Goal: Task Accomplishment & Management: Manage account settings

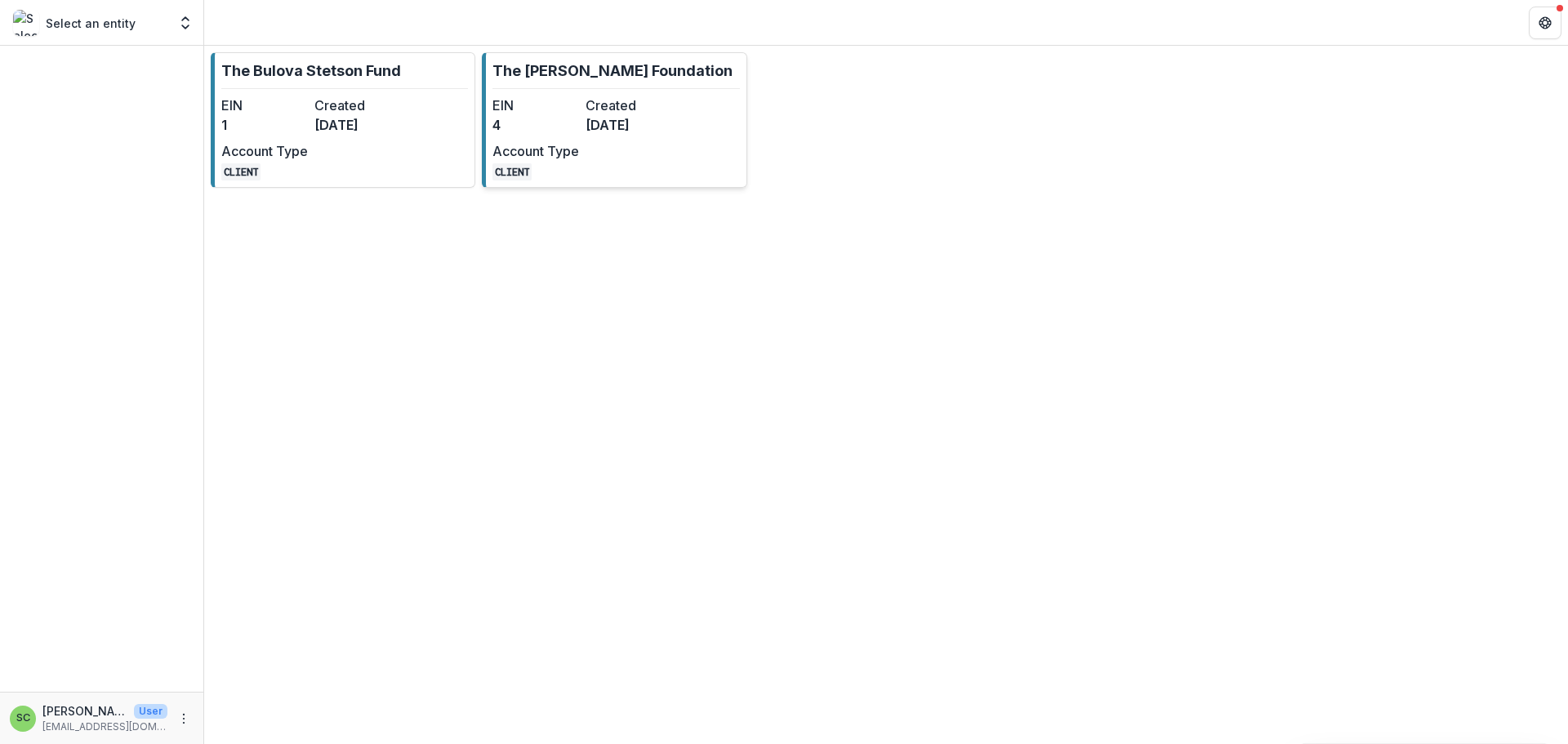
click at [635, 135] on dd "3 months ago" at bounding box center [629, 125] width 86 height 20
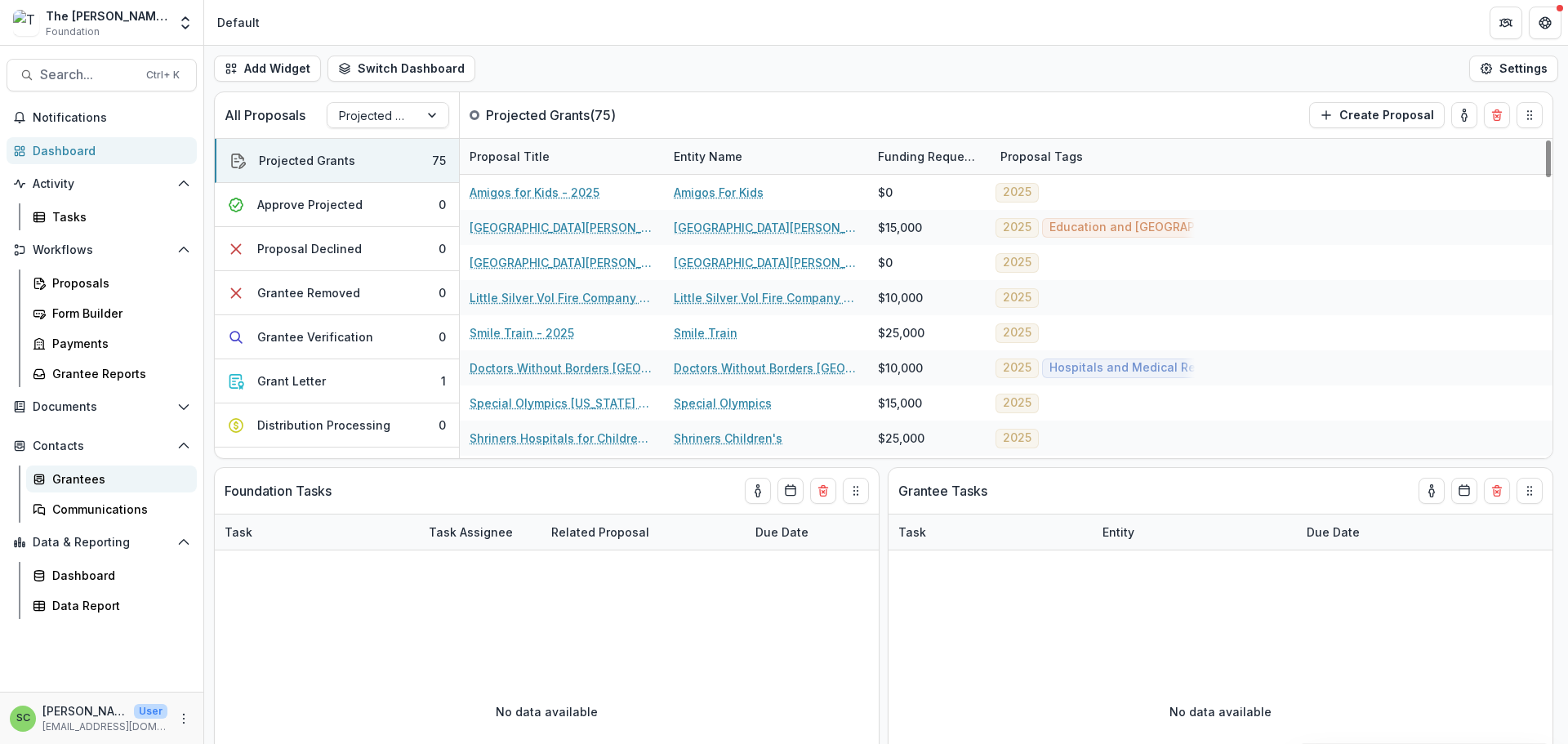
click at [141, 488] on div "Grantees" at bounding box center [118, 479] width 131 height 18
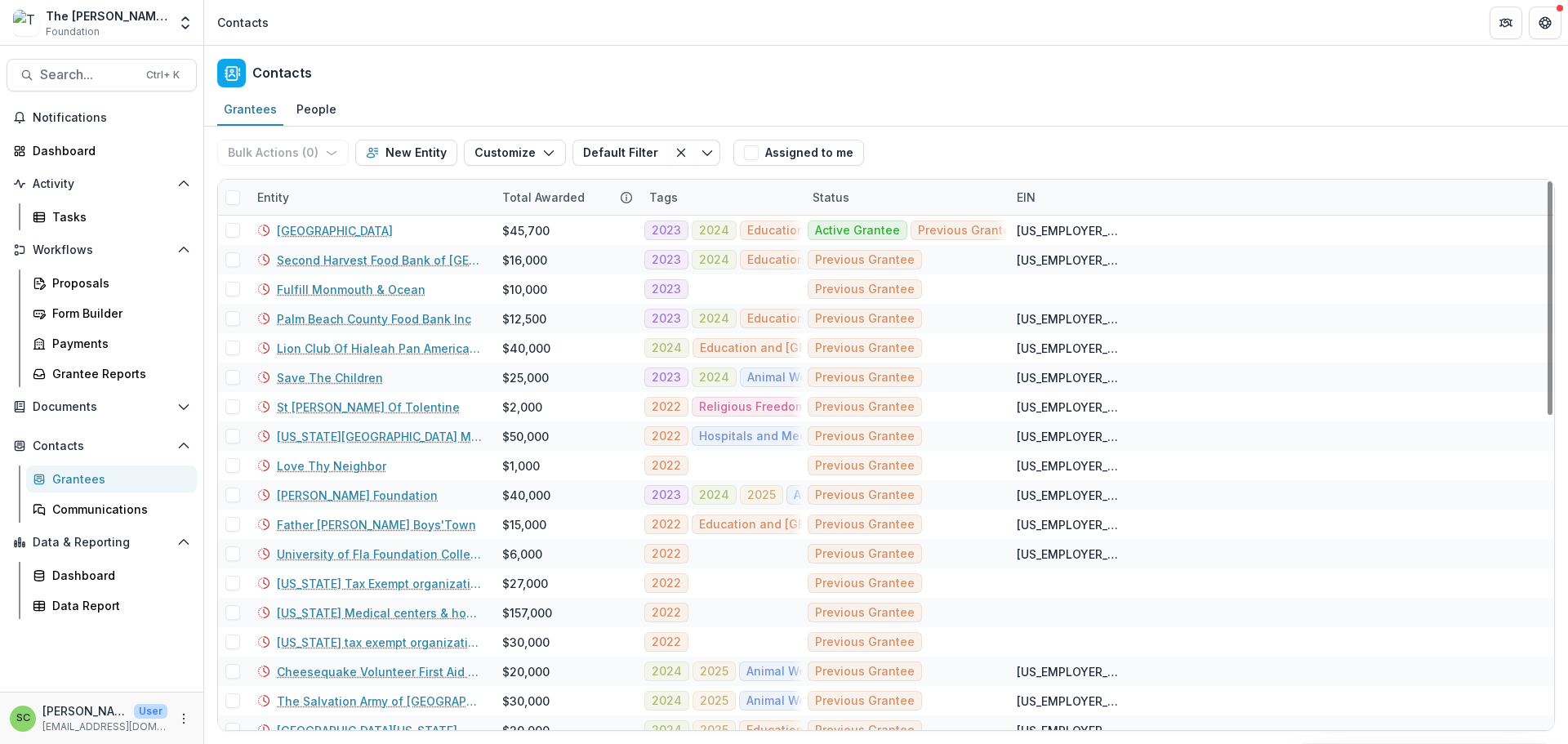
click at [379, 214] on div "Entity" at bounding box center [370, 197] width 245 height 35
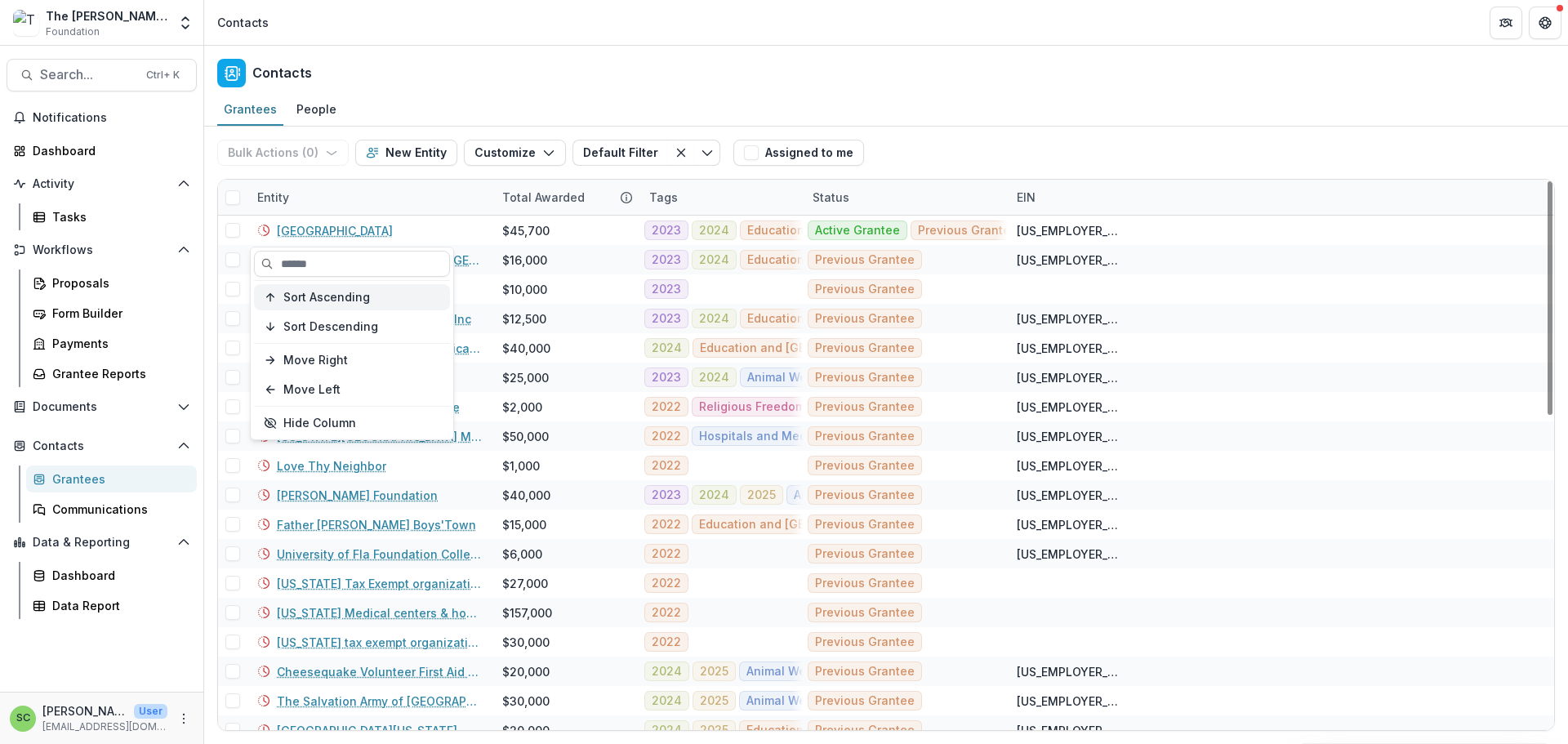
click at [363, 304] on span "Sort Ascending" at bounding box center [326, 298] width 86 height 14
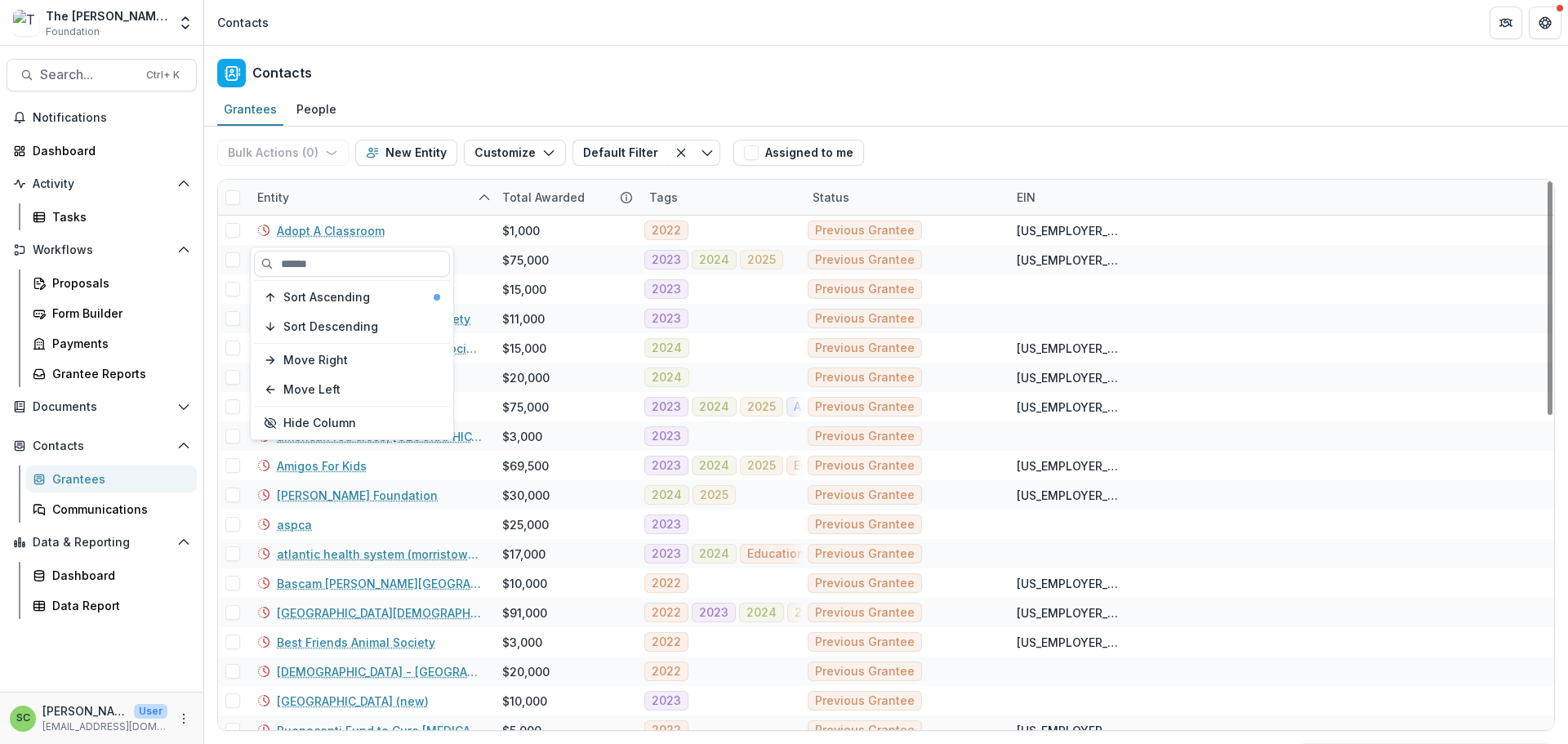
click at [400, 214] on div "Entity" at bounding box center [370, 197] width 245 height 35
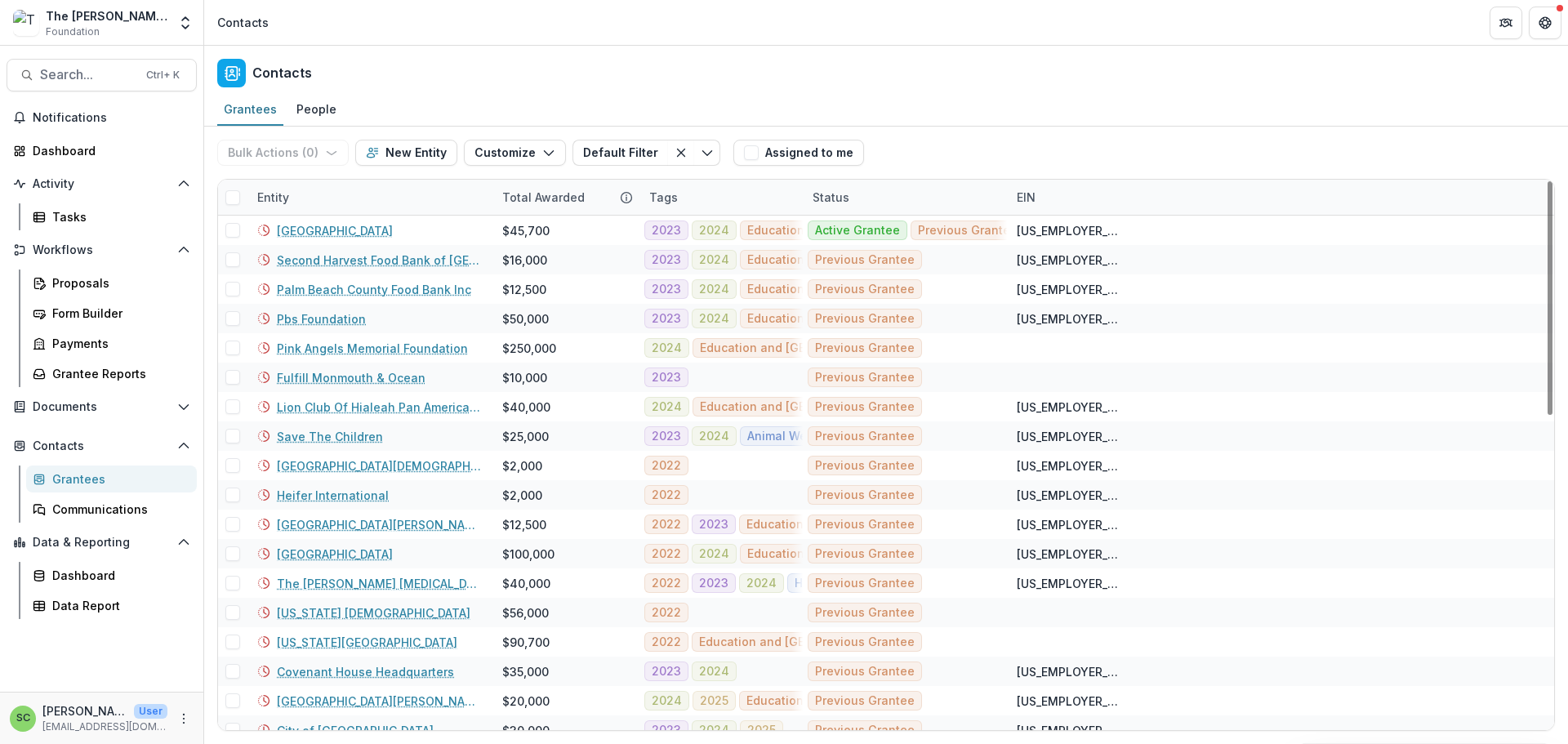
click at [412, 214] on div "Entity" at bounding box center [370, 197] width 245 height 35
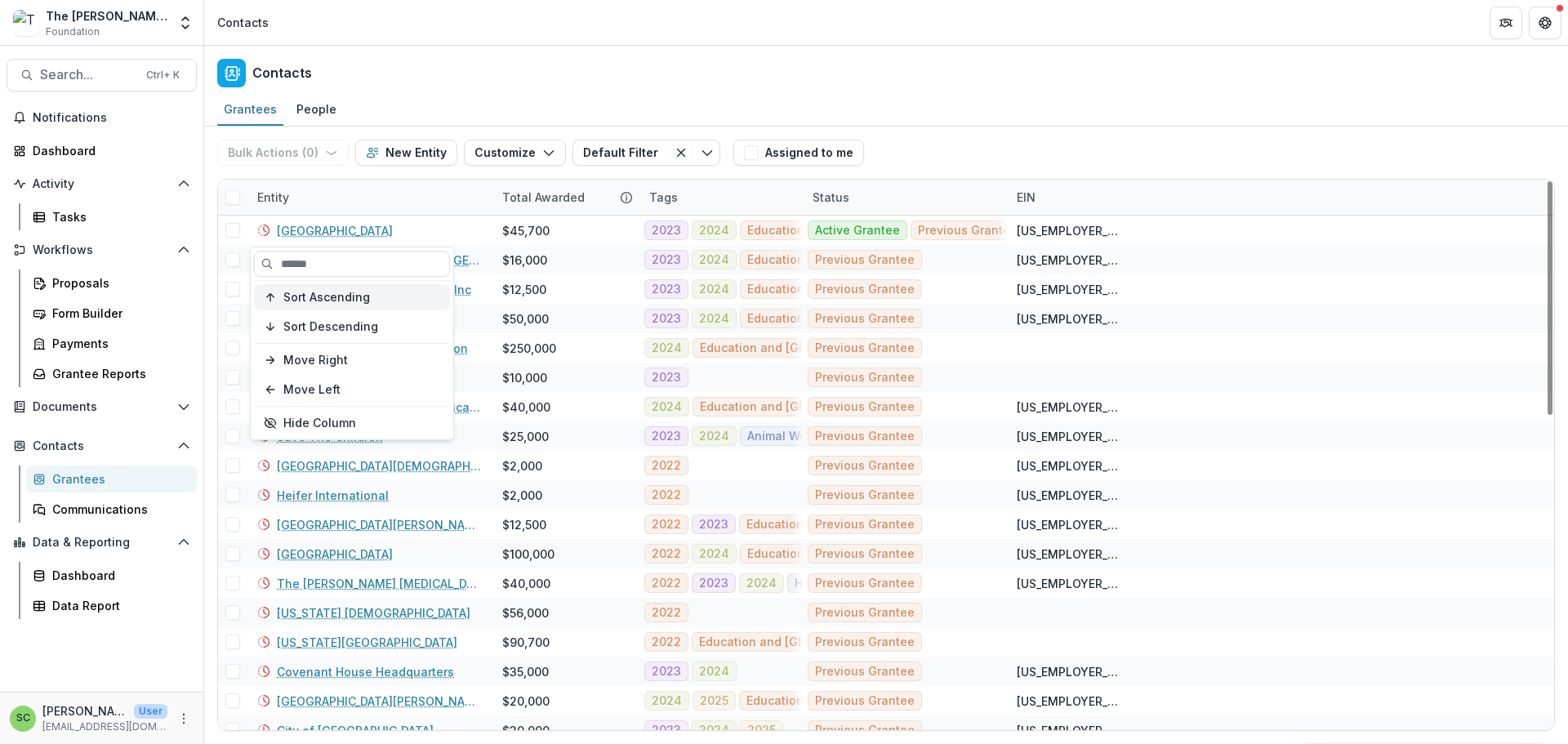
click at [399, 304] on div "Sort Ascending" at bounding box center [361, 298] width 157 height 14
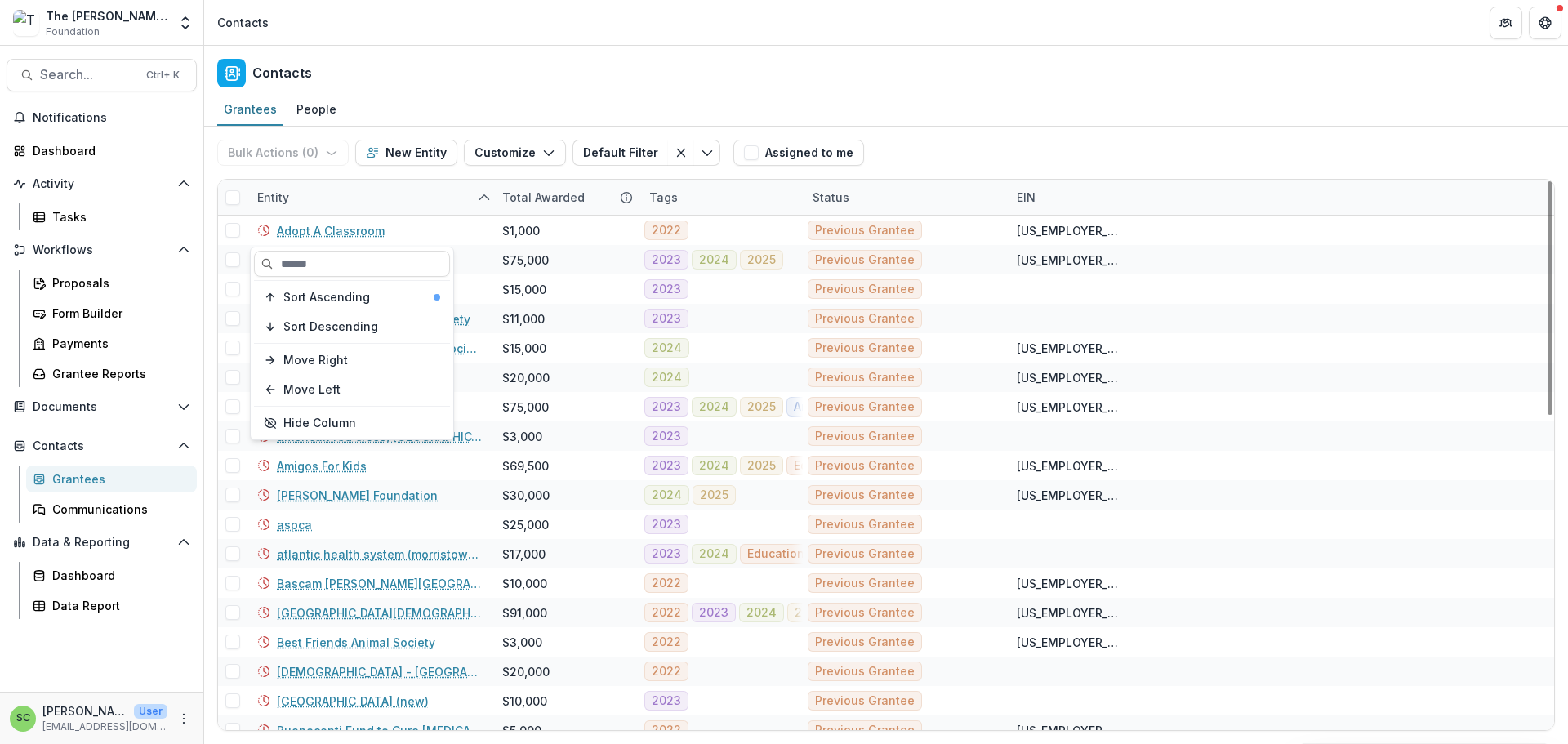
click at [378, 214] on div "Entity" at bounding box center [370, 197] width 245 height 35
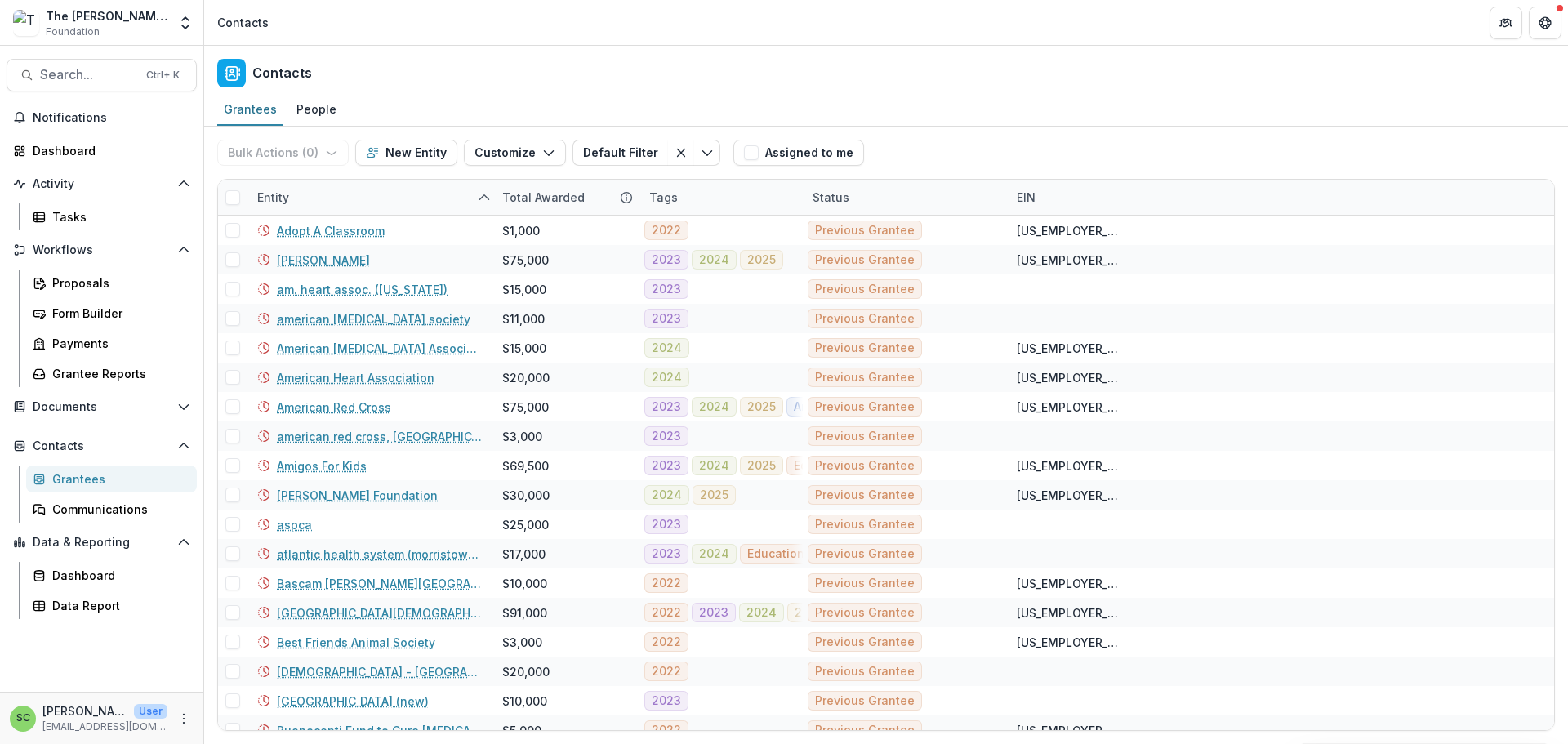
scroll to position [110, 0]
click at [99, 614] on div "Data Report" at bounding box center [118, 606] width 131 height 18
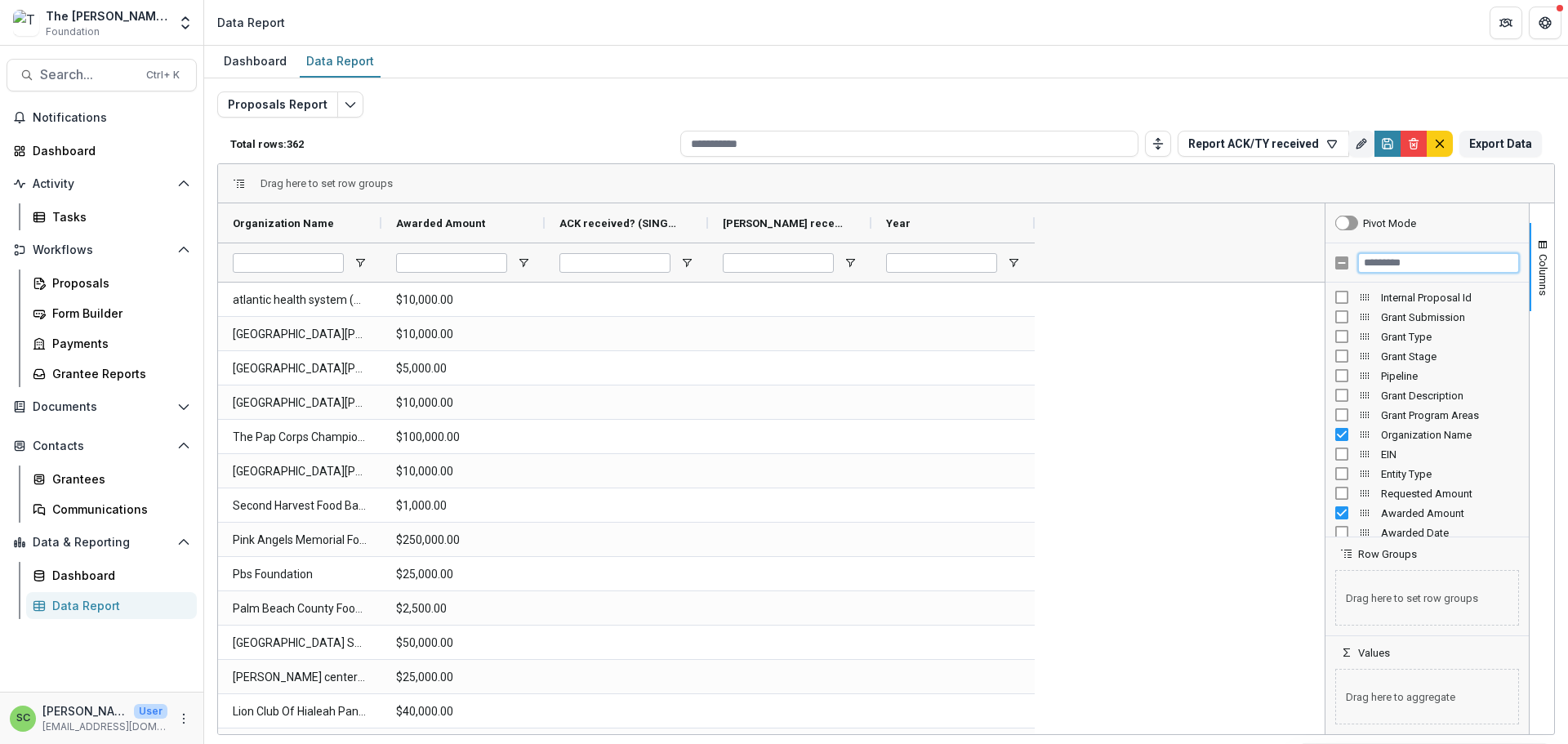
click at [1385, 273] on input "Filter Columns Input" at bounding box center [1439, 263] width 161 height 20
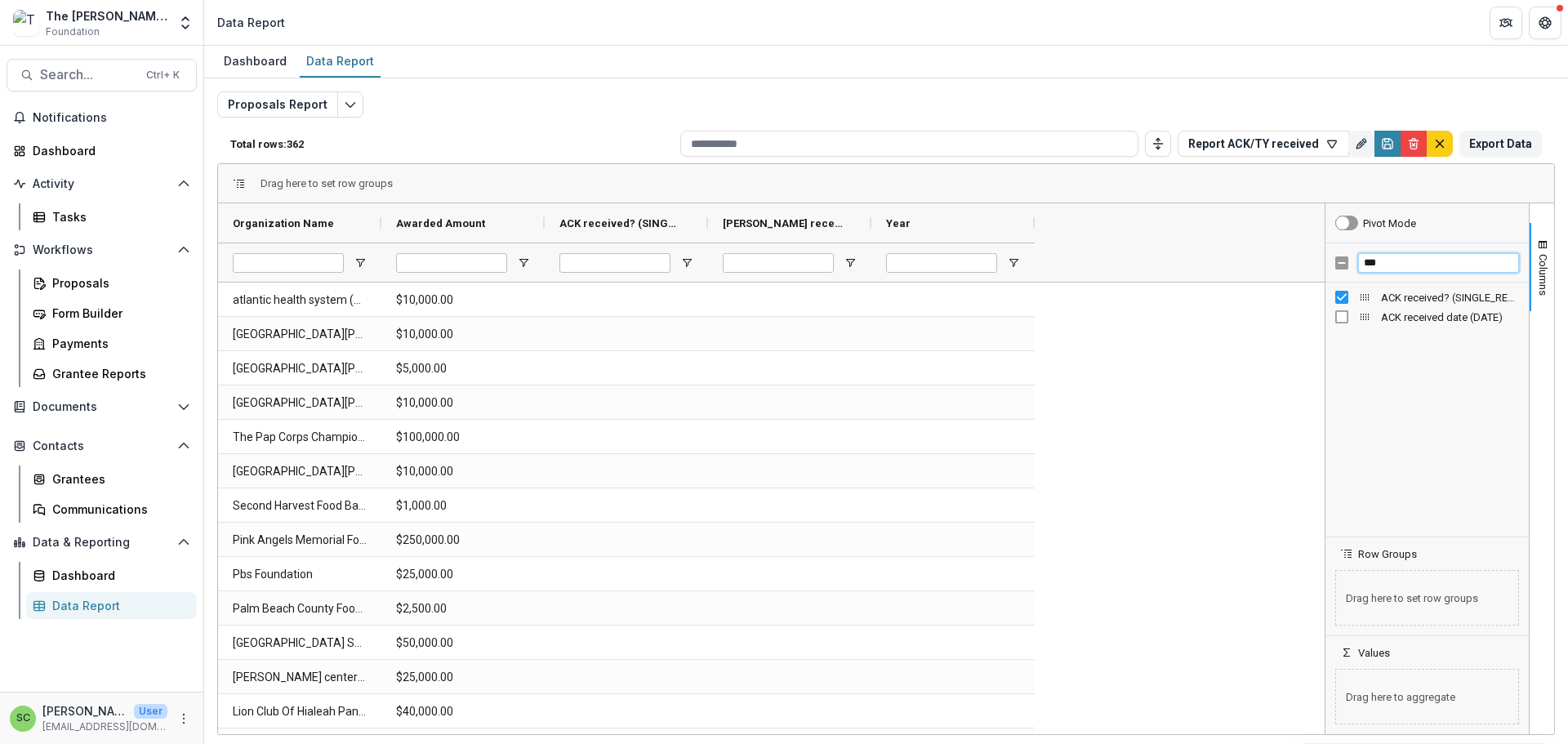
click at [1395, 273] on input "***" at bounding box center [1439, 263] width 161 height 20
type input "*"
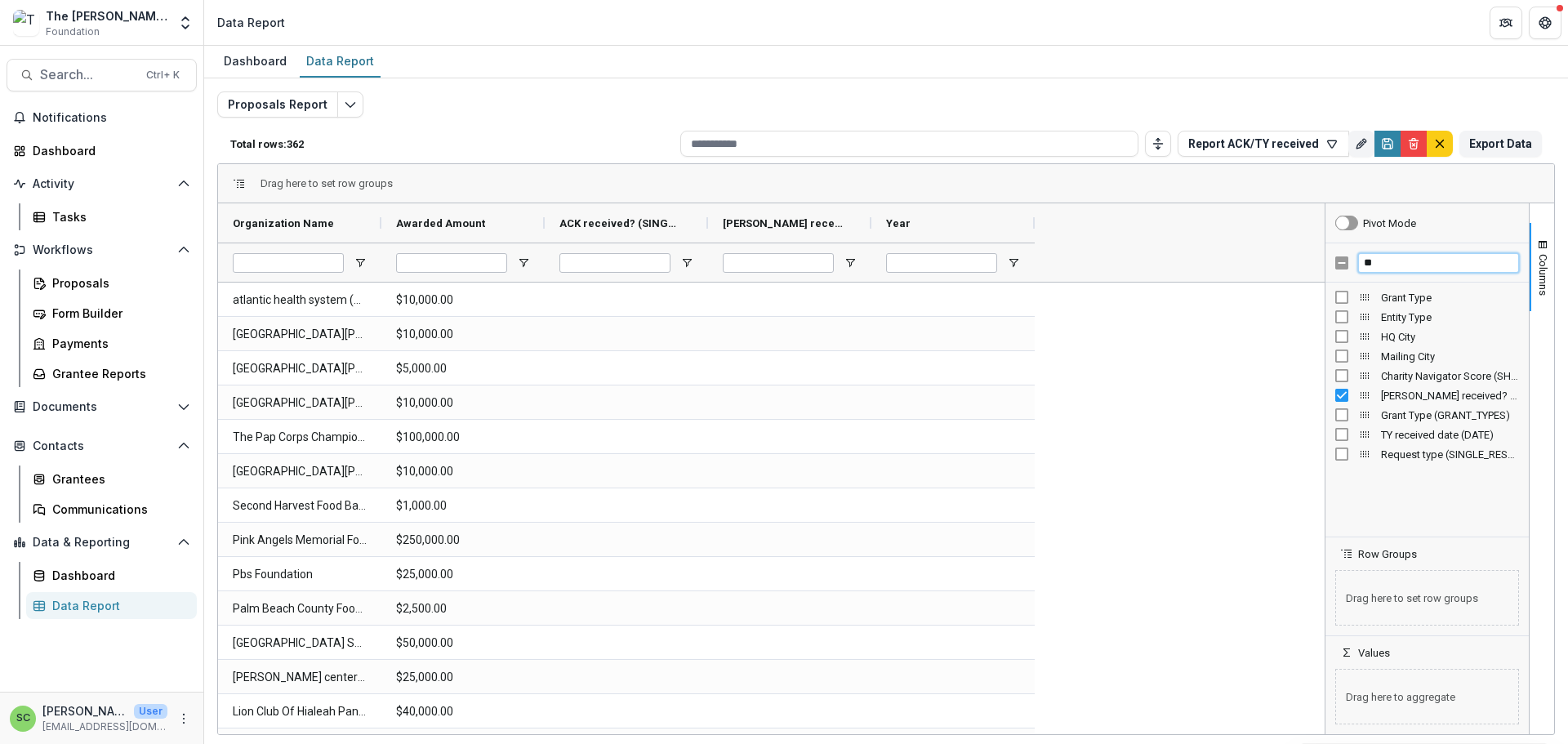
type input "**"
click at [1013, 269] on span "Open Filter Menu" at bounding box center [1013, 262] width 13 height 13
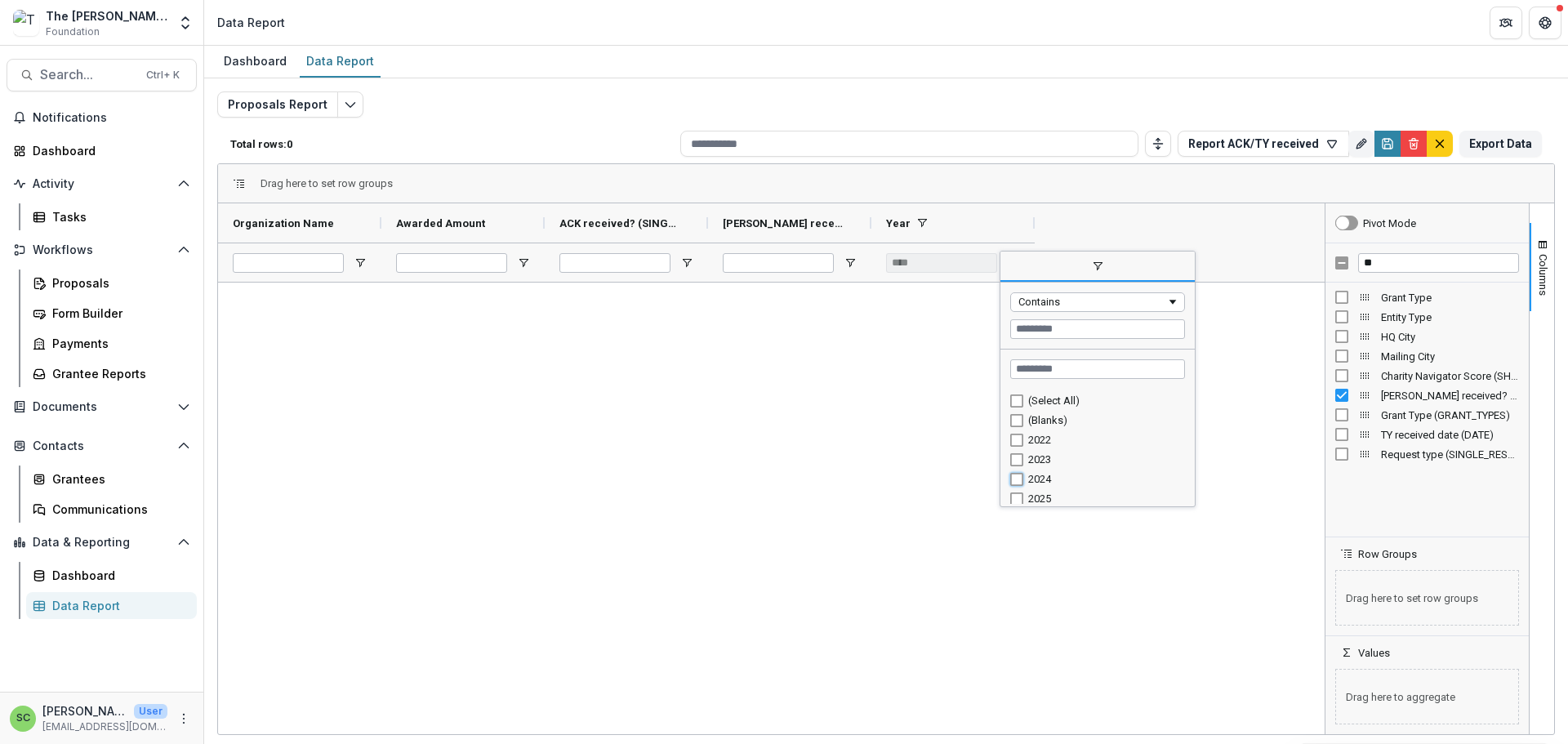
type input "********"
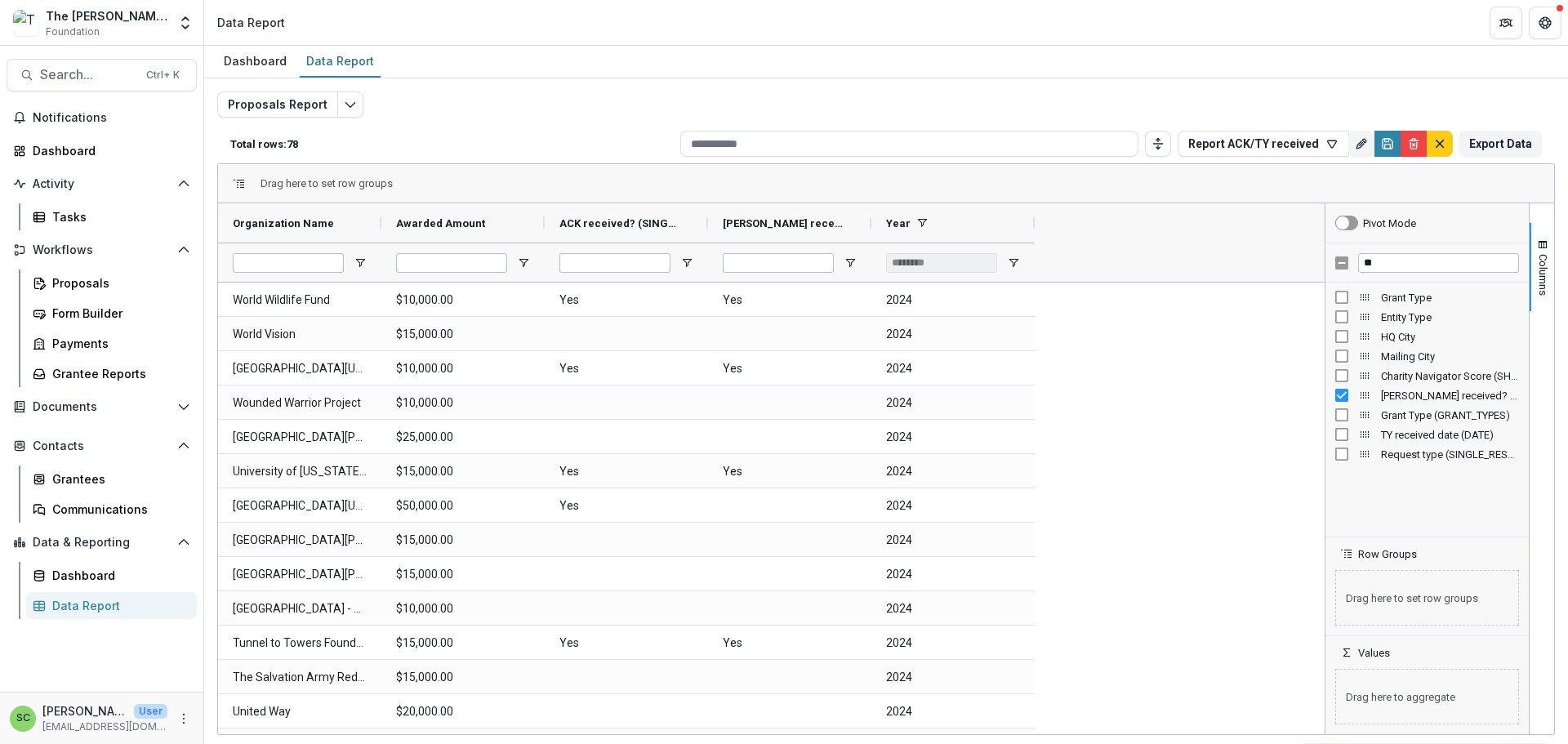
click at [691, 269] on span "Open Filter Menu" at bounding box center [687, 262] width 13 height 13
type input "***"
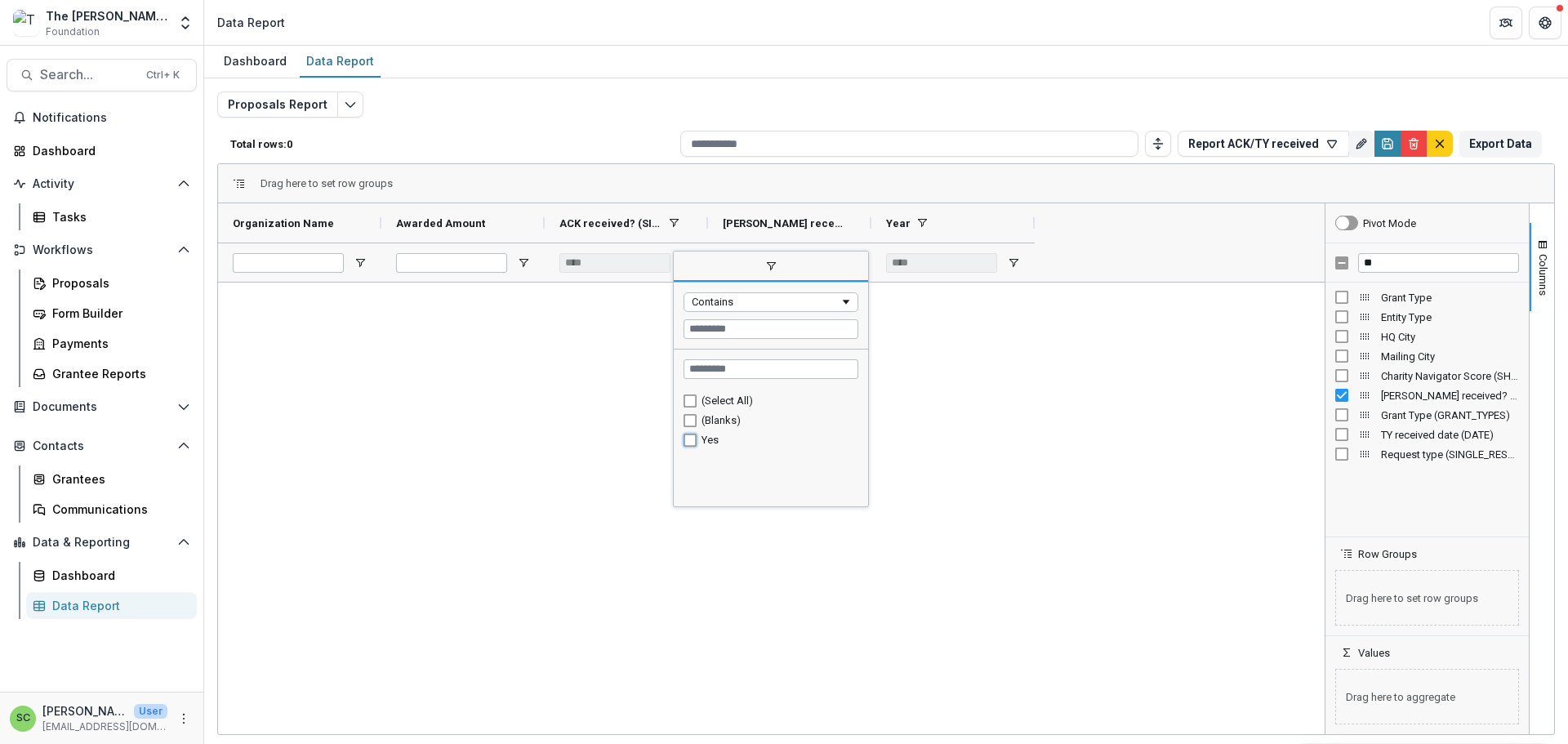
type input "*******"
type input "********"
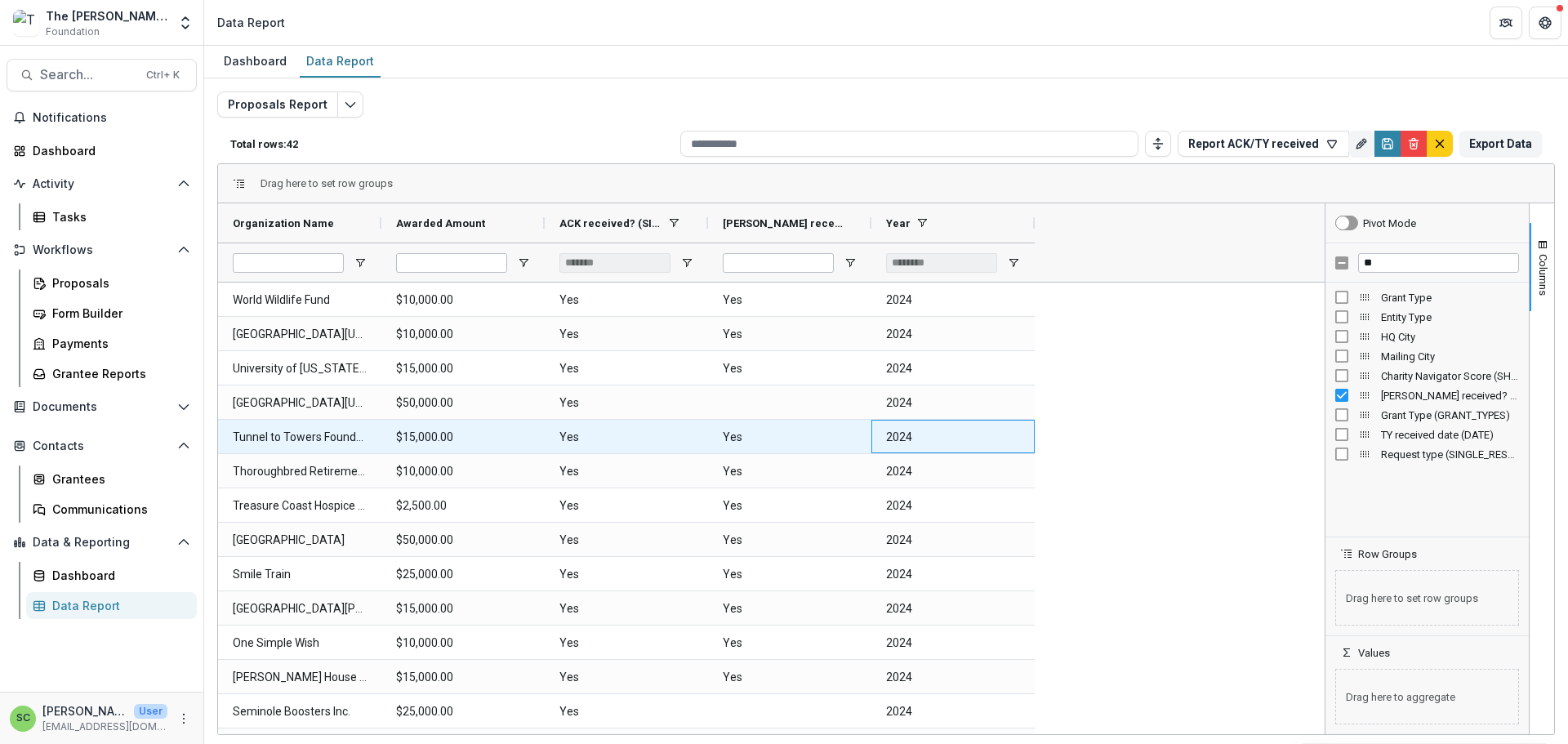
click at [998, 454] on Year-1222 "2024" at bounding box center [953, 438] width 134 height 33
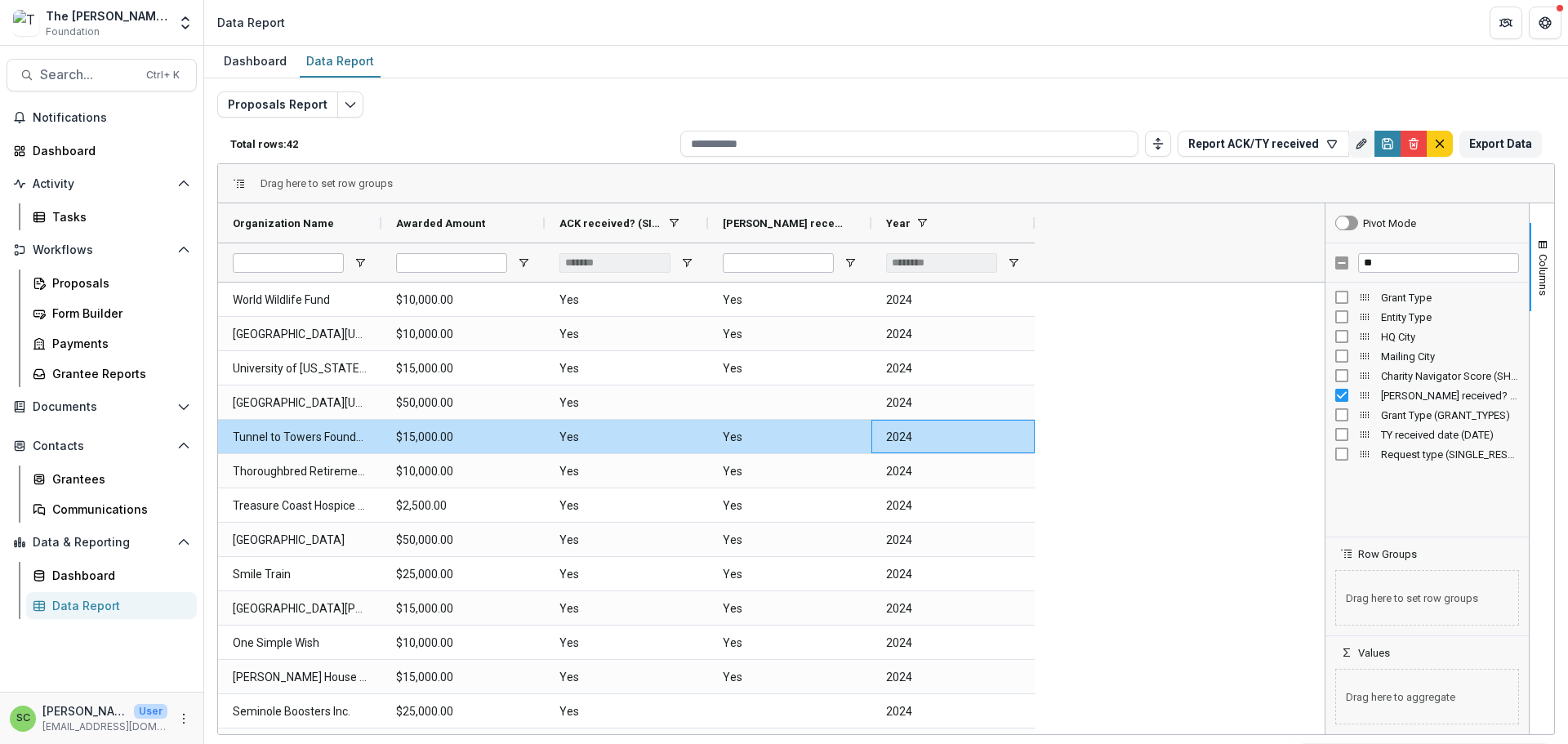
scroll to position [226, 0]
click at [361, 269] on span "Open Filter Menu" at bounding box center [359, 262] width 13 height 13
click at [327, 273] on input "Organization Name Filter Input" at bounding box center [288, 263] width 111 height 20
click at [363, 269] on span "Open Filter Menu" at bounding box center [359, 262] width 13 height 13
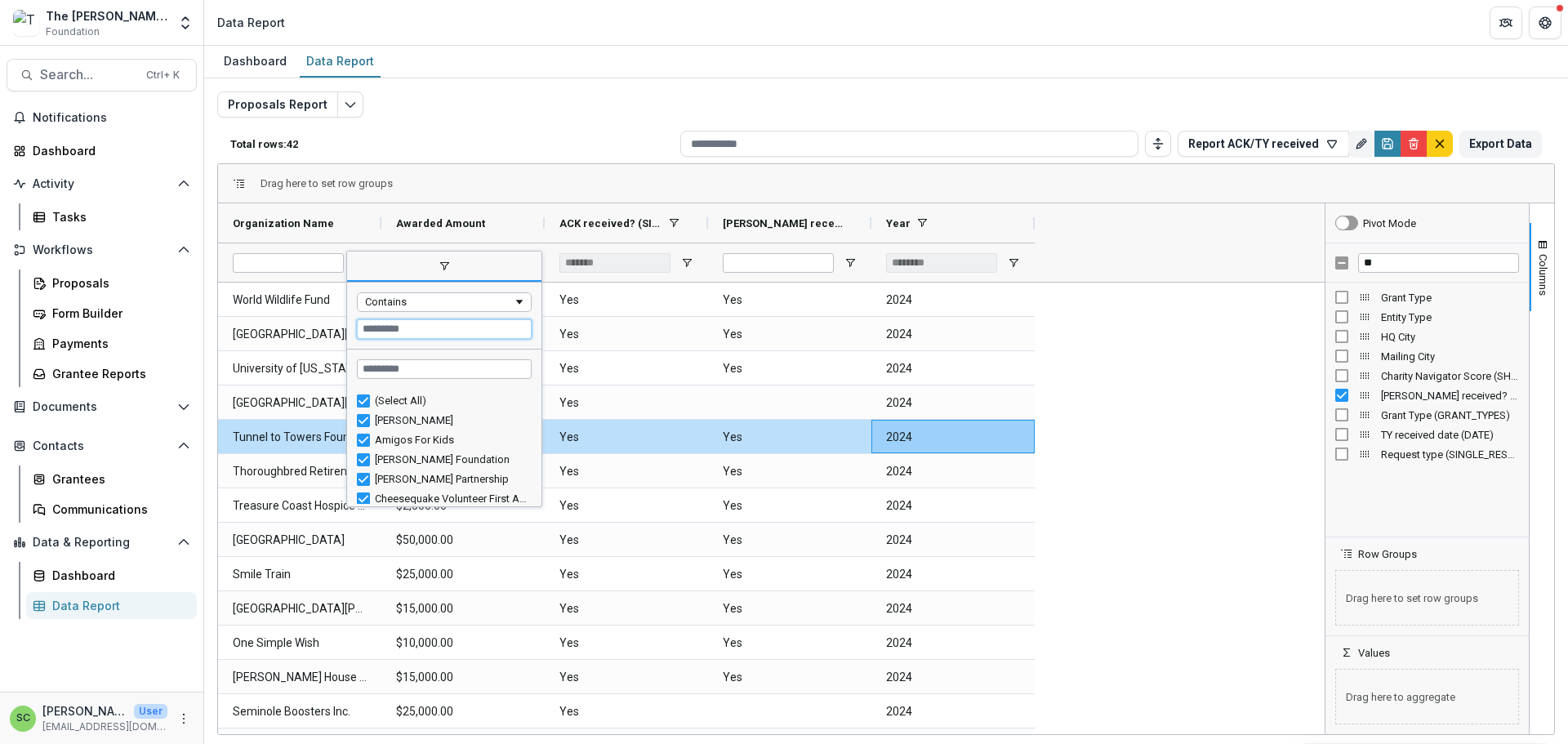
click at [455, 339] on input "Filter Value" at bounding box center [444, 329] width 174 height 20
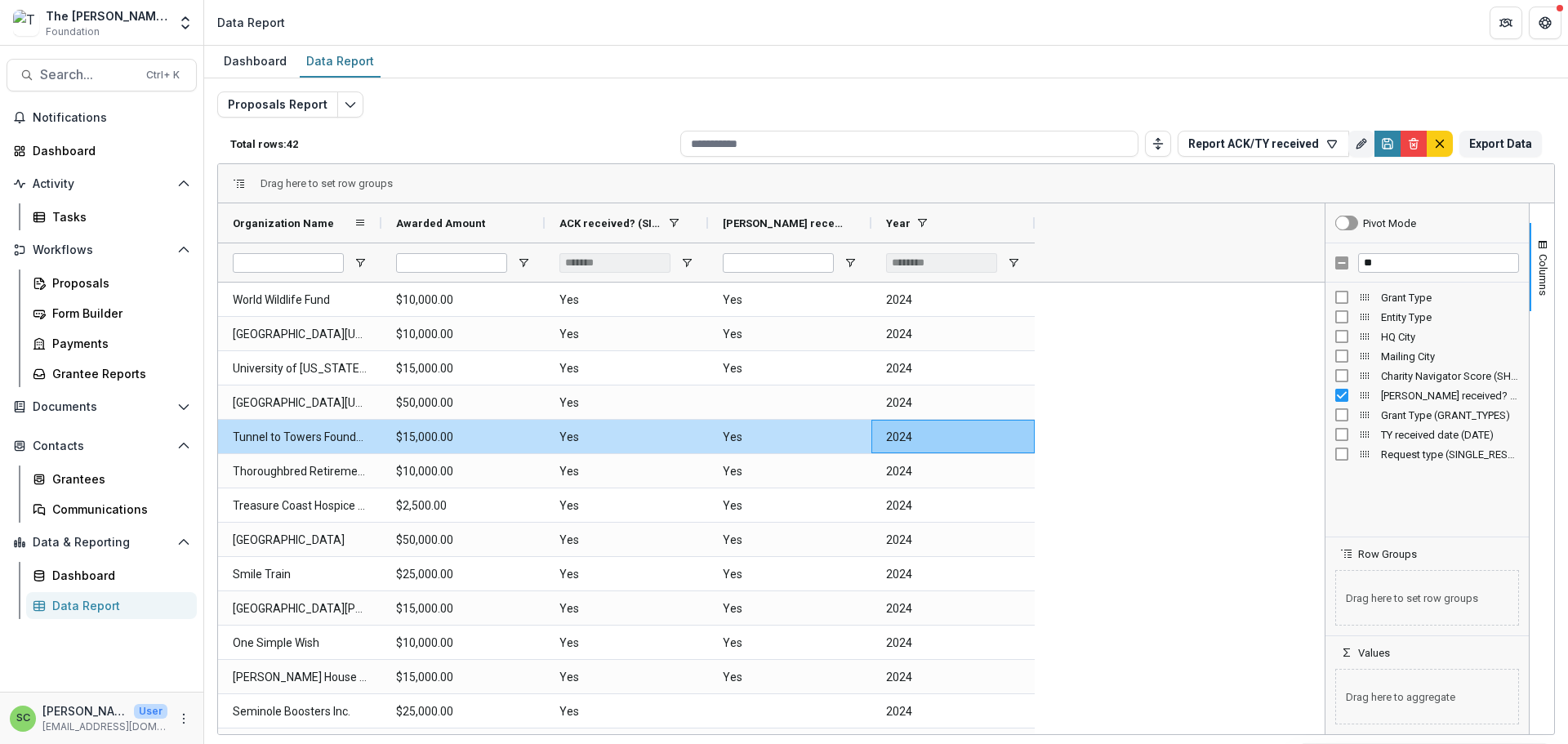
click at [341, 239] on div "Organization Name" at bounding box center [293, 223] width 120 height 31
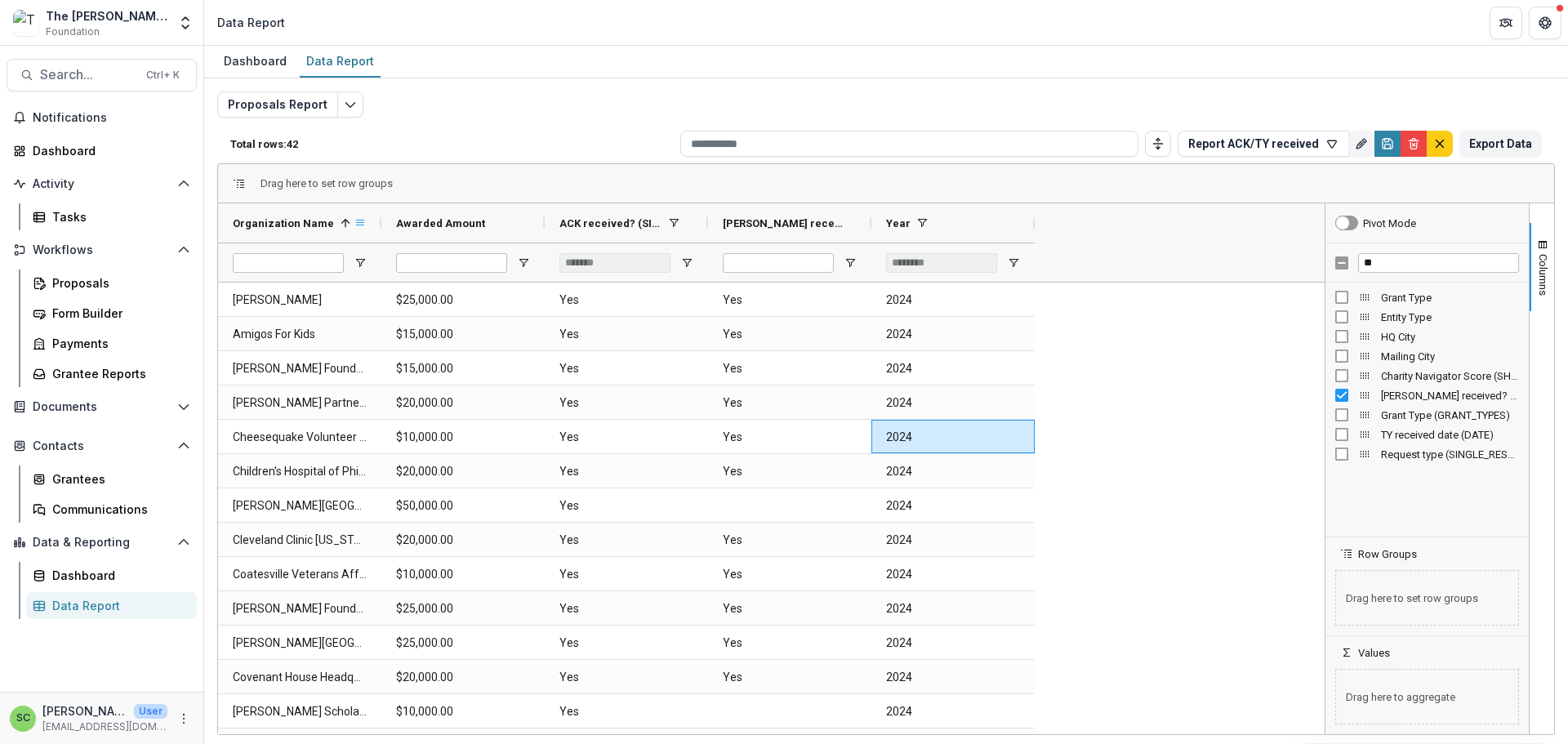
click at [361, 229] on span at bounding box center [359, 222] width 13 height 13
click at [464, 242] on span "filter" at bounding box center [448, 227] width 67 height 29
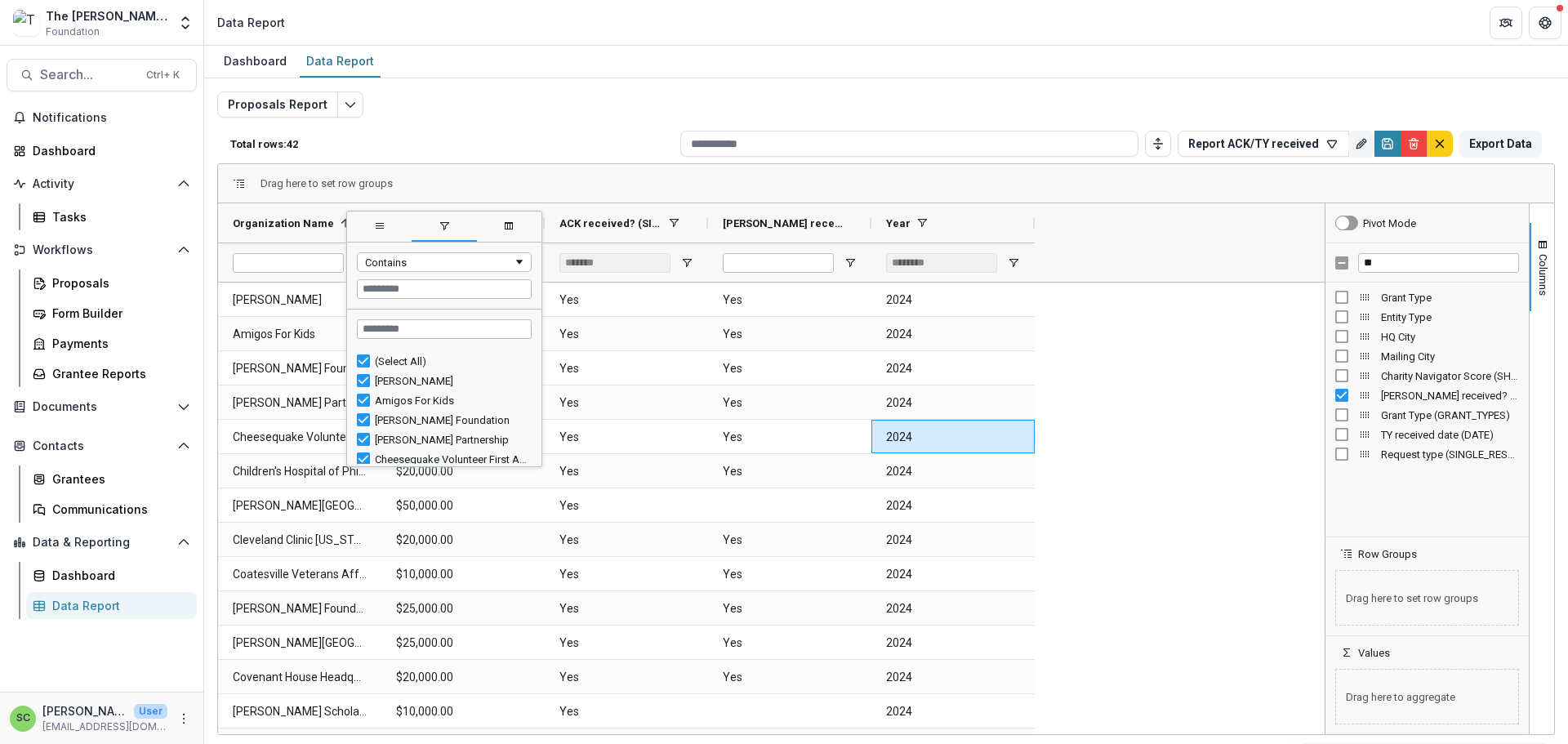
click at [524, 242] on span "columns" at bounding box center [509, 227] width 65 height 29
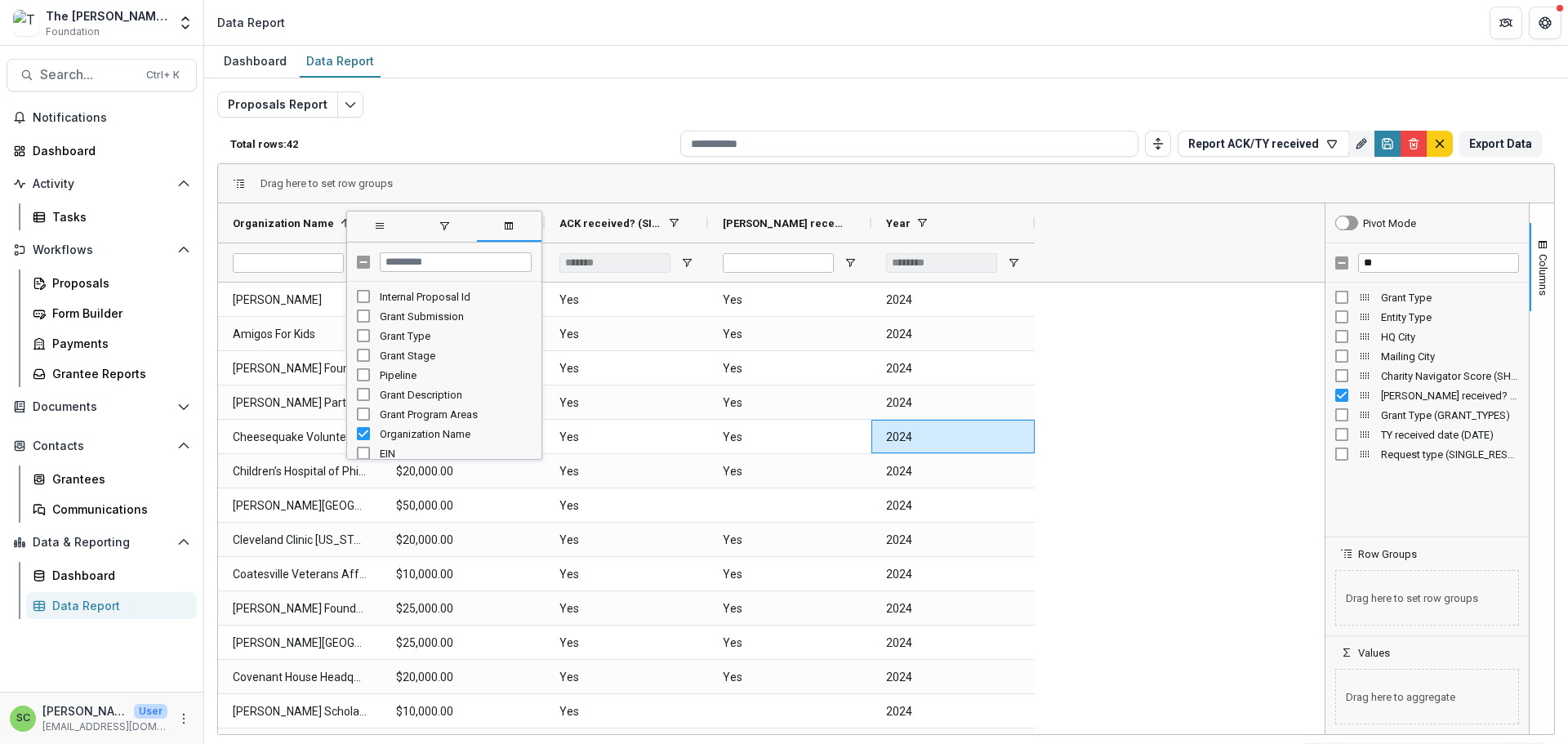
click at [390, 242] on span "general" at bounding box center [379, 227] width 65 height 29
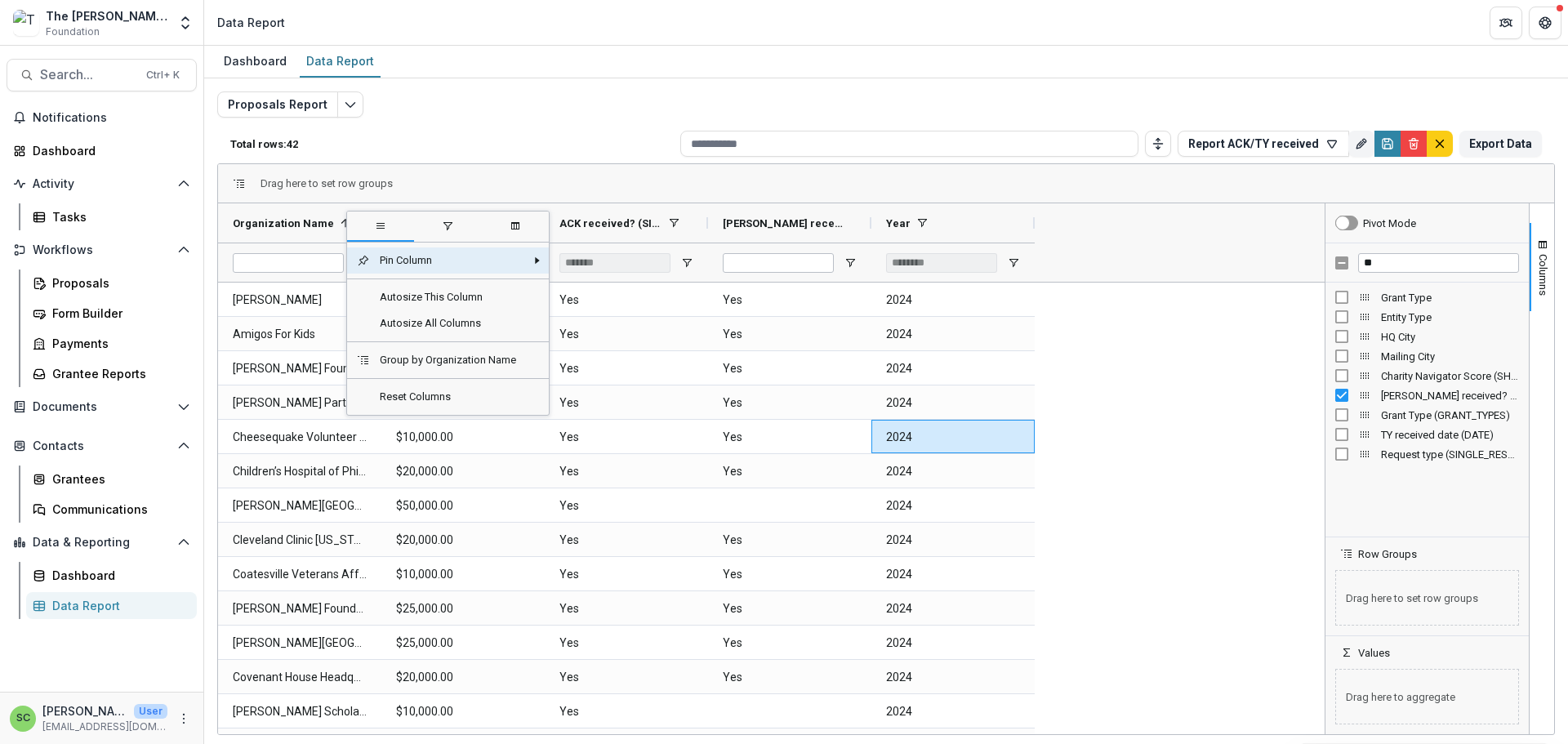
click at [427, 155] on div "Total rows: 42 Report ACK/TY received Personal Filters Team Filters Temelio Fil…" at bounding box center [886, 144] width 1338 height 39
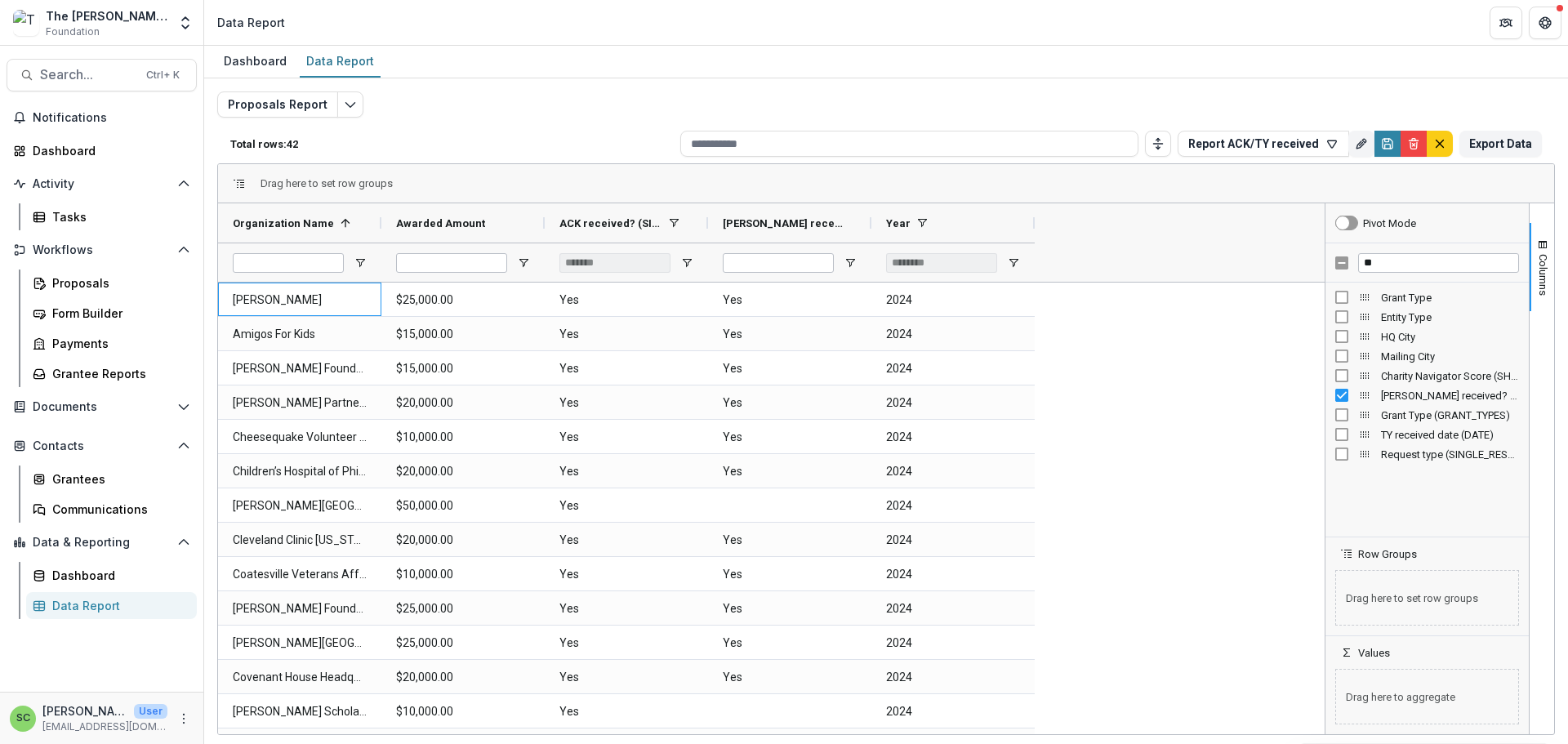
drag, startPoint x: 347, startPoint y: 329, endPoint x: 312, endPoint y: 329, distance: 35.0
click at [312, 317] on Name-1493 "[PERSON_NAME]" at bounding box center [300, 300] width 134 height 33
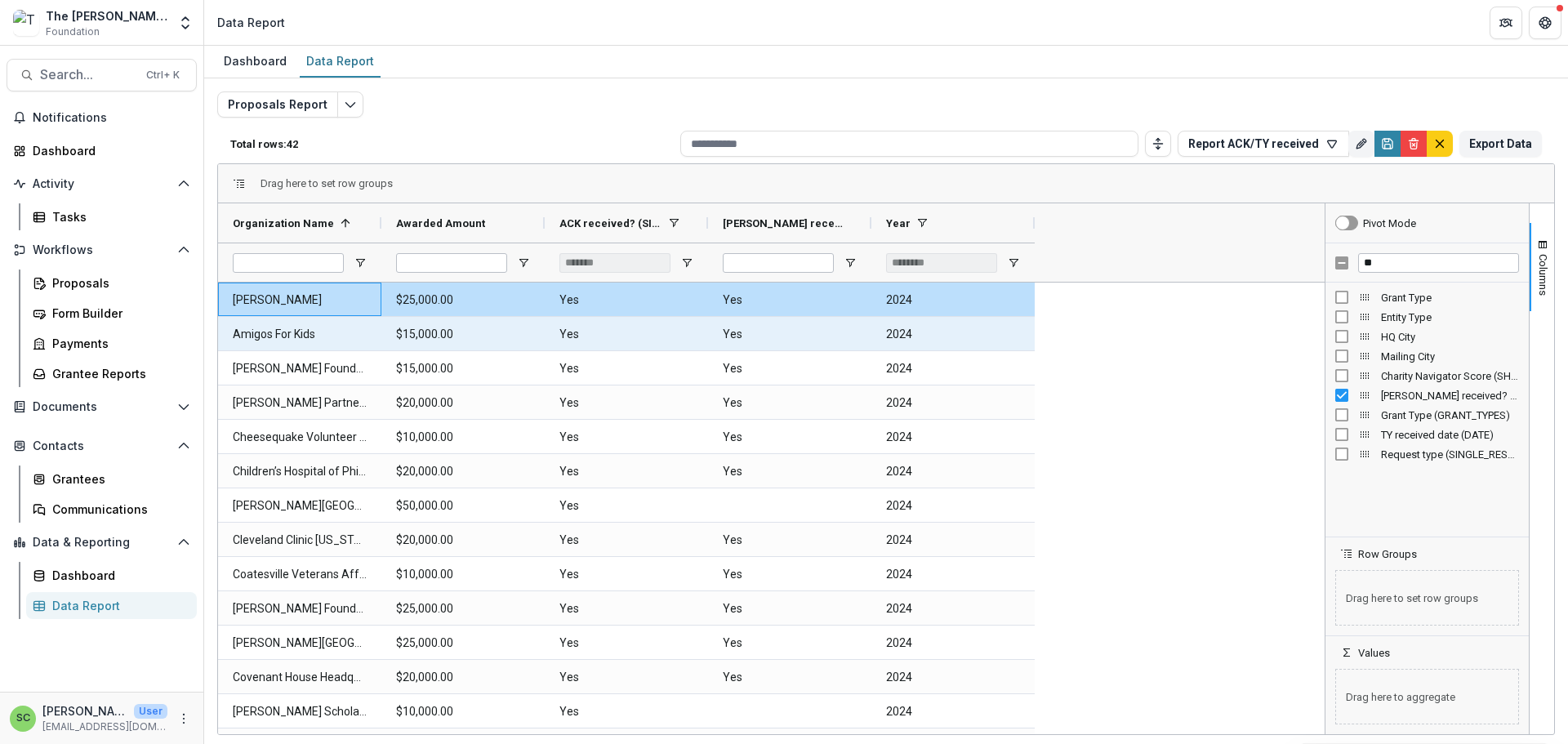
click at [297, 351] on Name-1763 "Amigos For Kids" at bounding box center [300, 334] width 134 height 33
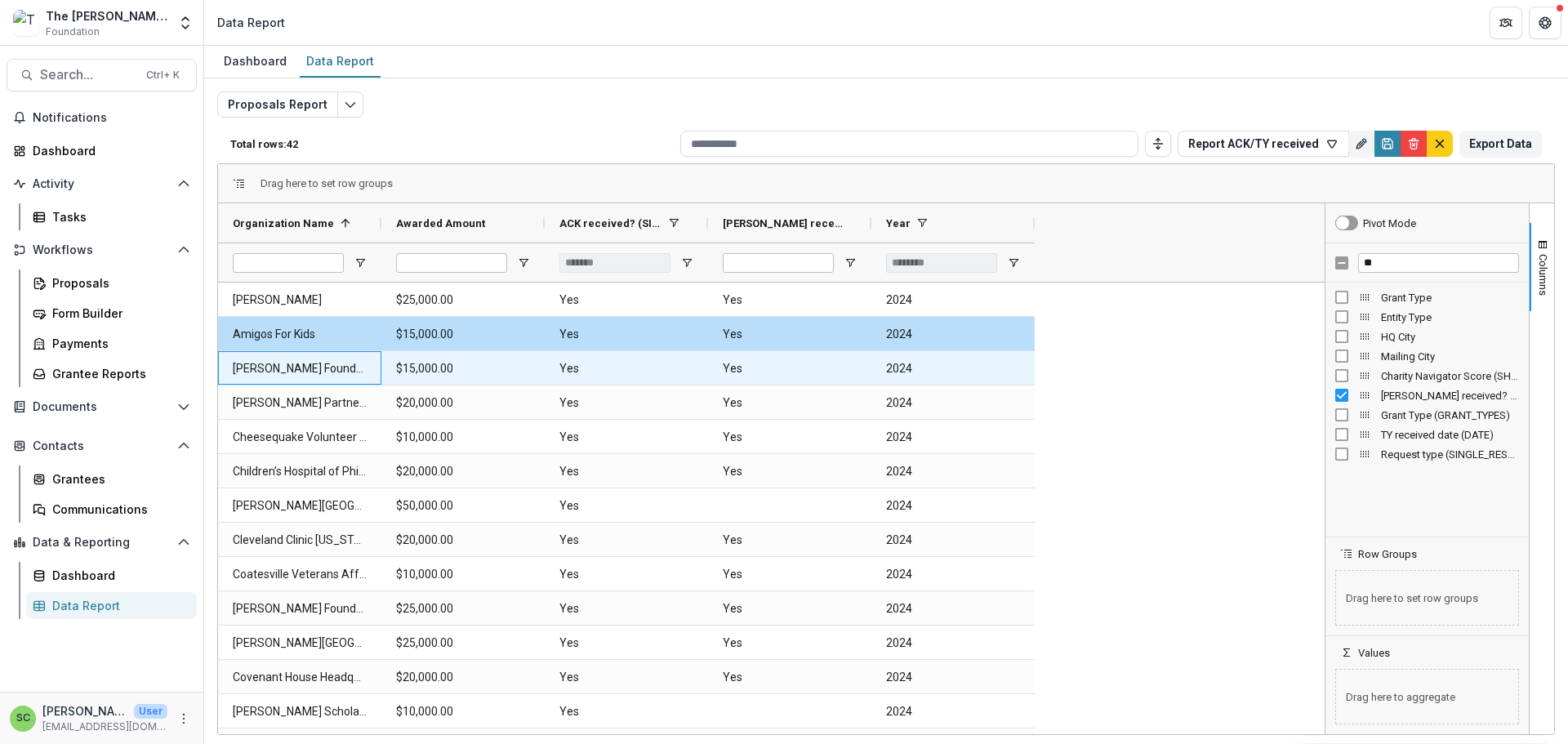
click at [294, 386] on Name-1758 "[PERSON_NAME] Foundation" at bounding box center [300, 368] width 134 height 33
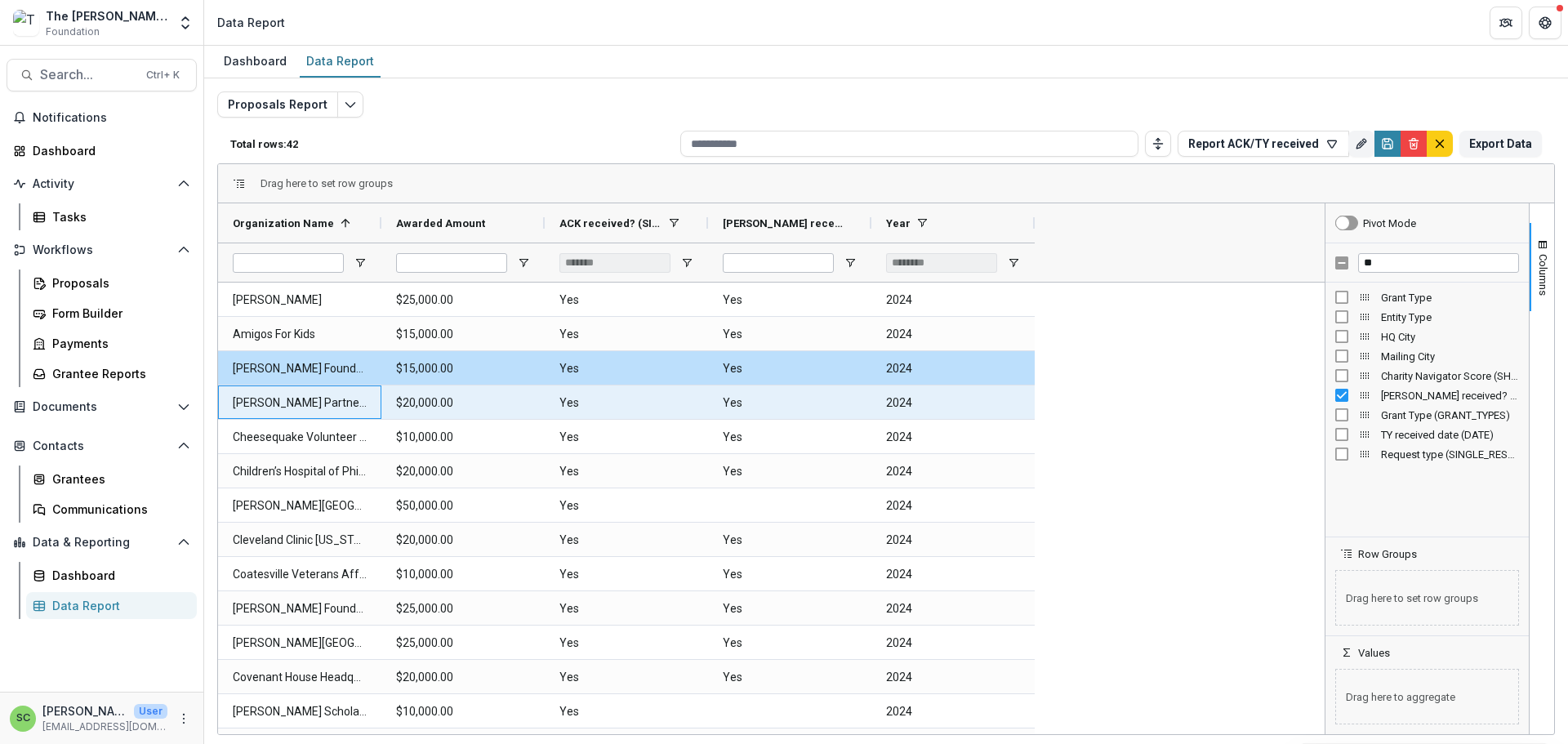
click at [294, 420] on Name-1753 "[PERSON_NAME] Partnership" at bounding box center [300, 402] width 134 height 33
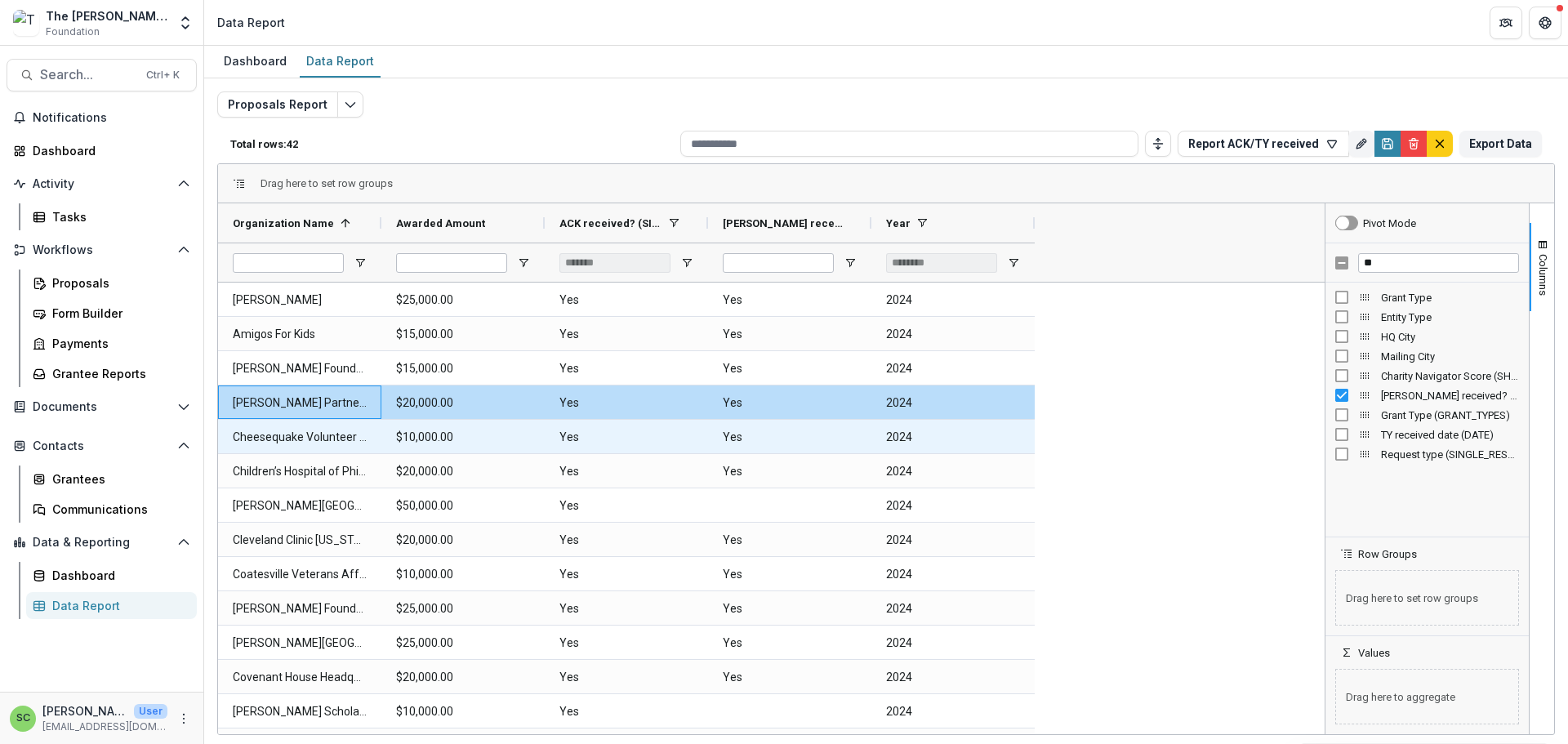
click at [291, 454] on Name-1748 "Cheesequake Volunteer First Aid Squad" at bounding box center [300, 438] width 134 height 33
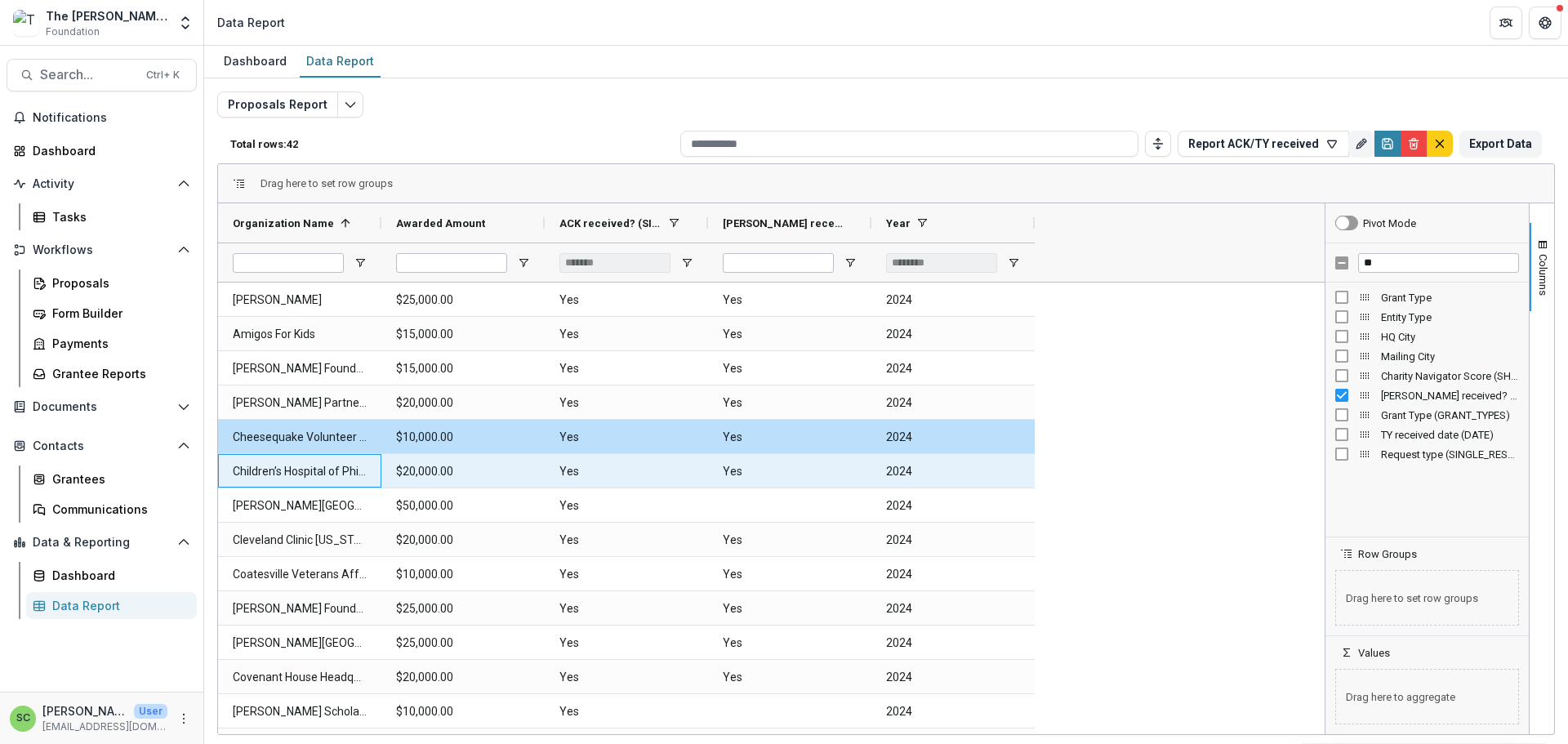
click at [291, 488] on Name-1743 "Children’s Hospital of Philadelphia Foundation" at bounding box center [300, 472] width 134 height 33
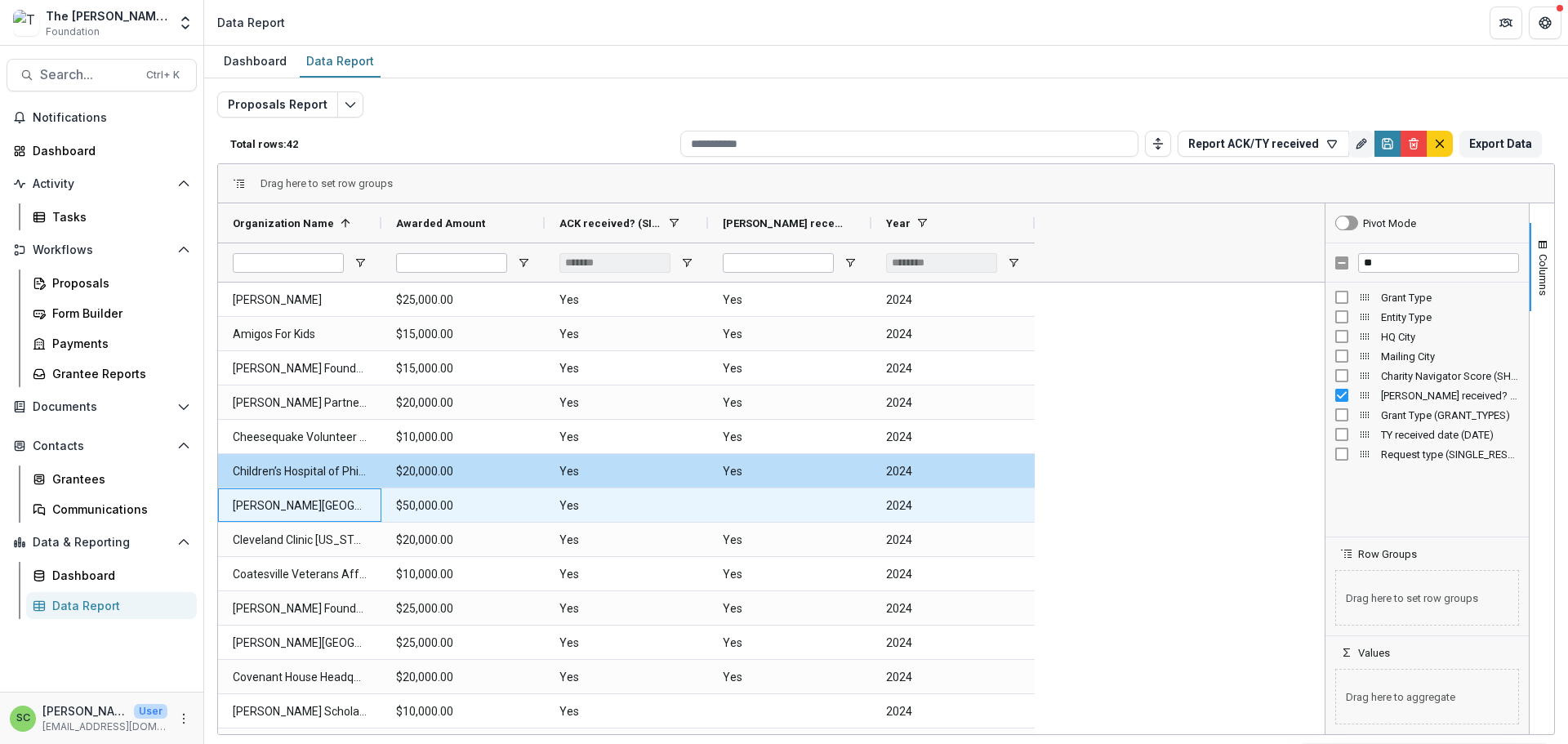
click at [290, 523] on Name-1738 "[PERSON_NAME][GEOGRAPHIC_DATA]" at bounding box center [300, 506] width 134 height 33
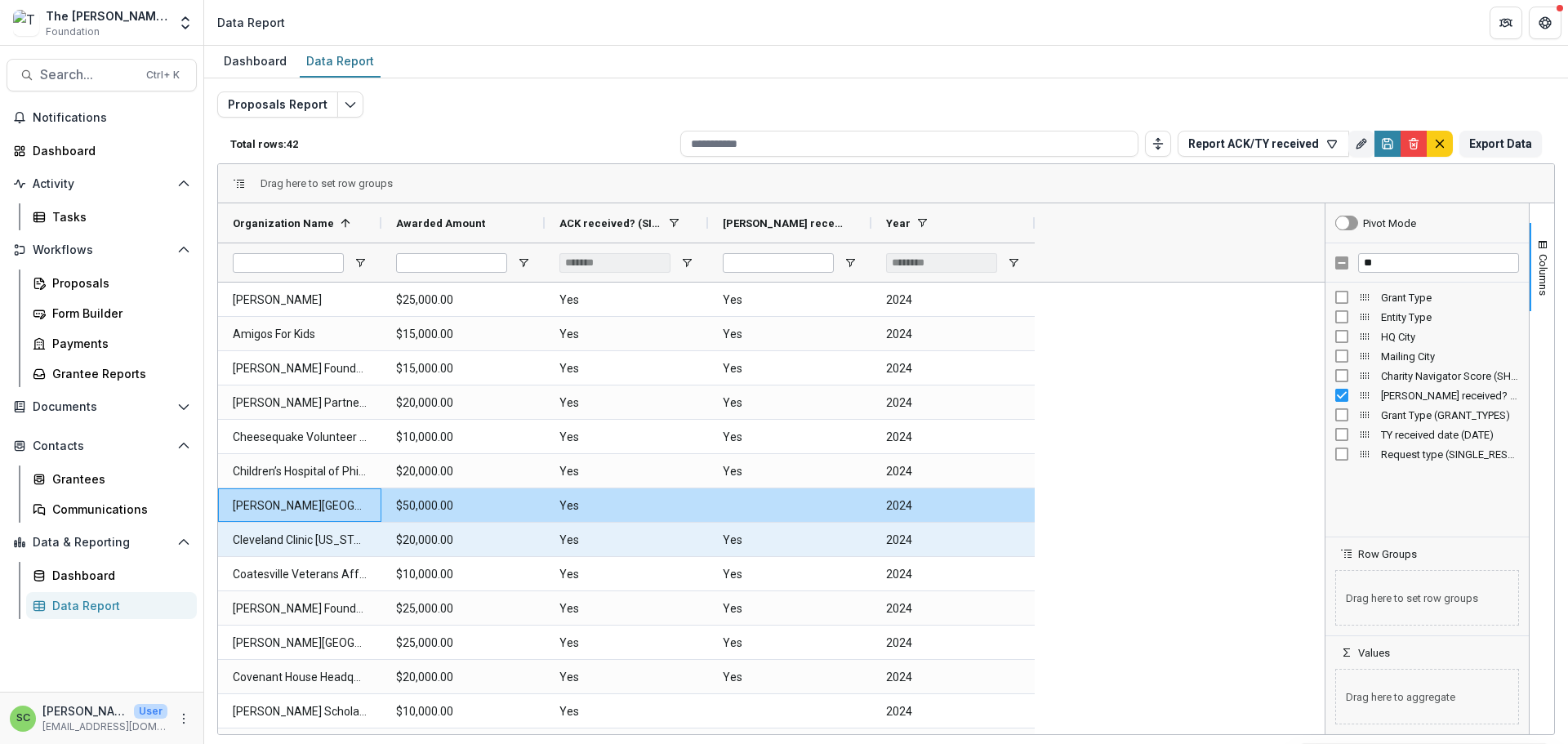
click at [291, 557] on Name-1733 "Cleveland Clinic [US_STATE]/Philanthropy Institute" at bounding box center [300, 540] width 134 height 33
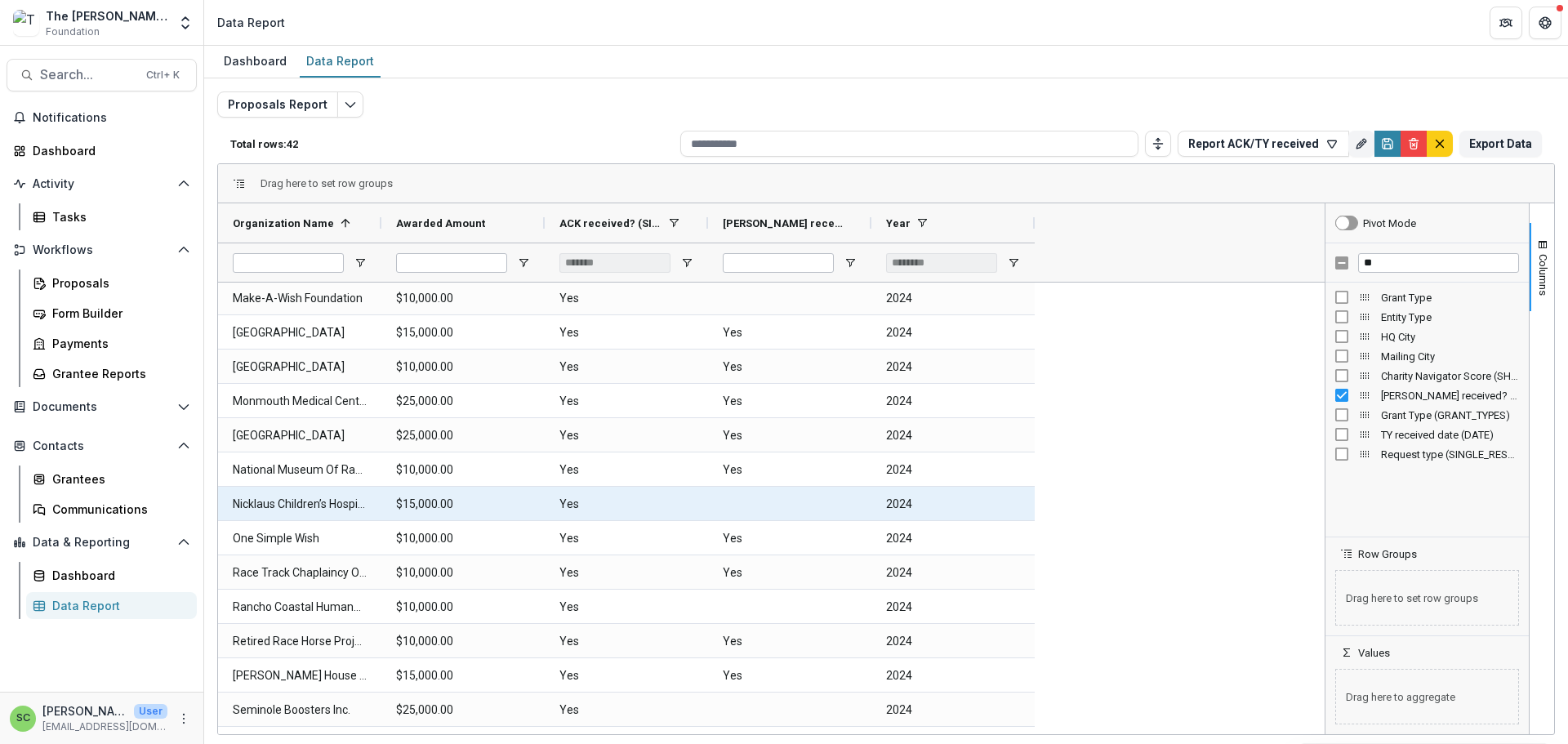
scroll to position [735, 0]
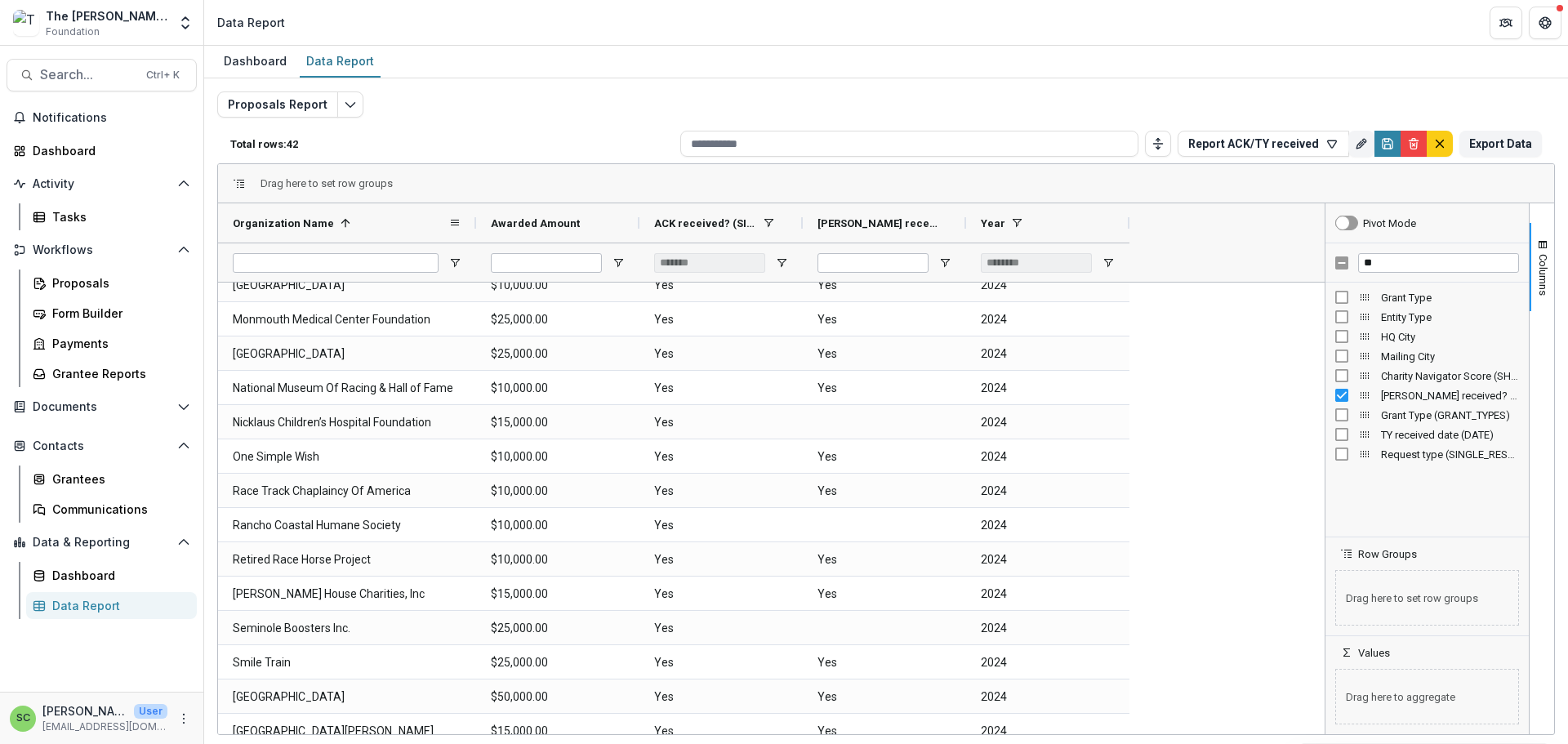
drag, startPoint x: 385, startPoint y: 257, endPoint x: 480, endPoint y: 258, distance: 95.0
click at [480, 243] on div at bounding box center [476, 223] width 7 height 39
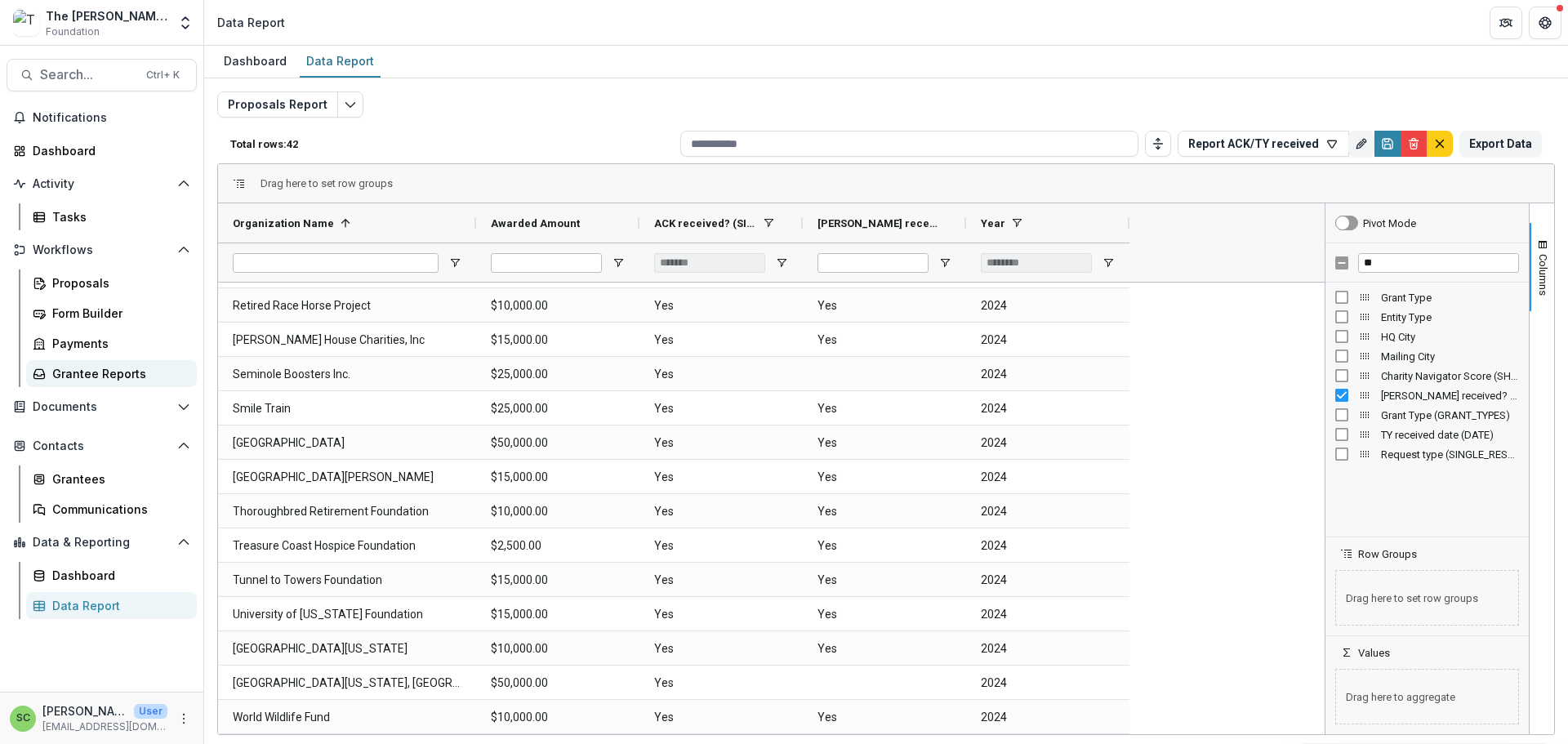
scroll to position [0, 0]
click at [101, 488] on div "Grantees" at bounding box center [118, 479] width 131 height 18
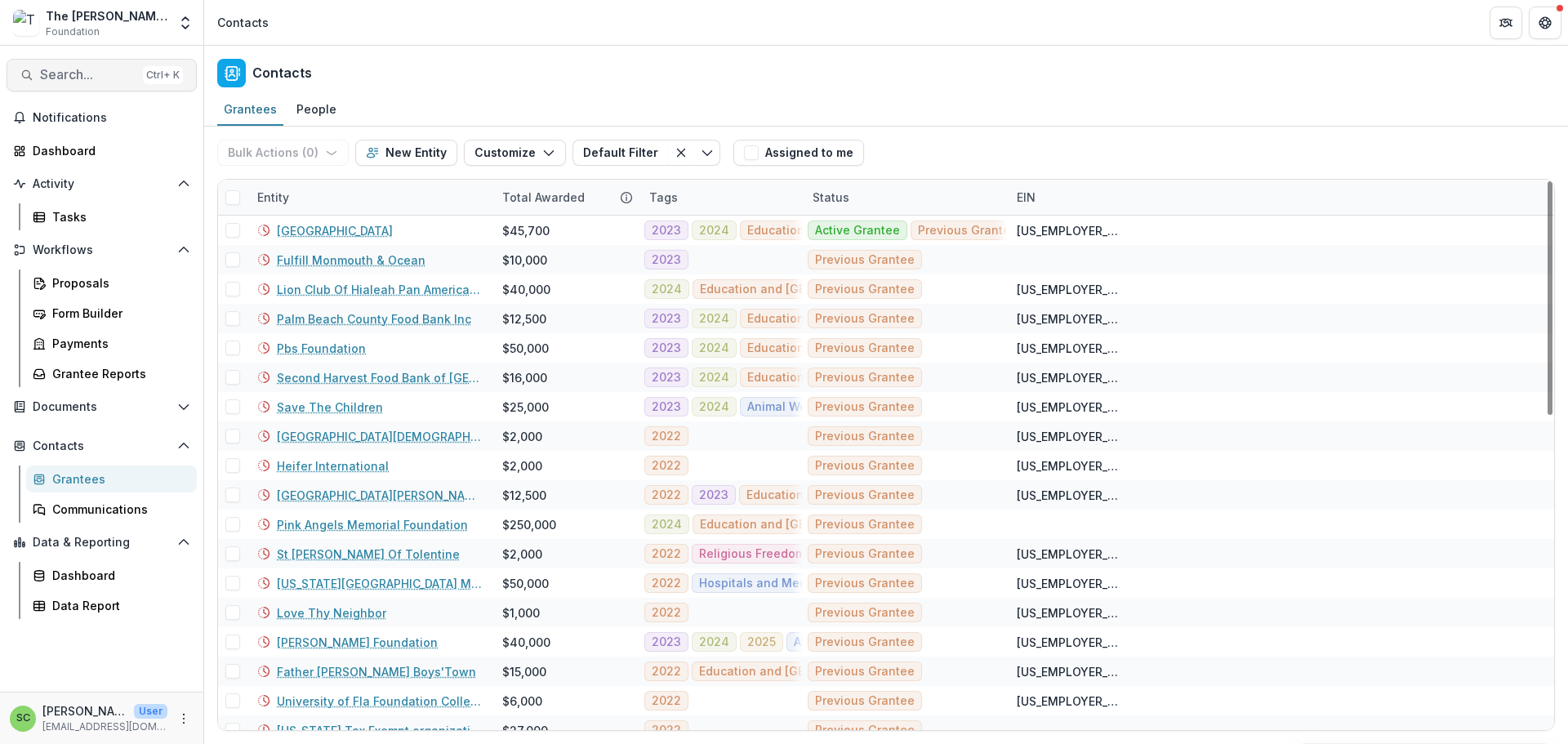
click at [88, 82] on span "Search..." at bounding box center [88, 74] width 96 height 16
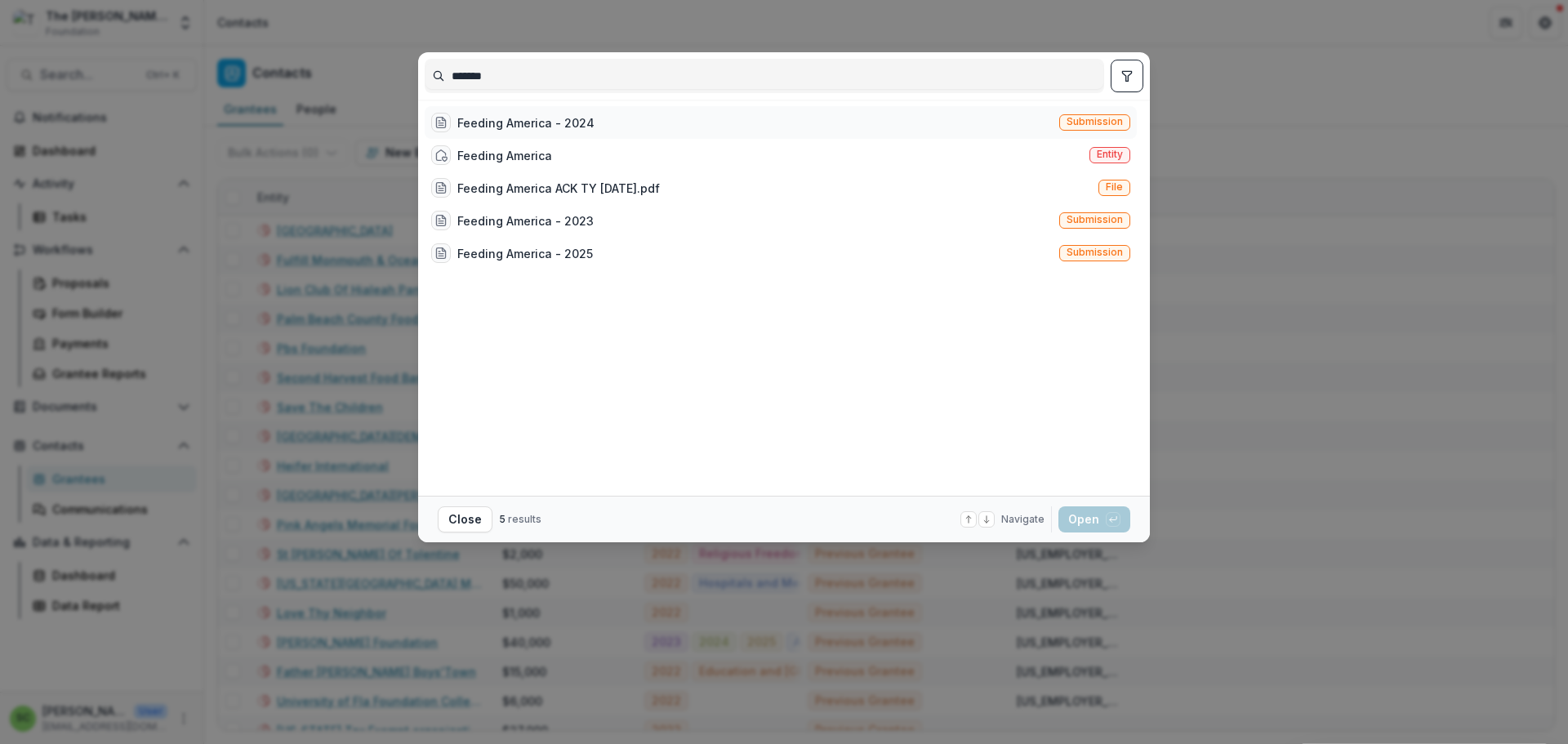
type input "*******"
click at [457, 131] on div "Feeding America - 2024" at bounding box center [526, 123] width 137 height 18
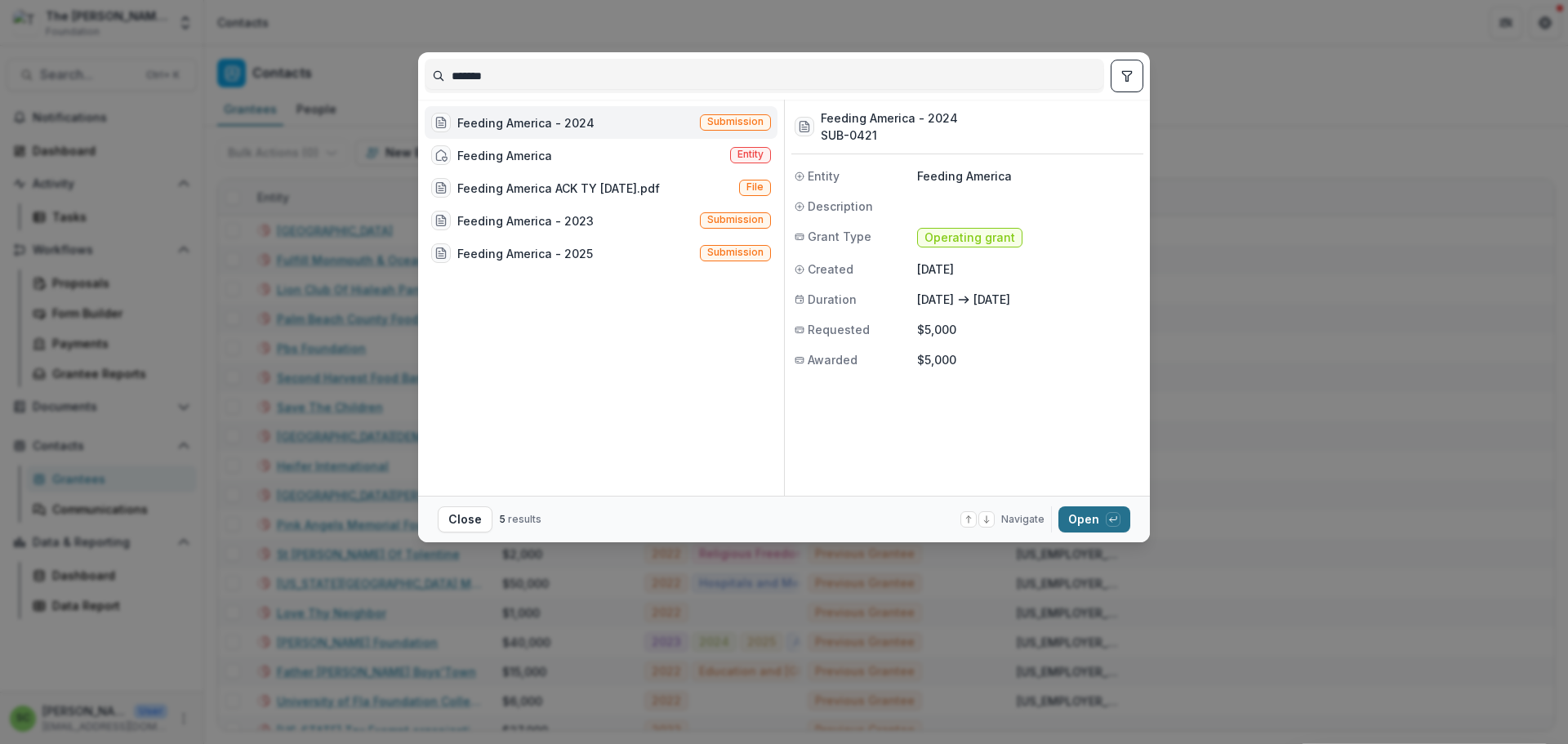
click at [1130, 523] on button "Open with enter key" at bounding box center [1094, 519] width 71 height 26
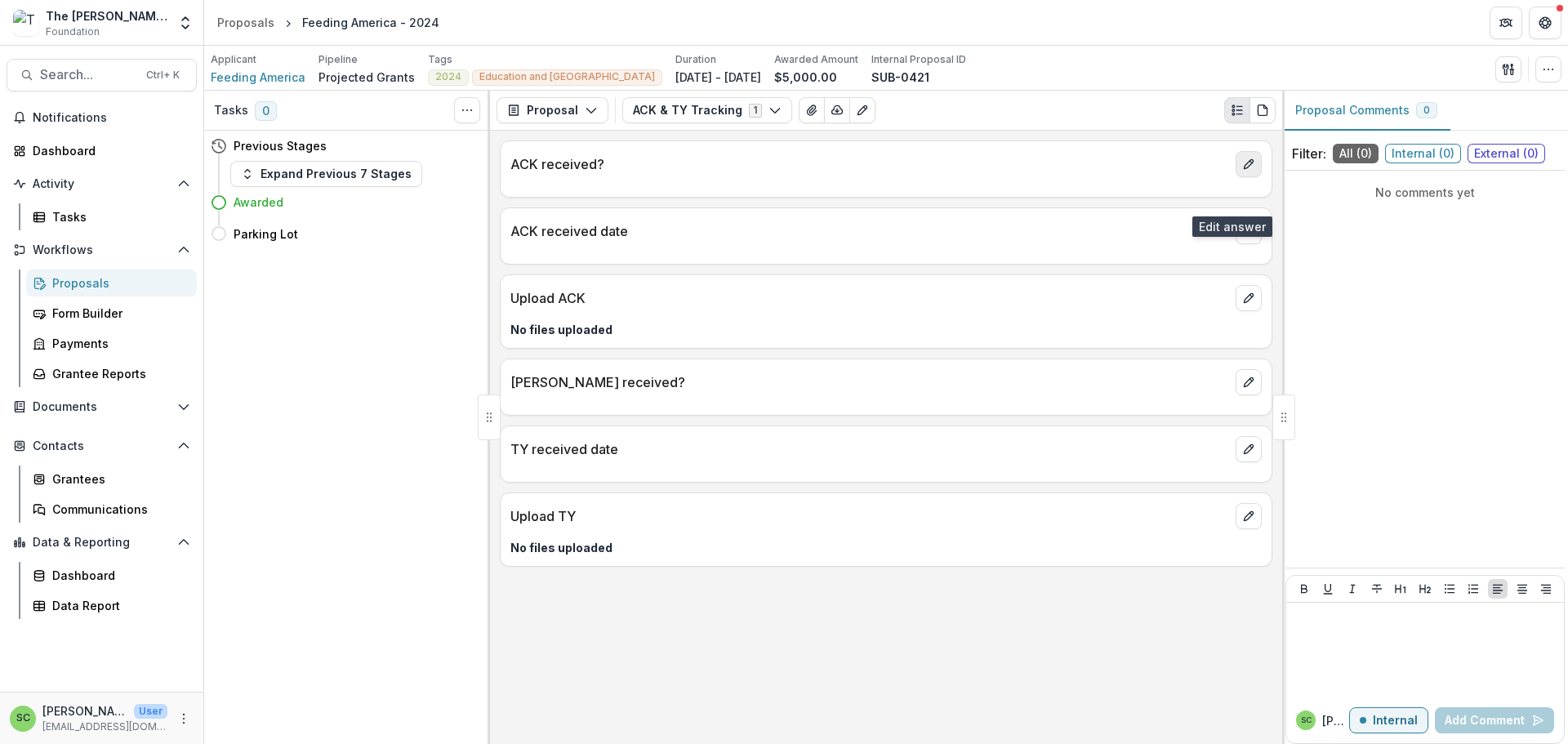
click at [1244, 169] on icon "edit" at bounding box center [1248, 163] width 9 height 9
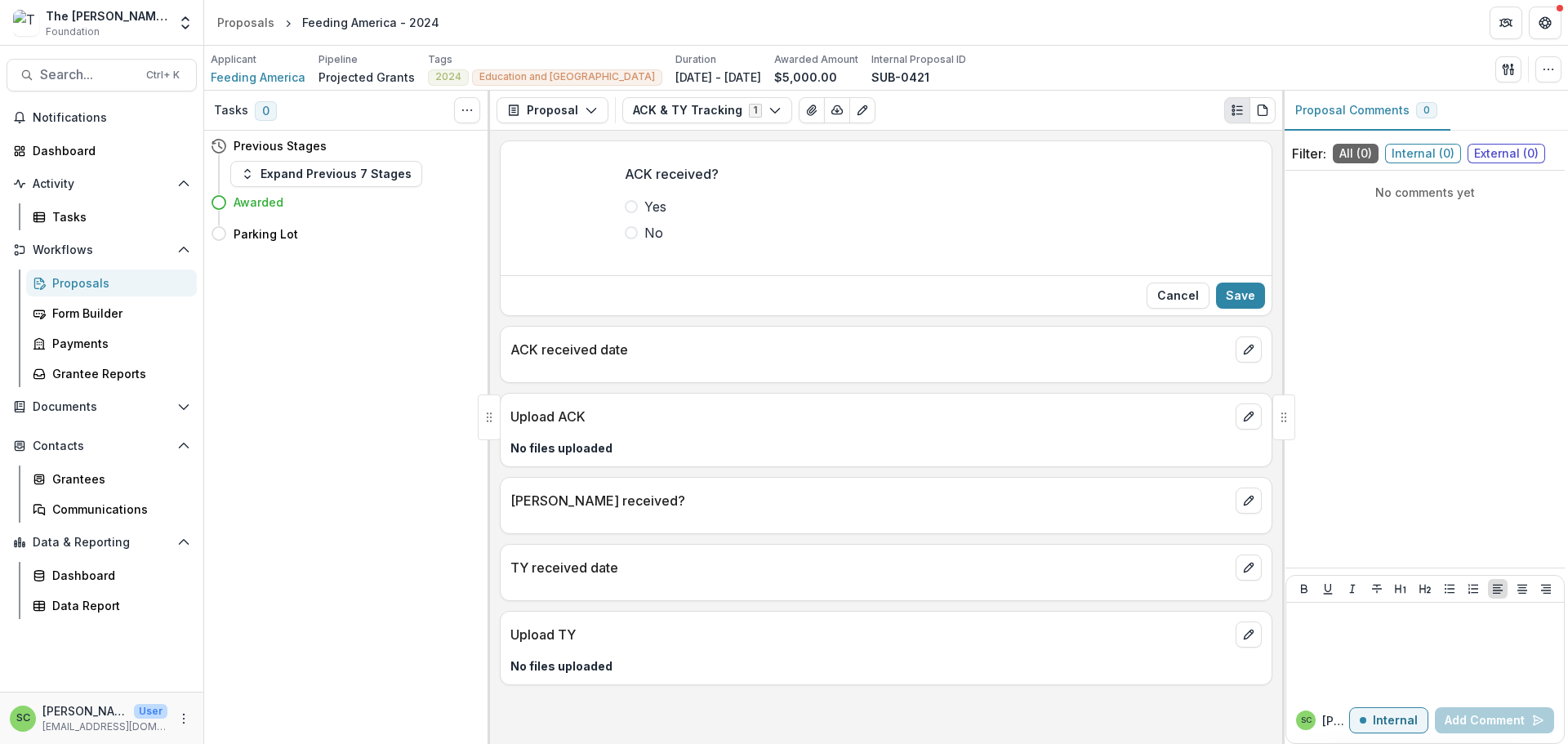
click at [625, 213] on span at bounding box center [631, 206] width 13 height 13
click at [1232, 308] on button "Save" at bounding box center [1241, 296] width 49 height 26
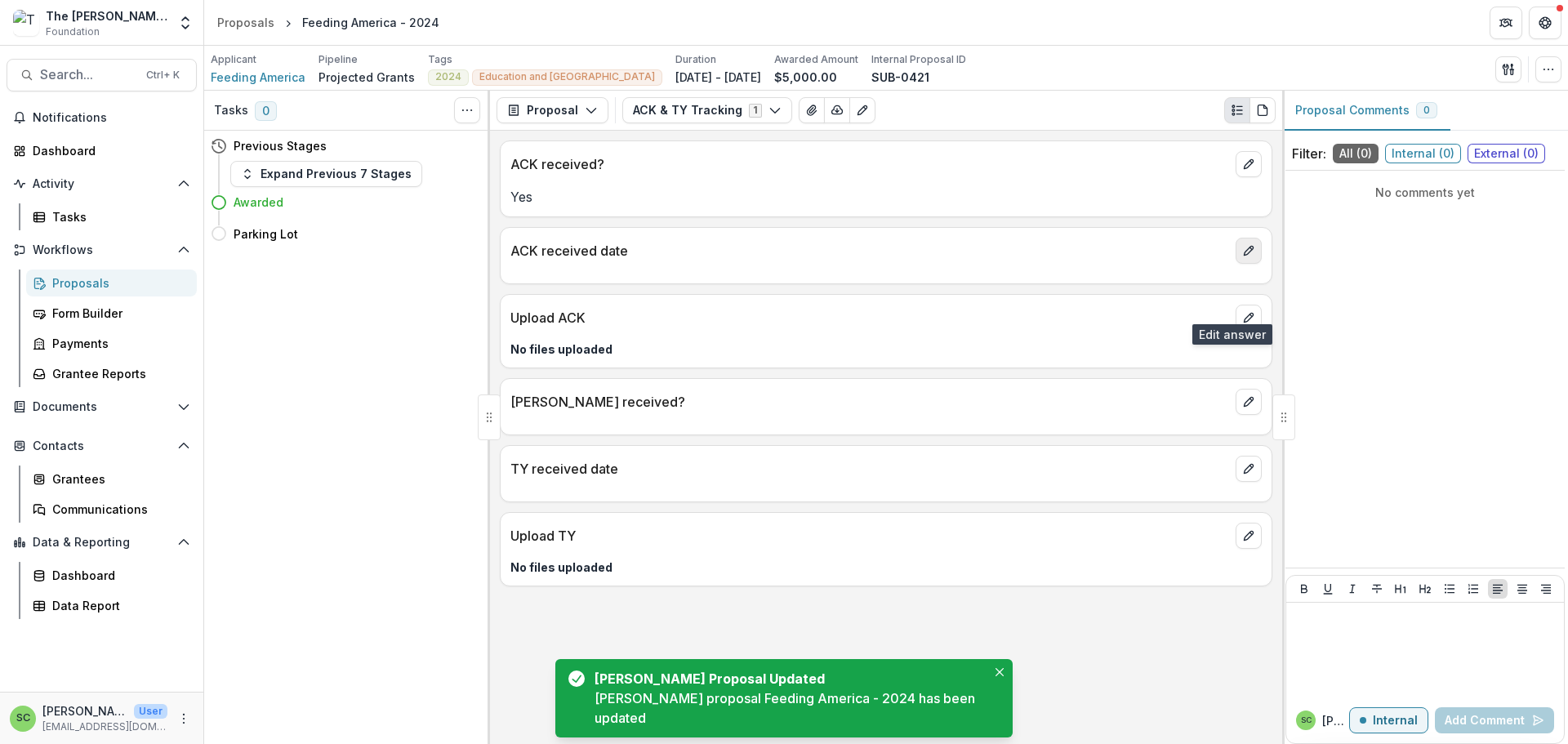
click at [1243, 257] on icon "edit" at bounding box center [1249, 250] width 13 height 13
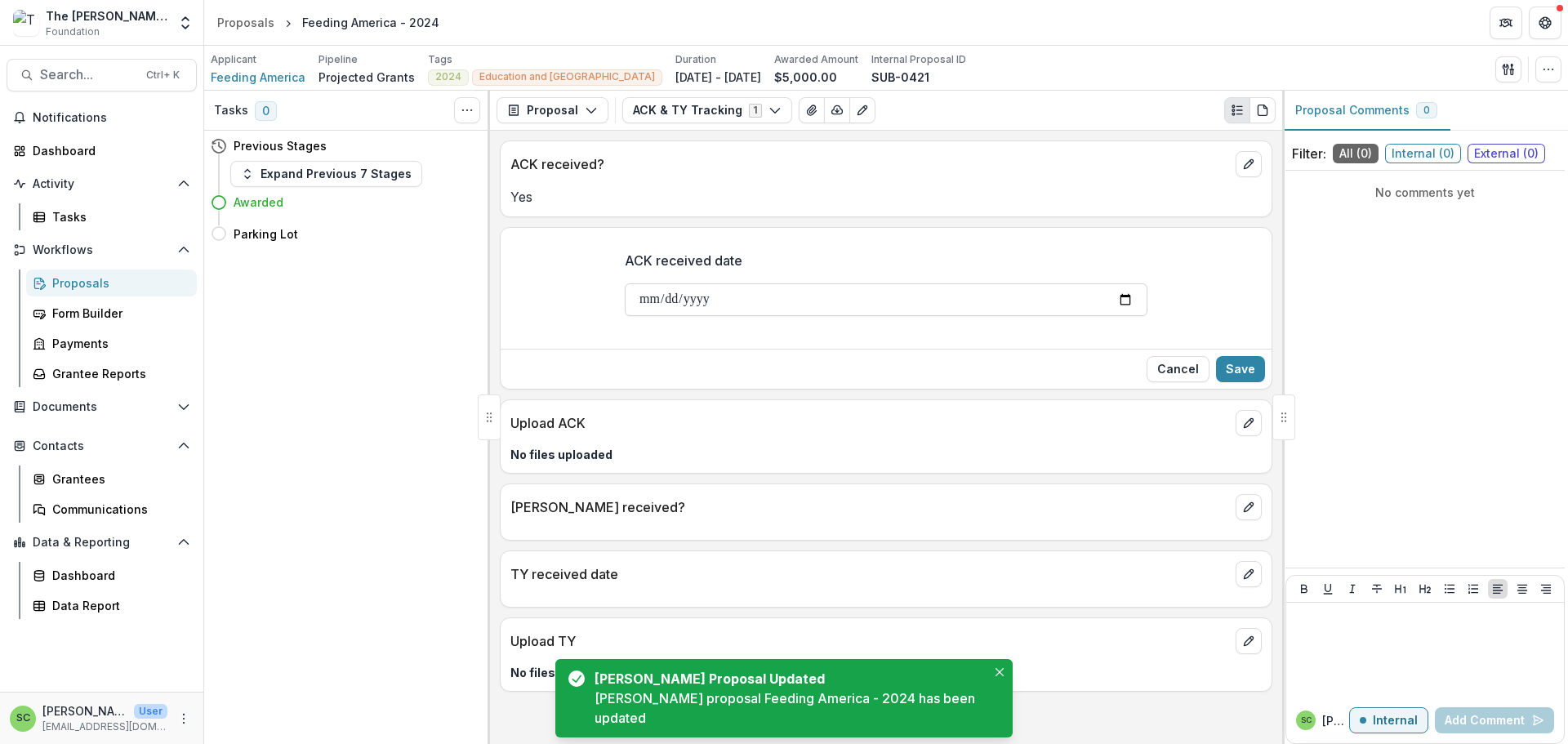
click at [675, 316] on input "ACK received date" at bounding box center [886, 299] width 523 height 32
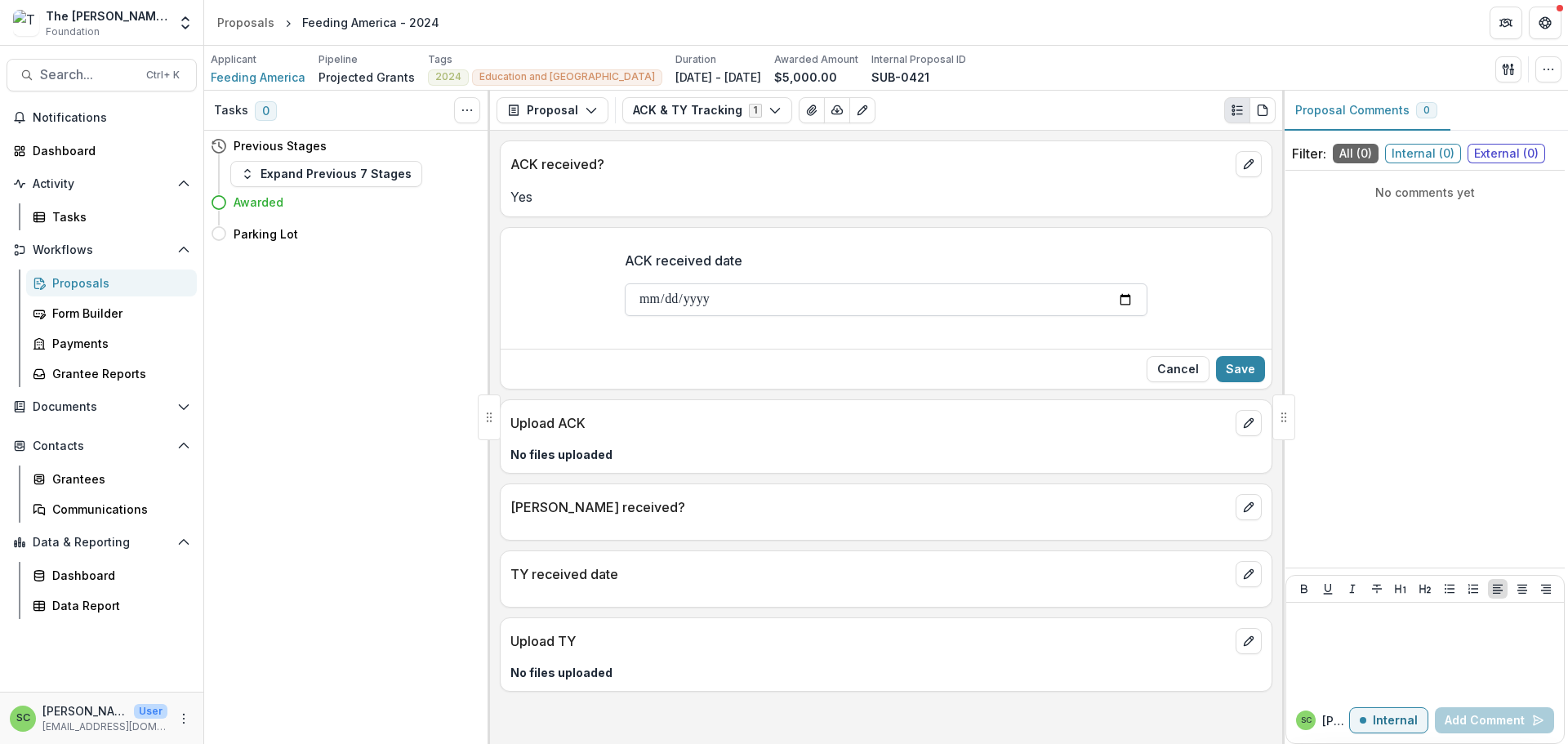
type input "**********"
click at [1220, 382] on button "Save" at bounding box center [1241, 369] width 49 height 26
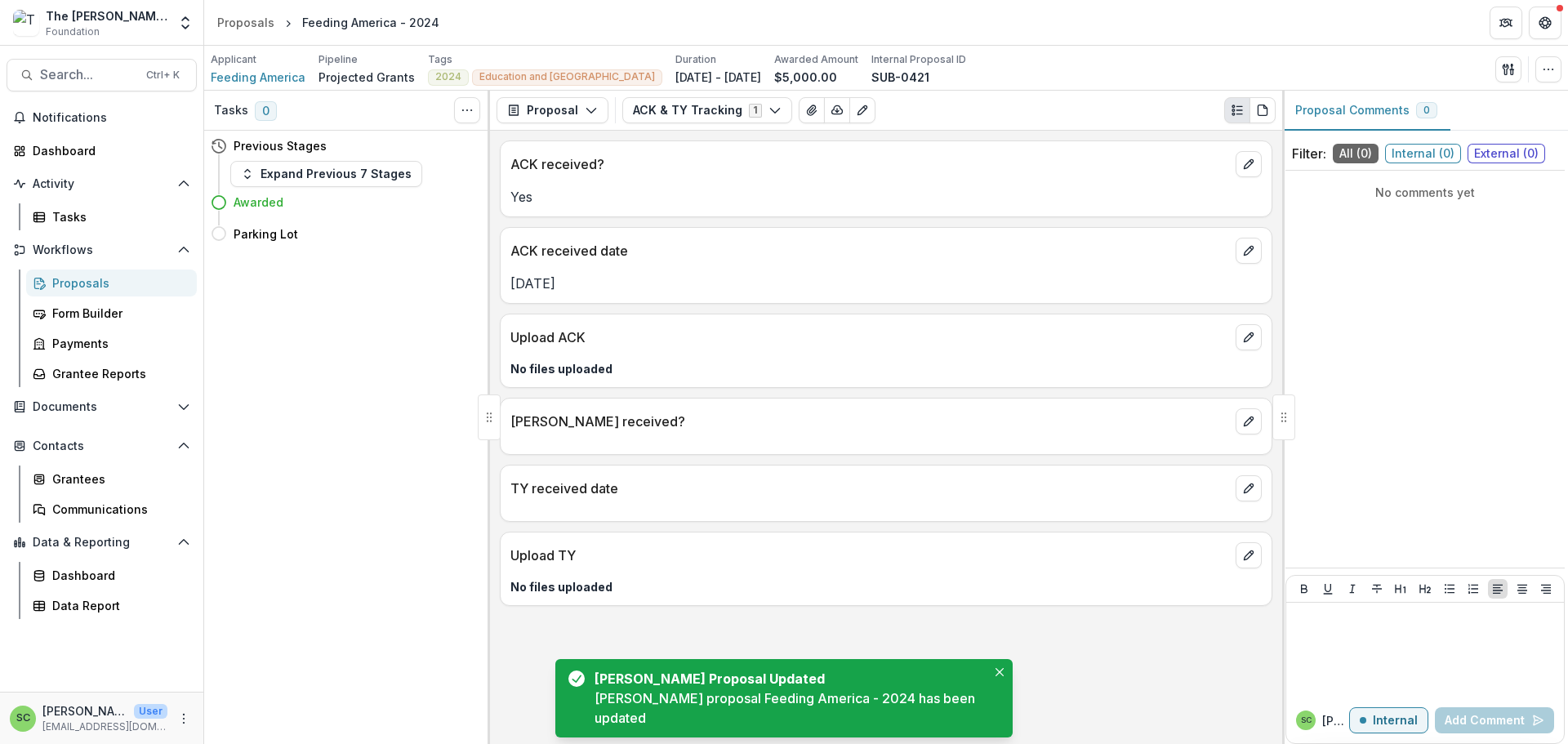
scroll to position [12, 0]
click at [1244, 342] on icon "edit" at bounding box center [1248, 337] width 9 height 9
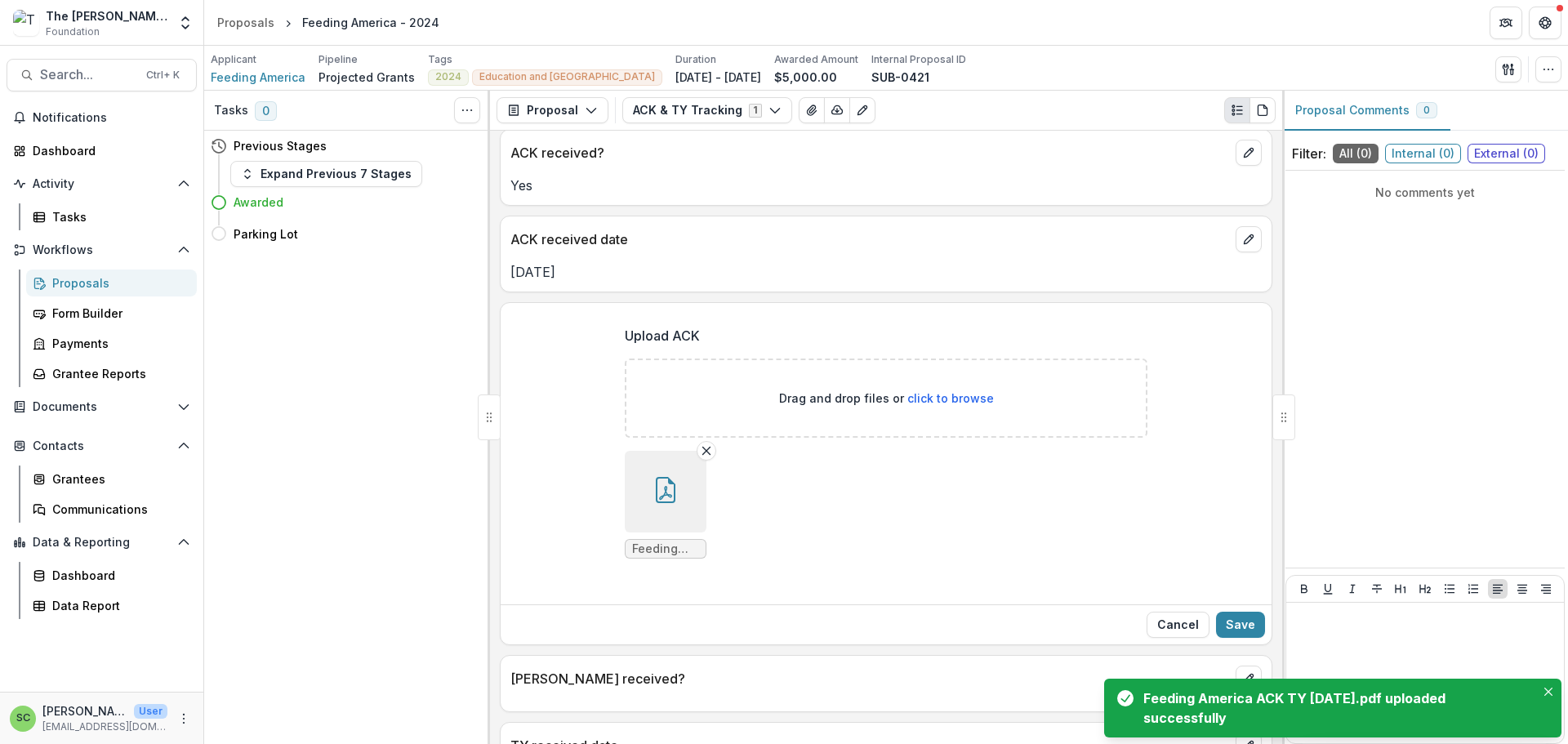
scroll to position [326, 0]
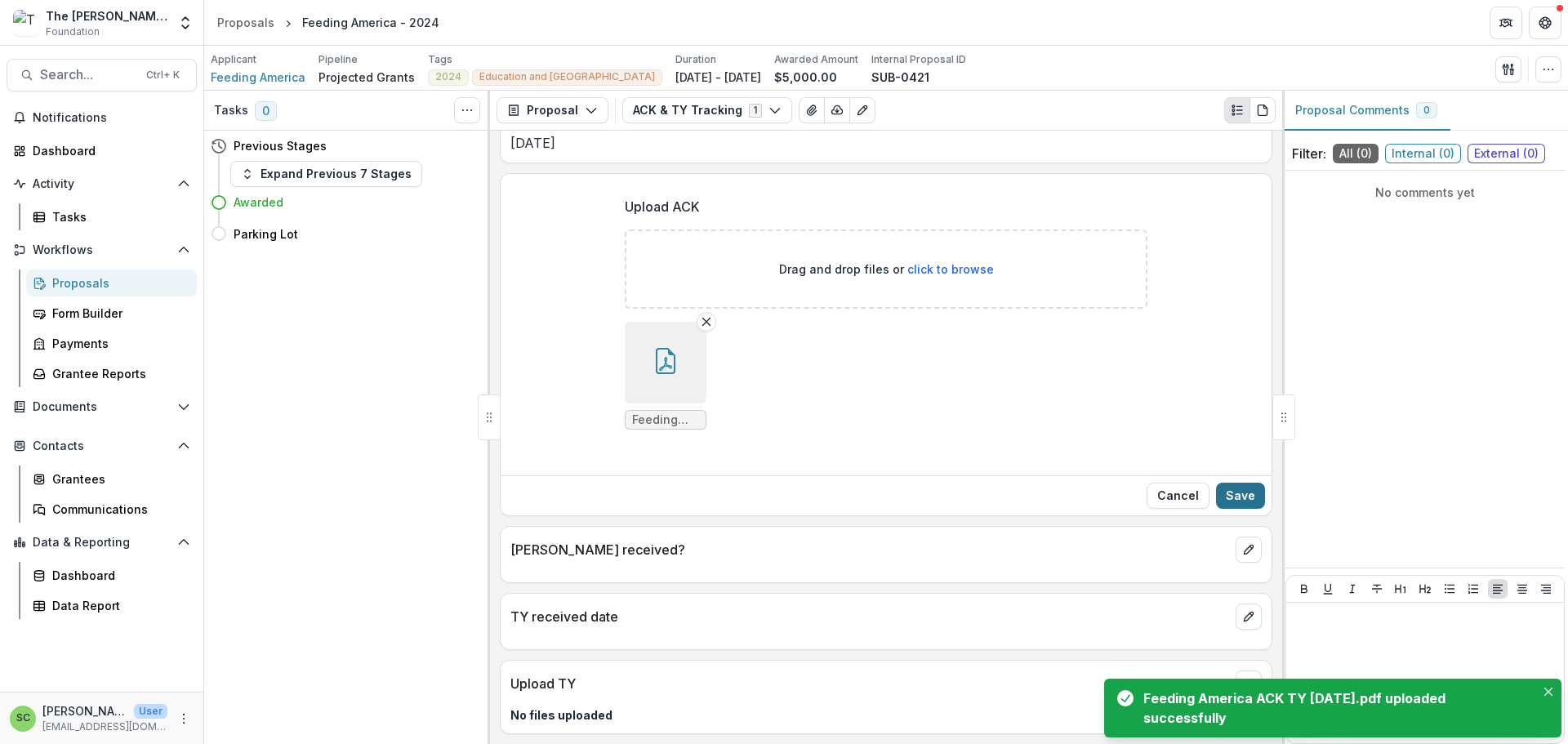
click at [1226, 483] on button "Save" at bounding box center [1241, 495] width 49 height 26
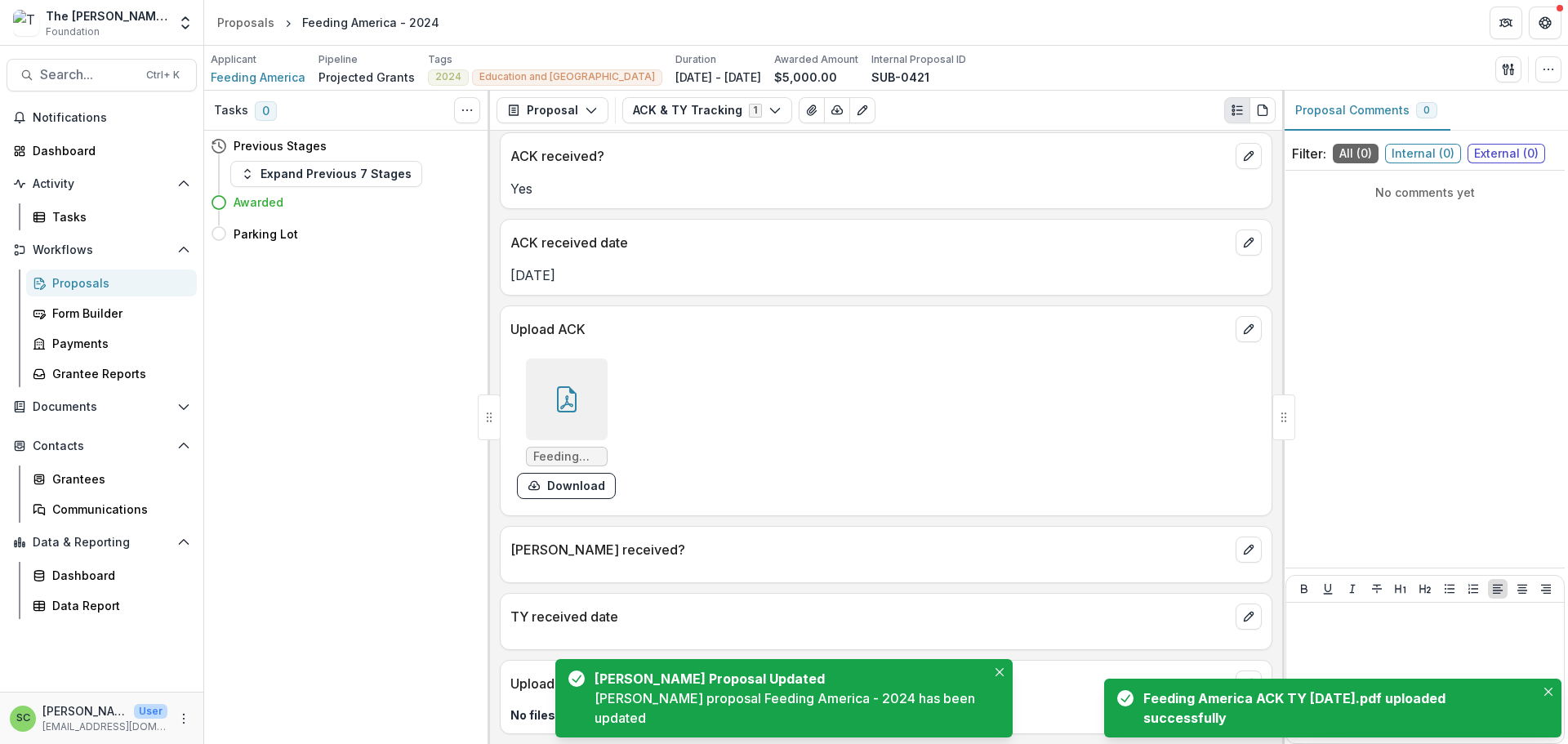
scroll to position [162, 0]
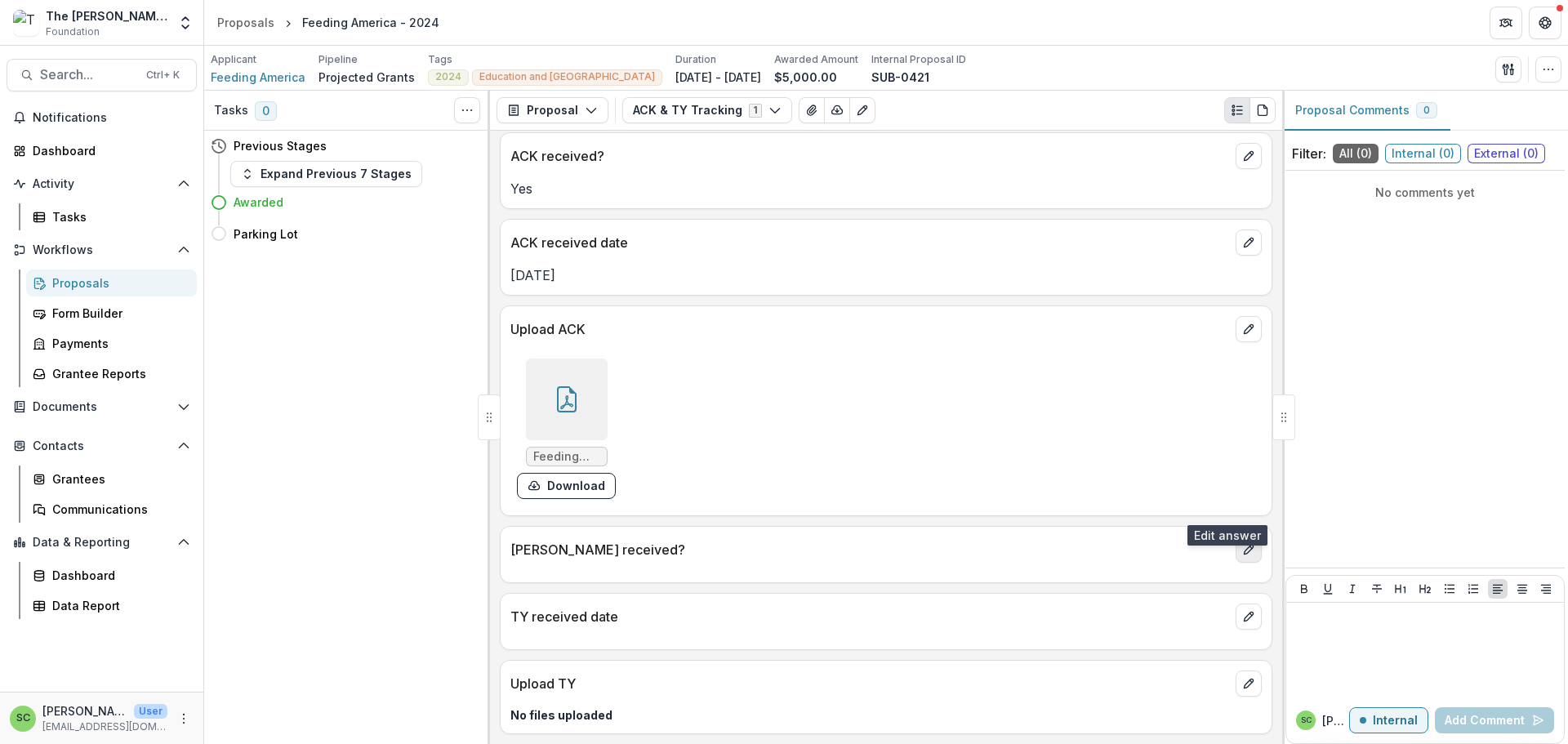
click at [1243, 543] on icon "edit" at bounding box center [1249, 549] width 13 height 13
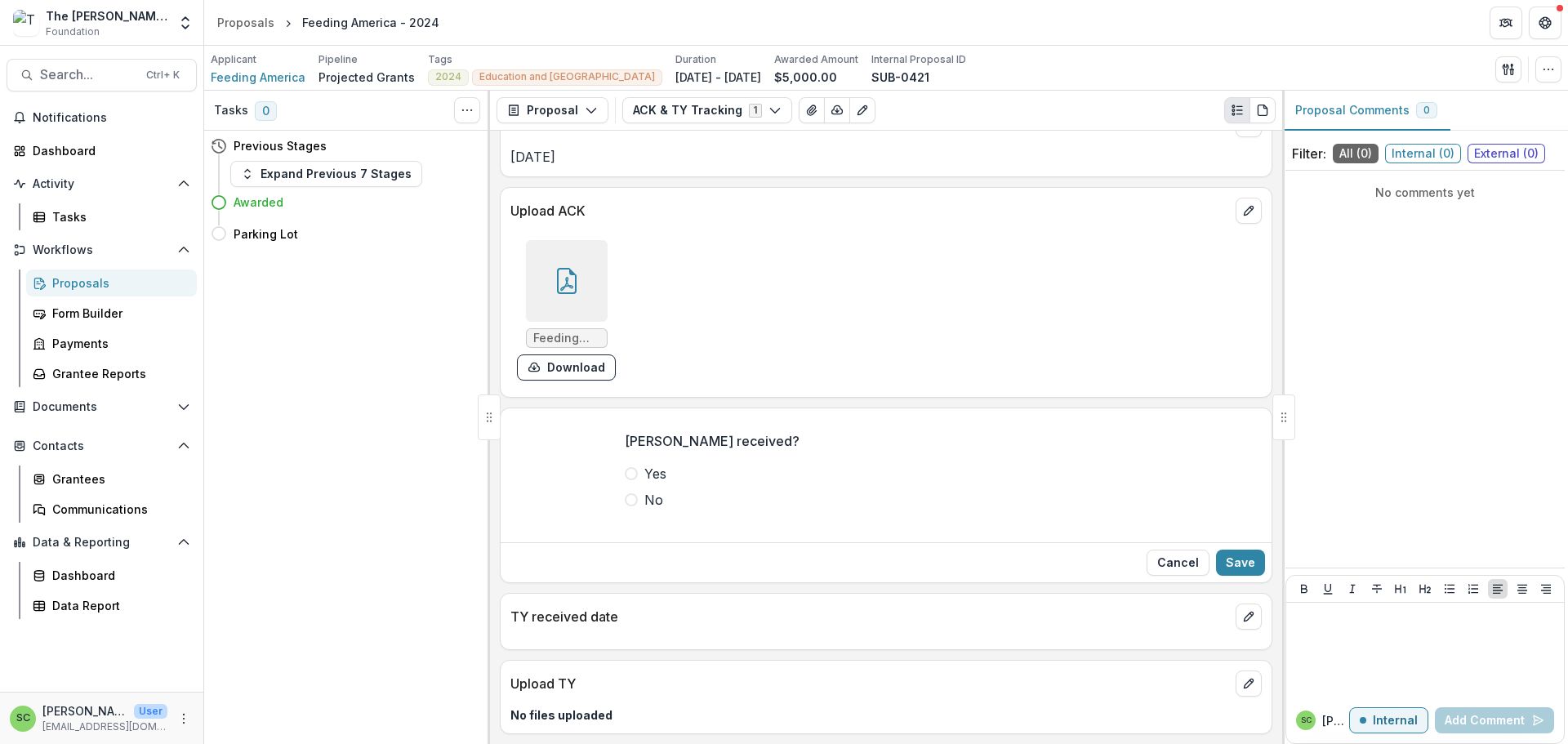
click at [625, 480] on span at bounding box center [631, 473] width 13 height 13
click at [1216, 576] on button "Save" at bounding box center [1241, 562] width 49 height 26
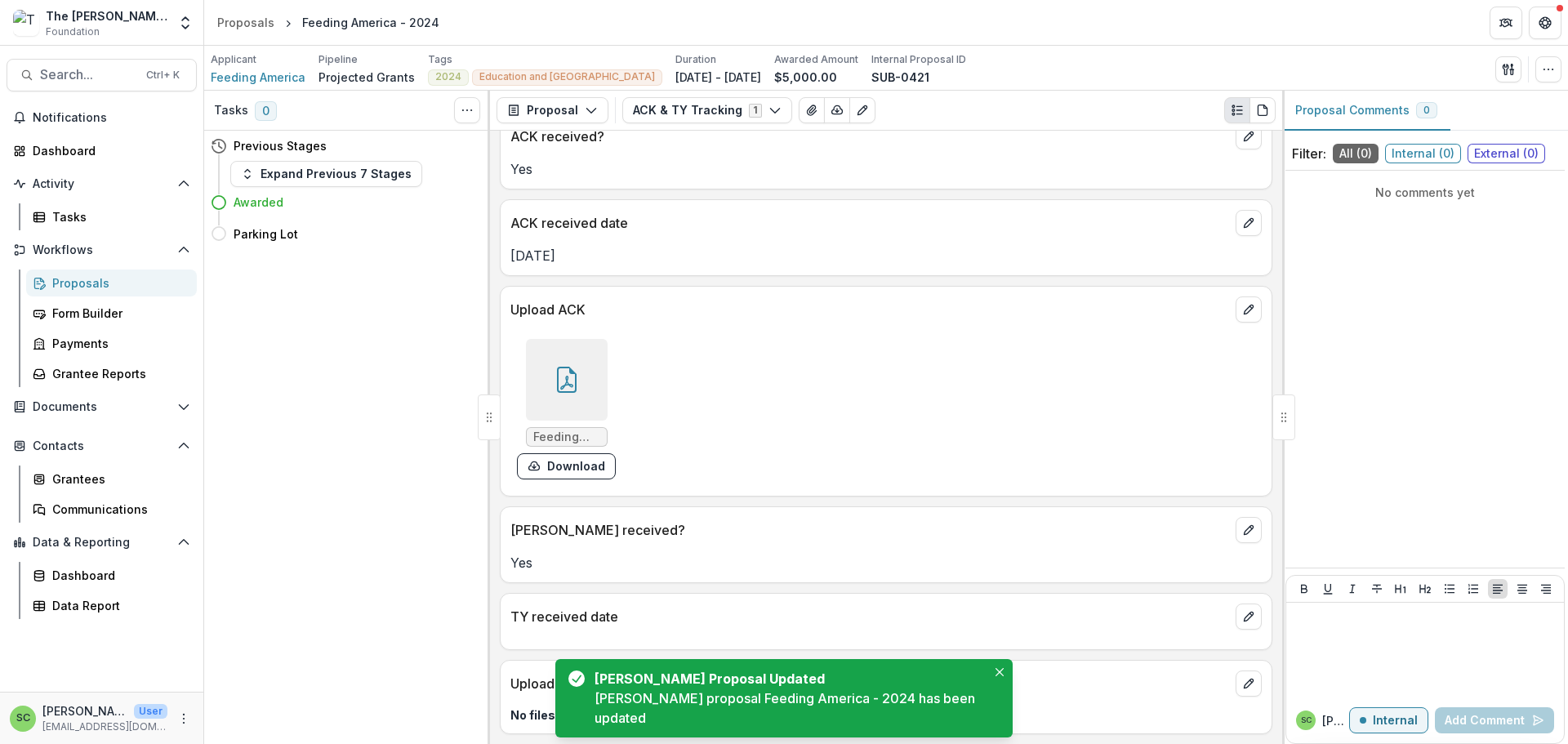
scroll to position [186, 0]
click at [1243, 610] on icon "edit" at bounding box center [1249, 616] width 13 height 13
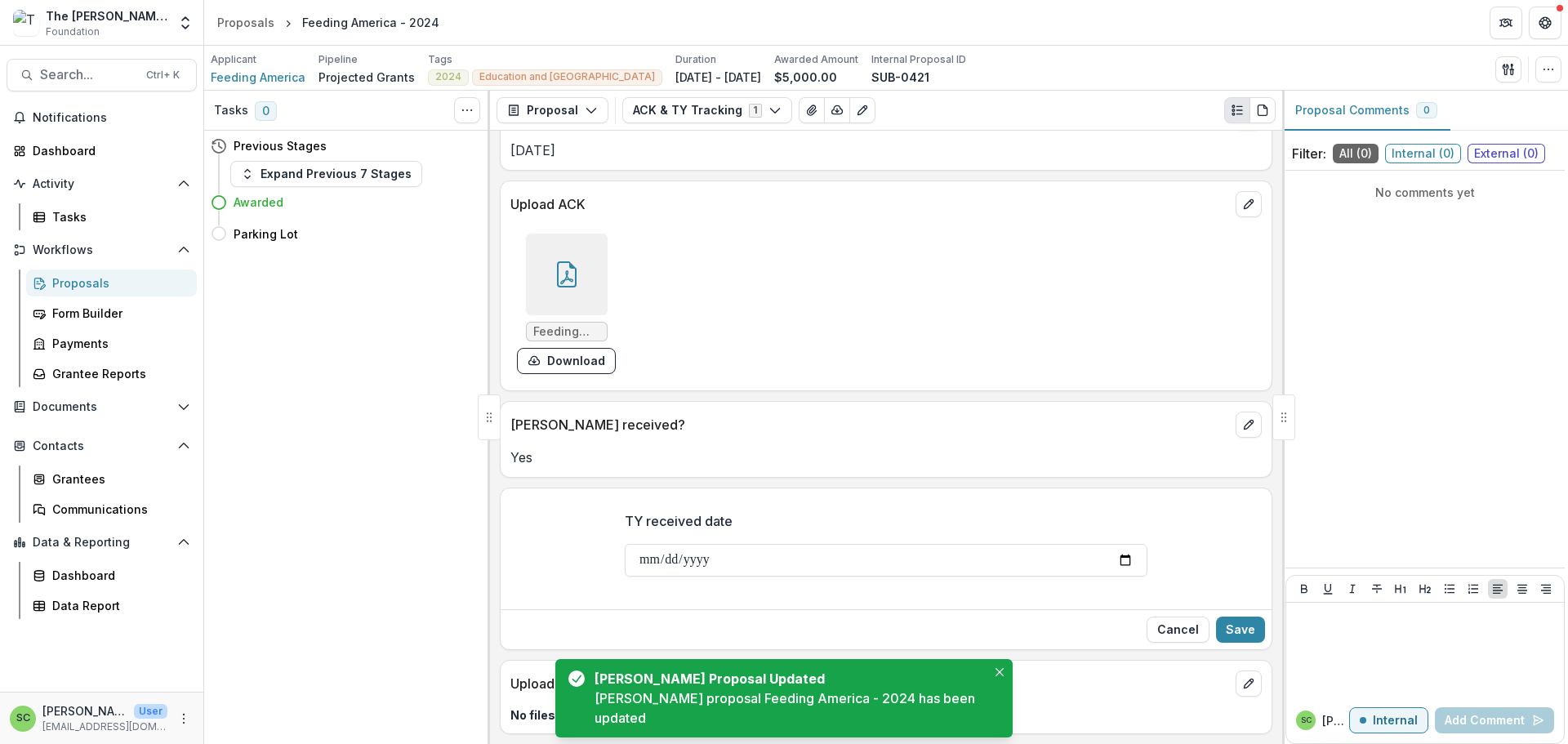
scroll to position [317, 0]
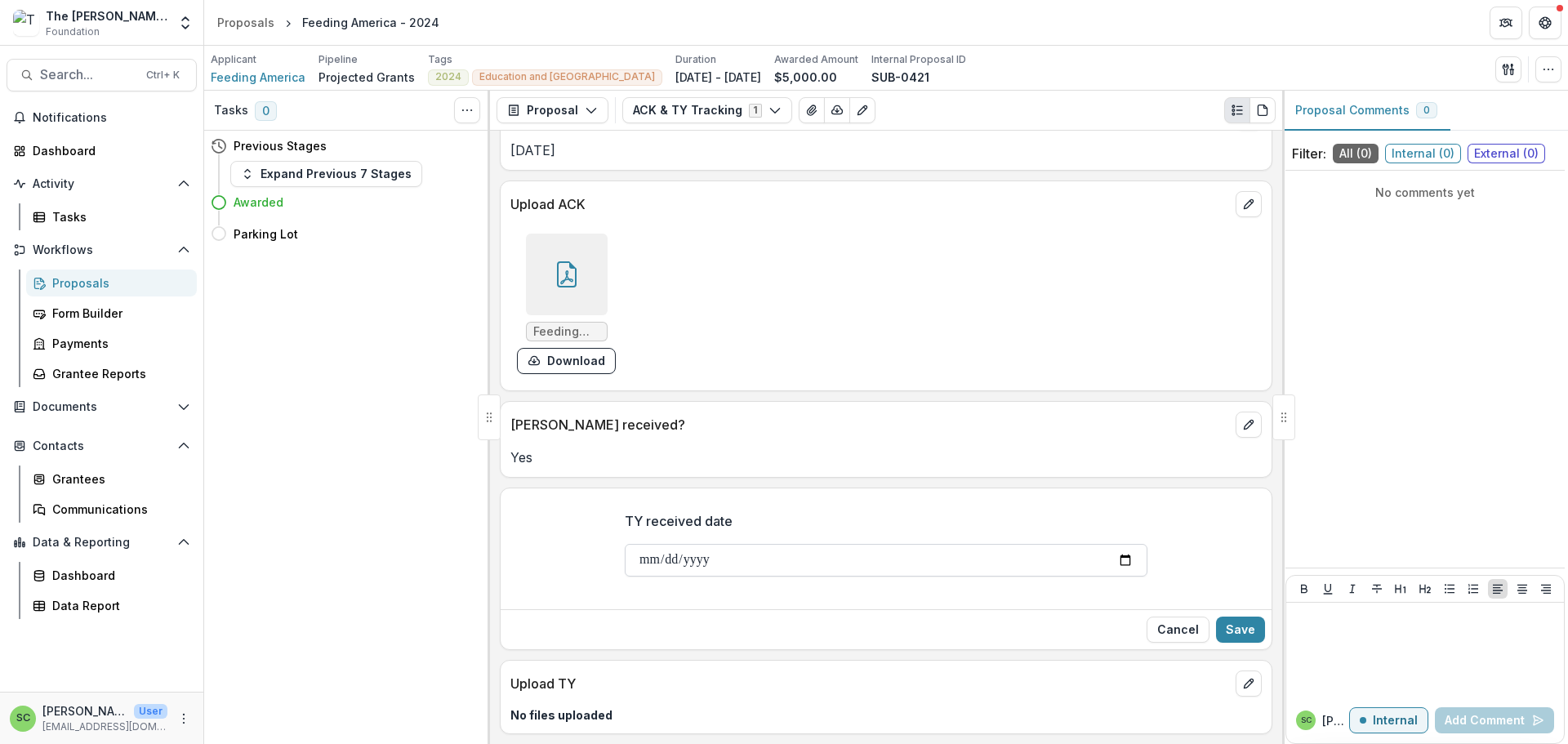
click at [625, 543] on input "TY received date" at bounding box center [886, 559] width 523 height 32
type input "**********"
click at [1241, 617] on button "Save" at bounding box center [1241, 629] width 49 height 26
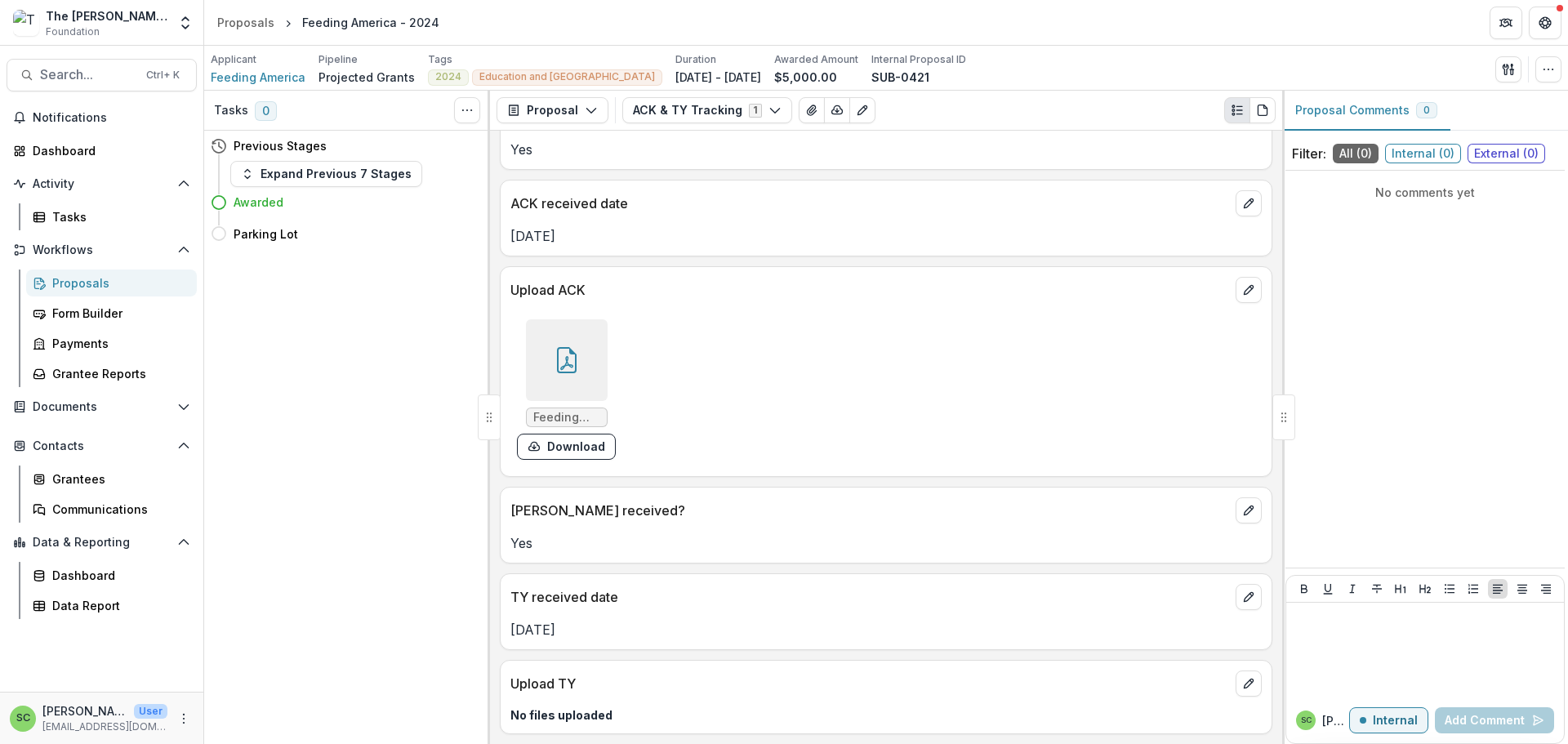
scroll to position [210, 0]
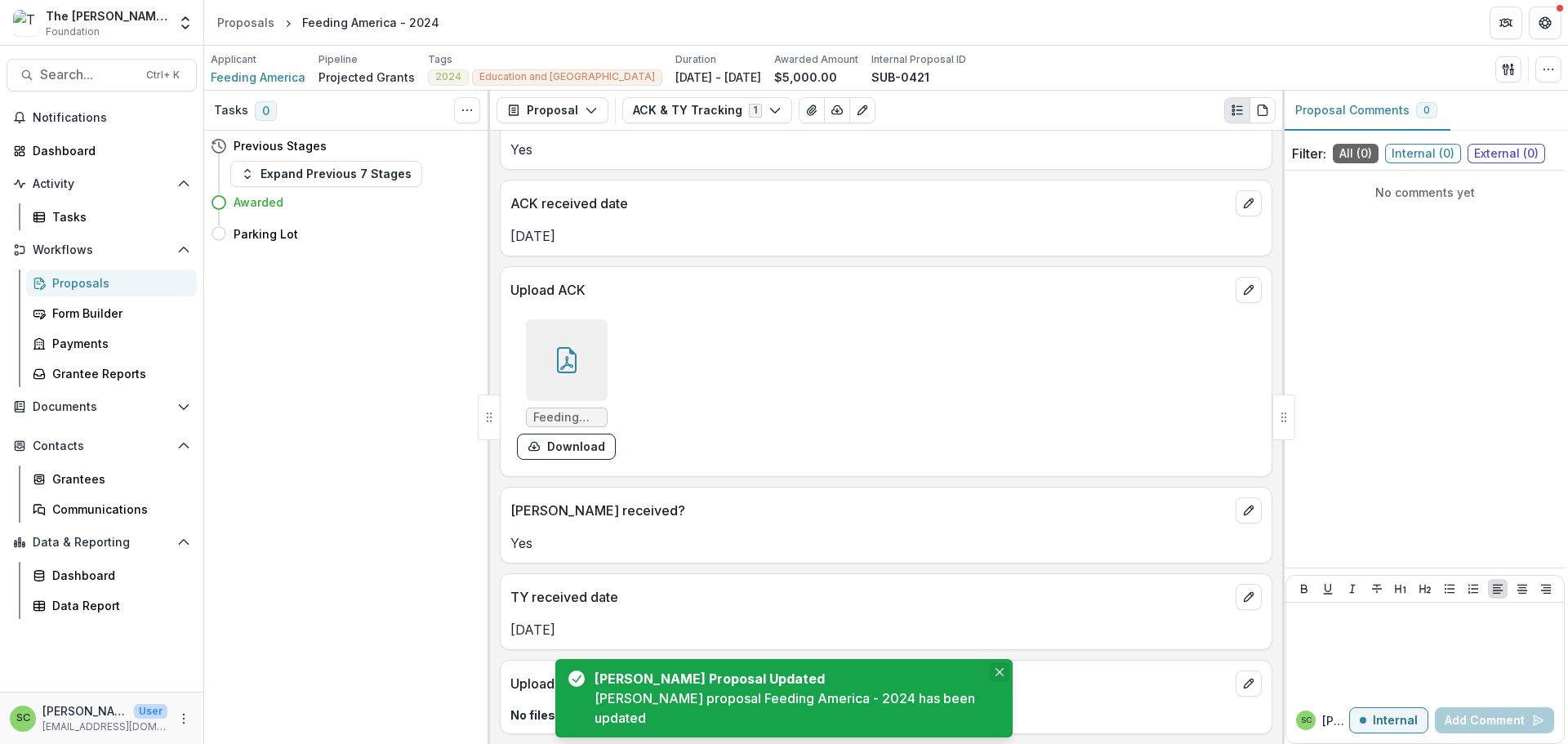
click at [1001, 668] on icon "Close" at bounding box center [1000, 672] width 8 height 8
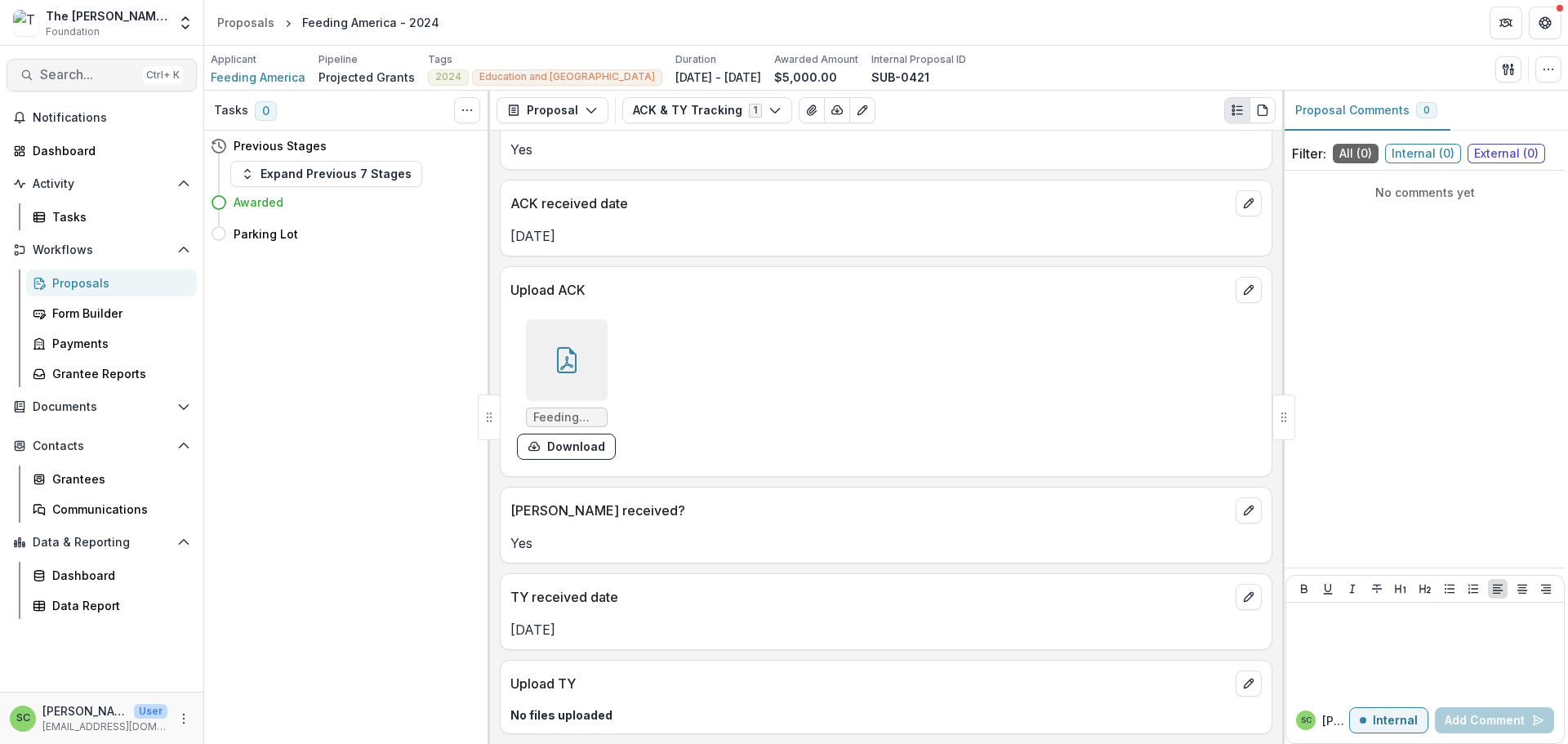
click at [89, 82] on span "Search..." at bounding box center [88, 74] width 96 height 16
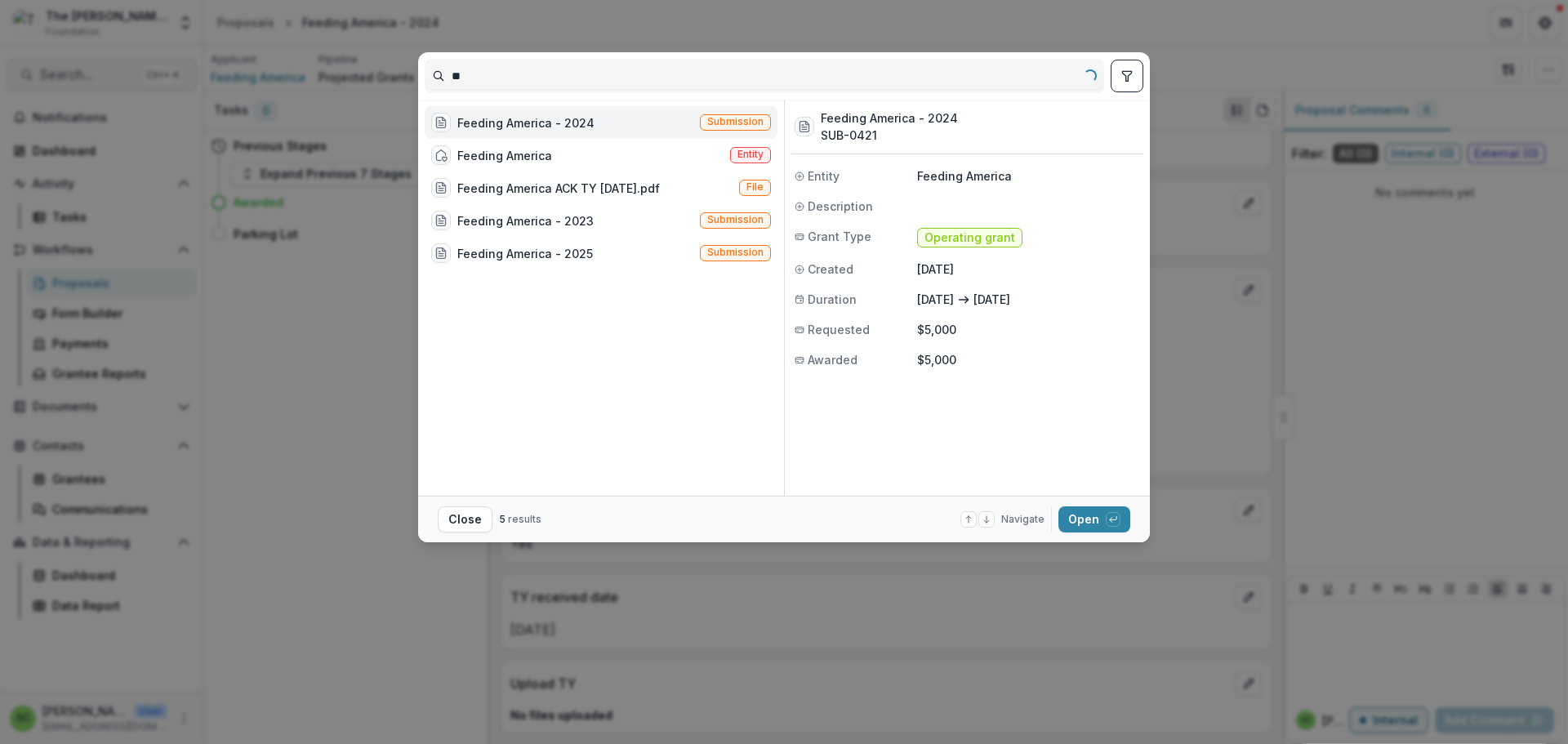
type input "*"
type input "******"
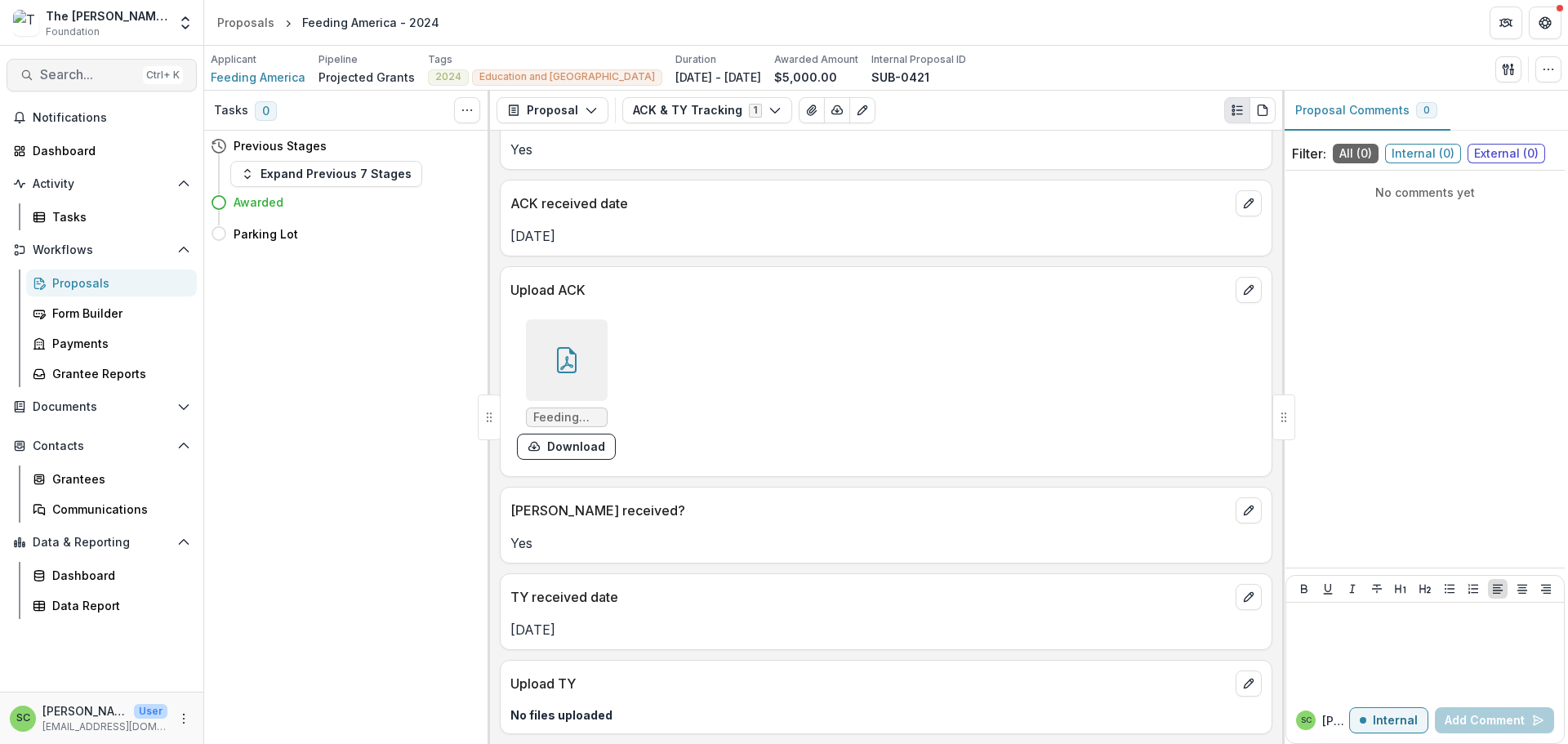
click at [86, 82] on span "Search..." at bounding box center [88, 74] width 96 height 16
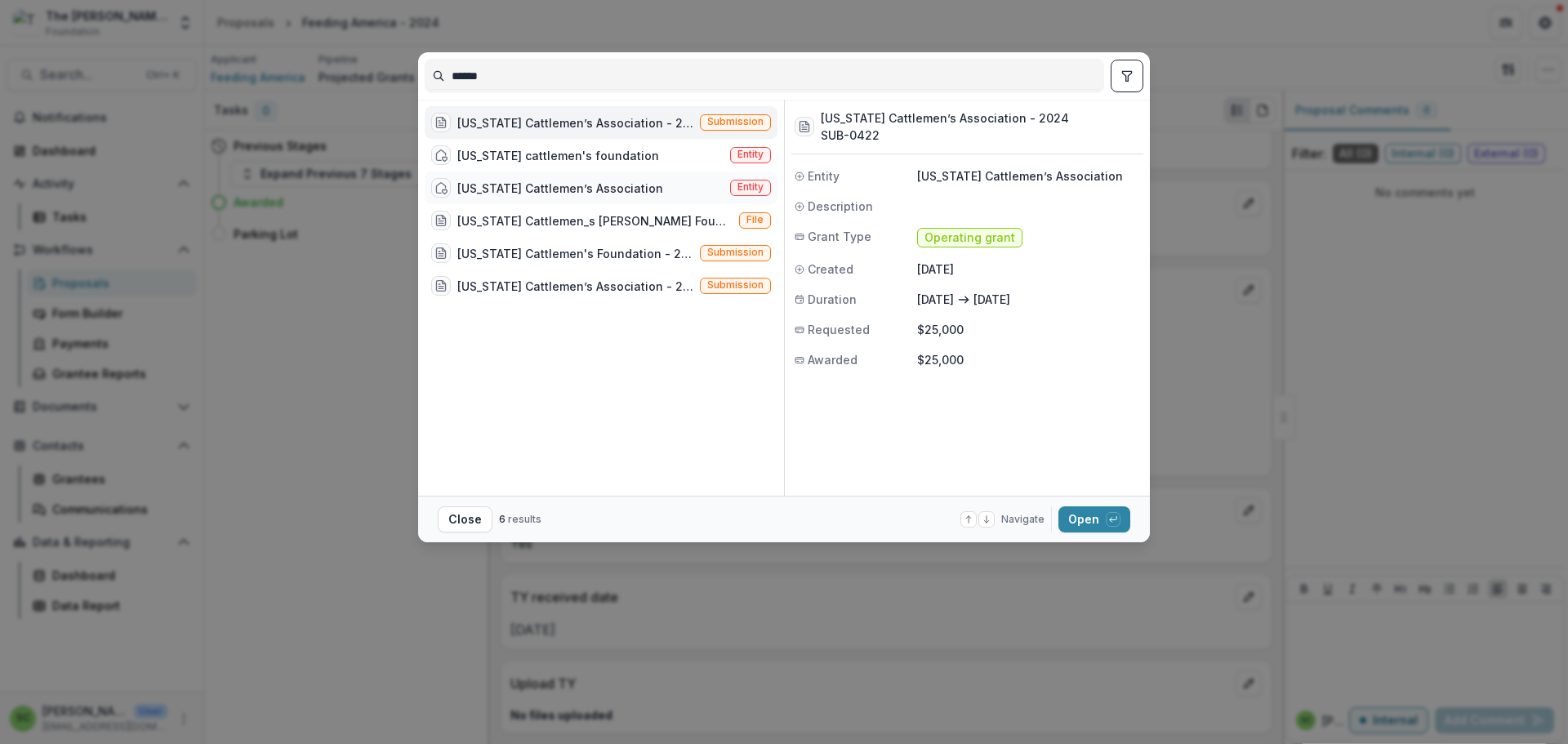
click at [458, 197] on div "[US_STATE] Cattlemen’s Association" at bounding box center [560, 188] width 206 height 18
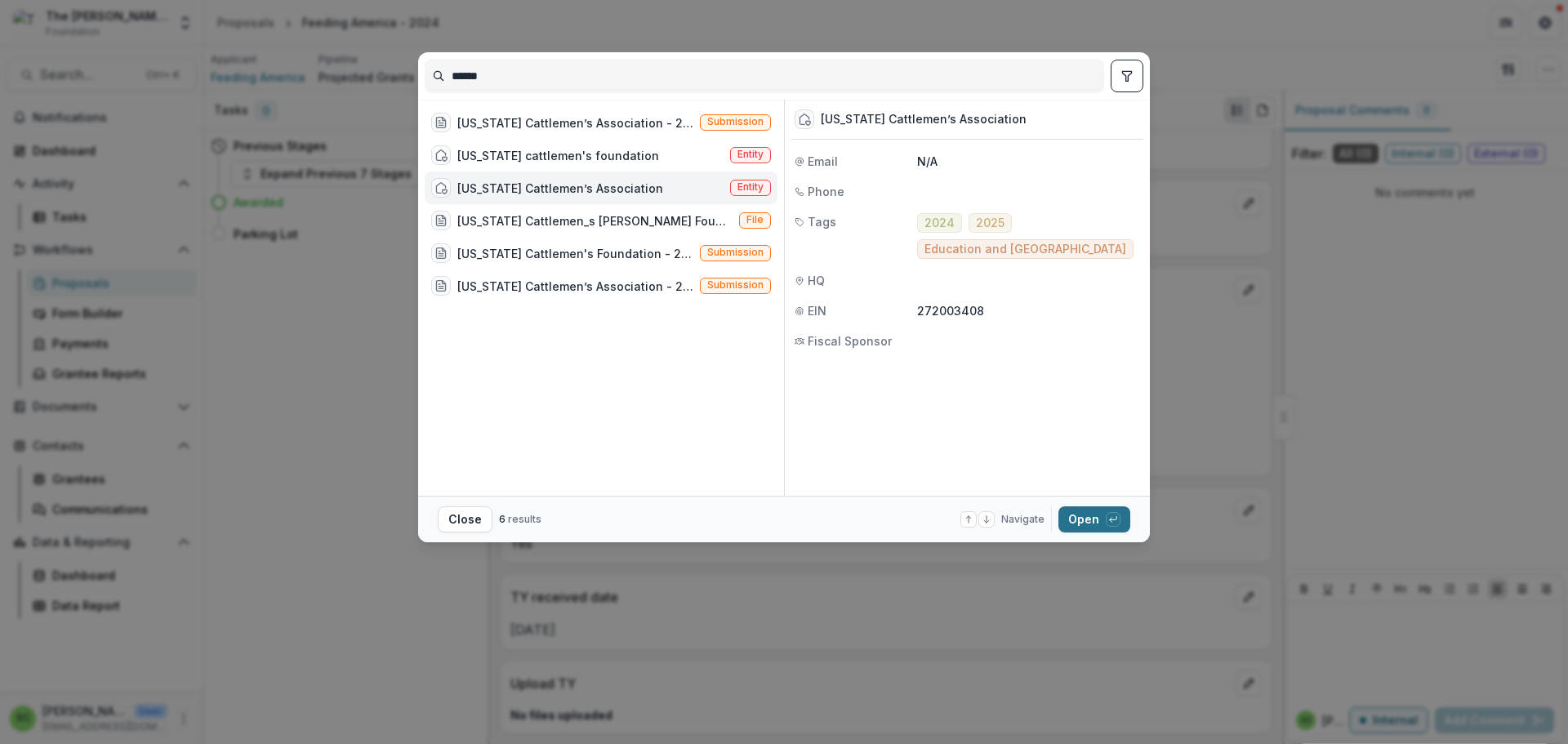
click at [1130, 520] on button "Open with enter key" at bounding box center [1094, 519] width 71 height 26
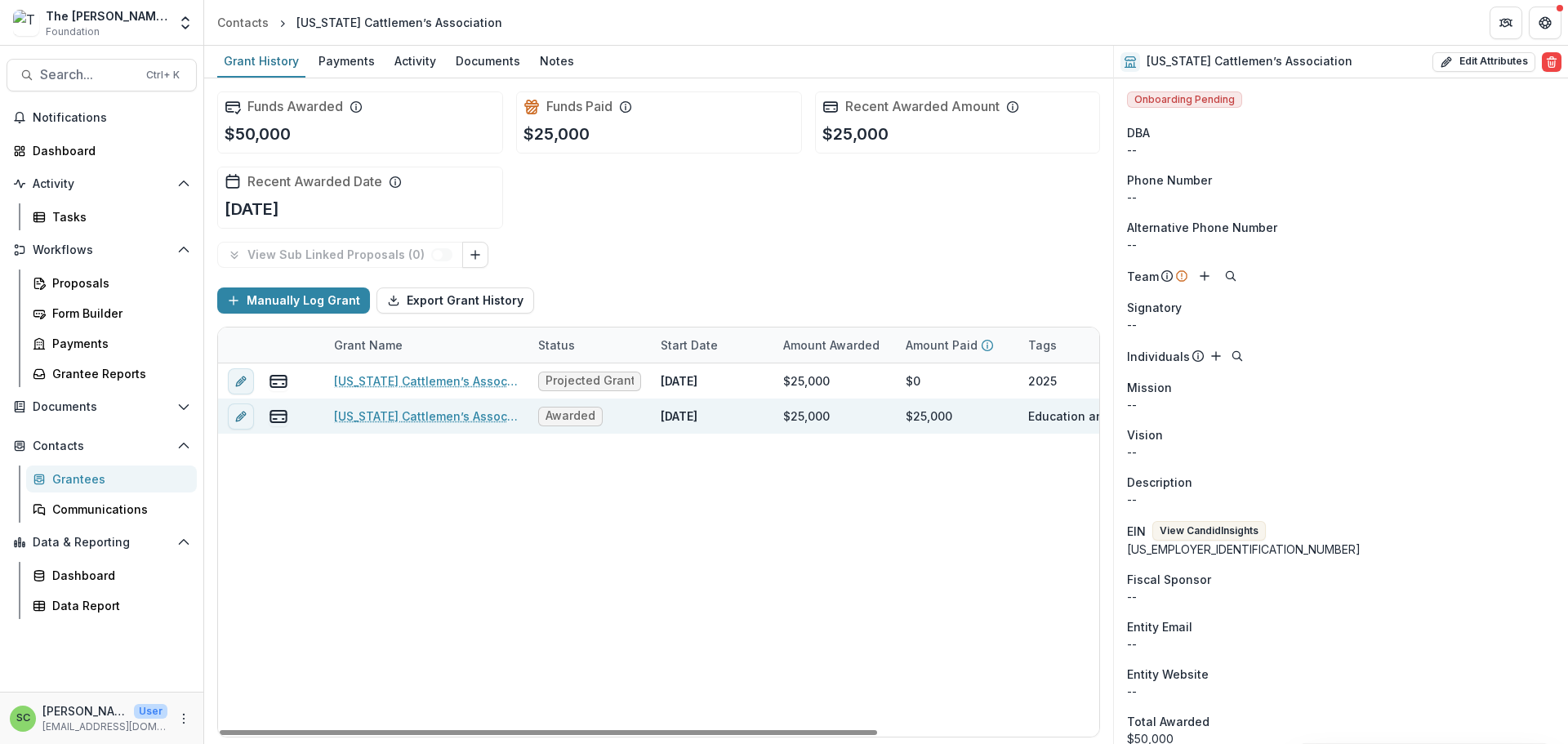
click at [455, 425] on link "[US_STATE] Cattlemen’s Association - 2024" at bounding box center [426, 416] width 184 height 18
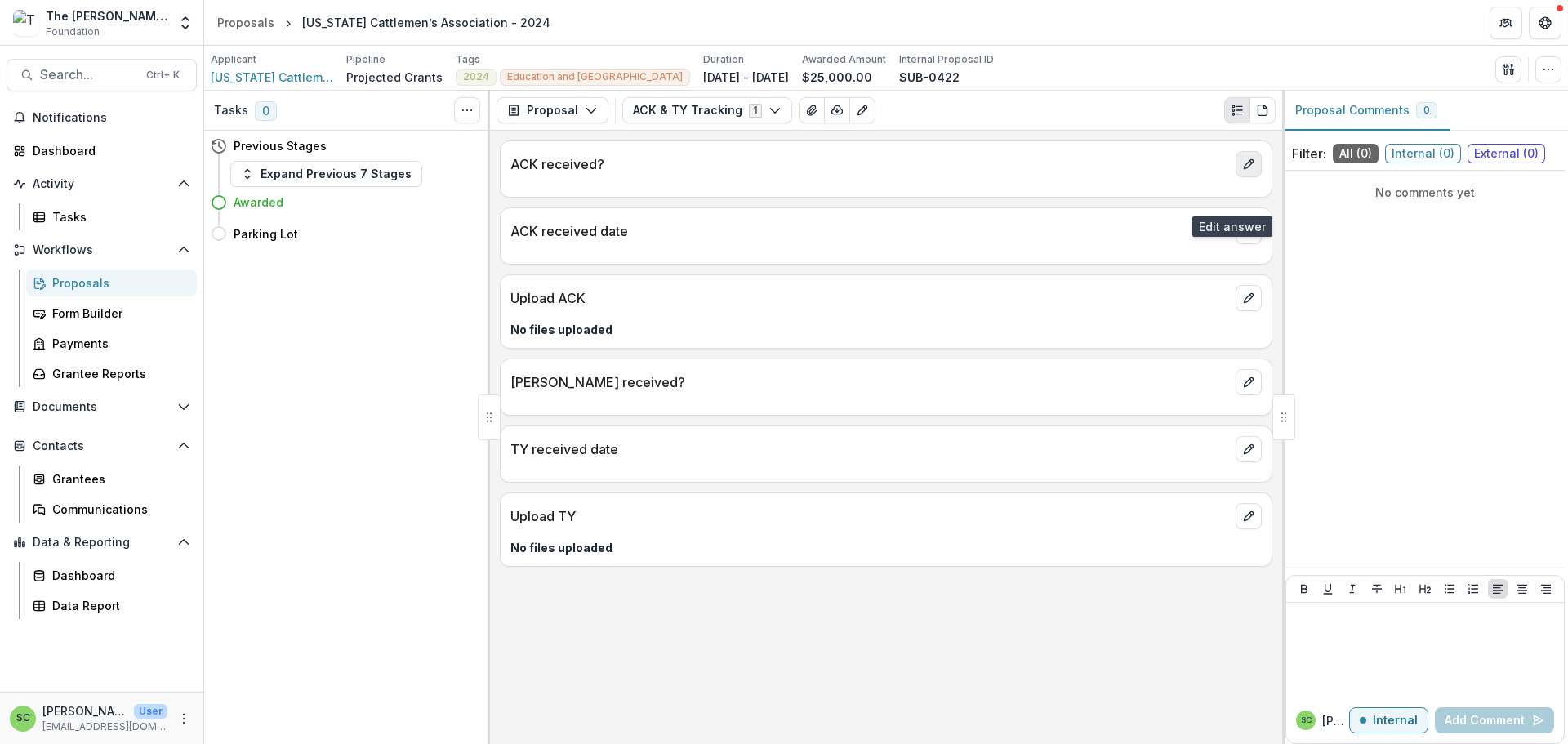
click at [1236, 177] on button "edit" at bounding box center [1249, 163] width 26 height 26
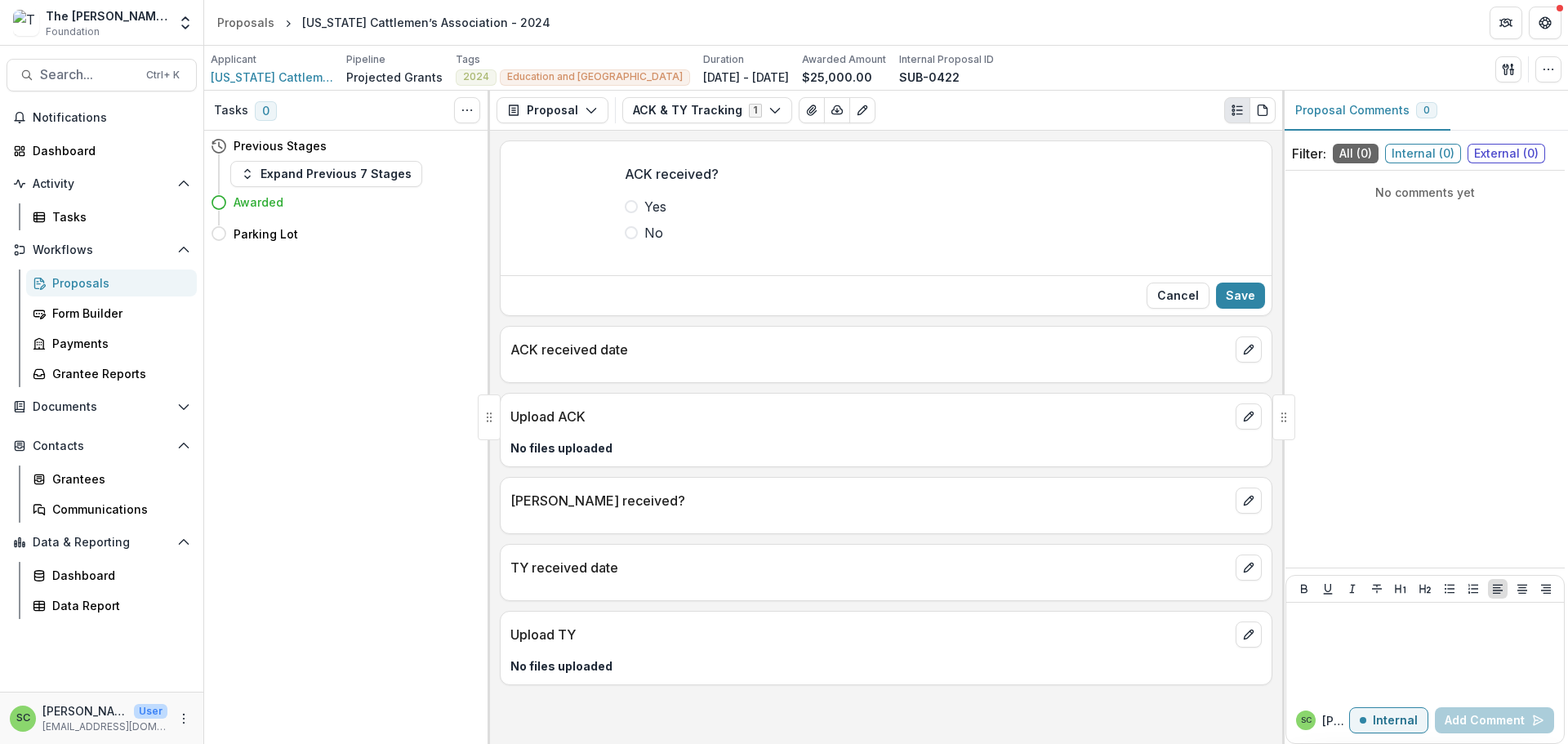
click at [625, 213] on span at bounding box center [631, 206] width 13 height 13
click at [1231, 308] on button "Save" at bounding box center [1241, 296] width 49 height 26
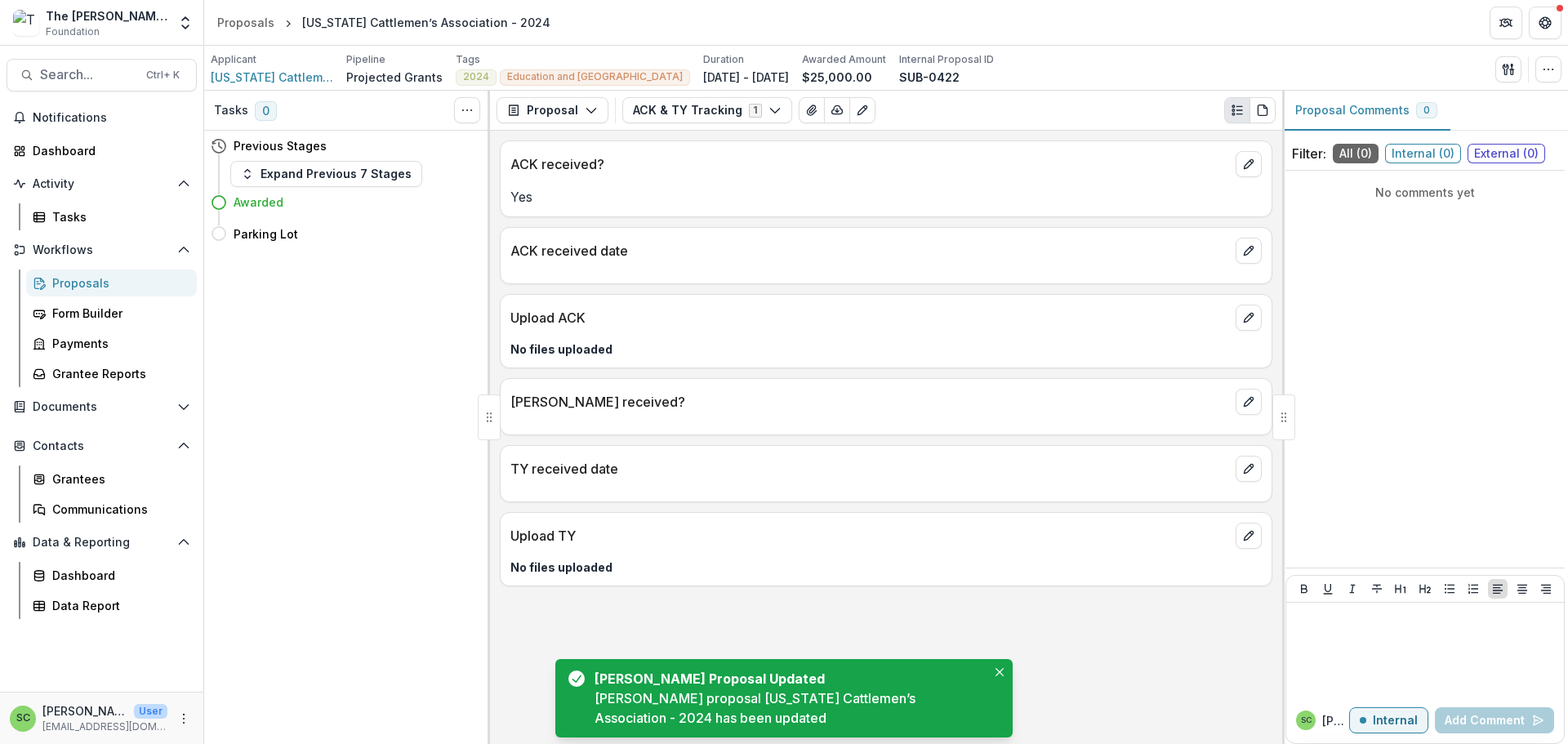
click at [830, 273] on div at bounding box center [885, 268] width 771 height 10
click at [1243, 257] on icon "edit" at bounding box center [1249, 250] width 13 height 13
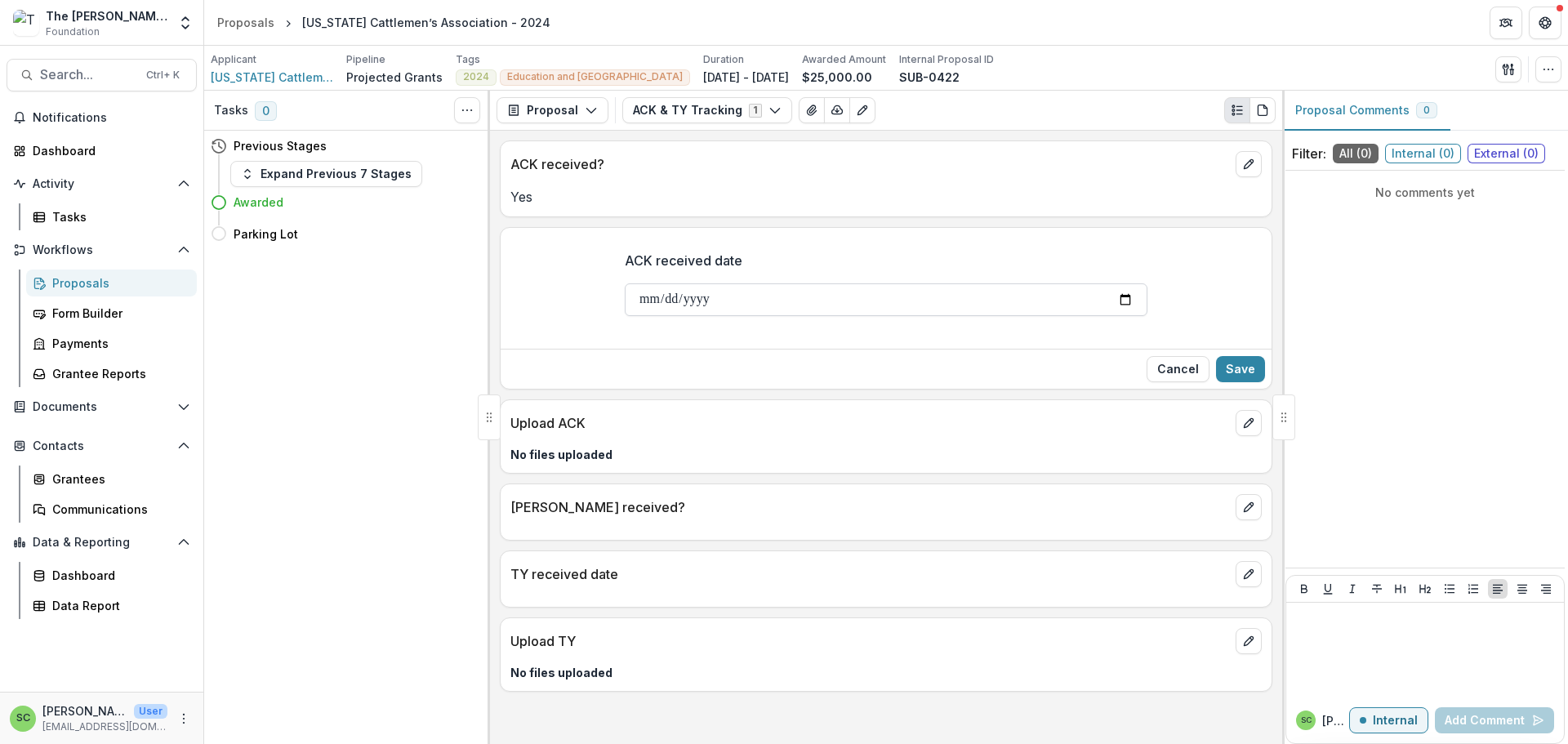
click at [625, 316] on input "ACK received date" at bounding box center [886, 299] width 523 height 32
type input "**********"
click at [1227, 382] on button "Save" at bounding box center [1241, 369] width 49 height 26
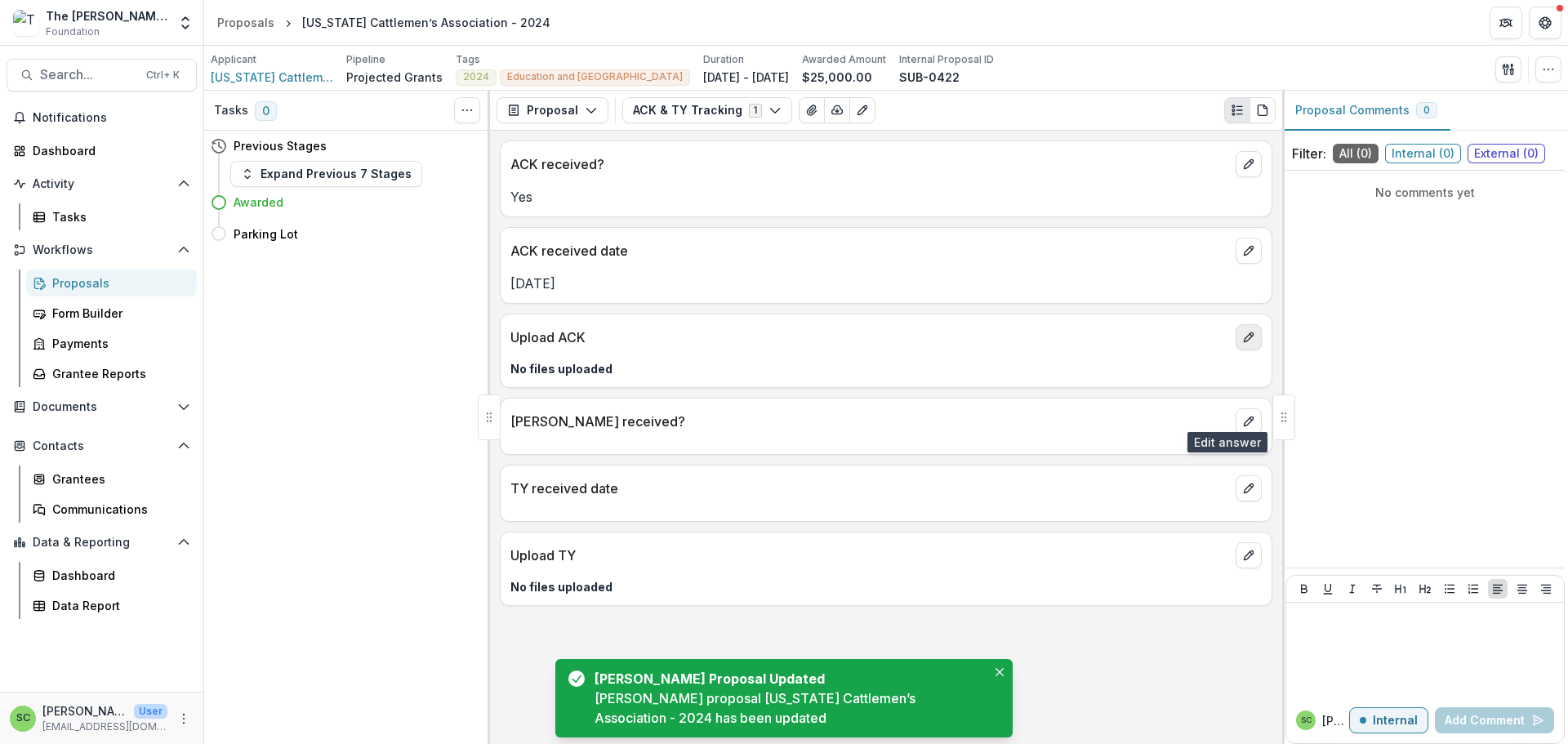
click at [1243, 344] on icon "edit" at bounding box center [1249, 337] width 13 height 13
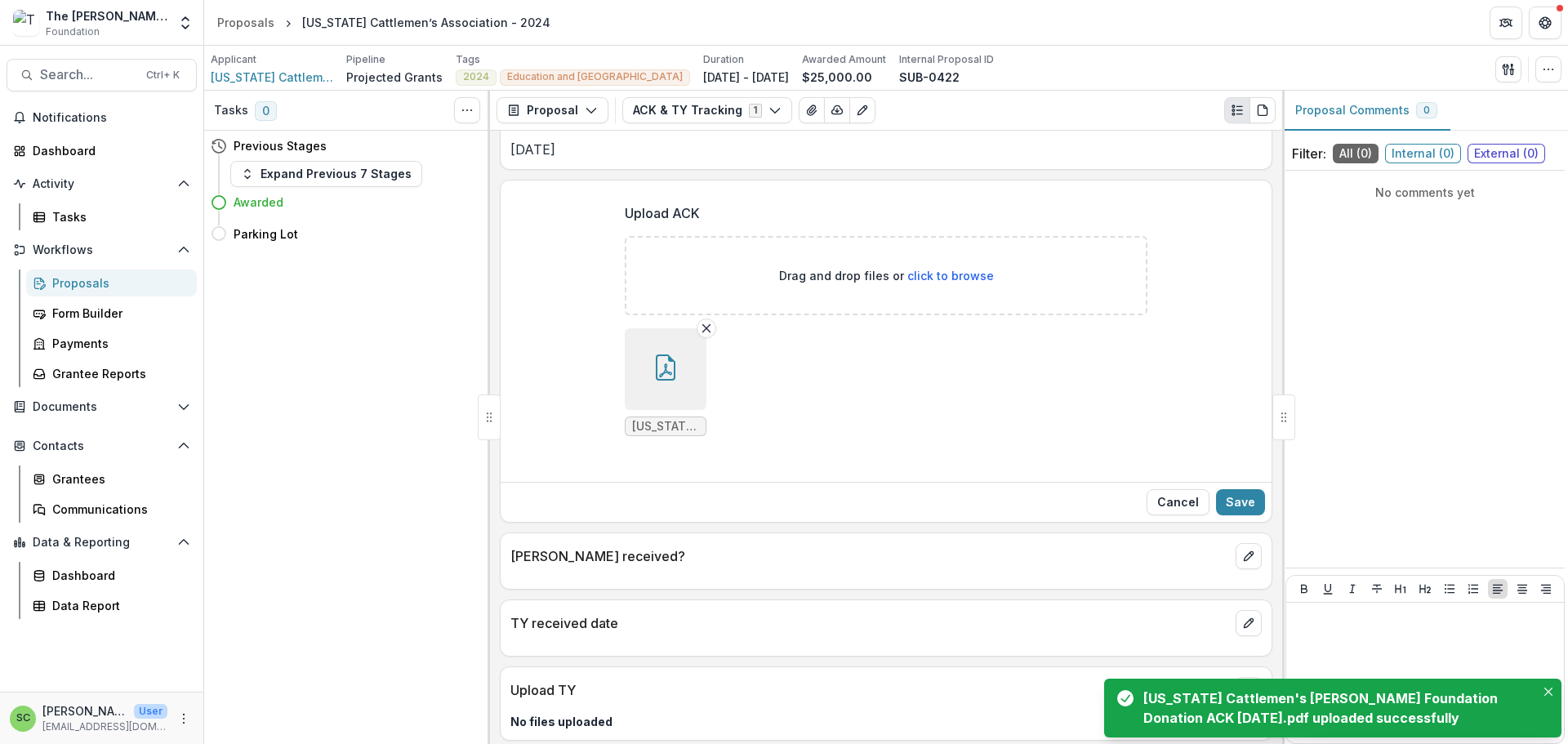
scroll to position [326, 0]
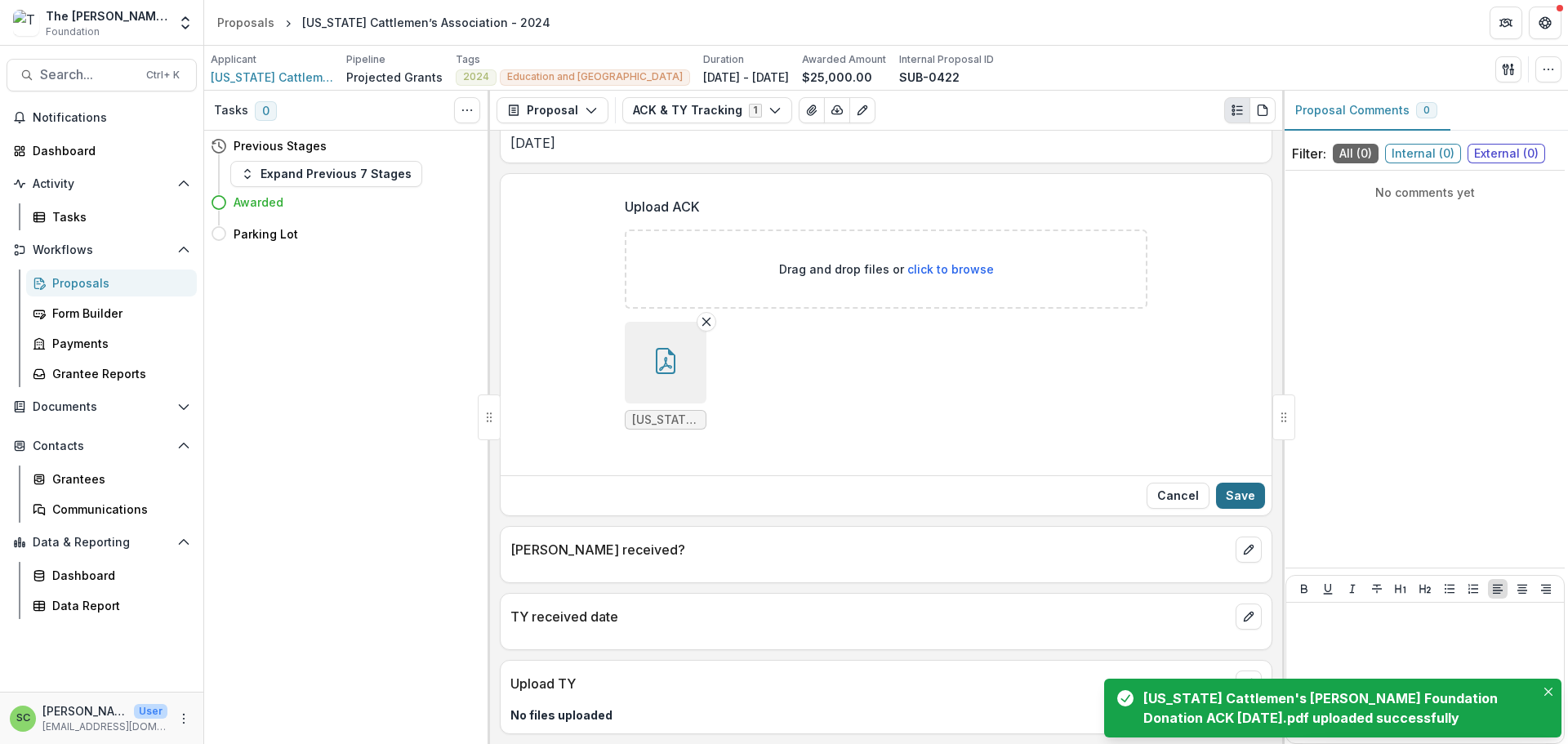
click at [1239, 483] on button "Save" at bounding box center [1241, 495] width 49 height 26
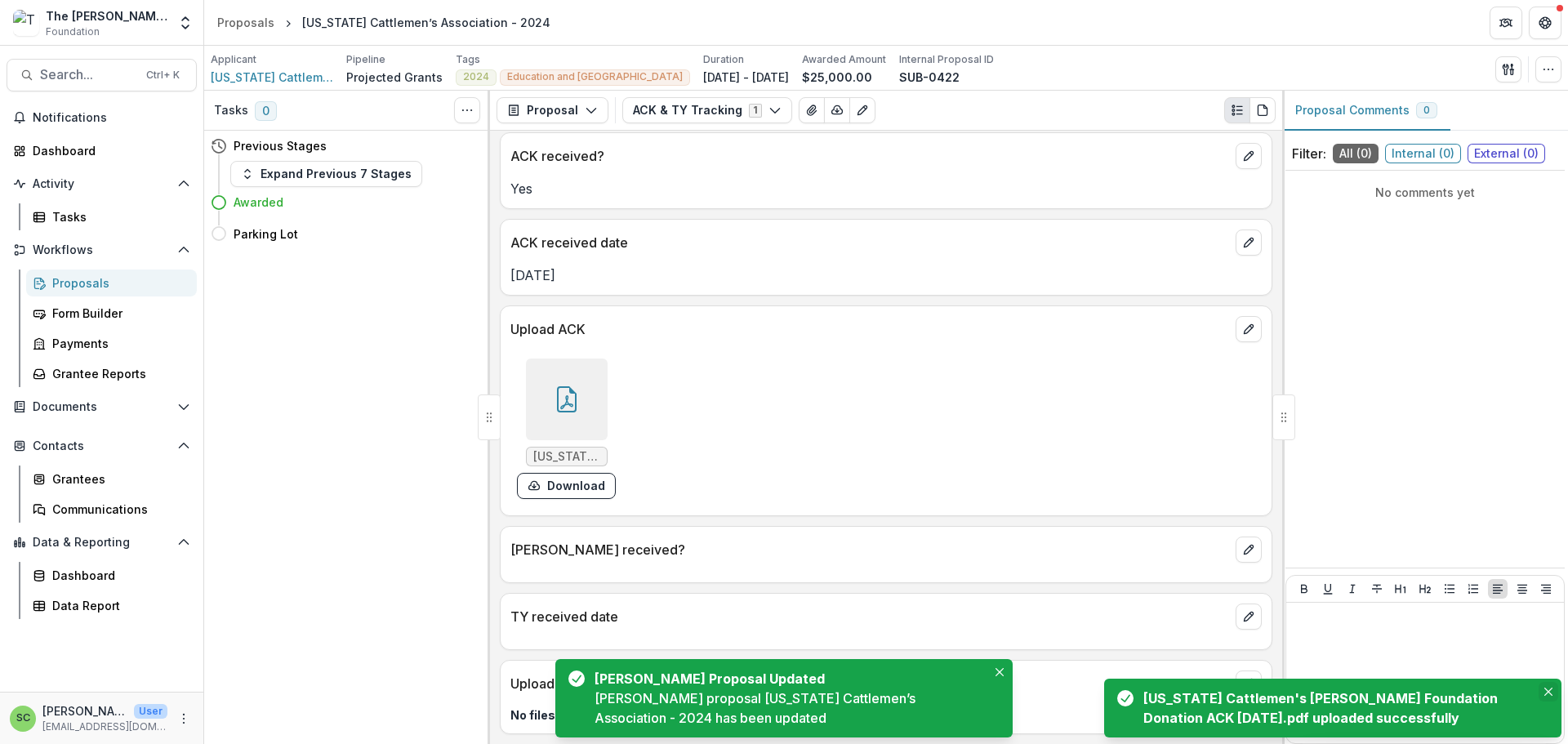
click at [1549, 681] on button "Close" at bounding box center [1548, 691] width 20 height 20
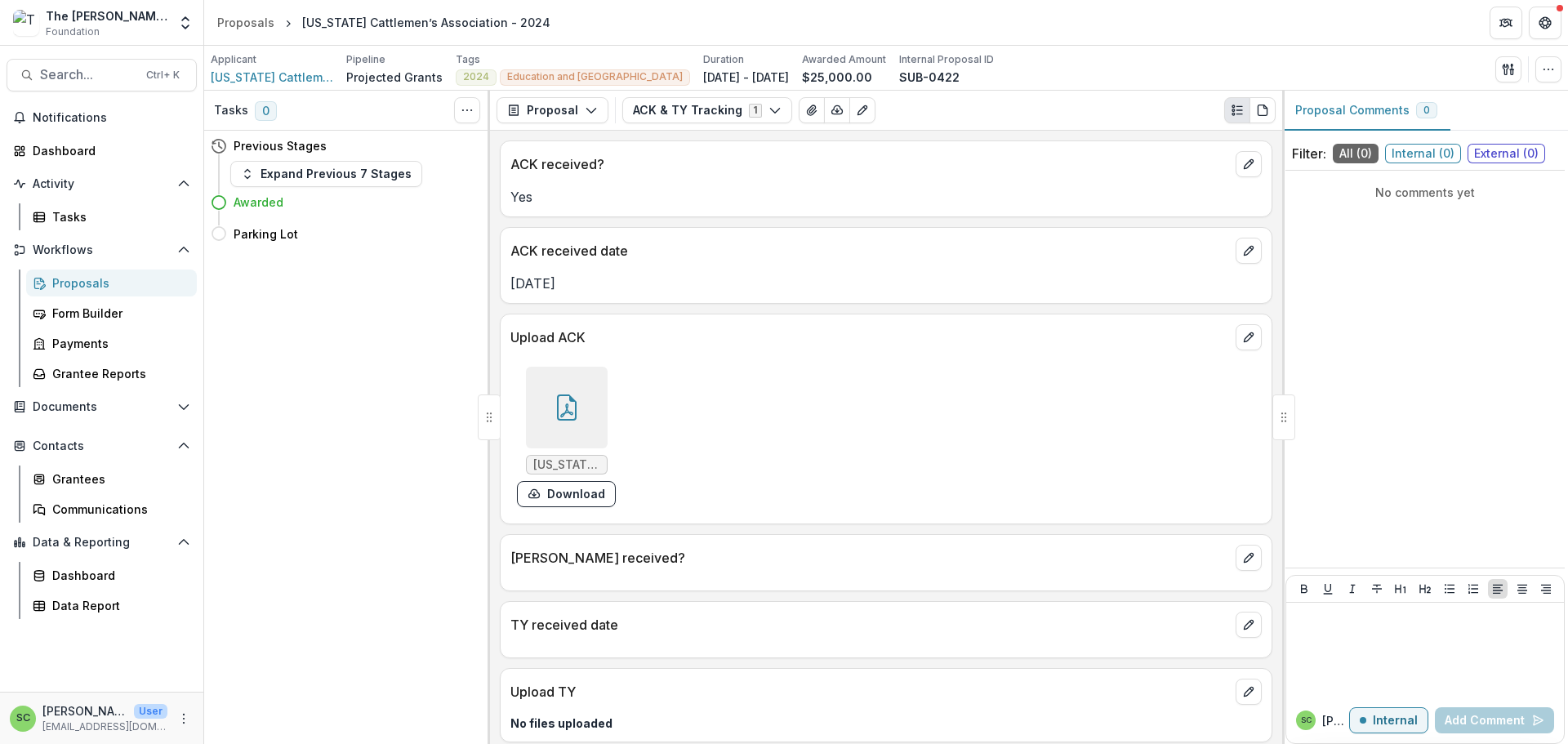
scroll to position [162, 0]
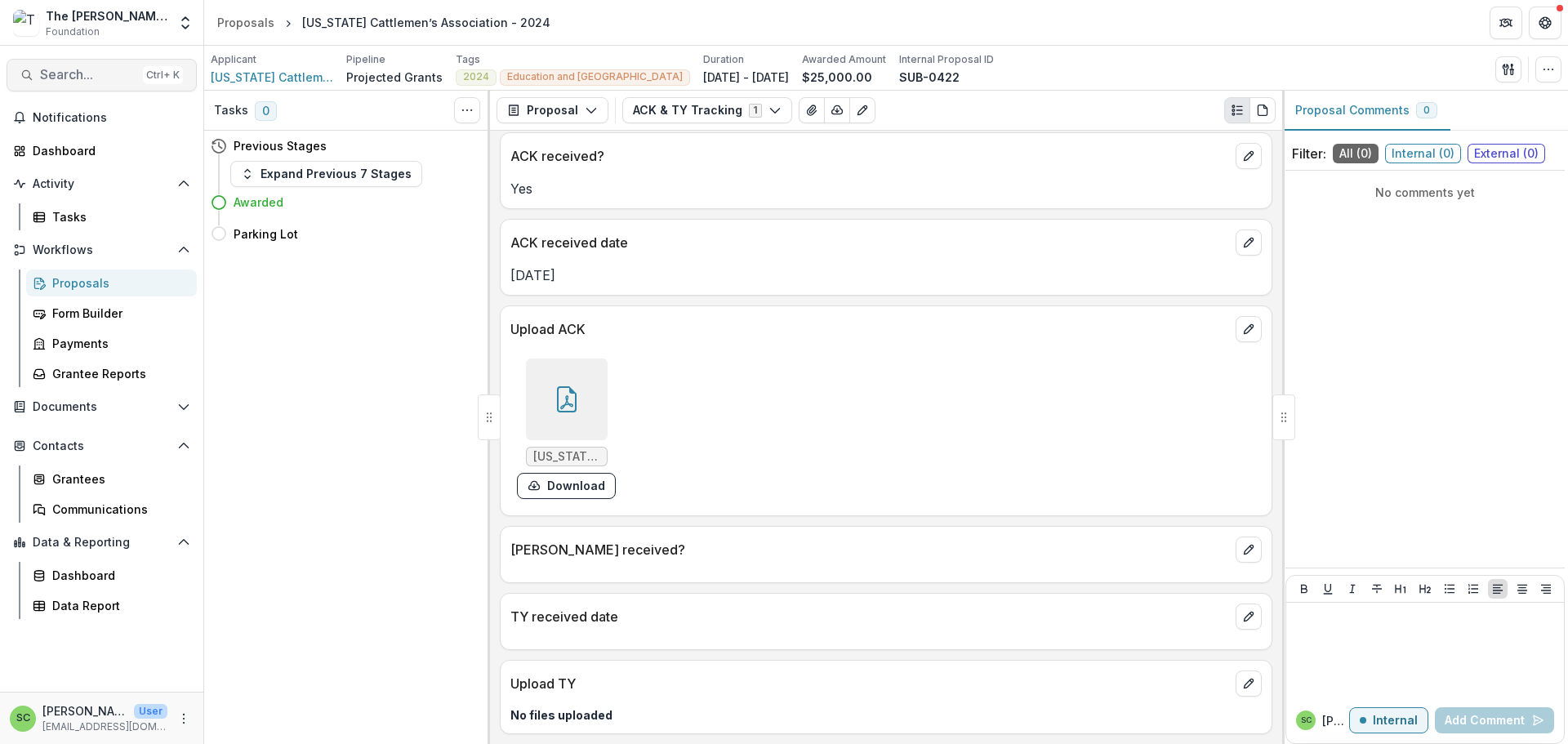
click at [90, 82] on span "Search..." at bounding box center [88, 74] width 96 height 16
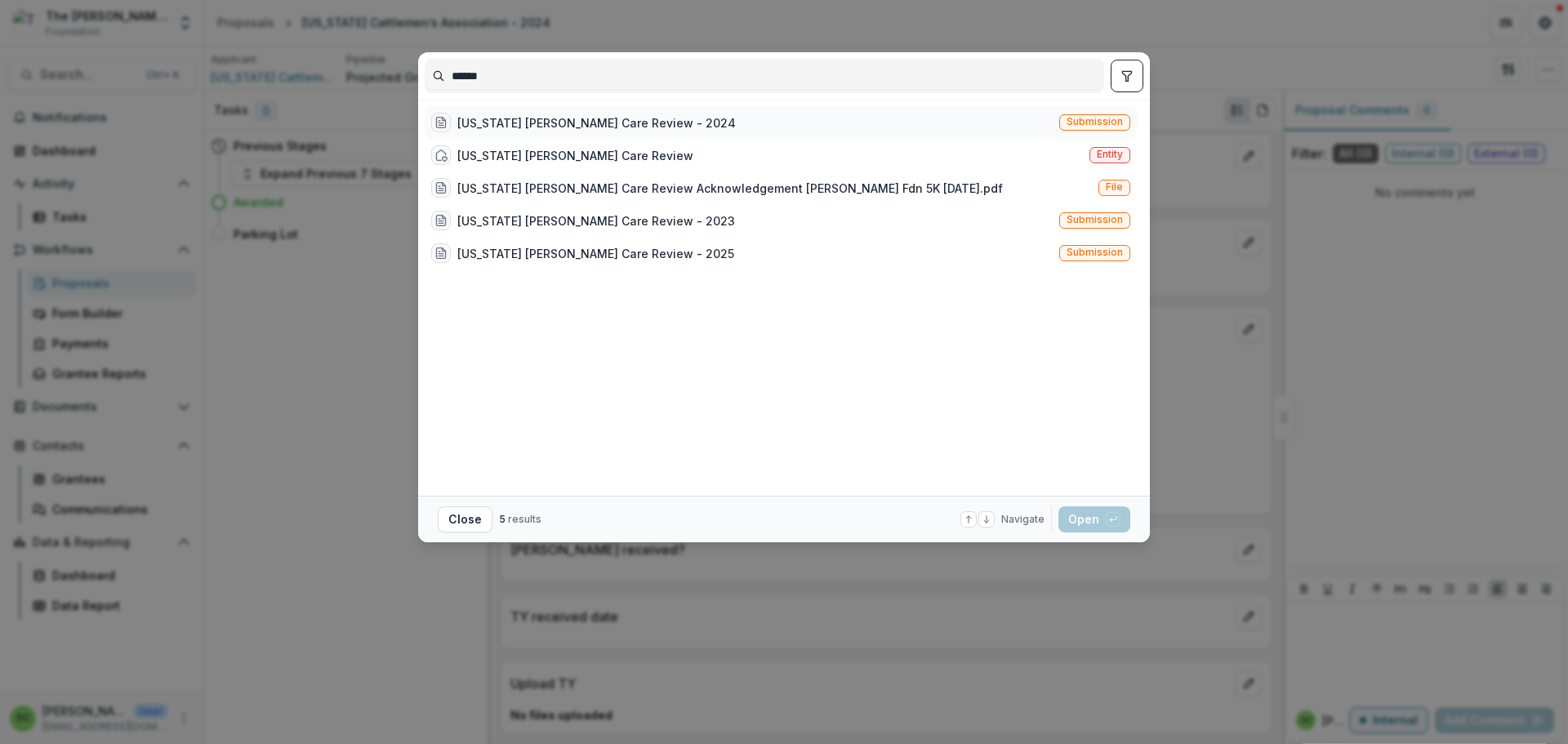
type input "******"
click at [472, 131] on div "[US_STATE] [PERSON_NAME] Care Review - 2024" at bounding box center [596, 123] width 278 height 18
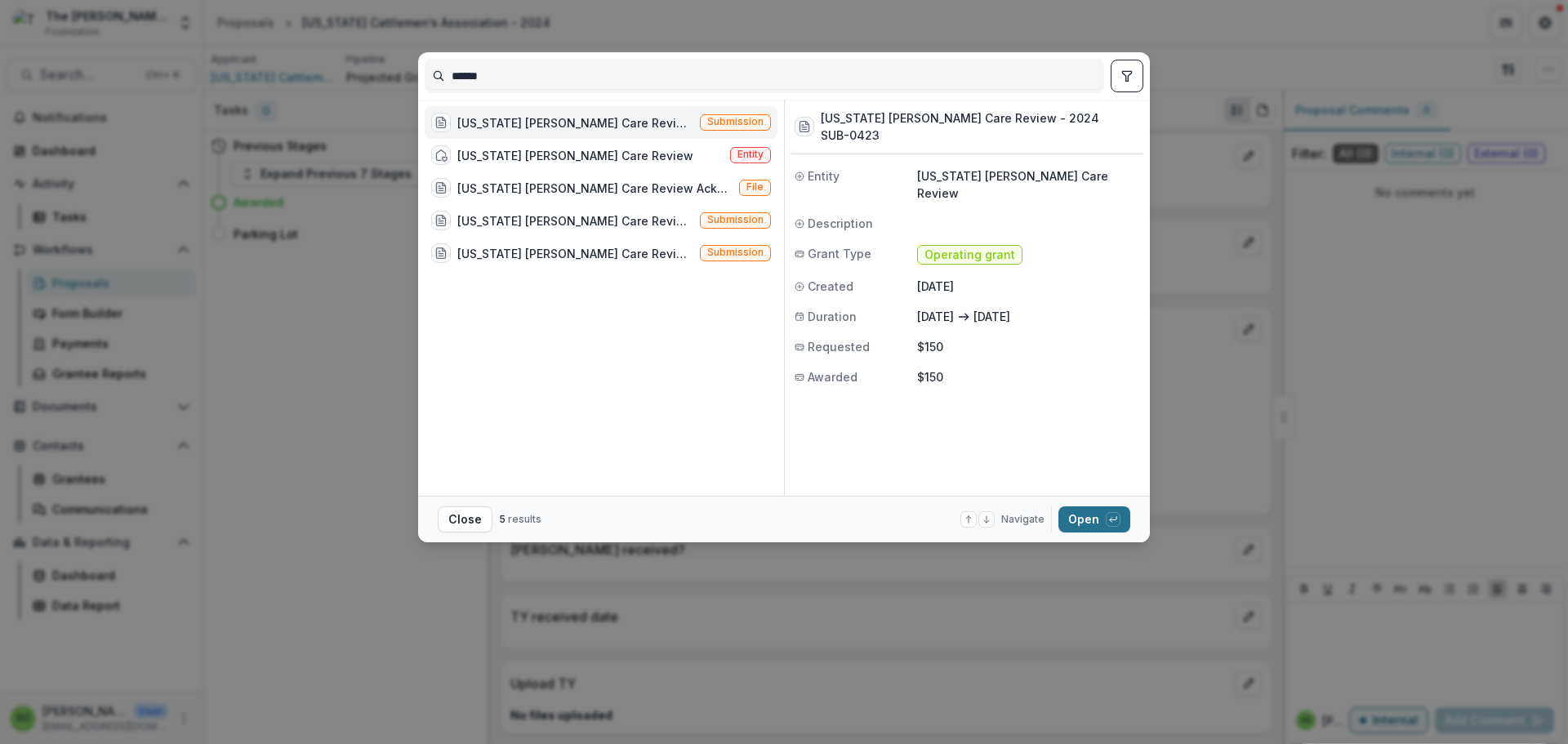
click at [1130, 533] on button "Open with enter key" at bounding box center [1094, 519] width 71 height 26
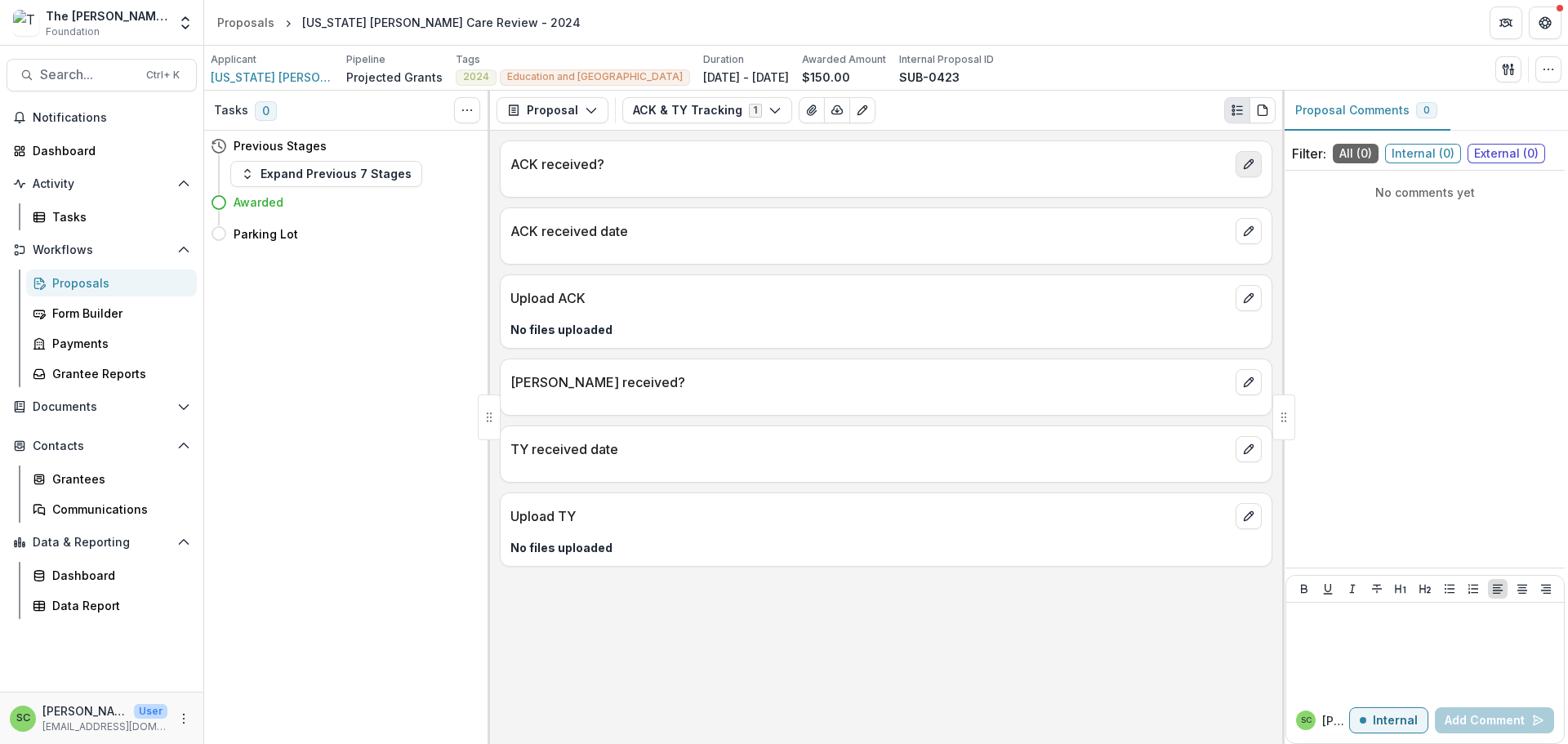
click at [1243, 170] on icon "edit" at bounding box center [1249, 163] width 13 height 13
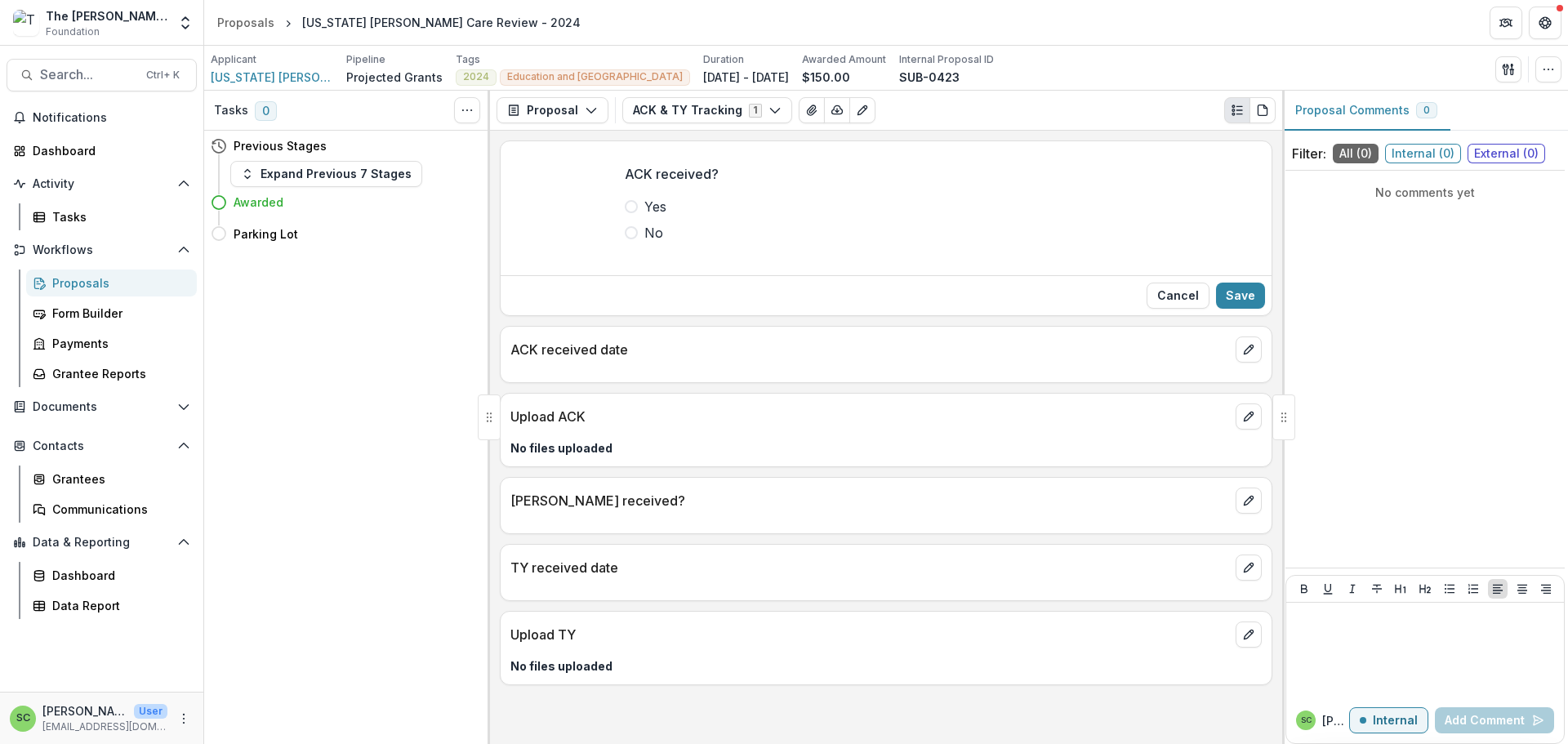
click at [625, 213] on span at bounding box center [631, 206] width 13 height 13
click at [1228, 308] on button "Save" at bounding box center [1241, 296] width 49 height 26
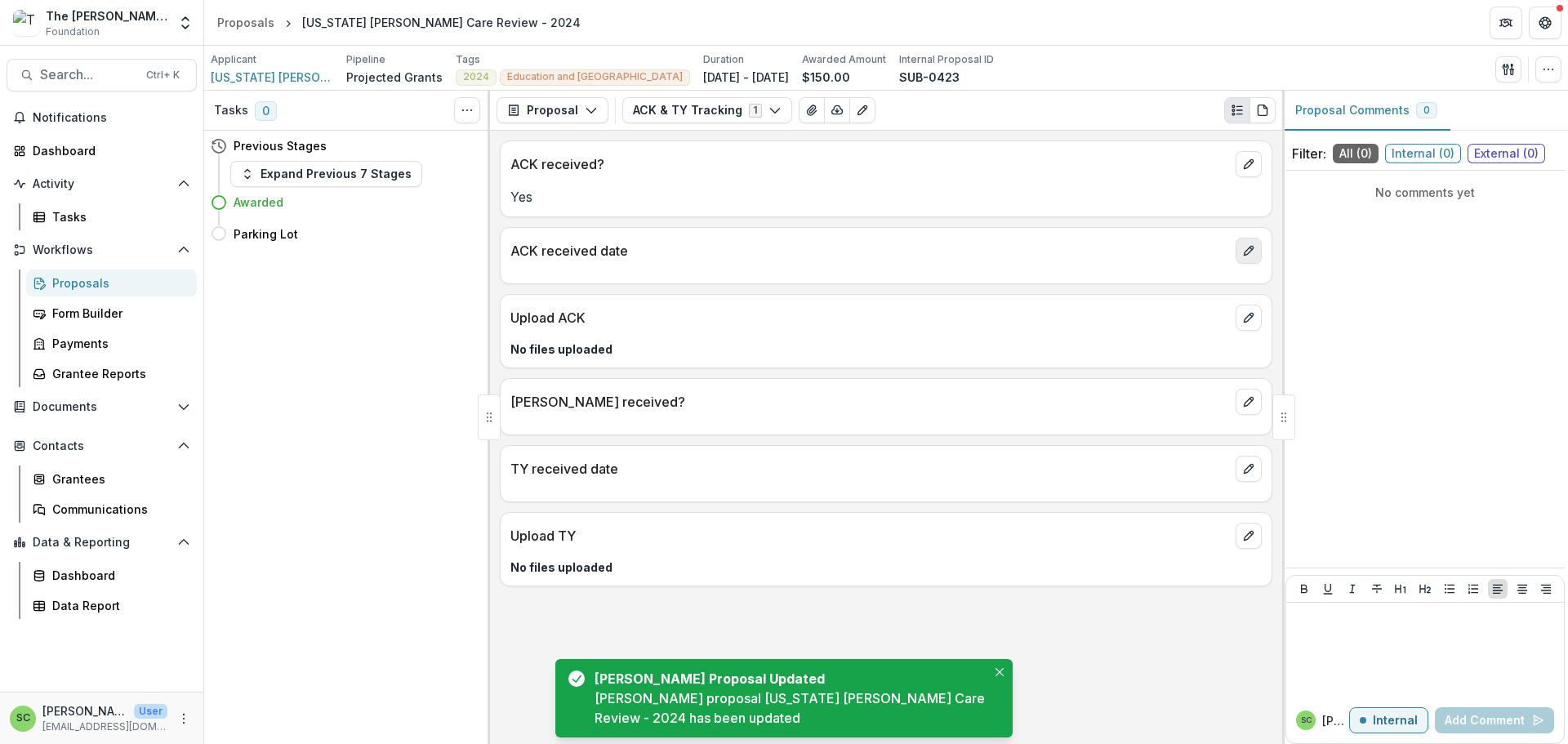
click at [1247, 256] on icon "edit" at bounding box center [1248, 251] width 9 height 9
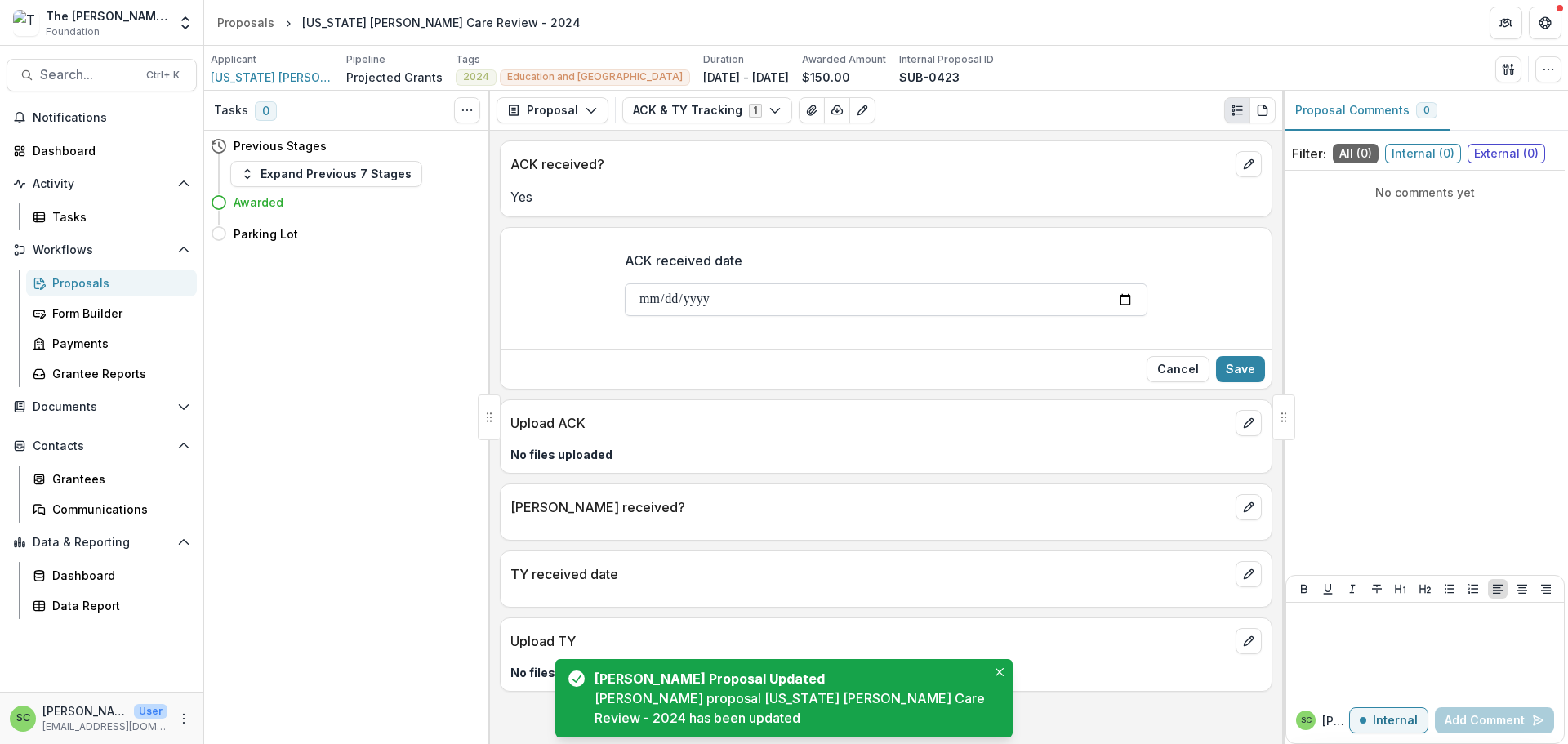
click at [625, 316] on input "ACK received date" at bounding box center [886, 299] width 523 height 32
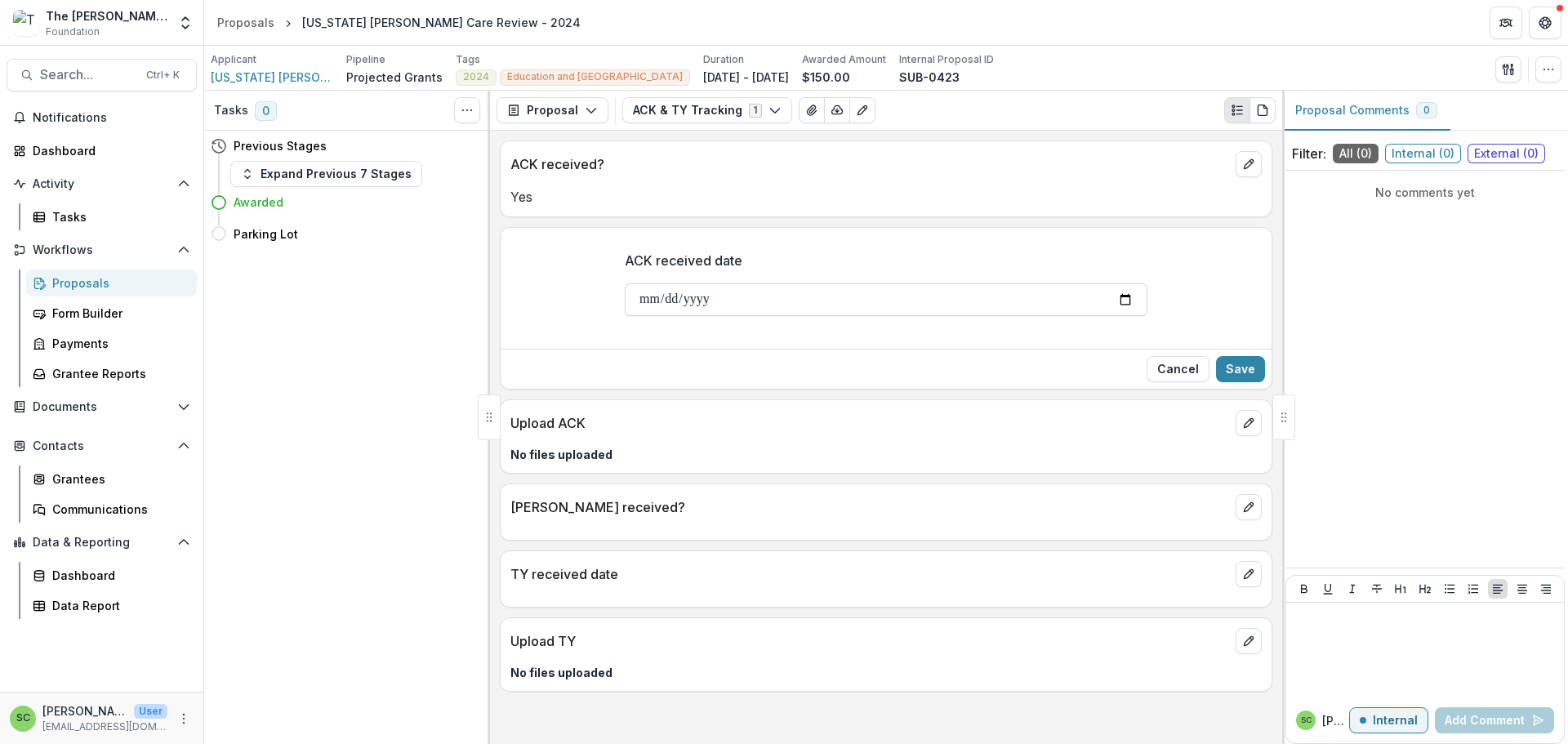
type input "**********"
click at [1216, 382] on button "Save" at bounding box center [1241, 369] width 49 height 26
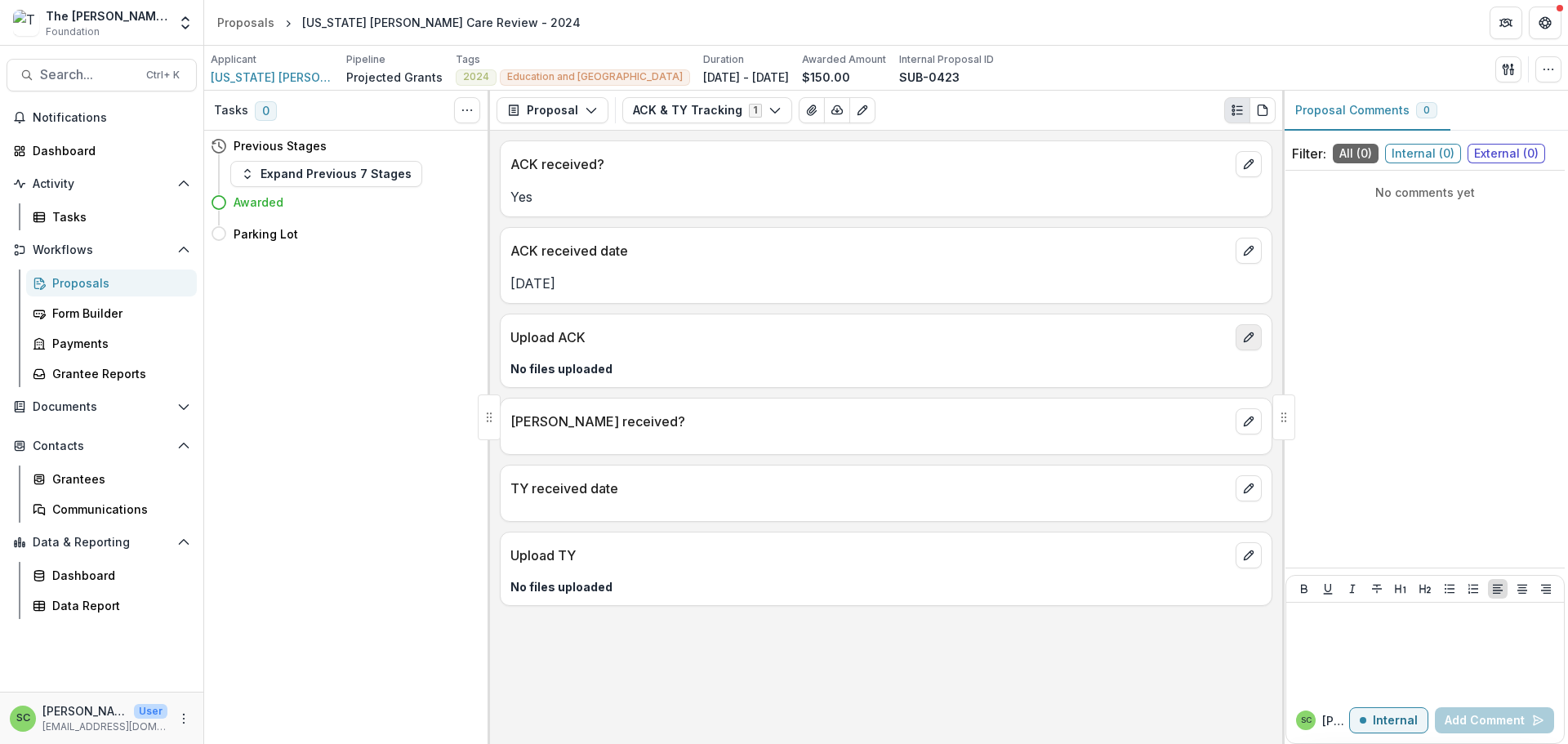
click at [1243, 344] on icon "edit" at bounding box center [1249, 337] width 13 height 13
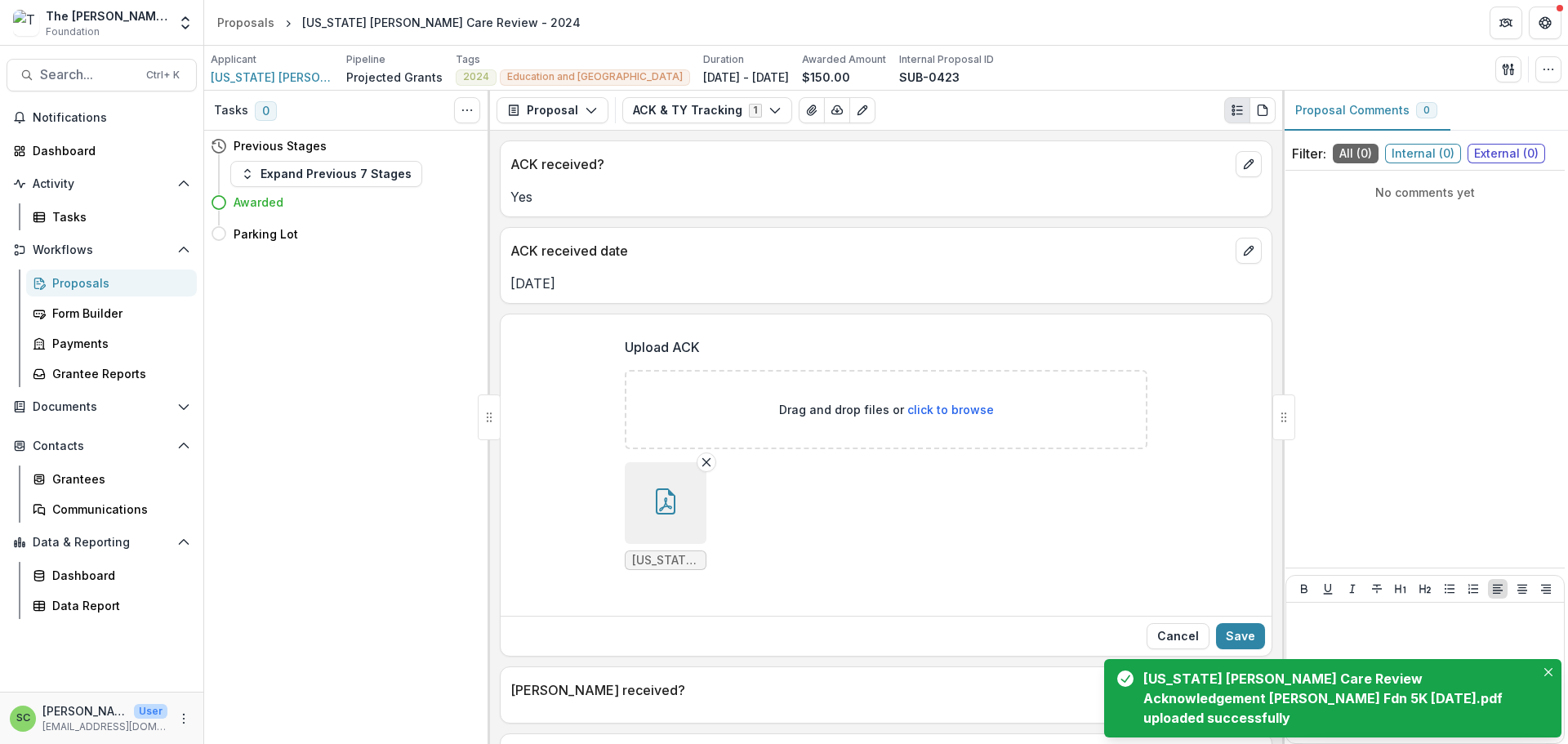
scroll to position [326, 0]
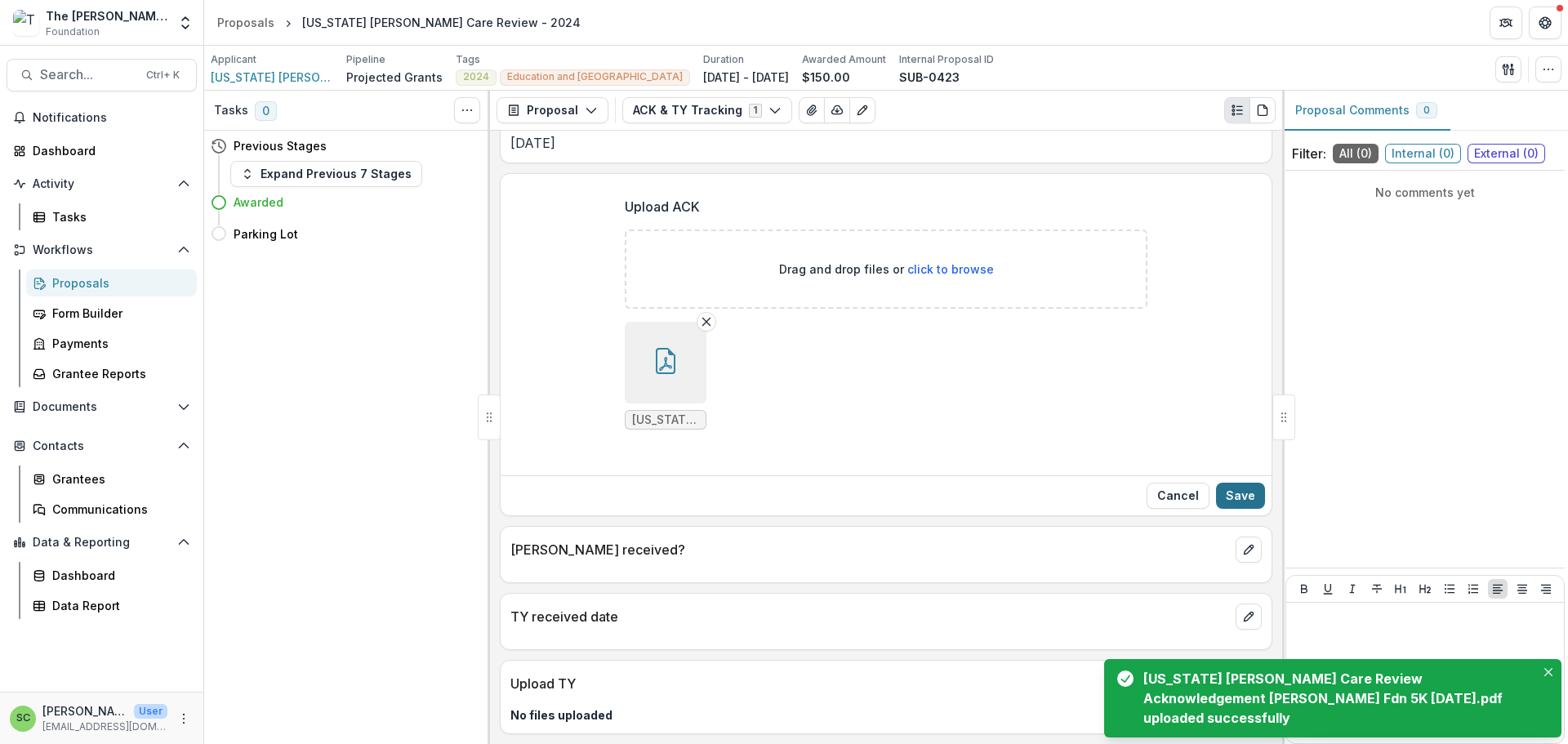
click at [1240, 483] on button "Save" at bounding box center [1241, 495] width 49 height 26
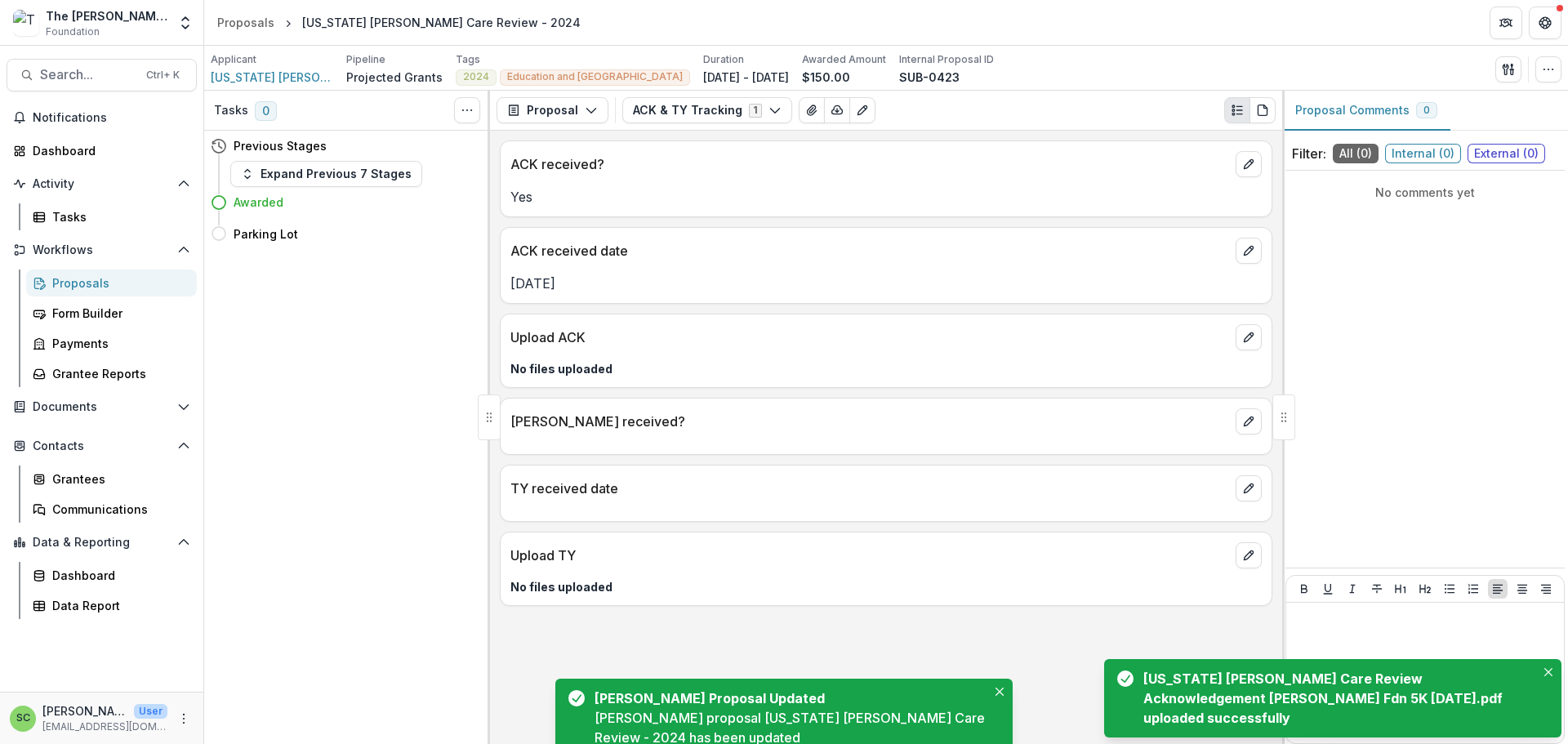
scroll to position [13, 0]
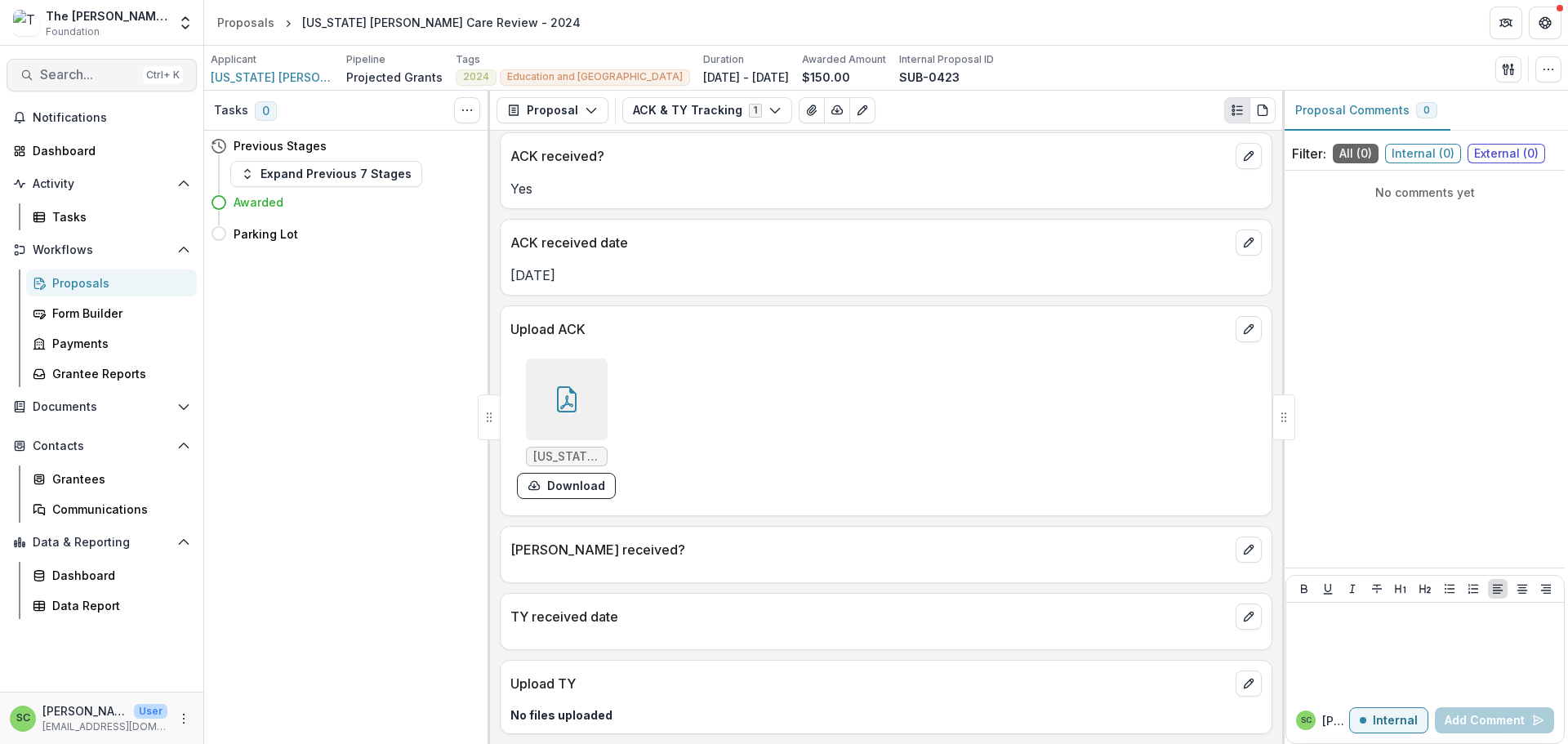
click at [112, 82] on span "Search..." at bounding box center [88, 74] width 96 height 16
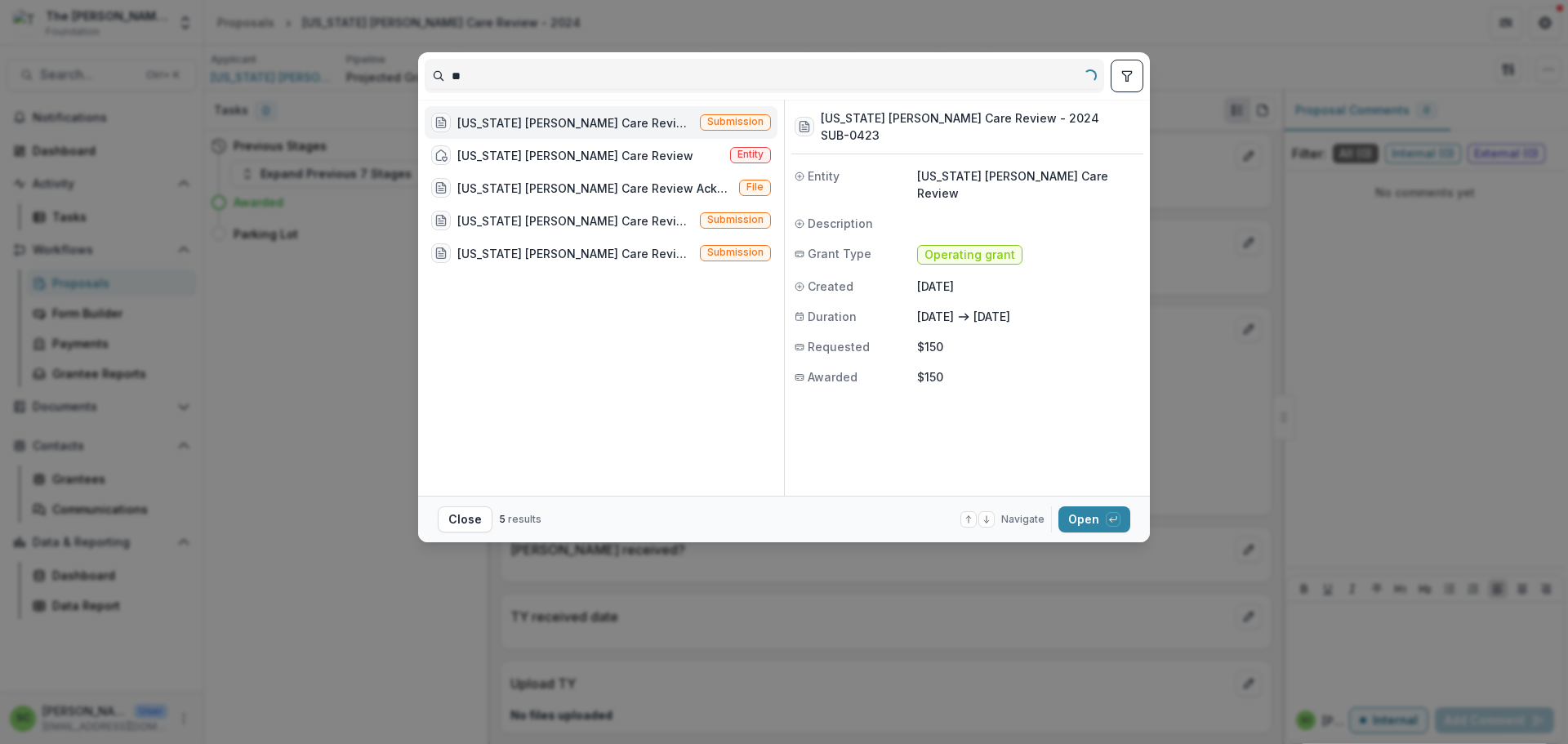
type input "*"
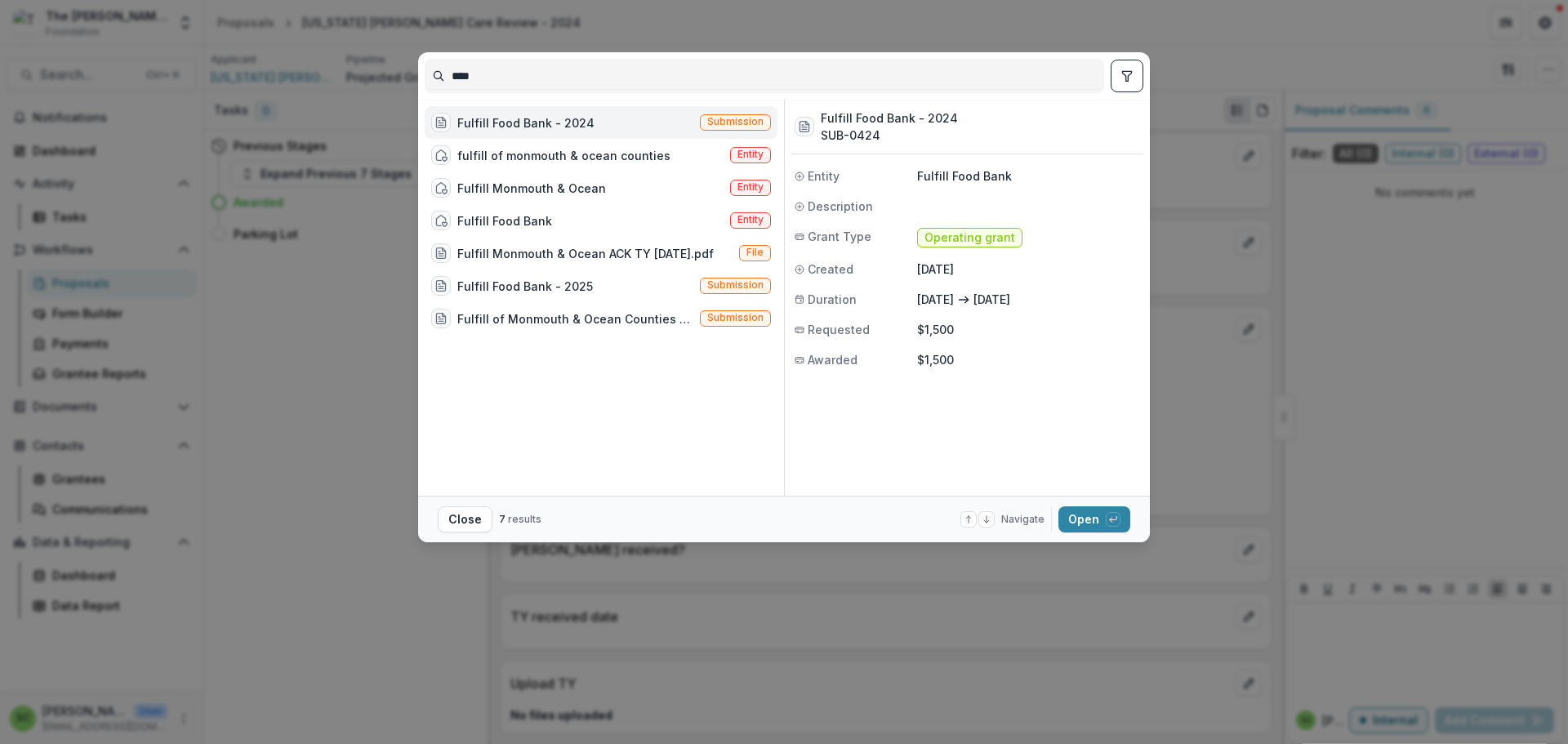
type input "****"
click at [498, 138] on div "Fulfill Food Bank - 2024 Submission" at bounding box center [601, 121] width 353 height 32
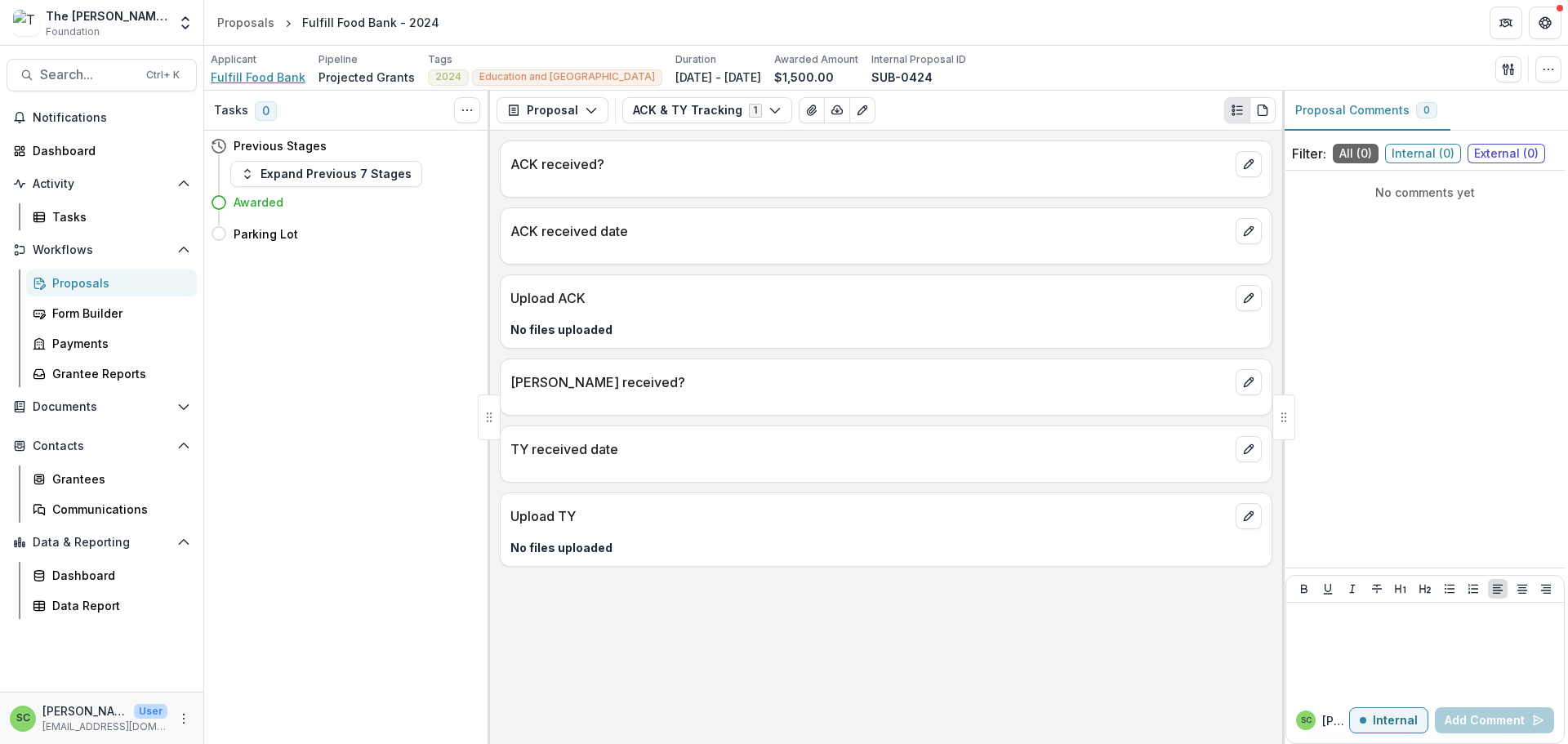
click at [255, 77] on span "Fulfill Food Bank" at bounding box center [258, 77] width 95 height 18
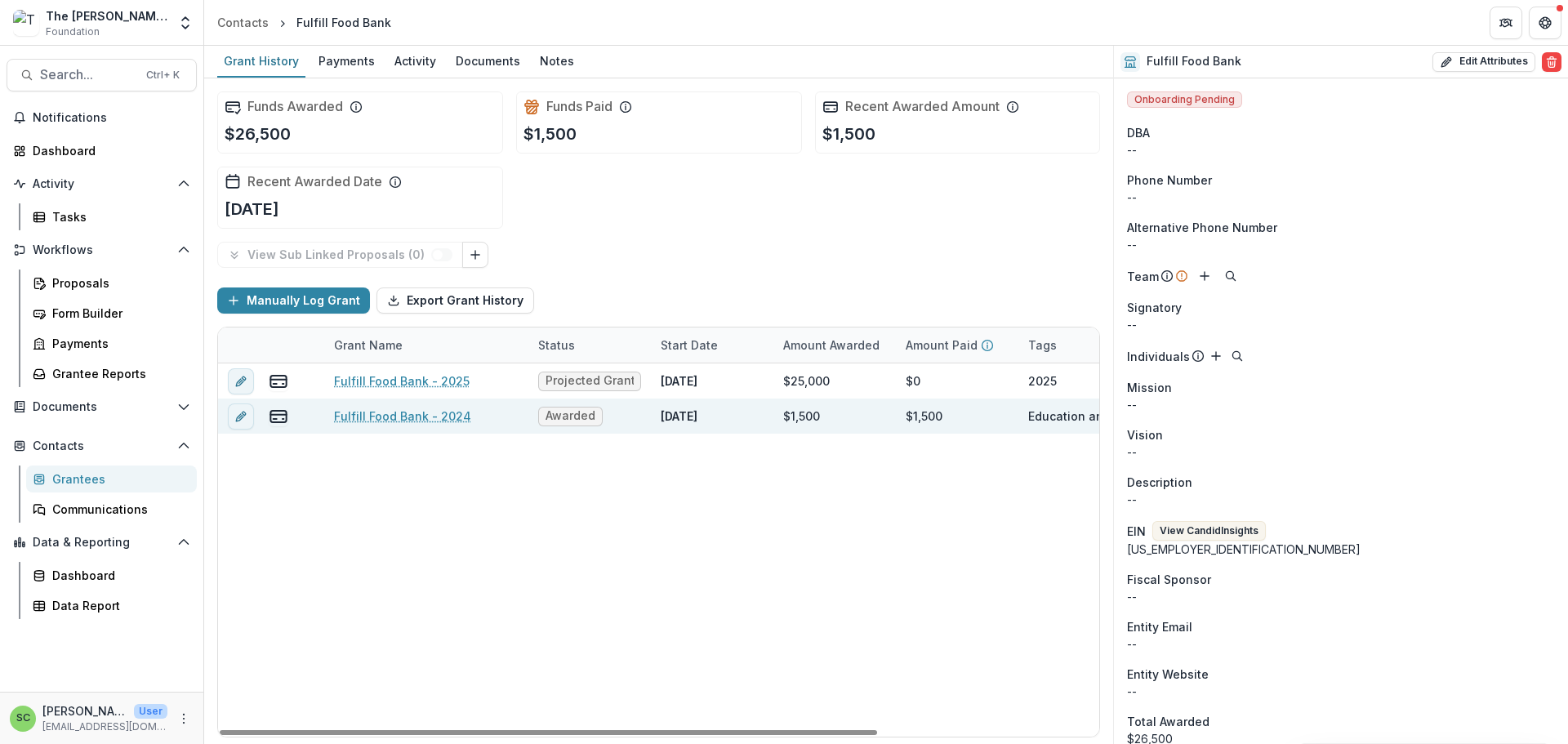
click at [381, 425] on link "Fulfill Food Bank - 2024" at bounding box center [403, 416] width 137 height 18
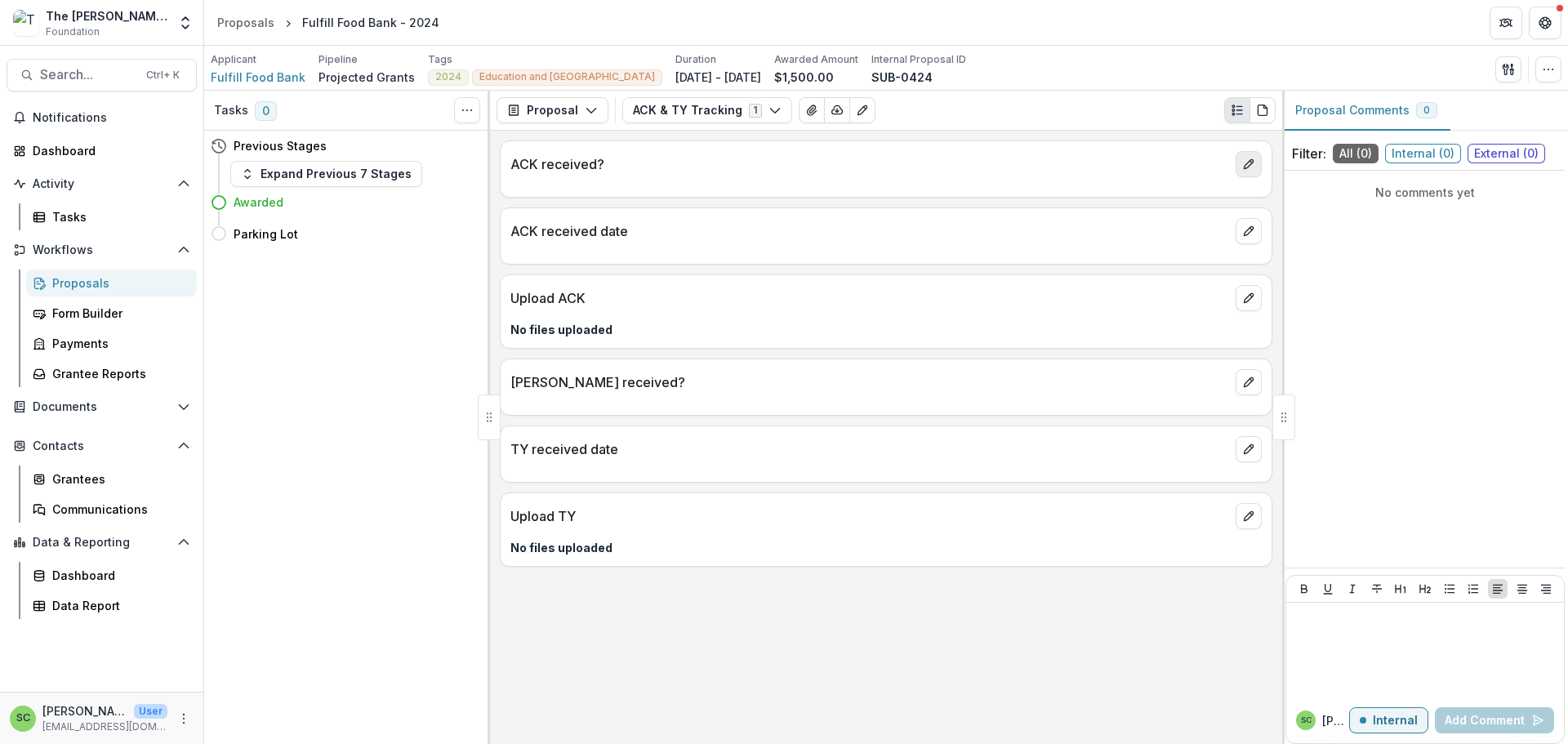
click at [1243, 170] on icon "edit" at bounding box center [1249, 163] width 13 height 13
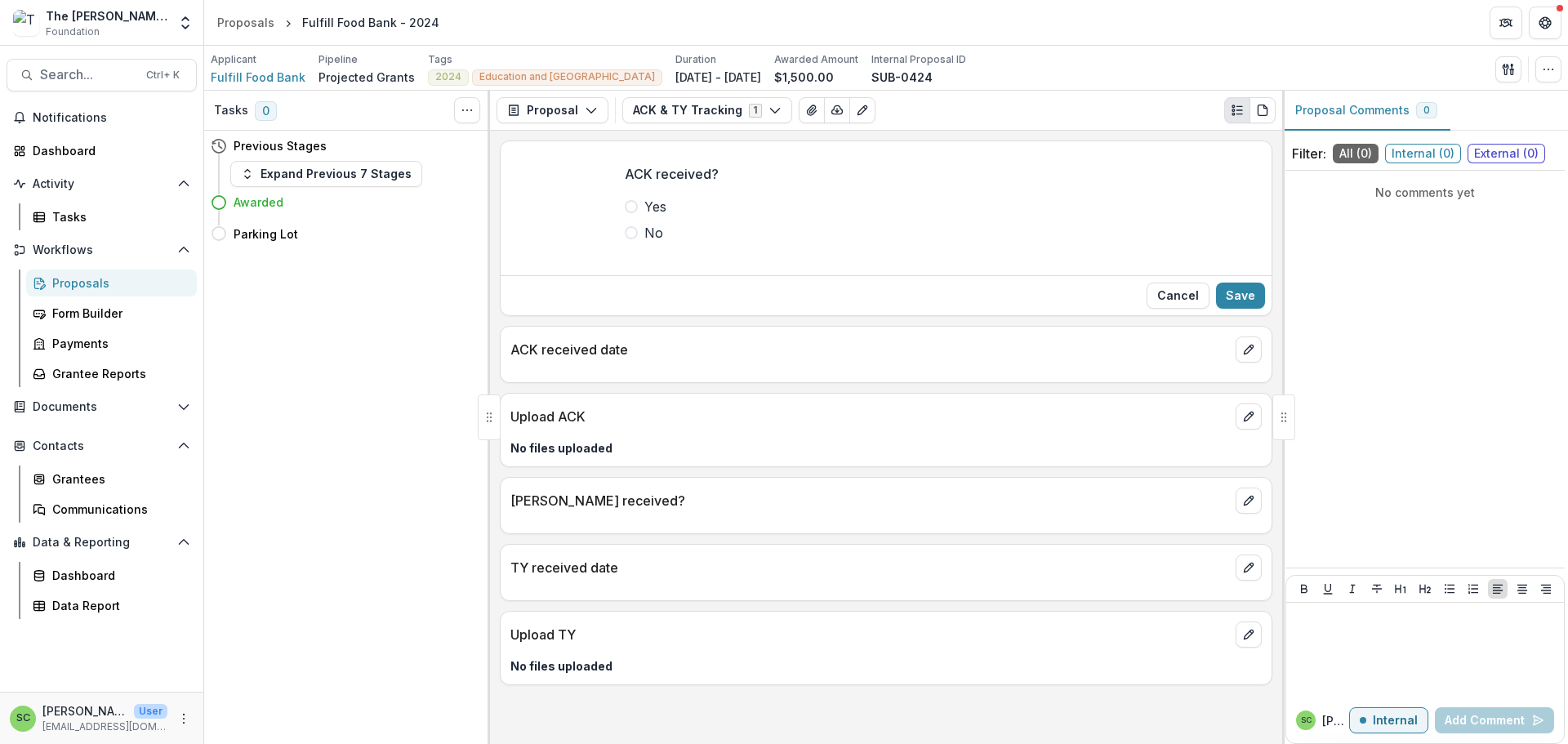
click at [625, 213] on span at bounding box center [631, 206] width 13 height 13
click at [1216, 308] on button "Save" at bounding box center [1241, 296] width 49 height 26
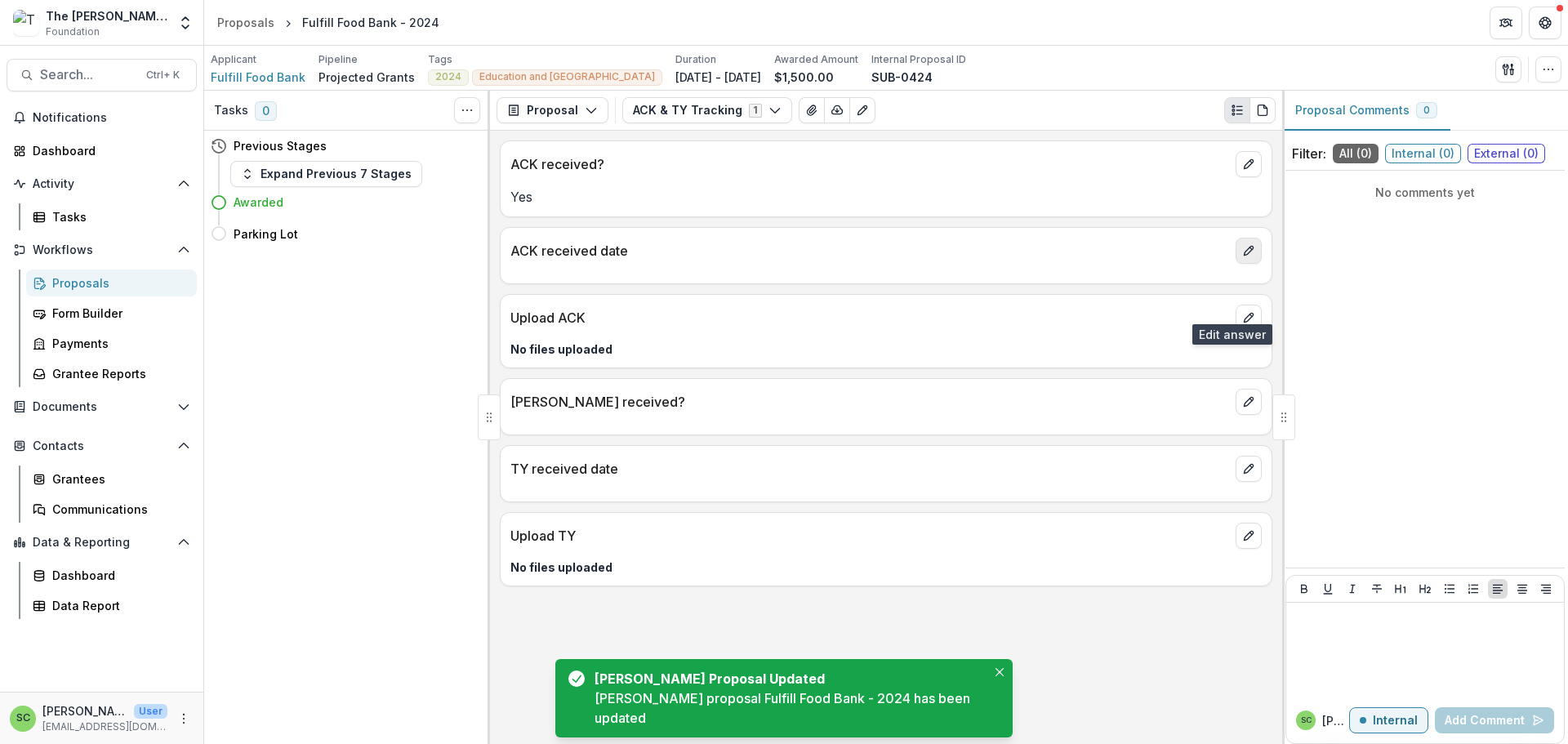
click at [1247, 257] on icon "edit" at bounding box center [1249, 250] width 13 height 13
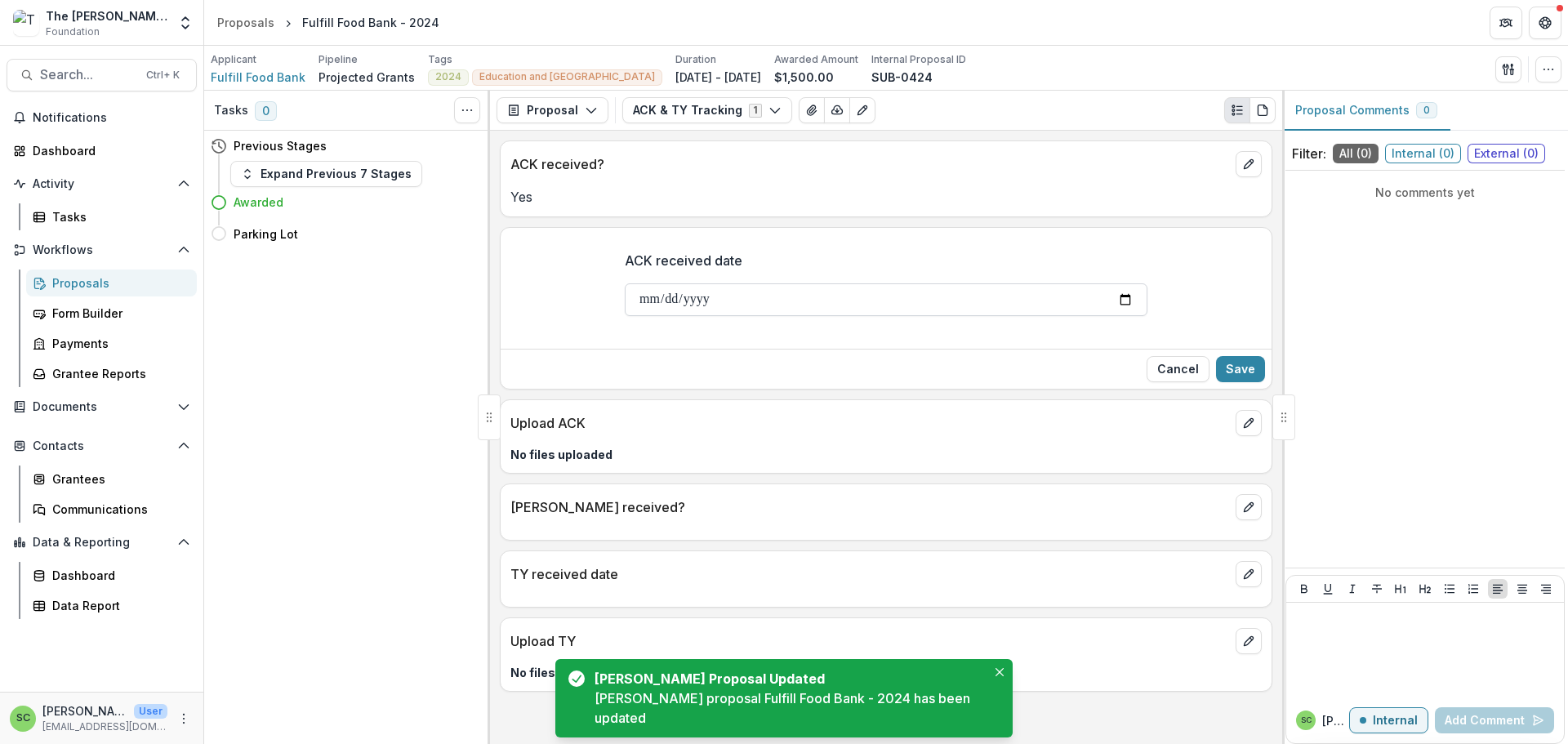
click at [625, 316] on input "ACK received date" at bounding box center [886, 299] width 523 height 32
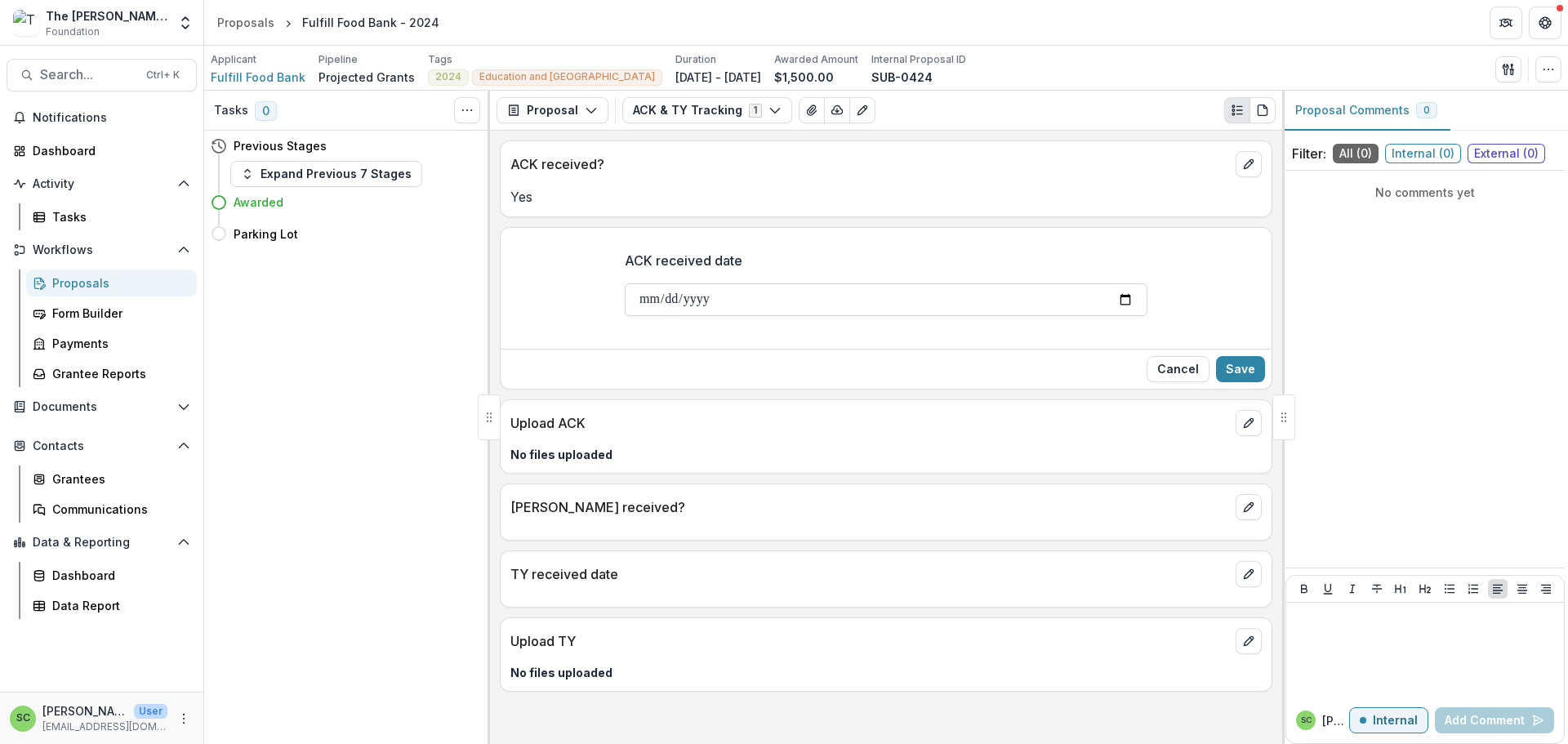
click at [625, 316] on input "ACK received date" at bounding box center [886, 299] width 523 height 32
type input "**********"
click at [1236, 382] on button "Save" at bounding box center [1241, 369] width 49 height 26
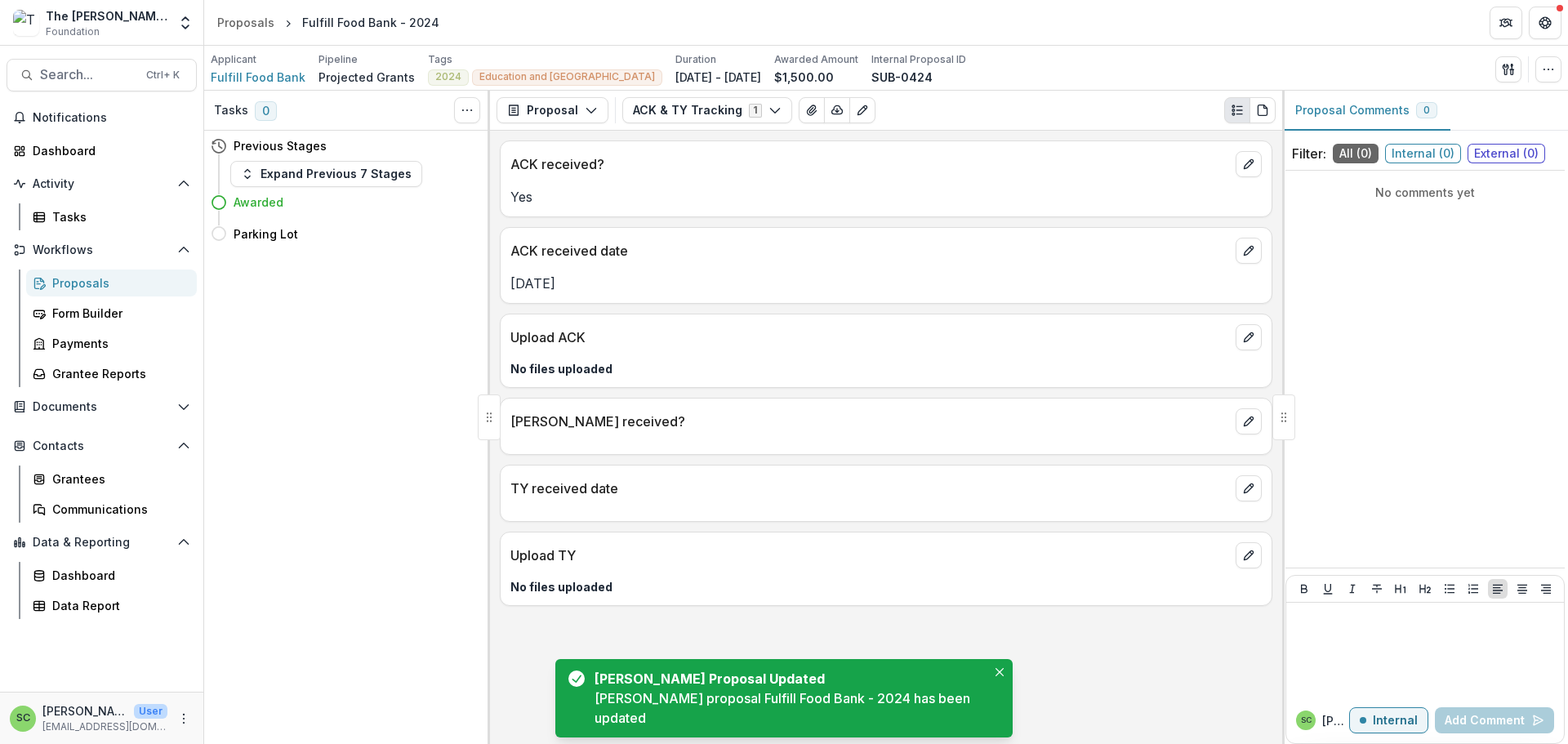
scroll to position [12, 0]
click at [1244, 342] on icon "edit" at bounding box center [1248, 337] width 9 height 9
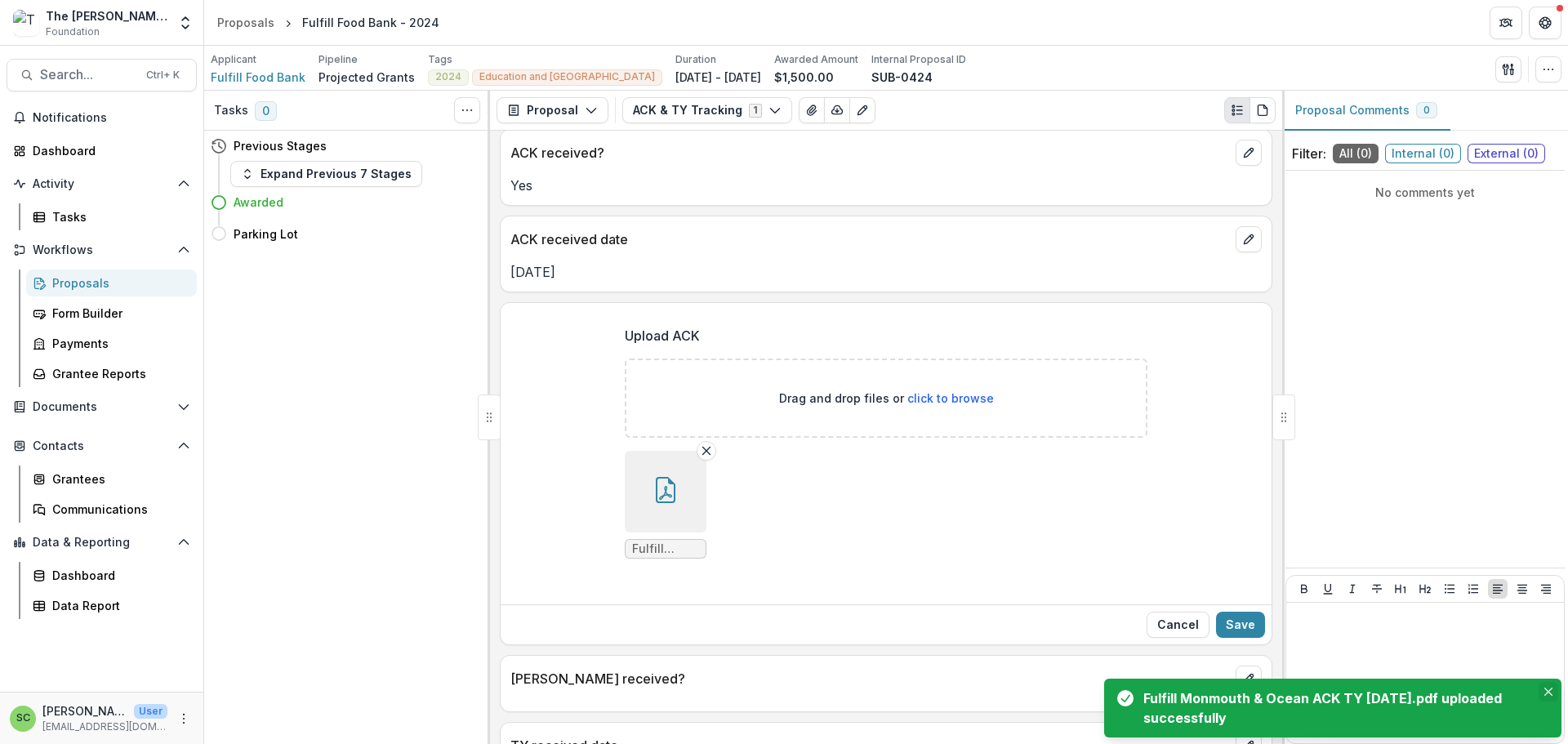
click at [1544, 687] on icon "Close" at bounding box center [1548, 691] width 8 height 8
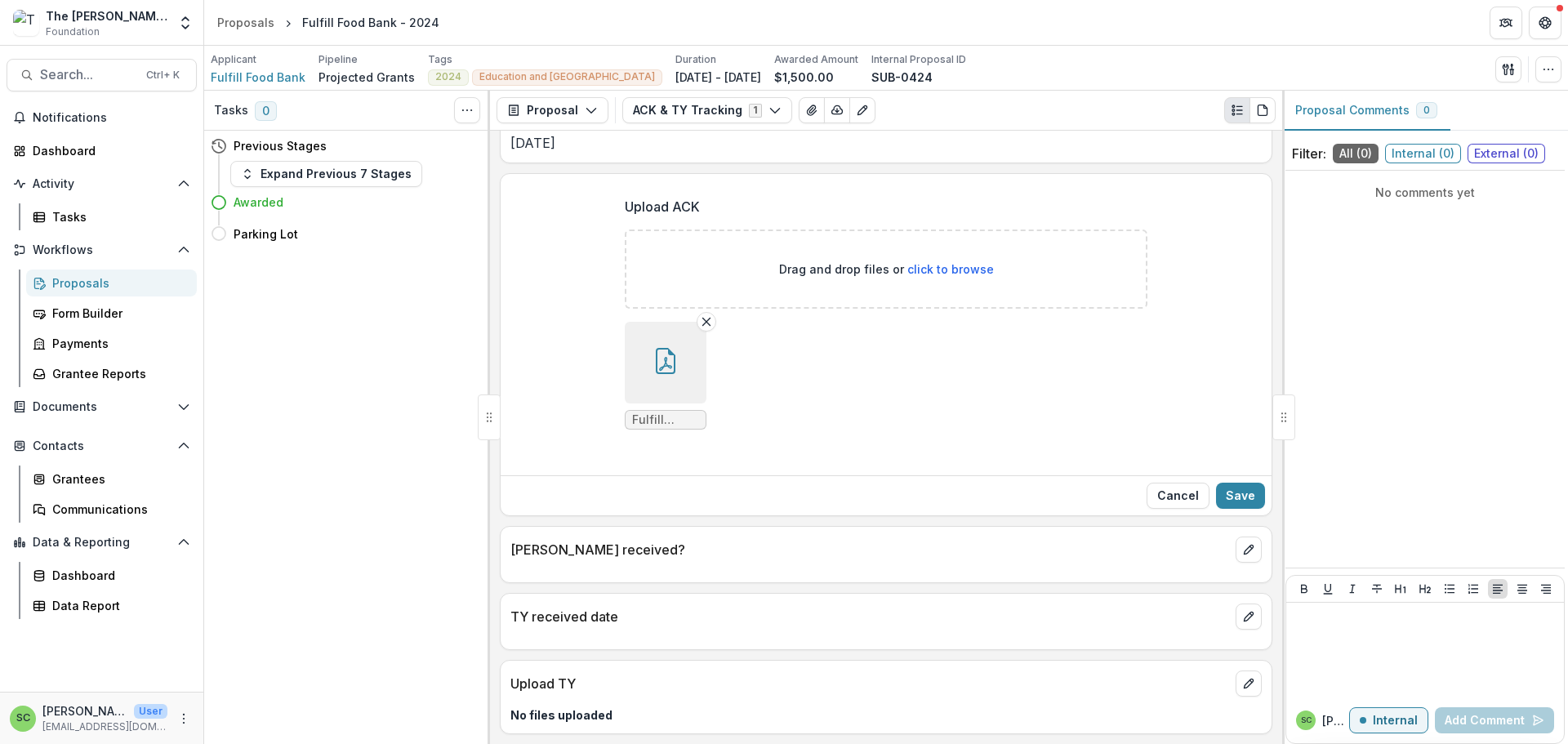
scroll to position [326, 0]
click at [1232, 483] on button "Save" at bounding box center [1241, 495] width 49 height 26
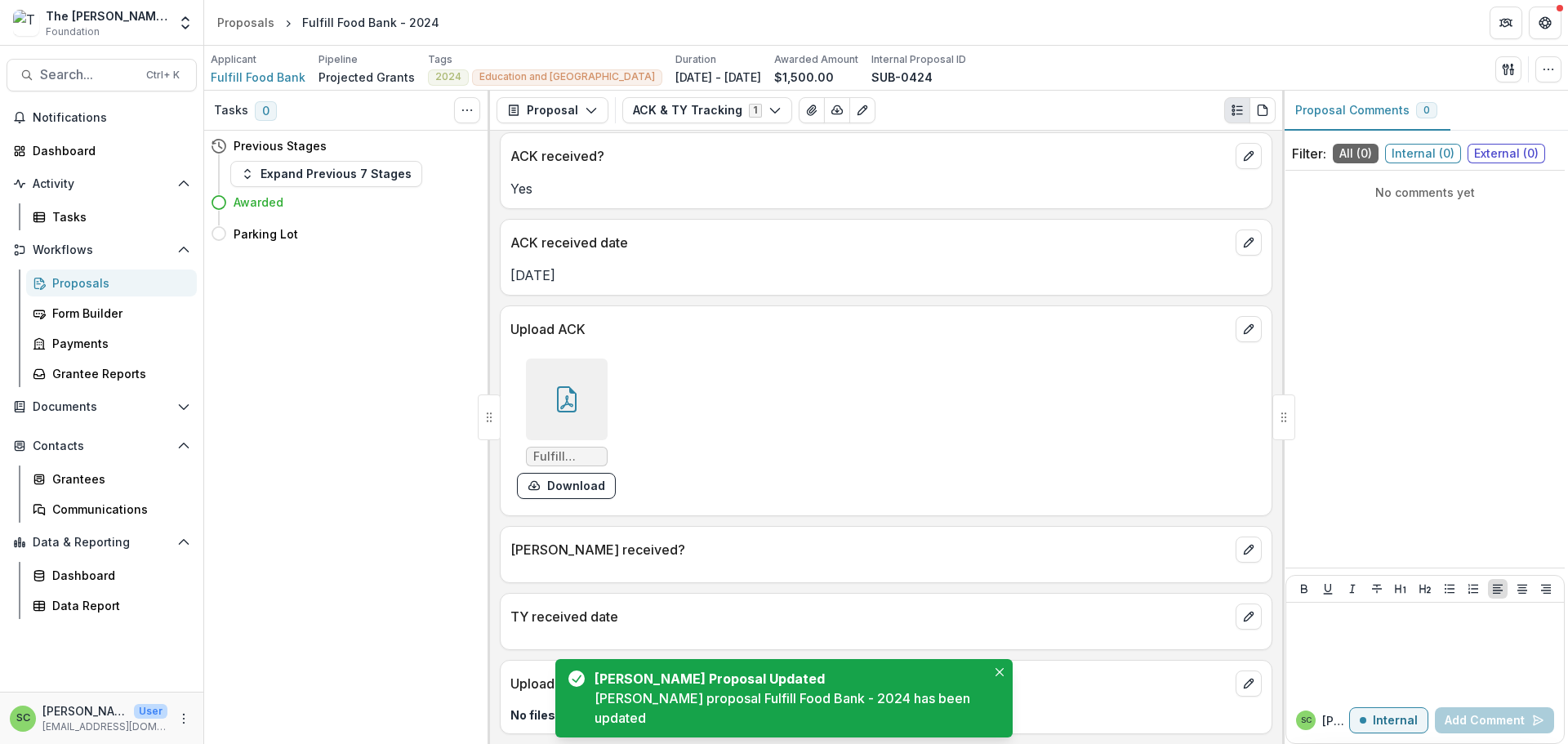
scroll to position [162, 0]
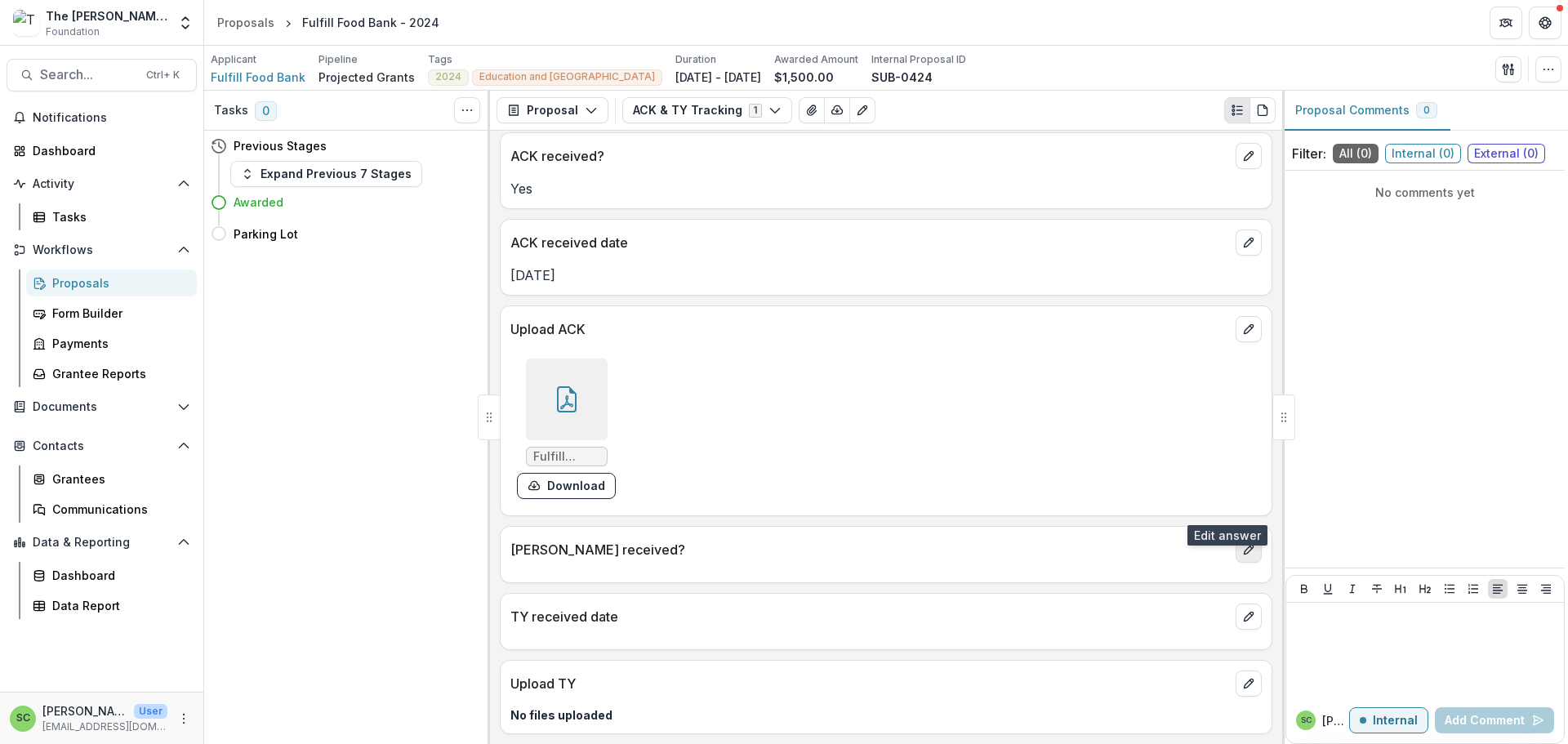
click at [1243, 543] on icon "edit" at bounding box center [1249, 549] width 13 height 13
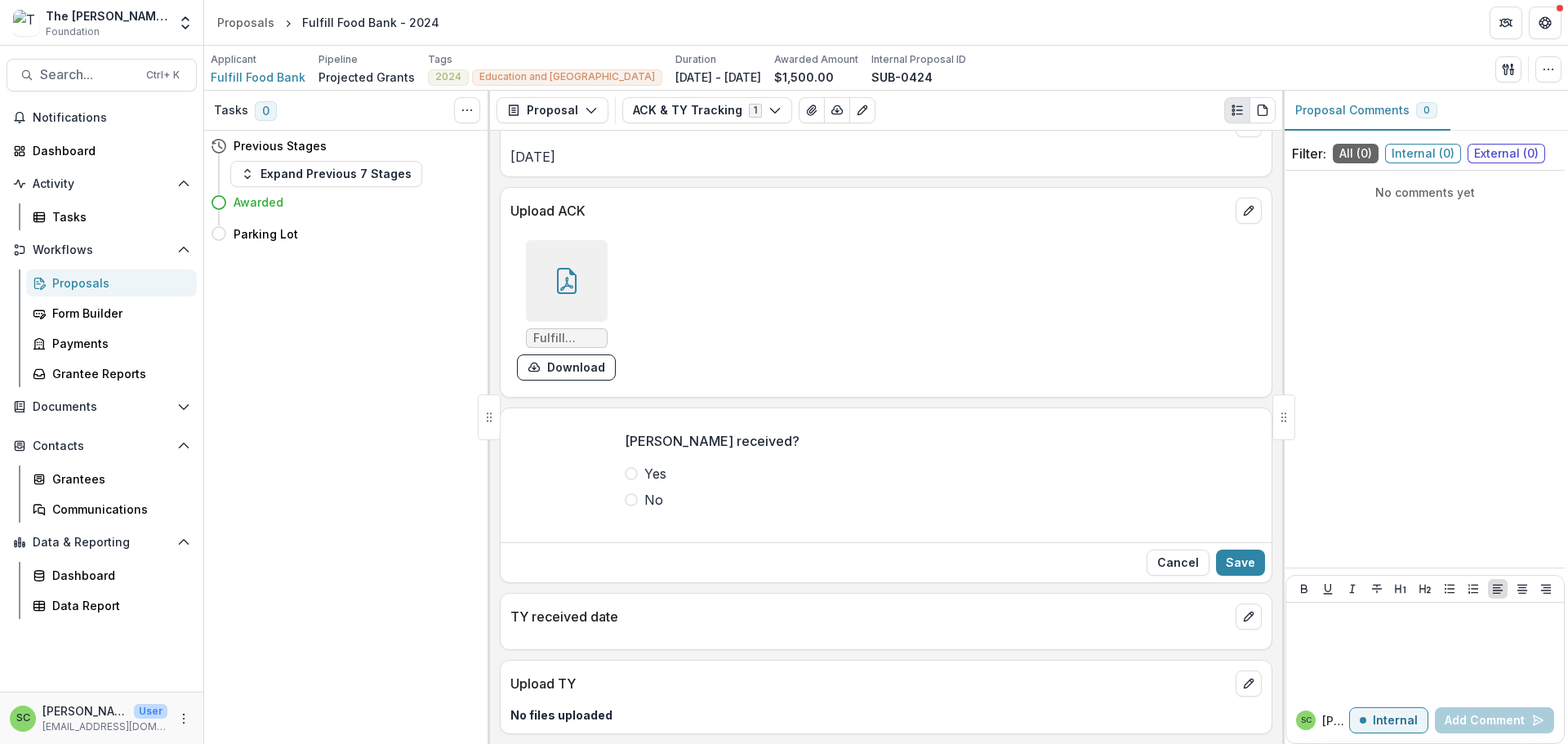
drag, startPoint x: 564, startPoint y: 556, endPoint x: 584, endPoint y: 559, distance: 20.2
click at [625, 480] on span at bounding box center [631, 473] width 13 height 13
click at [1244, 576] on button "Save" at bounding box center [1241, 562] width 49 height 26
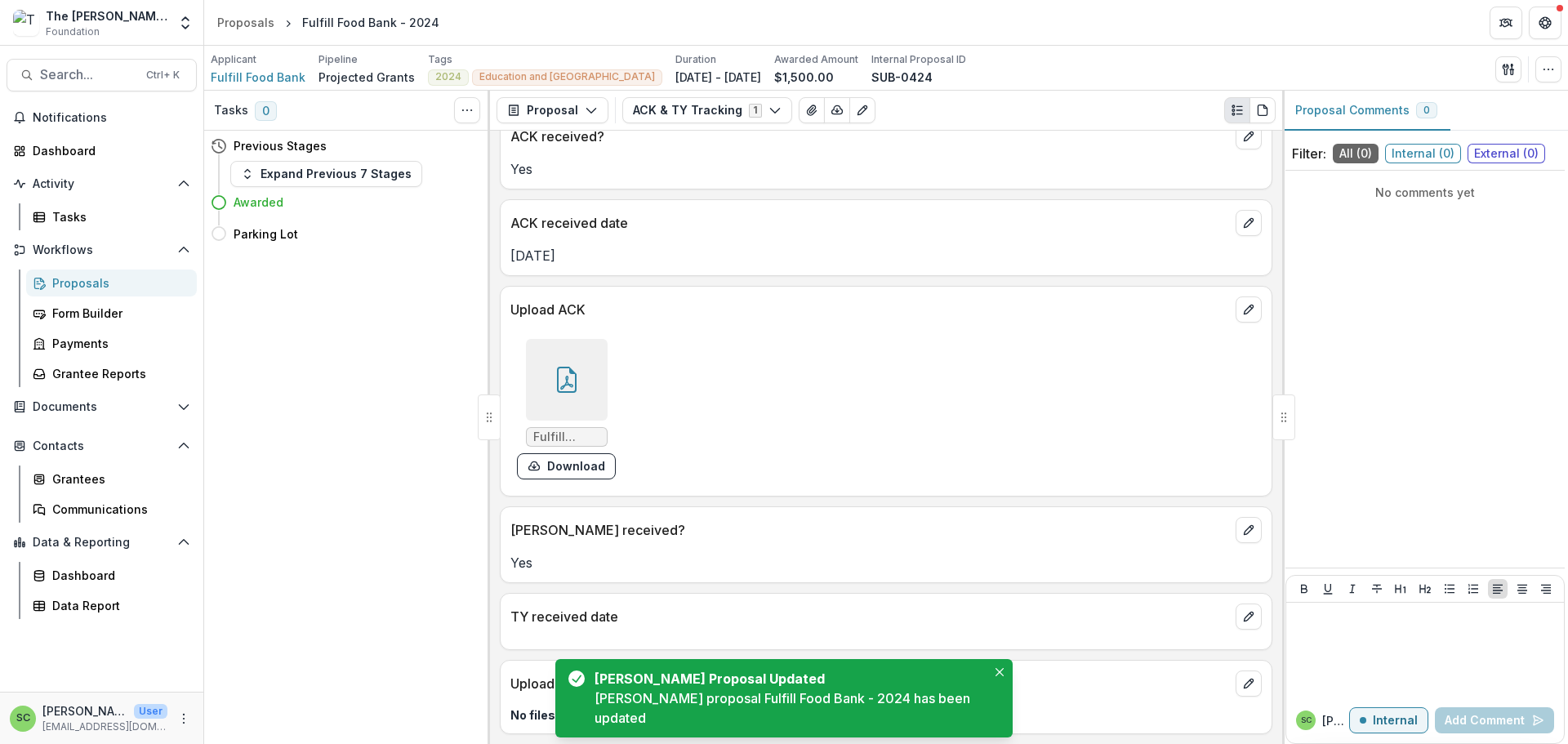
scroll to position [186, 0]
click at [1250, 603] on button "edit" at bounding box center [1249, 616] width 26 height 26
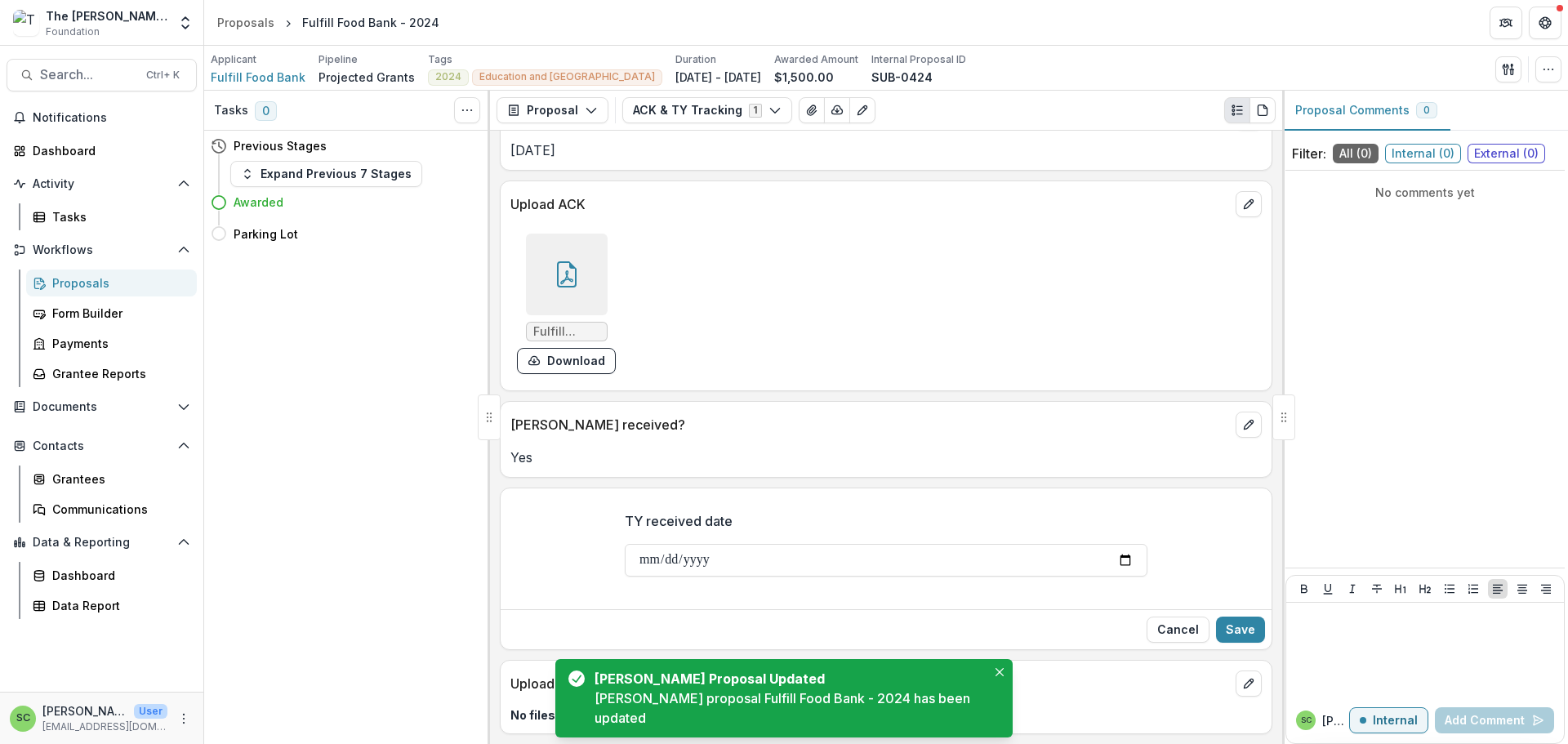
scroll to position [317, 0]
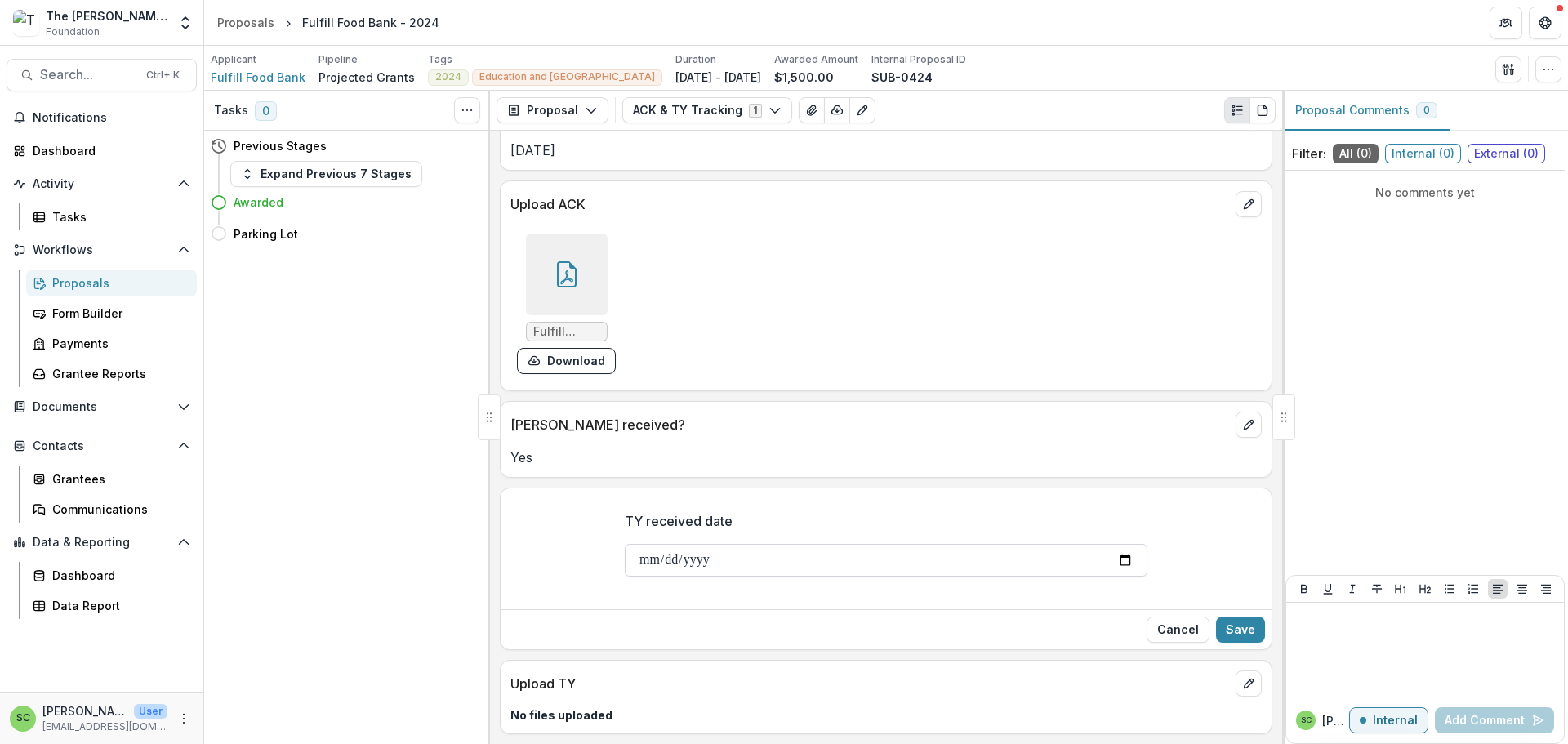
click at [625, 543] on input "TY received date" at bounding box center [886, 559] width 523 height 32
type input "**********"
click at [1216, 617] on button "Save" at bounding box center [1241, 629] width 49 height 26
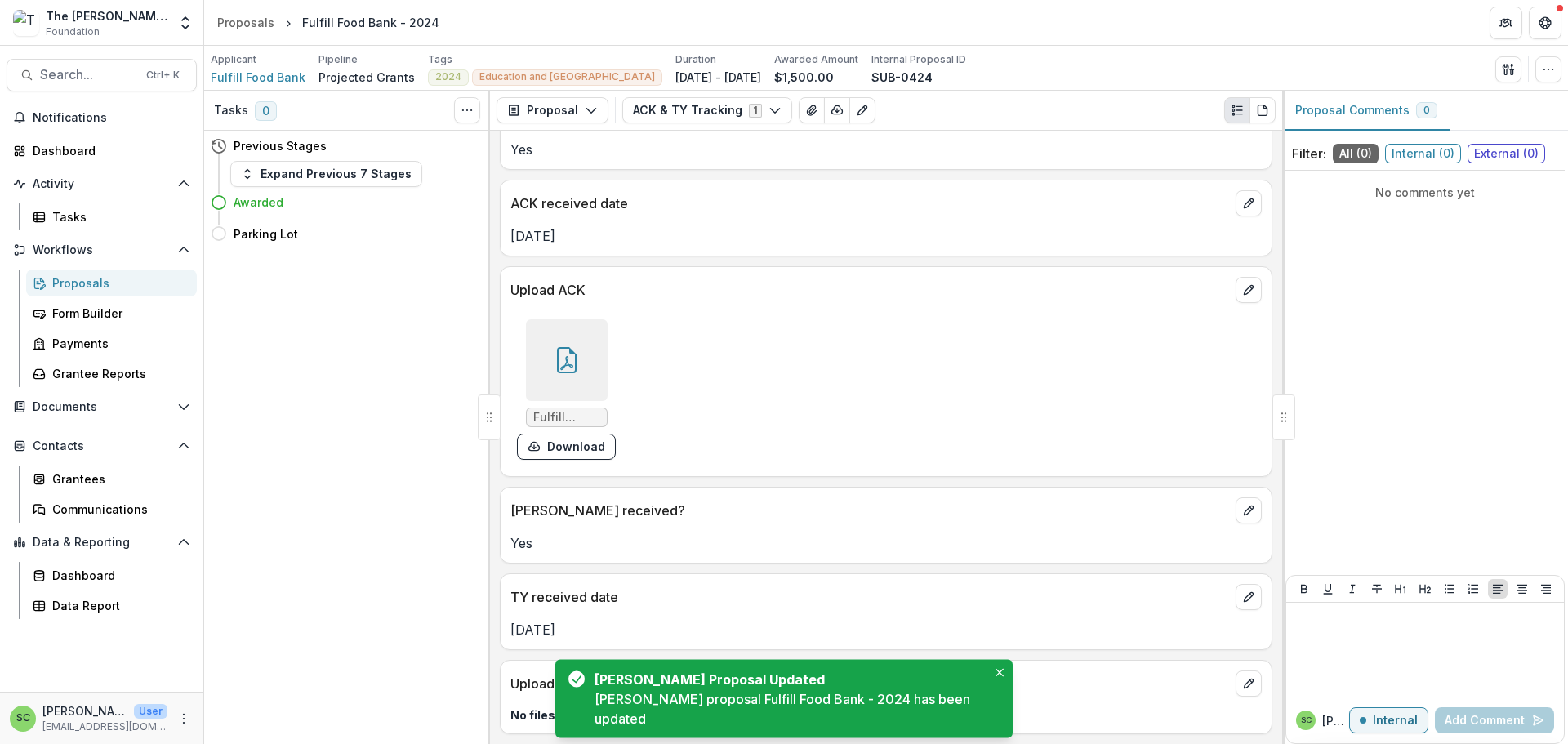
scroll to position [210, 0]
click at [999, 668] on icon "Close" at bounding box center [1000, 672] width 8 height 8
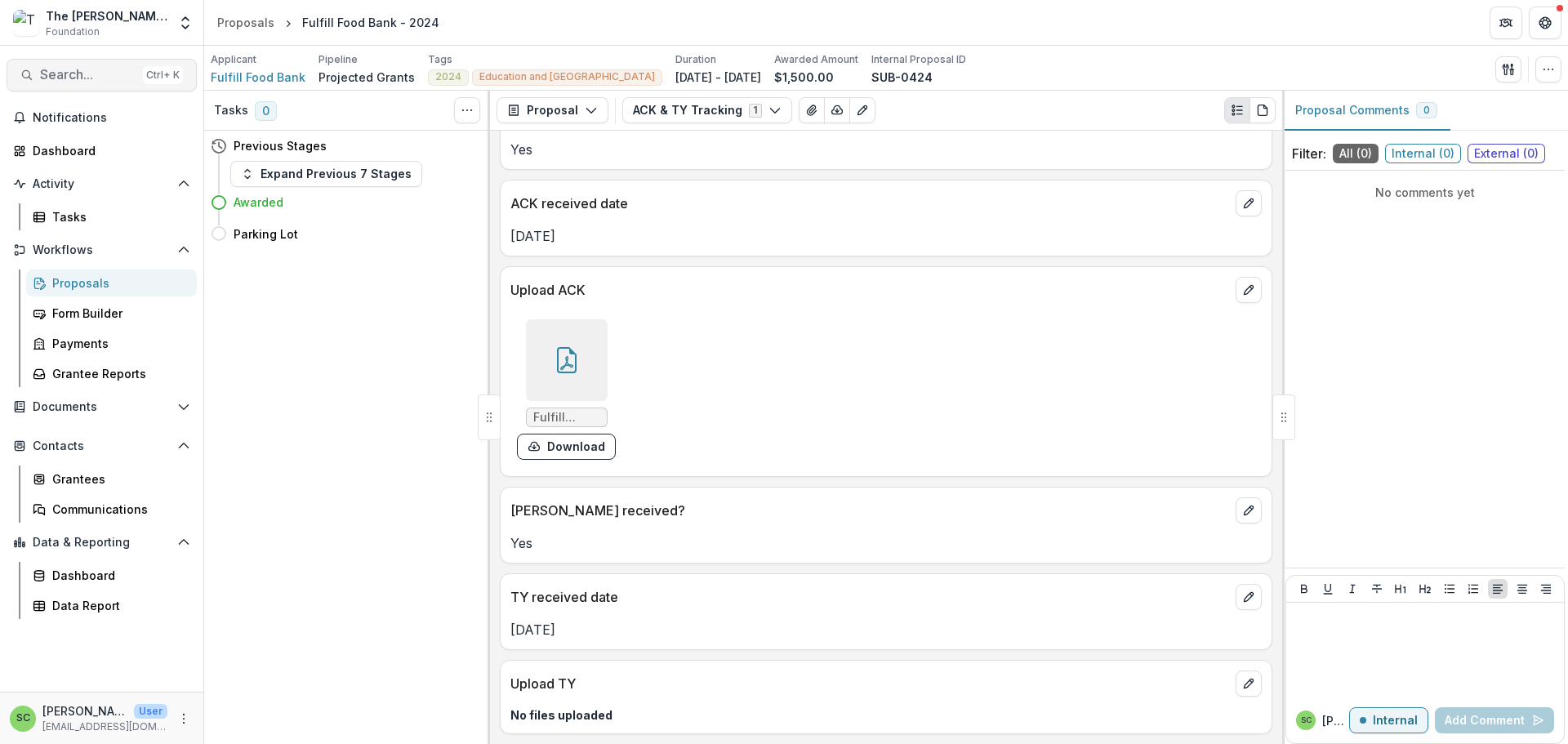
click at [60, 82] on span "Search..." at bounding box center [88, 74] width 96 height 16
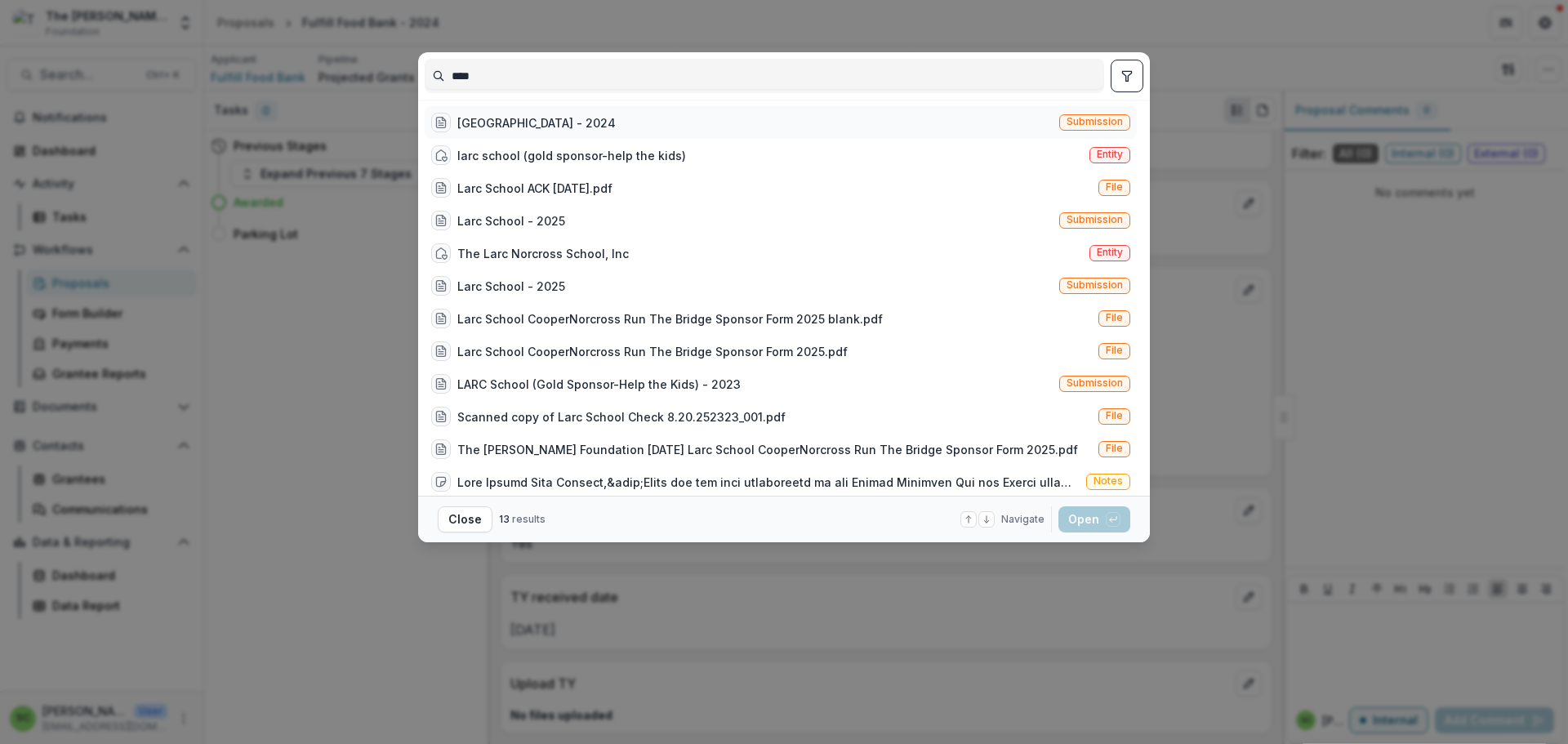
type input "****"
click at [471, 131] on div "[GEOGRAPHIC_DATA] - 2024" at bounding box center [537, 123] width 159 height 18
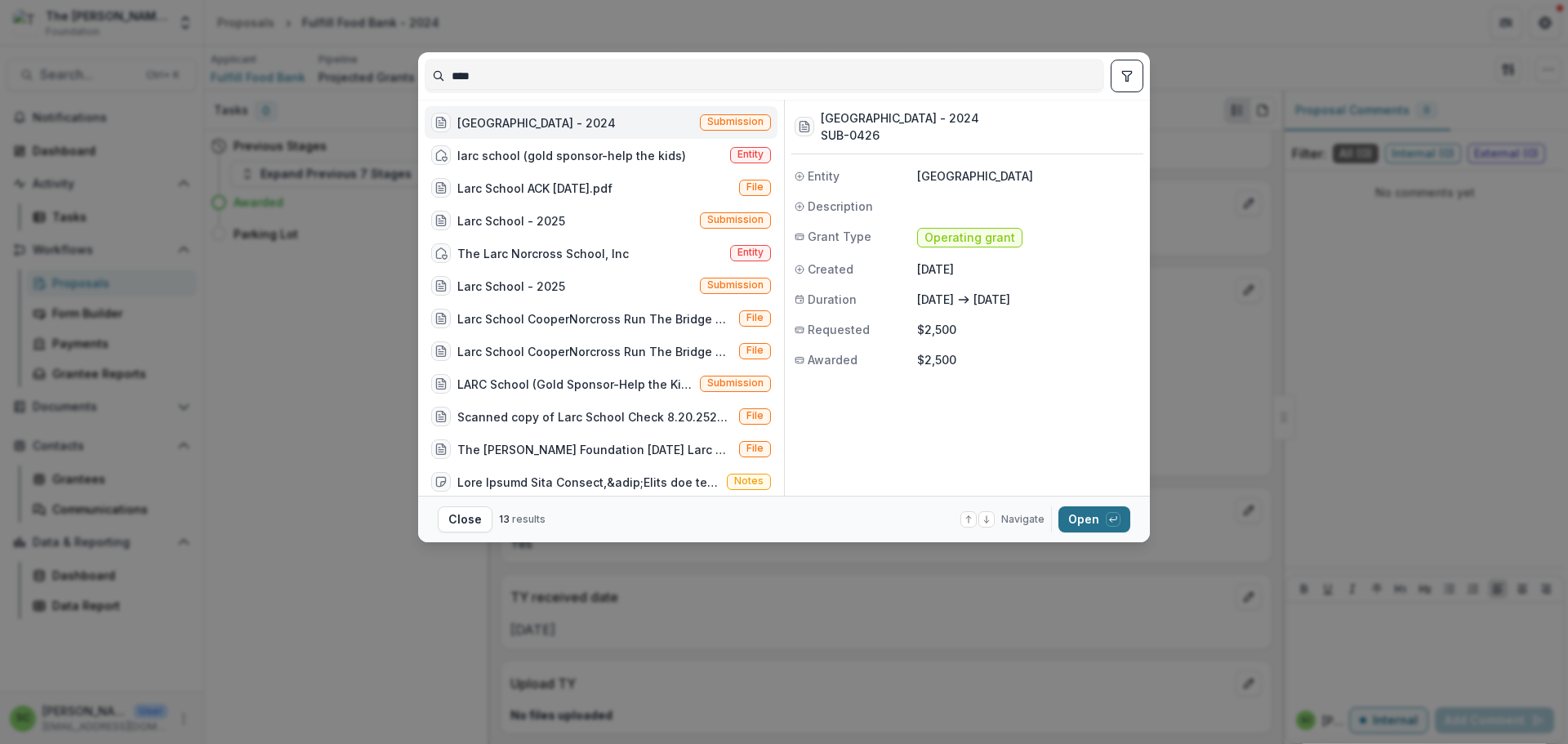
click at [1130, 526] on button "Open with enter key" at bounding box center [1094, 519] width 71 height 26
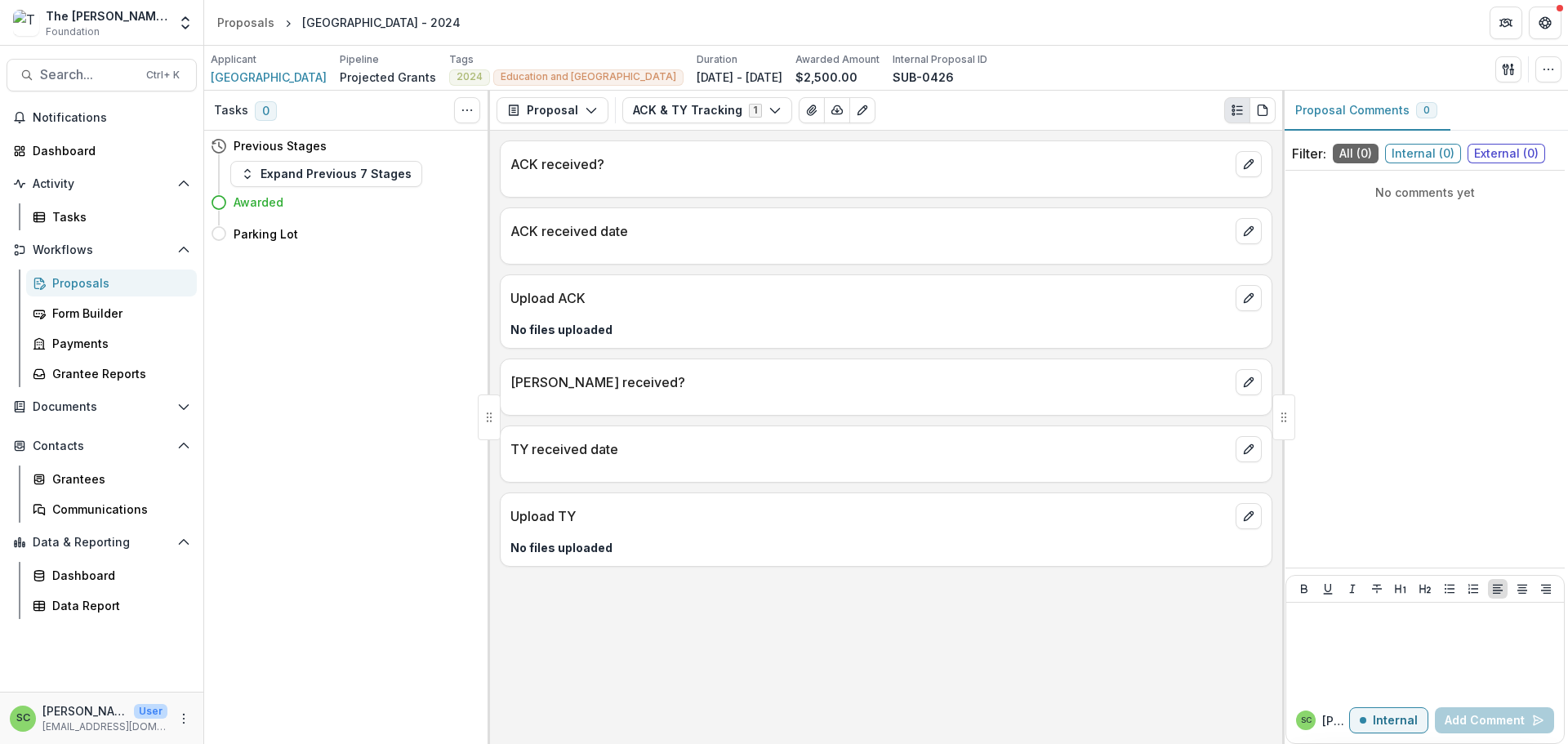
click at [1362, 514] on div "Tasks 0 Show Cancelled Tasks Previous Stages Expand Previous 7 Stages Awarded P…" at bounding box center [885, 417] width 1364 height 653
click at [1236, 177] on button "edit" at bounding box center [1249, 163] width 26 height 26
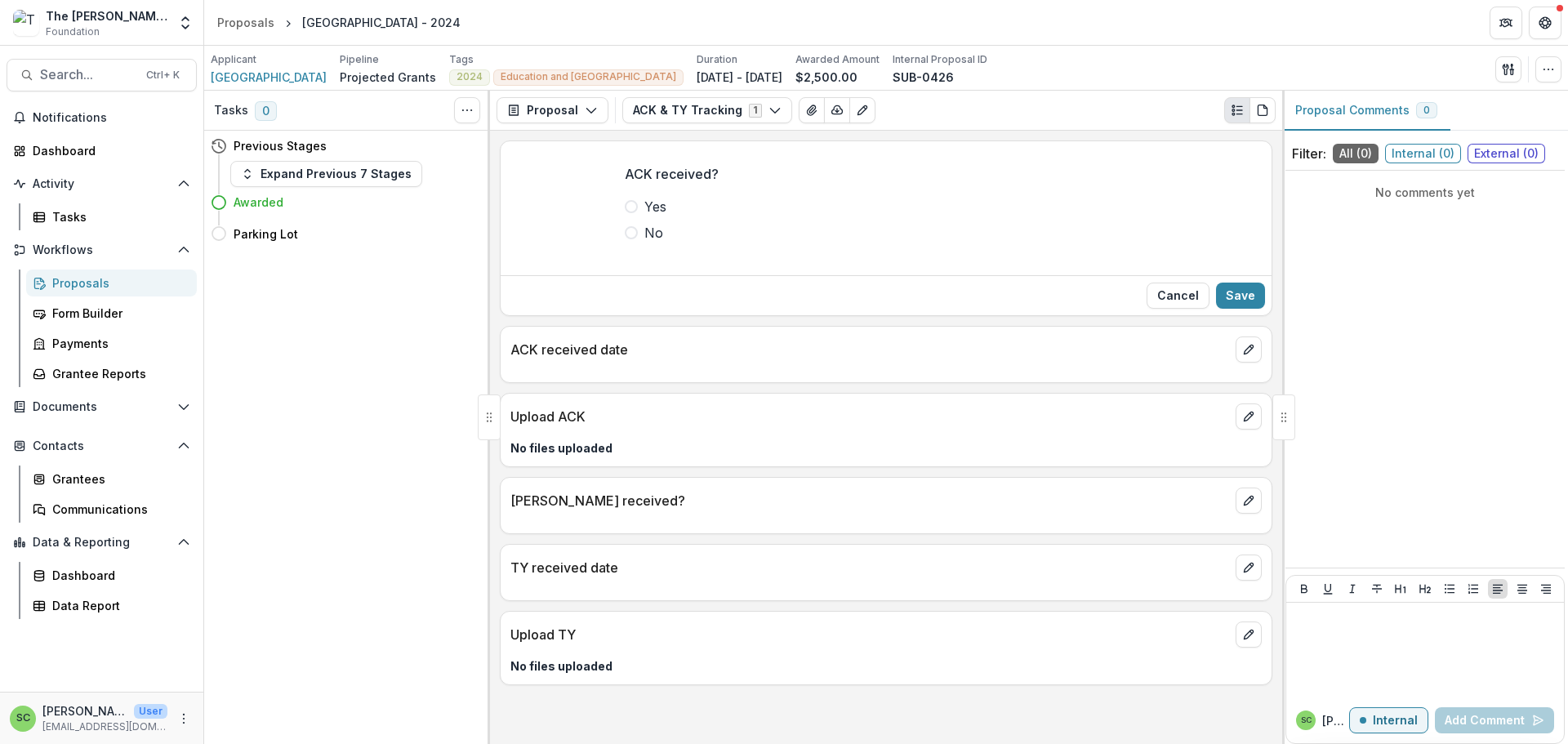
click at [625, 213] on span at bounding box center [631, 206] width 13 height 13
click at [1237, 308] on button "Save" at bounding box center [1241, 296] width 49 height 26
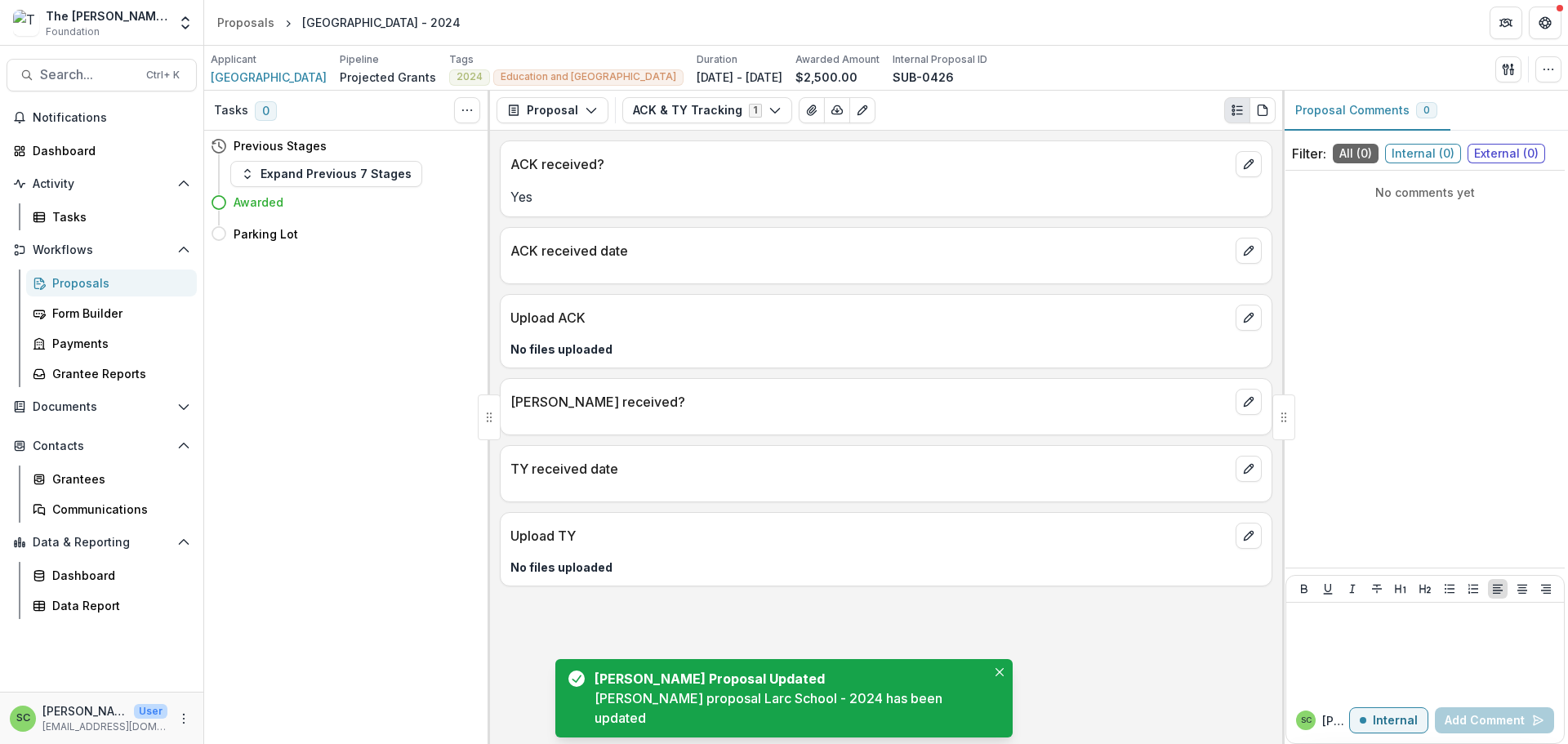
click at [932, 260] on p "ACK received date" at bounding box center [870, 251] width 719 height 20
click at [1244, 256] on icon "edit" at bounding box center [1248, 251] width 9 height 9
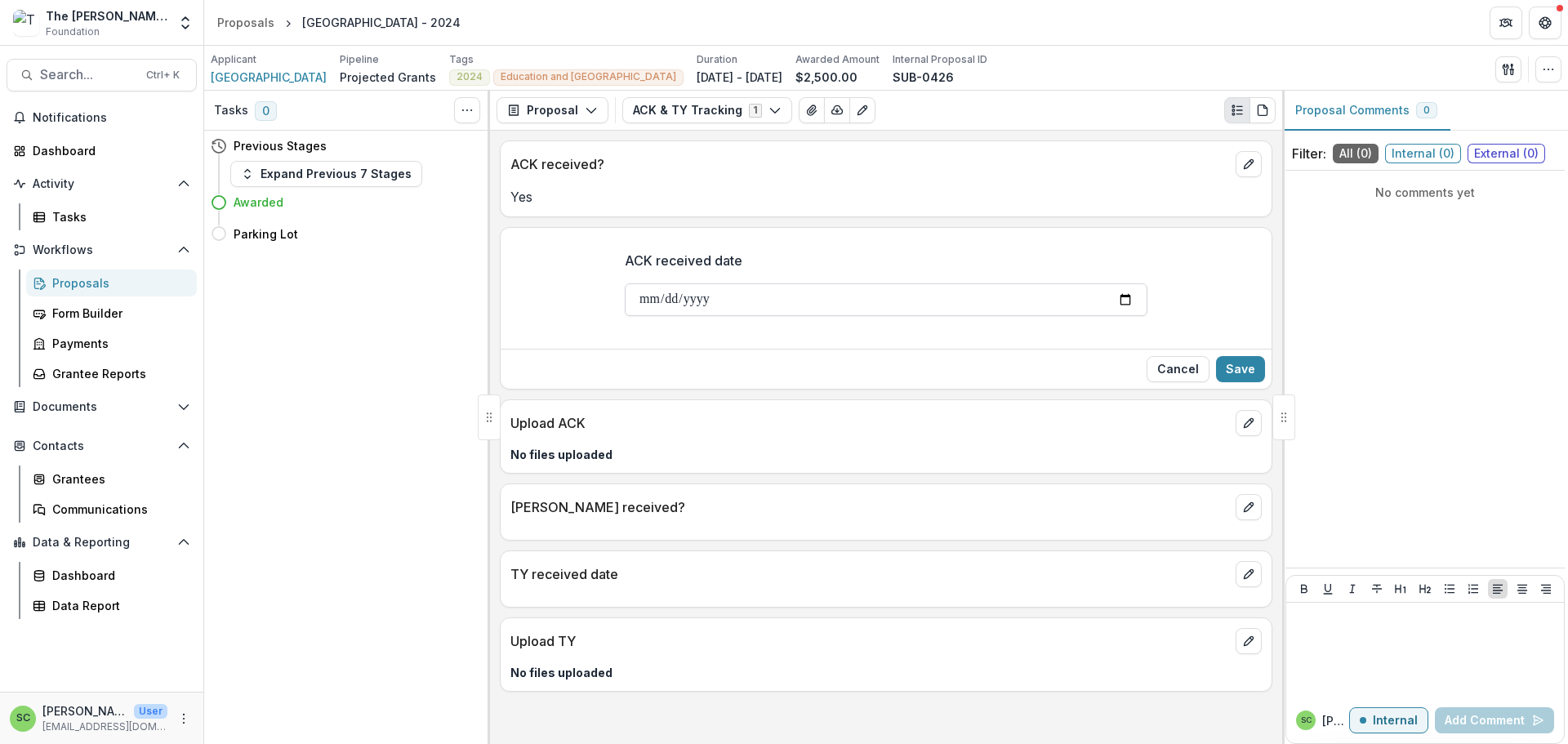
click at [625, 316] on input "ACK received date" at bounding box center [886, 299] width 523 height 32
type input "**********"
click at [1231, 382] on button "Save" at bounding box center [1241, 369] width 49 height 26
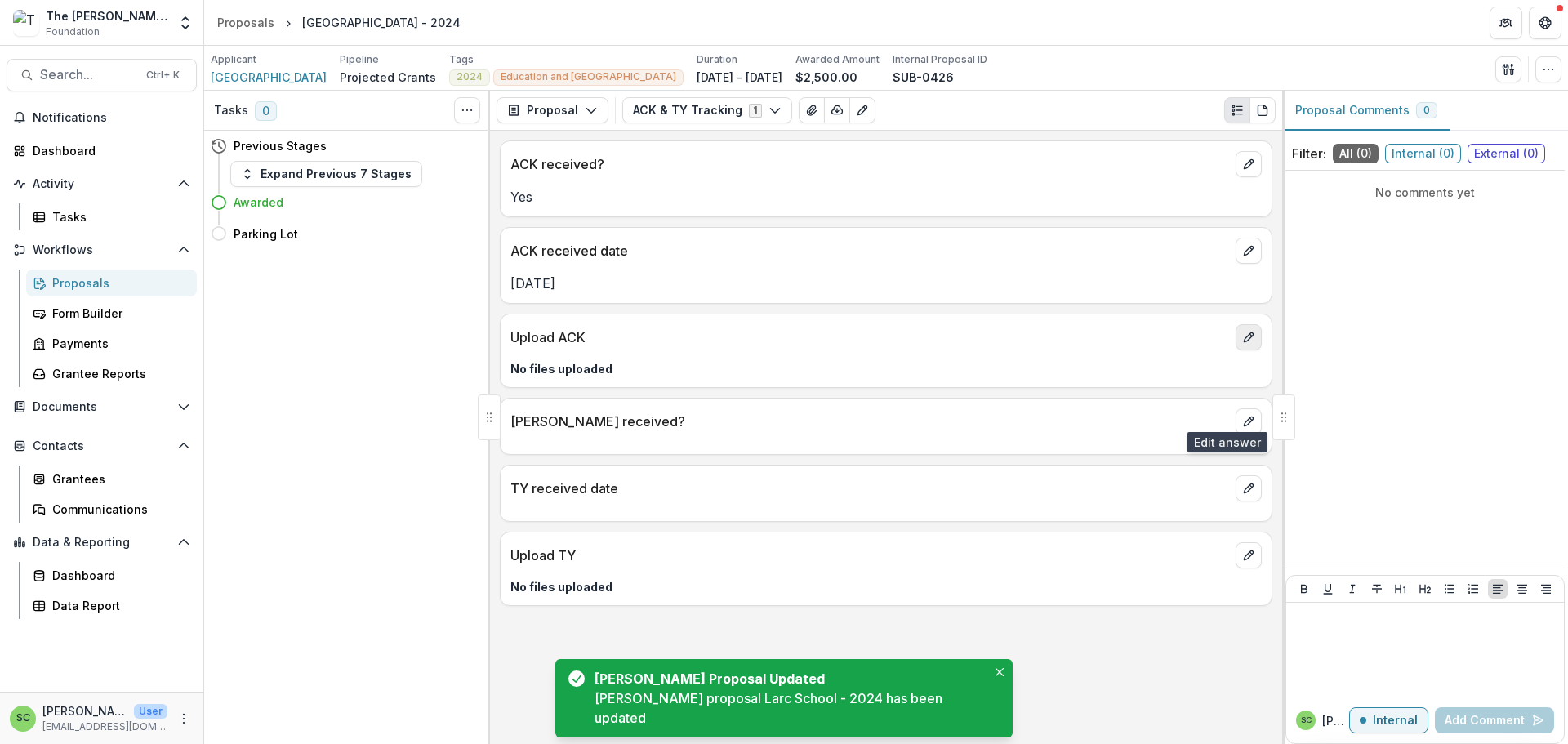
click at [1243, 344] on icon "edit" at bounding box center [1249, 337] width 13 height 13
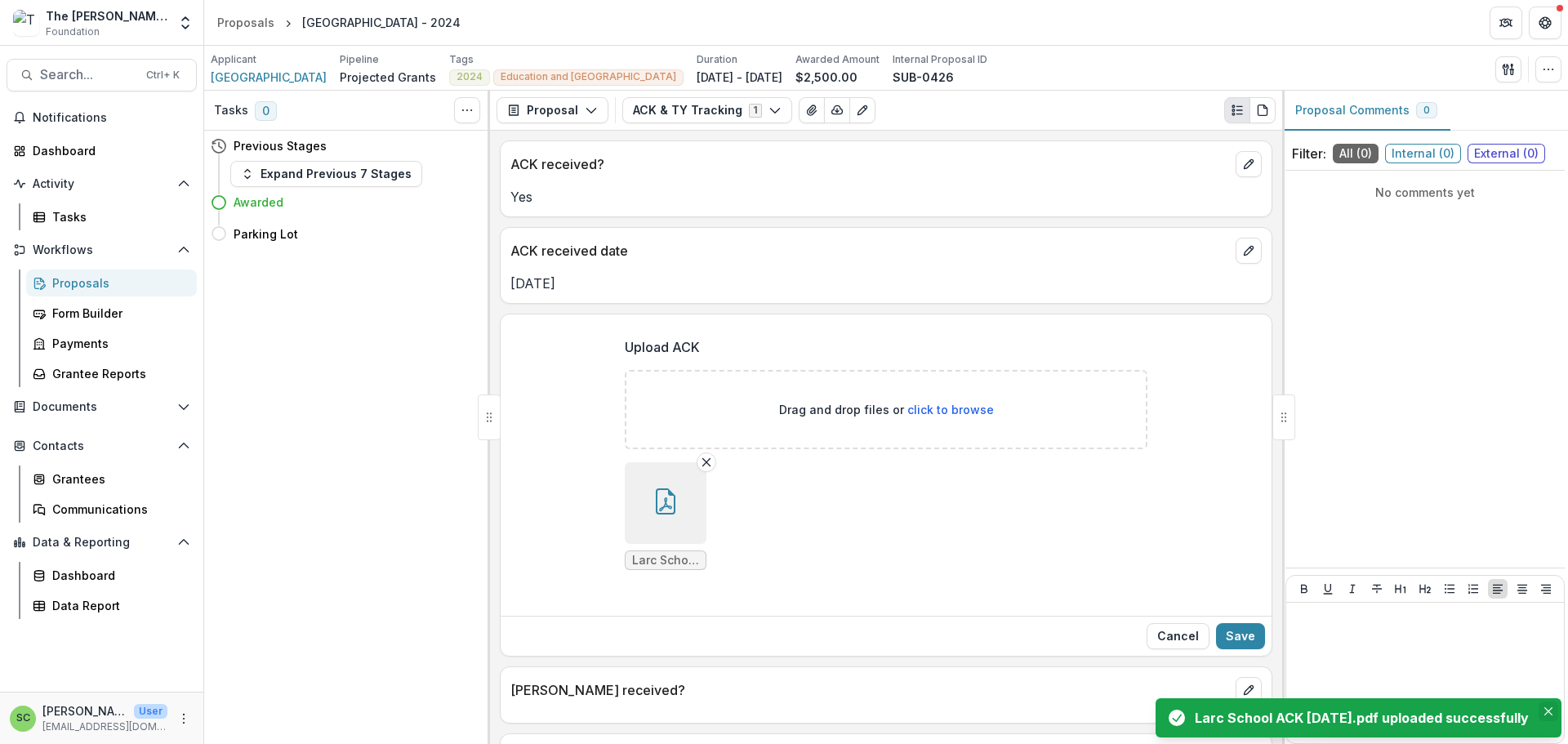
click at [1549, 701] on button "Close" at bounding box center [1548, 711] width 20 height 20
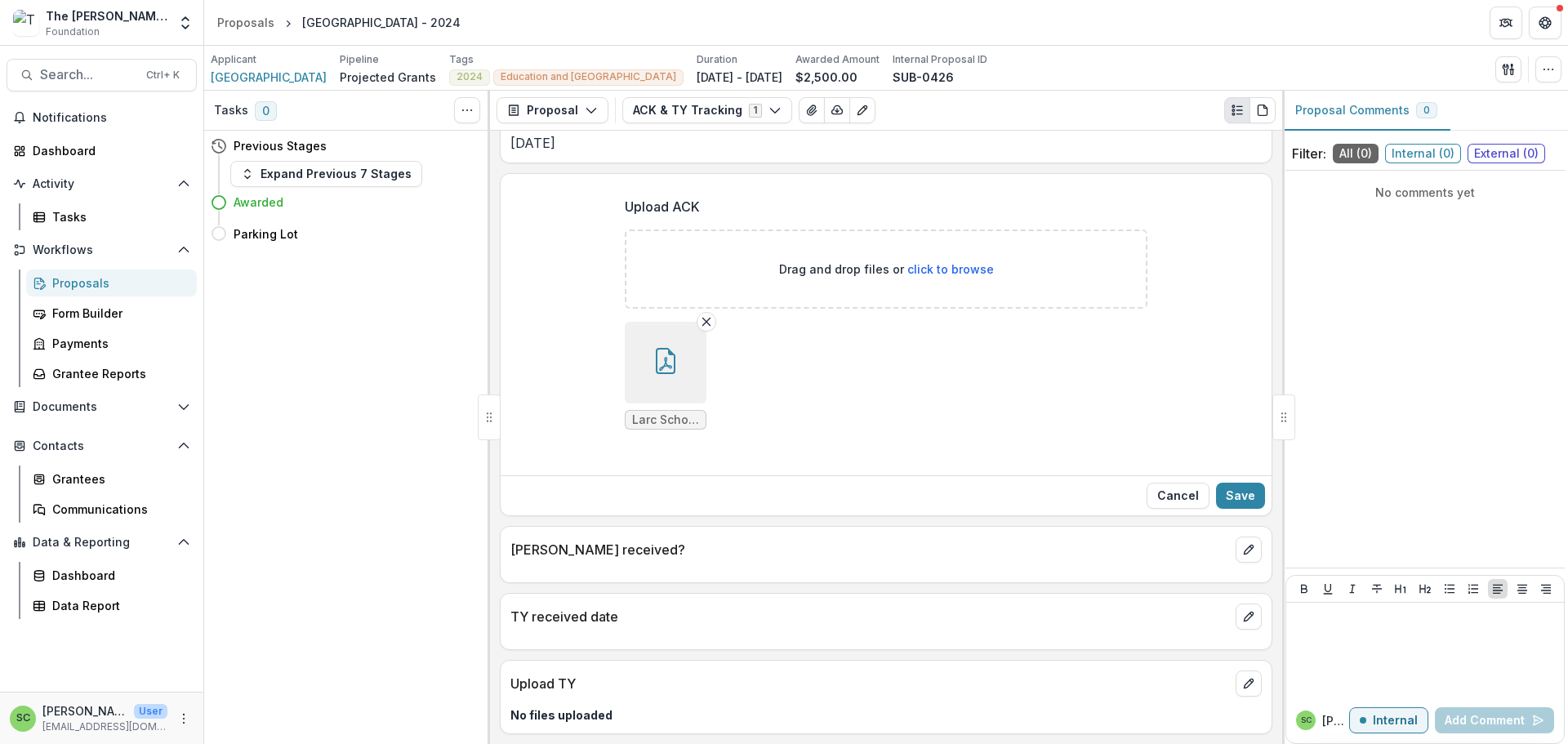
scroll to position [326, 0]
click at [1222, 483] on button "Save" at bounding box center [1241, 495] width 49 height 26
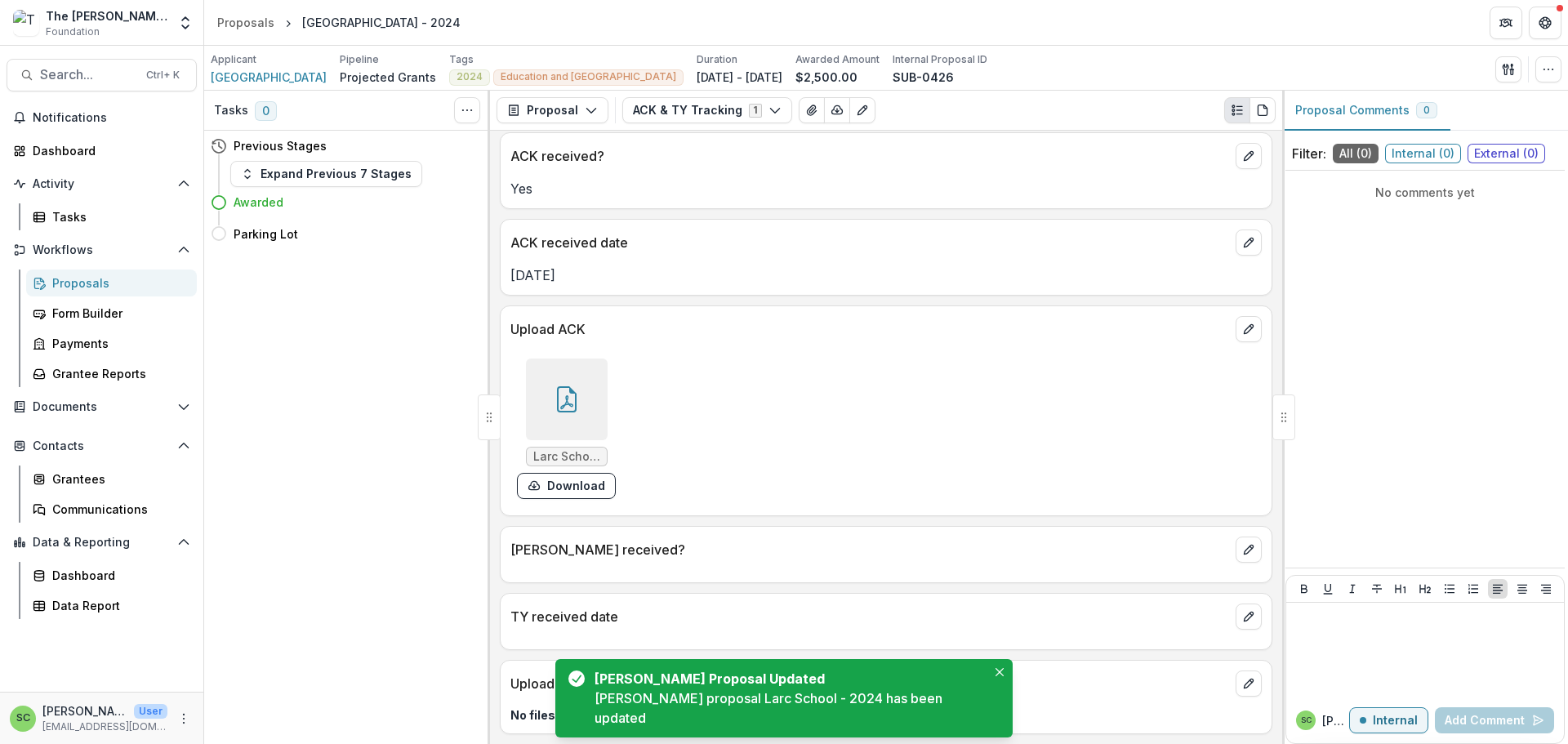
scroll to position [162, 0]
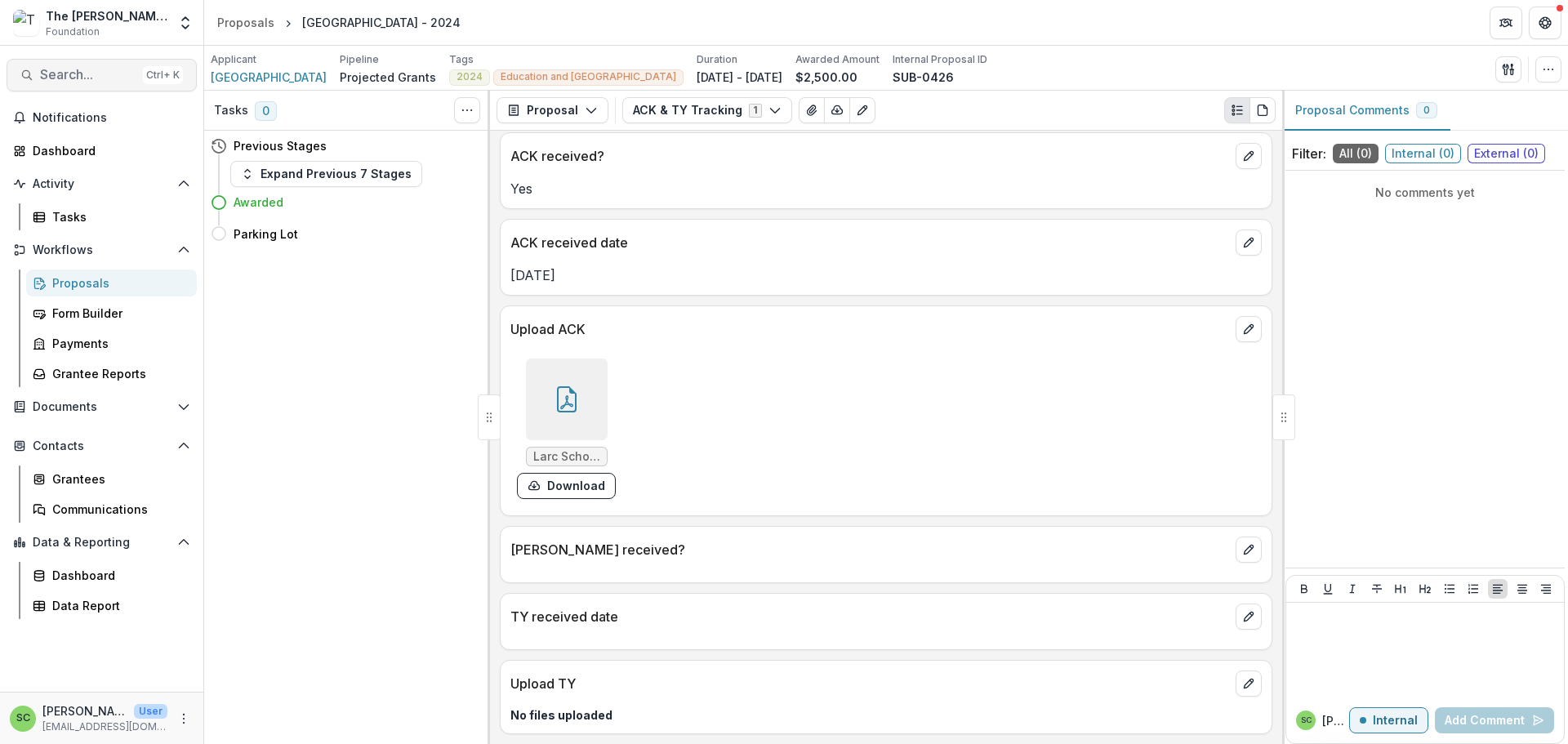
click at [92, 77] on span "Search..." at bounding box center [88, 74] width 96 height 16
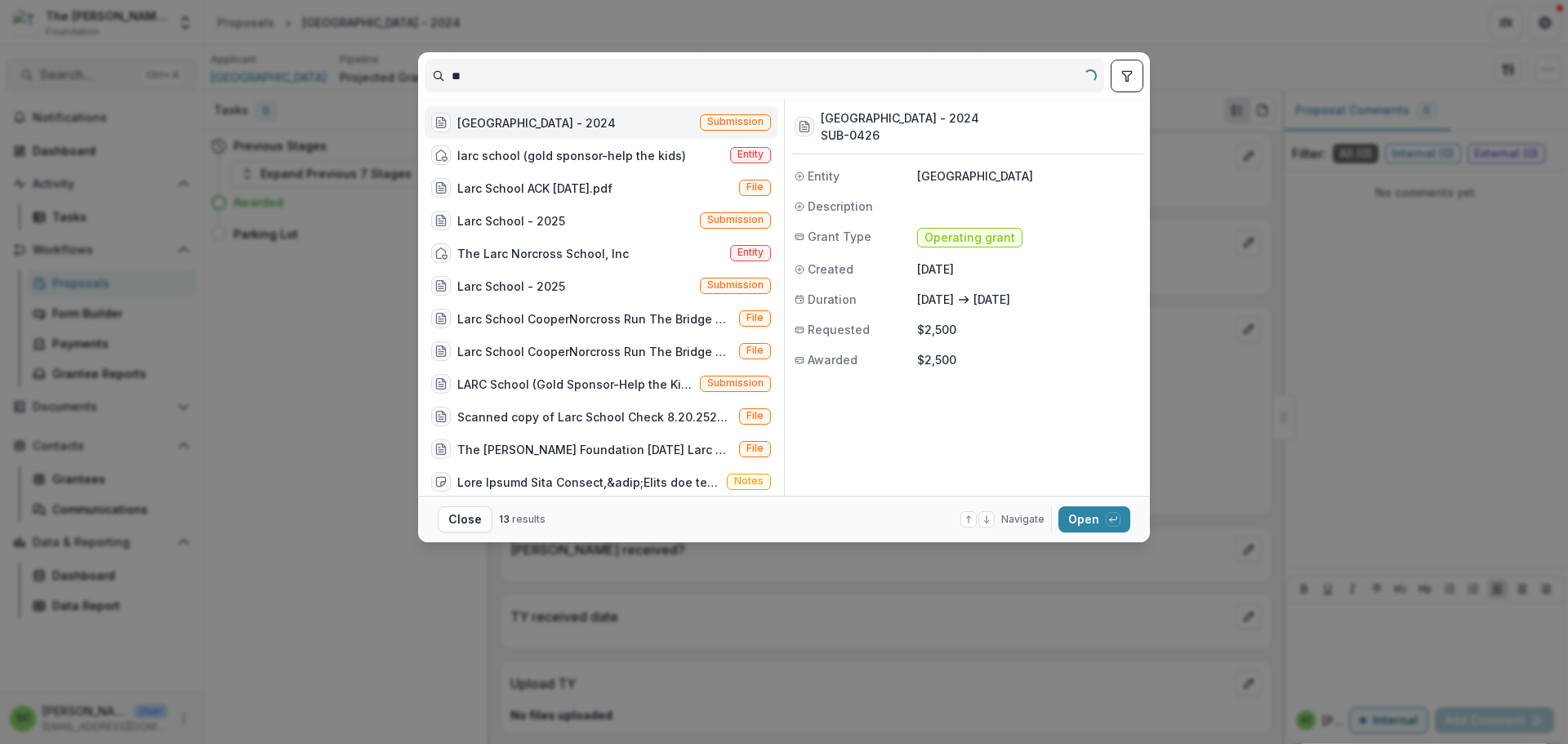
type input "*"
type input "*****"
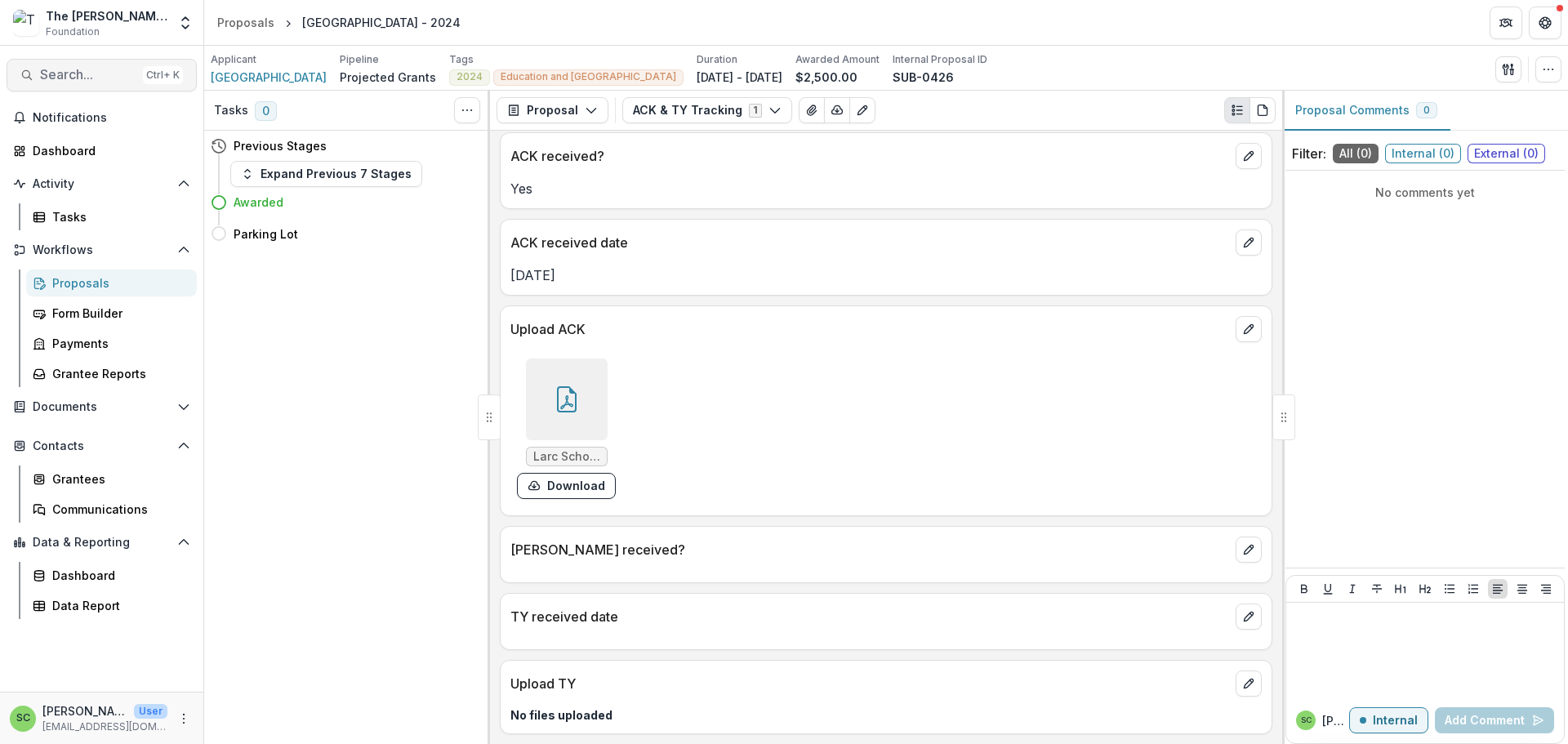
click at [86, 82] on span "Search..." at bounding box center [88, 74] width 96 height 16
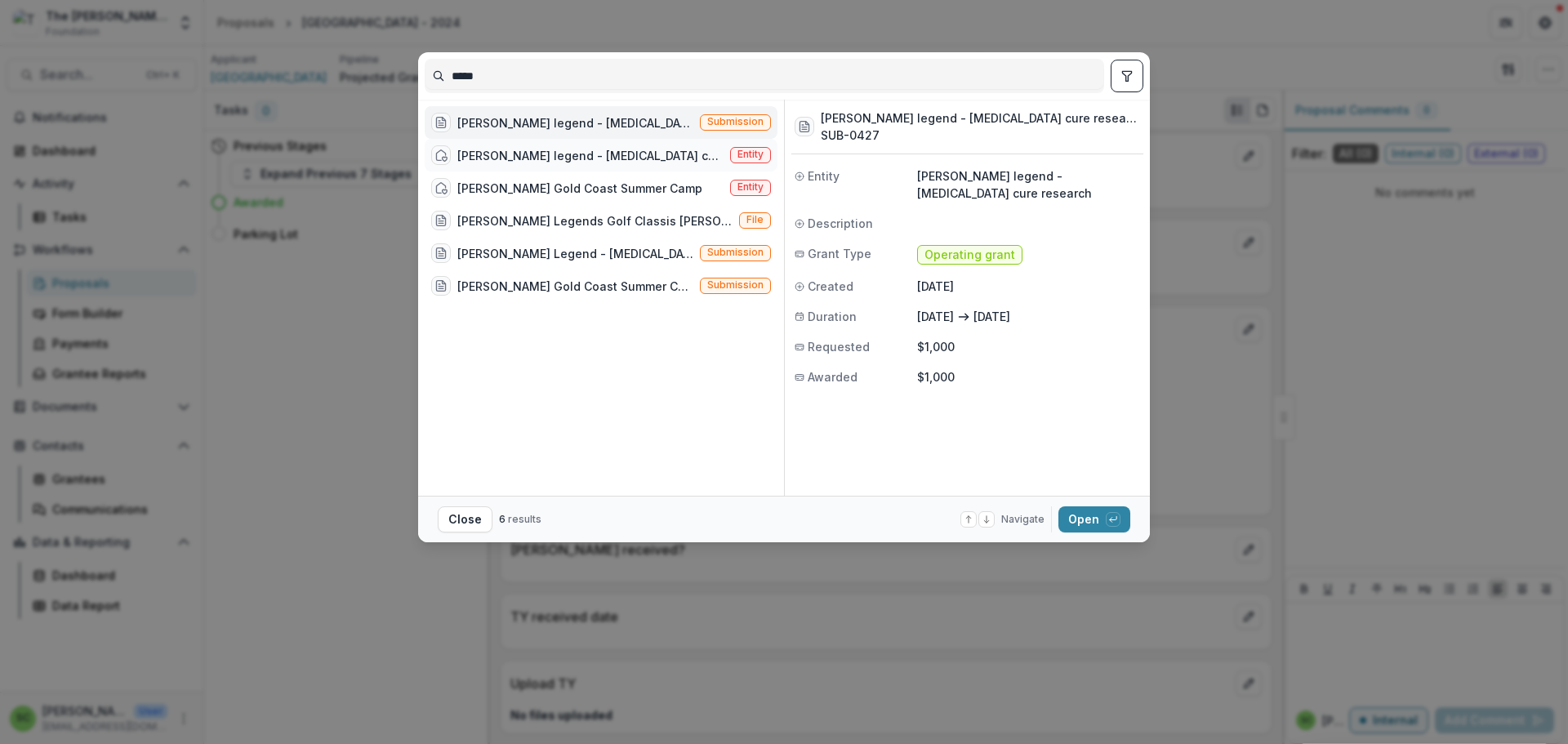
click at [457, 164] on div "[PERSON_NAME] legend - [MEDICAL_DATA] cure research" at bounding box center [591, 156] width 266 height 18
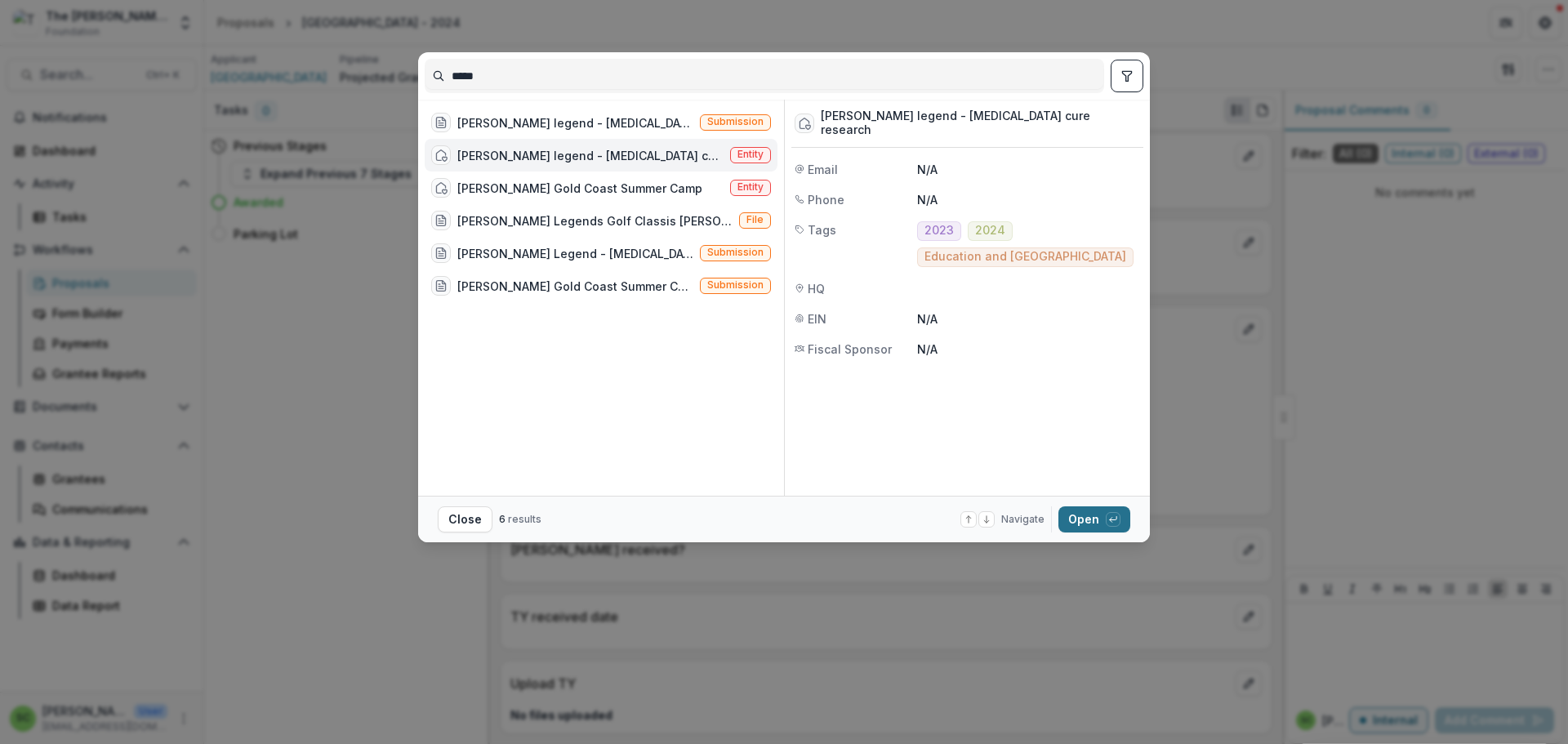
click at [1130, 527] on button "Open with enter key" at bounding box center [1094, 519] width 71 height 26
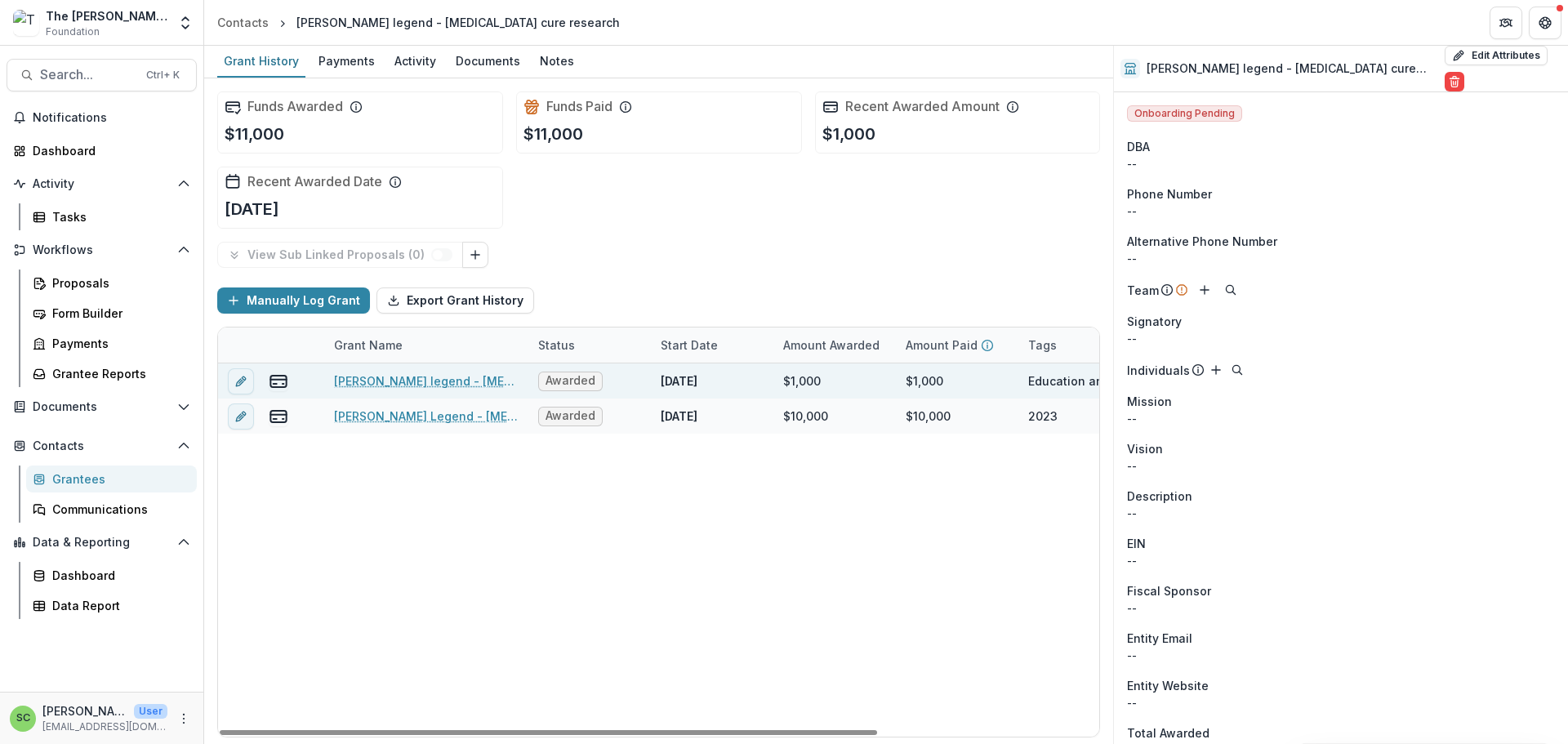
click at [424, 390] on link "[PERSON_NAME] legend - [MEDICAL_DATA] cure research - 2024" at bounding box center [426, 381] width 184 height 18
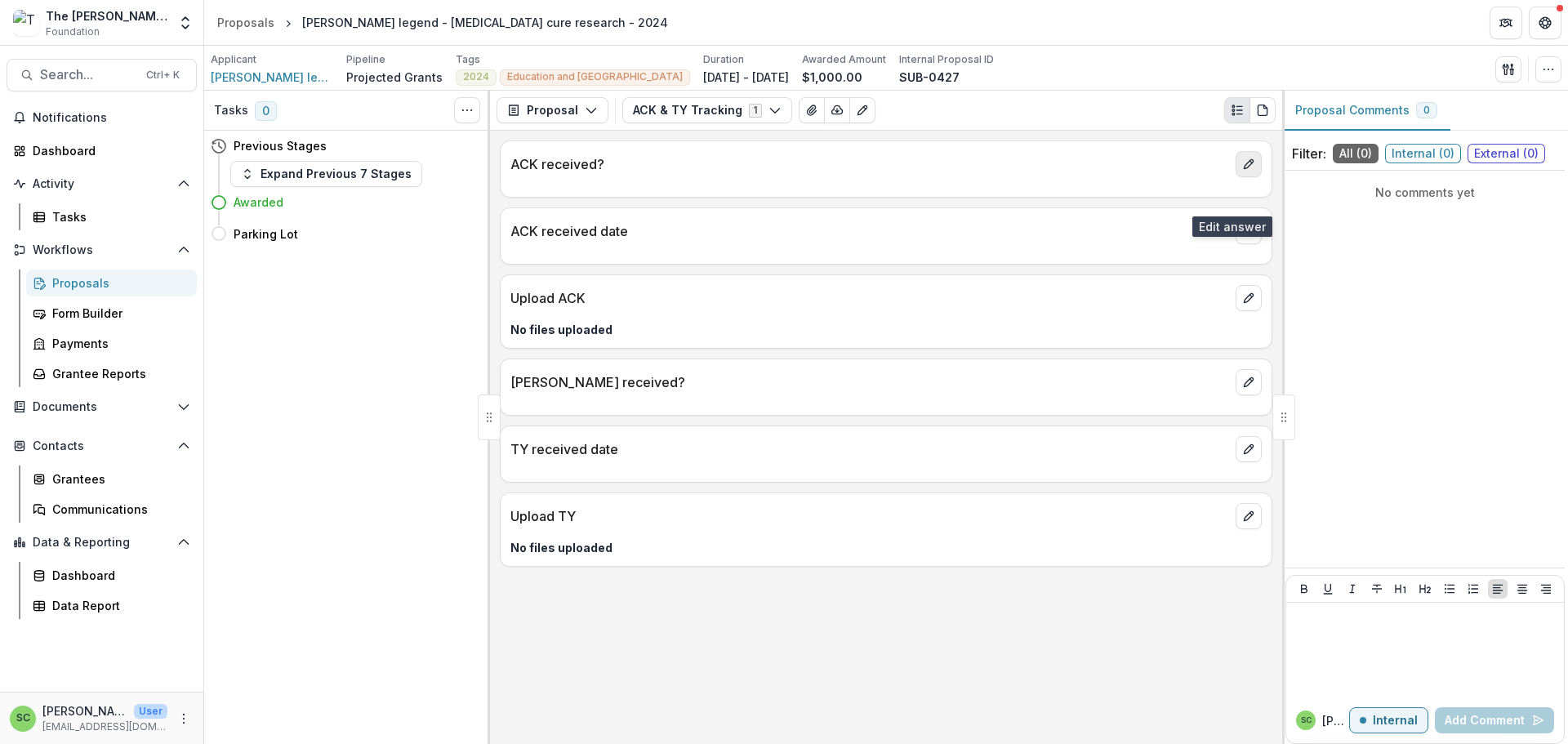
click at [1243, 170] on icon "edit" at bounding box center [1249, 163] width 13 height 13
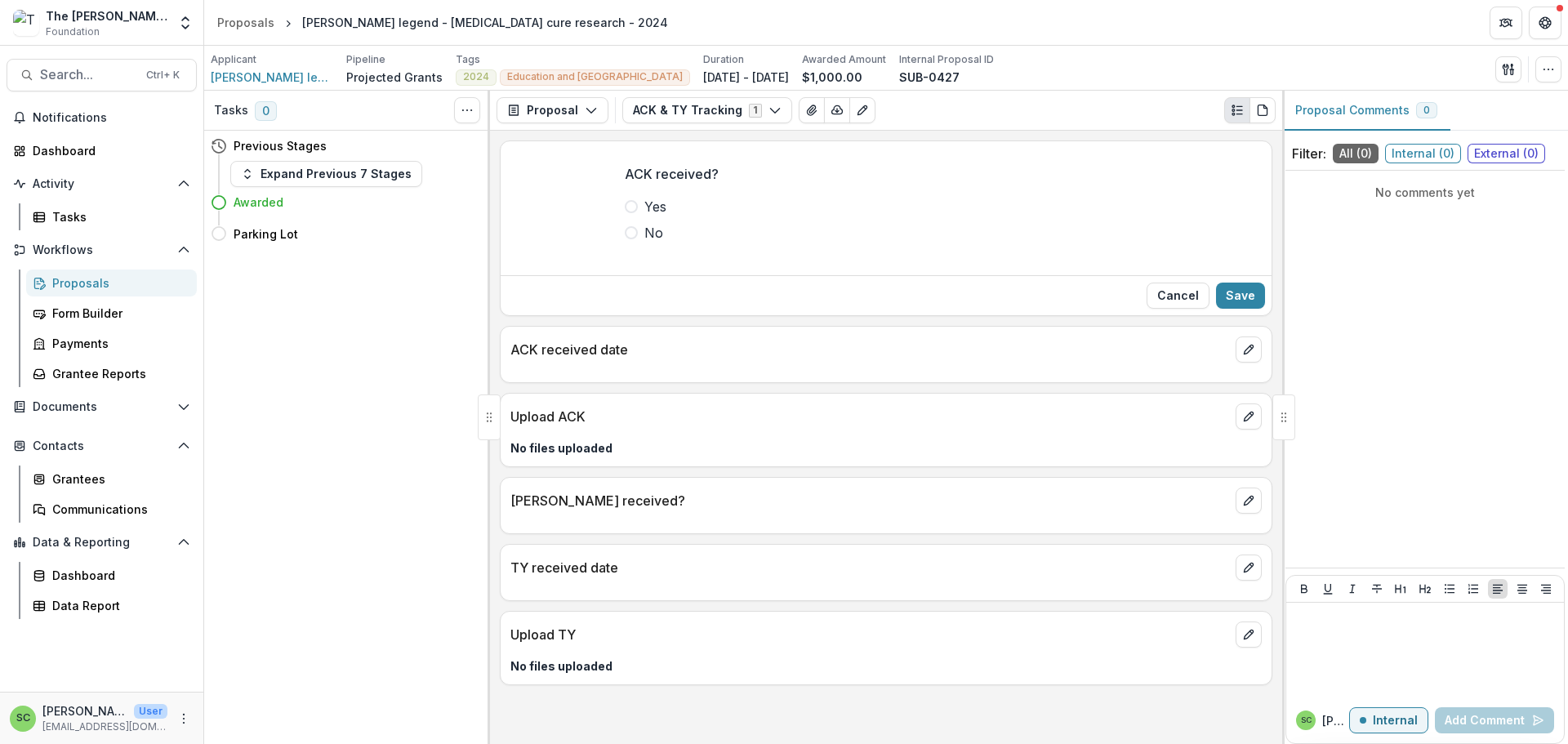
click at [625, 213] on span at bounding box center [631, 206] width 13 height 13
click at [1236, 308] on button "Save" at bounding box center [1241, 296] width 49 height 26
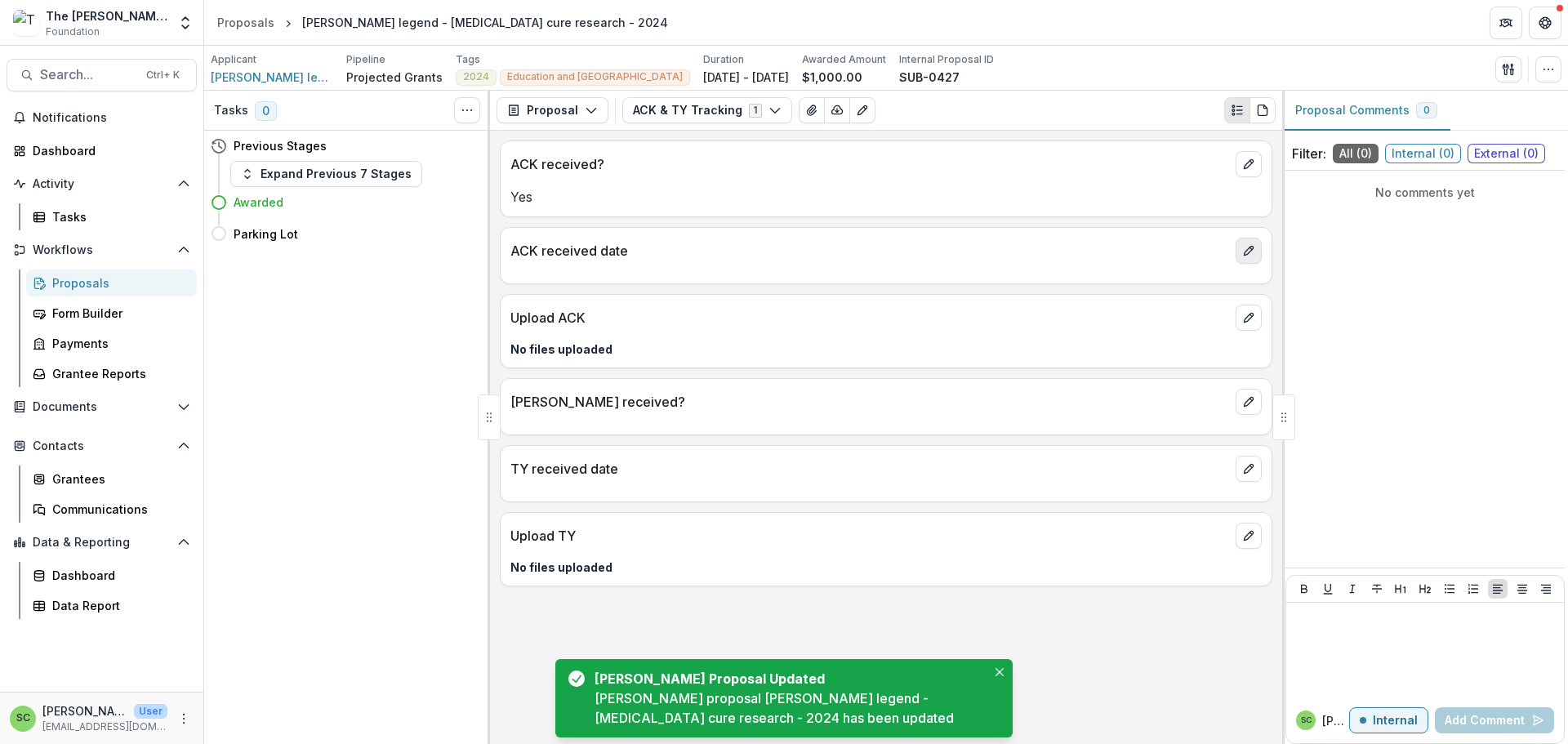
click at [1243, 257] on icon "edit" at bounding box center [1249, 250] width 13 height 13
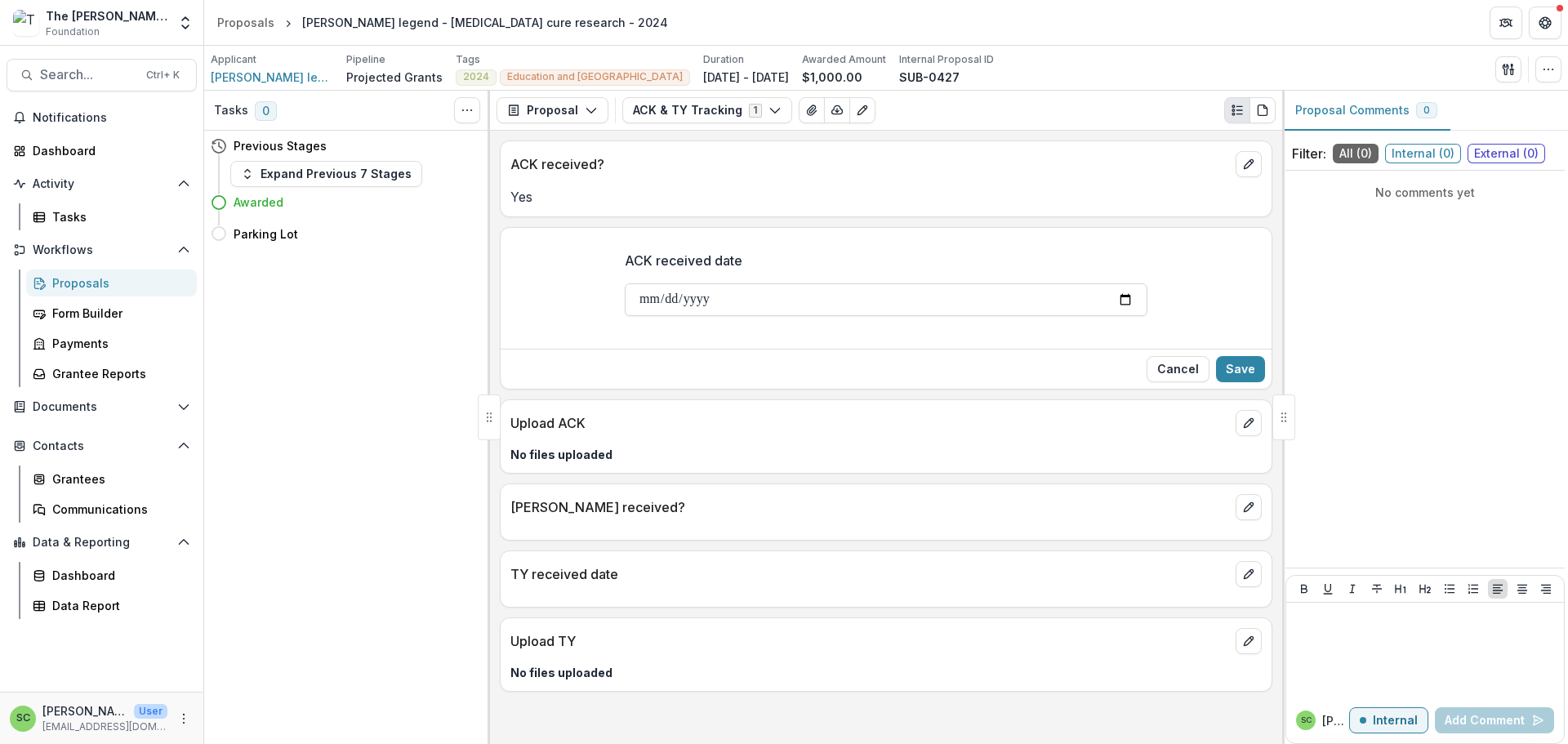
click at [625, 316] on input "ACK received date" at bounding box center [886, 299] width 523 height 32
type input "**********"
click at [1216, 382] on button "Save" at bounding box center [1241, 369] width 49 height 26
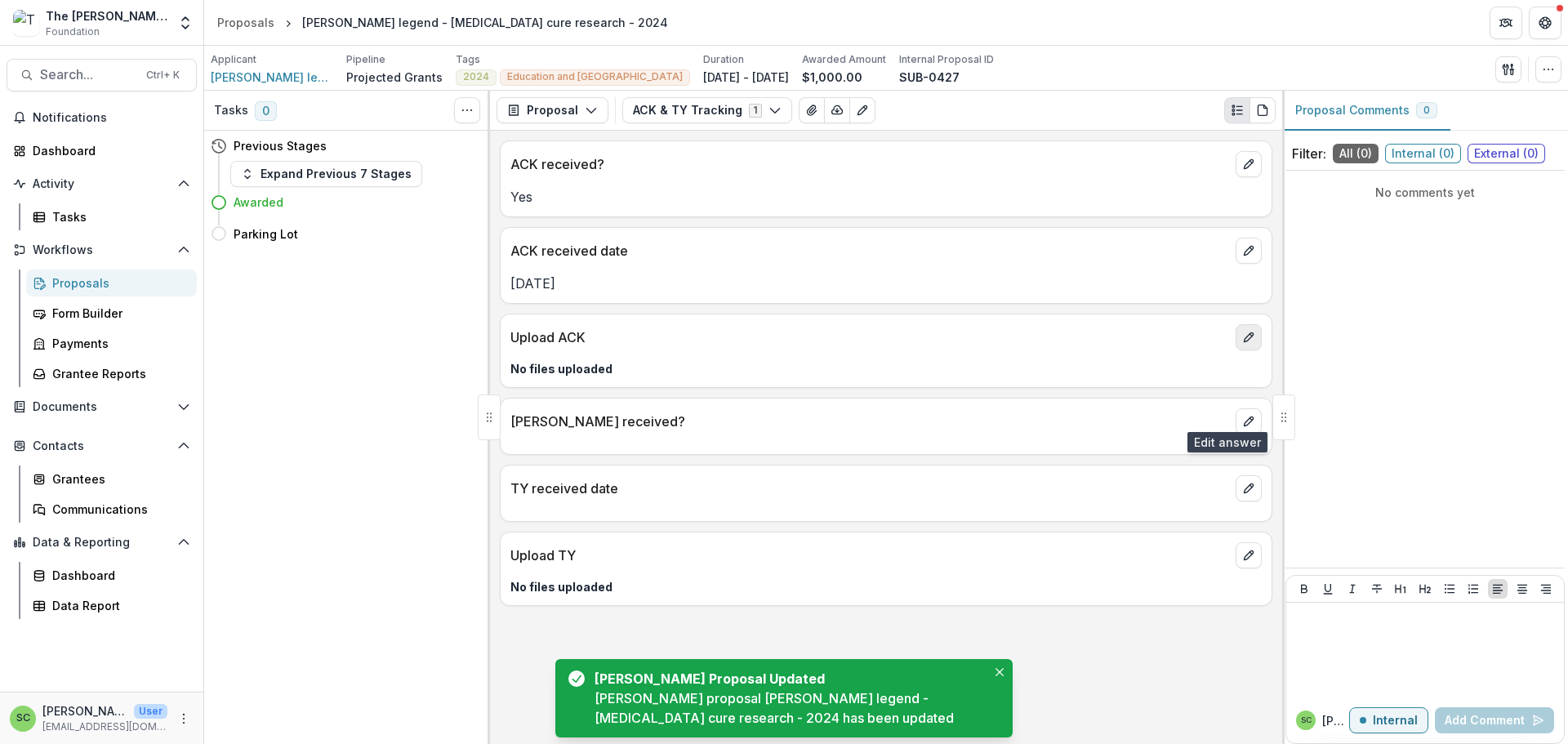
click at [1243, 344] on icon "edit" at bounding box center [1249, 337] width 13 height 13
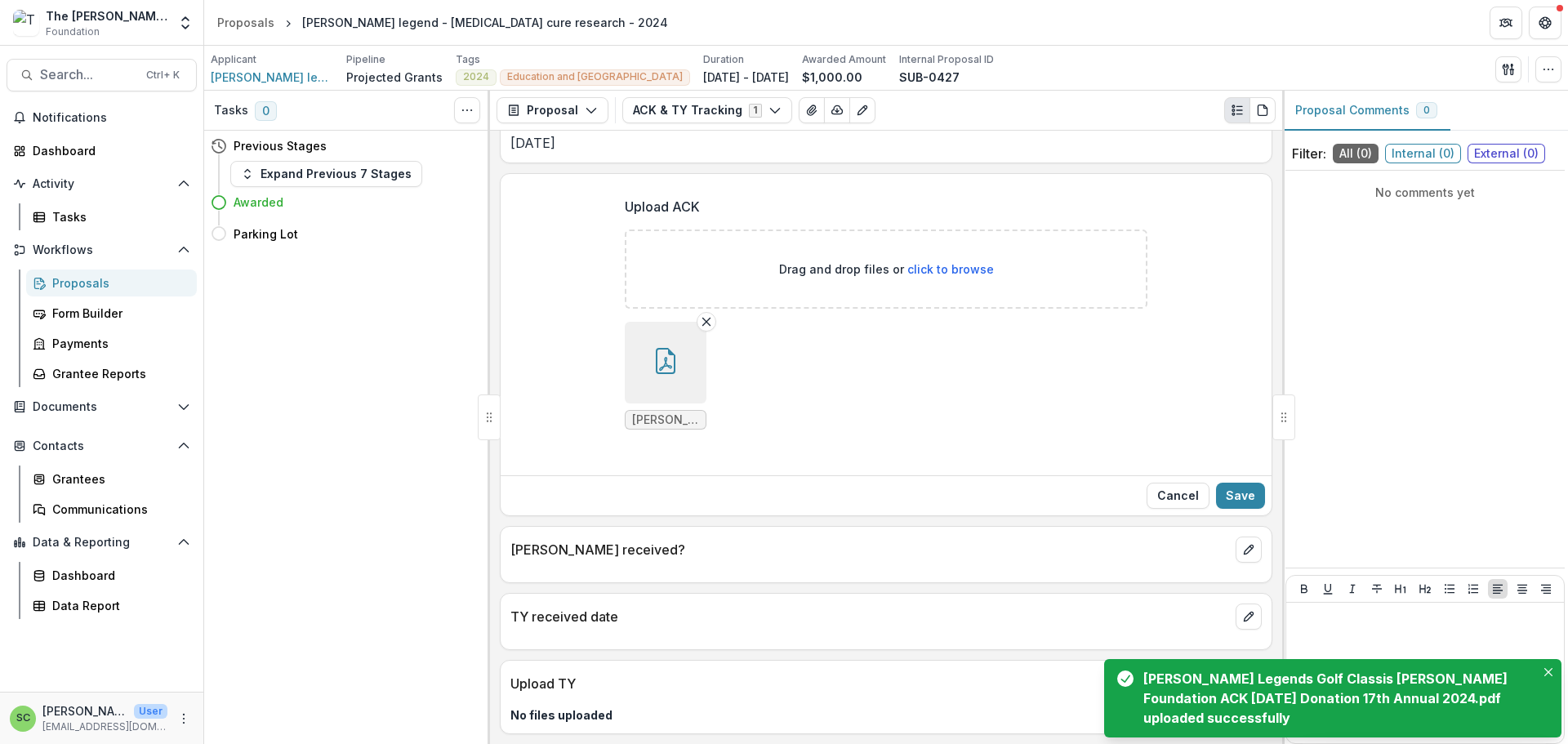
scroll to position [326, 0]
click at [1231, 483] on button "Save" at bounding box center [1241, 495] width 49 height 26
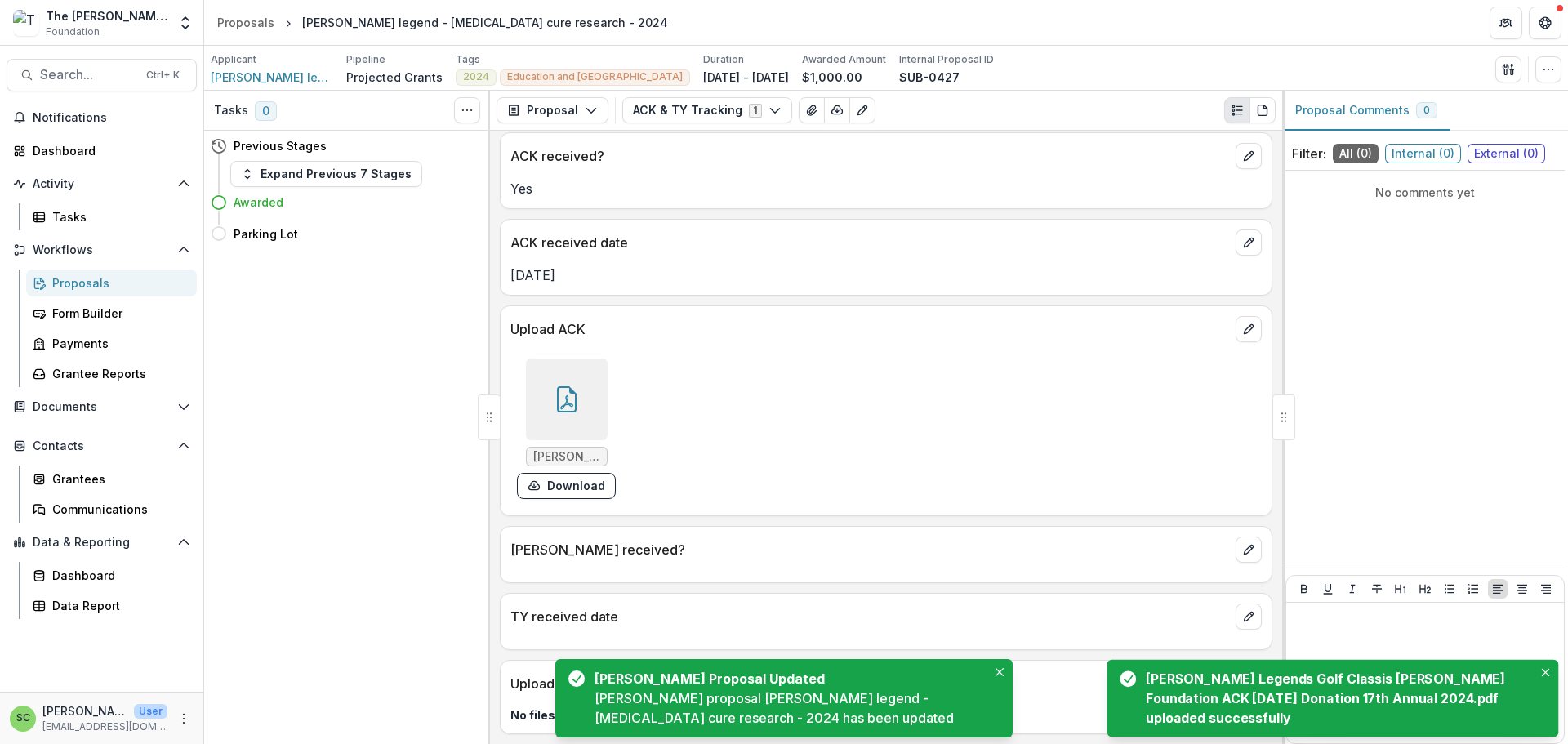
scroll to position [162, 0]
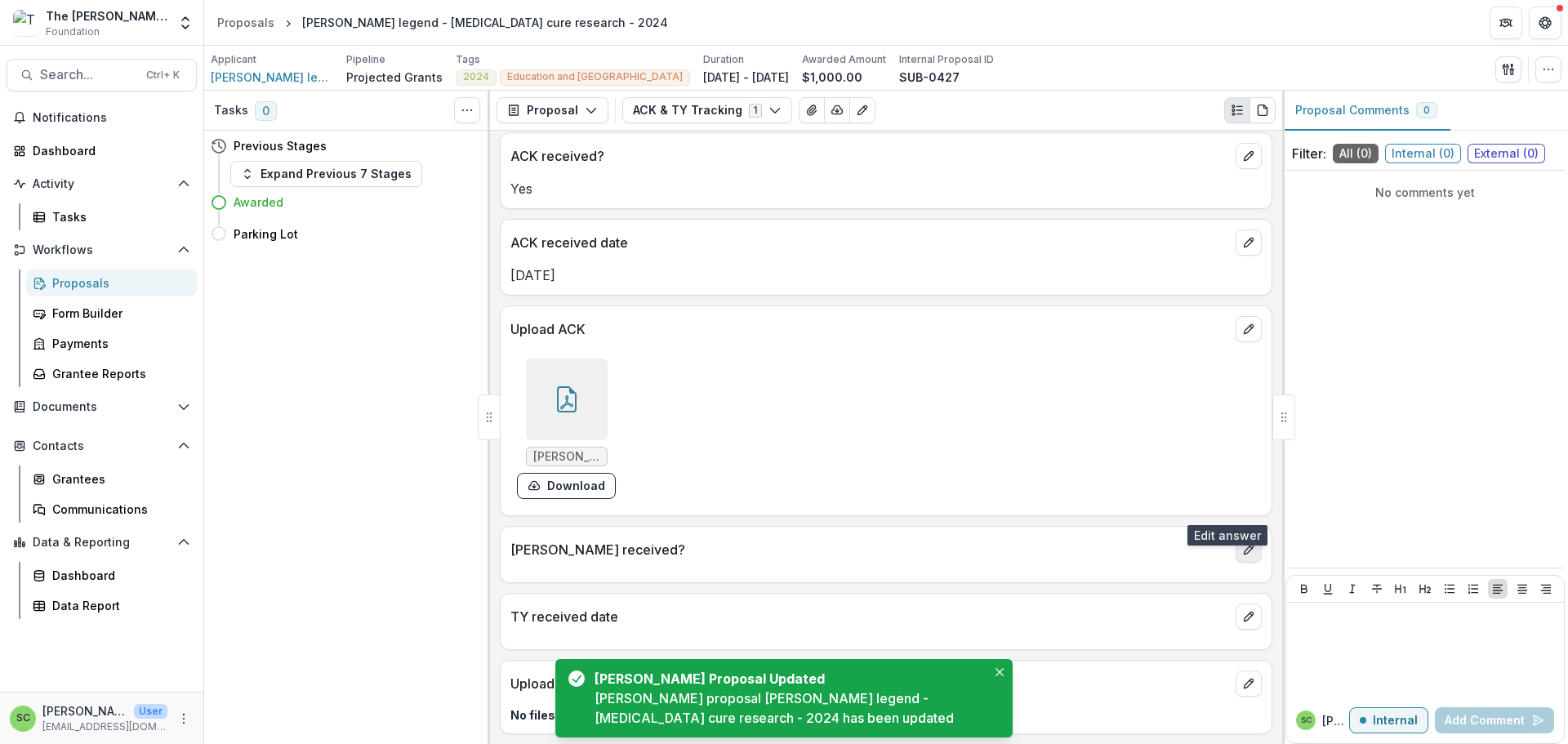
click at [1247, 536] on button "edit" at bounding box center [1249, 549] width 26 height 26
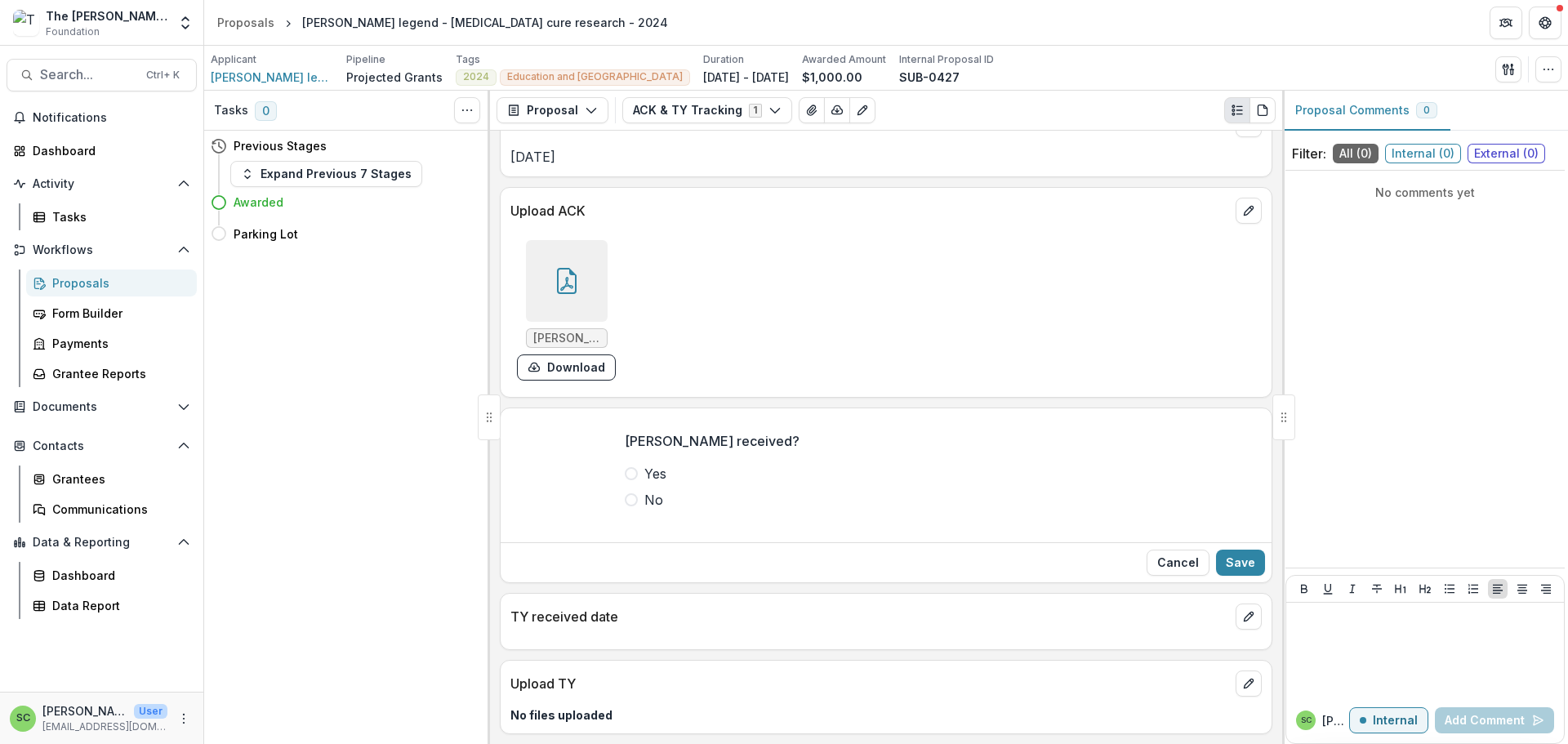
click at [625, 480] on span at bounding box center [631, 473] width 13 height 13
click at [1216, 576] on button "Save" at bounding box center [1241, 562] width 49 height 26
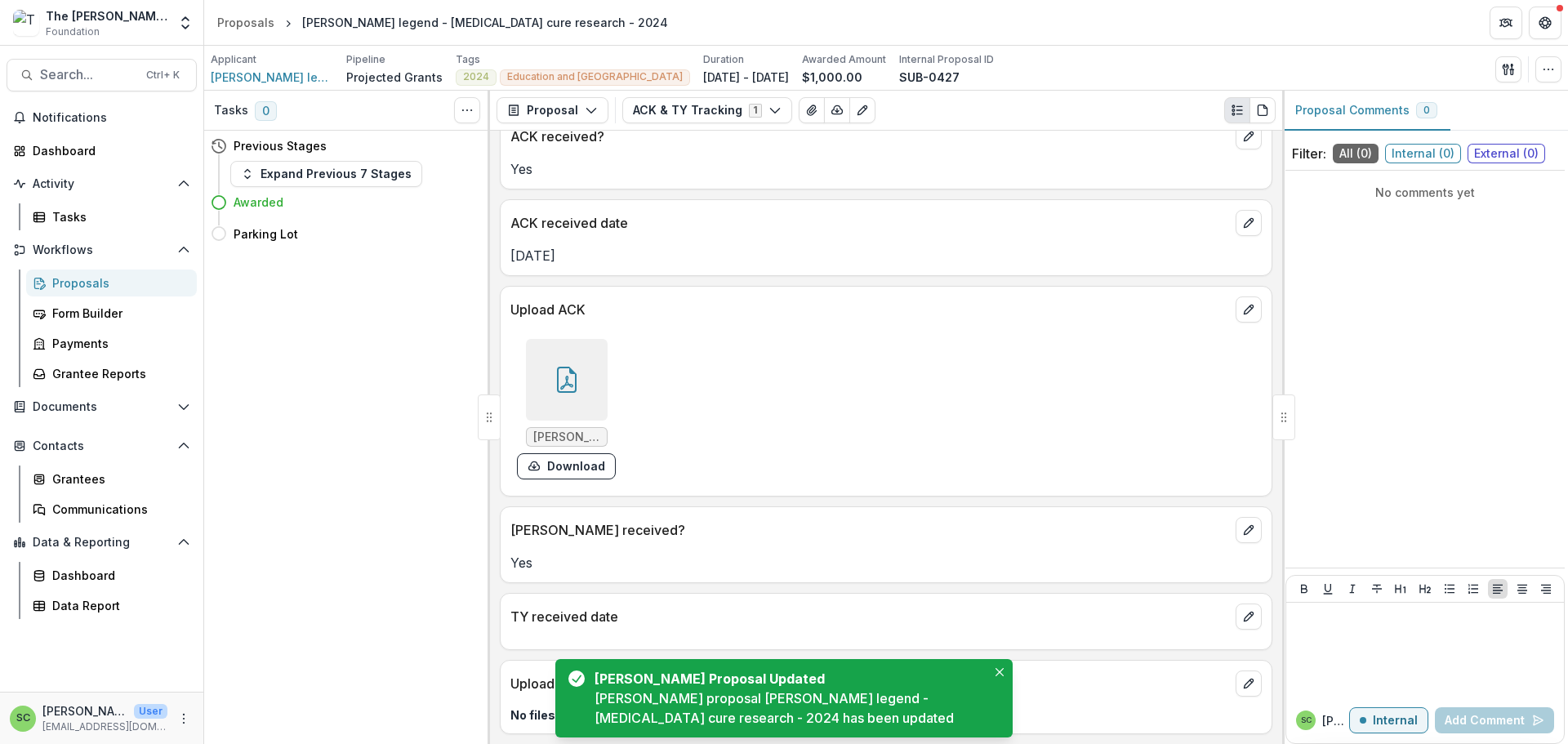
scroll to position [186, 0]
click at [1243, 610] on icon "edit" at bounding box center [1249, 616] width 13 height 13
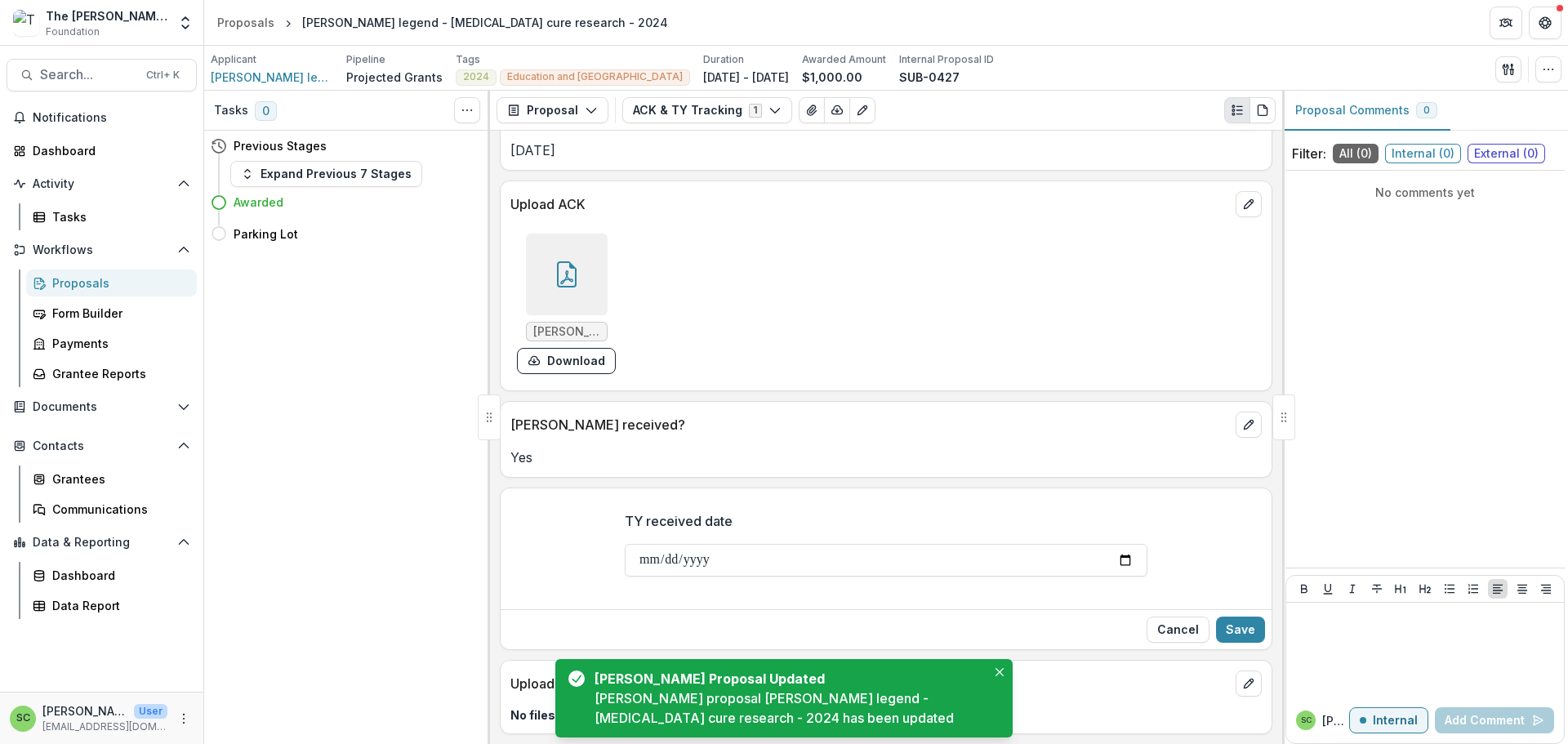
scroll to position [317, 0]
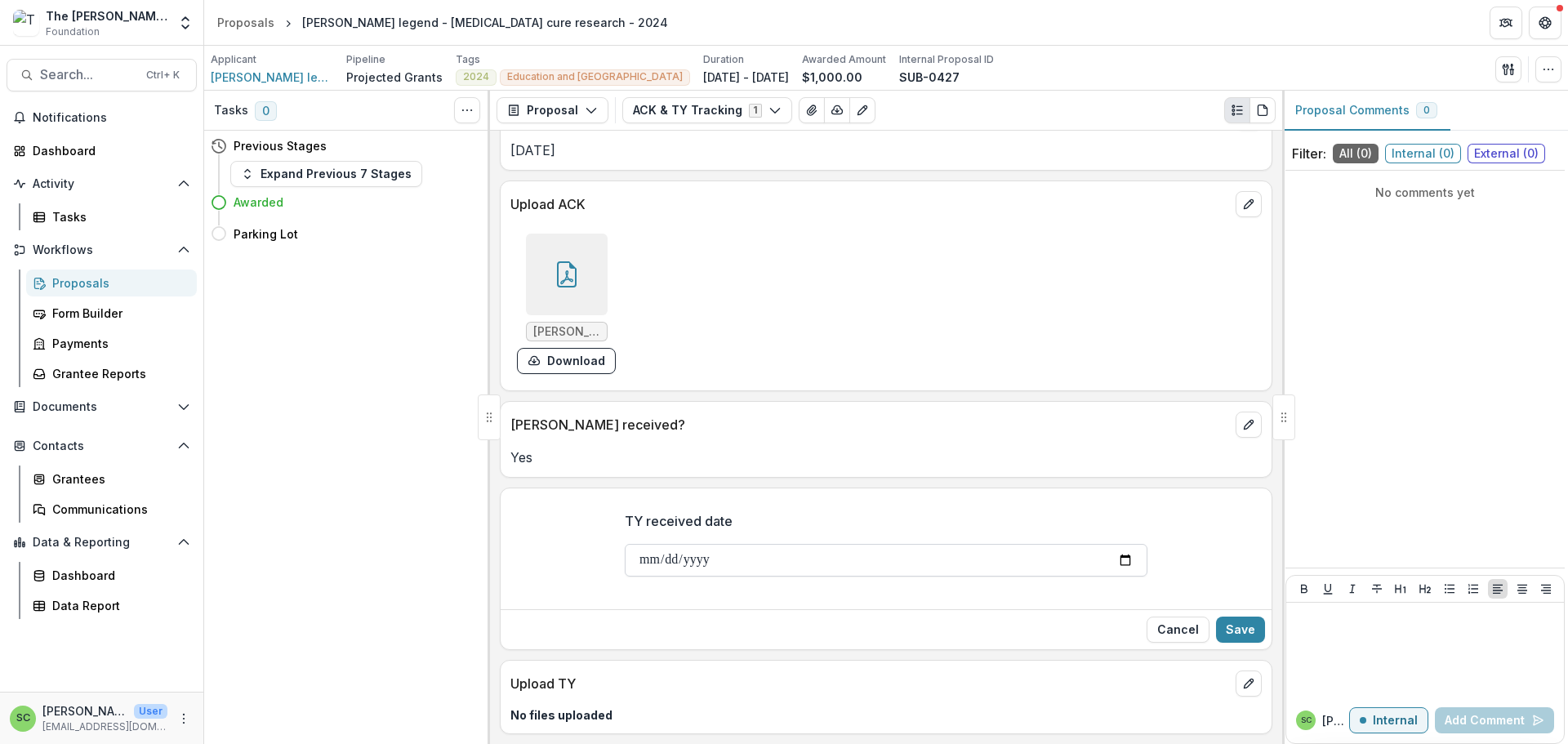
click at [625, 543] on input "TY received date" at bounding box center [886, 559] width 523 height 32
type input "**********"
click at [1231, 617] on button "Save" at bounding box center [1241, 629] width 49 height 26
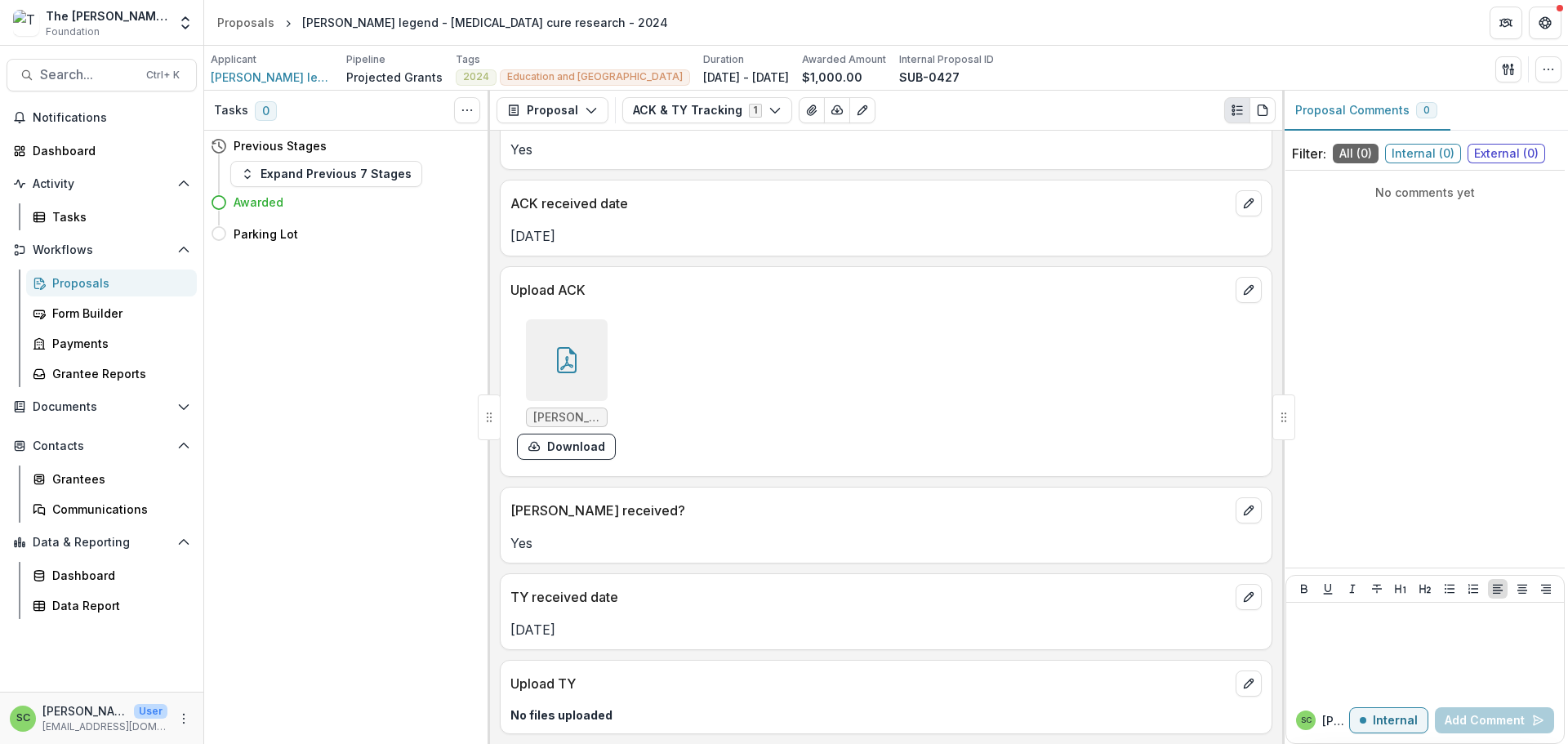
scroll to position [210, 0]
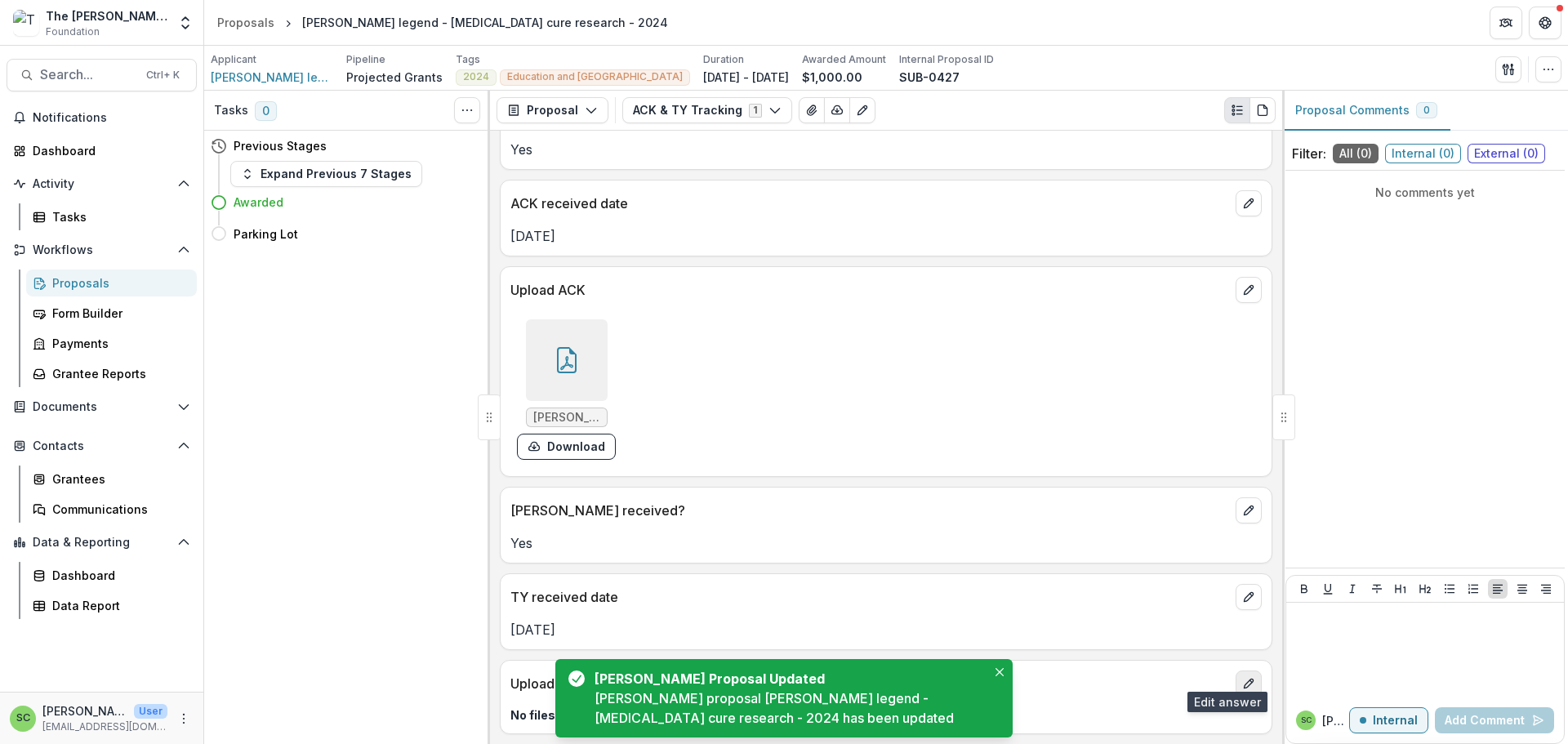
click at [1243, 676] on icon "edit" at bounding box center [1249, 682] width 13 height 13
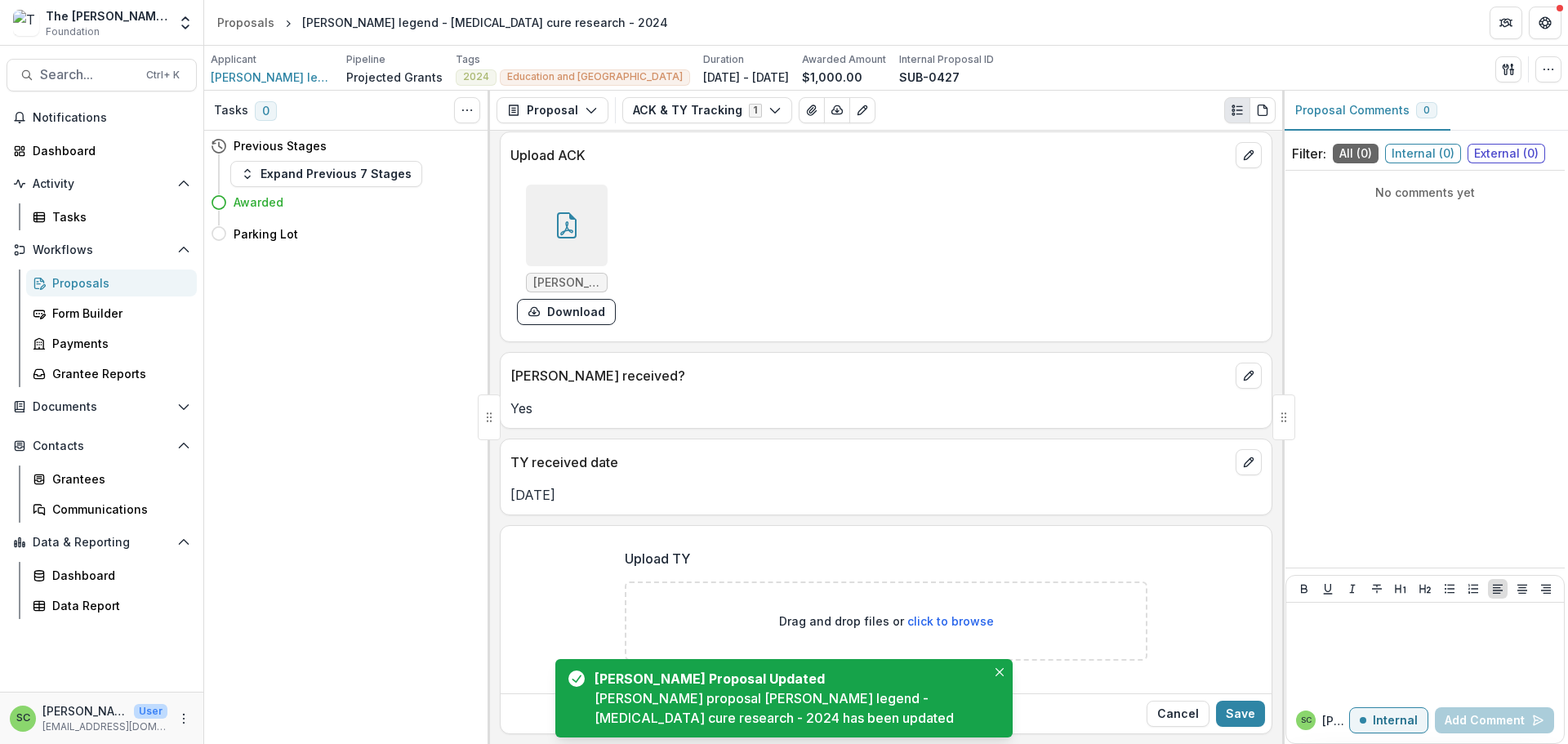
scroll to position [378, 0]
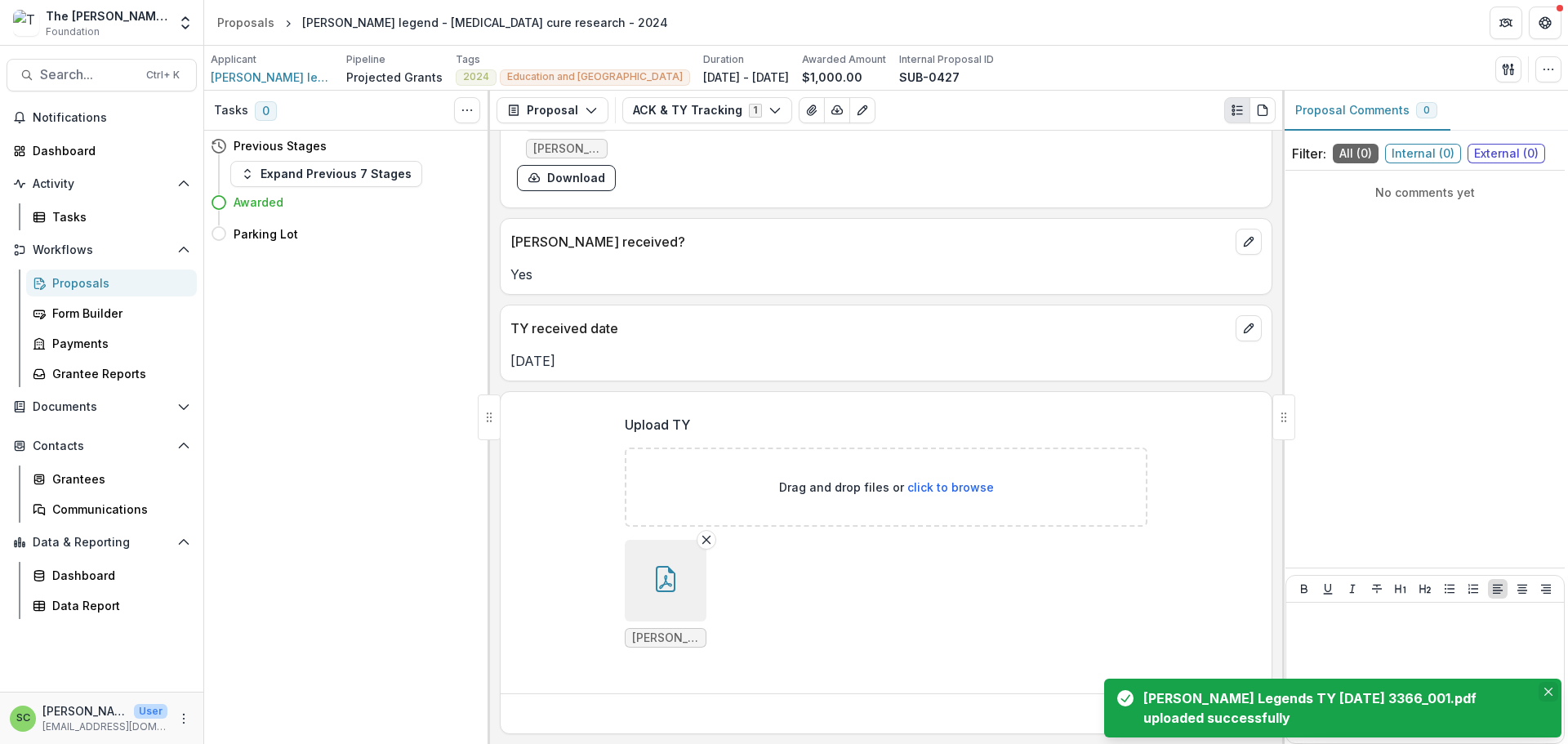
click at [1539, 681] on button "Close" at bounding box center [1548, 691] width 20 height 20
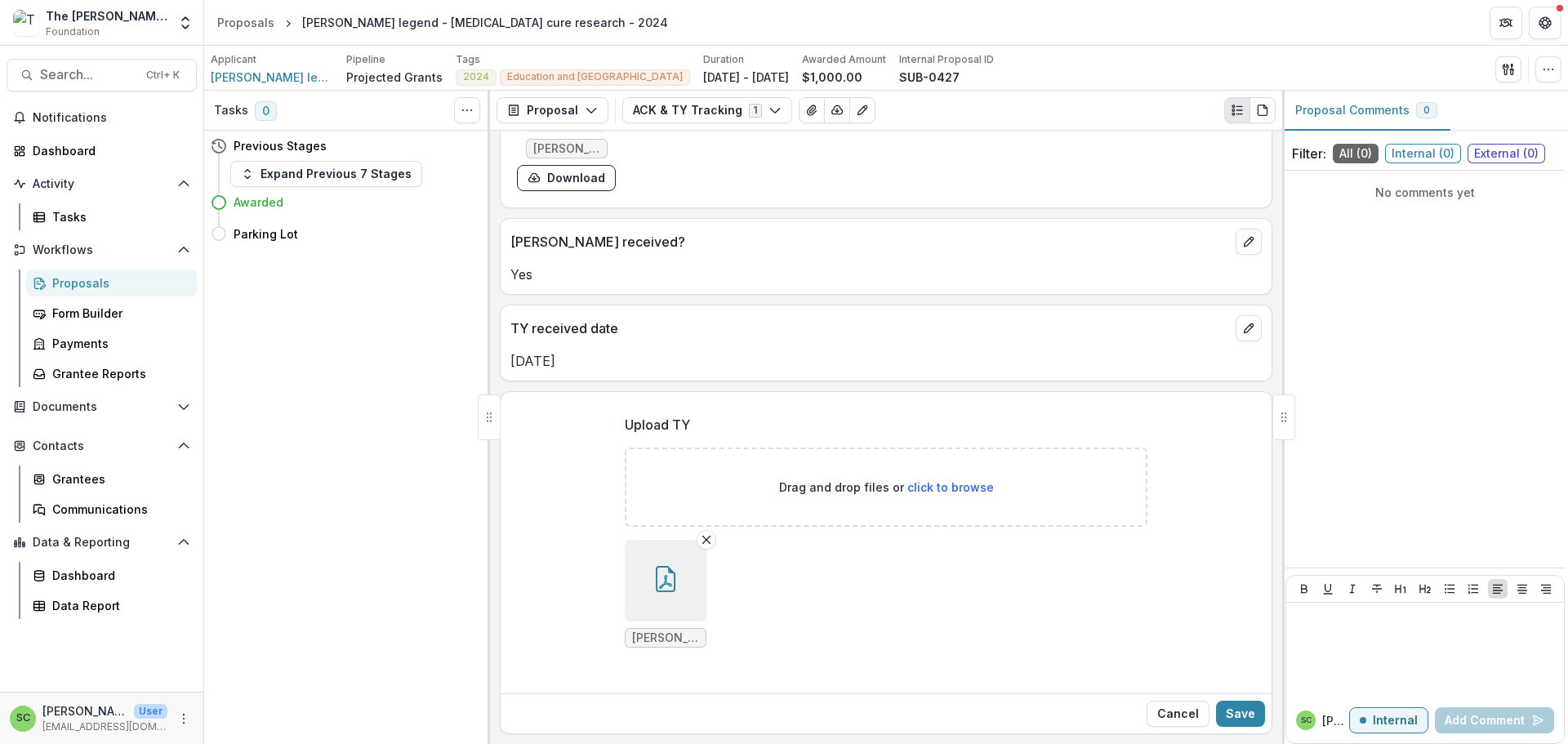
scroll to position [525, 0]
click at [1227, 701] on button "Save" at bounding box center [1241, 714] width 49 height 26
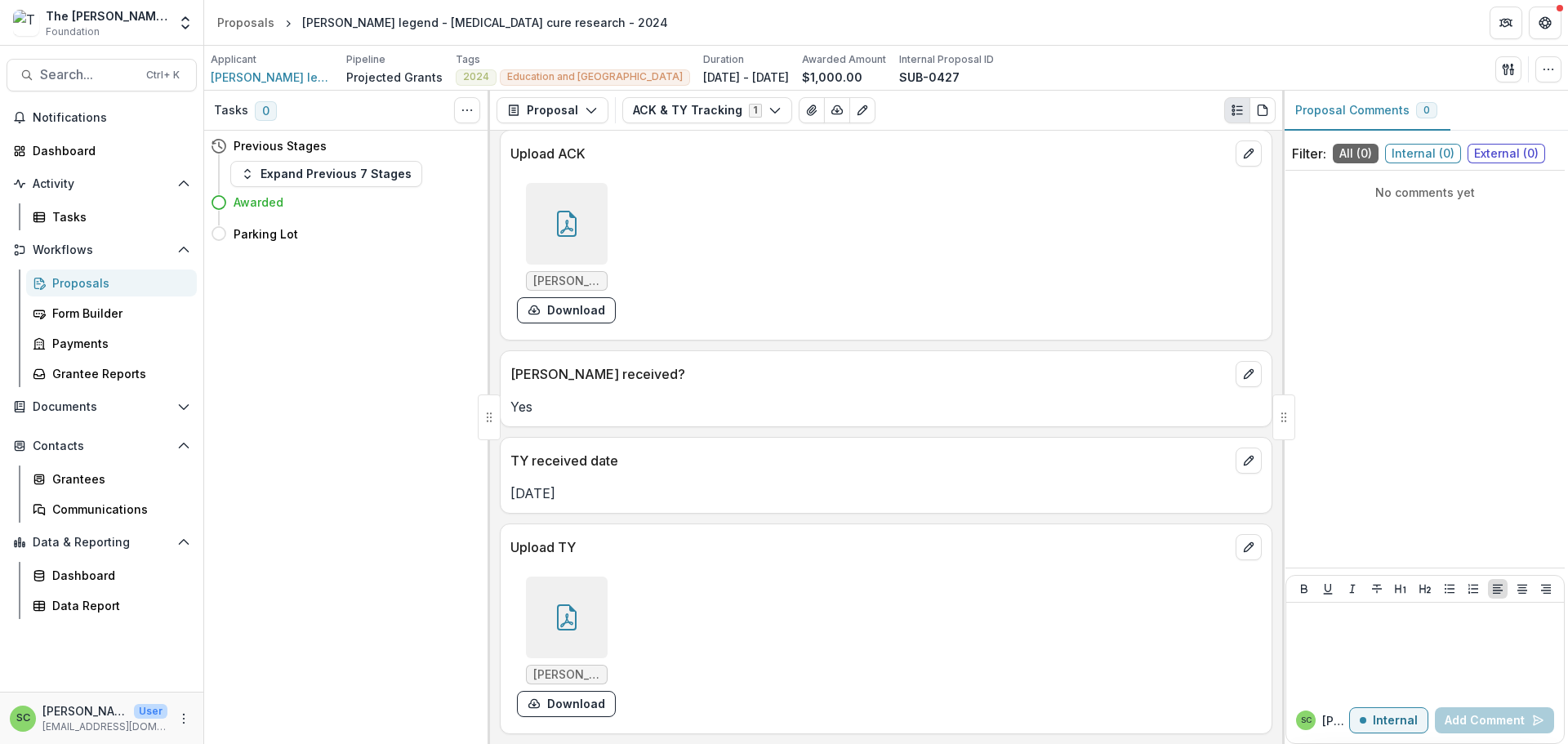
scroll to position [361, 0]
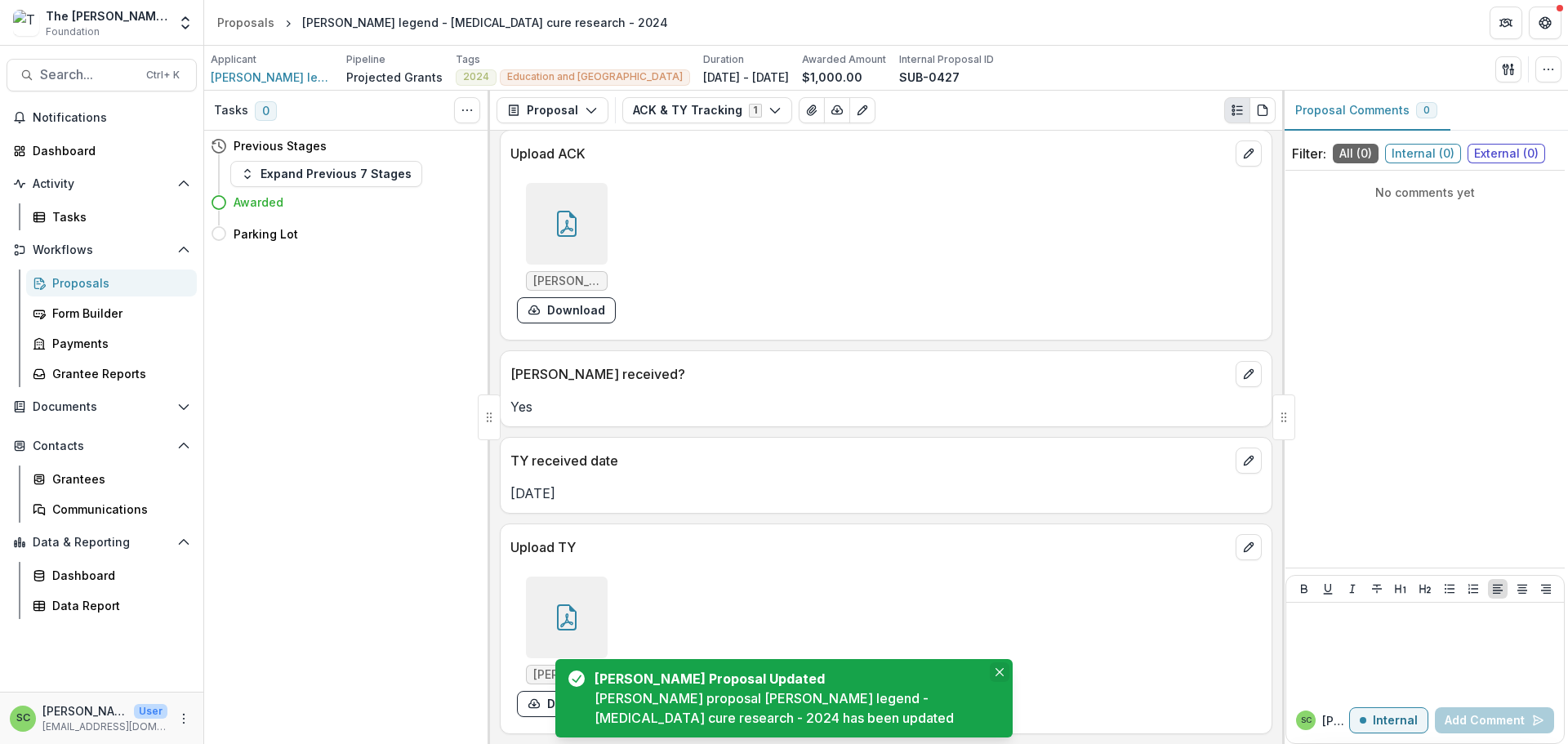
click at [996, 668] on icon "Close" at bounding box center [1000, 672] width 8 height 8
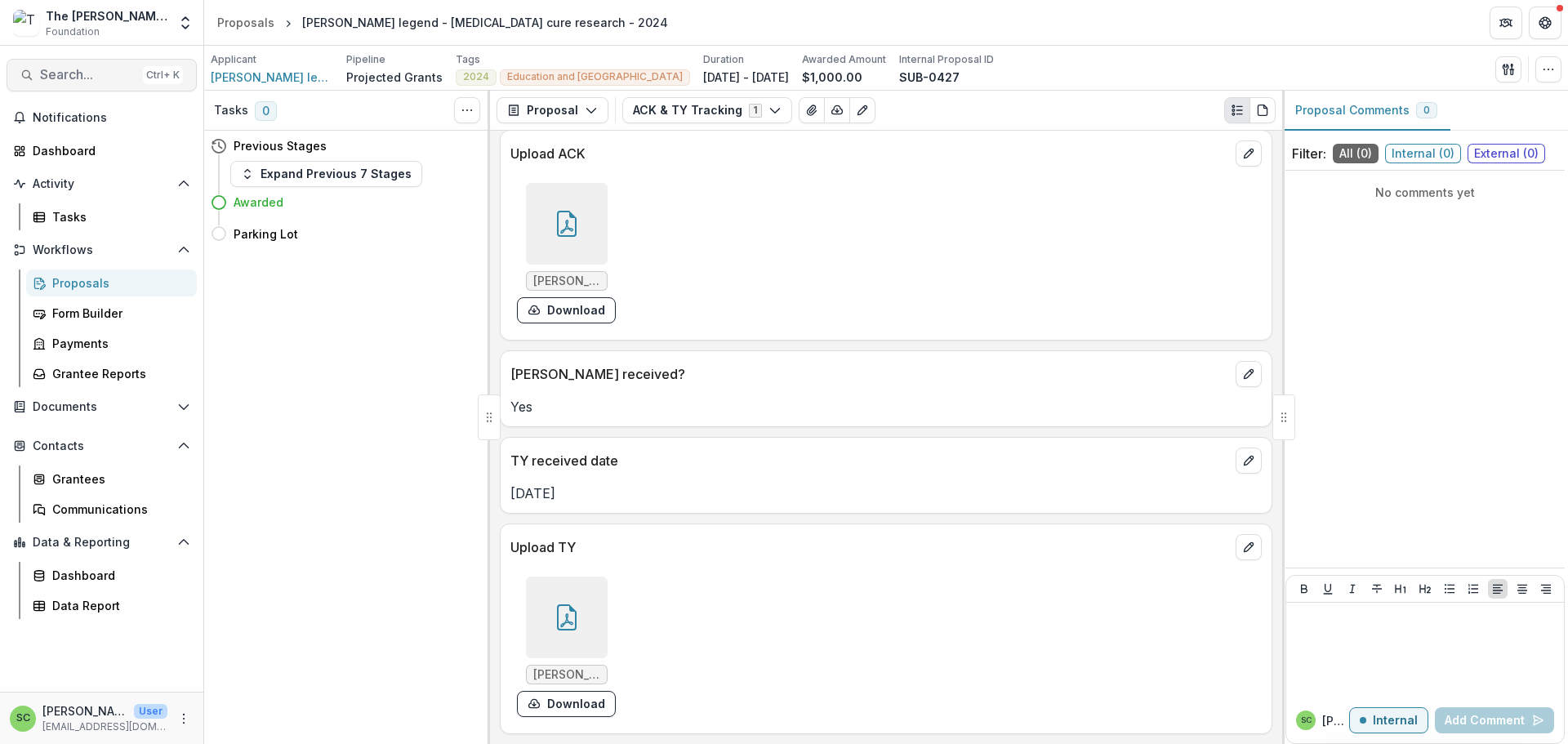
click at [58, 80] on span "Search..." at bounding box center [88, 74] width 96 height 16
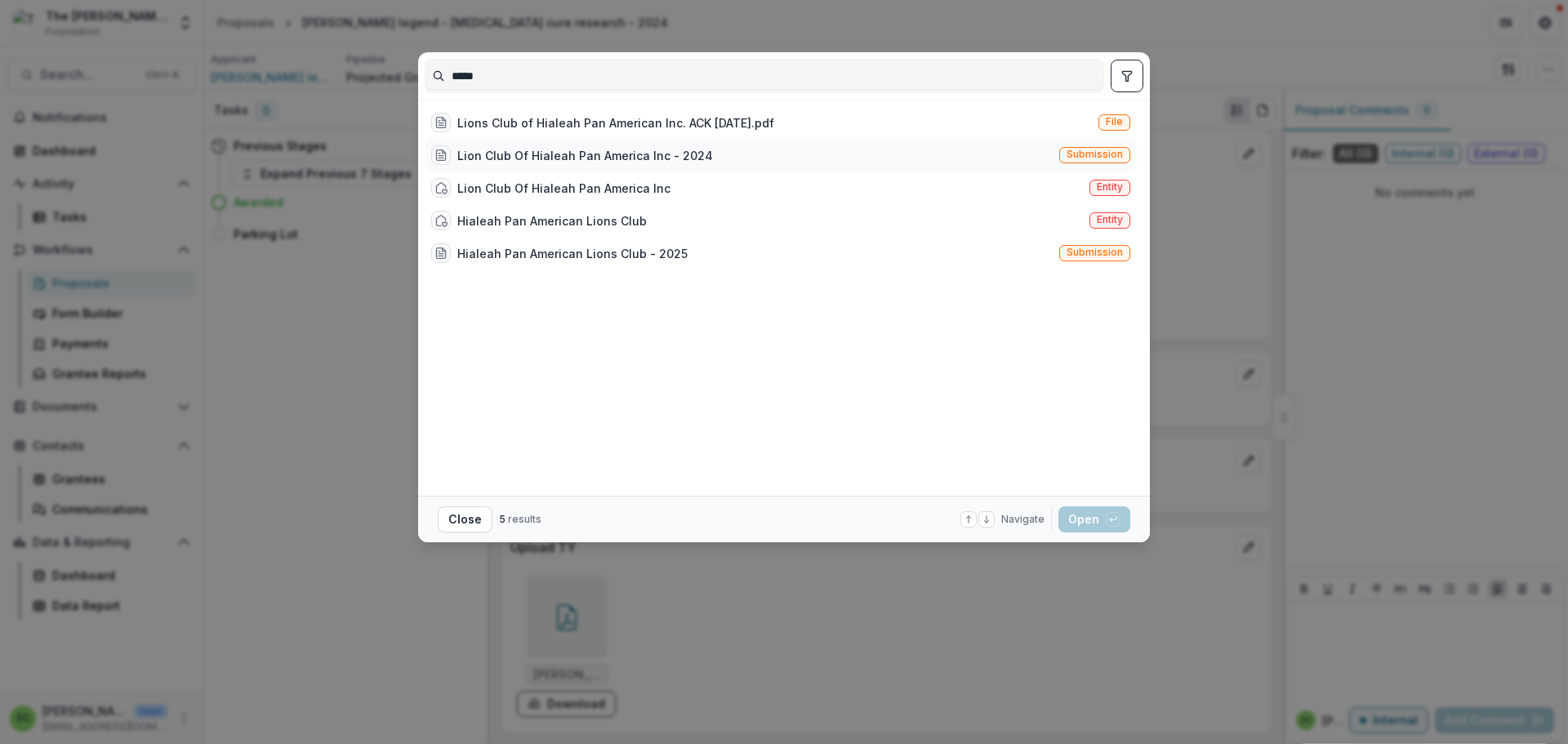
type input "*****"
click at [457, 164] on div "Lion Club Of Hialeah Pan America Inc - 2024" at bounding box center [585, 156] width 256 height 18
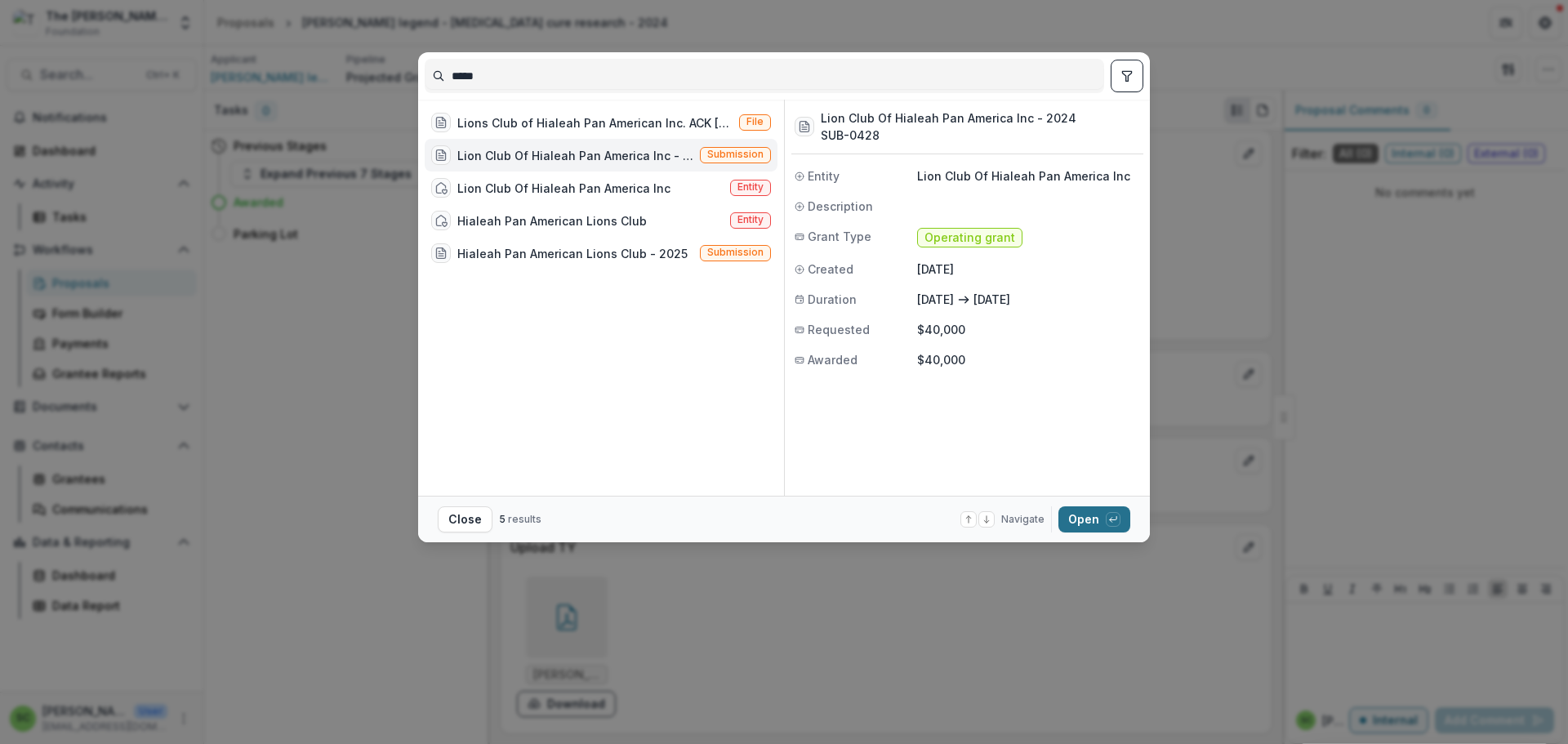
click at [1130, 530] on button "Open with enter key" at bounding box center [1094, 519] width 71 height 26
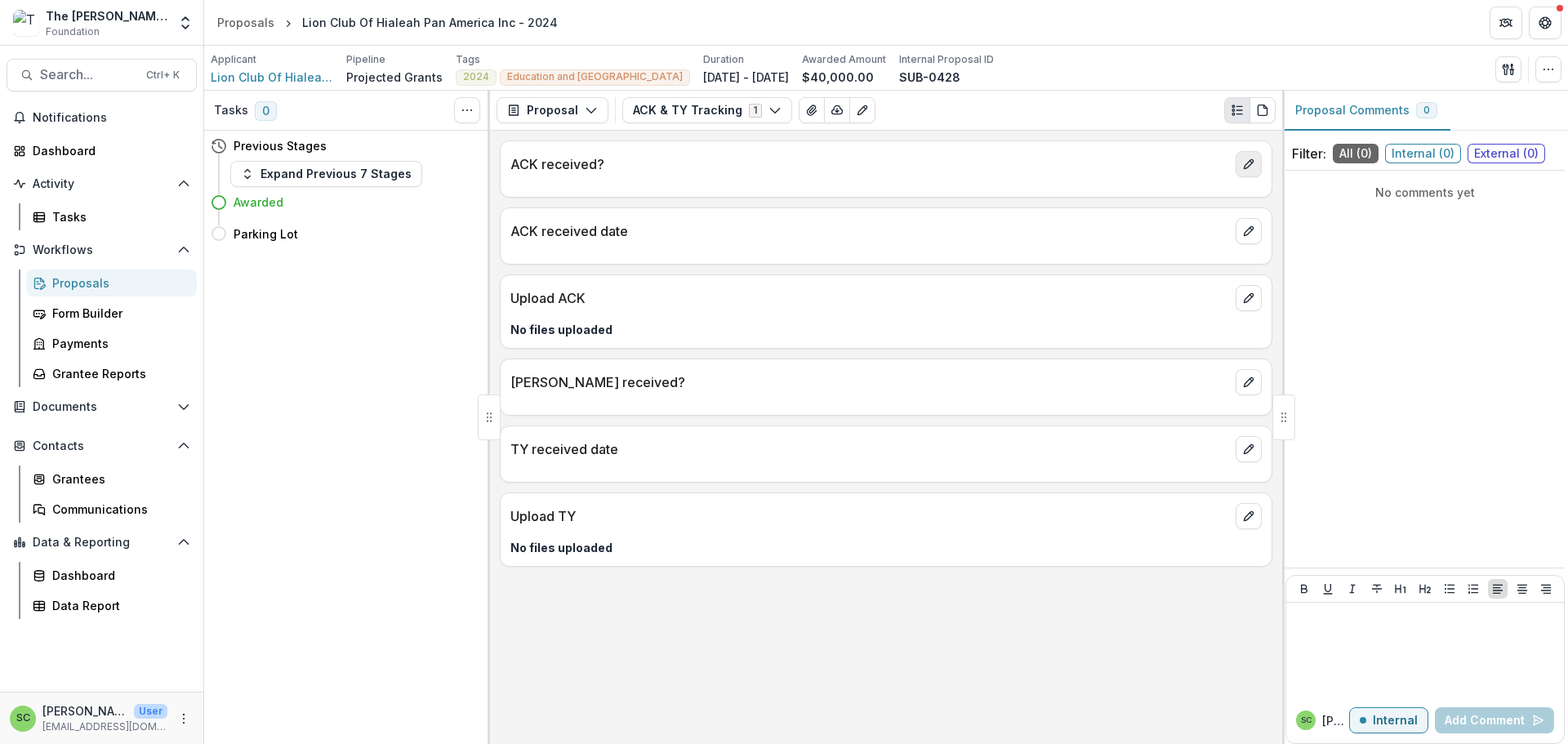
click at [1248, 170] on icon "edit" at bounding box center [1249, 163] width 13 height 13
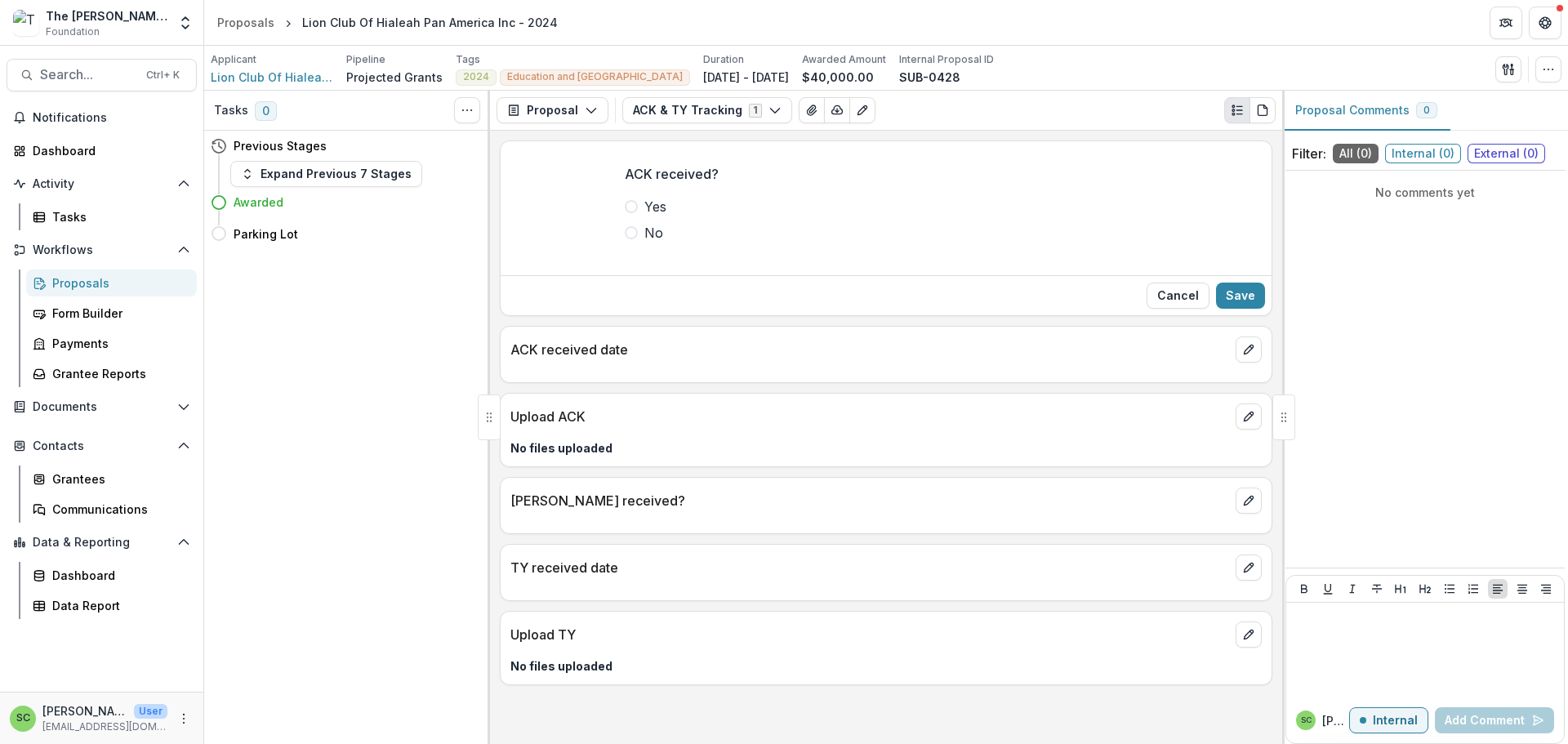
click at [625, 213] on span at bounding box center [631, 206] width 13 height 13
click at [1216, 308] on button "Save" at bounding box center [1241, 296] width 49 height 26
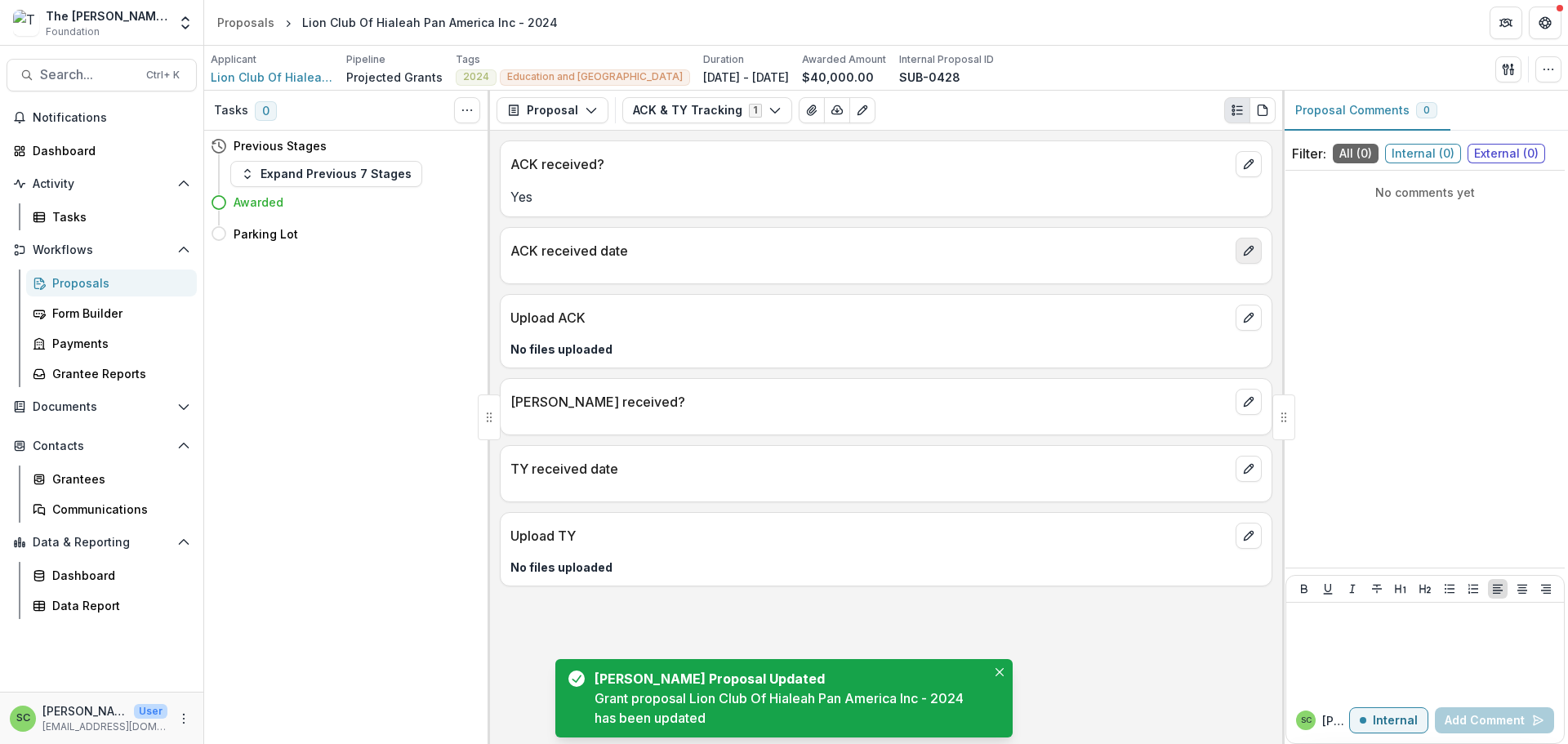
click at [1250, 250] on line "edit" at bounding box center [1251, 249] width 3 height 3
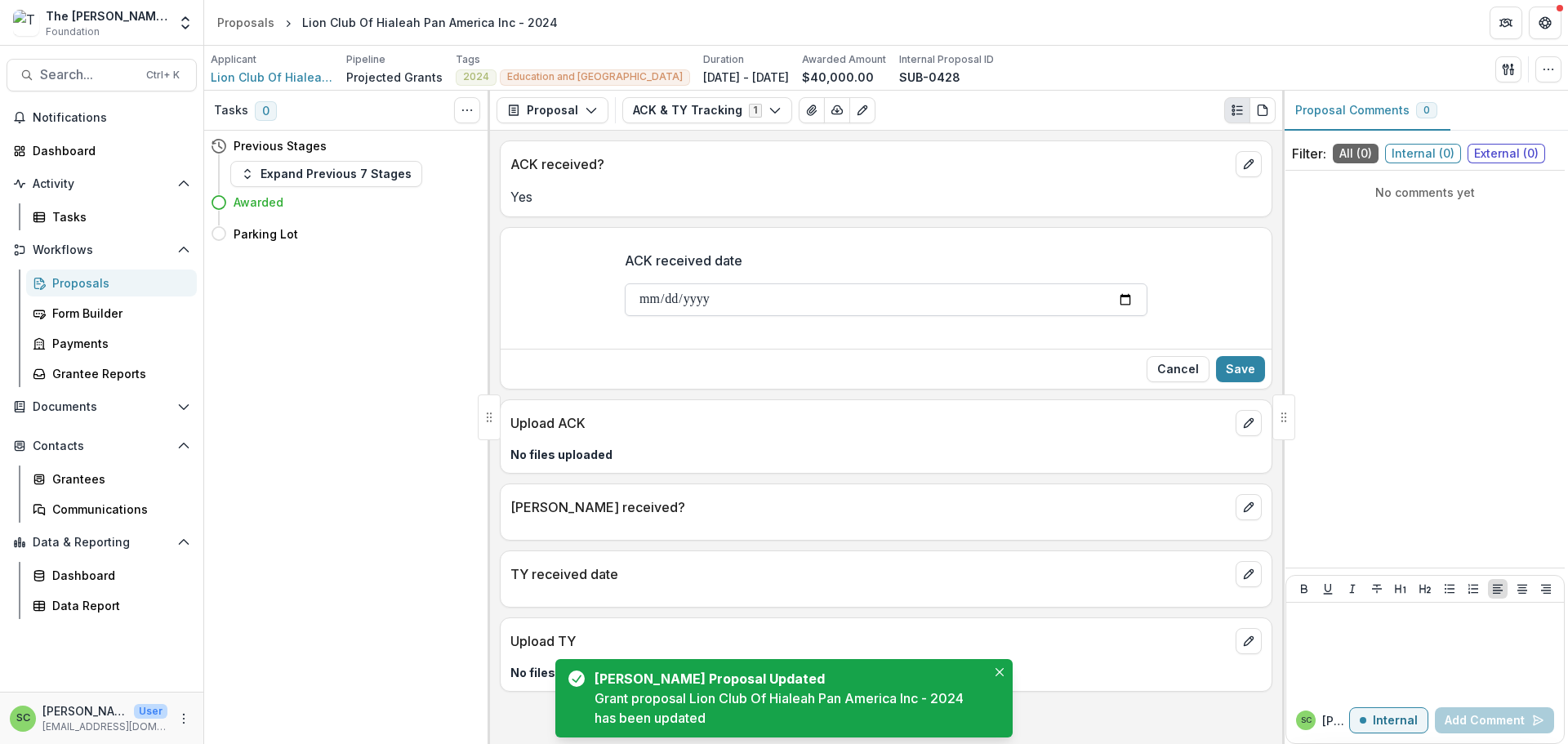
click at [789, 316] on input "ACK received date" at bounding box center [886, 299] width 523 height 32
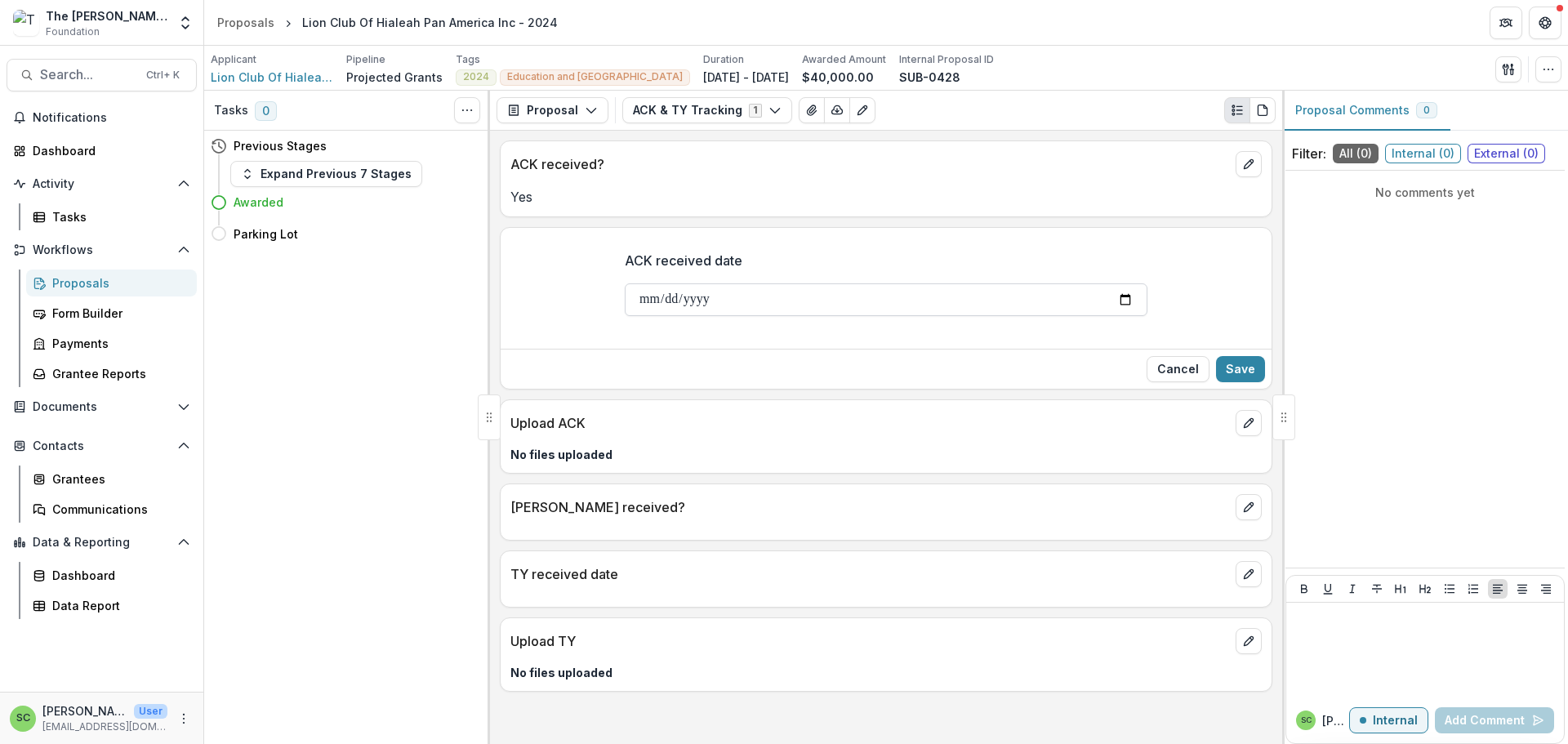
click at [952, 316] on input "ACK received date" at bounding box center [886, 299] width 523 height 32
type input "**********"
click at [1240, 382] on button "Save" at bounding box center [1241, 369] width 49 height 26
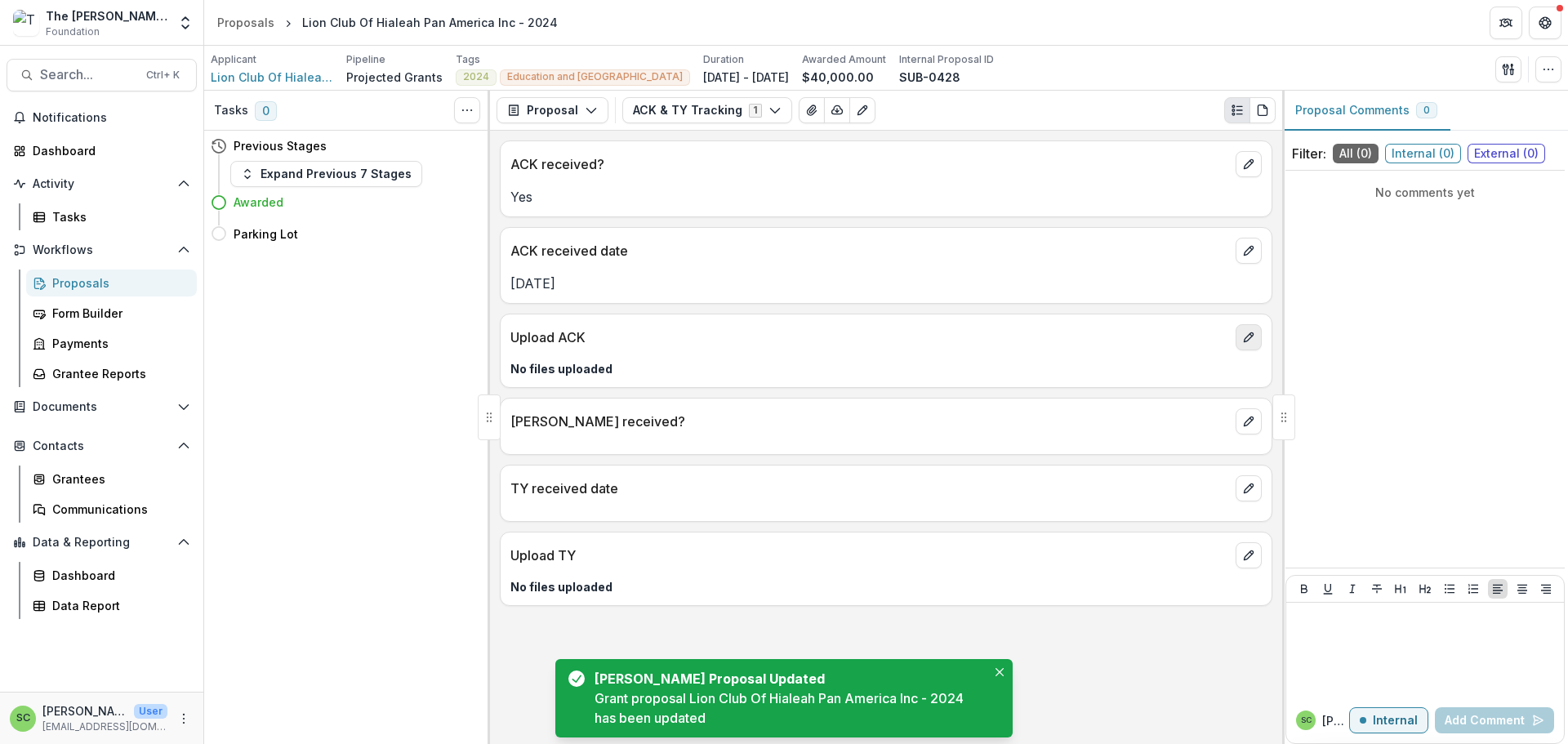
click at [1243, 344] on icon "edit" at bounding box center [1249, 337] width 13 height 13
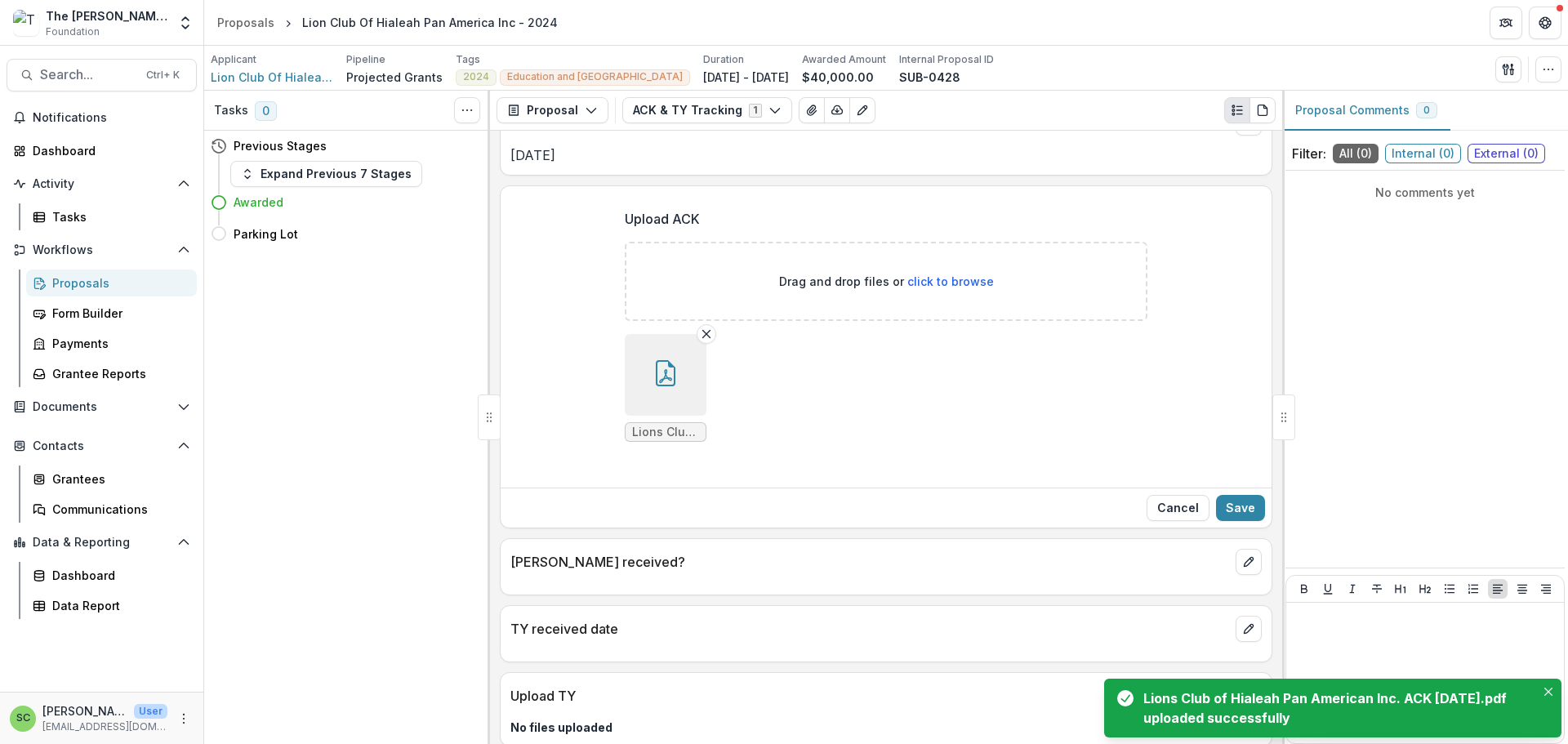
scroll to position [326, 0]
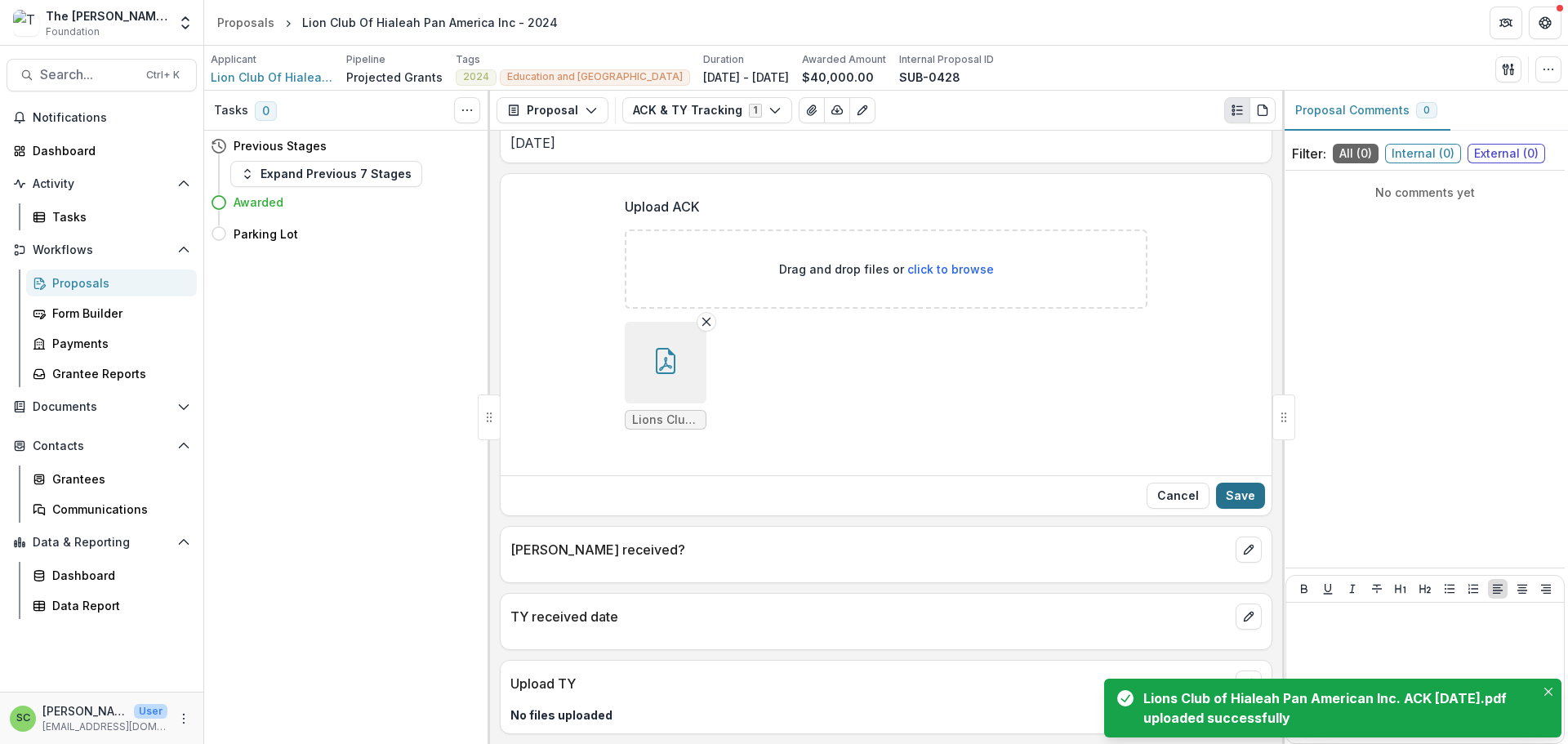
click at [1226, 483] on button "Save" at bounding box center [1241, 495] width 49 height 26
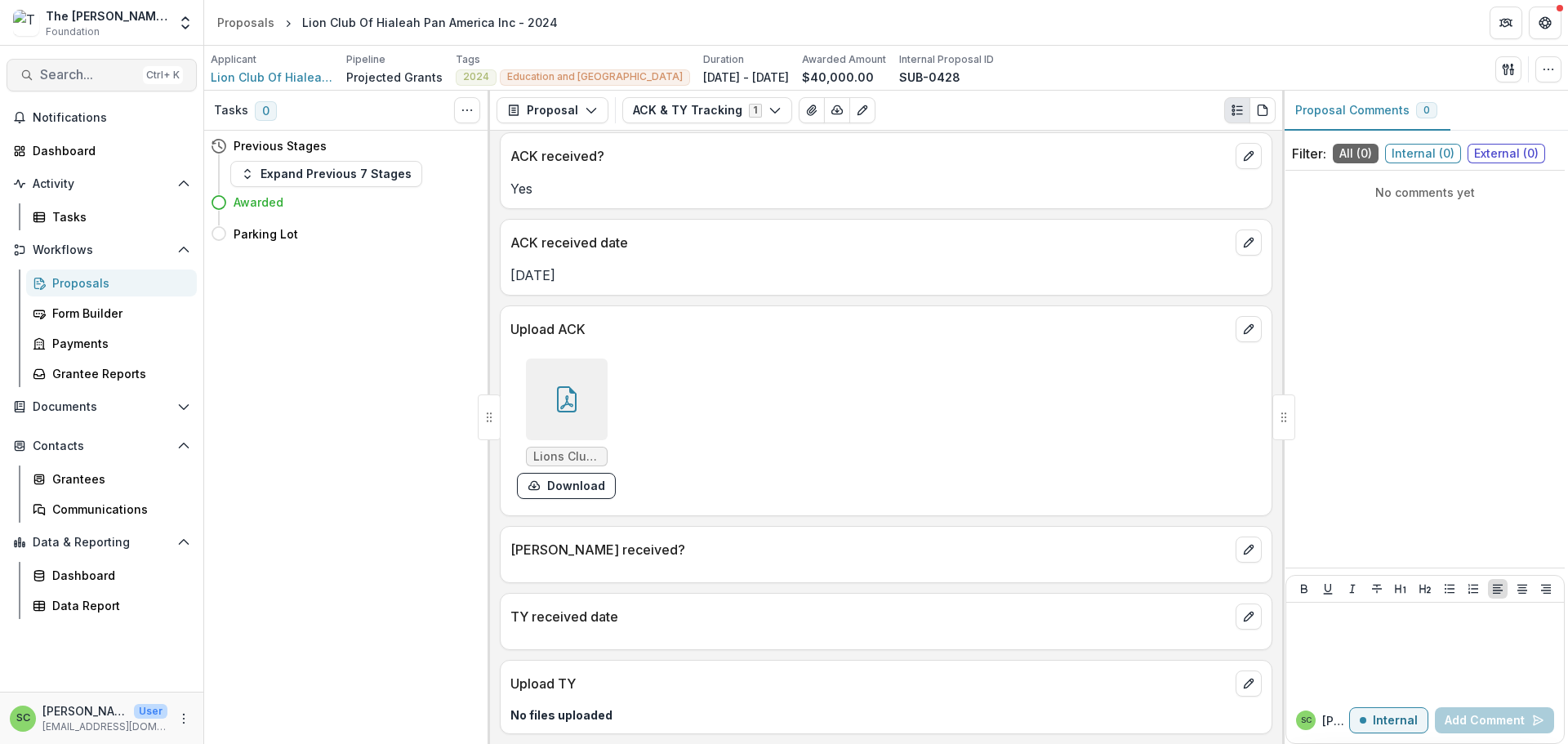
click at [70, 81] on span "Search..." at bounding box center [88, 74] width 96 height 16
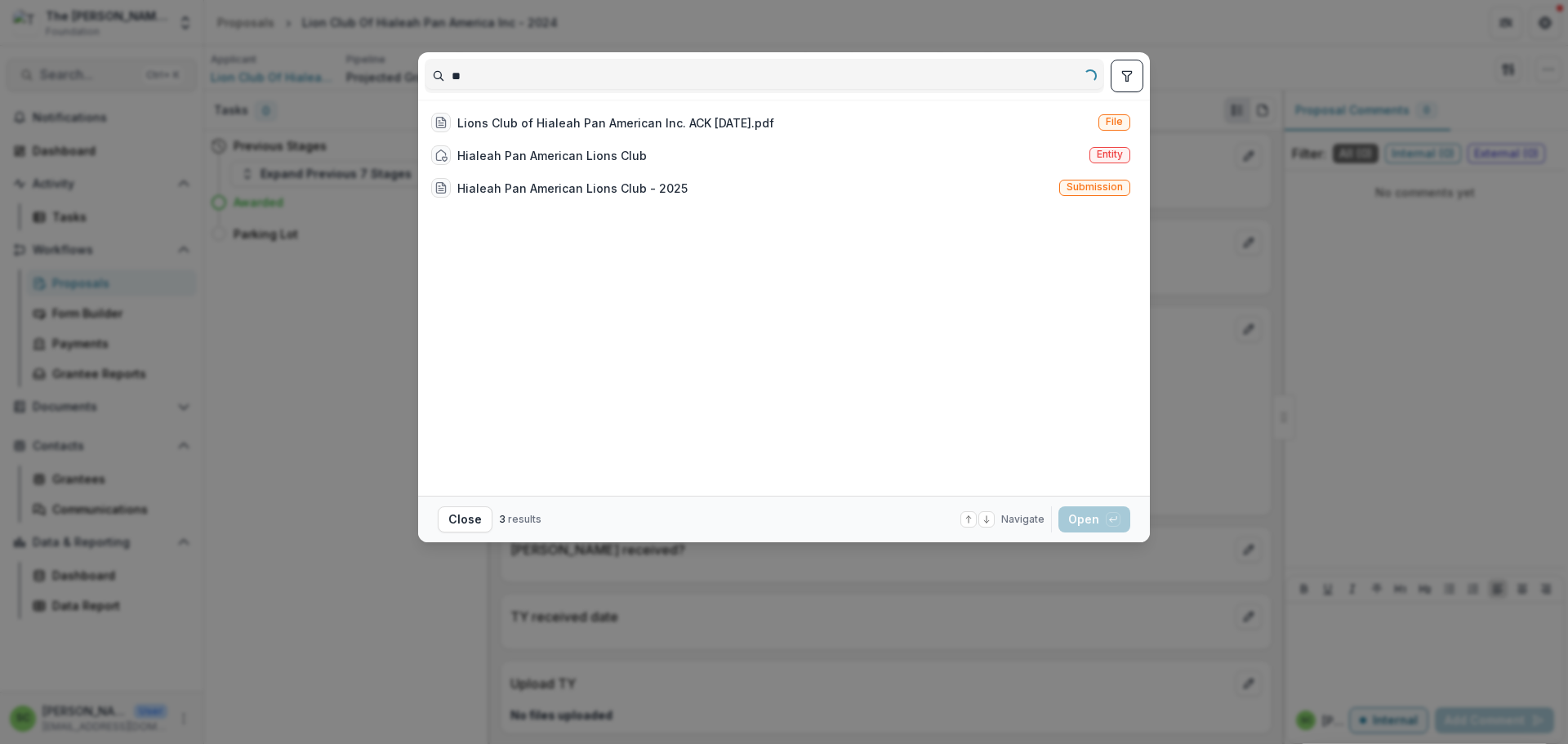
type input "*"
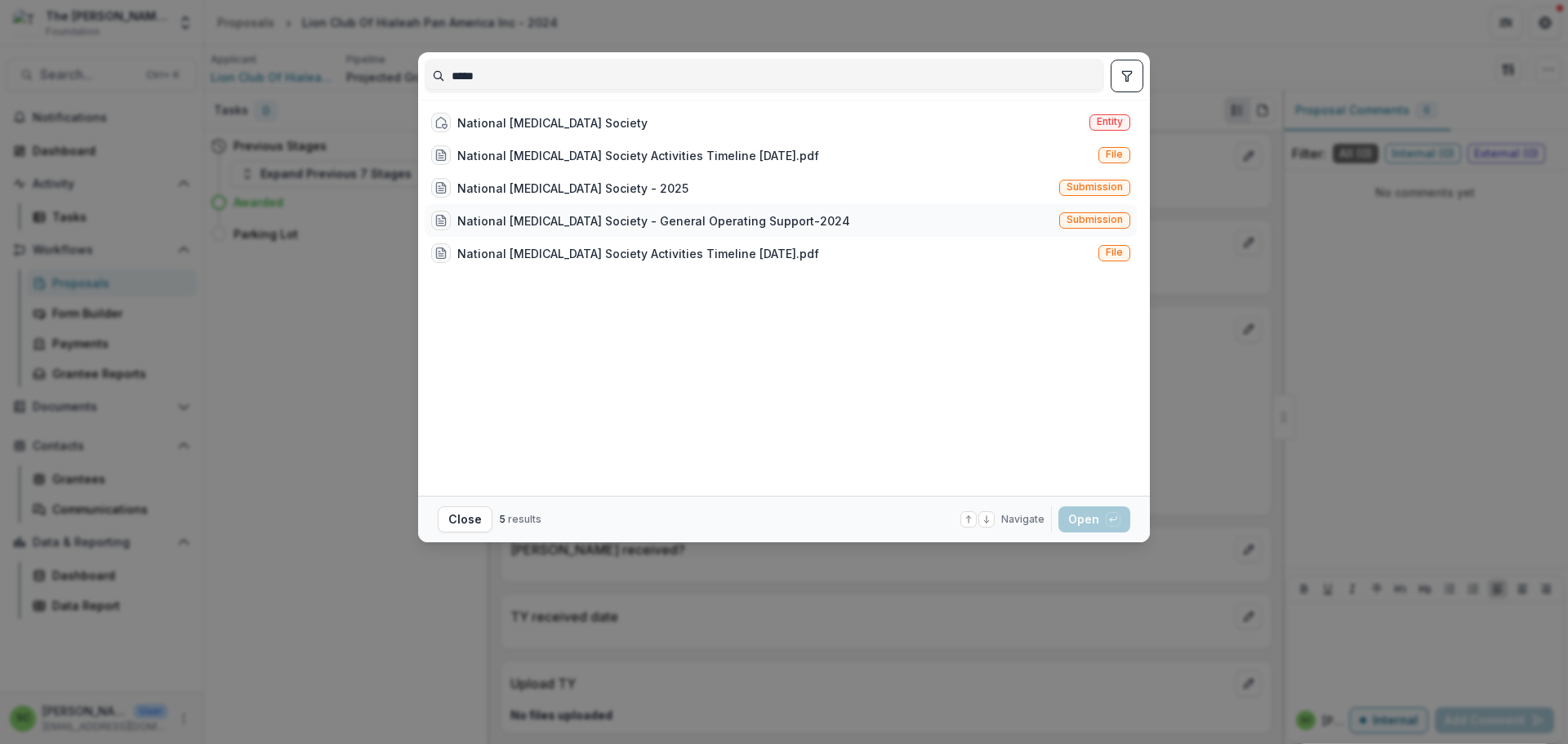
type input "*****"
click at [485, 229] on div "National [MEDICAL_DATA] Society - General Operating Support-2024" at bounding box center [653, 221] width 393 height 18
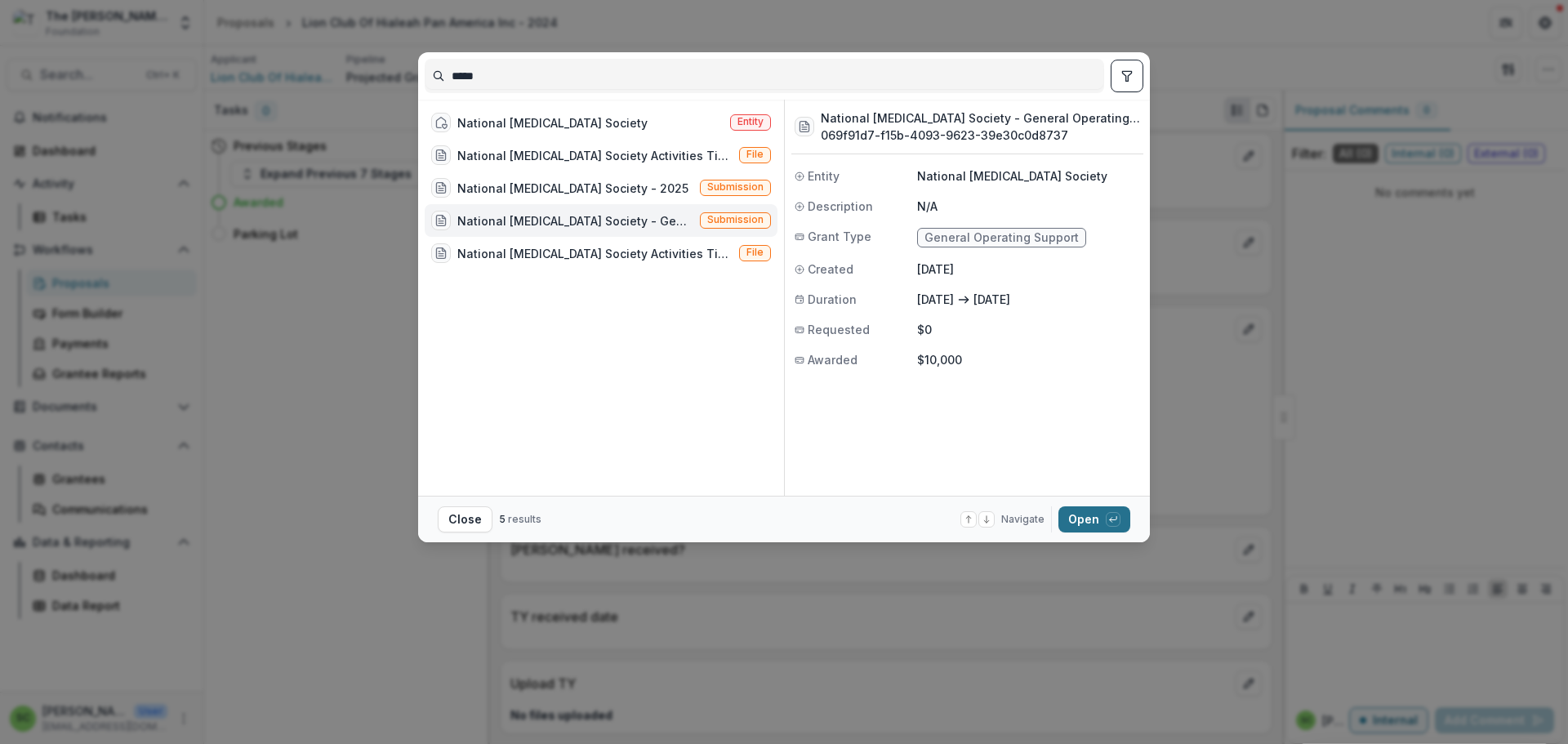
click at [1130, 521] on button "Open with enter key" at bounding box center [1094, 519] width 71 height 26
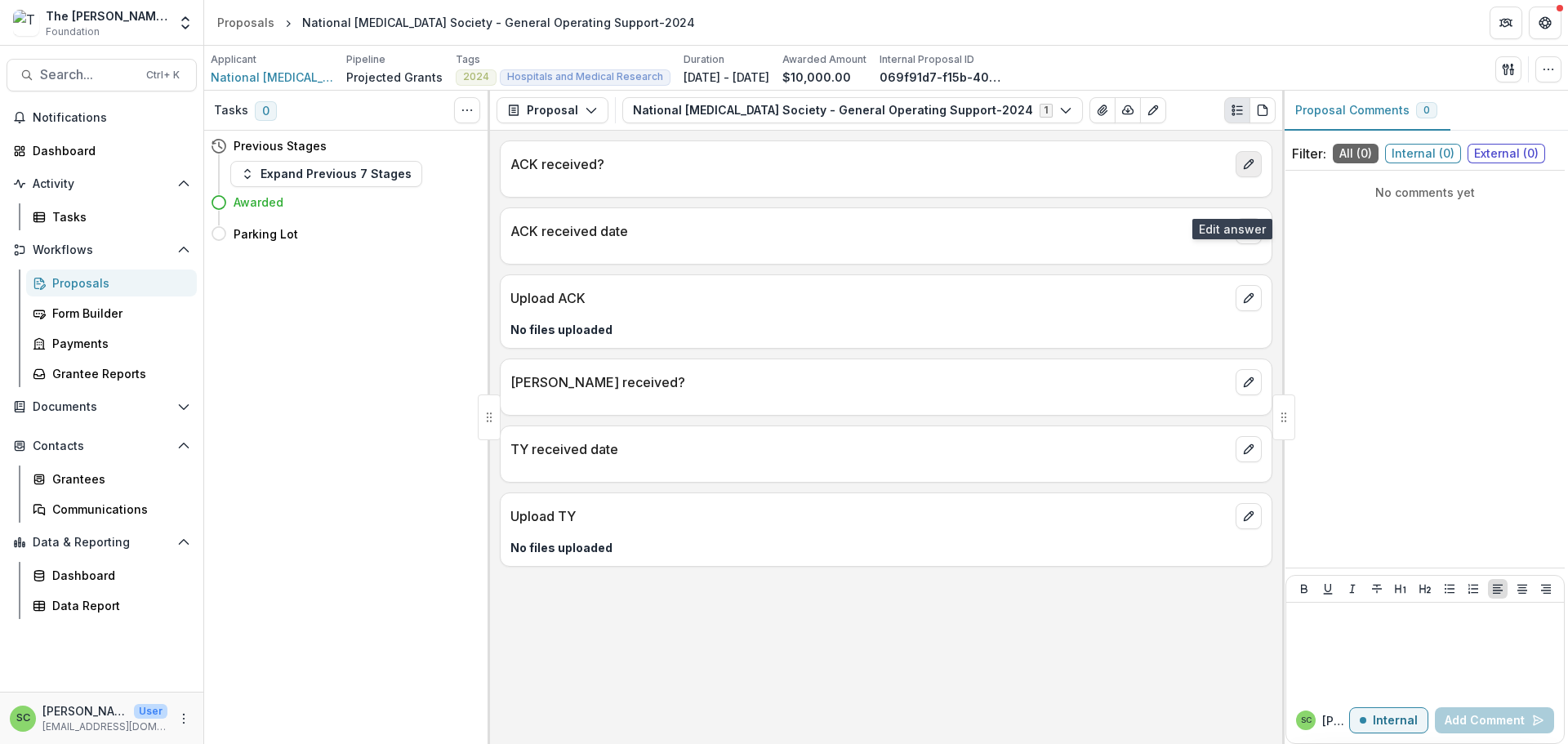
click at [1243, 170] on icon "edit" at bounding box center [1249, 163] width 13 height 13
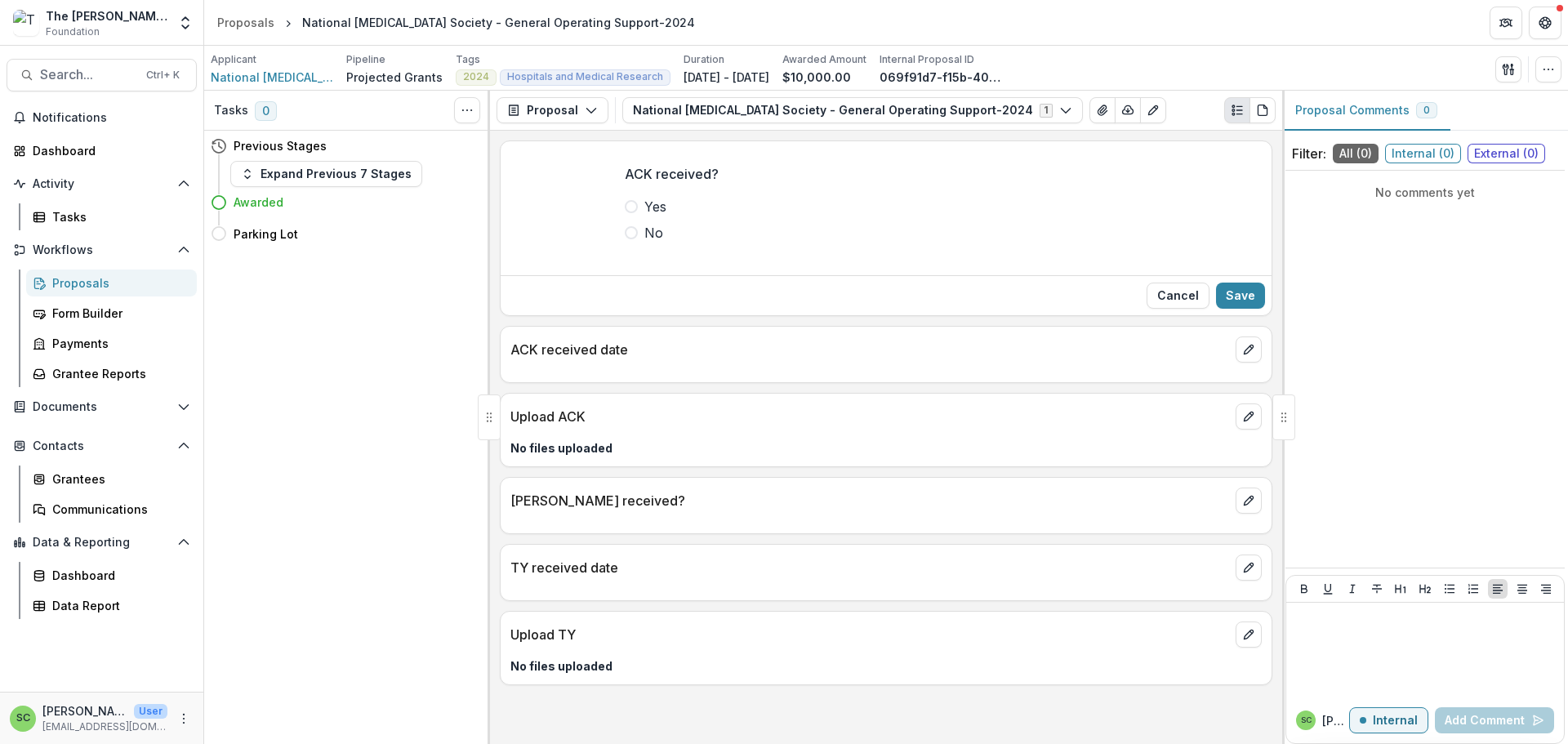
click at [625, 213] on span at bounding box center [631, 206] width 13 height 13
click at [1249, 308] on button "Save" at bounding box center [1241, 296] width 49 height 26
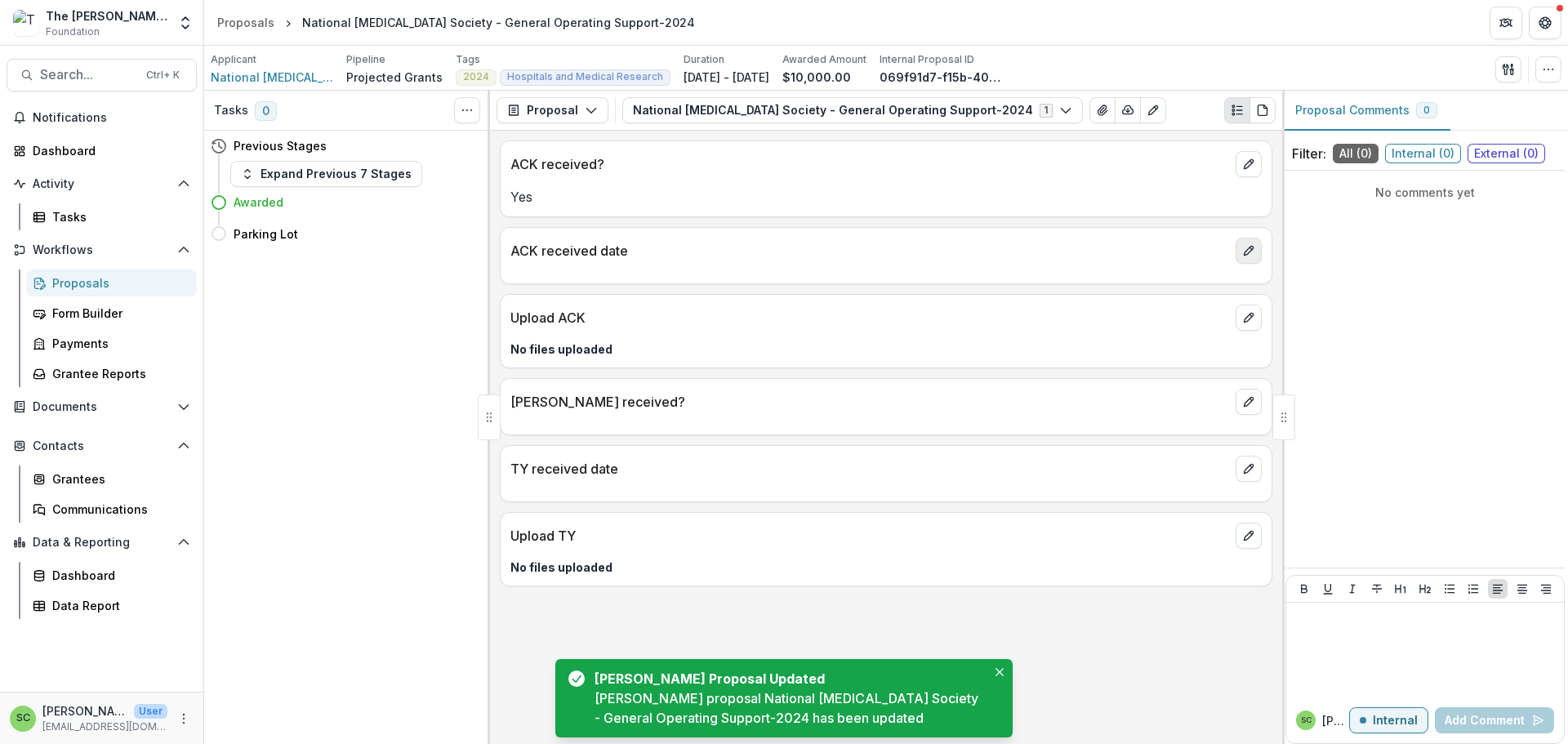
click at [1245, 257] on icon "edit" at bounding box center [1249, 250] width 13 height 13
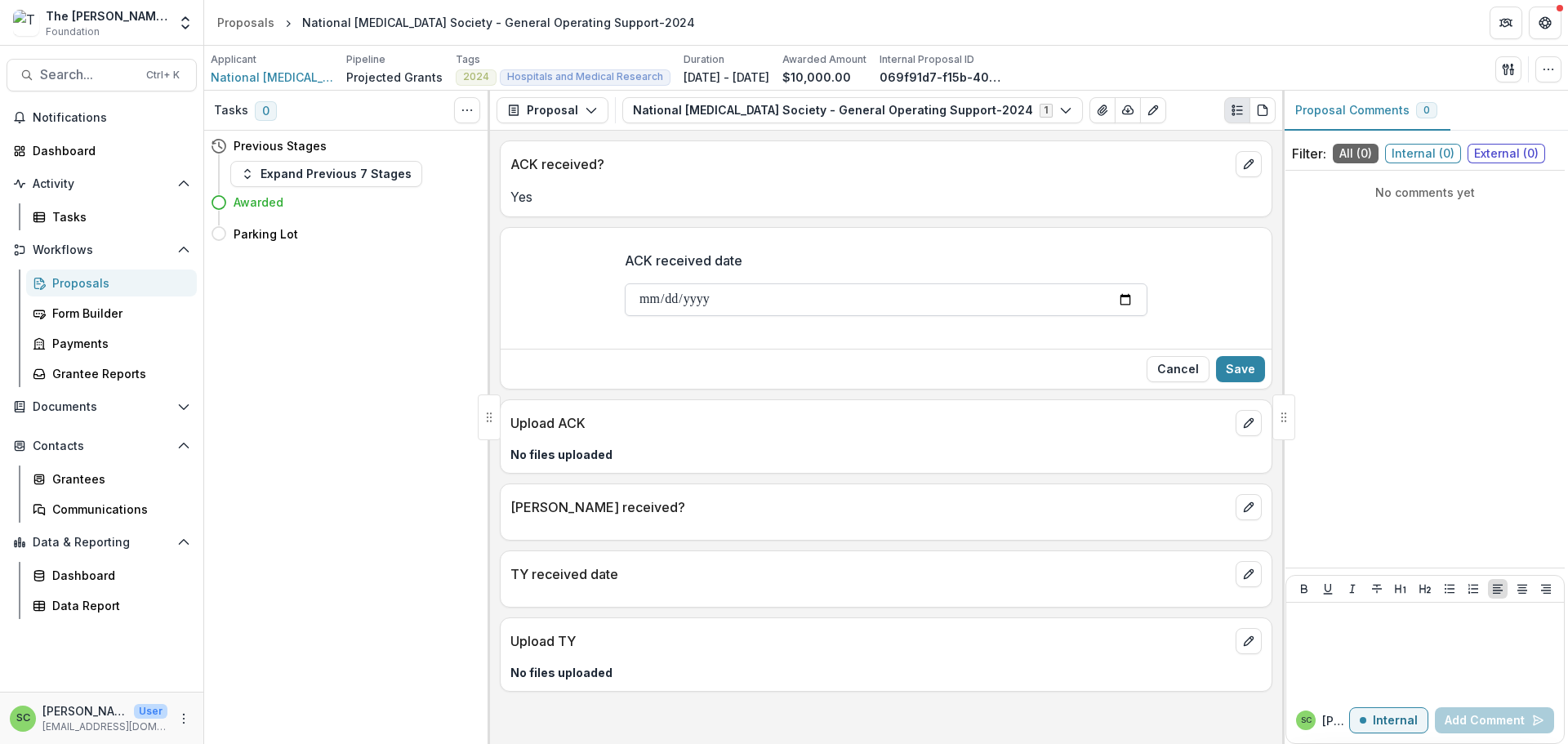
click at [648, 316] on input "ACK received date" at bounding box center [886, 299] width 523 height 32
click at [625, 316] on input "ACK received date" at bounding box center [886, 299] width 523 height 32
type input "**********"
click at [1226, 382] on button "Save" at bounding box center [1241, 369] width 49 height 26
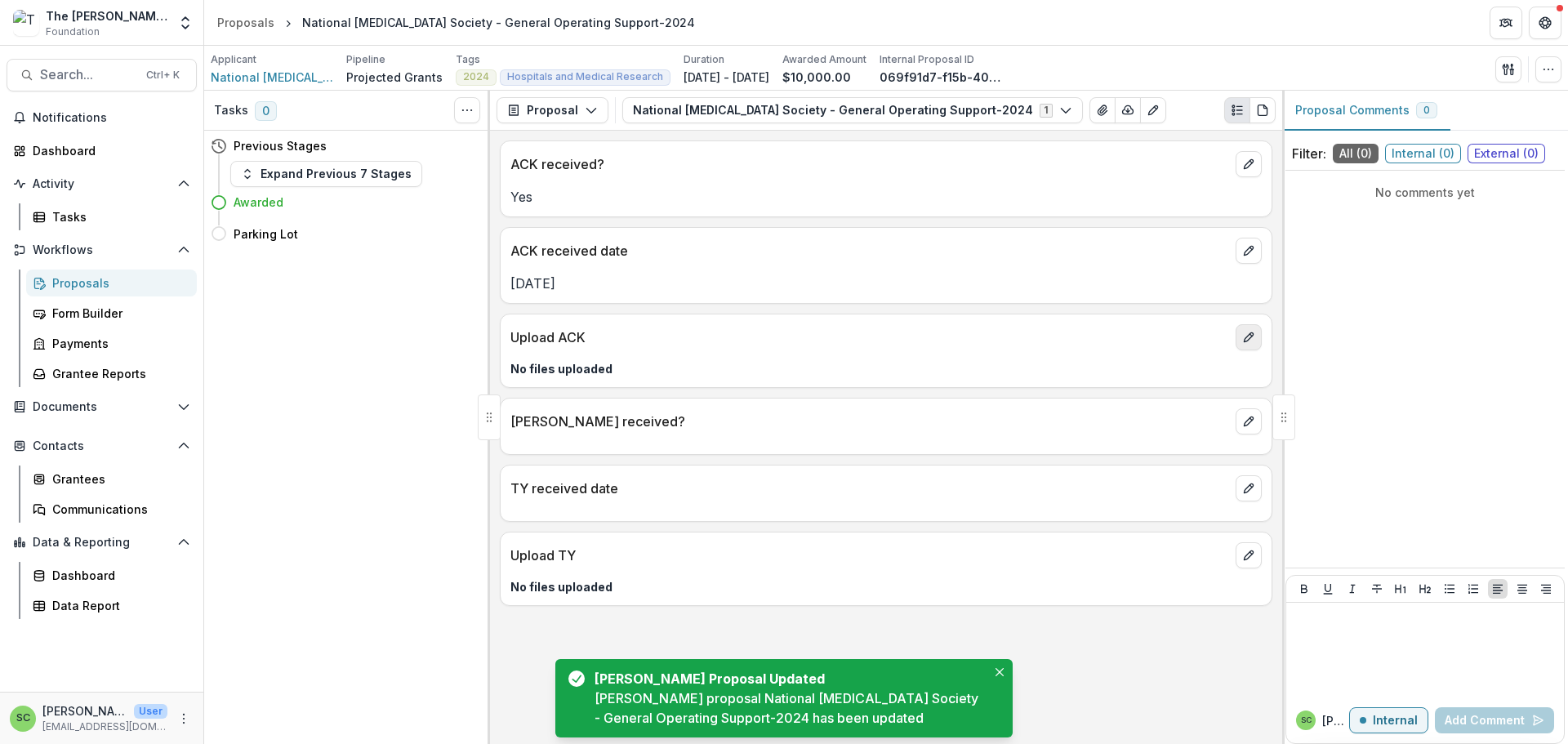
click at [1243, 344] on icon "edit" at bounding box center [1249, 337] width 13 height 13
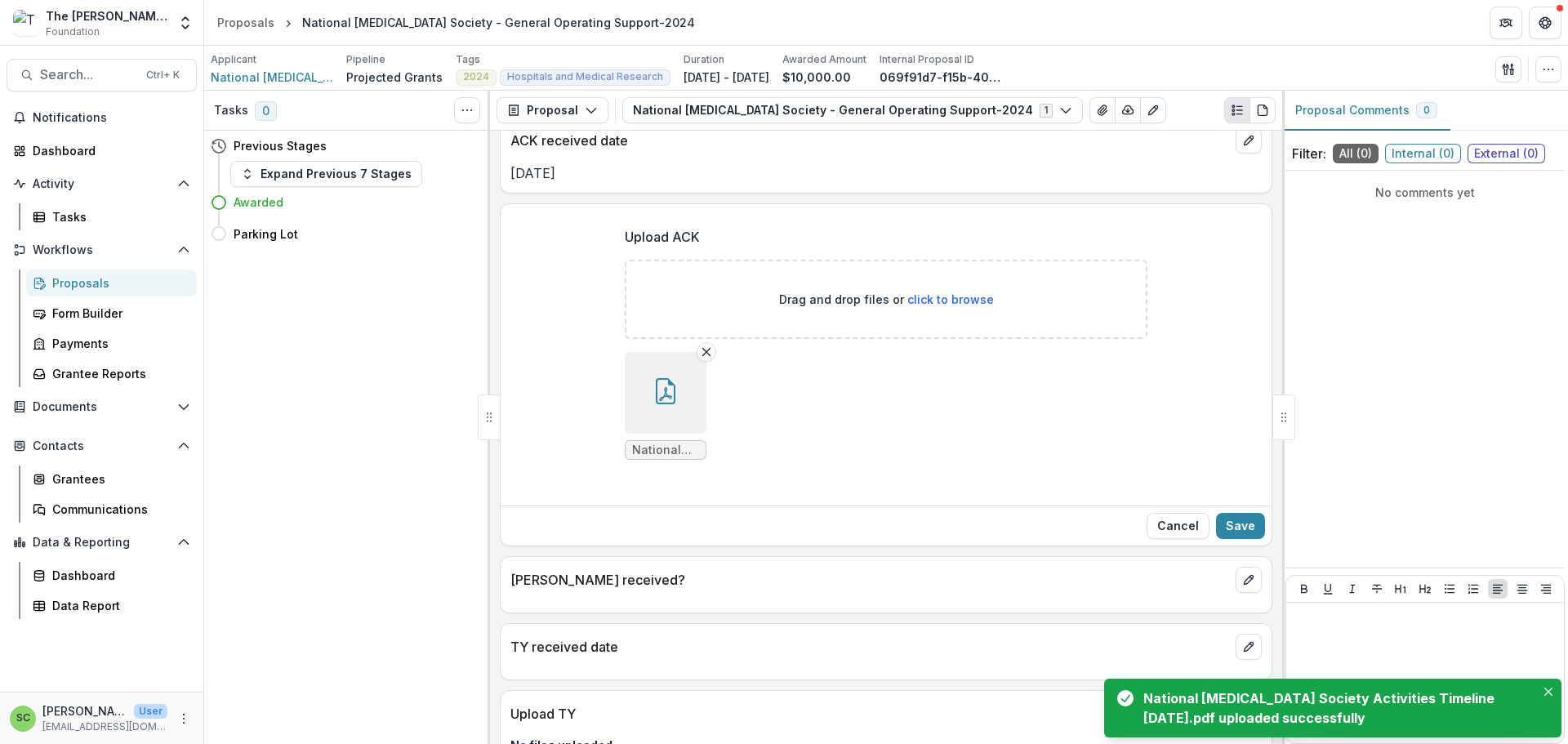
scroll to position [328, 0]
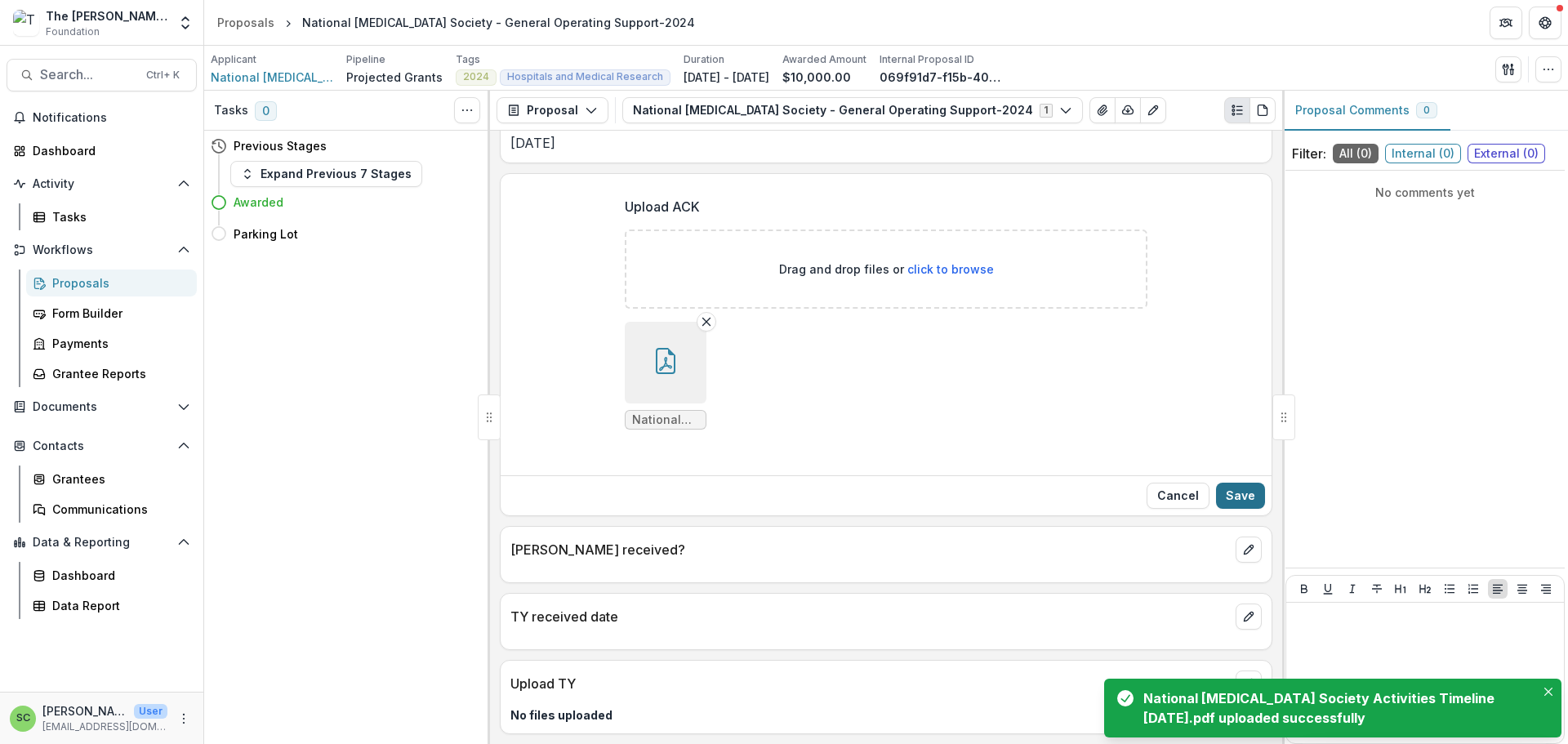
click at [1232, 483] on button "Save" at bounding box center [1241, 495] width 49 height 26
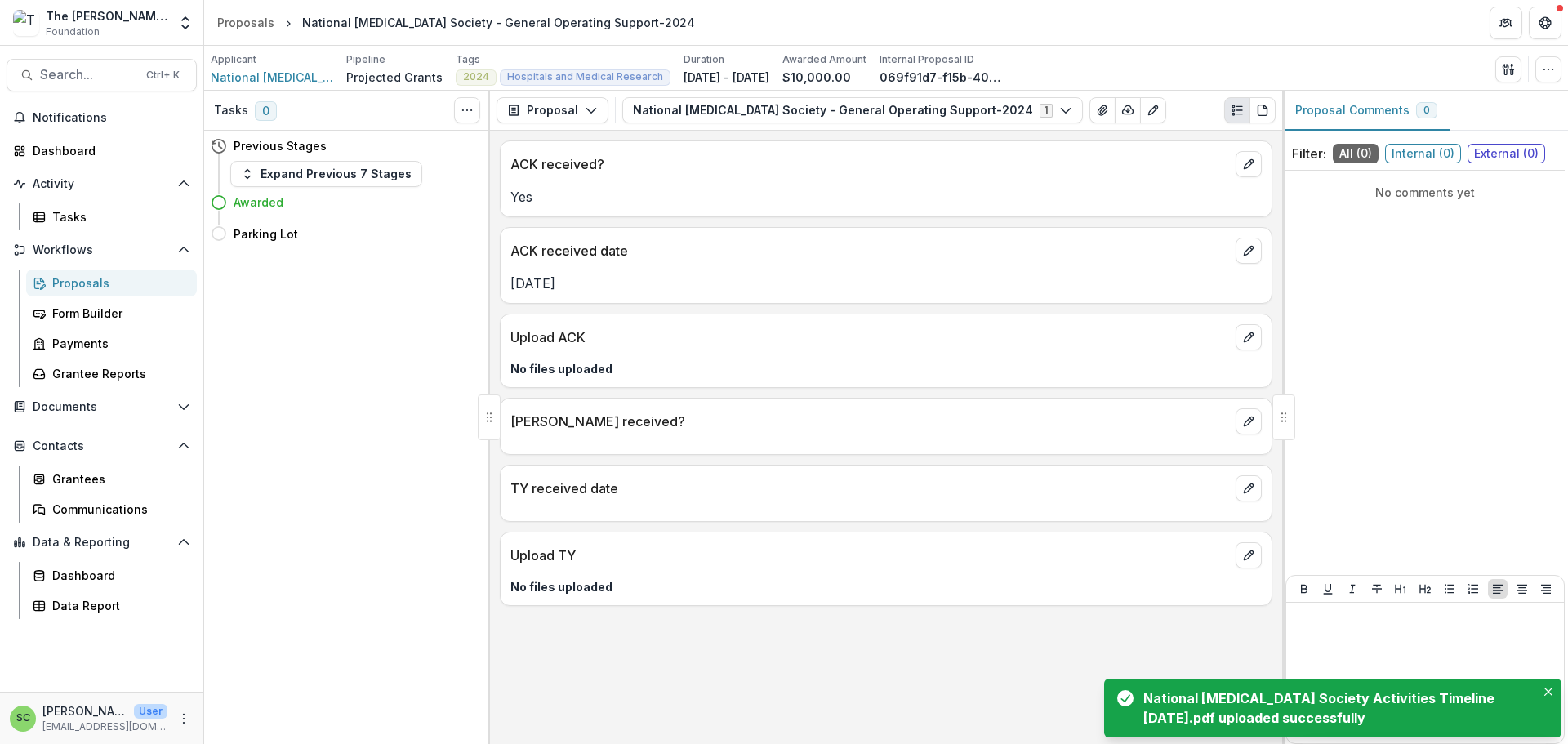
scroll to position [15, 0]
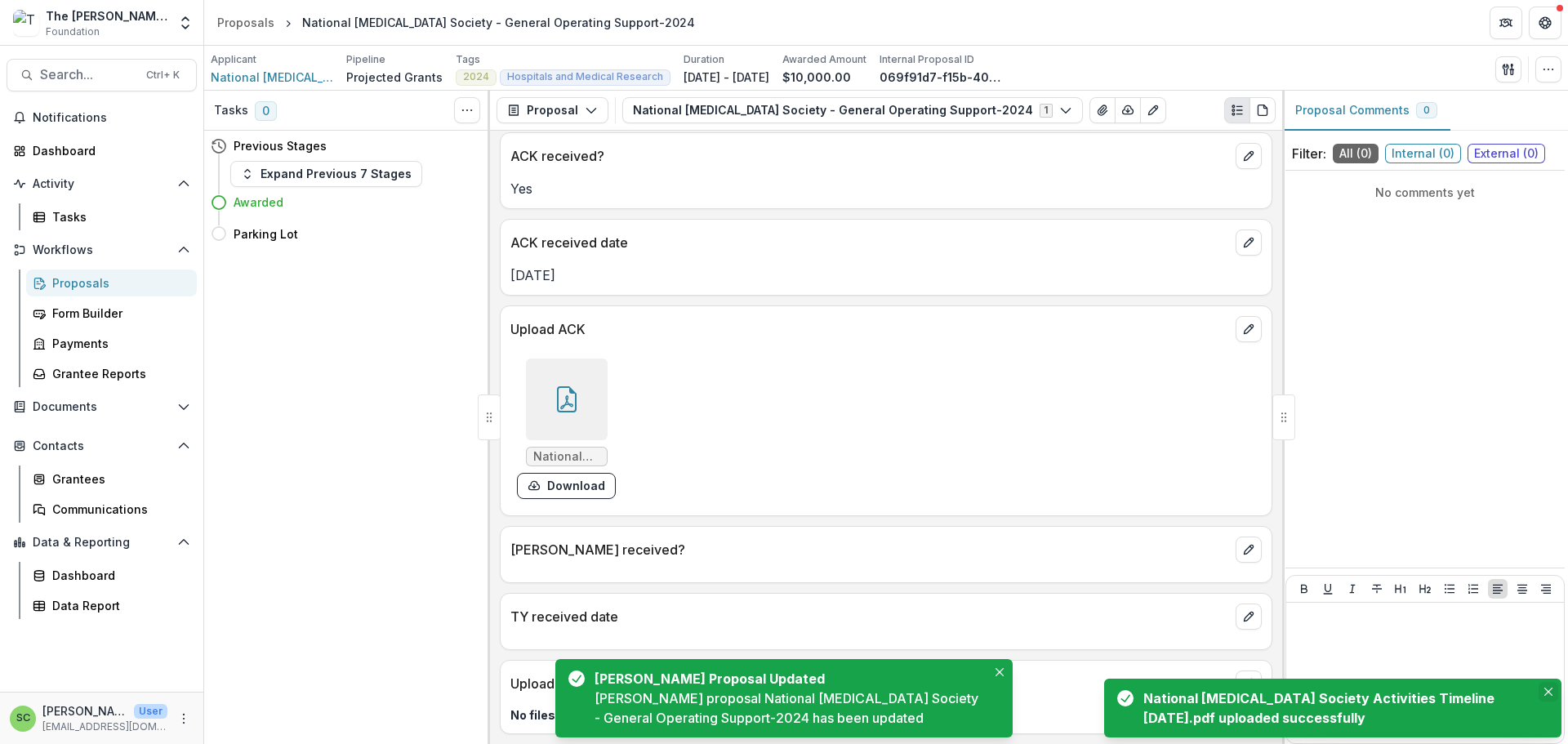
click at [1544, 687] on icon "Close" at bounding box center [1548, 691] width 8 height 8
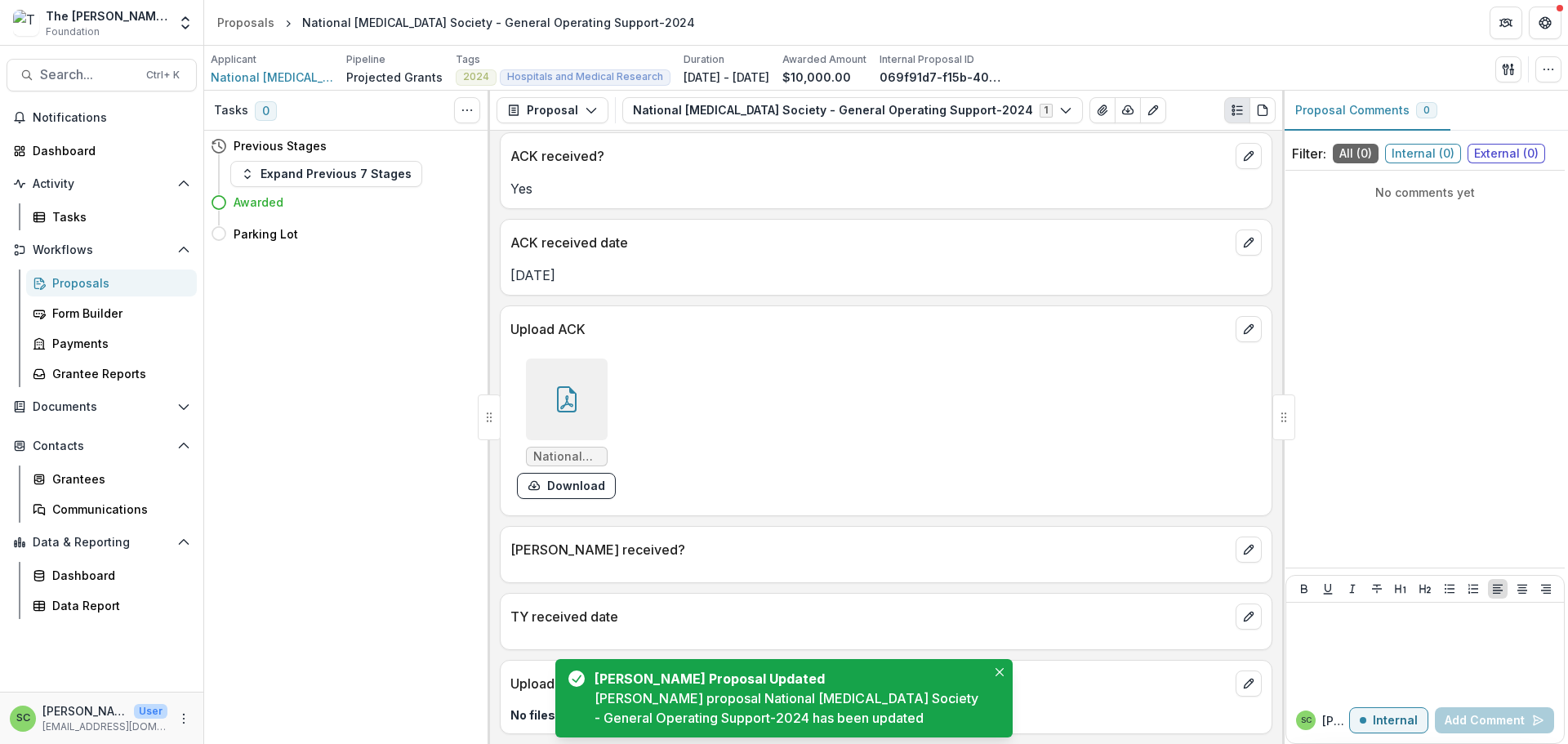
scroll to position [164, 0]
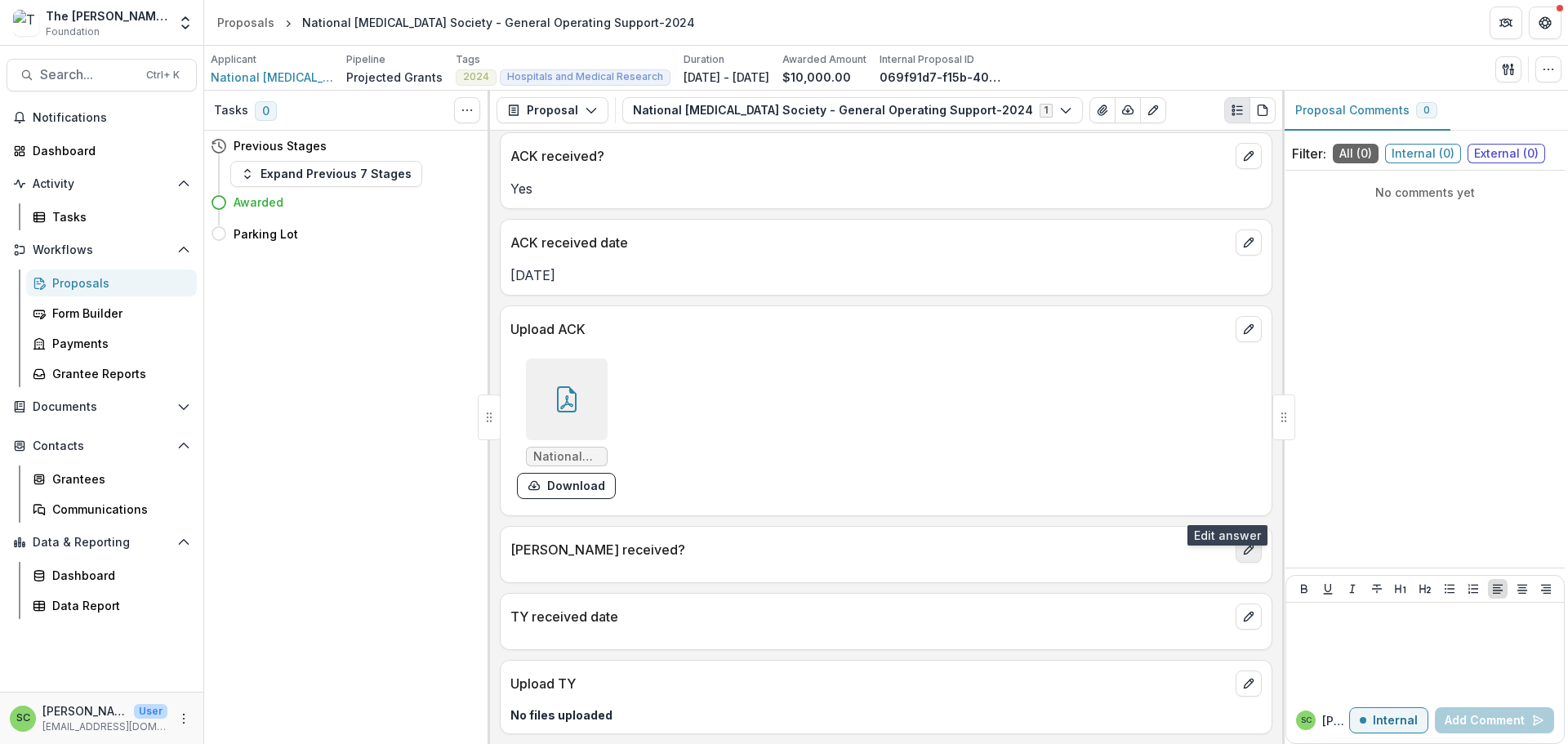
click at [1243, 543] on icon "edit" at bounding box center [1249, 549] width 13 height 13
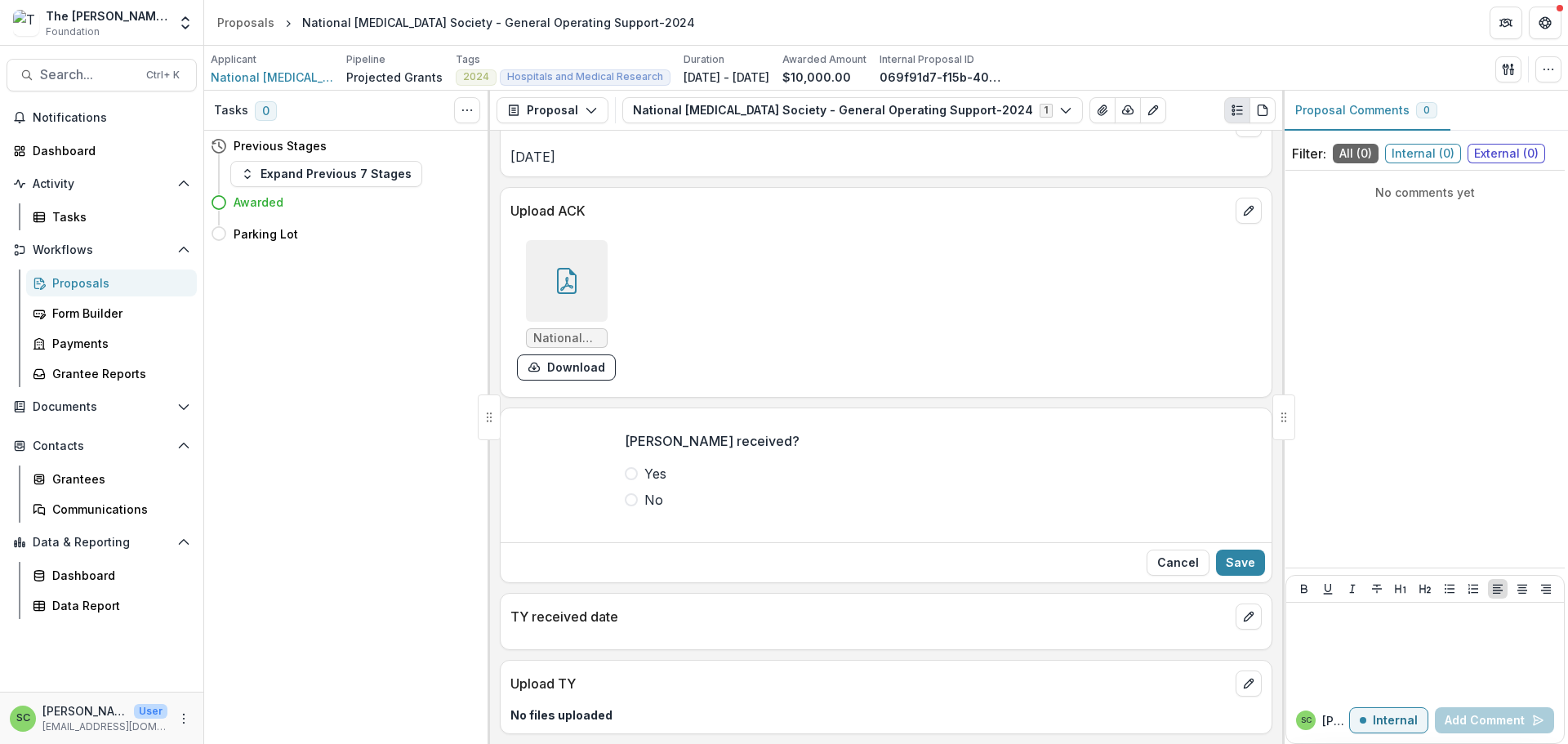
click at [625, 480] on span at bounding box center [631, 473] width 13 height 13
click at [1230, 576] on button "Save" at bounding box center [1241, 562] width 49 height 26
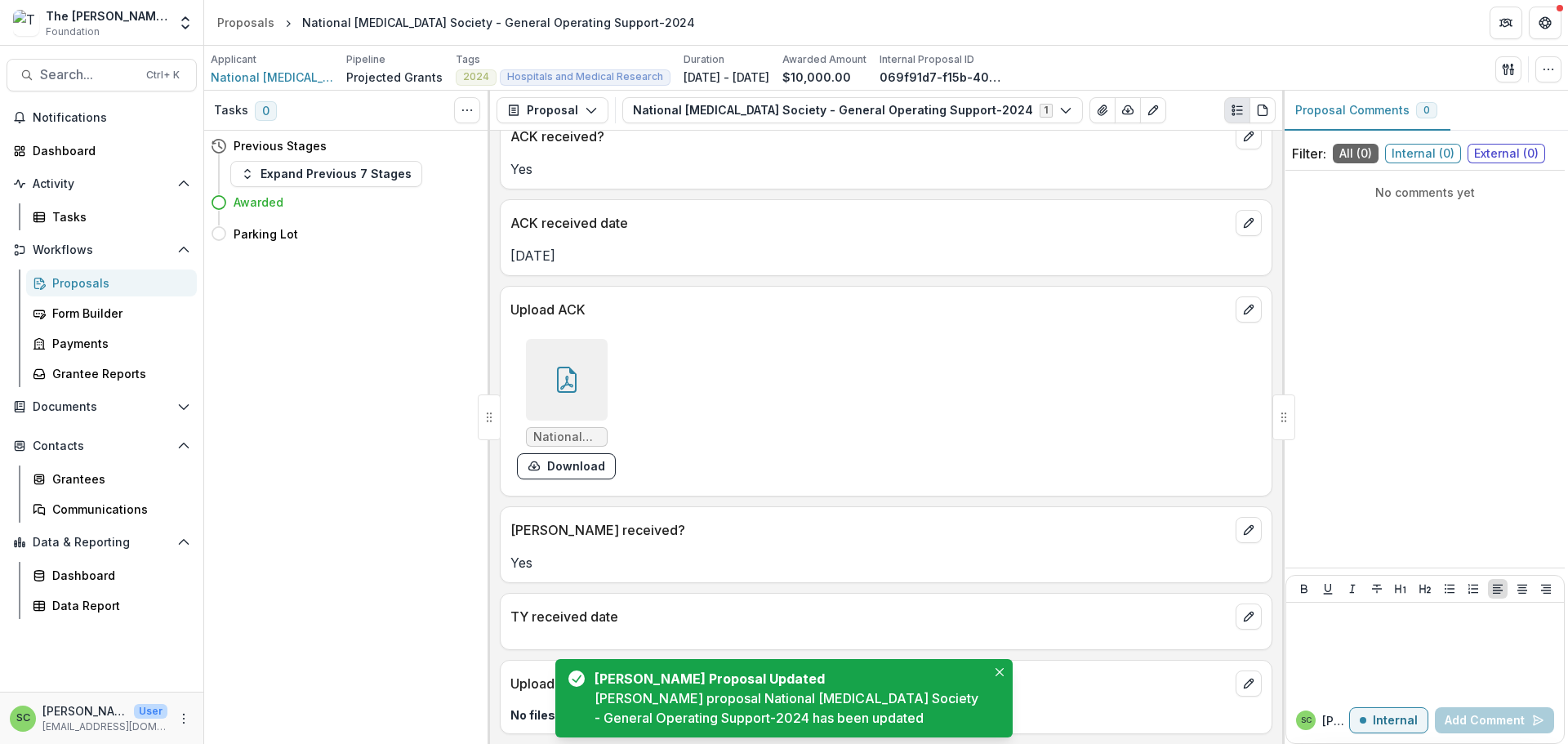
scroll to position [189, 0]
click at [1248, 603] on button "edit" at bounding box center [1249, 616] width 26 height 26
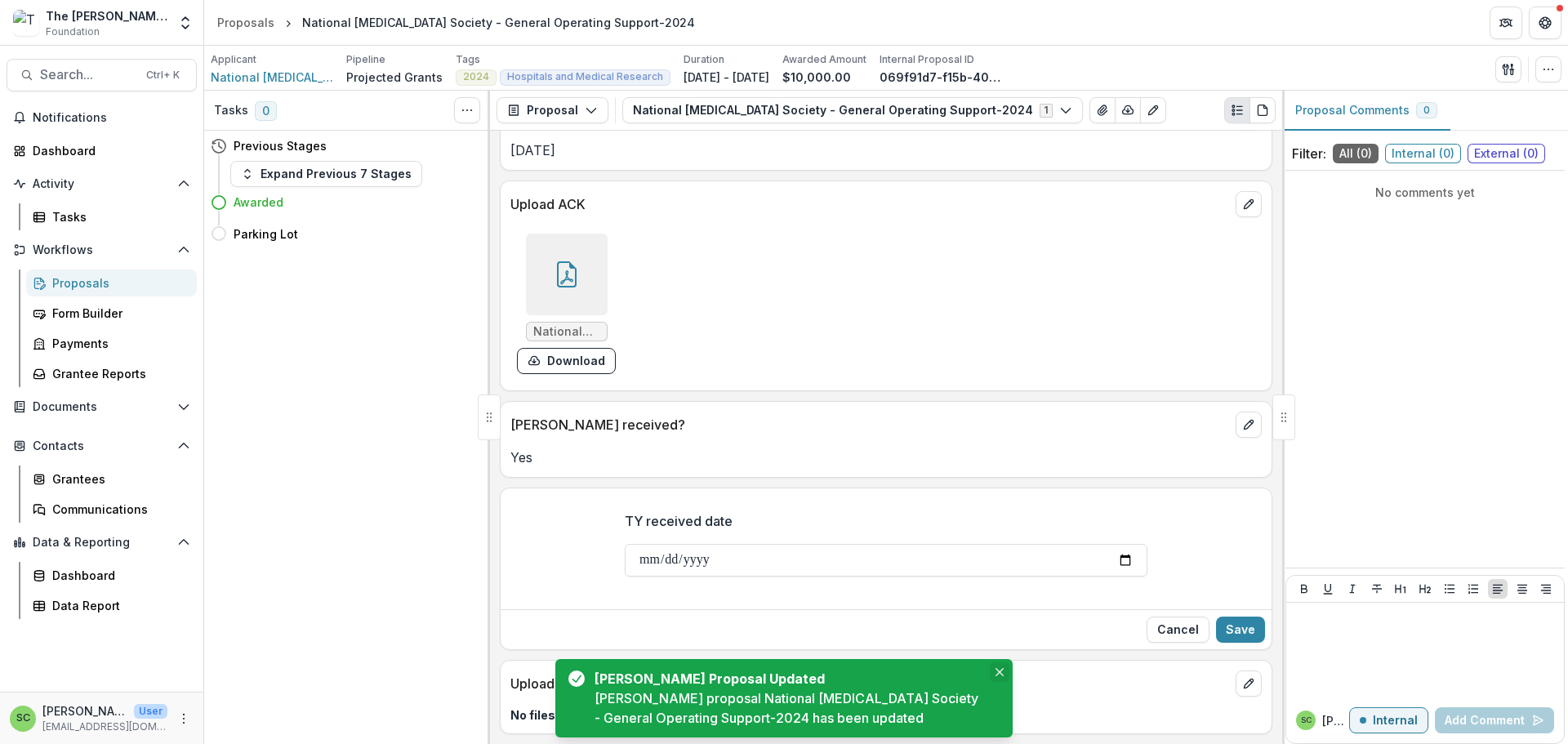
click at [996, 668] on icon "Close" at bounding box center [1000, 672] width 8 height 8
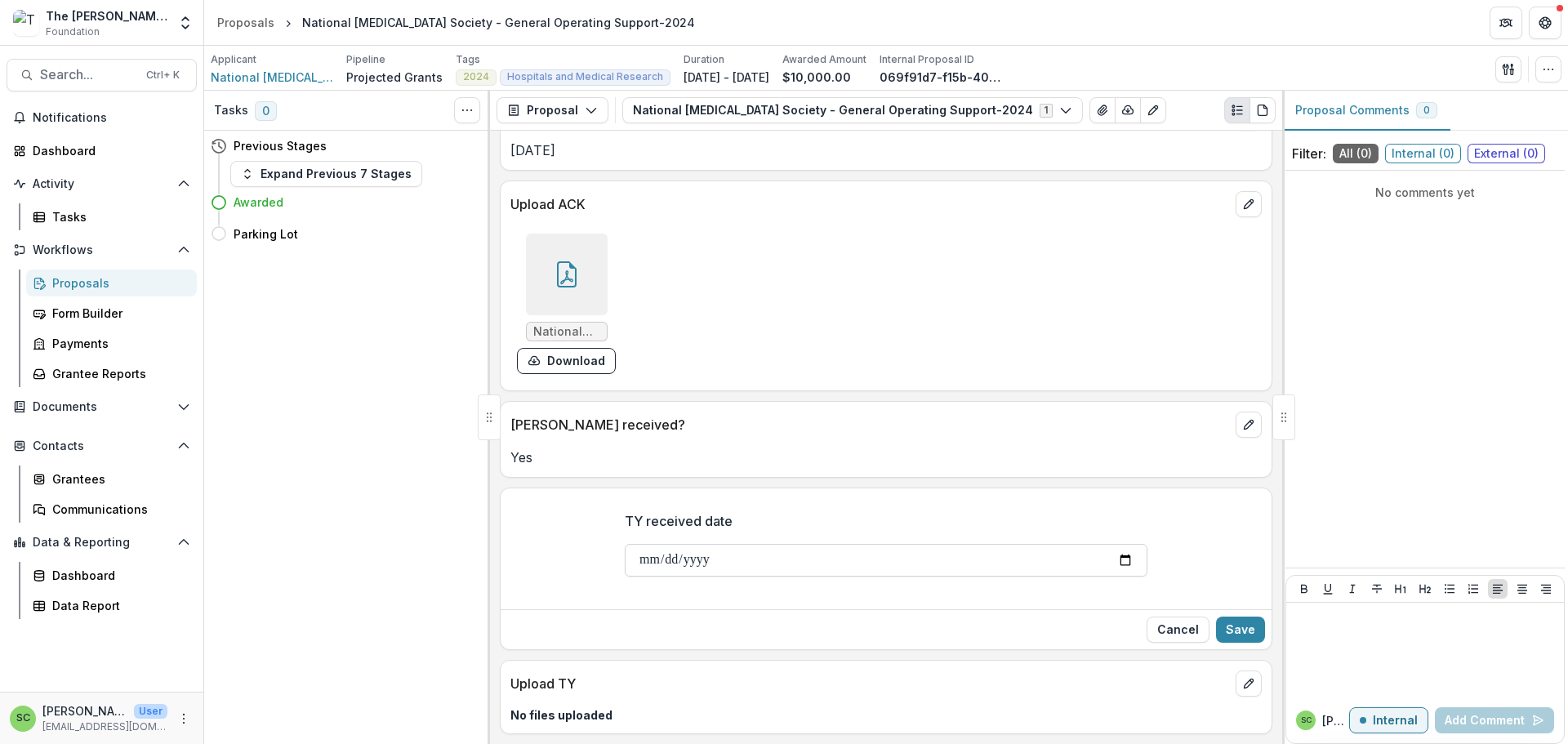
click at [625, 577] on input "TY received date" at bounding box center [886, 559] width 523 height 32
type input "**********"
click at [1236, 642] on button "Save" at bounding box center [1241, 629] width 49 height 26
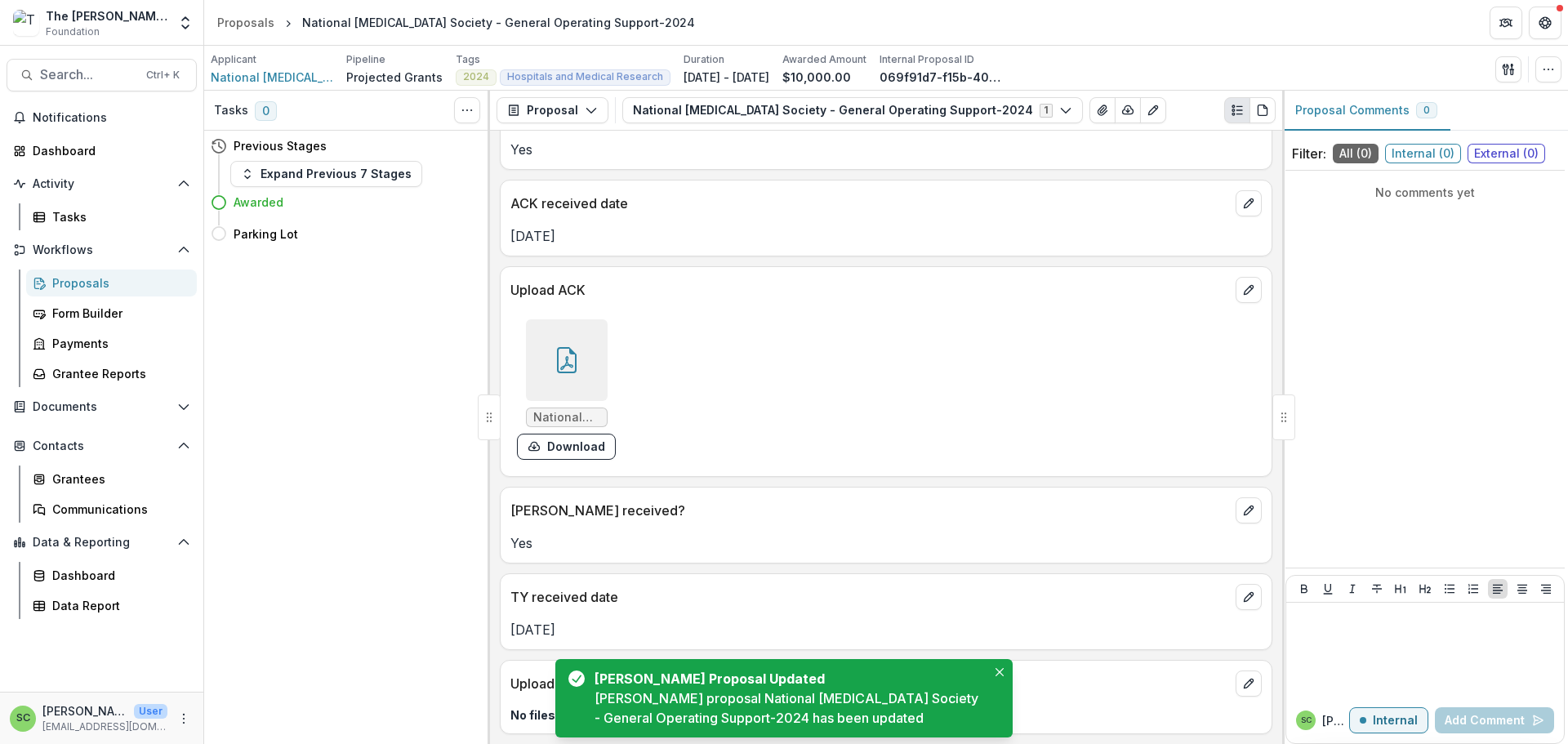
scroll to position [213, 0]
click at [996, 668] on icon "Close" at bounding box center [1000, 672] width 8 height 8
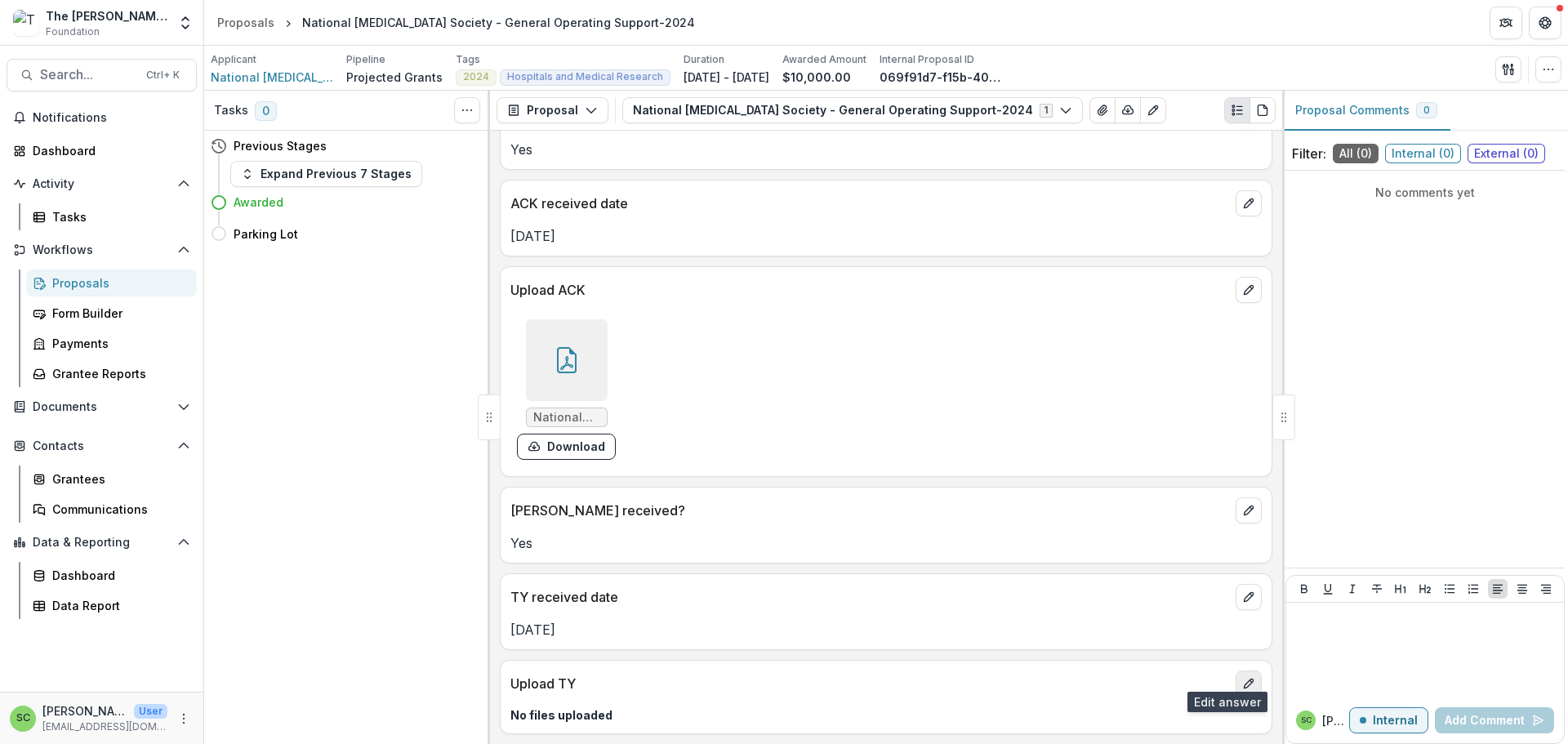
click at [1236, 672] on button "edit" at bounding box center [1249, 683] width 26 height 26
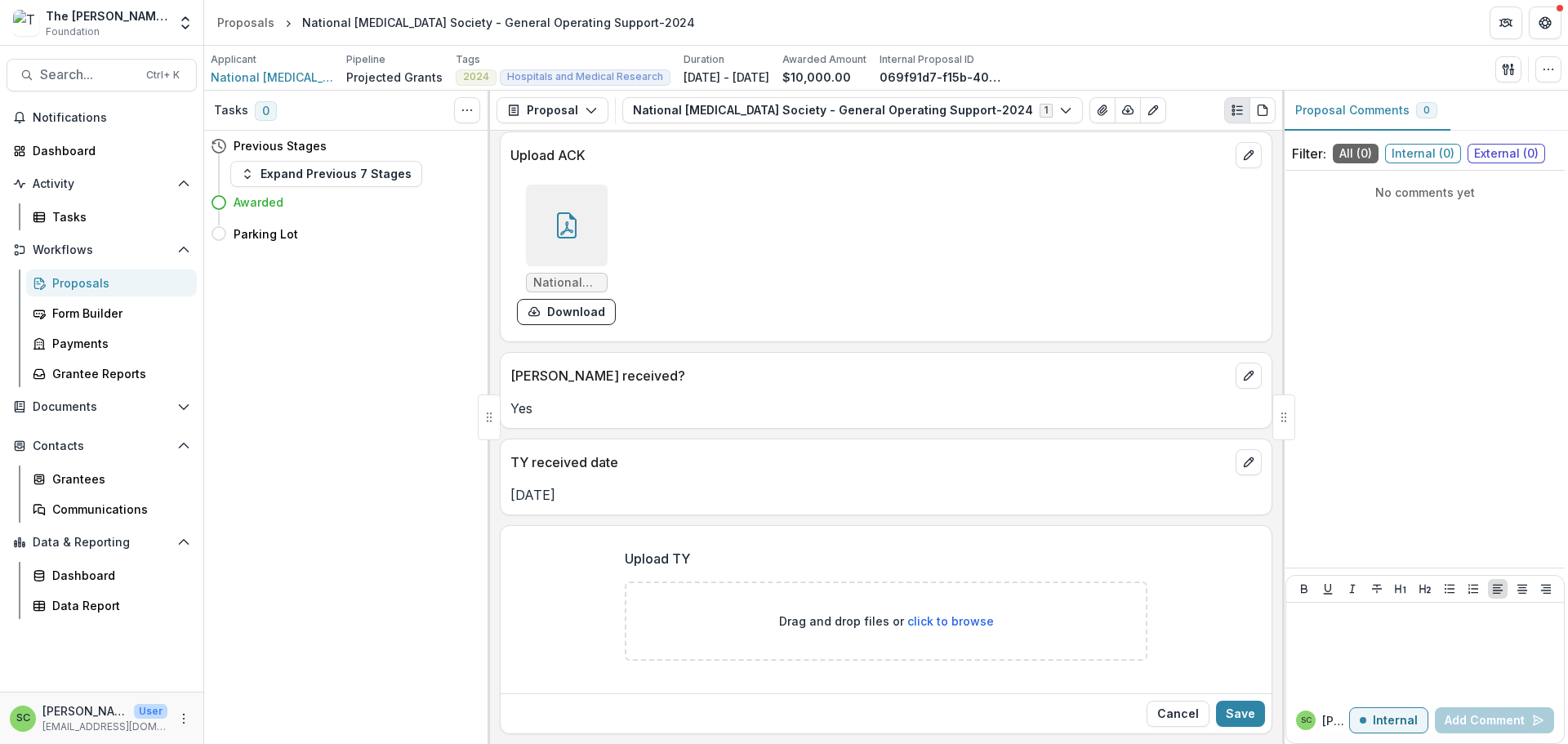
scroll to position [381, 0]
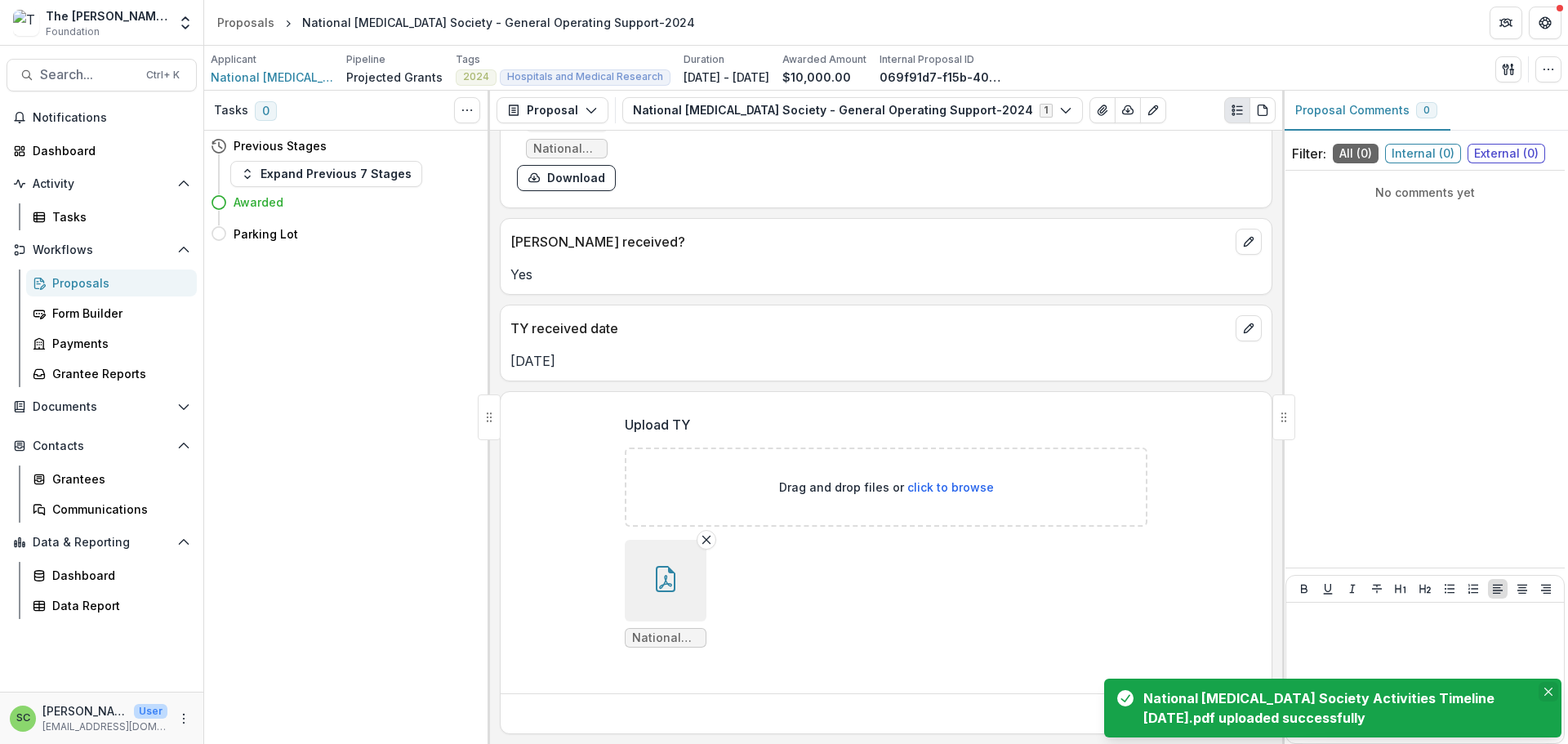
click at [1550, 681] on button "Close" at bounding box center [1548, 691] width 20 height 20
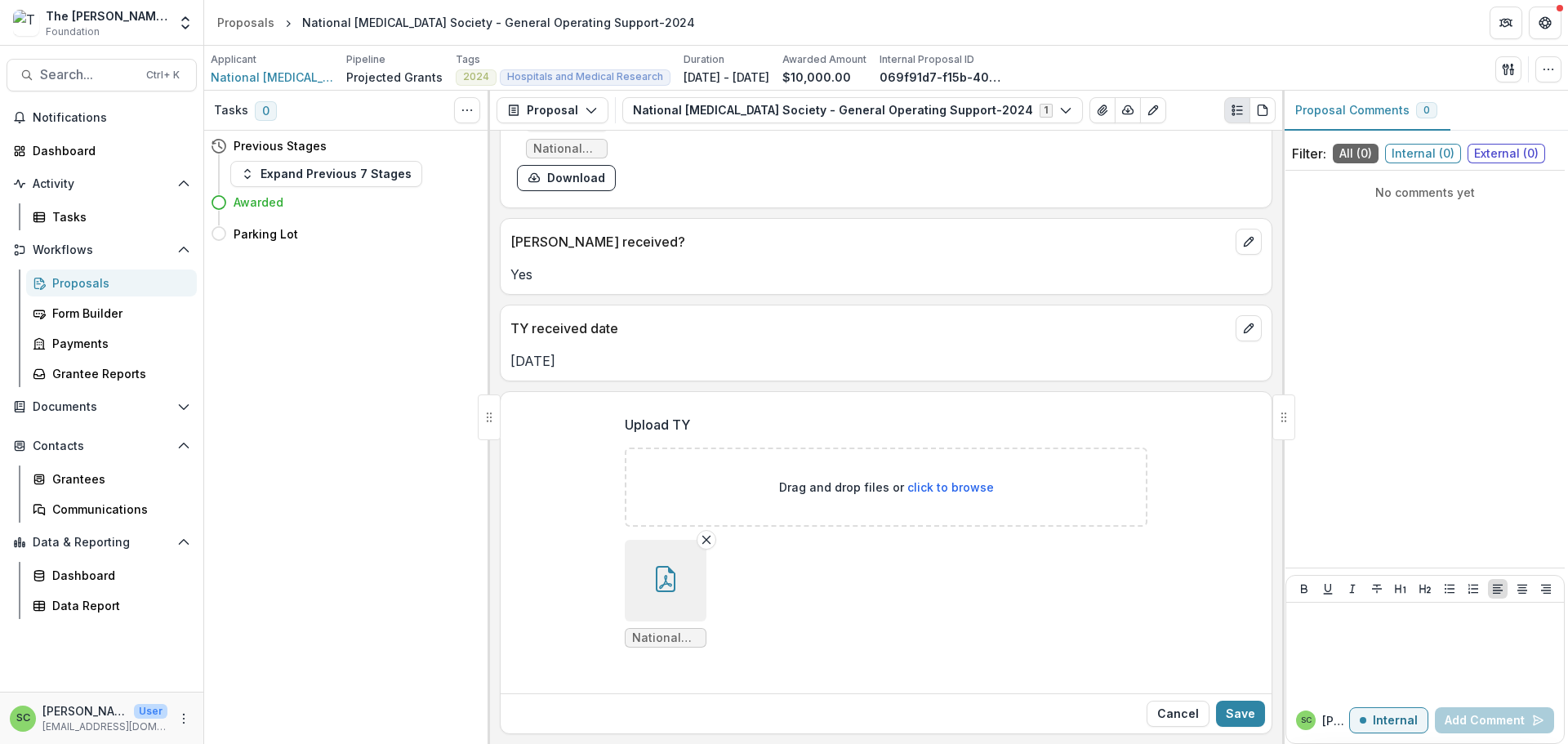
scroll to position [528, 0]
click at [1227, 707] on button "Save" at bounding box center [1241, 714] width 49 height 26
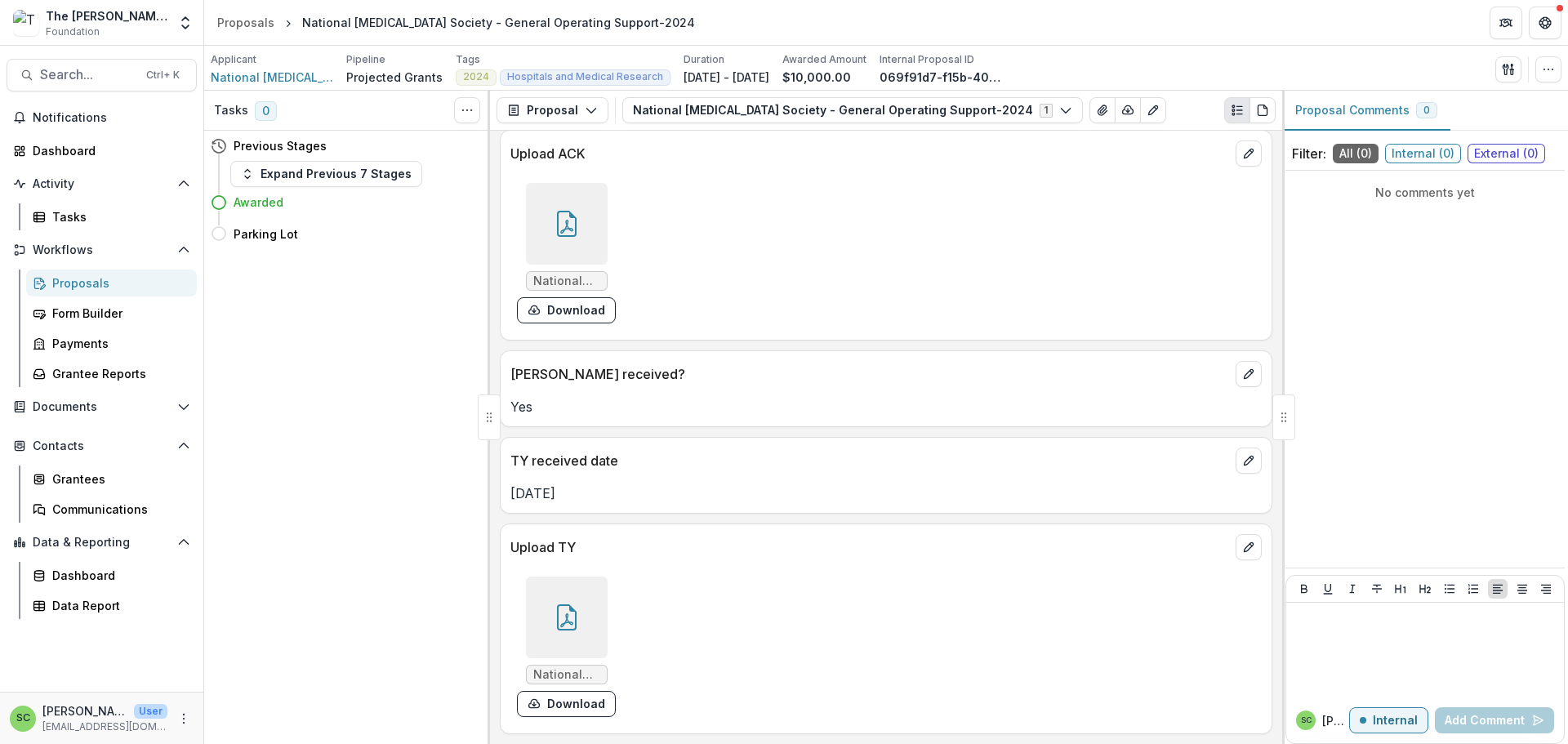
scroll to position [363, 0]
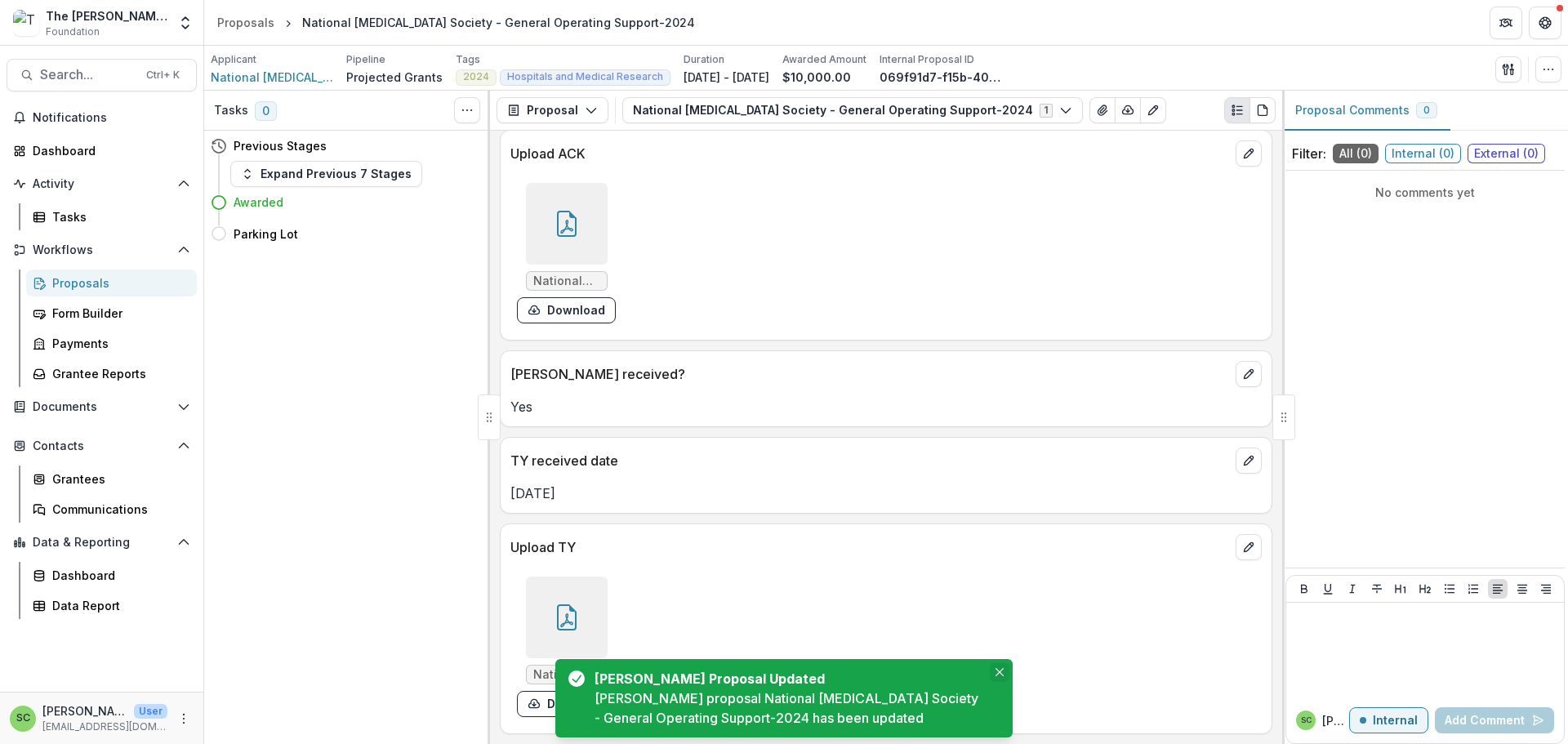
click at [997, 668] on icon "Close" at bounding box center [1000, 672] width 8 height 8
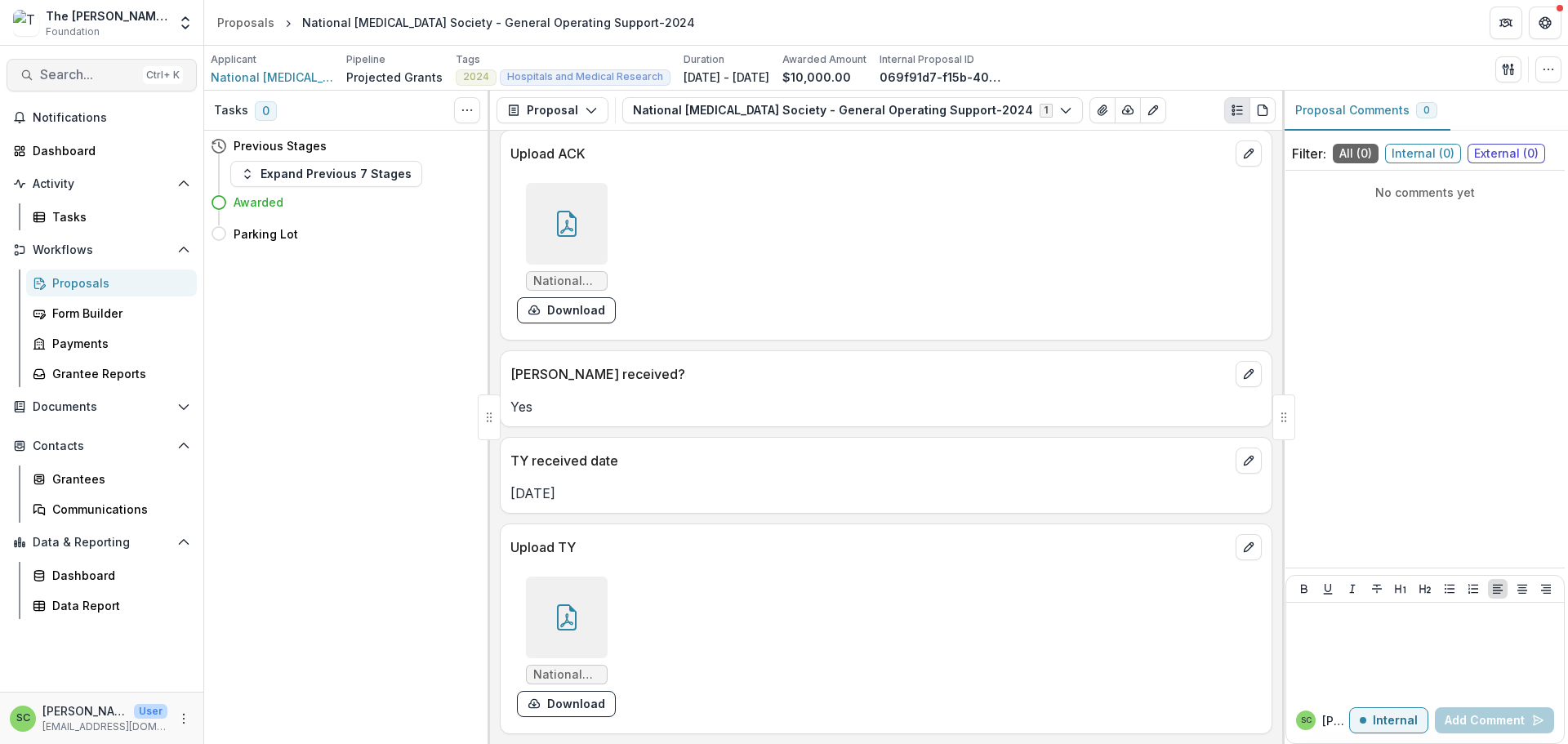
click at [62, 74] on button "Search... Ctrl + K" at bounding box center [102, 74] width 190 height 32
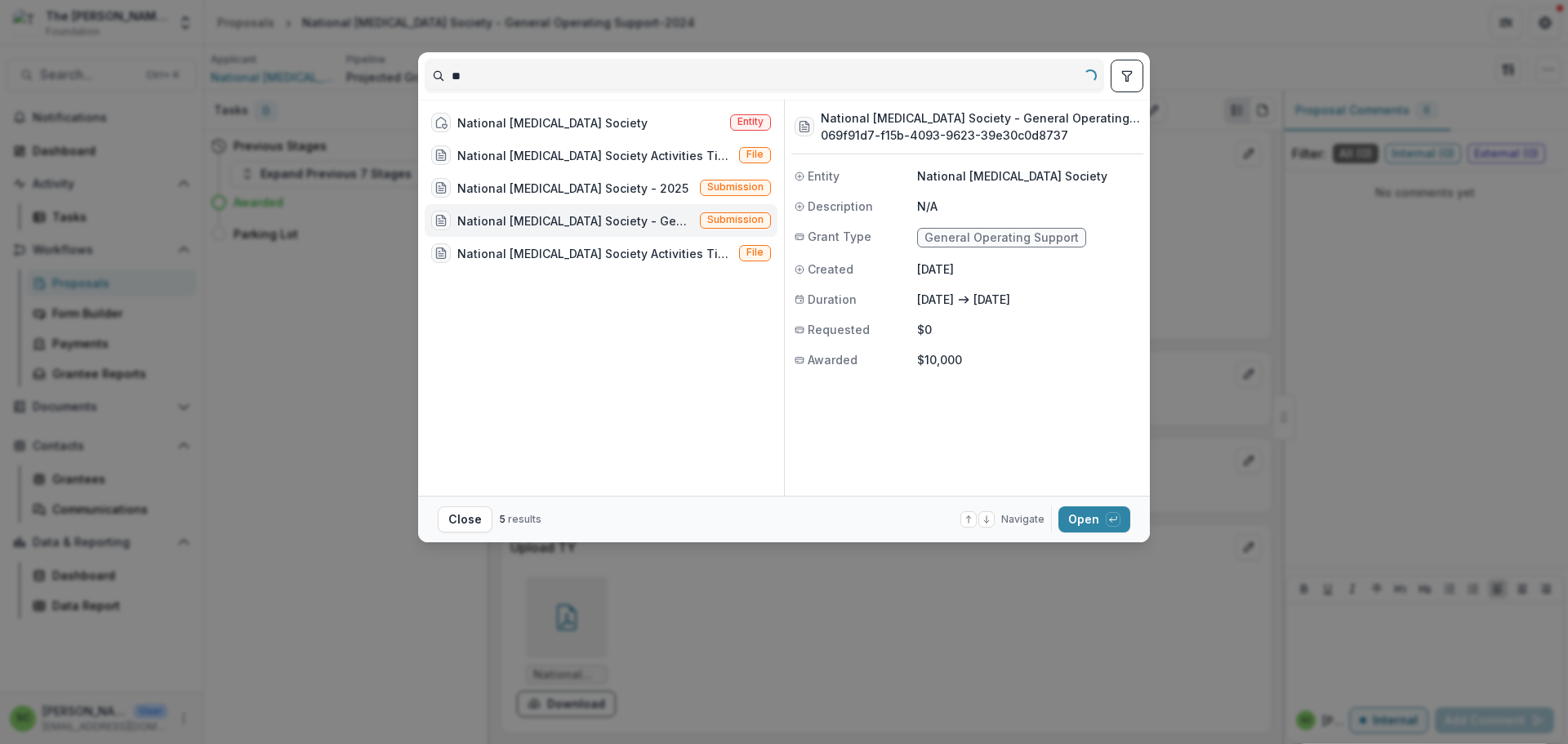
type input "*"
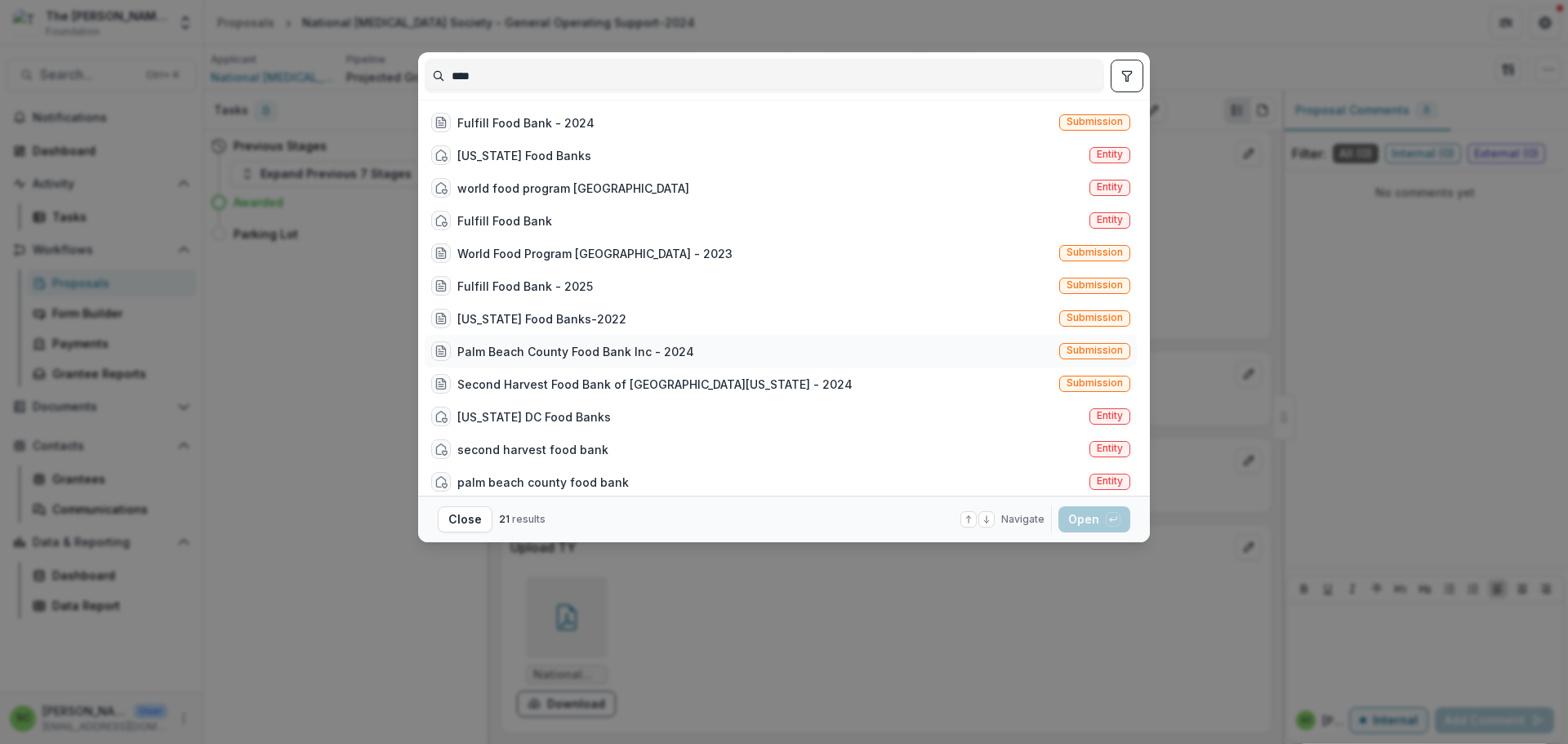
type input "****"
click at [457, 360] on div "Palm Beach County Food Bank Inc - 2024" at bounding box center [576, 351] width 237 height 18
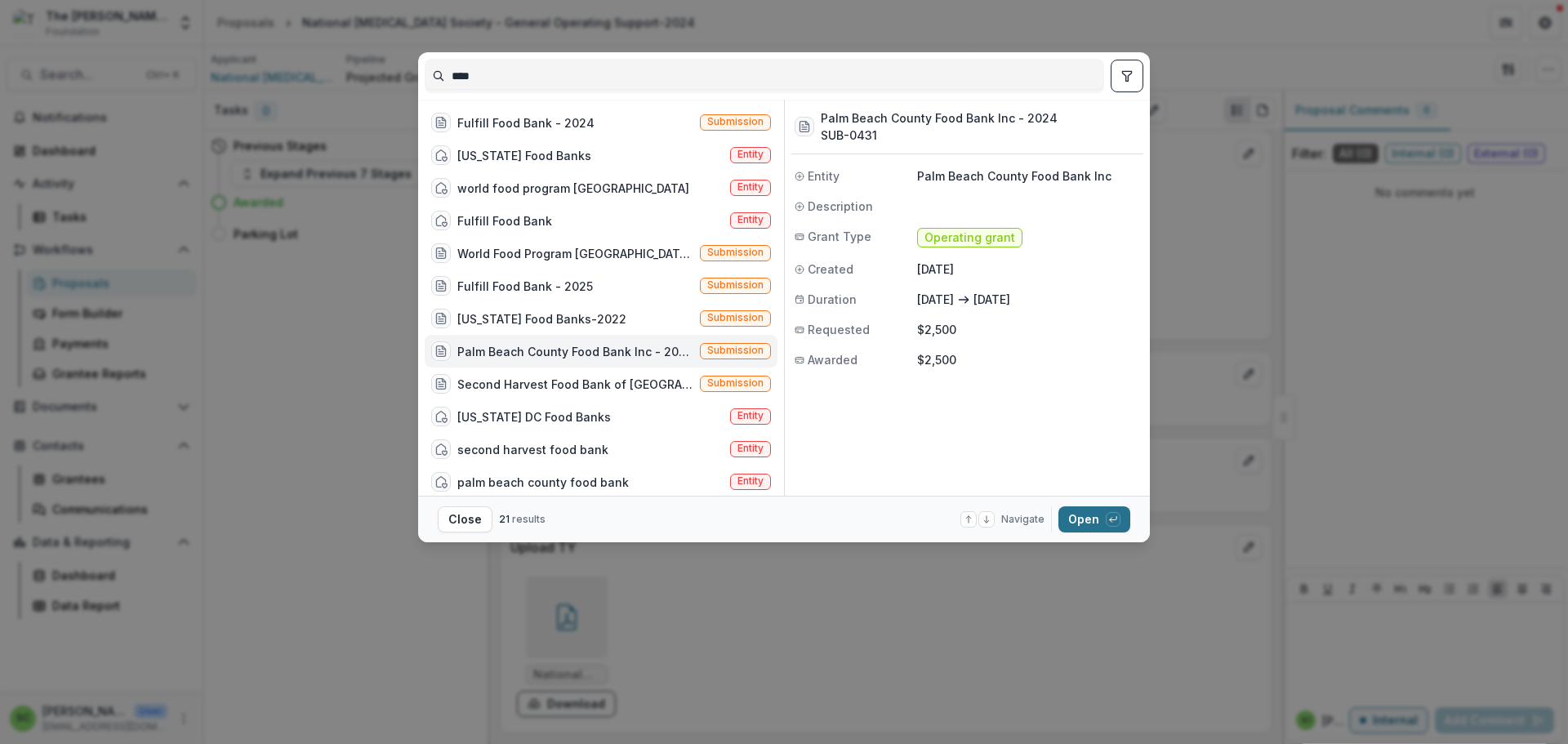
click at [1130, 529] on button "Open with enter key" at bounding box center [1094, 519] width 71 height 26
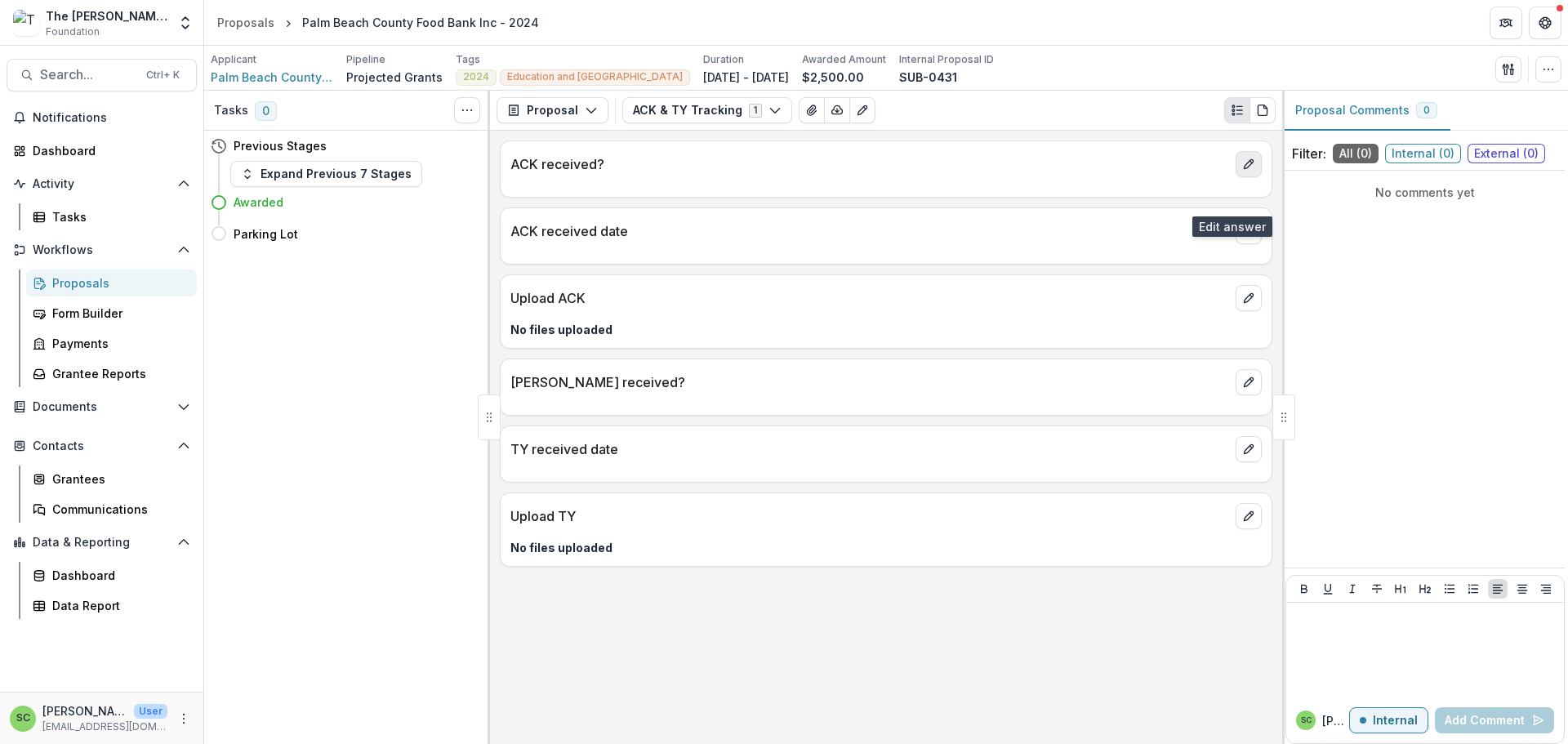
click at [1247, 170] on icon "edit" at bounding box center [1249, 163] width 13 height 13
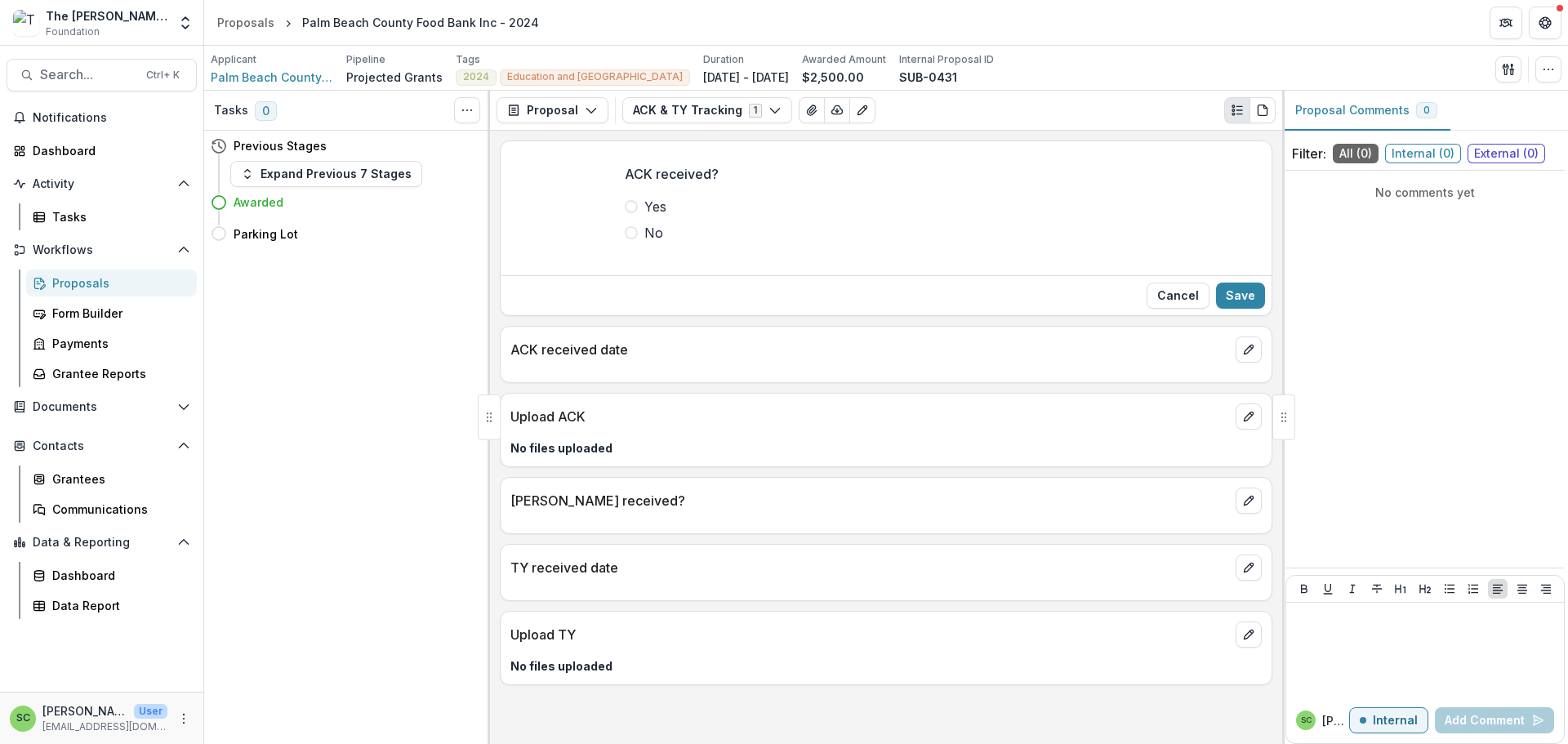
click at [625, 213] on span at bounding box center [631, 206] width 13 height 13
click at [1216, 308] on button "Save" at bounding box center [1241, 296] width 49 height 26
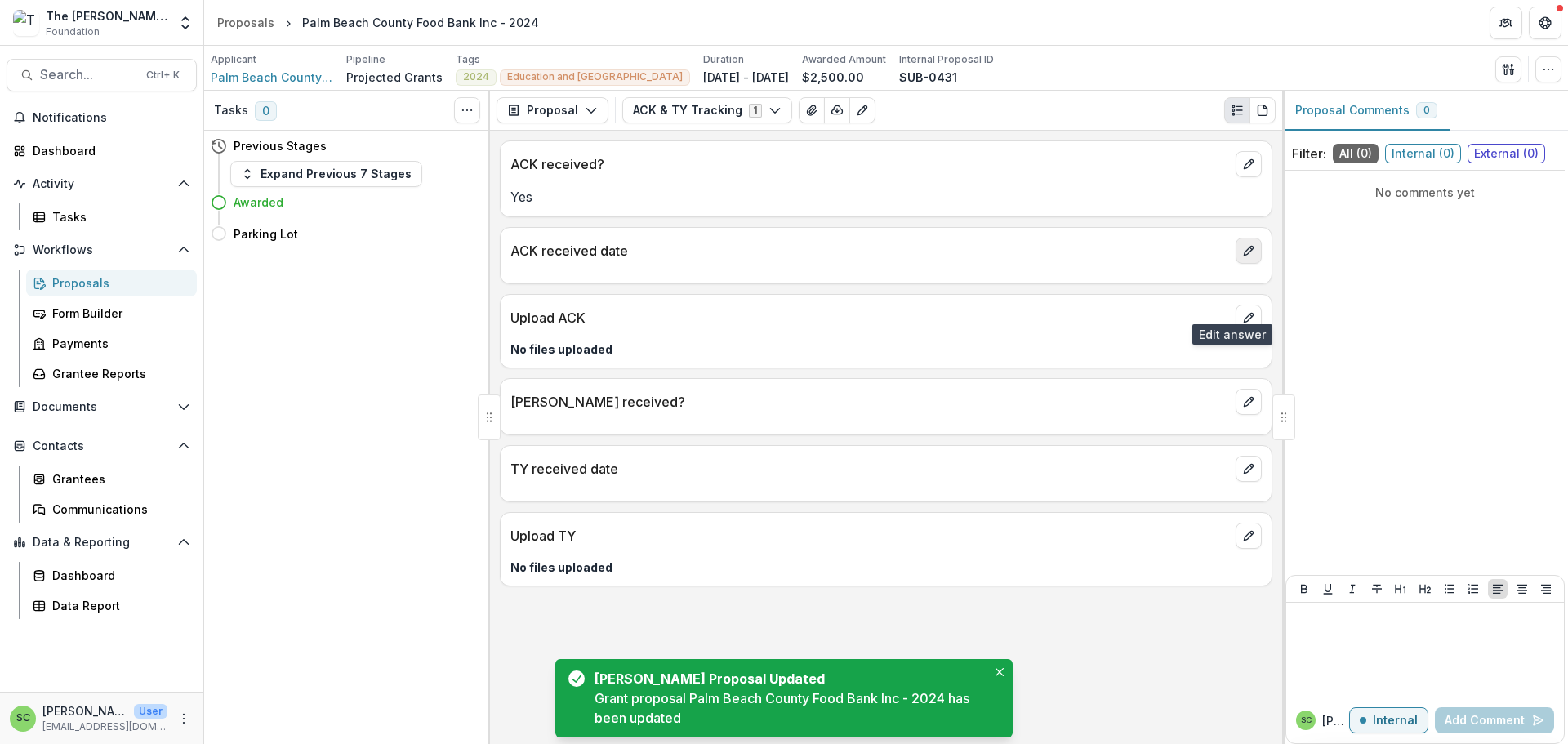
click at [1243, 257] on icon "edit" at bounding box center [1249, 250] width 13 height 13
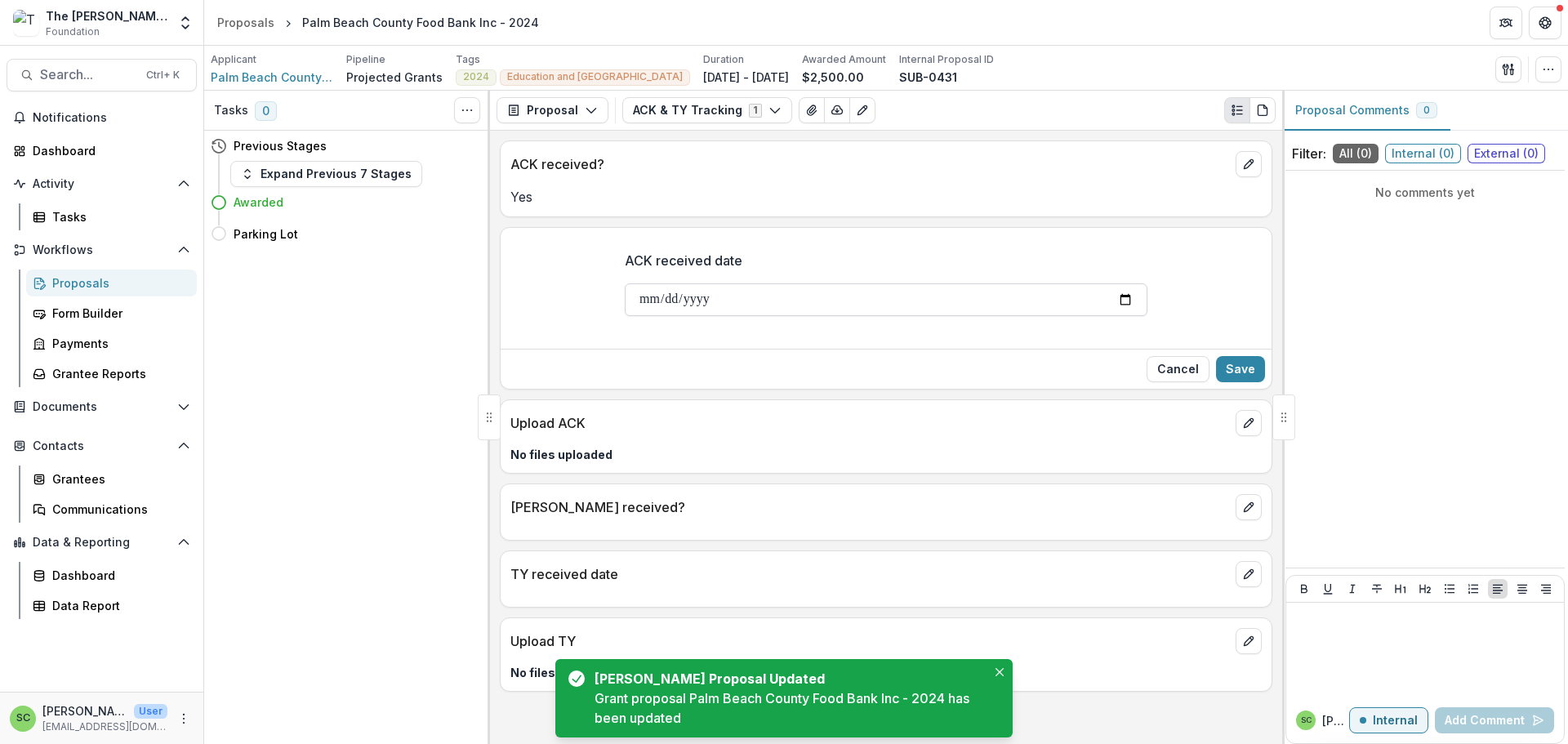
click at [625, 316] on input "ACK received date" at bounding box center [886, 299] width 523 height 32
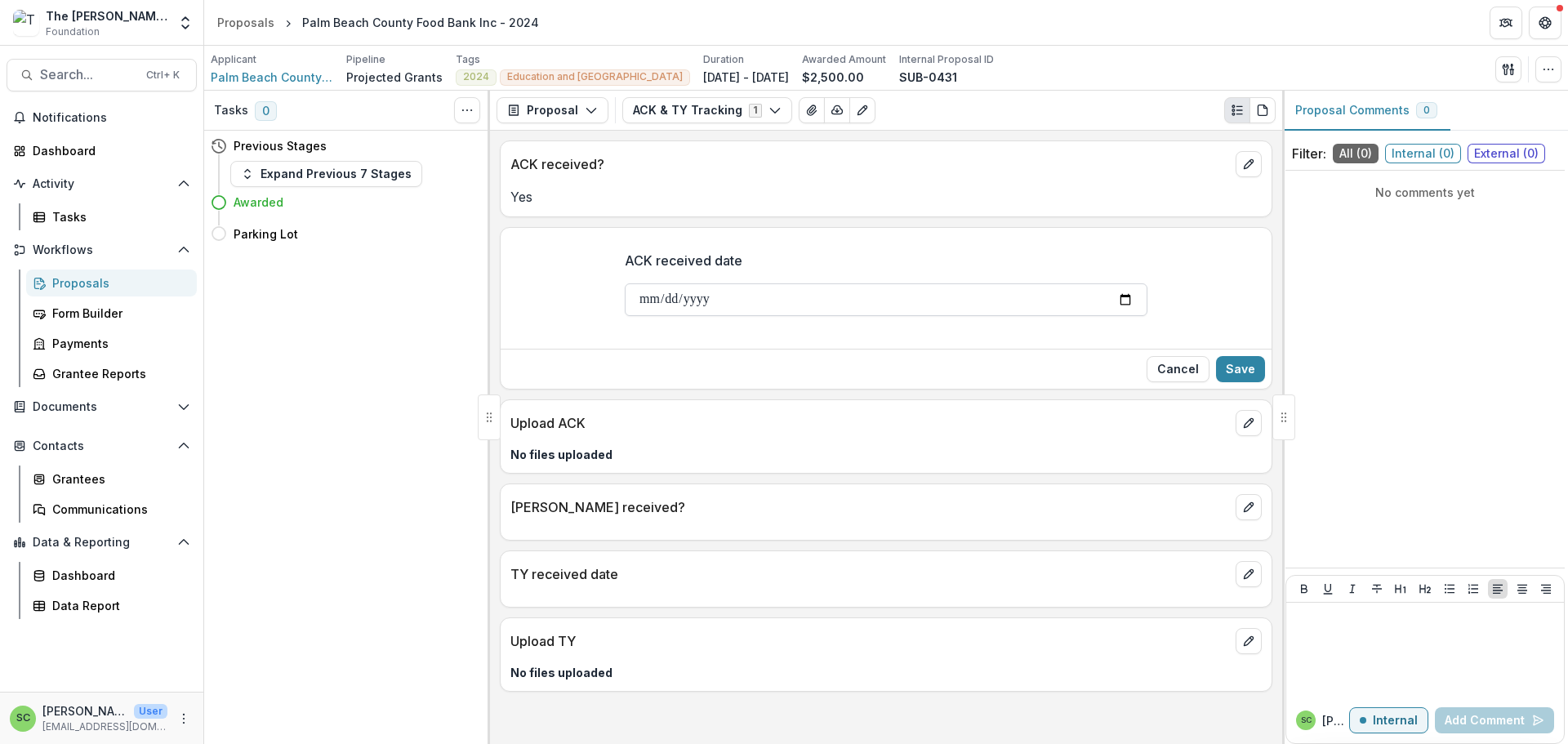
type input "**********"
click at [1223, 382] on button "Save" at bounding box center [1241, 369] width 49 height 26
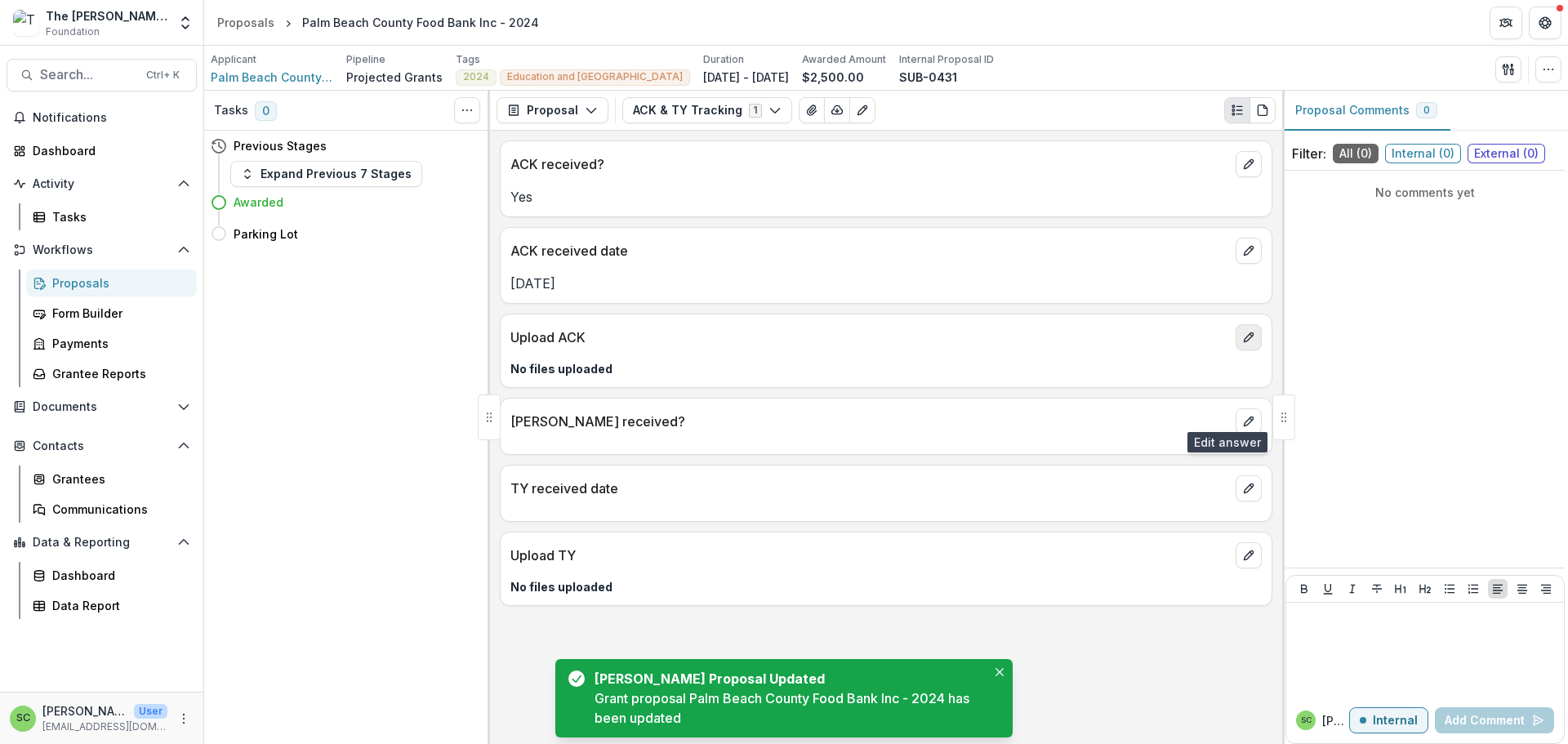
click at [1244, 342] on icon "edit" at bounding box center [1248, 337] width 9 height 9
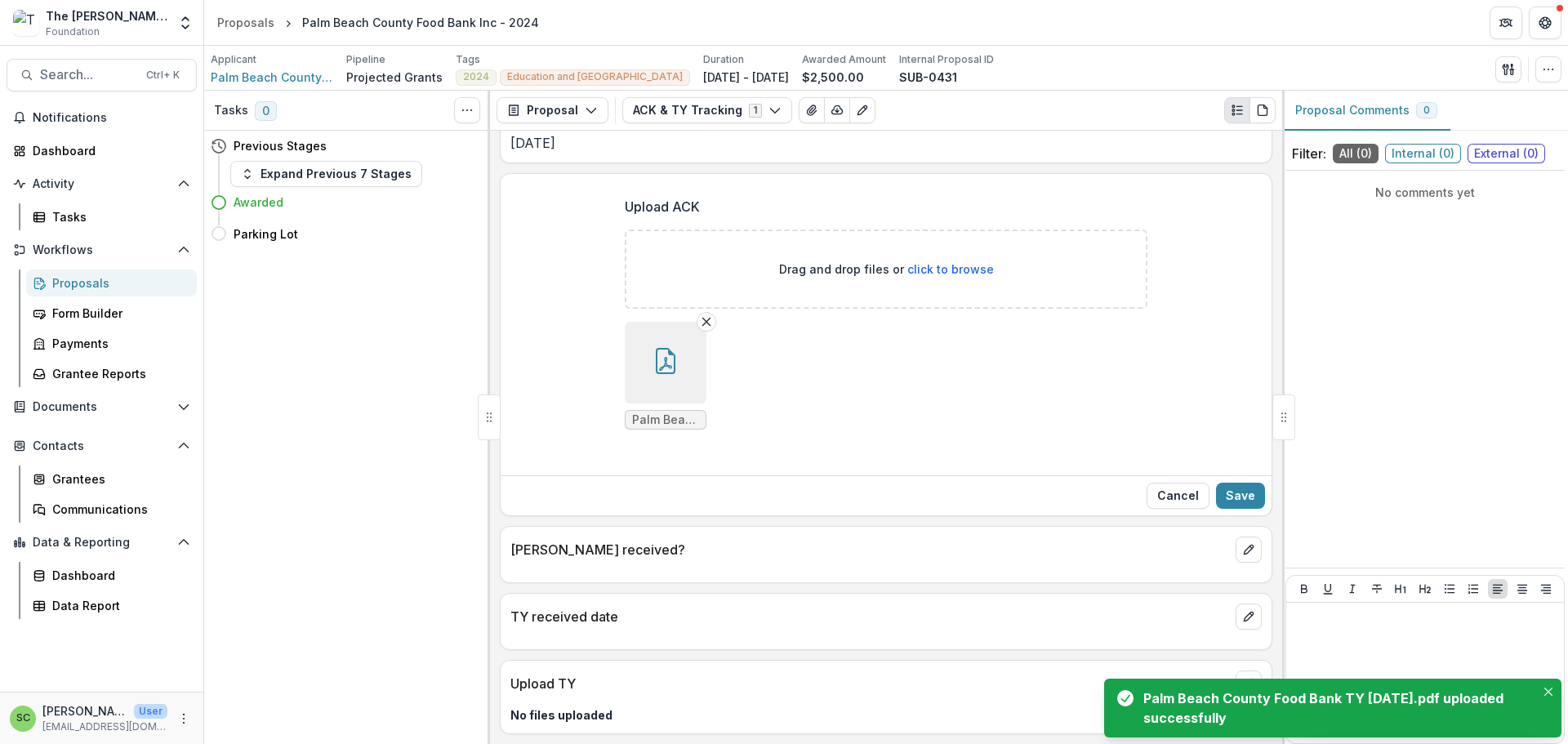
scroll to position [326, 0]
click at [1224, 483] on button "Save" at bounding box center [1241, 495] width 49 height 26
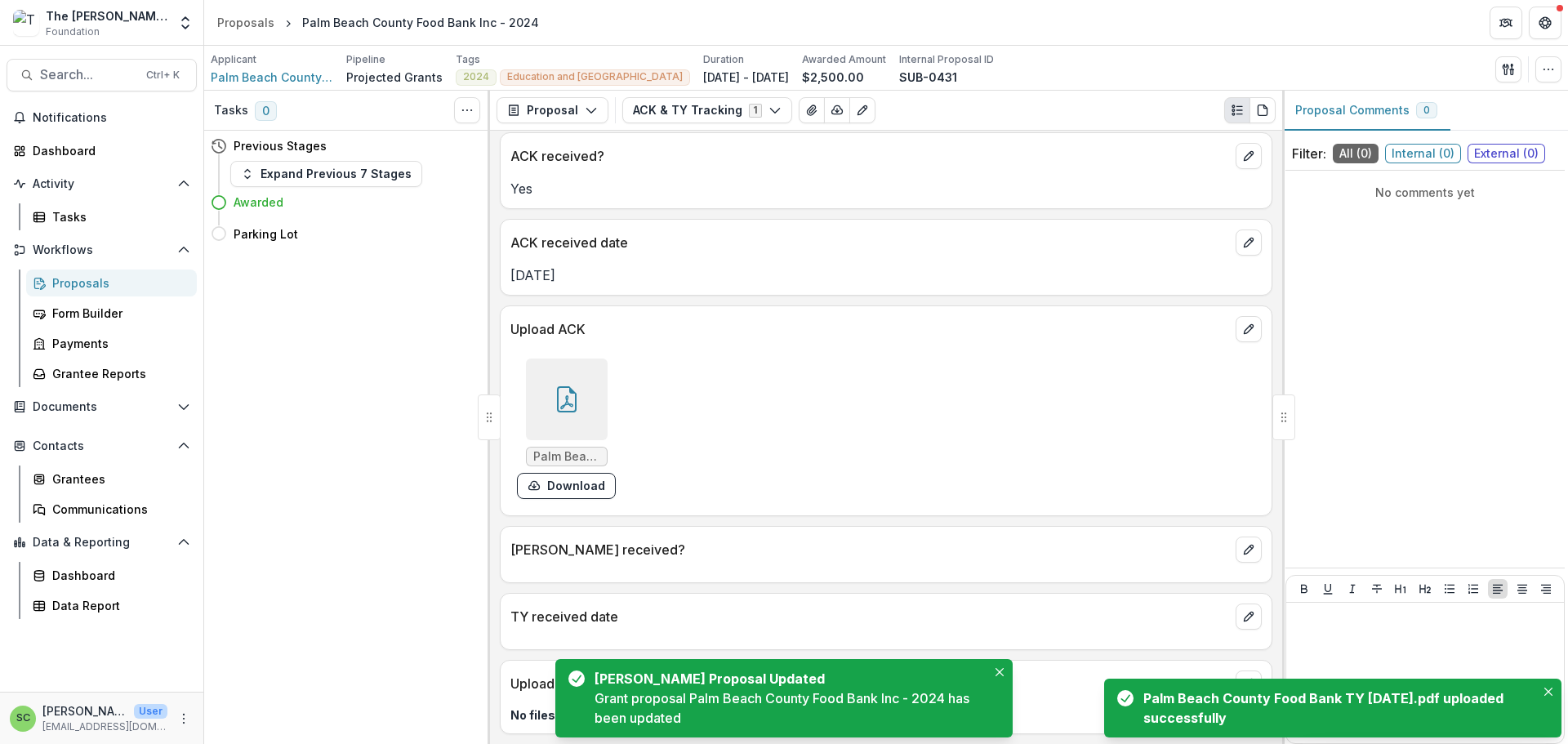
scroll to position [162, 0]
click at [1243, 543] on icon "edit" at bounding box center [1249, 549] width 13 height 13
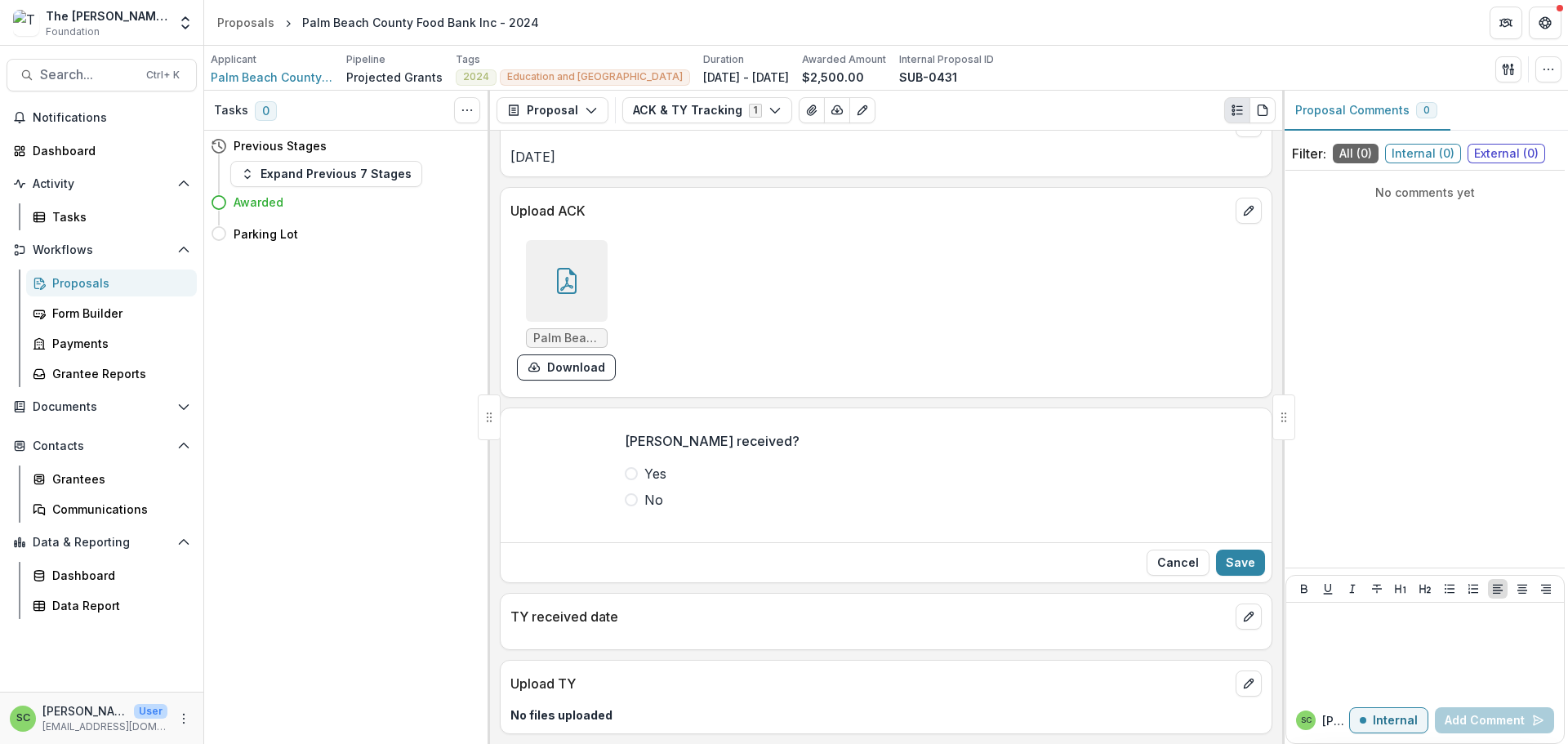
drag, startPoint x: 558, startPoint y: 553, endPoint x: 571, endPoint y: 556, distance: 13.3
click at [625, 480] on span at bounding box center [631, 473] width 13 height 13
click at [1221, 576] on button "Save" at bounding box center [1241, 562] width 49 height 26
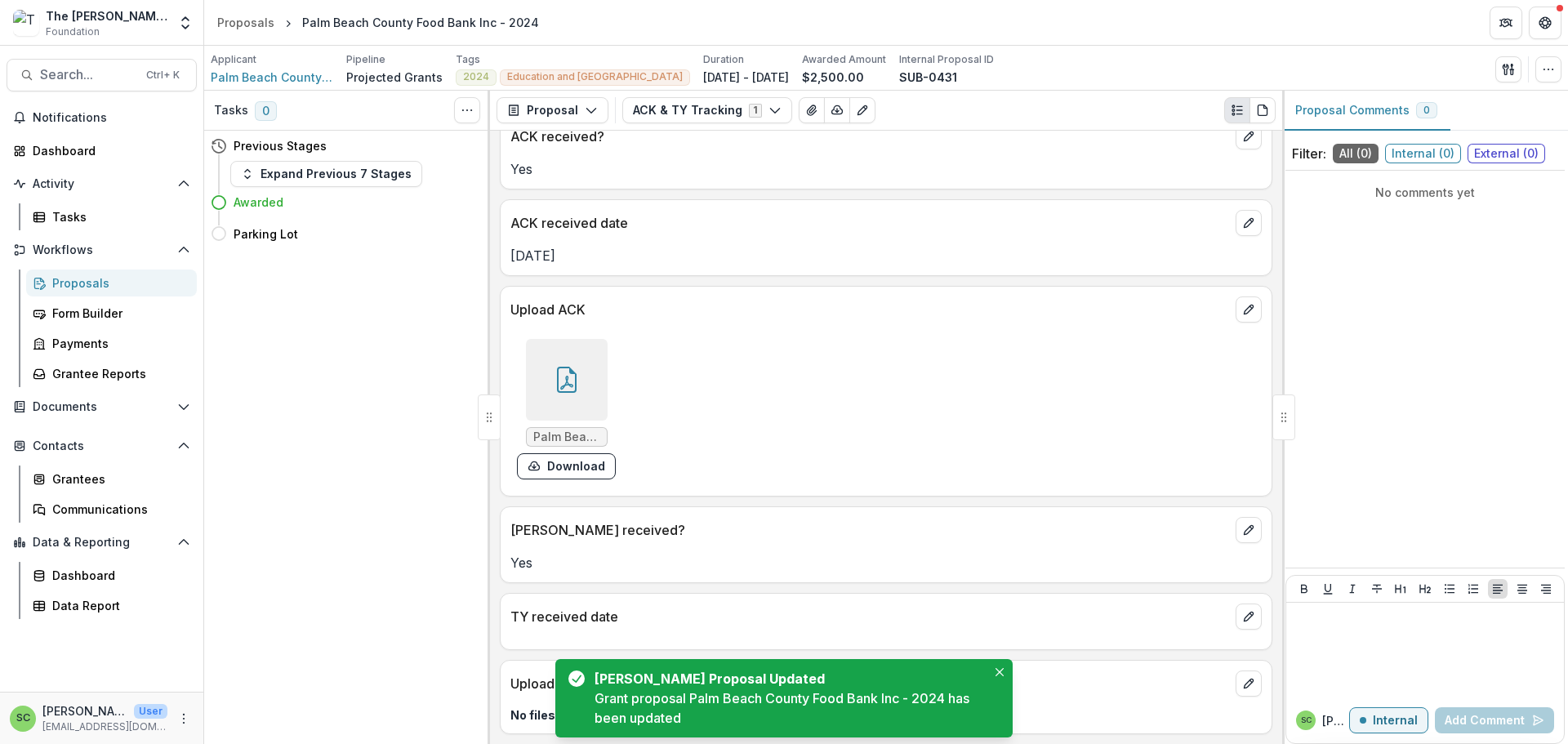
scroll to position [186, 0]
drag, startPoint x: 1005, startPoint y: 653, endPoint x: 1016, endPoint y: 654, distance: 11.0
click at [1006, 662] on button "Close" at bounding box center [1000, 672] width 20 height 20
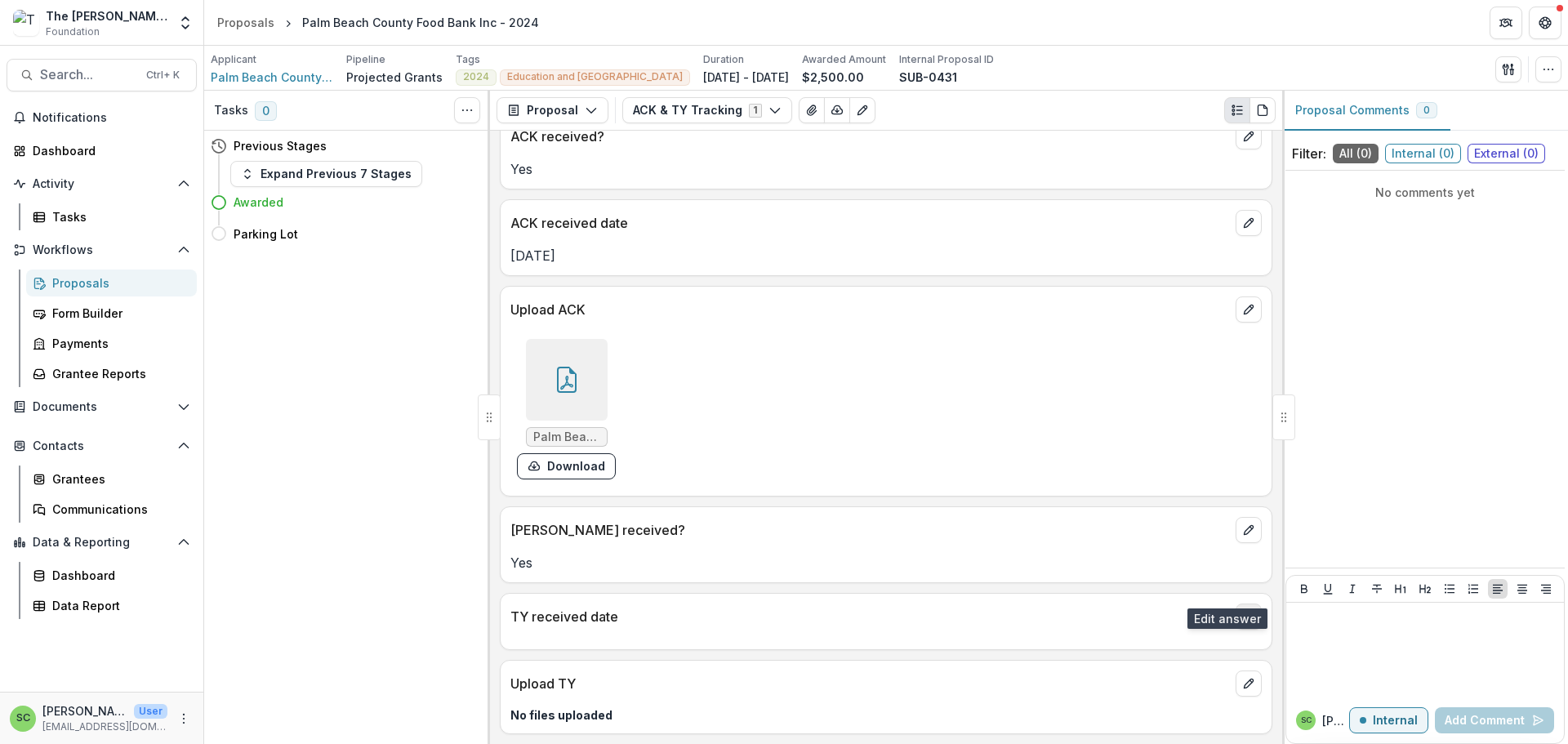
click at [1236, 603] on button "edit" at bounding box center [1249, 616] width 26 height 26
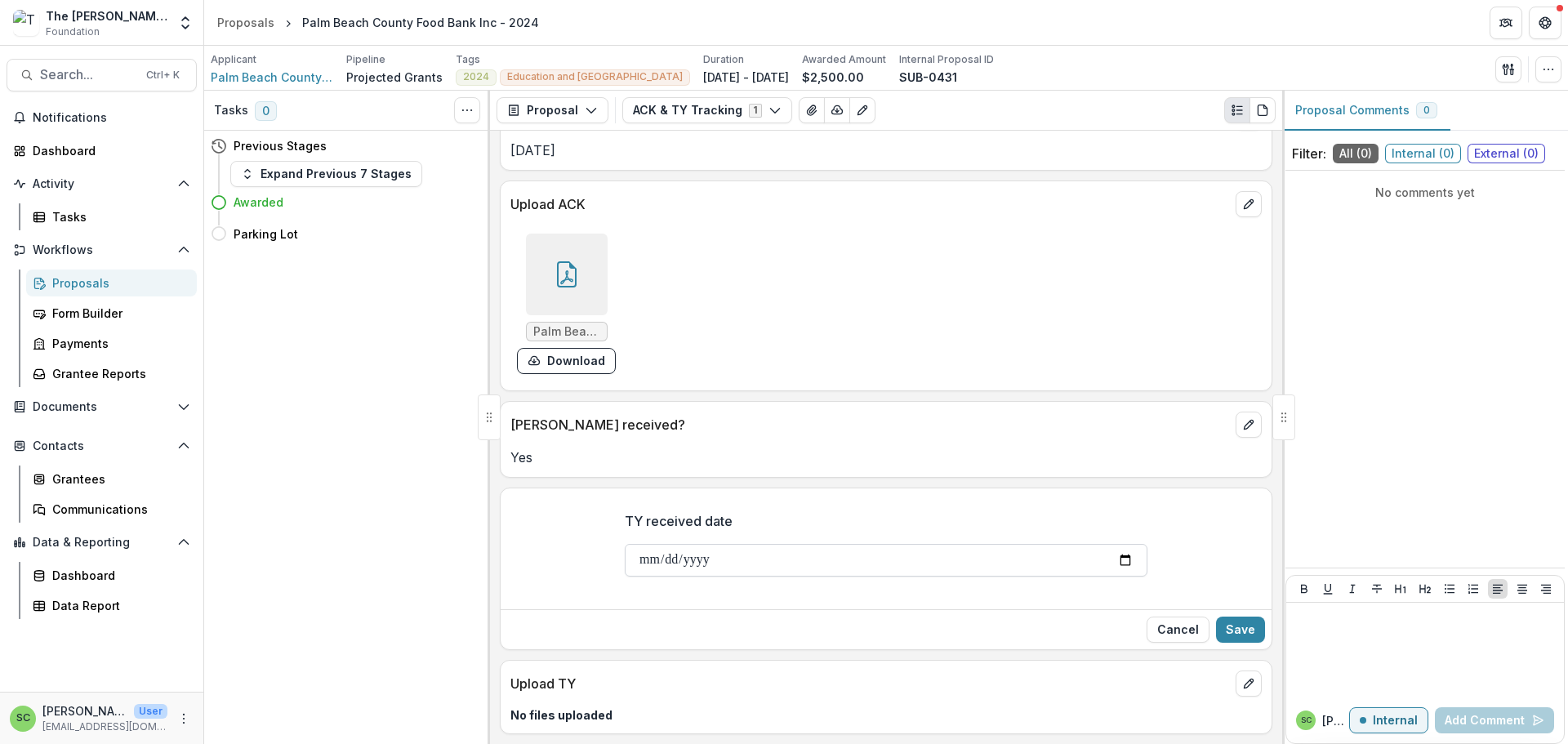
click at [625, 577] on input "TY received date" at bounding box center [886, 559] width 523 height 32
type input "**********"
click at [1221, 617] on button "Save" at bounding box center [1241, 629] width 49 height 26
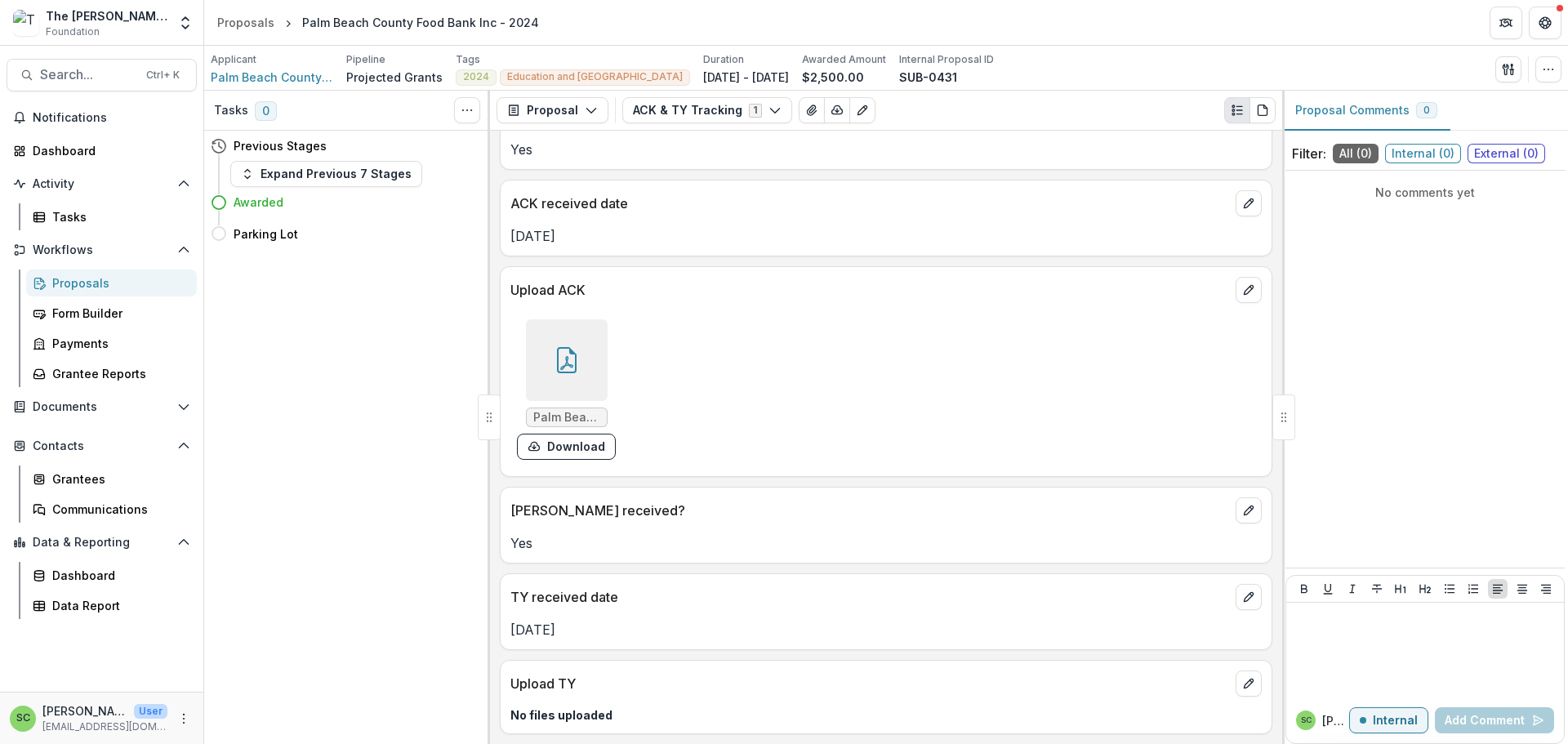
scroll to position [210, 0]
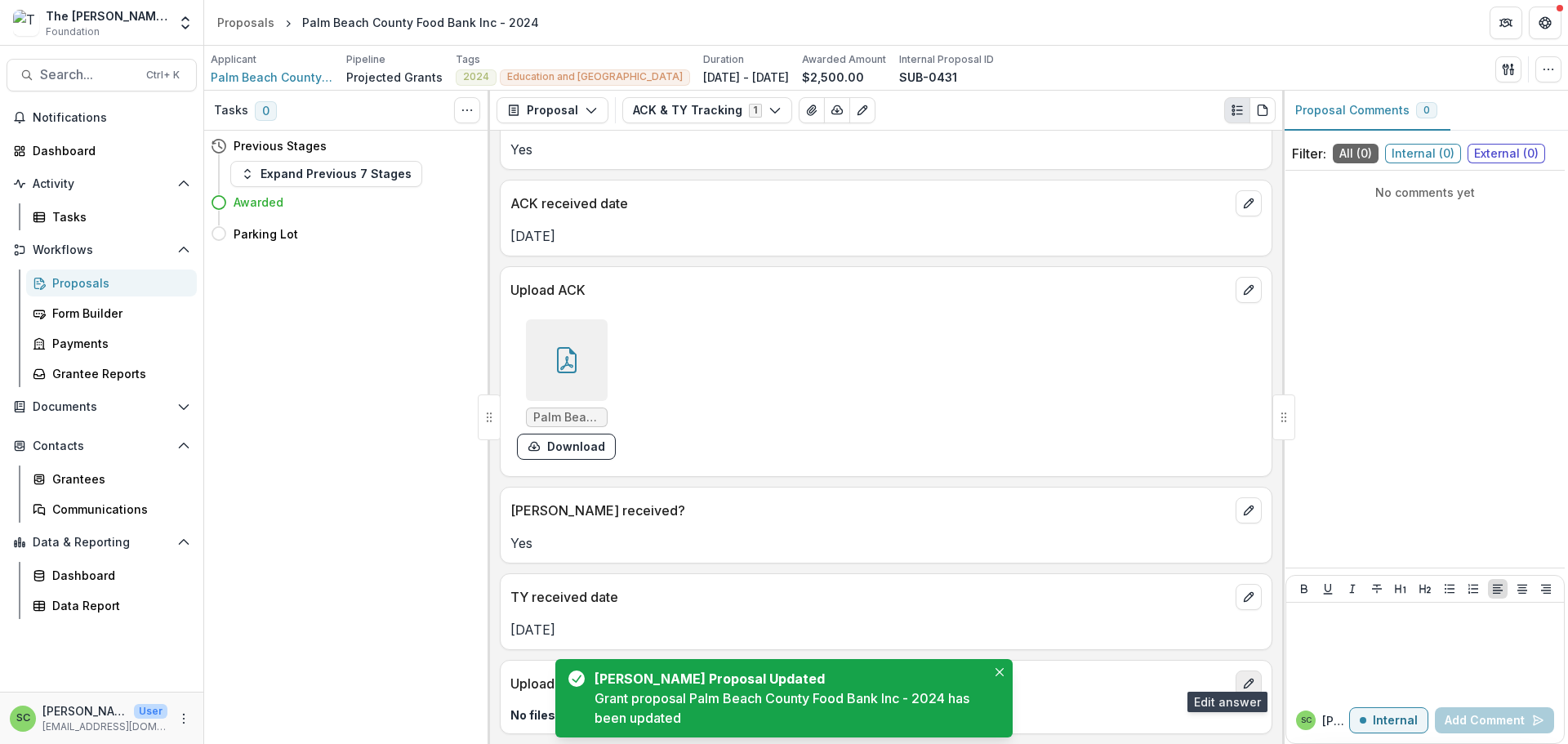
click at [1244, 679] on icon "edit" at bounding box center [1248, 683] width 9 height 9
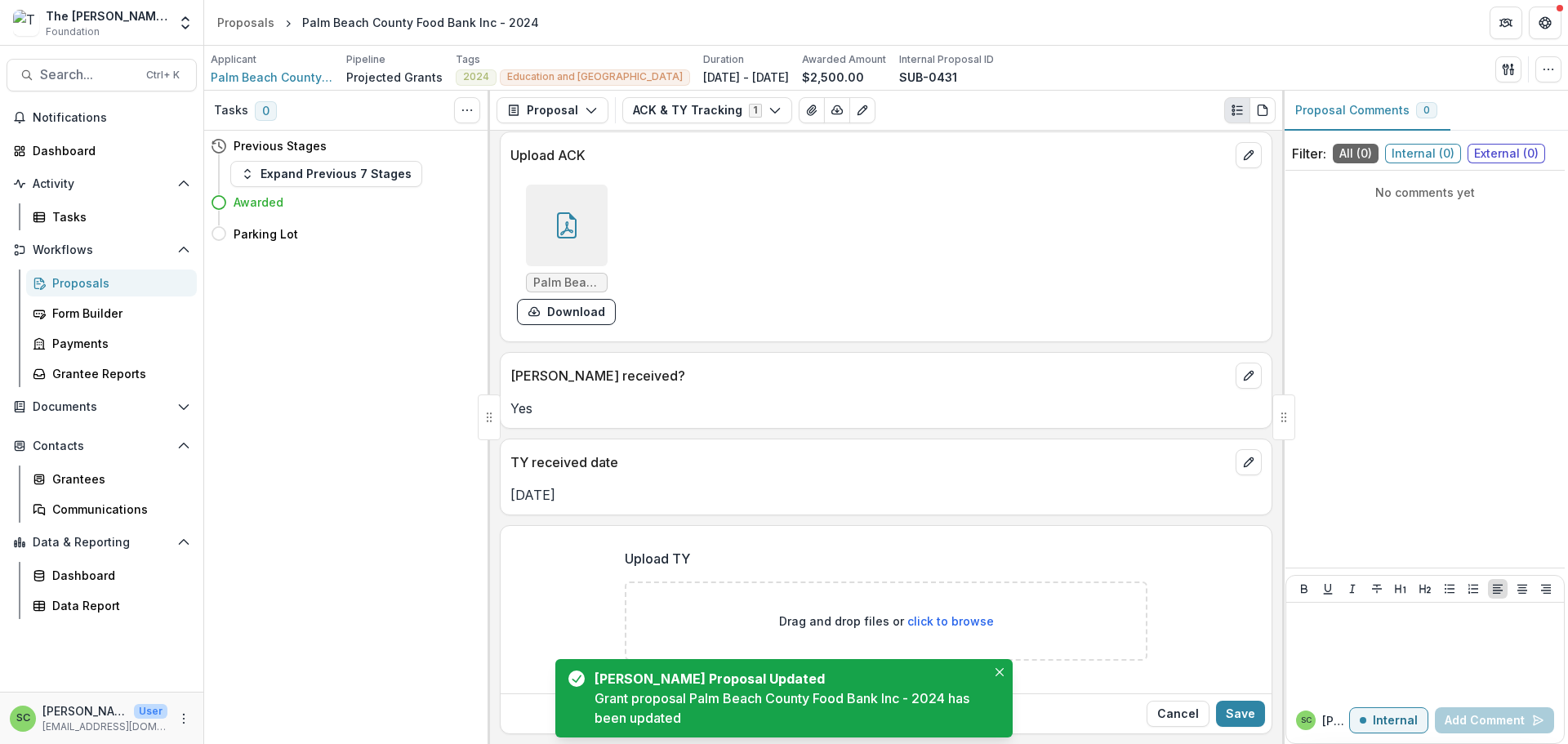
scroll to position [378, 0]
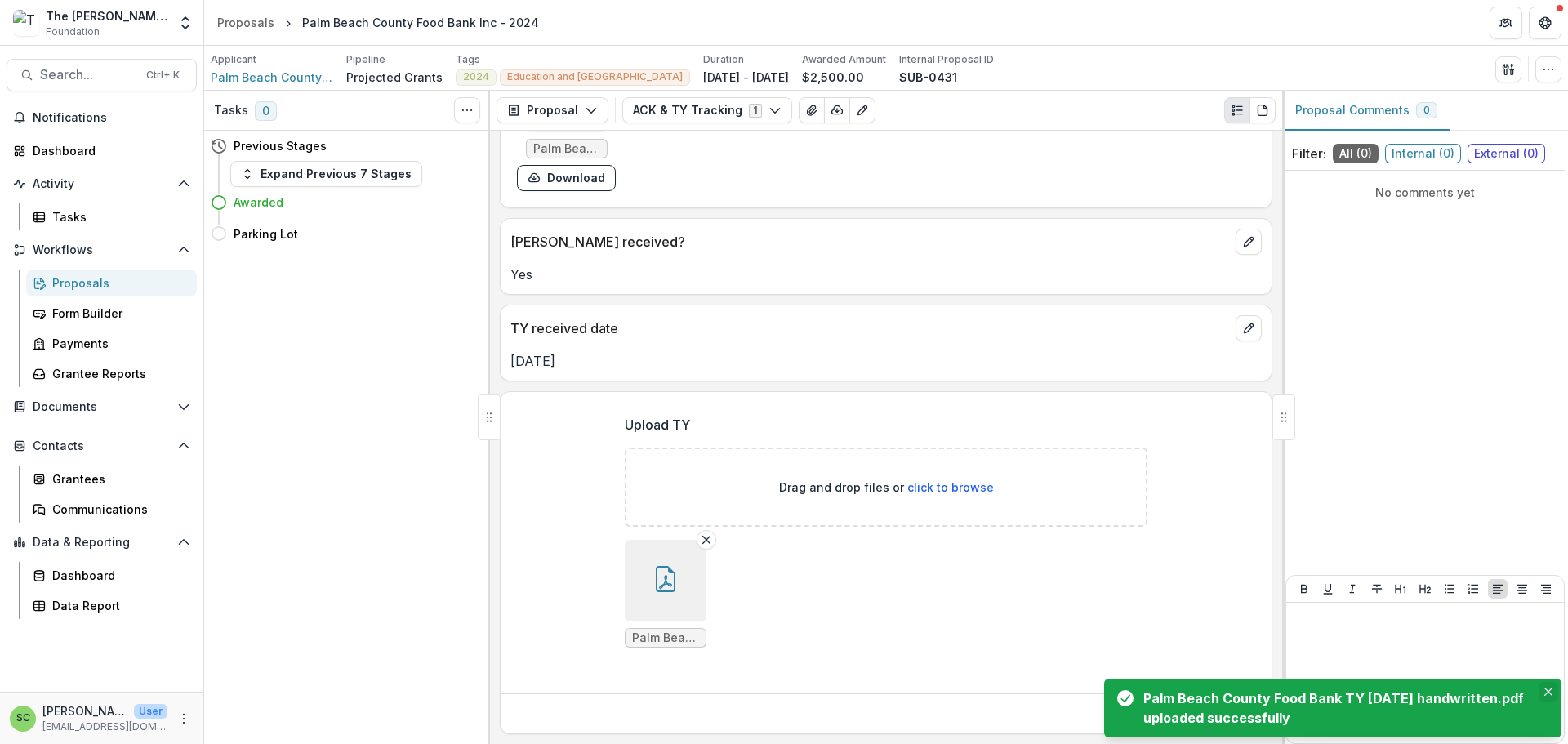
click at [1544, 687] on icon "Close" at bounding box center [1548, 691] width 8 height 8
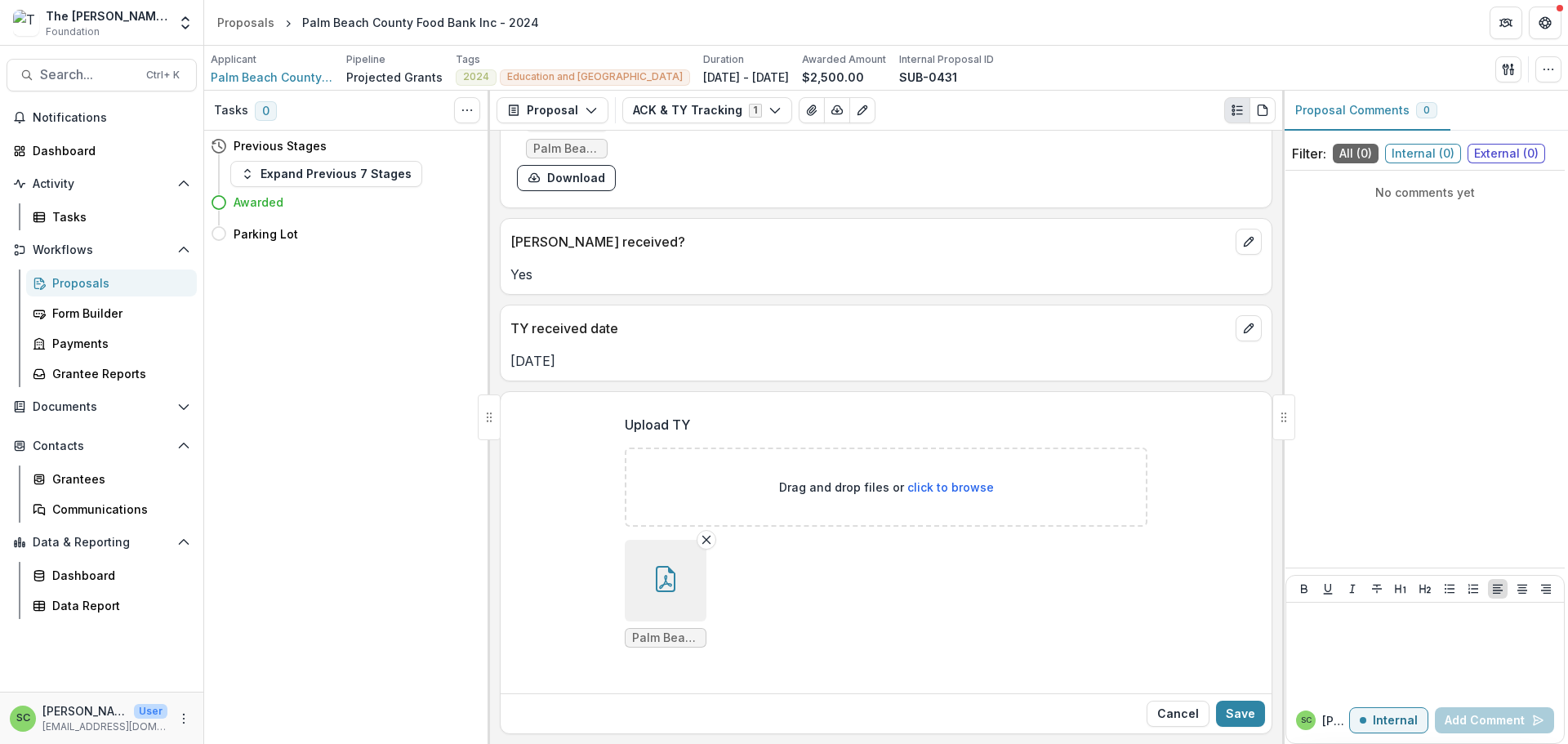
scroll to position [525, 0]
click at [1222, 703] on button "Save" at bounding box center [1241, 714] width 49 height 26
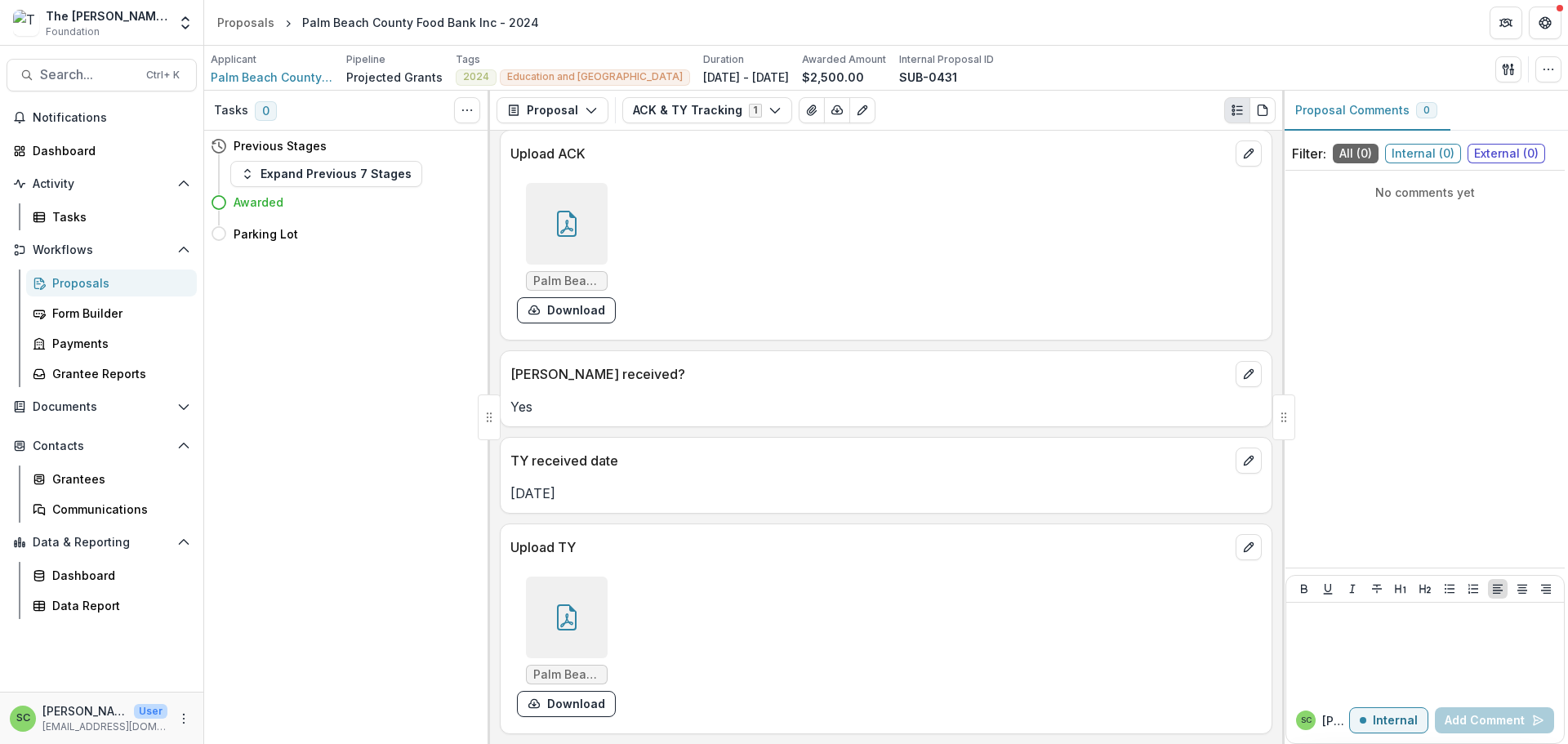
scroll to position [361, 0]
click at [85, 488] on div "Grantees" at bounding box center [118, 479] width 131 height 18
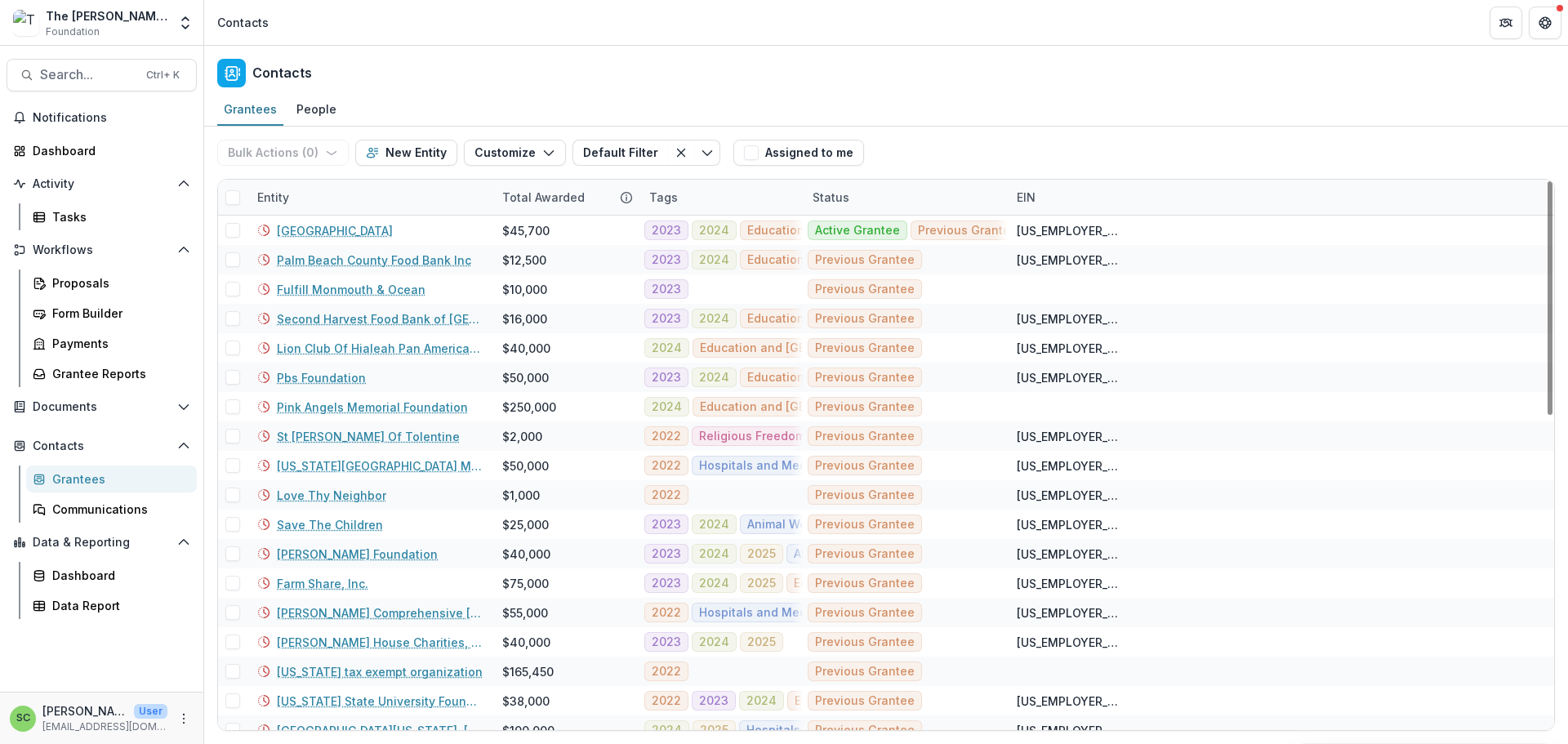
click at [404, 214] on div "Entity" at bounding box center [370, 197] width 245 height 35
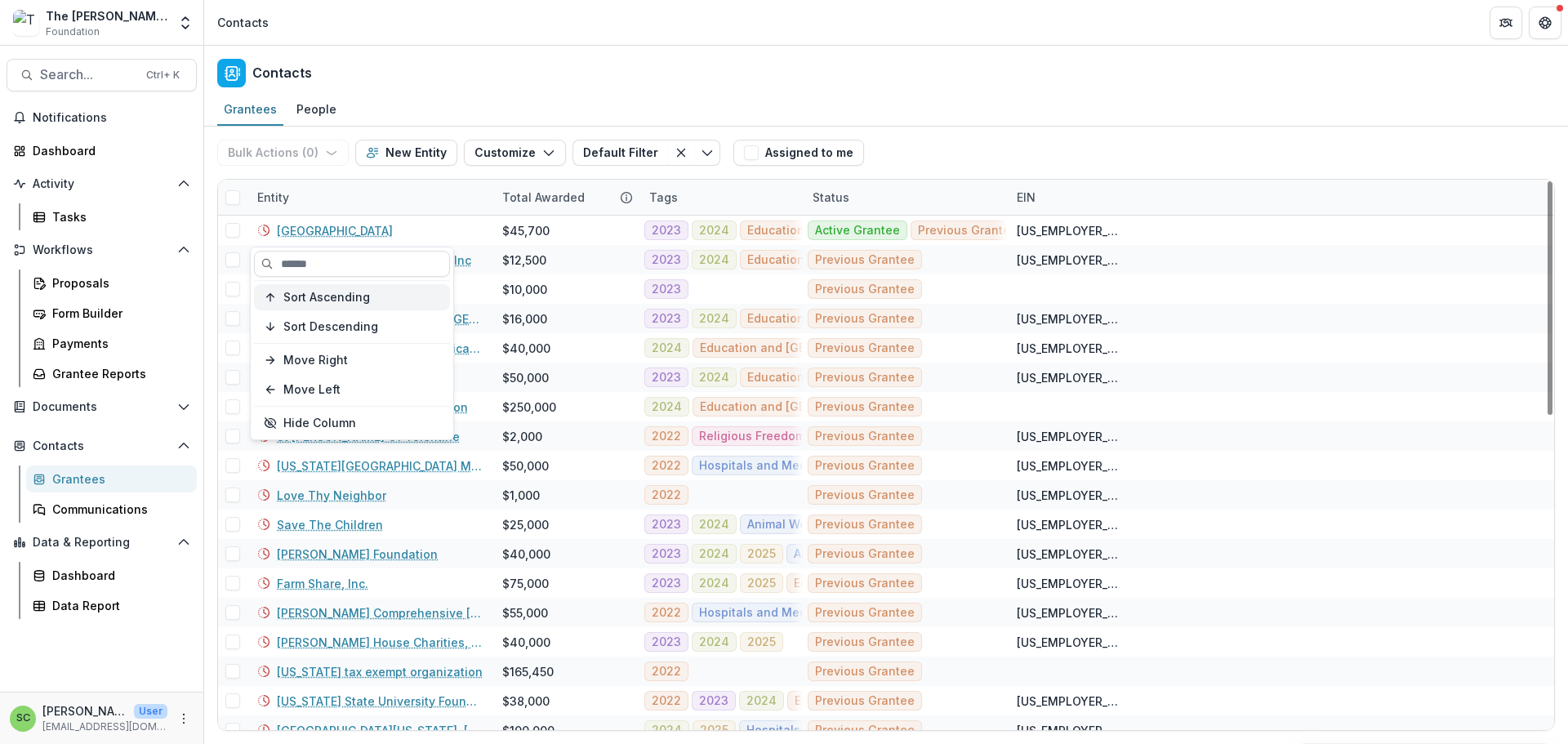
click at [370, 302] on span "Sort Ascending" at bounding box center [326, 298] width 86 height 14
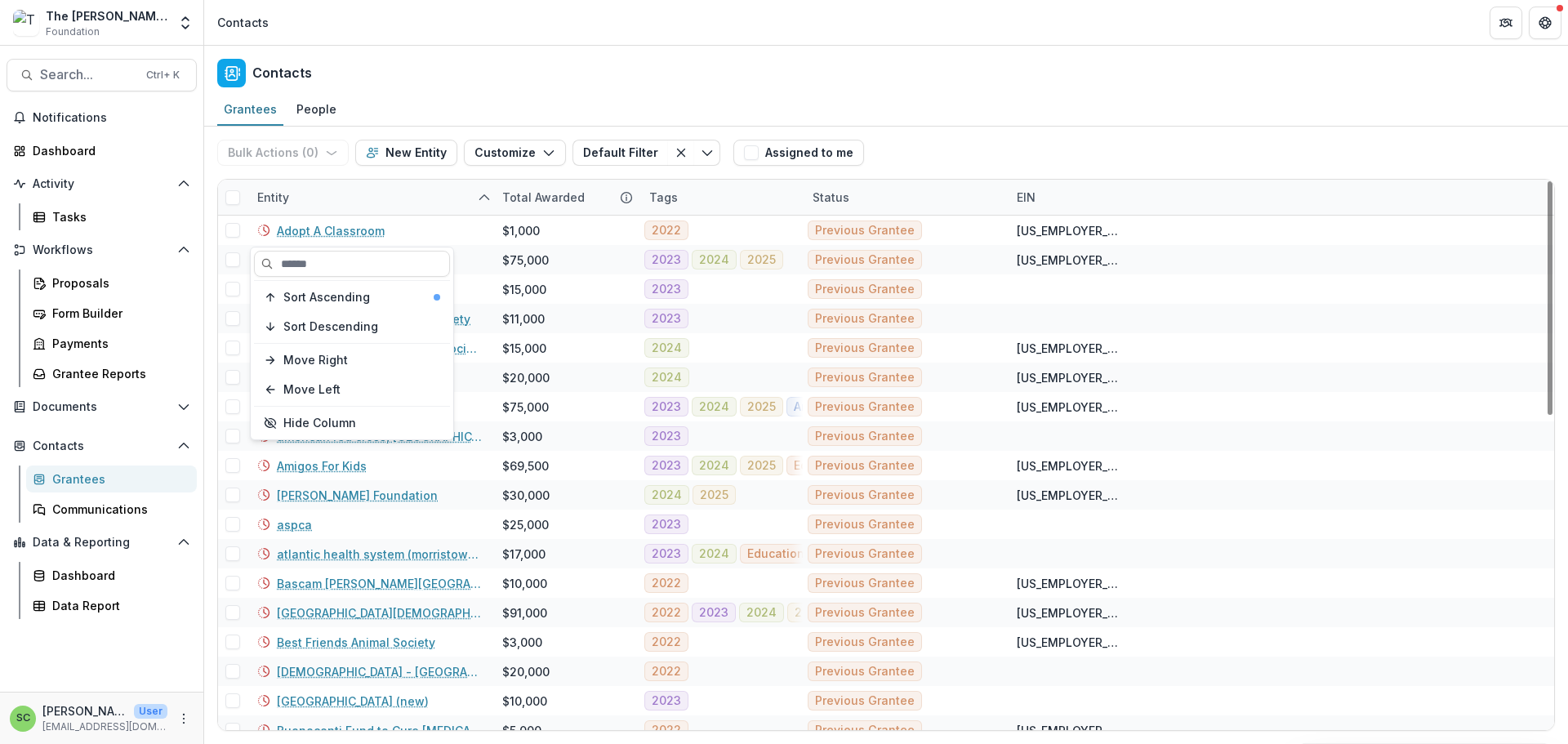
click at [401, 214] on div "Entity" at bounding box center [370, 197] width 245 height 35
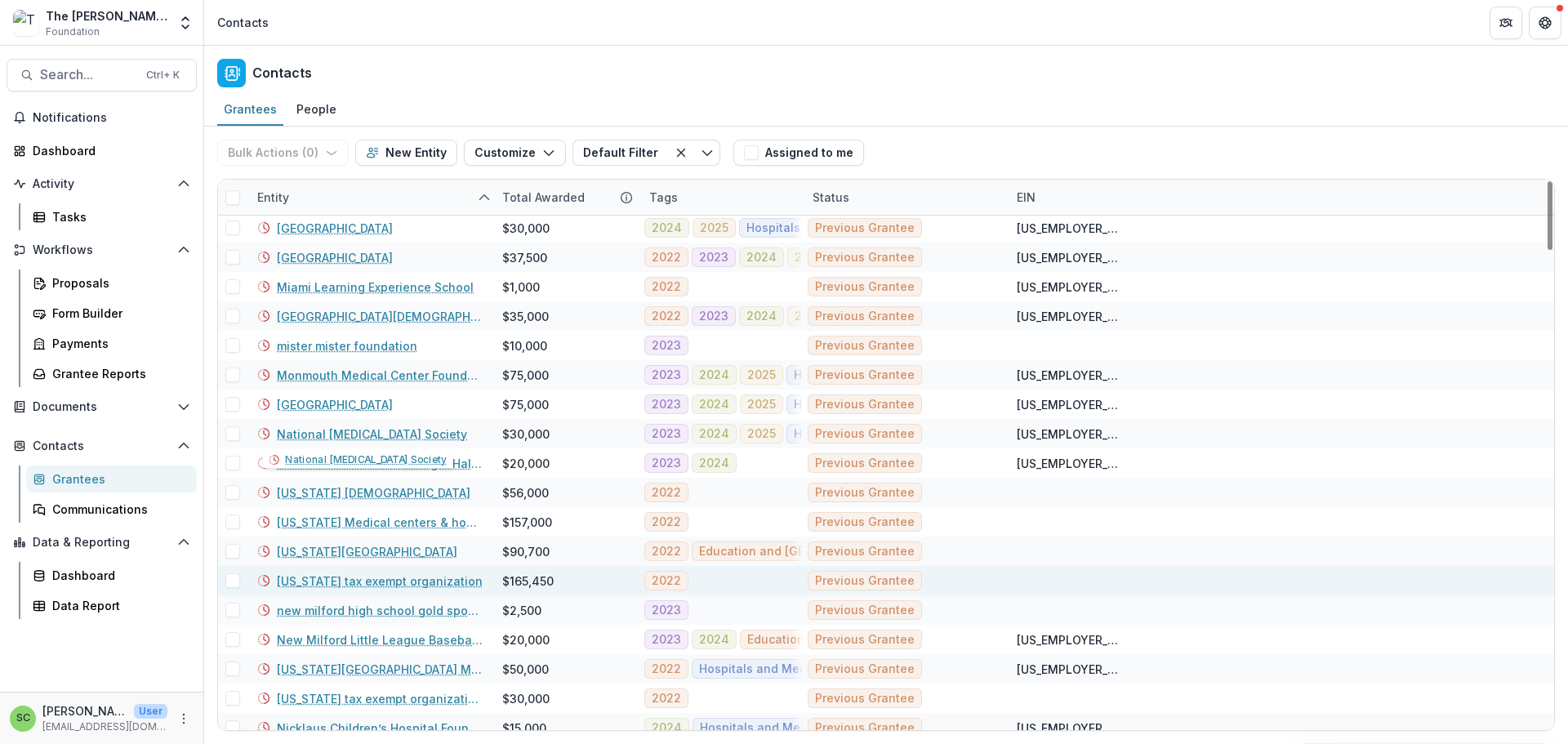
scroll to position [2858, 0]
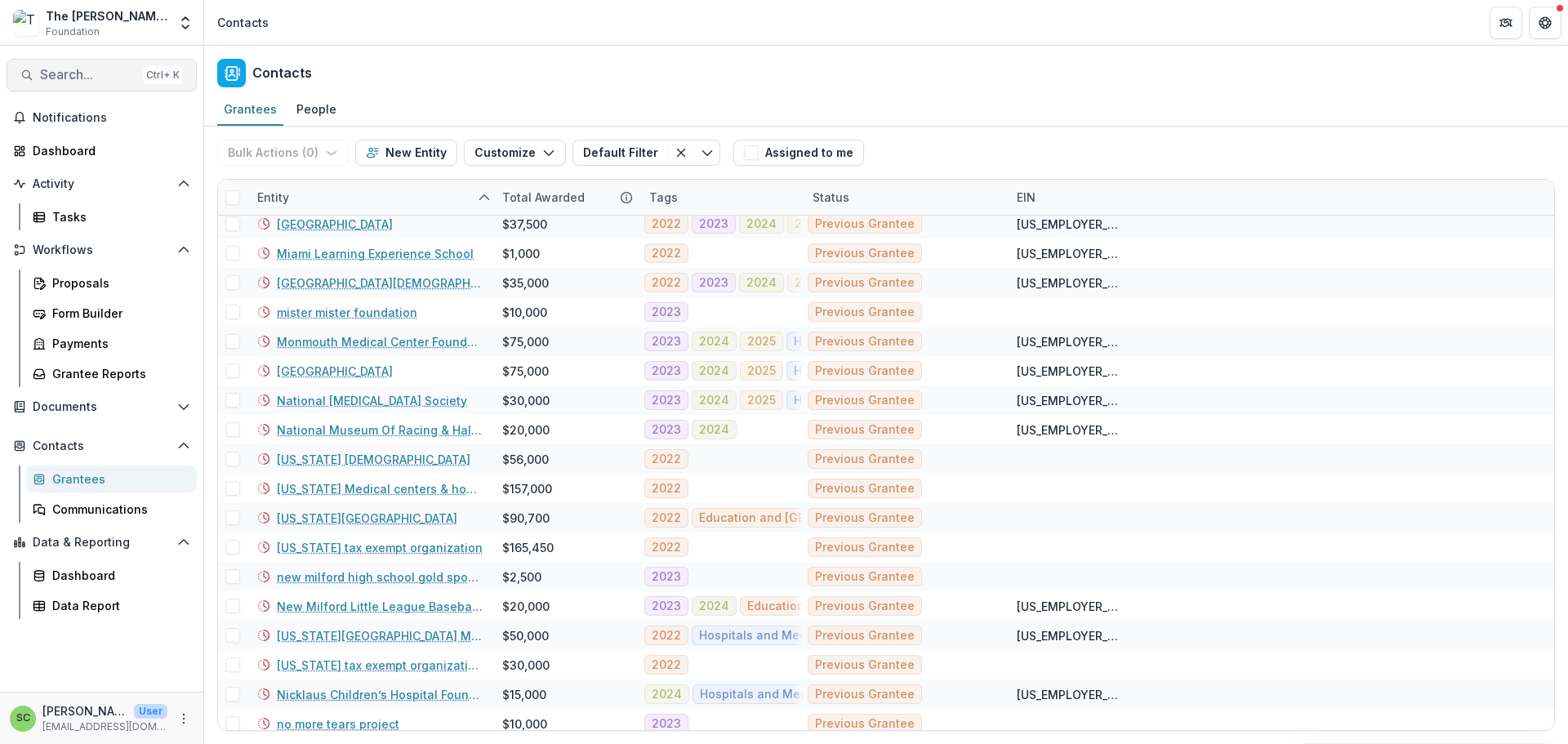
click at [75, 78] on span "Search..." at bounding box center [88, 74] width 96 height 16
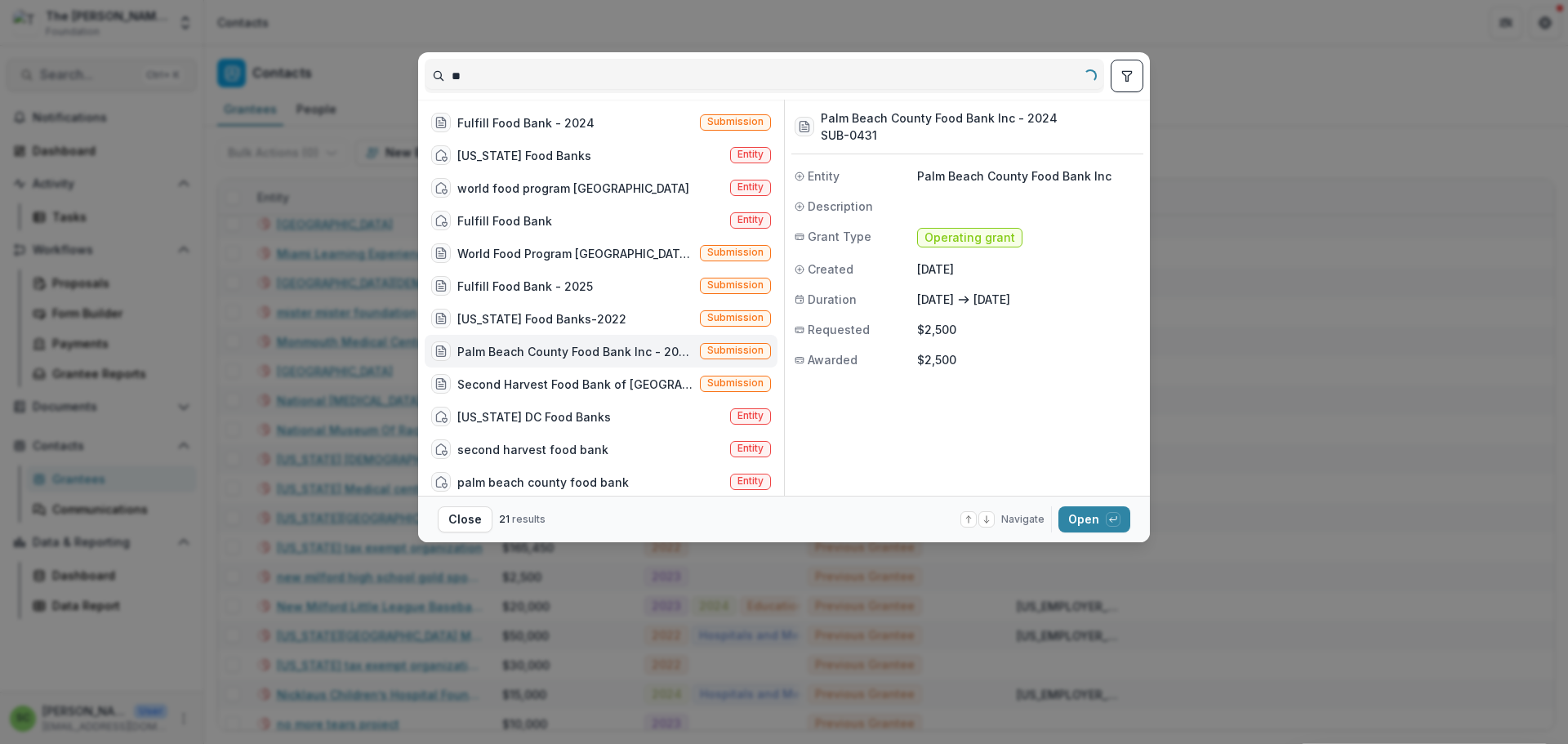
type input "*"
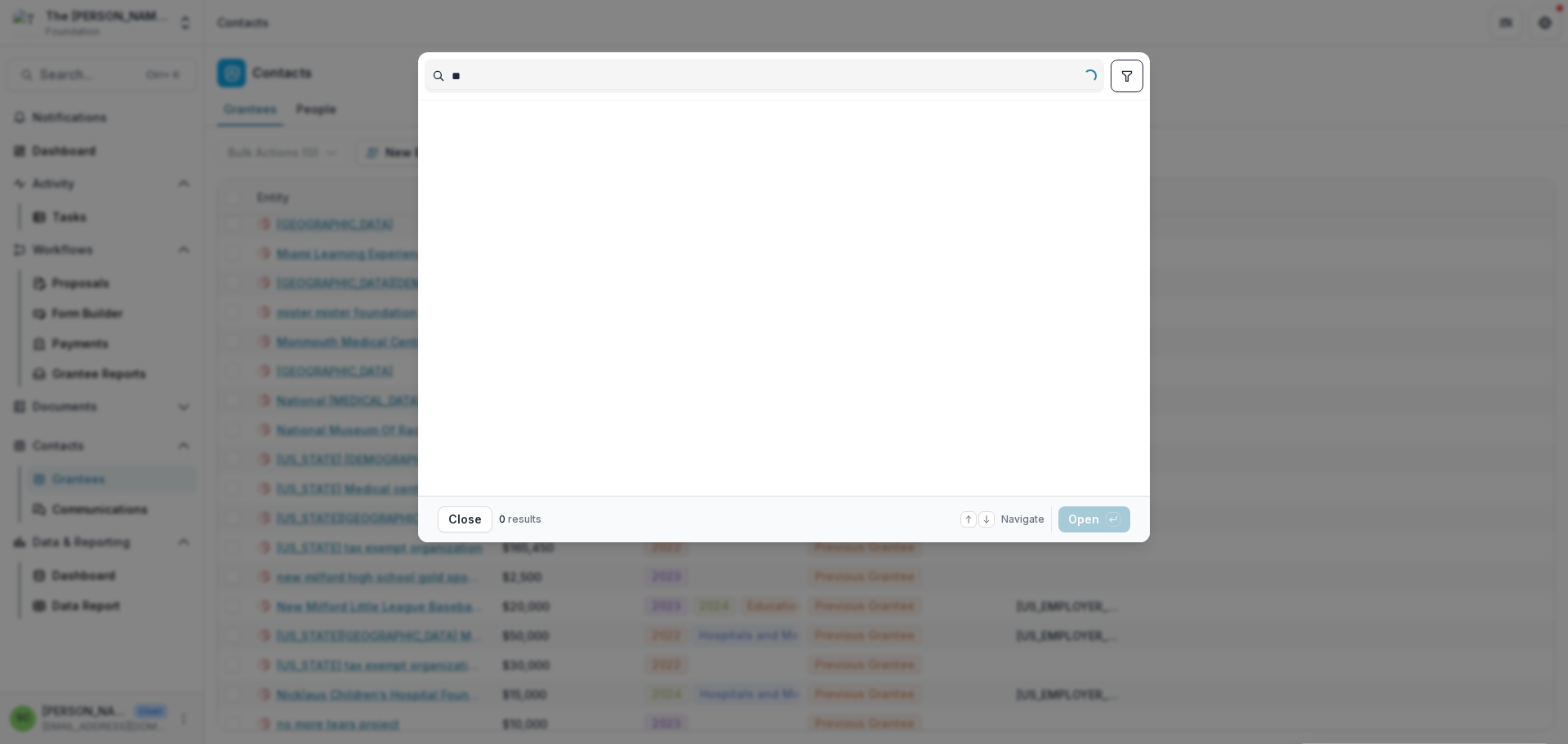
type input "*"
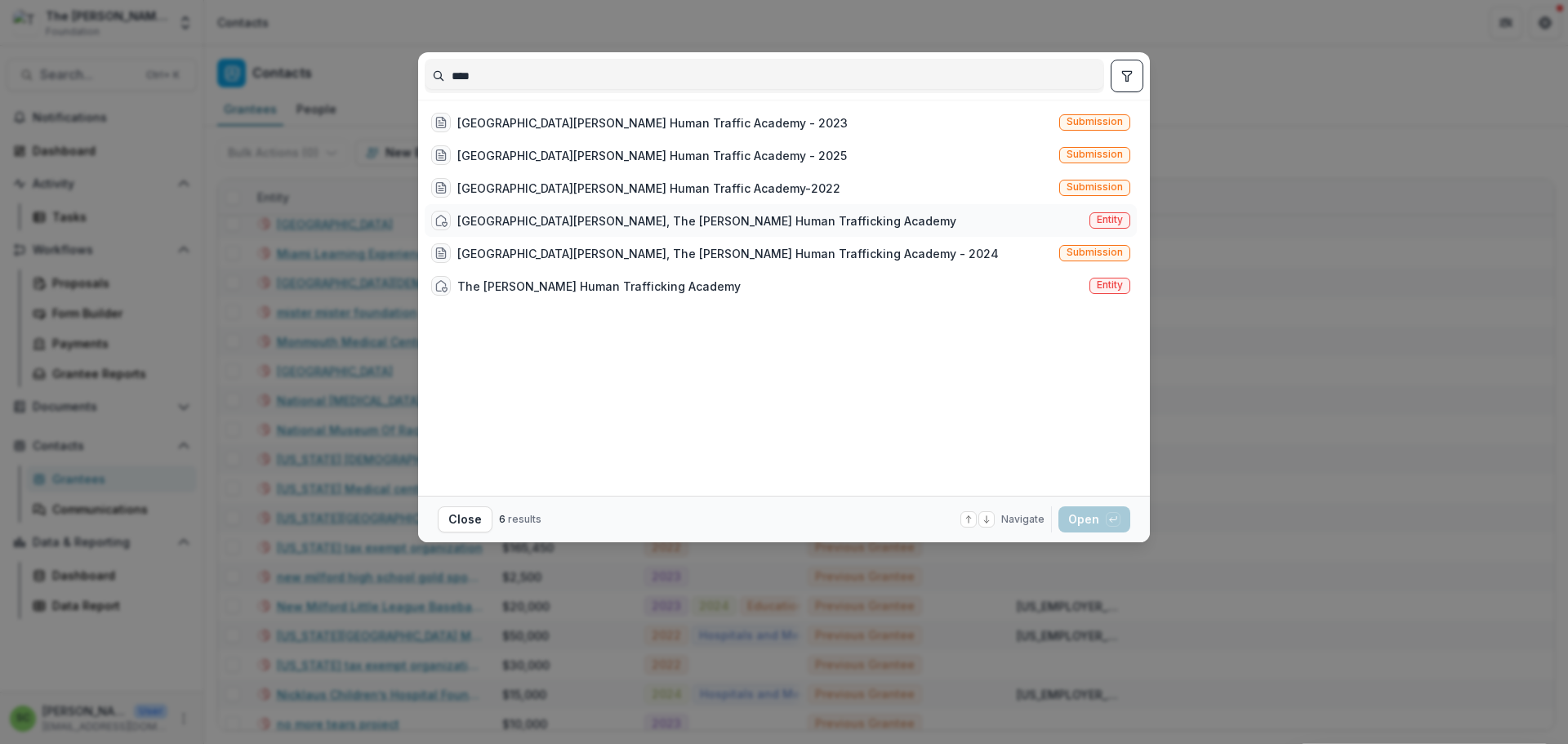
type input "****"
click at [869, 229] on div "[GEOGRAPHIC_DATA][PERSON_NAME], The [PERSON_NAME] Human Trafficking Academy" at bounding box center [707, 221] width 499 height 18
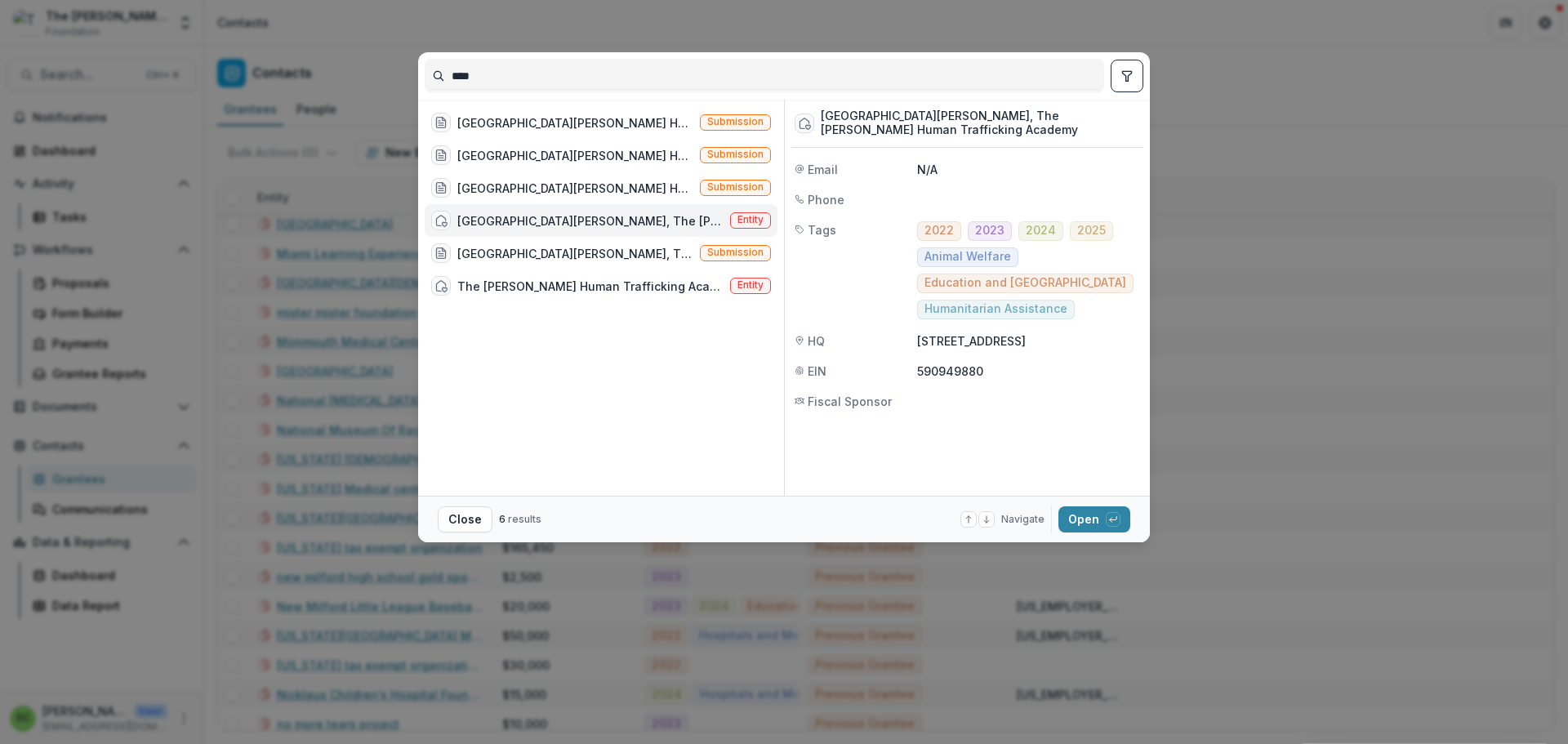
click at [569, 229] on div "[GEOGRAPHIC_DATA][PERSON_NAME], The [PERSON_NAME] Human Trafficking Academy" at bounding box center [591, 221] width 266 height 18
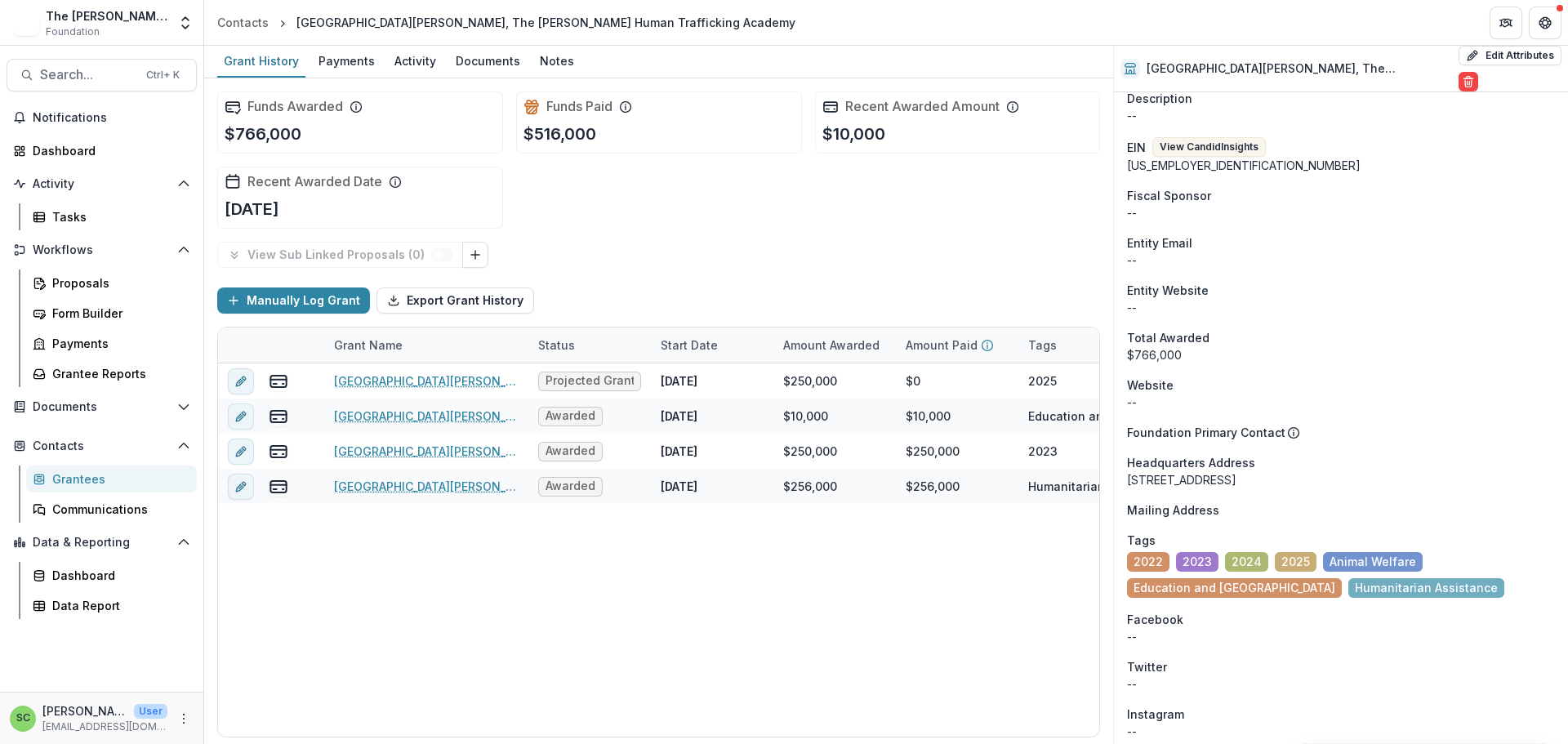
scroll to position [816, 0]
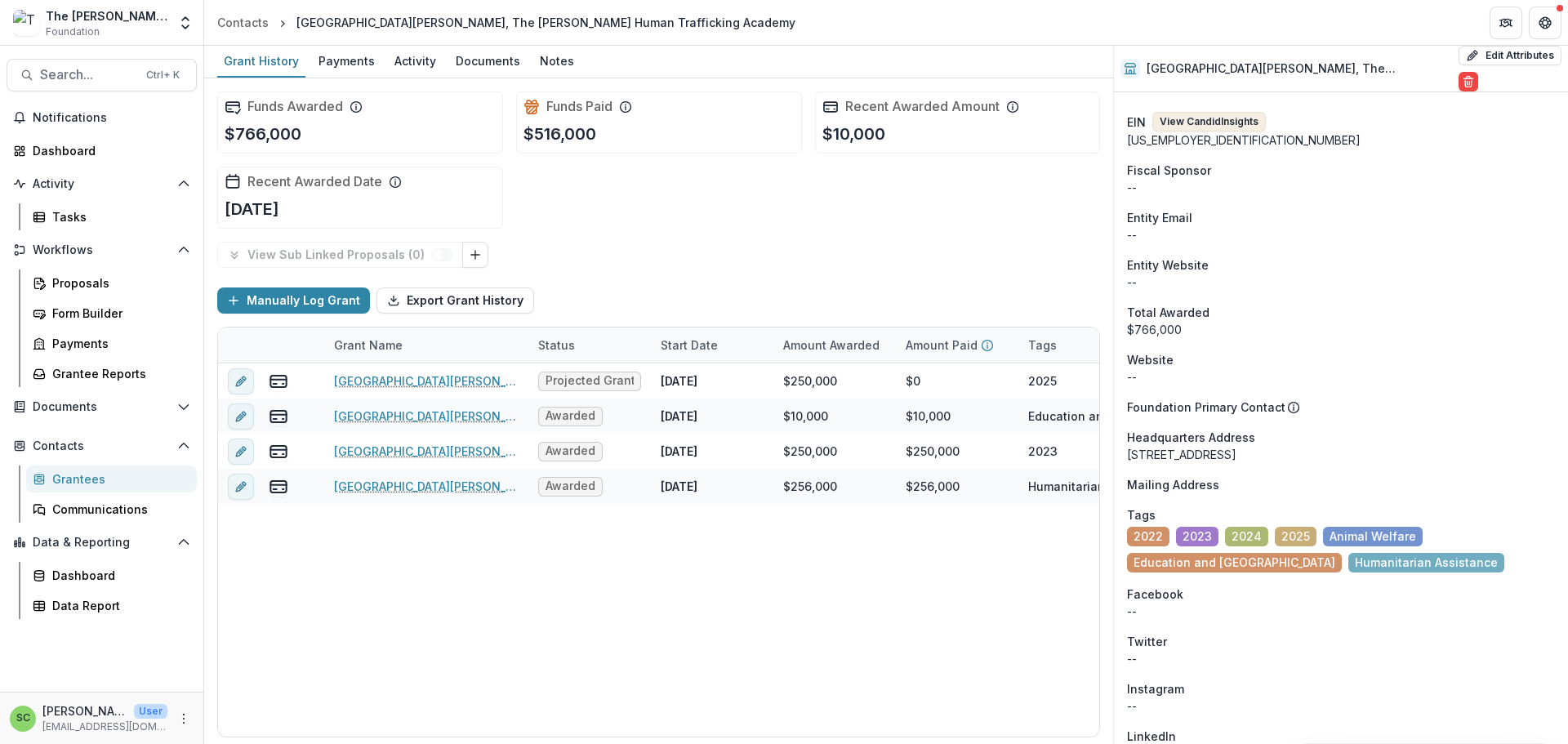
click at [1195, 131] on button "View Candid Insights" at bounding box center [1210, 121] width 114 height 20
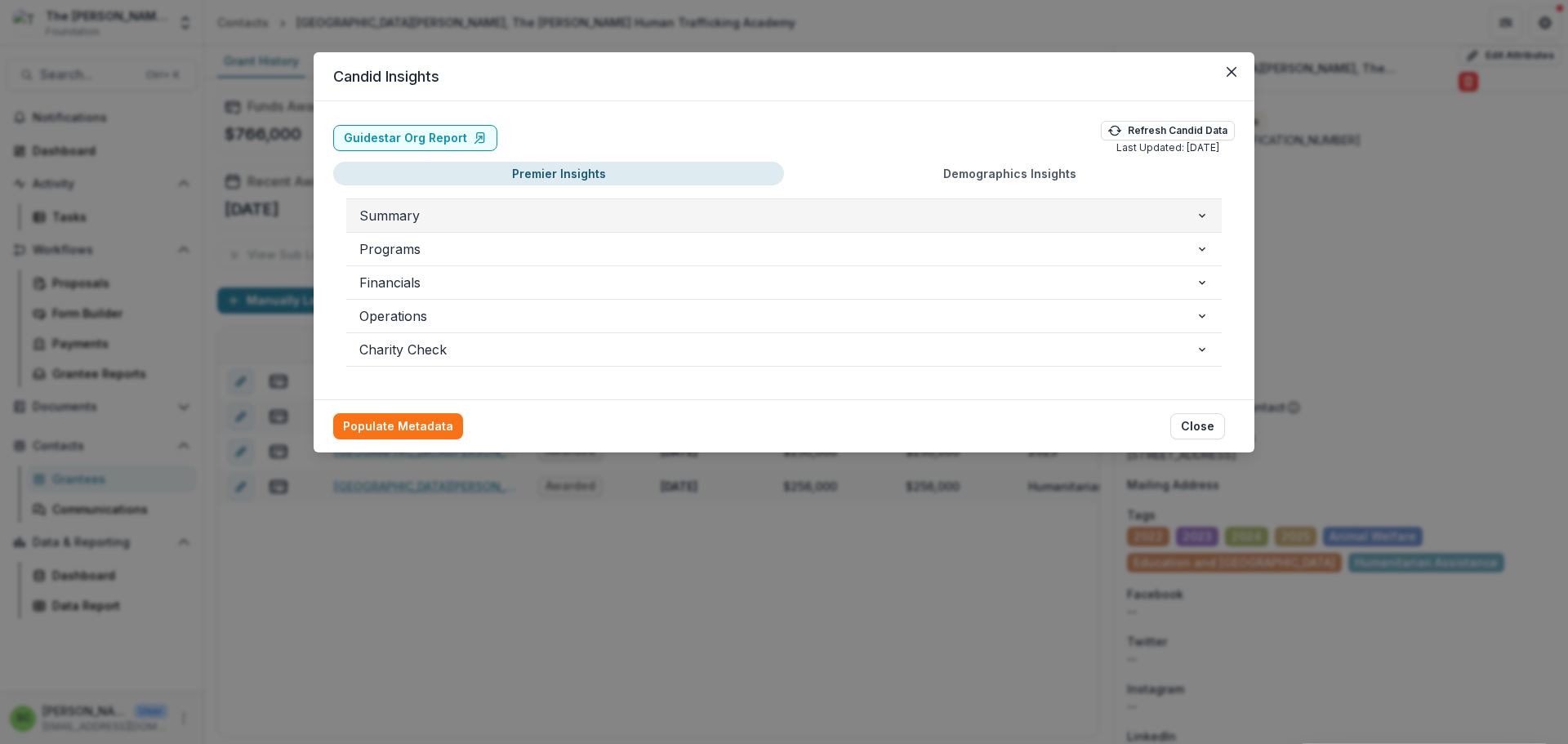
click at [359, 225] on span "Summary" at bounding box center [778, 215] width 836 height 20
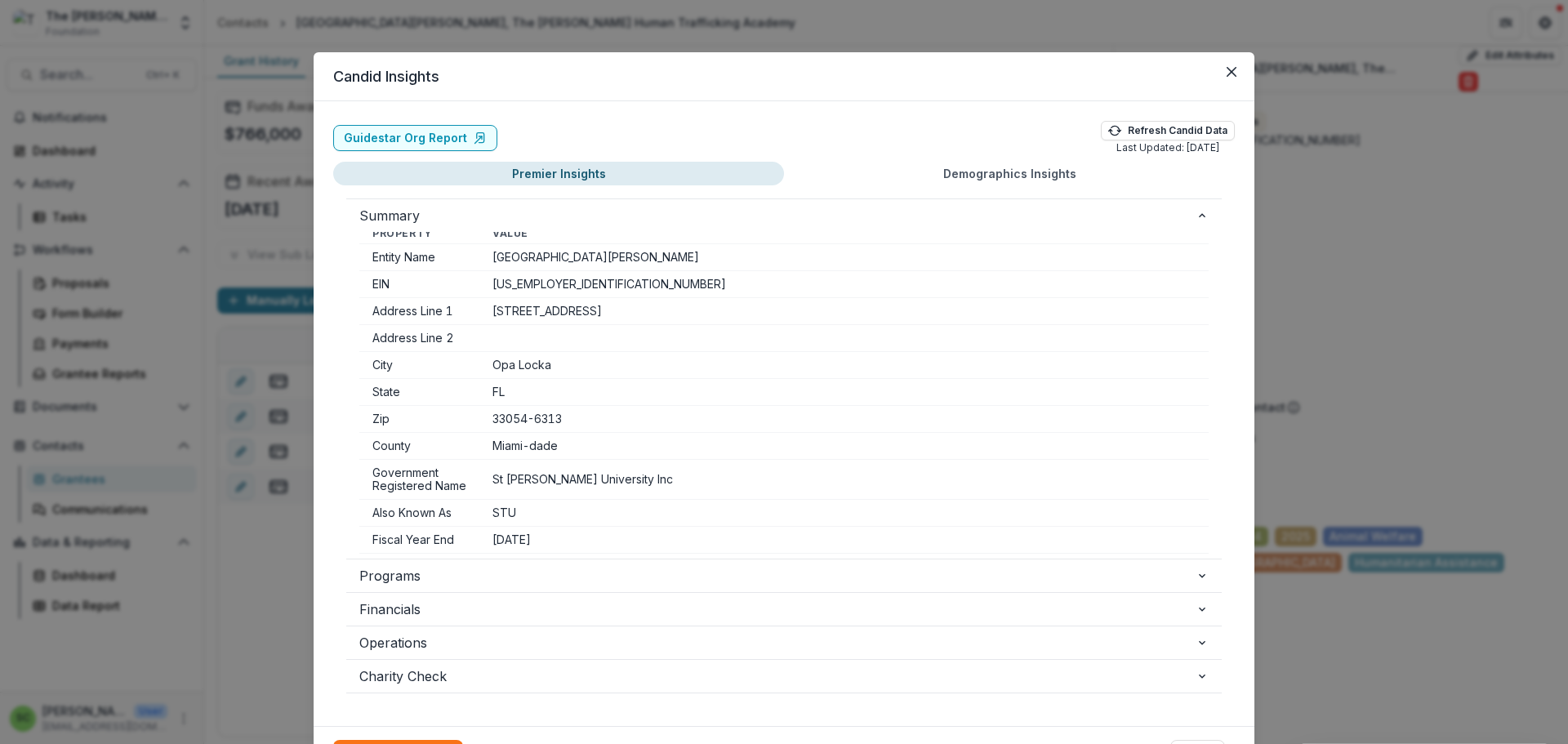
scroll to position [0, 0]
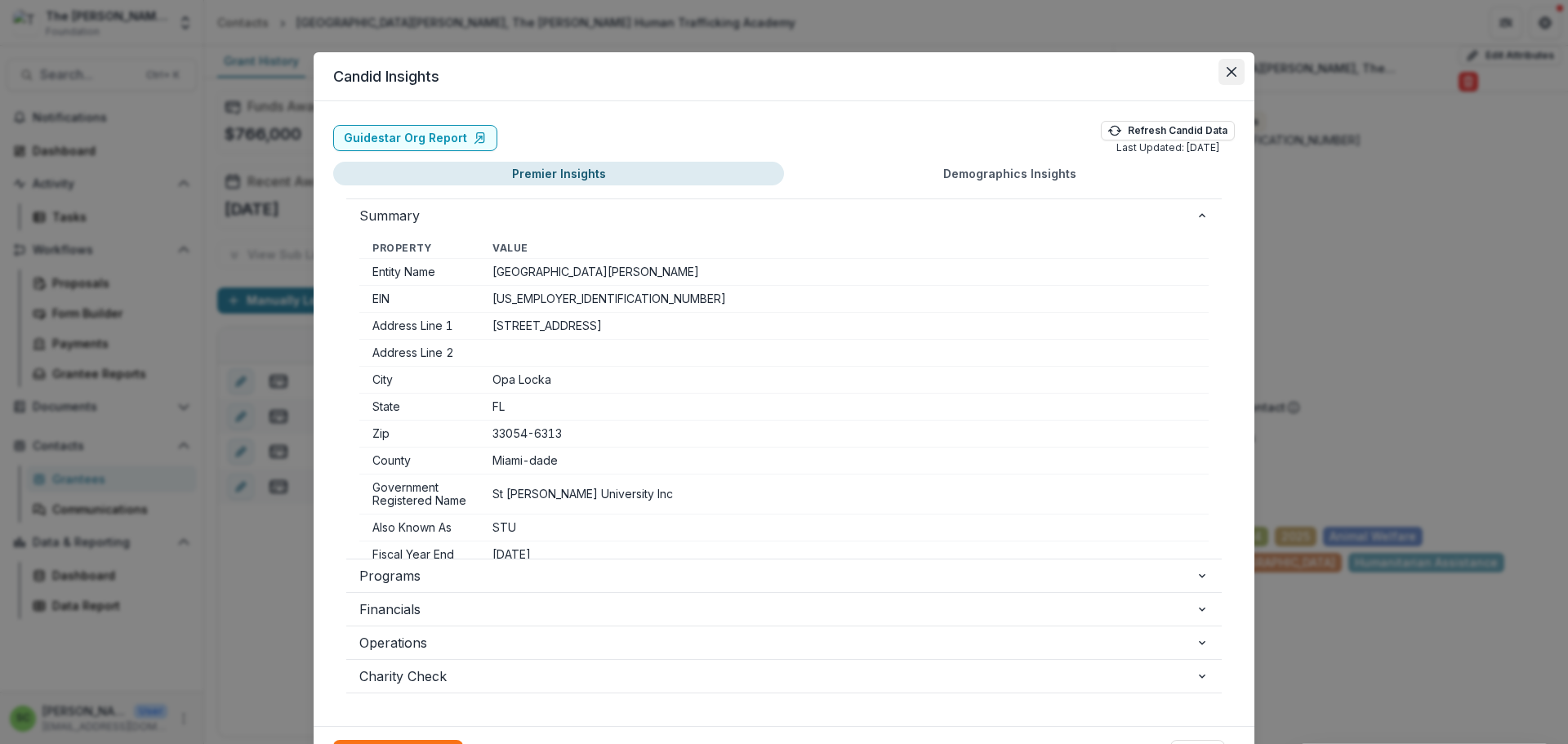
click at [1237, 76] on icon "Close" at bounding box center [1232, 71] width 10 height 10
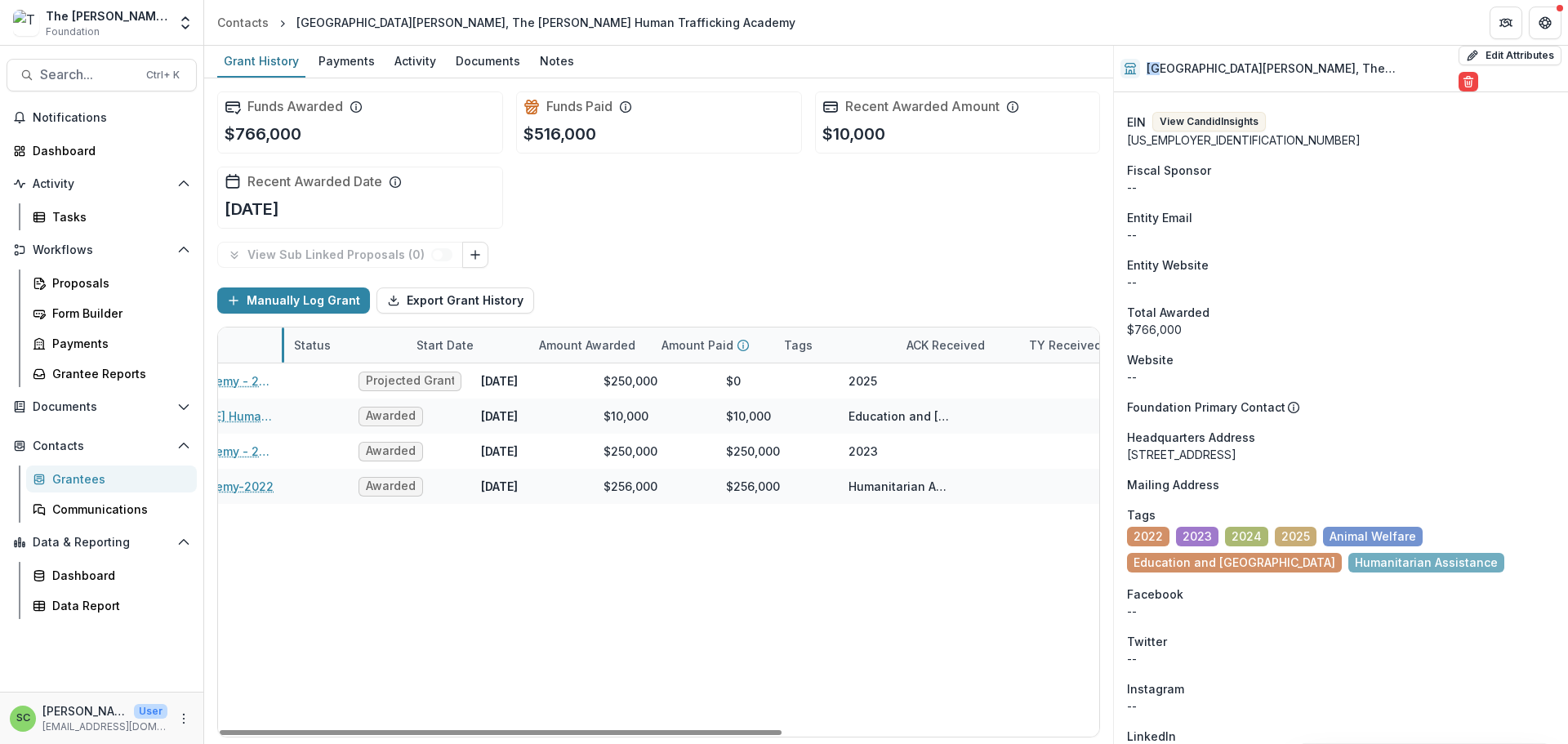
scroll to position [0, 84]
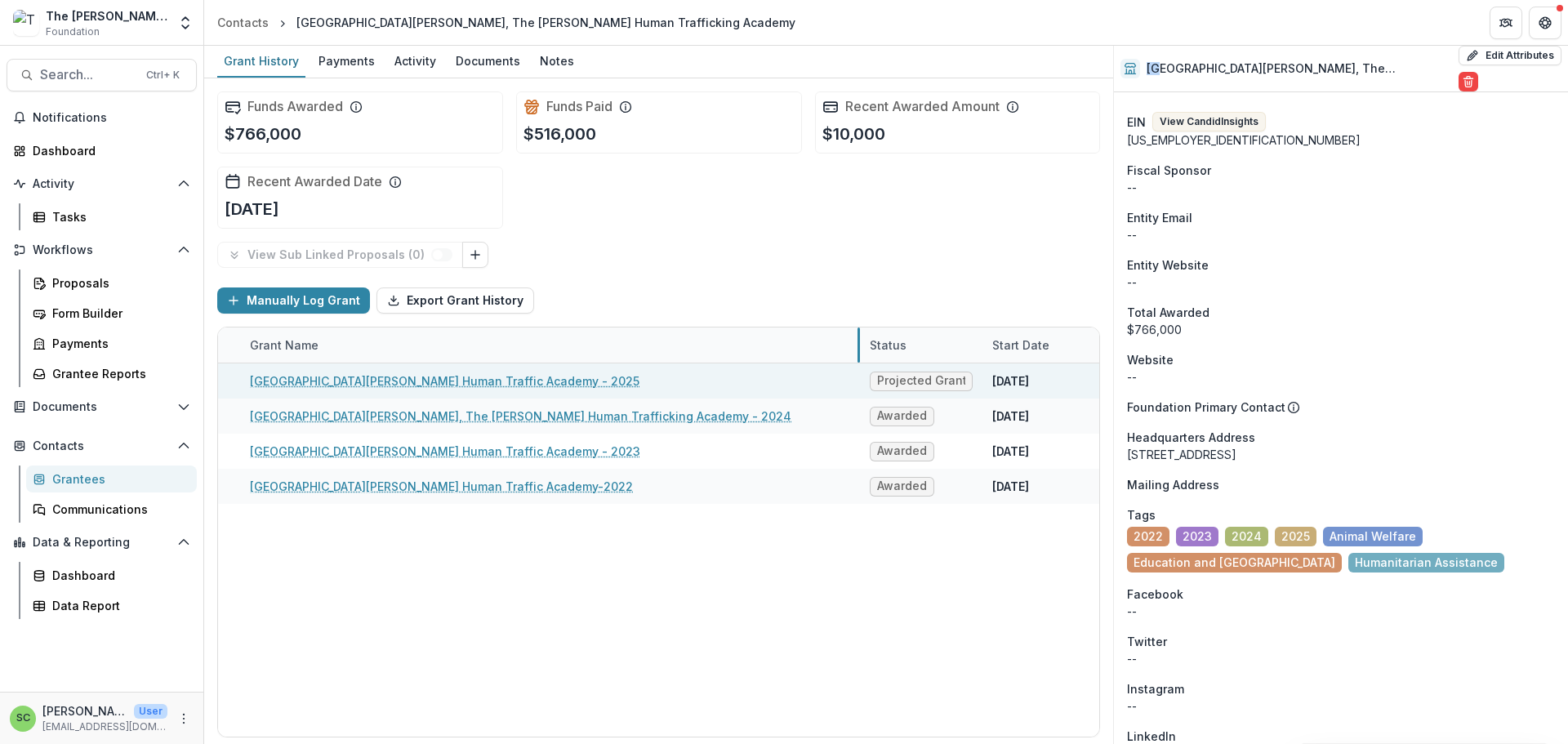
drag, startPoint x: 531, startPoint y: 417, endPoint x: 947, endPoint y: 451, distance: 417.4
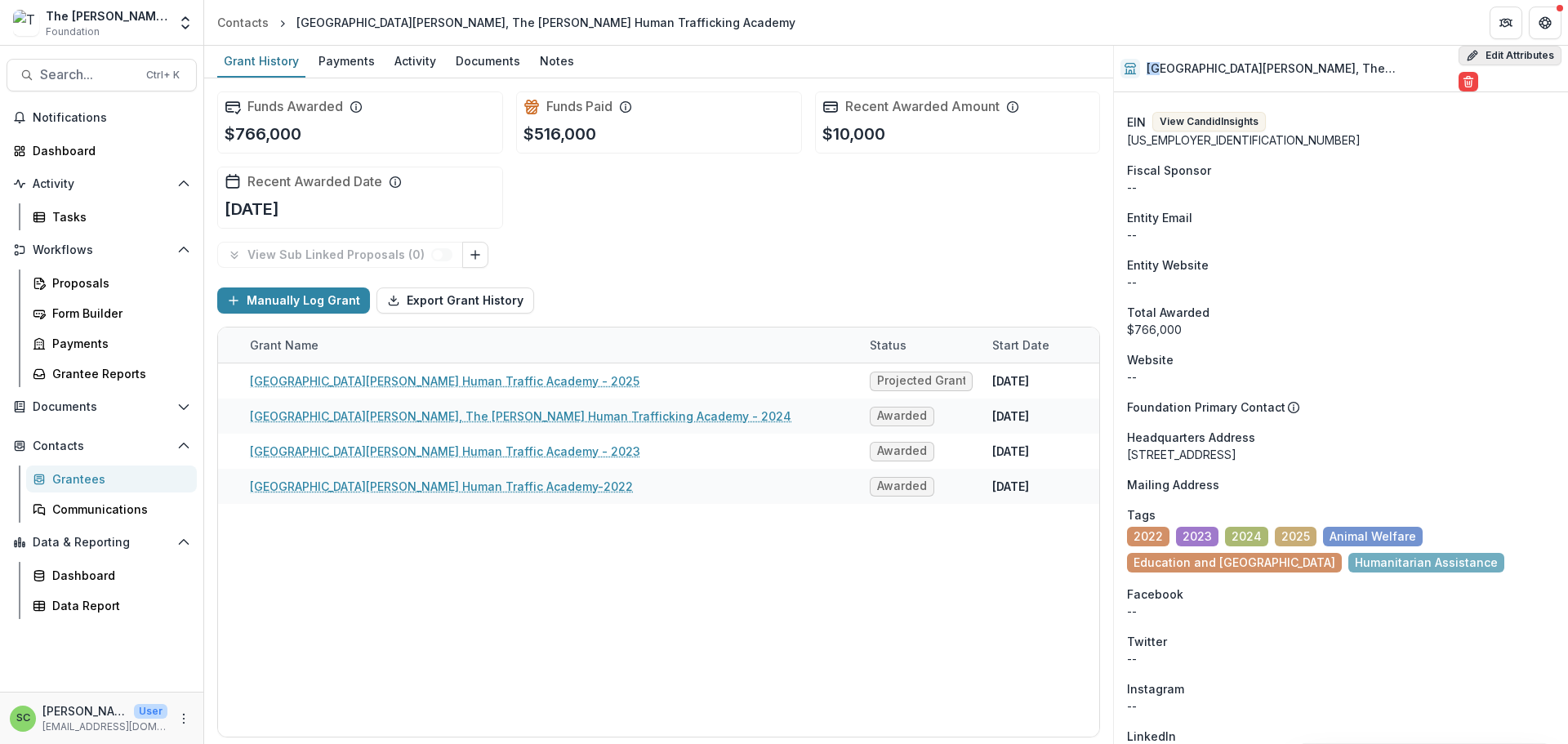
click at [1491, 60] on button "Edit Attributes" at bounding box center [1510, 56] width 103 height 20
select select
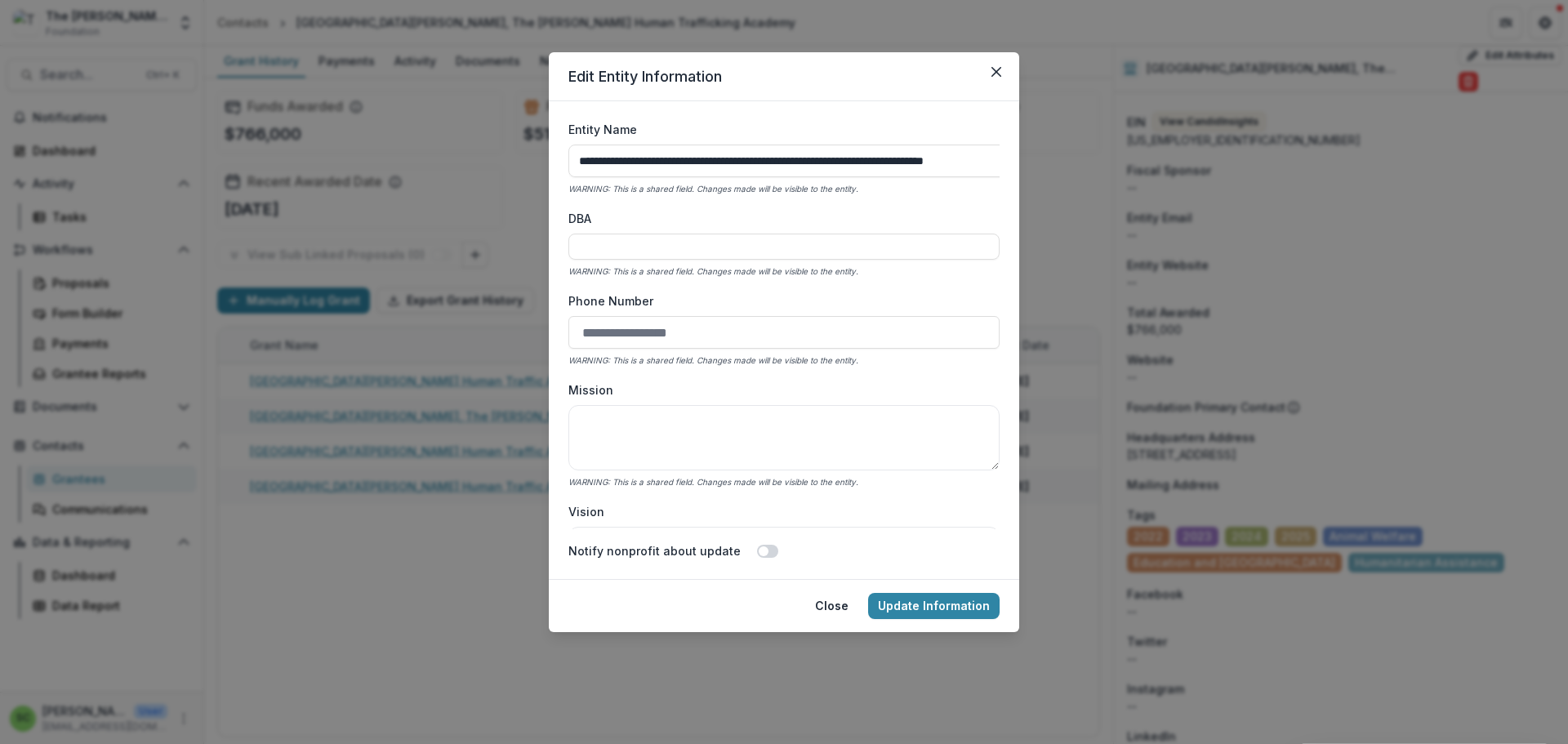
drag, startPoint x: 785, startPoint y: 198, endPoint x: 1069, endPoint y: 218, distance: 284.7
click at [1020, 218] on form "**********" at bounding box center [784, 340] width 470 height 478
click at [568, 259] on input "DBA" at bounding box center [784, 247] width 431 height 26
paste input "**********"
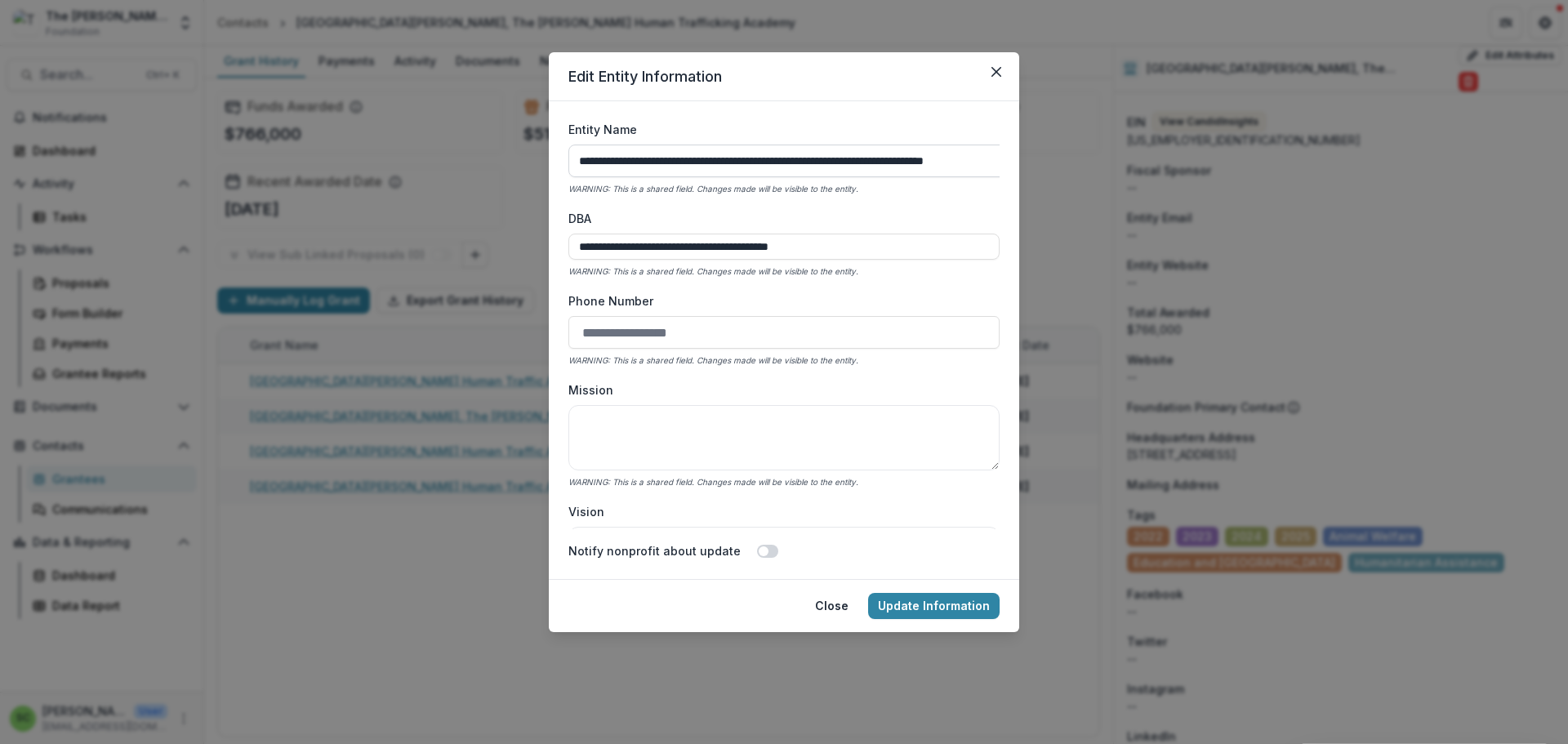
type input "**********"
drag, startPoint x: 1034, startPoint y: 197, endPoint x: 854, endPoint y: 187, distance: 180.3
click at [854, 177] on input "**********" at bounding box center [834, 161] width 534 height 32
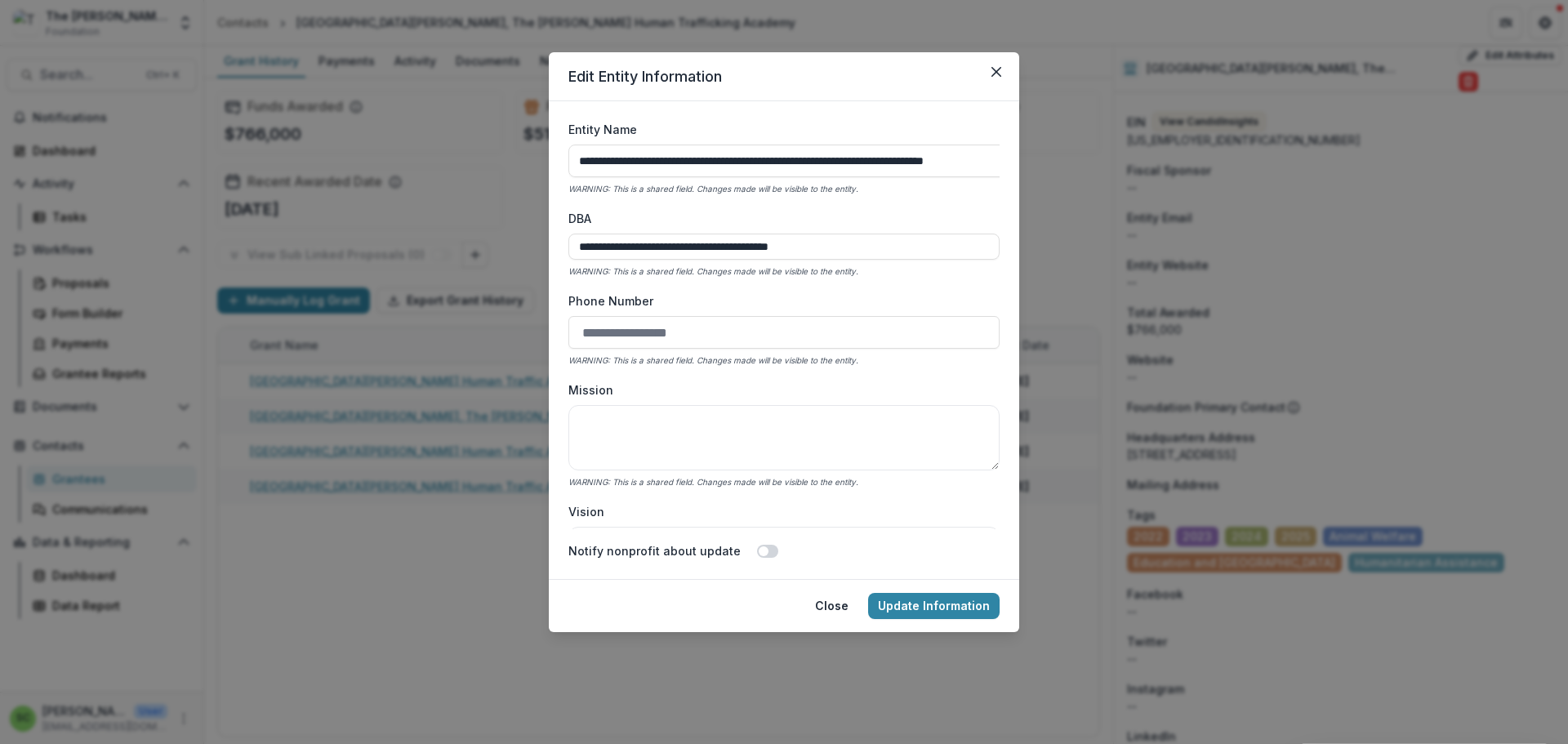
drag, startPoint x: 750, startPoint y: 191, endPoint x: 1056, endPoint y: 205, distance: 306.3
click at [1020, 205] on form "**********" at bounding box center [784, 340] width 470 height 478
click at [819, 177] on input "**********" at bounding box center [834, 161] width 534 height 32
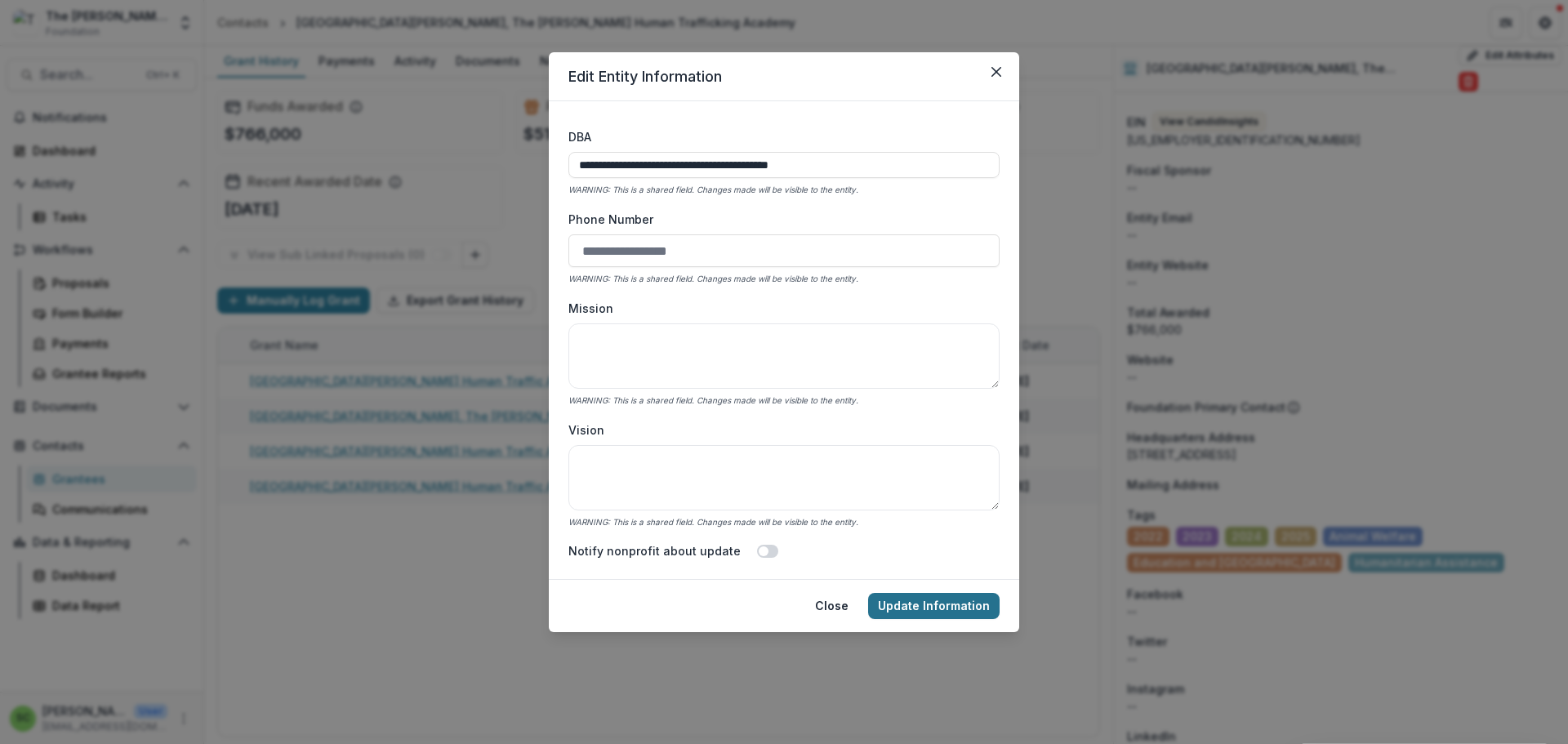
type input "**********"
click at [972, 619] on button "Update Information" at bounding box center [934, 605] width 131 height 26
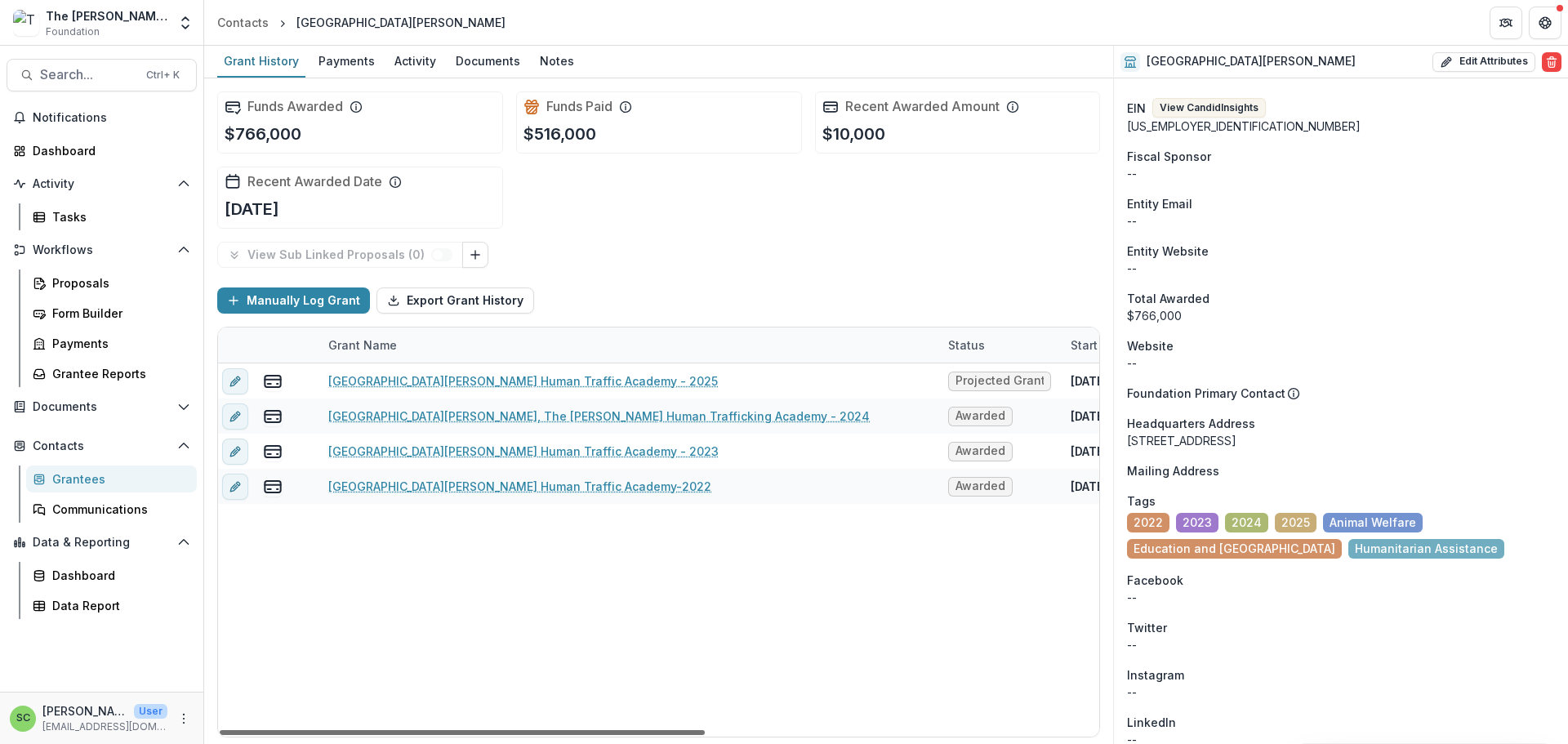
scroll to position [0, 0]
drag, startPoint x: 337, startPoint y: 729, endPoint x: 271, endPoint y: 725, distance: 66.1
click at [271, 730] on div at bounding box center [461, 732] width 485 height 5
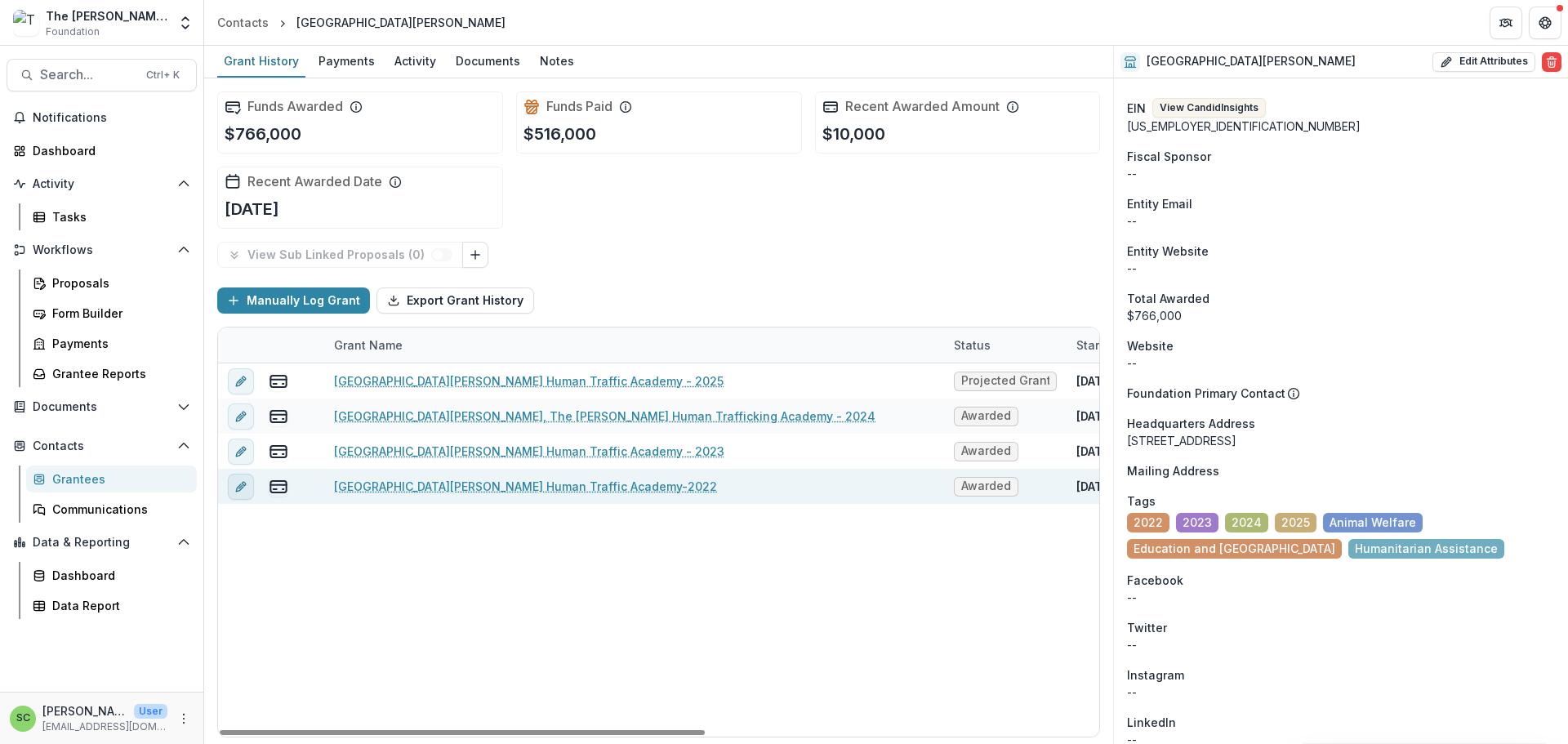
click at [247, 493] on icon "edit" at bounding box center [240, 486] width 13 height 13
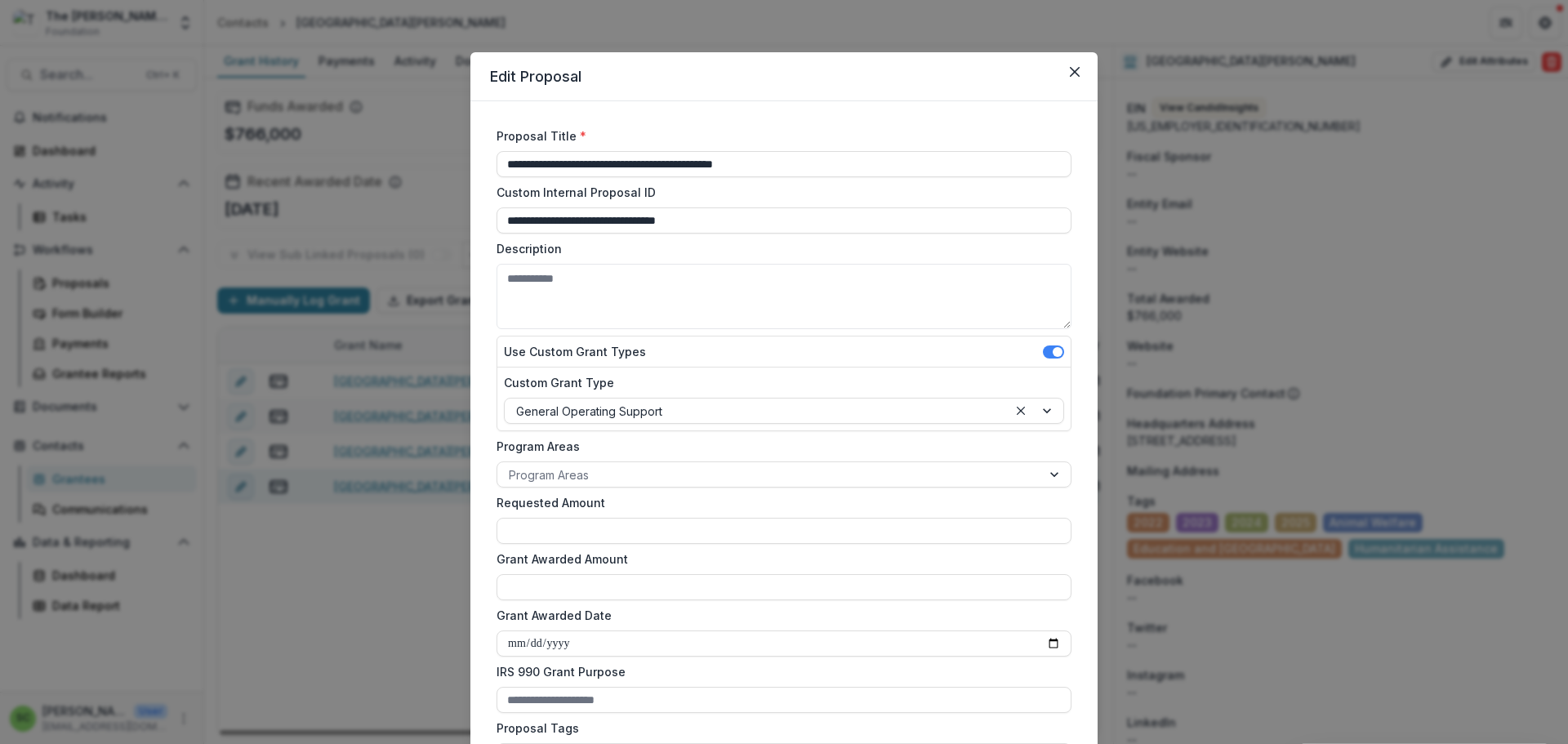
type input "********"
drag, startPoint x: 765, startPoint y: 205, endPoint x: 429, endPoint y: 201, distance: 336.0
click at [497, 177] on input "**********" at bounding box center [784, 163] width 575 height 26
paste input "*"
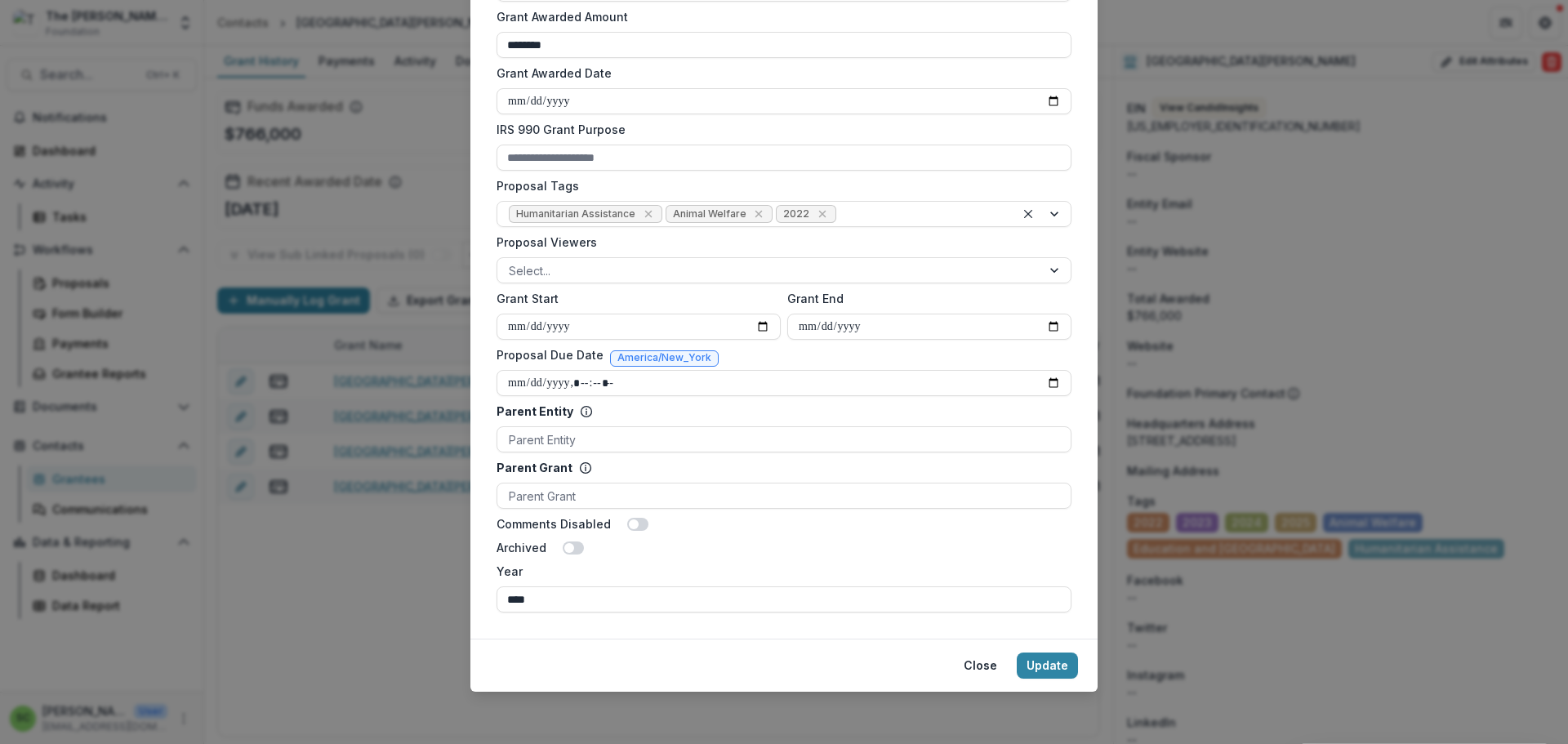
scroll to position [863, 0]
type input "**********"
click at [1078, 652] on button "Update" at bounding box center [1047, 665] width 62 height 26
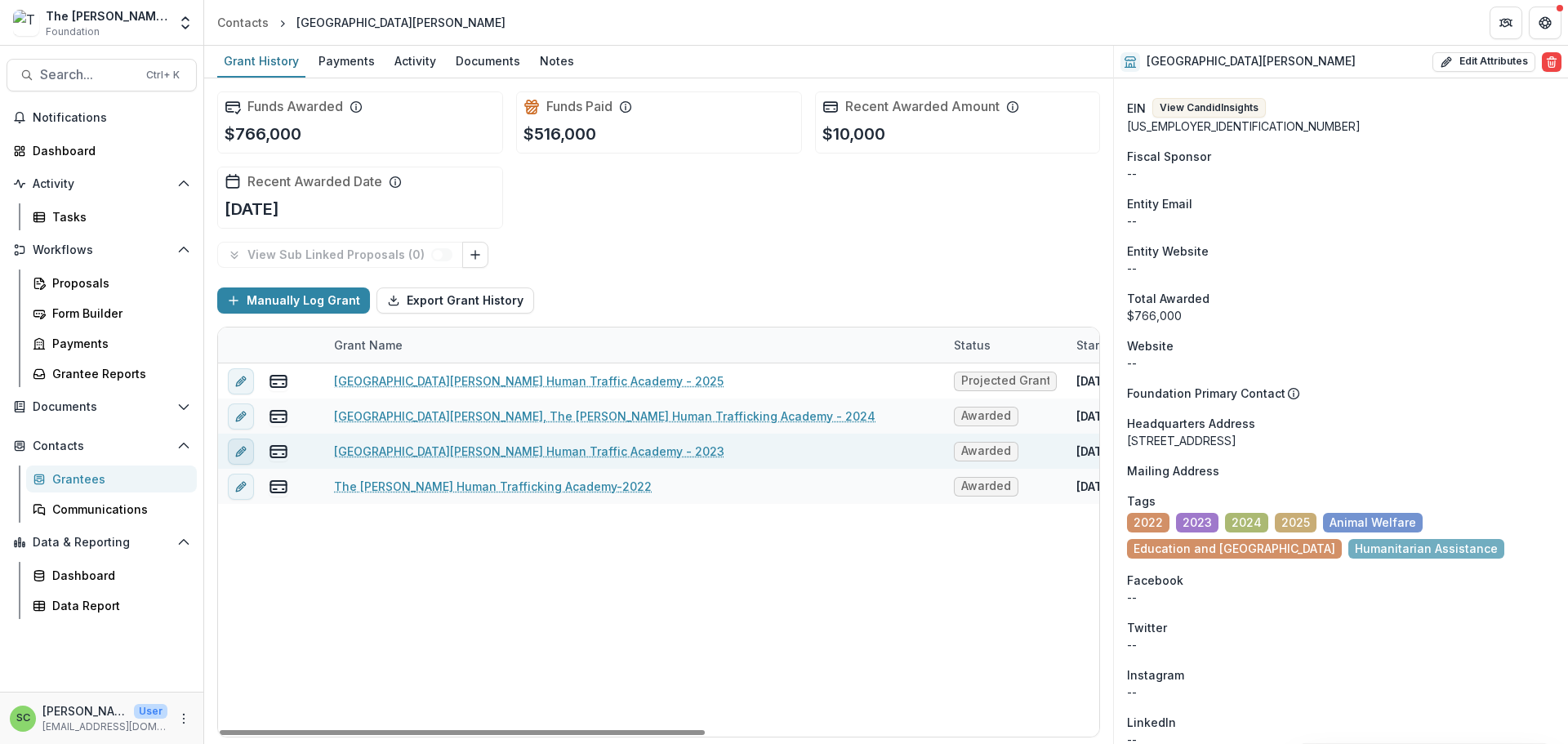
click at [244, 455] on icon "edit" at bounding box center [240, 452] width 8 height 8
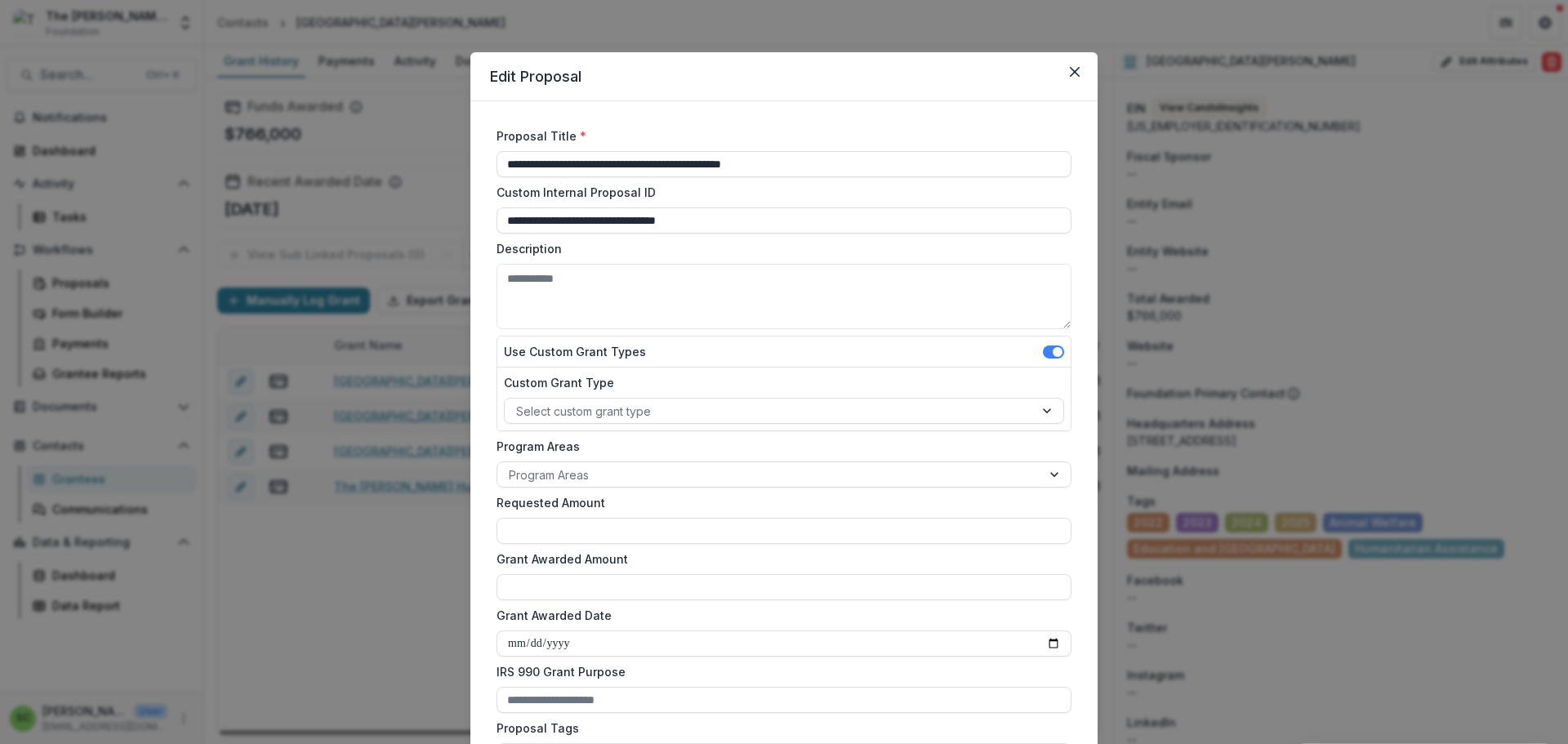
type input "********"
drag, startPoint x: 765, startPoint y: 205, endPoint x: 392, endPoint y: 207, distance: 373.0
click at [470, 207] on div "**********" at bounding box center [784, 640] width 628 height 1080
paste input "*"
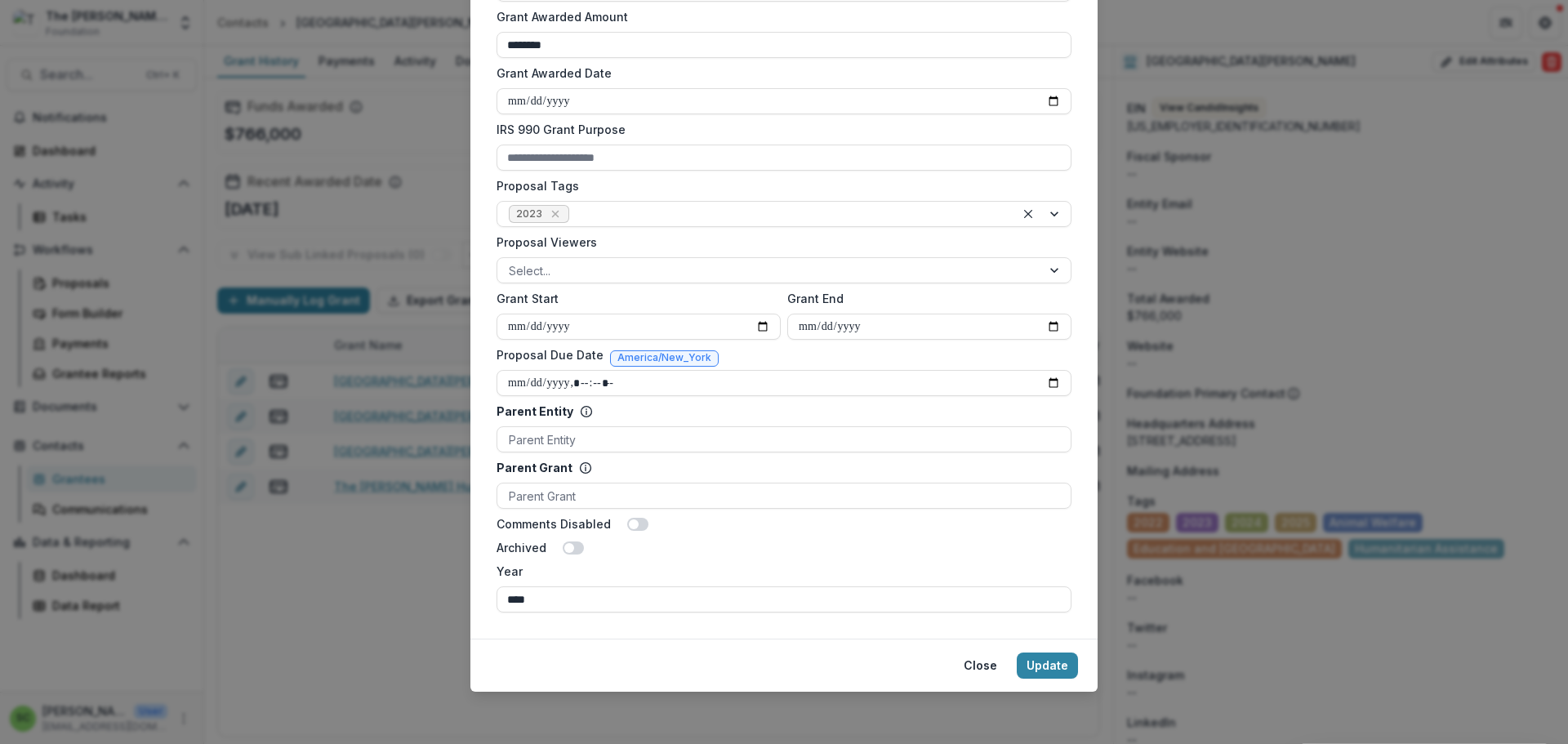
scroll to position [816, 0]
type input "**********"
click at [1078, 678] on button "Update" at bounding box center [1047, 665] width 62 height 26
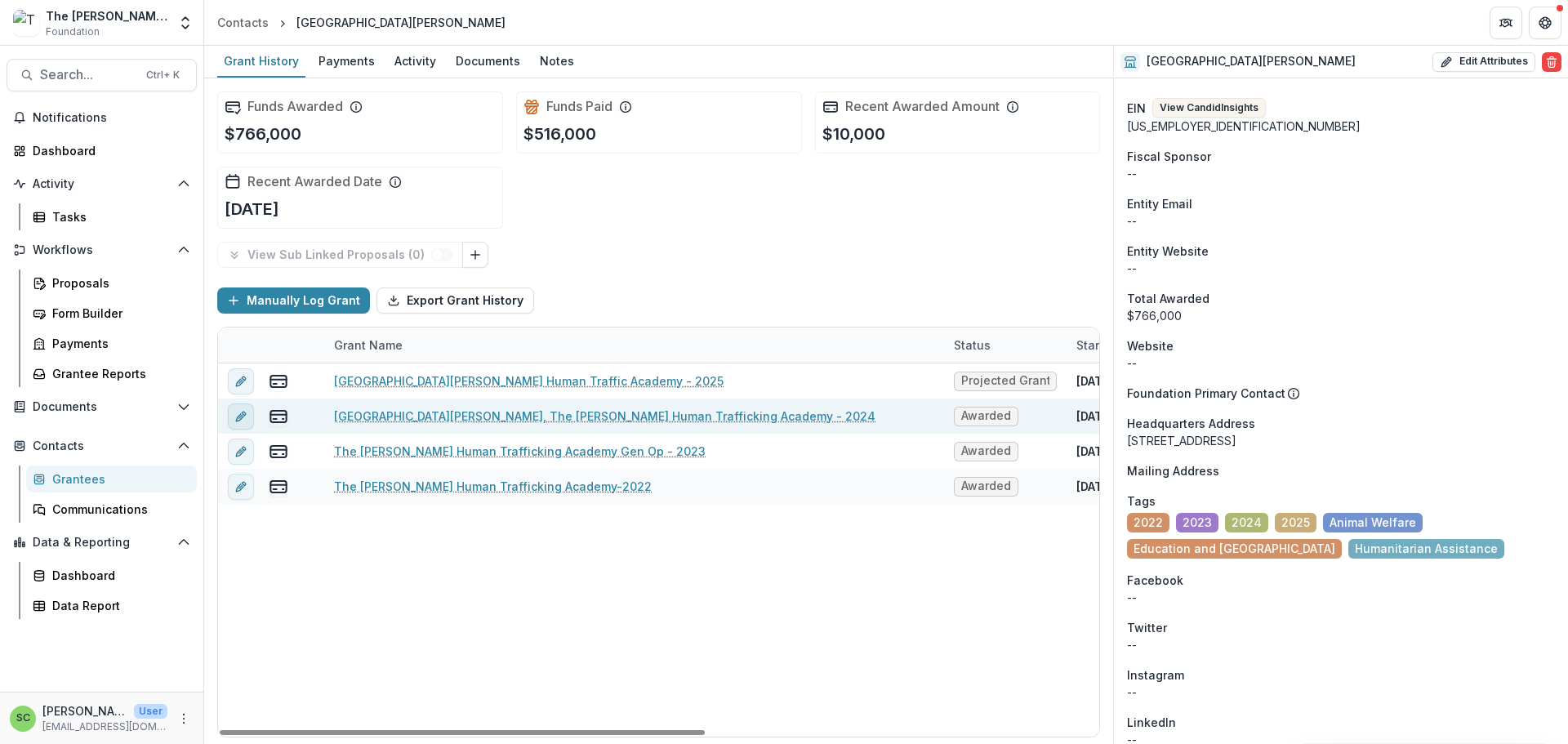
click at [244, 421] on icon "edit" at bounding box center [240, 417] width 8 height 8
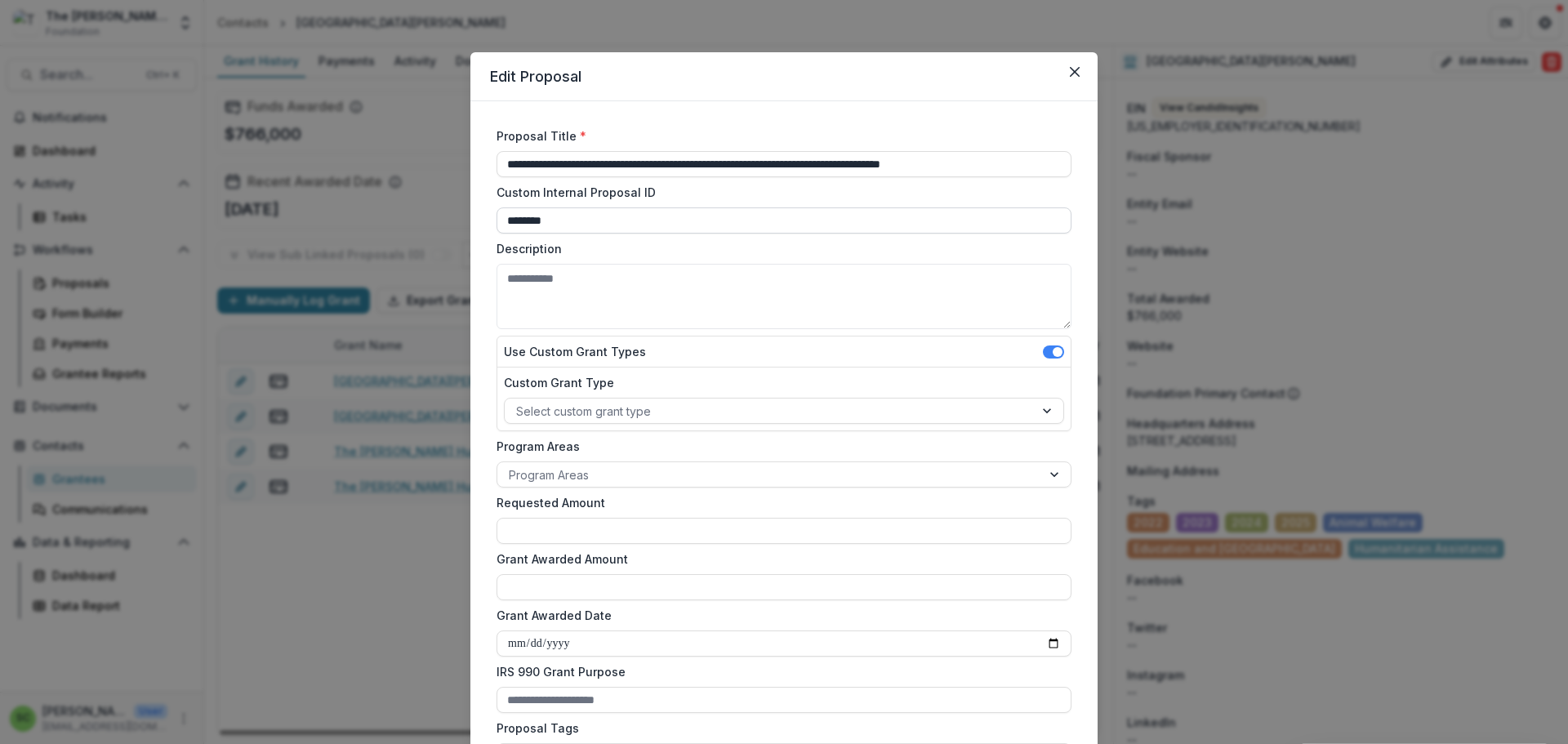
type input "*******"
drag, startPoint x: 695, startPoint y: 204, endPoint x: 357, endPoint y: 199, distance: 338.0
click at [357, 199] on div "**********" at bounding box center [784, 372] width 1568 height 744
click at [771, 177] on input "**********" at bounding box center [784, 163] width 575 height 26
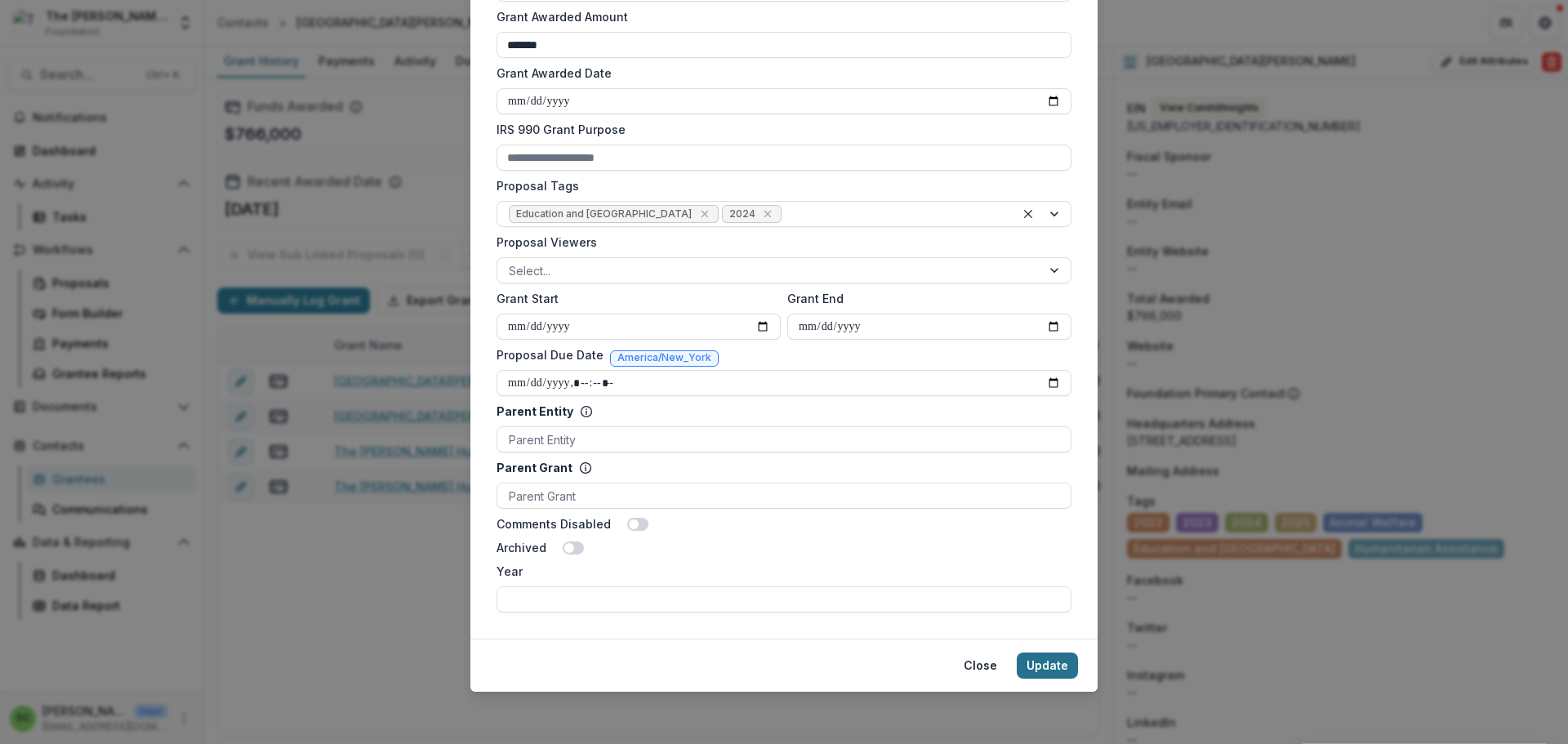
type input "**********"
click at [1078, 678] on button "Update" at bounding box center [1047, 665] width 62 height 26
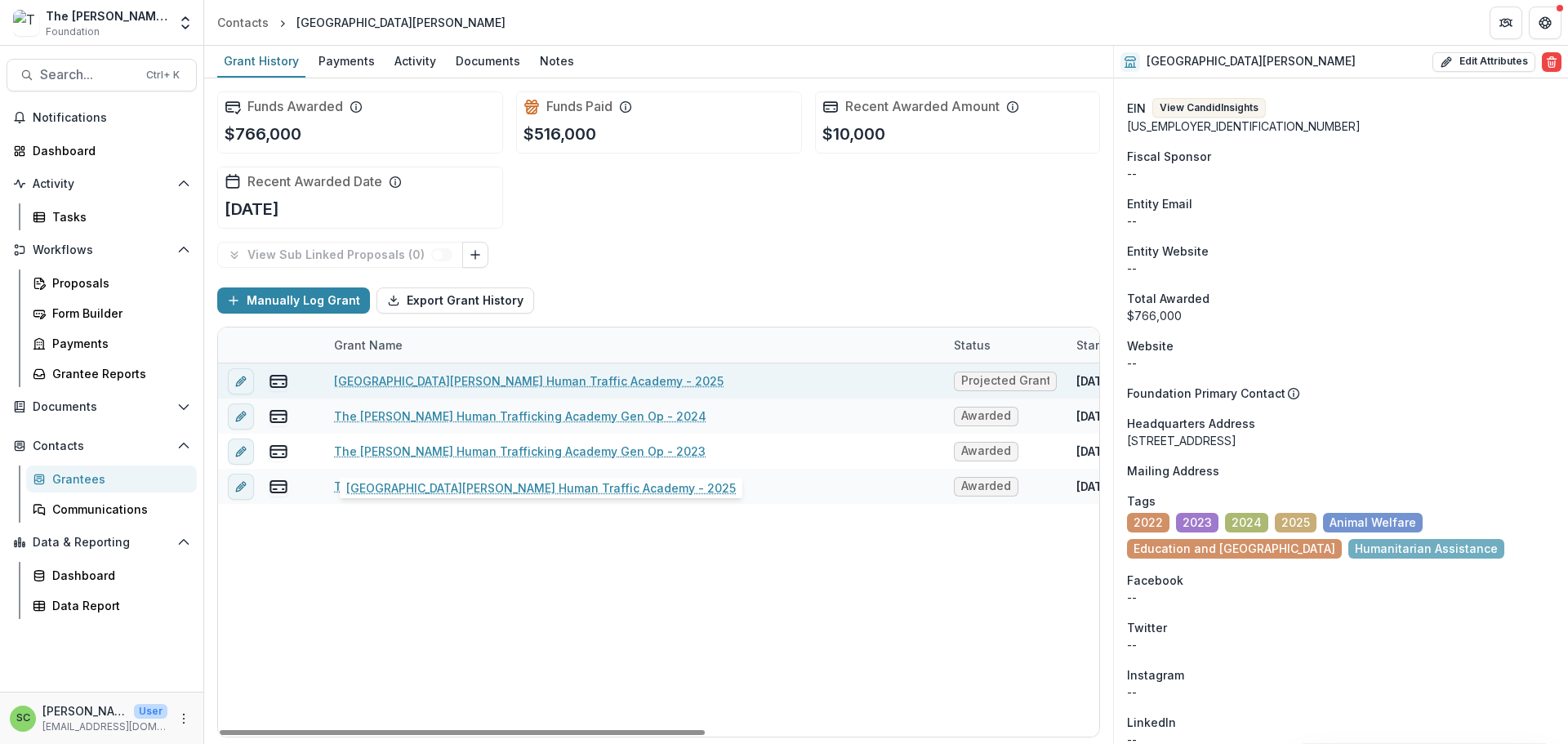
click at [416, 390] on link "[GEOGRAPHIC_DATA][PERSON_NAME] Human Traffic Academy - 2025" at bounding box center [529, 381] width 390 height 18
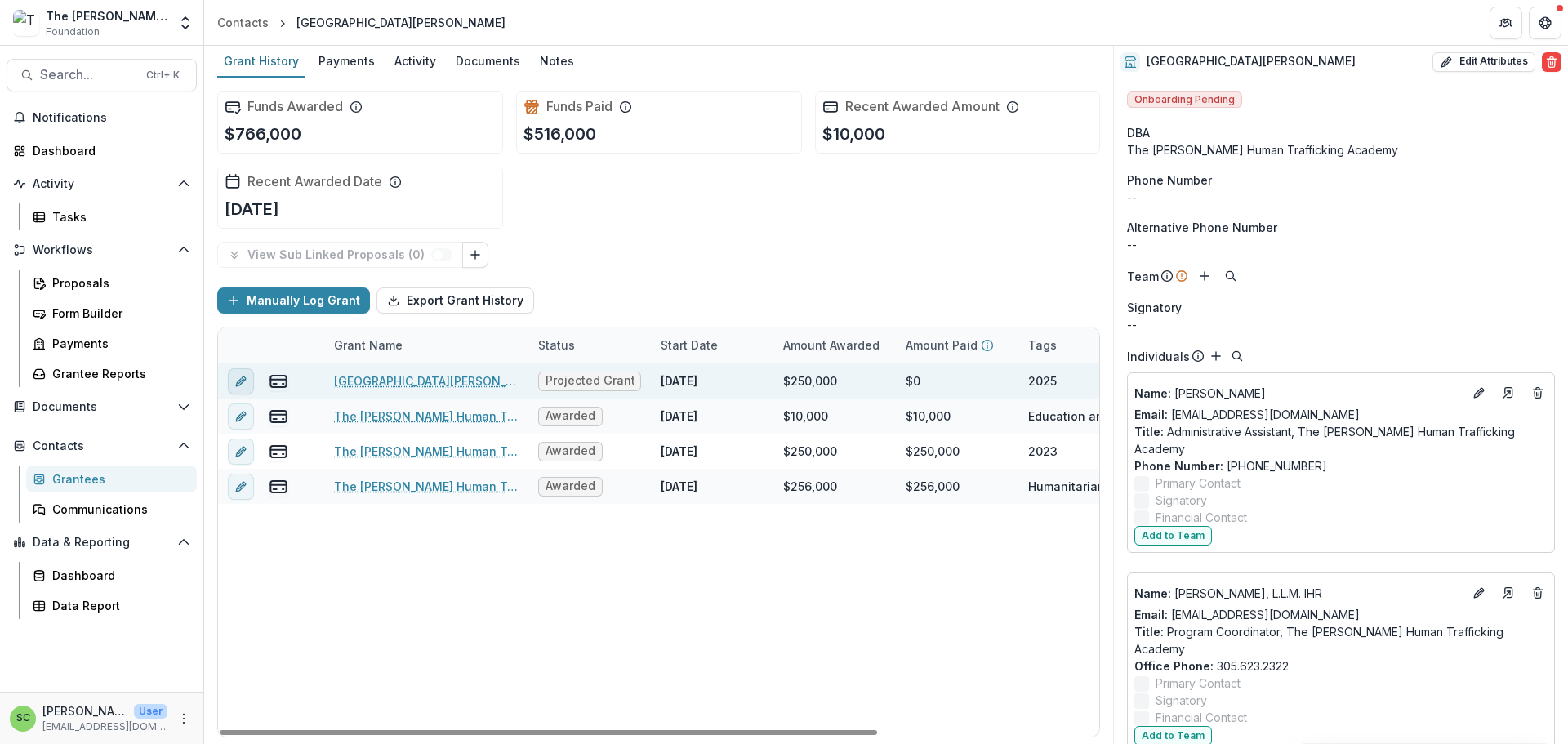
click at [244, 386] on icon "edit" at bounding box center [240, 382] width 8 height 8
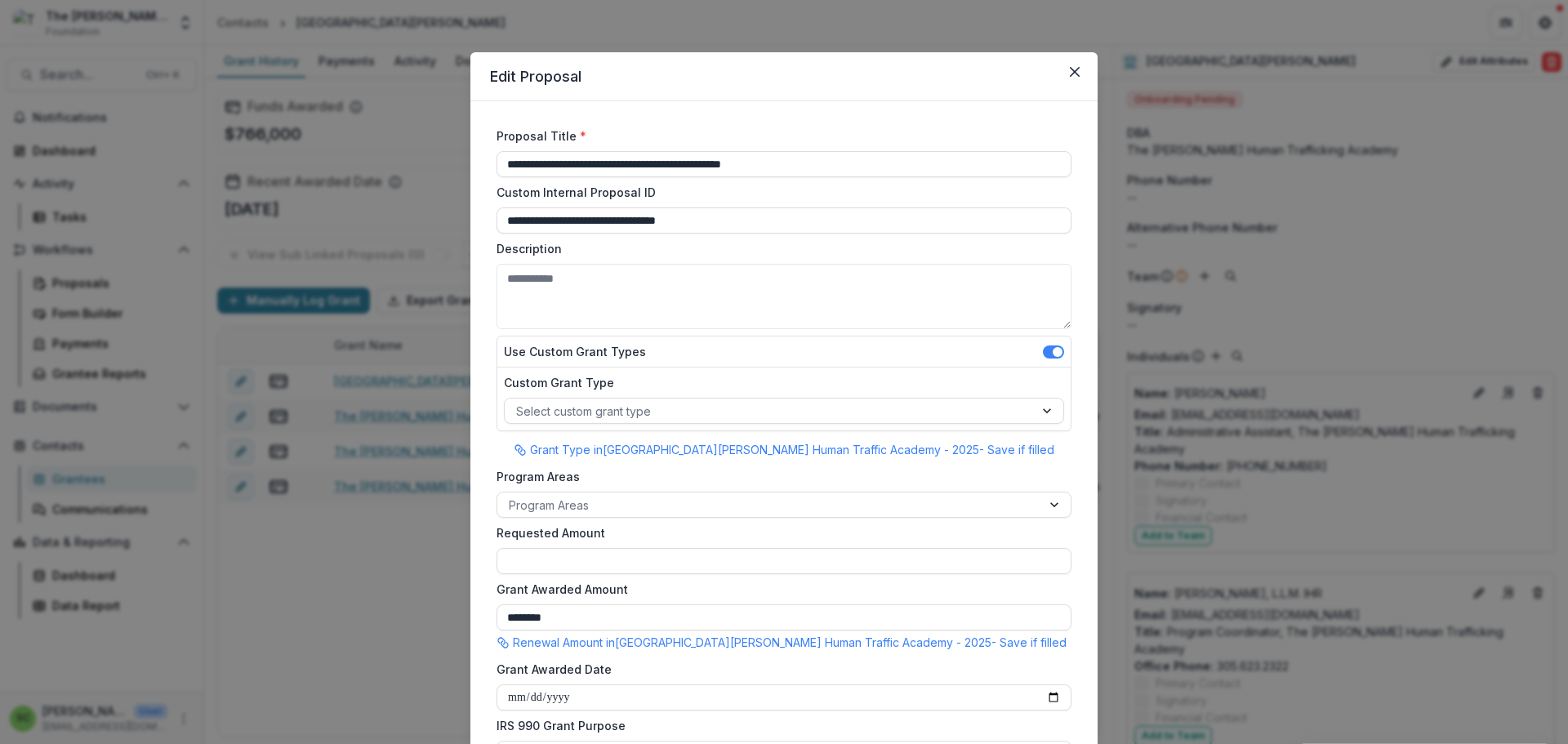
drag, startPoint x: 767, startPoint y: 204, endPoint x: 374, endPoint y: 209, distance: 393.0
click at [374, 209] on div "**********" at bounding box center [784, 372] width 1568 height 744
paste input "*"
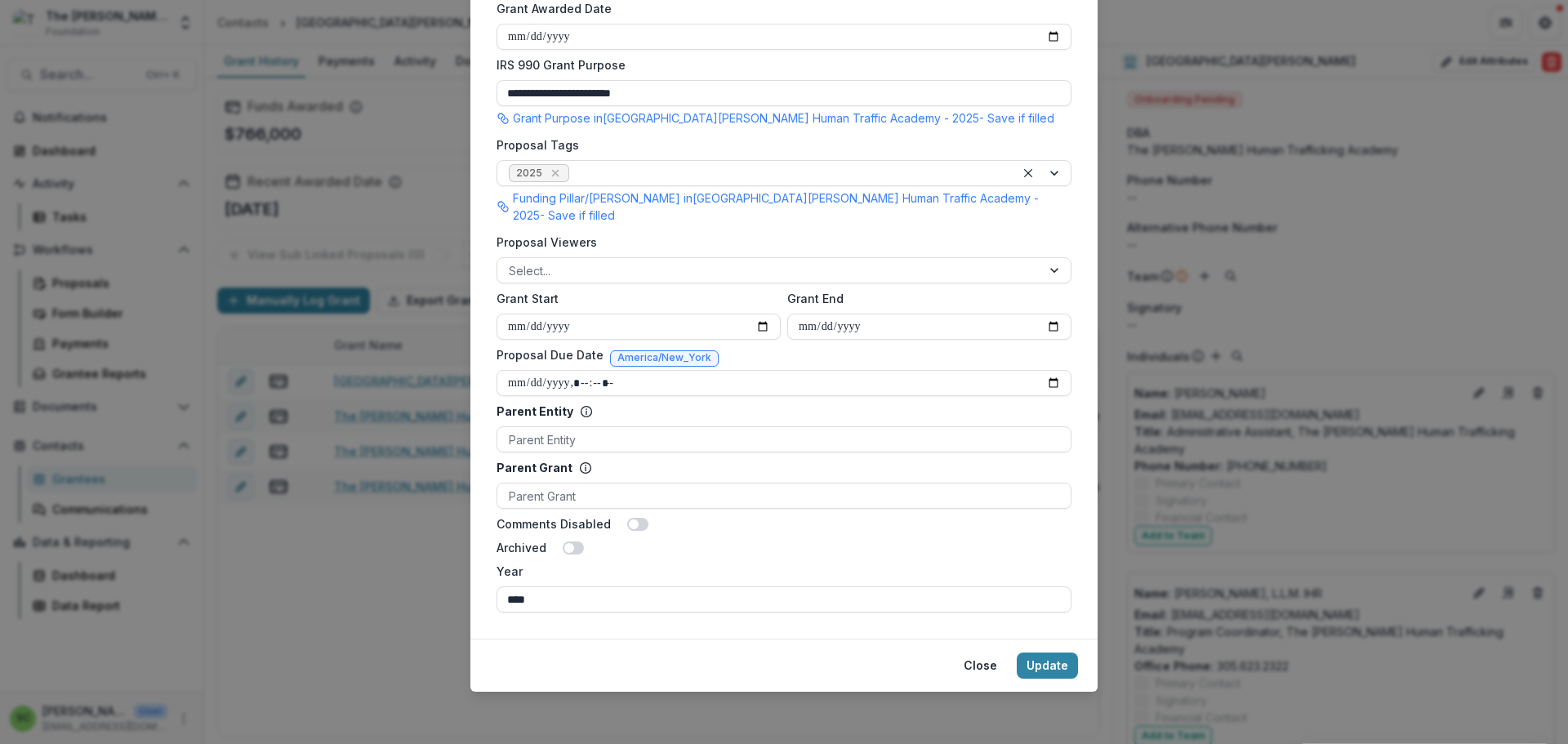
scroll to position [990, 0]
type input "**********"
click at [1078, 652] on button "Update" at bounding box center [1047, 665] width 62 height 26
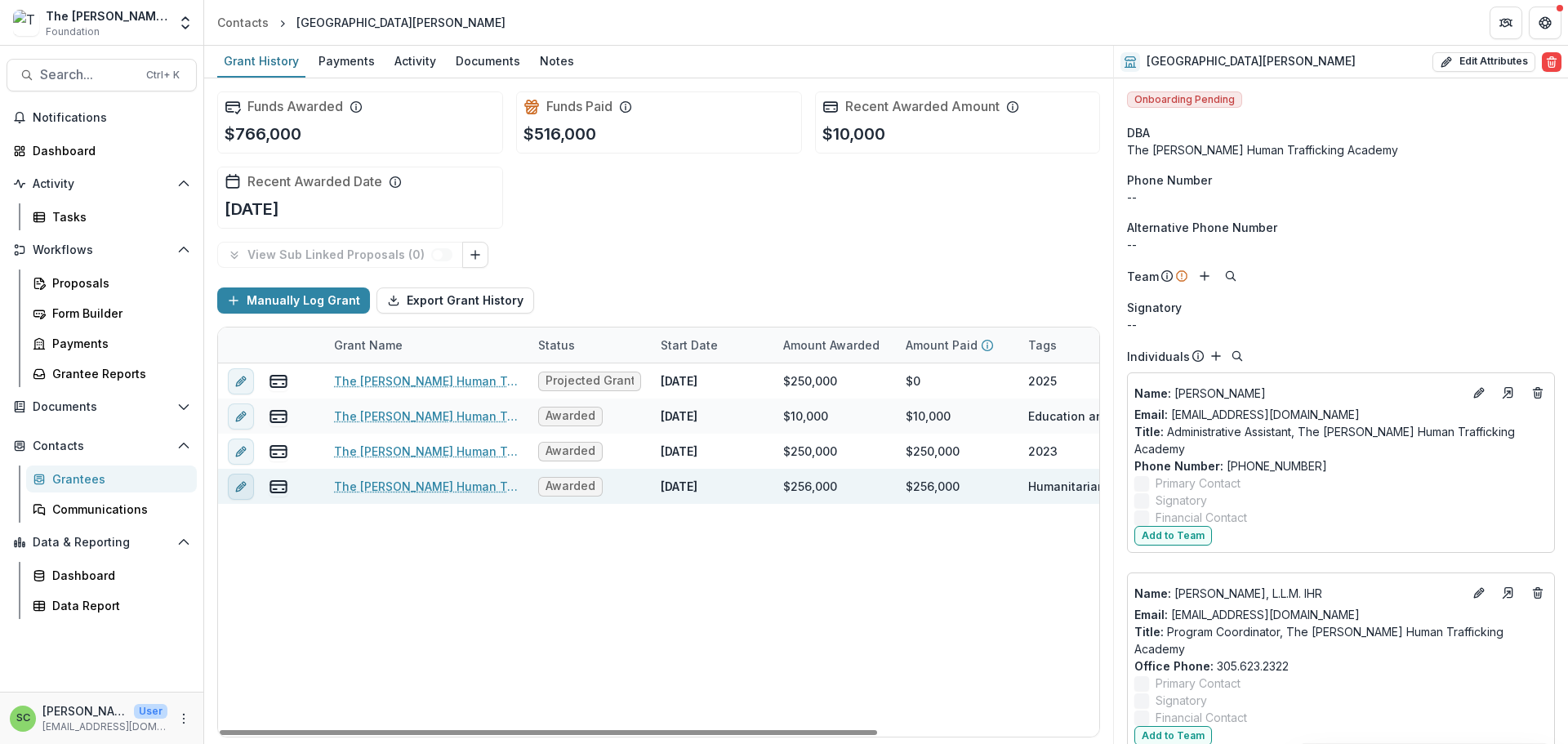
click at [248, 493] on icon "edit" at bounding box center [240, 486] width 13 height 13
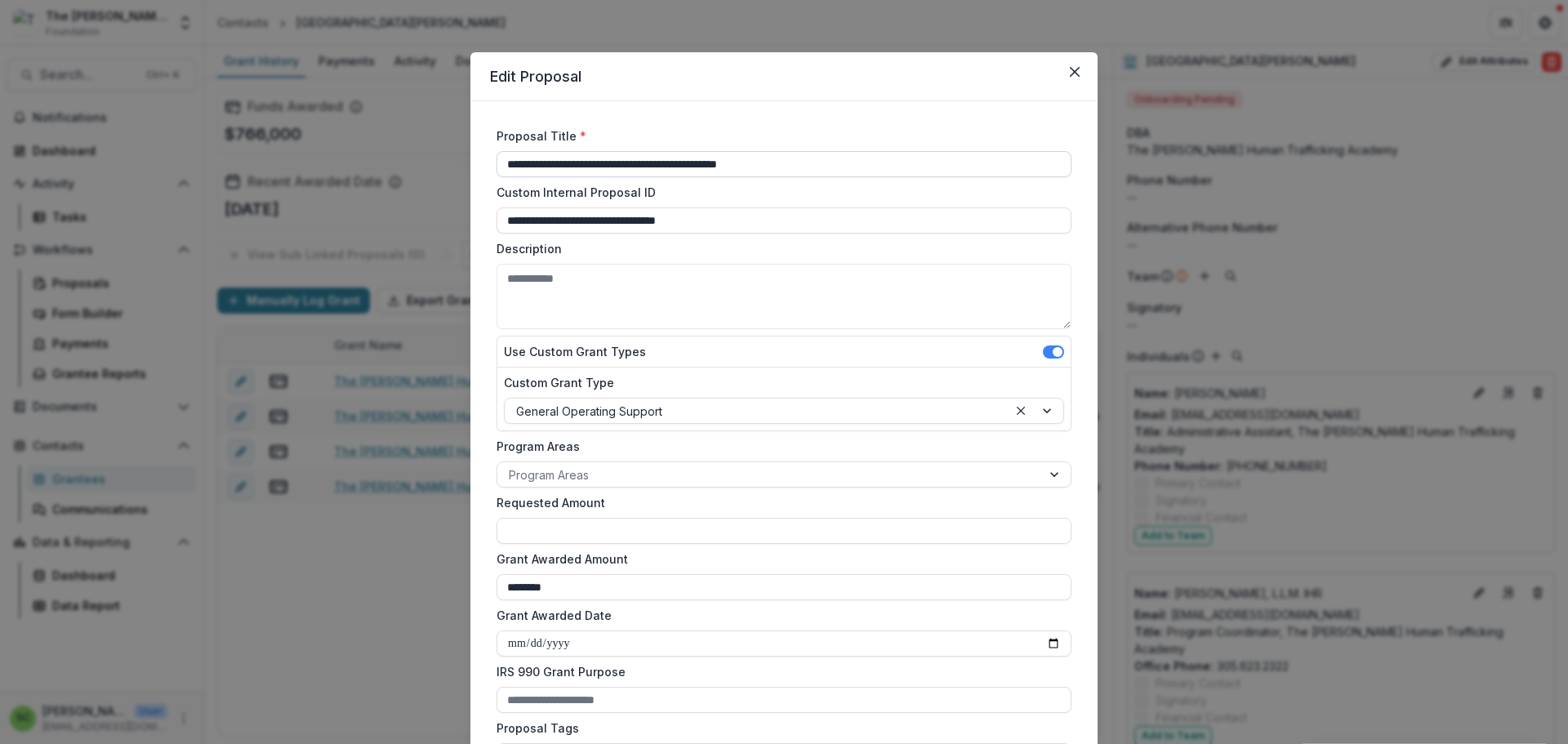
click at [767, 177] on input "**********" at bounding box center [784, 163] width 575 height 26
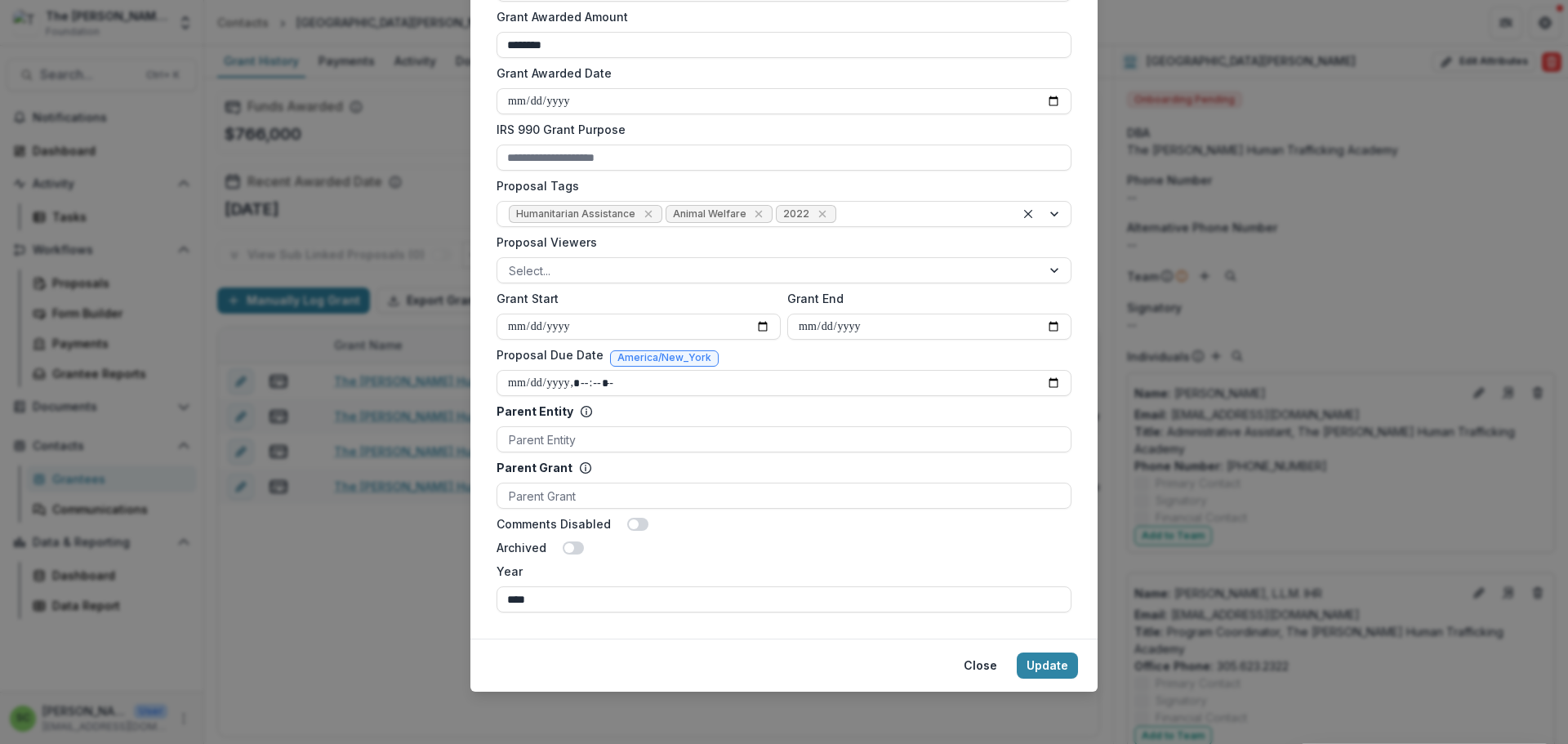
scroll to position [816, 0]
type input "**********"
click at [1078, 678] on button "Update" at bounding box center [1047, 665] width 62 height 26
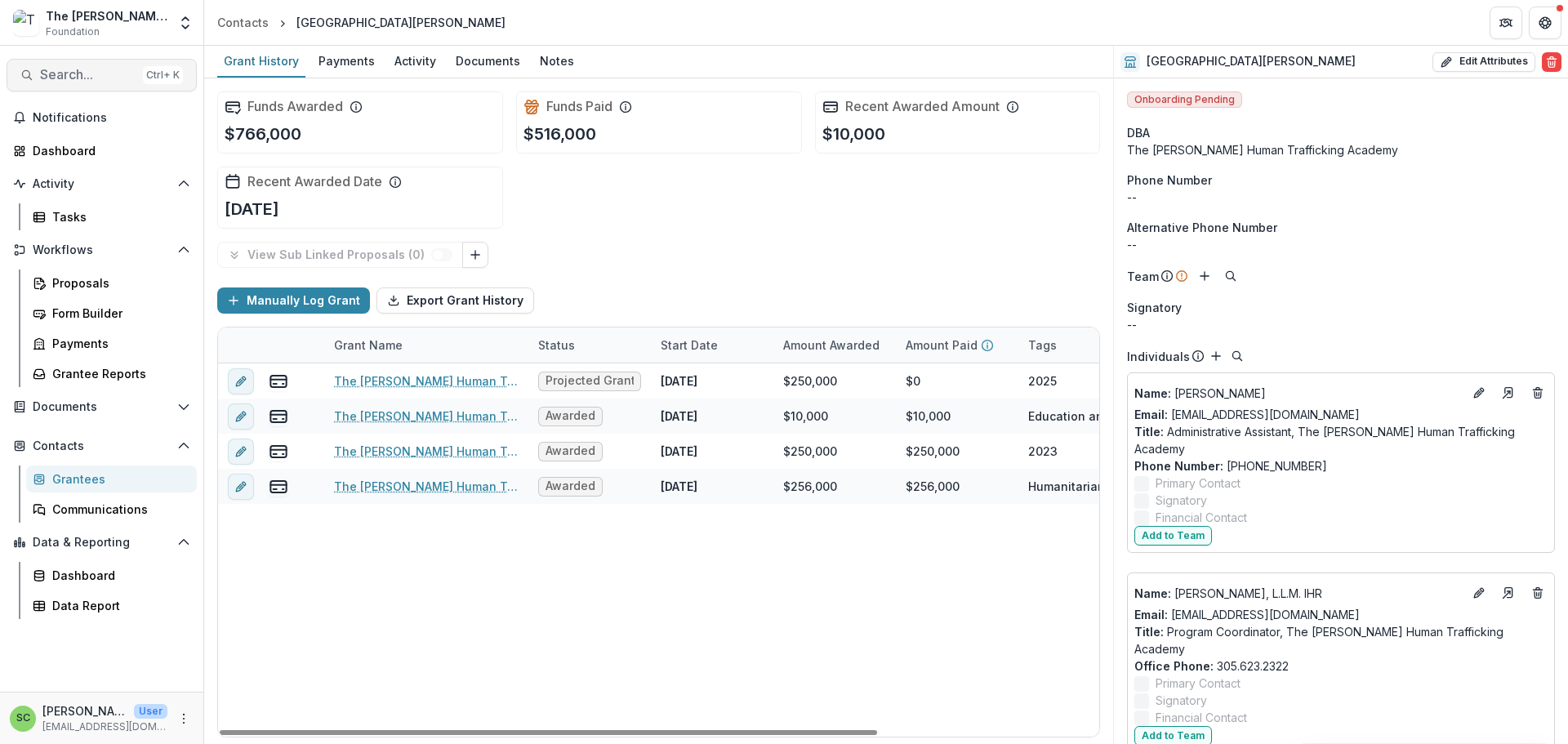
click at [90, 82] on span "Search..." at bounding box center [88, 74] width 96 height 16
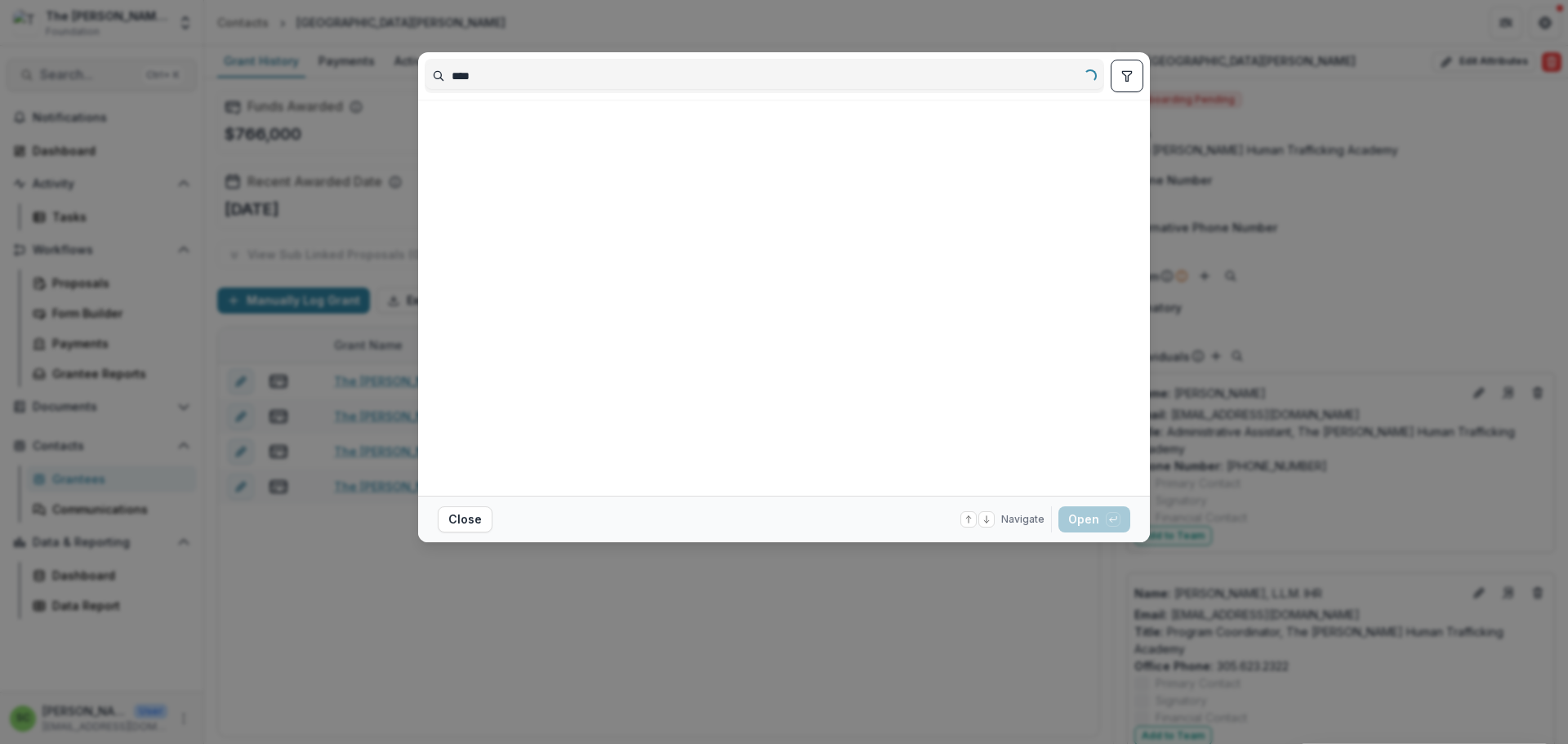
type input "****"
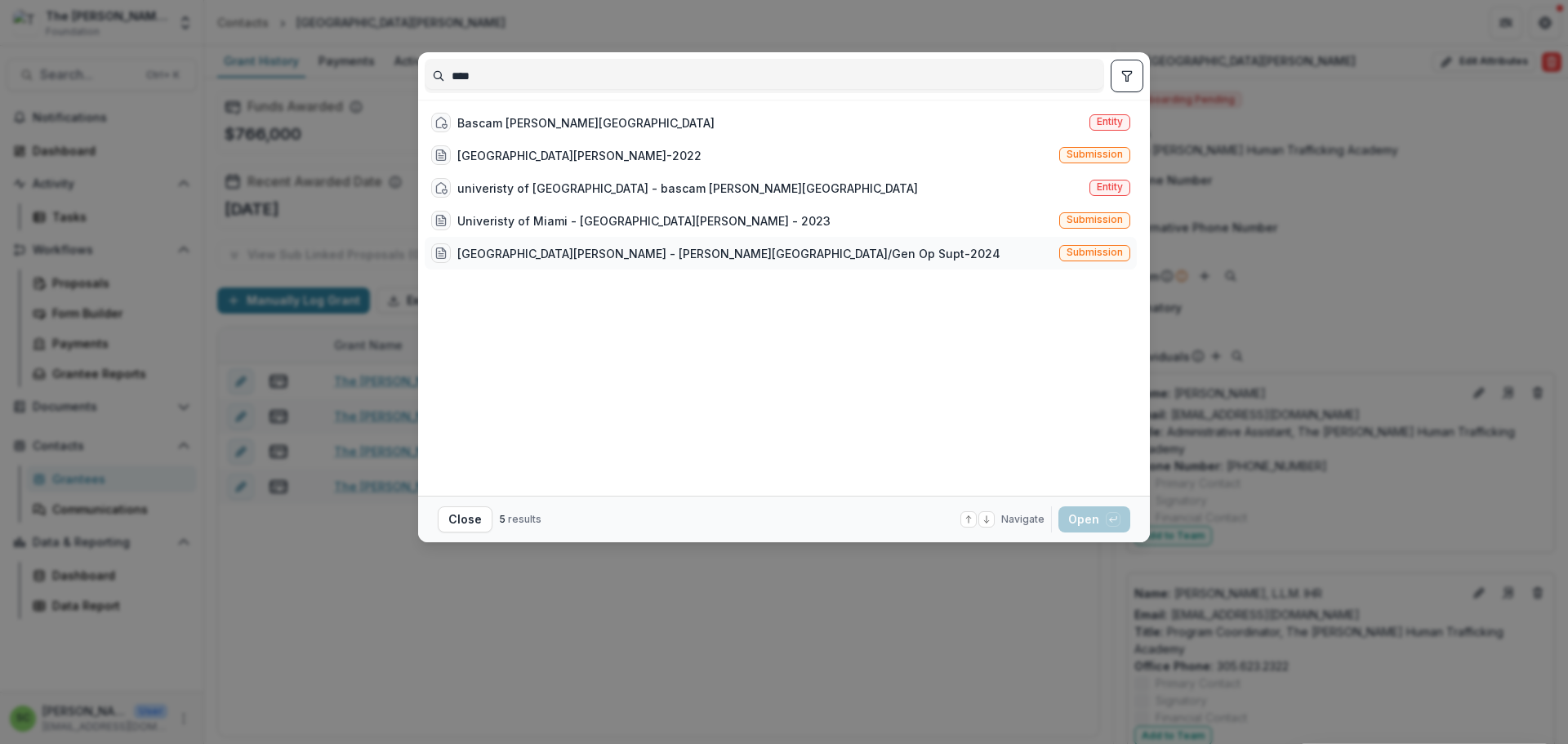
click at [578, 262] on div "[GEOGRAPHIC_DATA][PERSON_NAME] - [PERSON_NAME][GEOGRAPHIC_DATA]/Gen Op Supt-2024" at bounding box center [729, 254] width 544 height 18
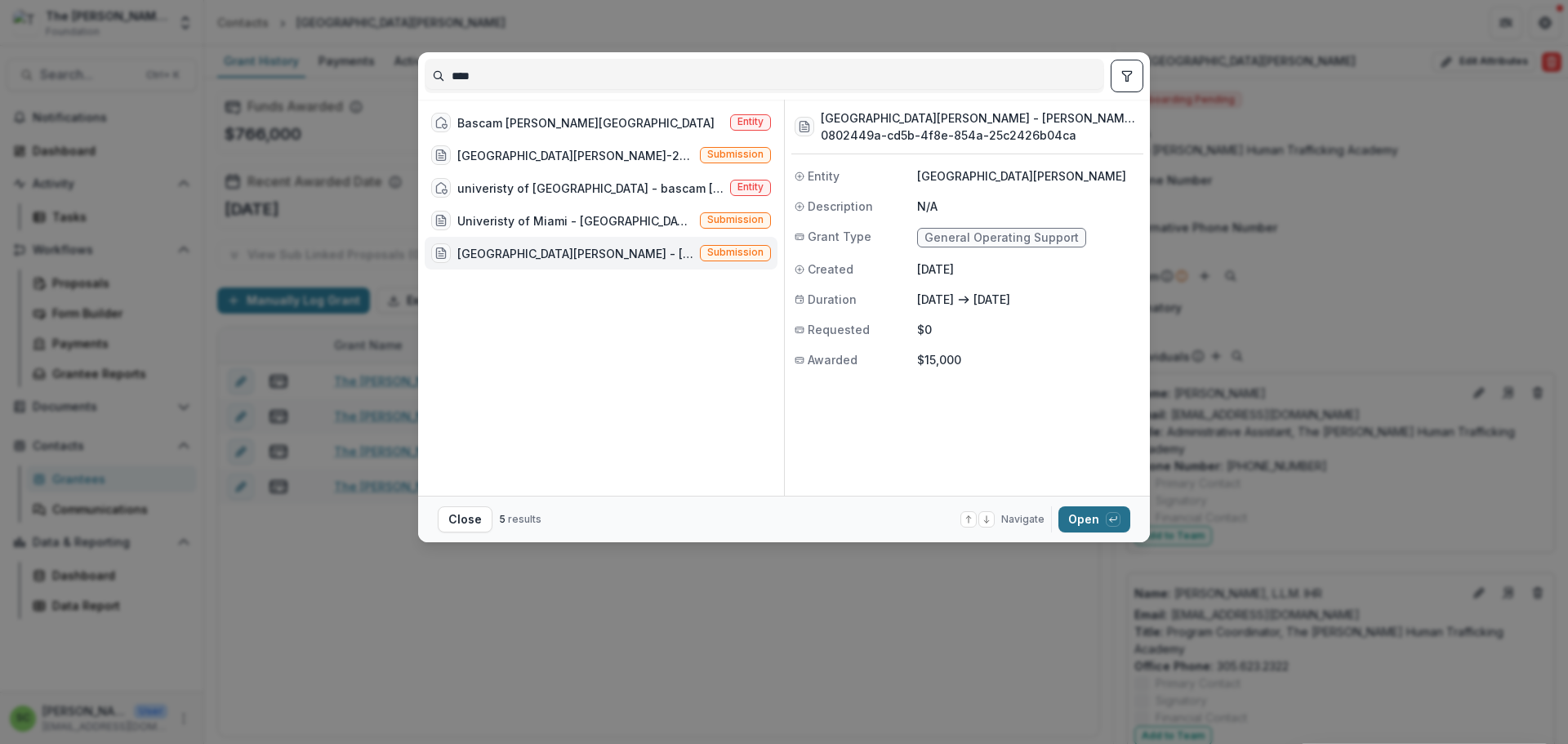
click at [1130, 524] on button "Open with enter key" at bounding box center [1094, 519] width 71 height 26
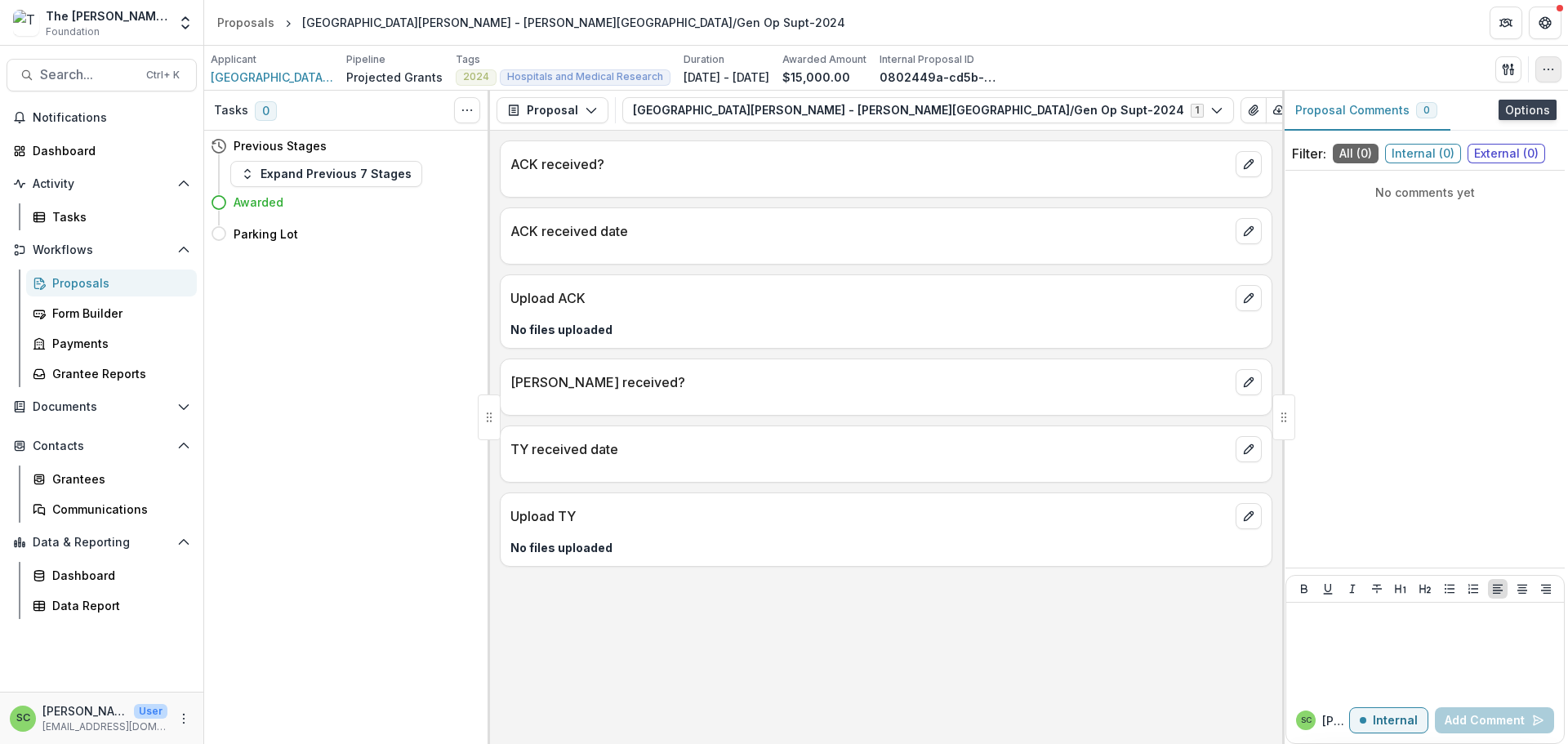
click at [1543, 76] on icon "button" at bounding box center [1548, 69] width 13 height 13
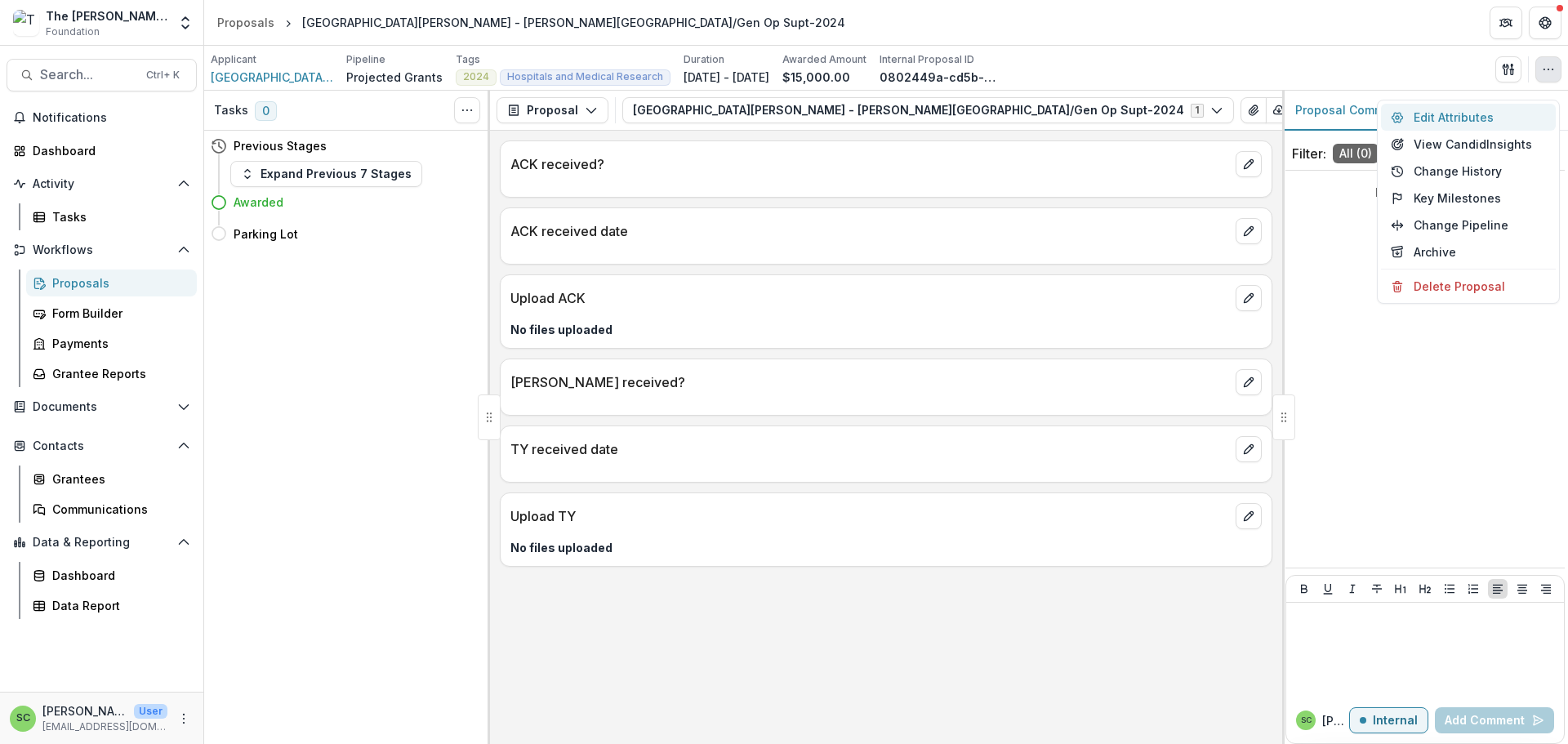
click at [1448, 116] on button "Edit Attributes" at bounding box center [1468, 117] width 174 height 27
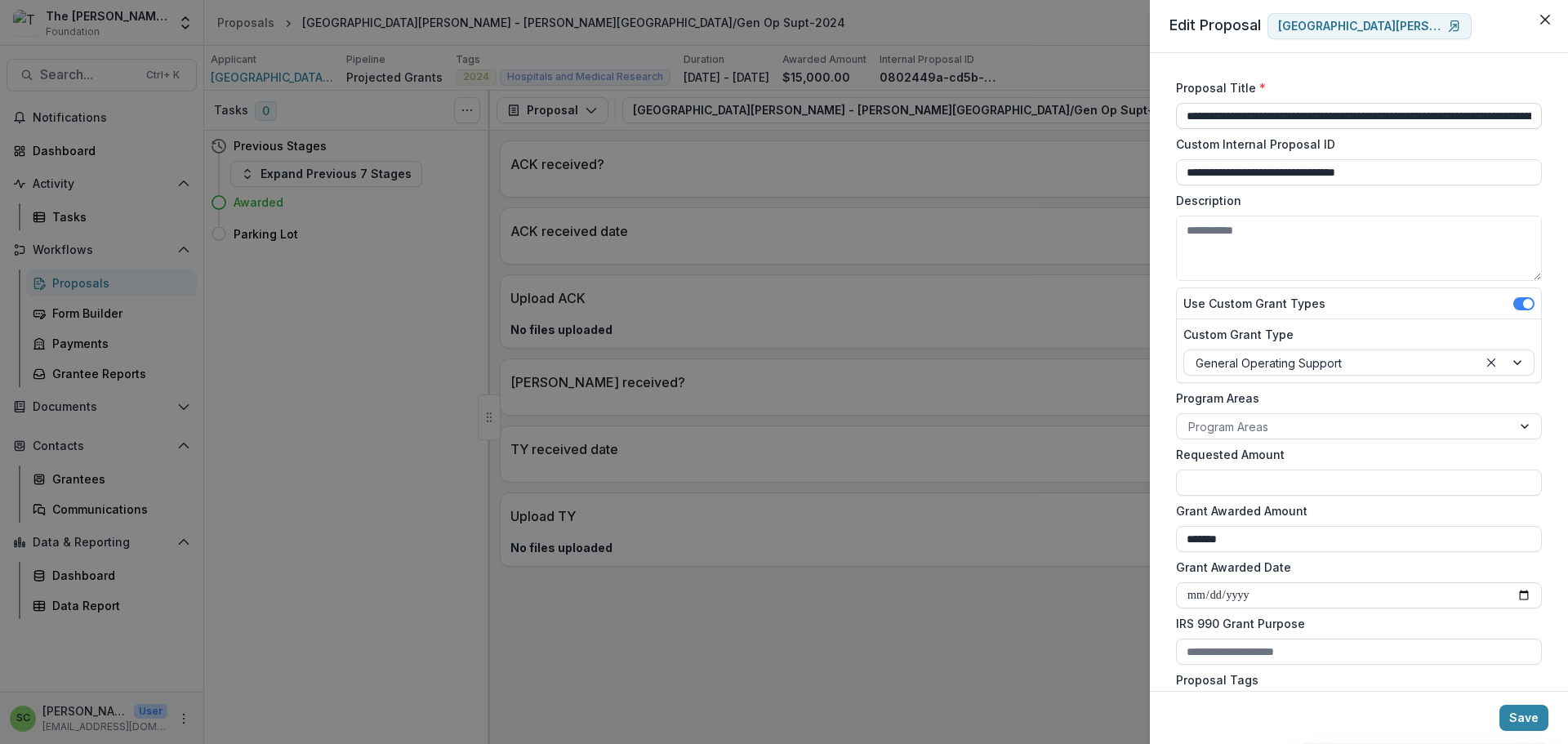
click at [1460, 129] on input "**********" at bounding box center [1359, 116] width 366 height 26
type input "**********"
click at [1514, 708] on button "Save" at bounding box center [1524, 718] width 49 height 26
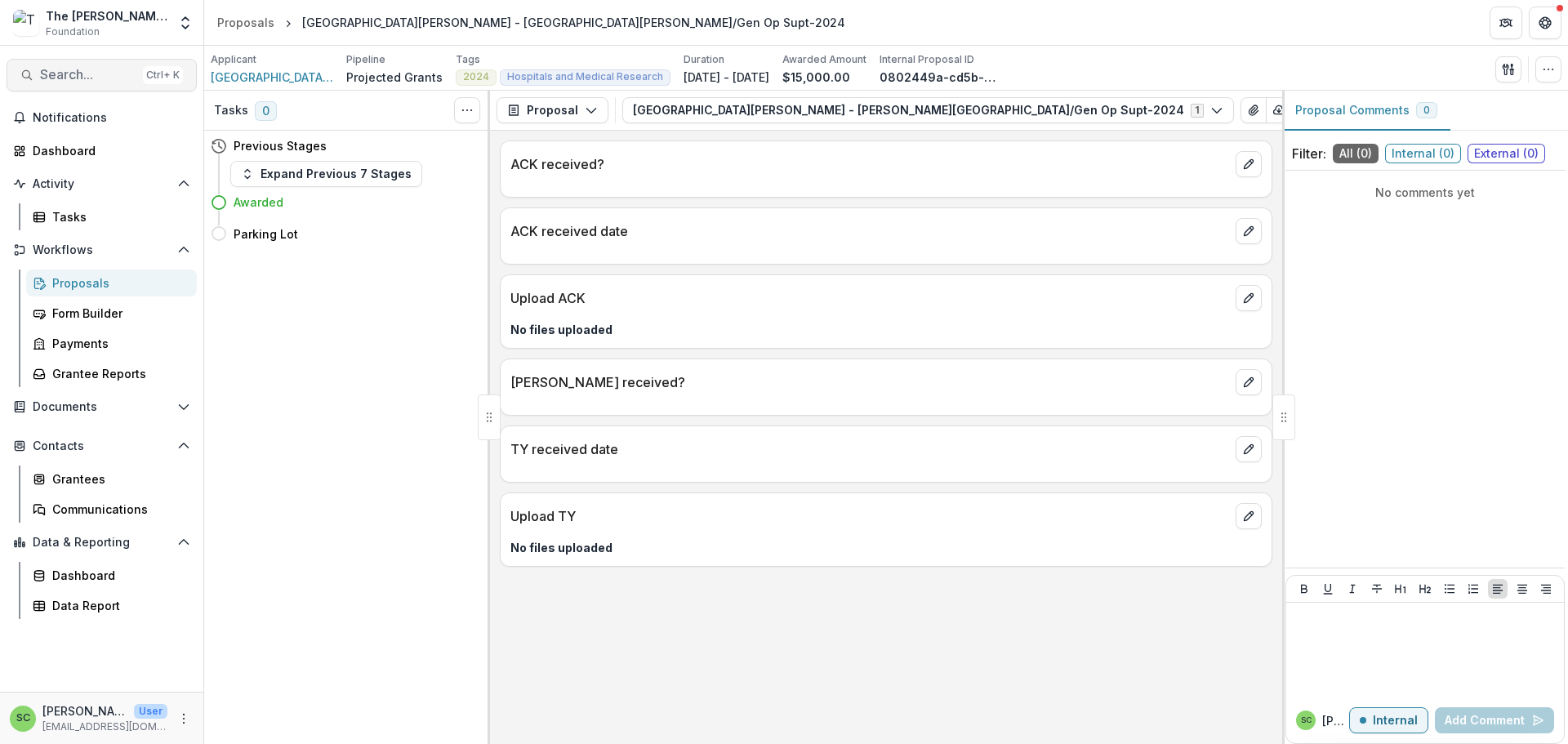
click at [87, 81] on span "Search..." at bounding box center [88, 74] width 96 height 16
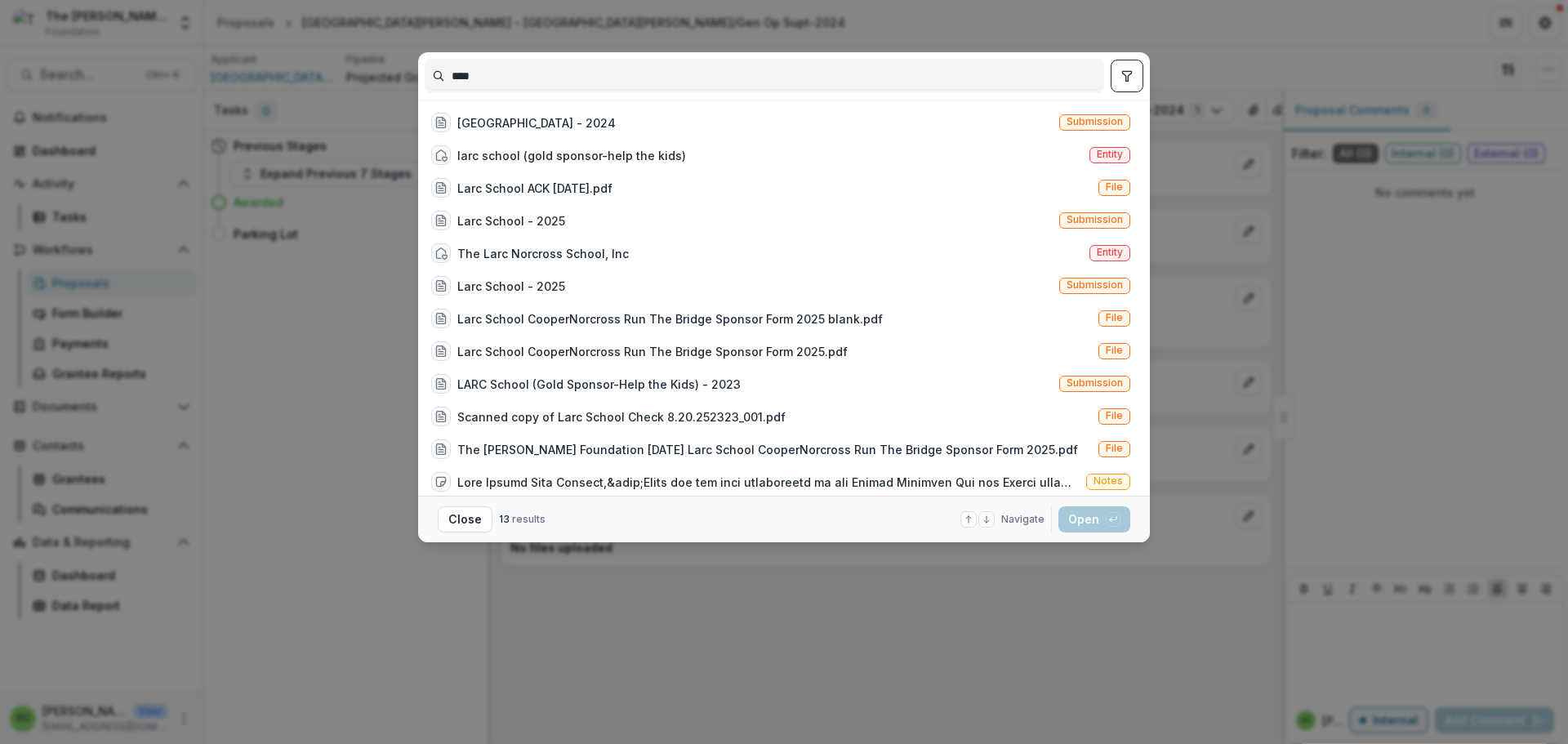
type input "****"
click at [457, 131] on div "[GEOGRAPHIC_DATA] - 2024" at bounding box center [537, 123] width 159 height 18
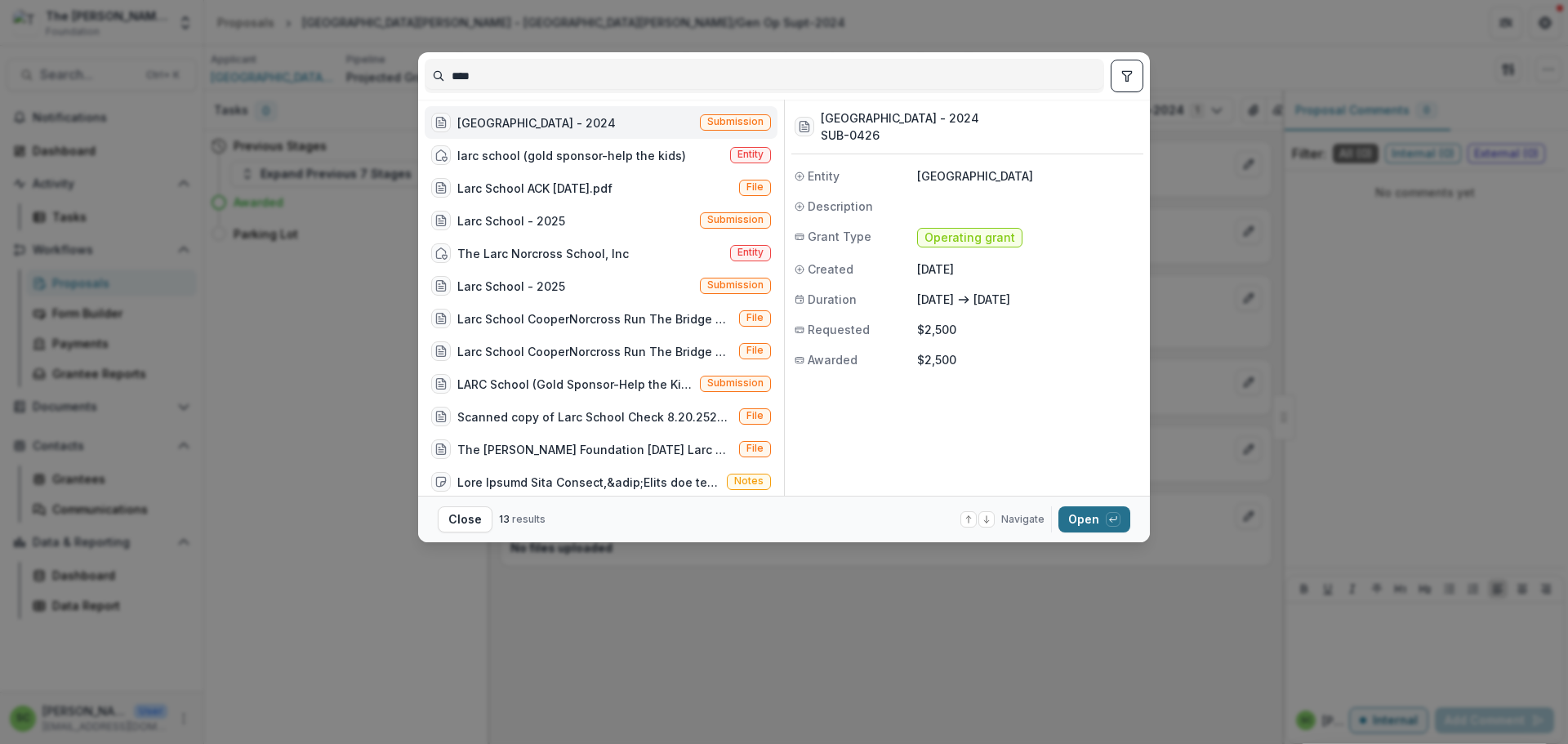
click at [1130, 522] on button "Open with enter key" at bounding box center [1094, 519] width 71 height 26
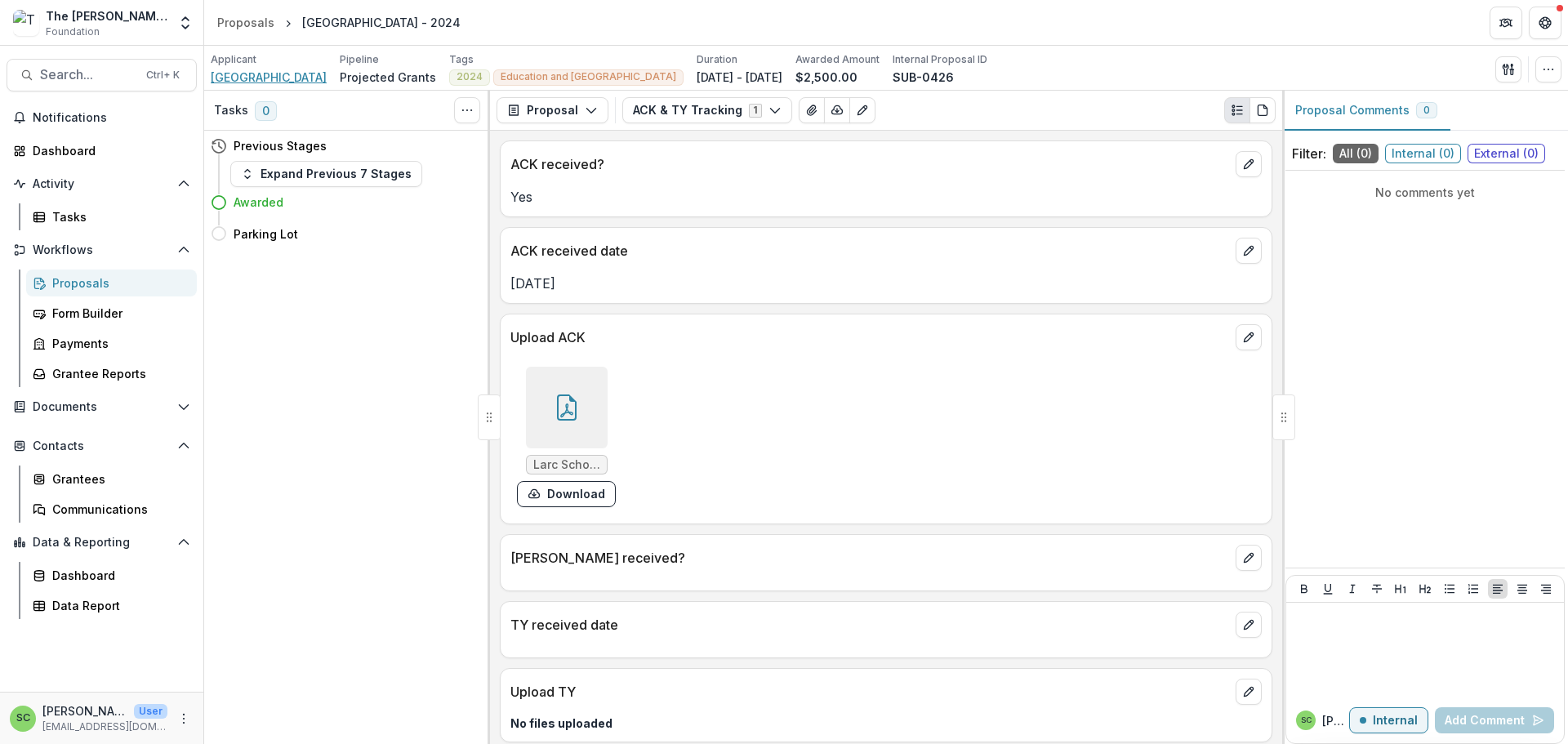
click at [240, 85] on span "[GEOGRAPHIC_DATA]" at bounding box center [268, 77] width 116 height 18
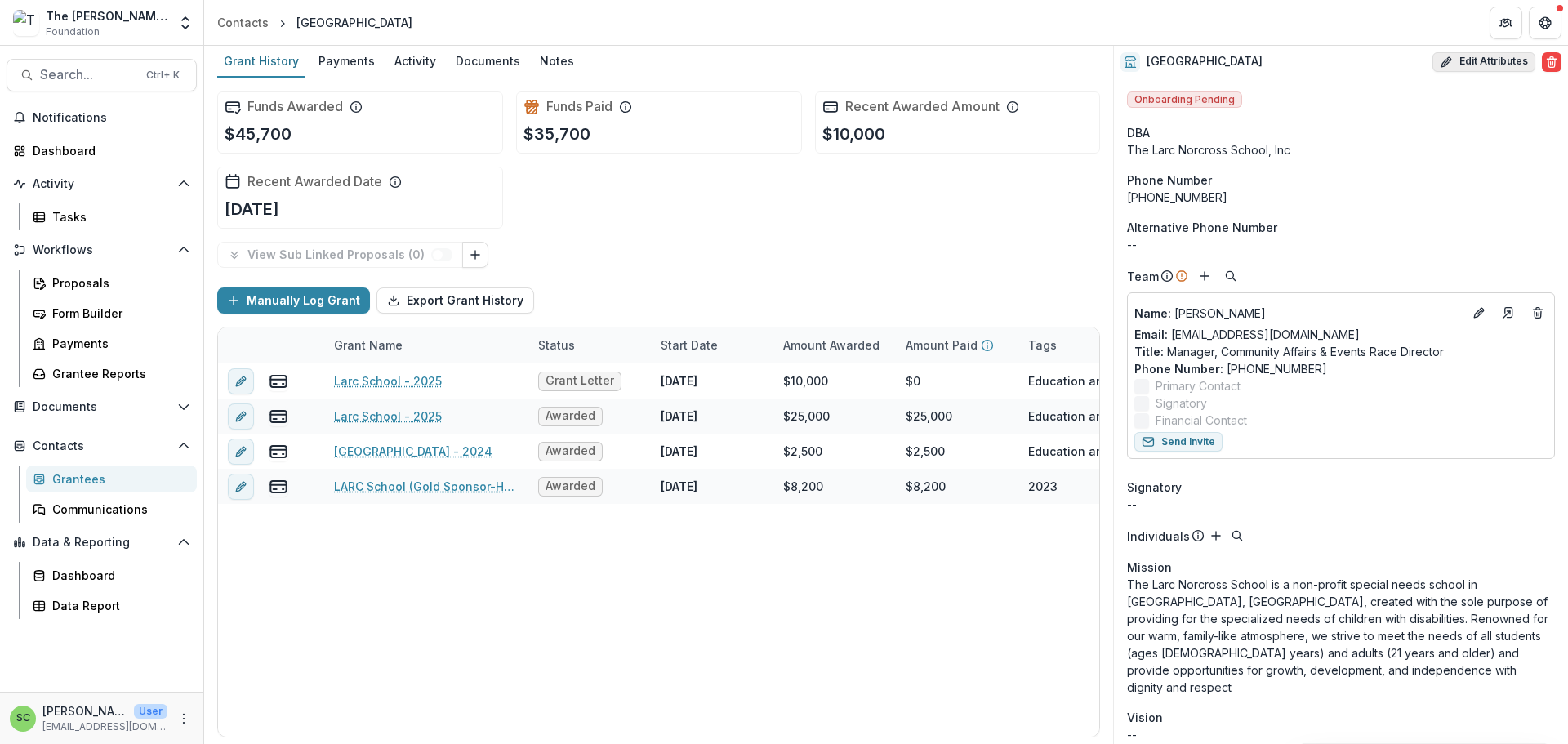
click at [1480, 63] on button "Edit Attributes" at bounding box center [1484, 62] width 103 height 20
select select
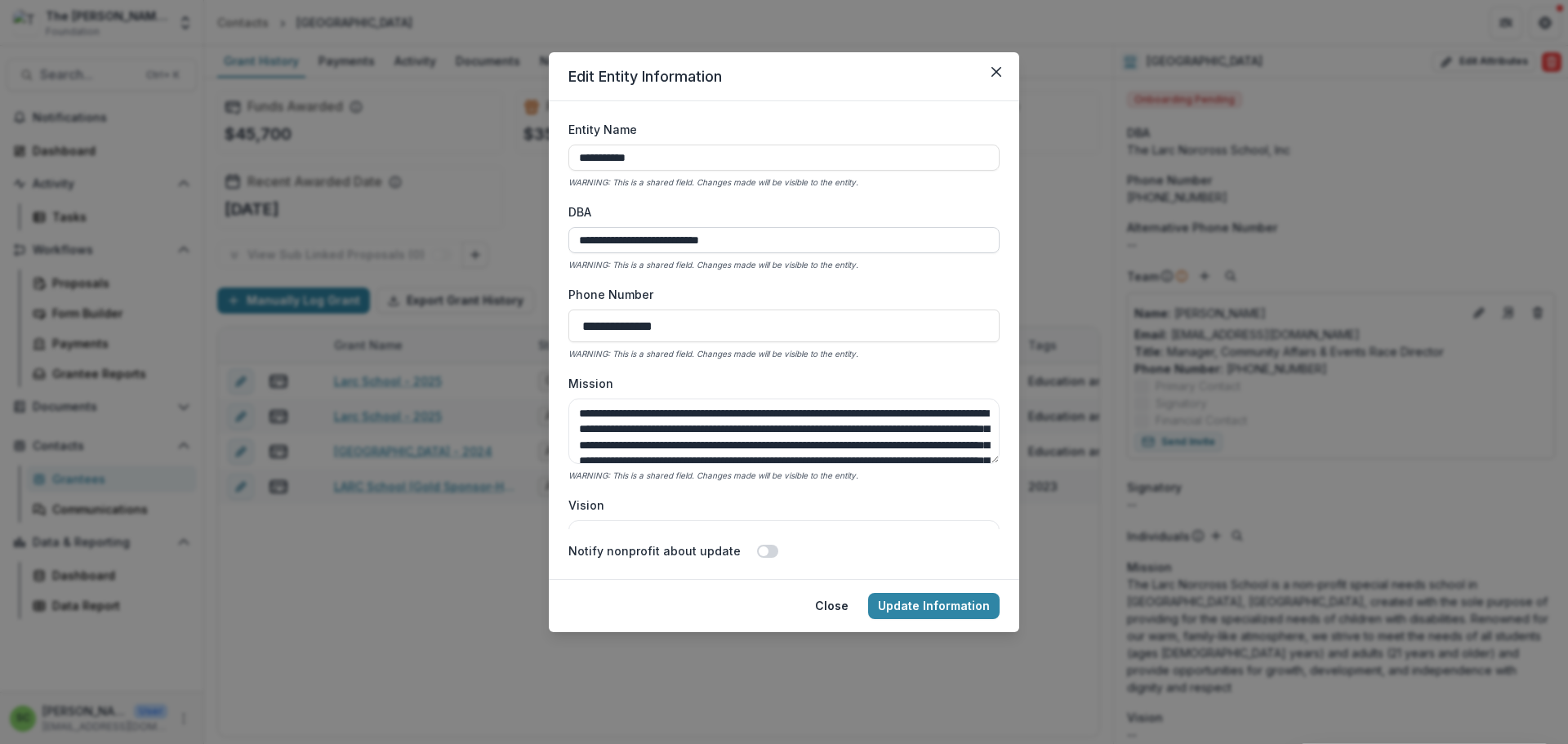
drag, startPoint x: 729, startPoint y: 302, endPoint x: 514, endPoint y: 298, distance: 215.0
click at [568, 254] on input "**********" at bounding box center [784, 240] width 431 height 26
click at [647, 170] on input "**********" at bounding box center [784, 158] width 431 height 26
drag, startPoint x: 647, startPoint y: 200, endPoint x: 504, endPoint y: 198, distance: 143.0
drag, startPoint x: 504, startPoint y: 198, endPoint x: 745, endPoint y: 195, distance: 241.0
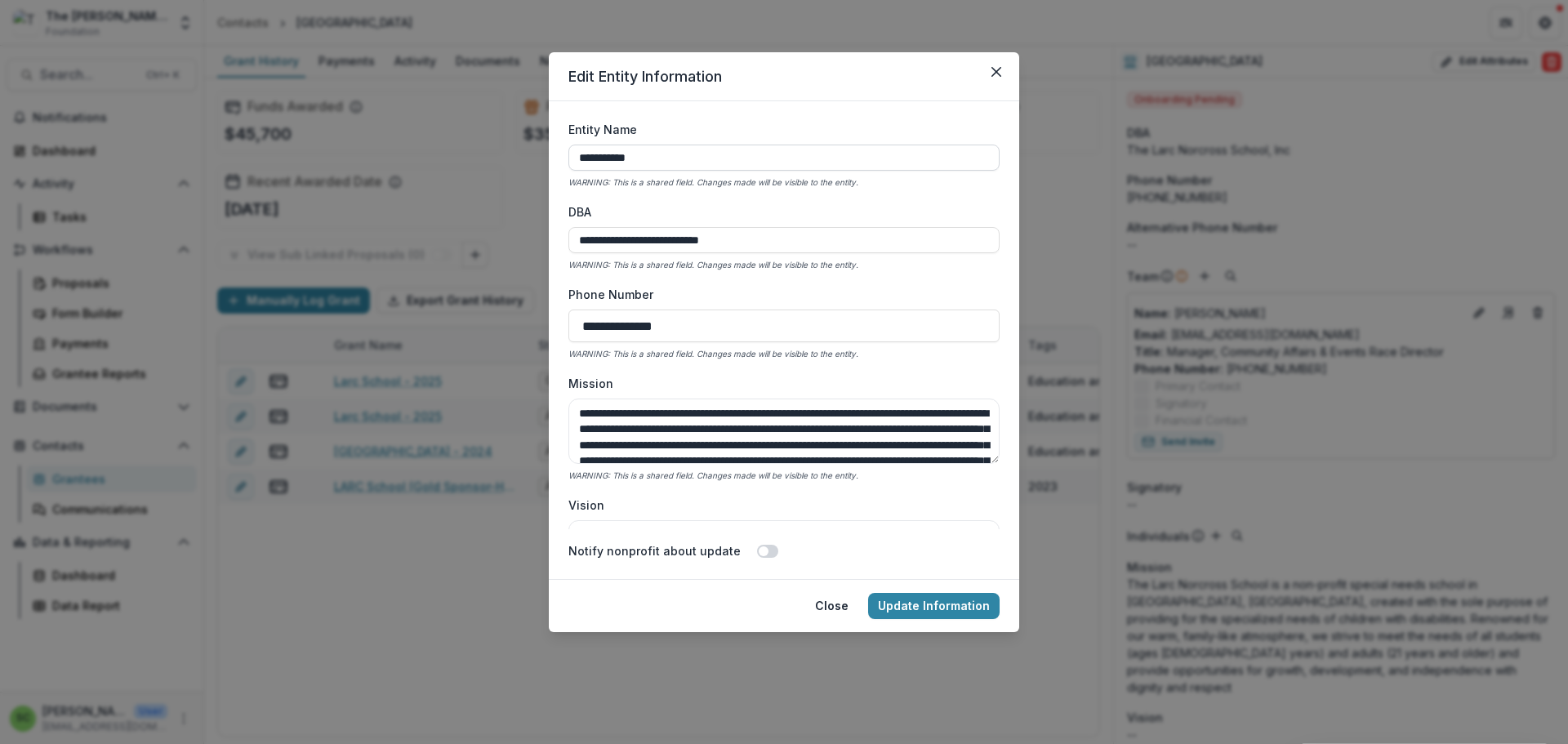
click at [745, 170] on input "**********" at bounding box center [784, 158] width 431 height 26
drag, startPoint x: 626, startPoint y: 196, endPoint x: 510, endPoint y: 192, distance: 116.1
click at [548, 192] on form "**********" at bounding box center [784, 340] width 470 height 478
paste input "**********"
type input "**********"
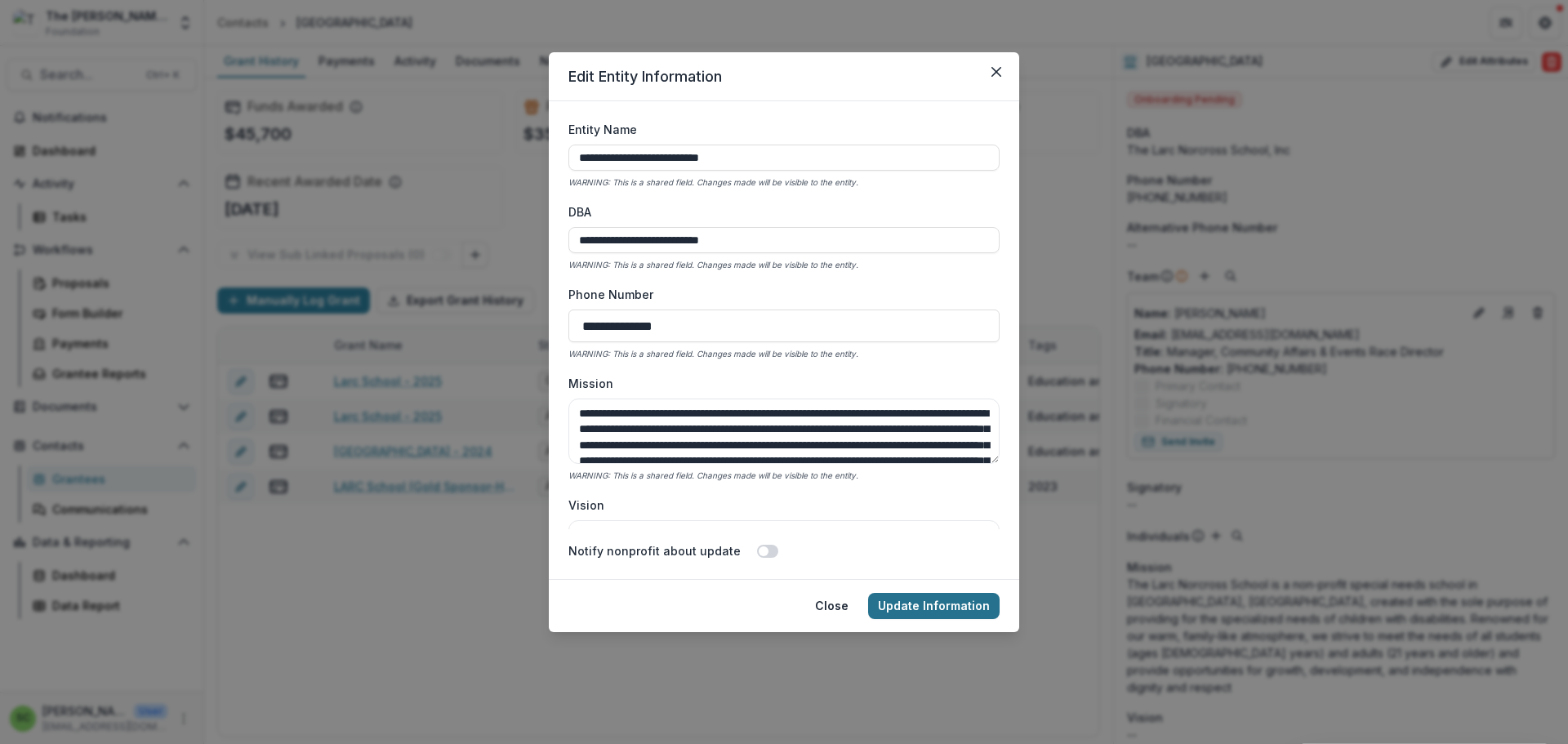
click at [926, 619] on button "Update Information" at bounding box center [934, 605] width 131 height 26
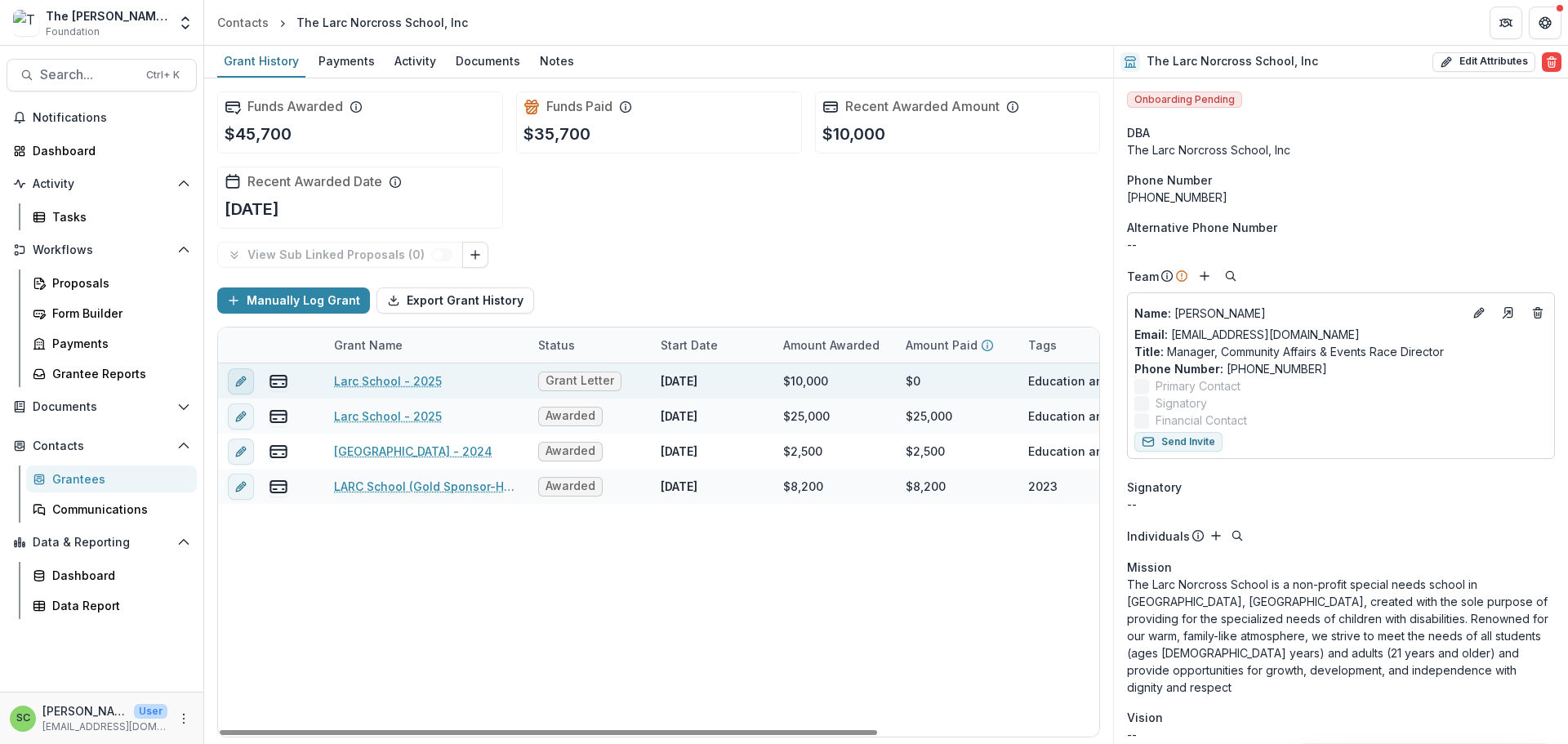
click at [248, 388] on icon "edit" at bounding box center [240, 381] width 13 height 13
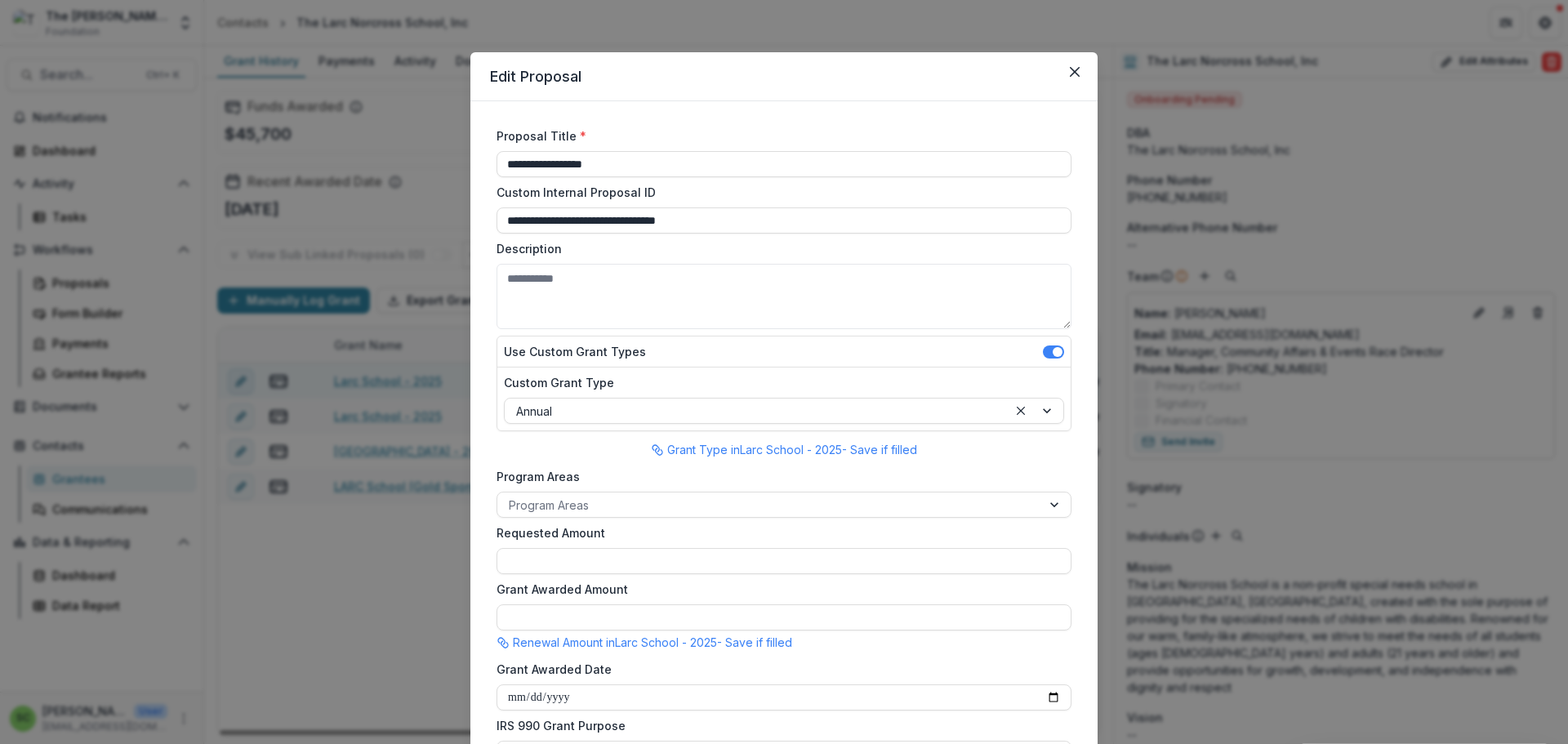
type input "*******"
click at [514, 177] on input "**********" at bounding box center [784, 163] width 575 height 26
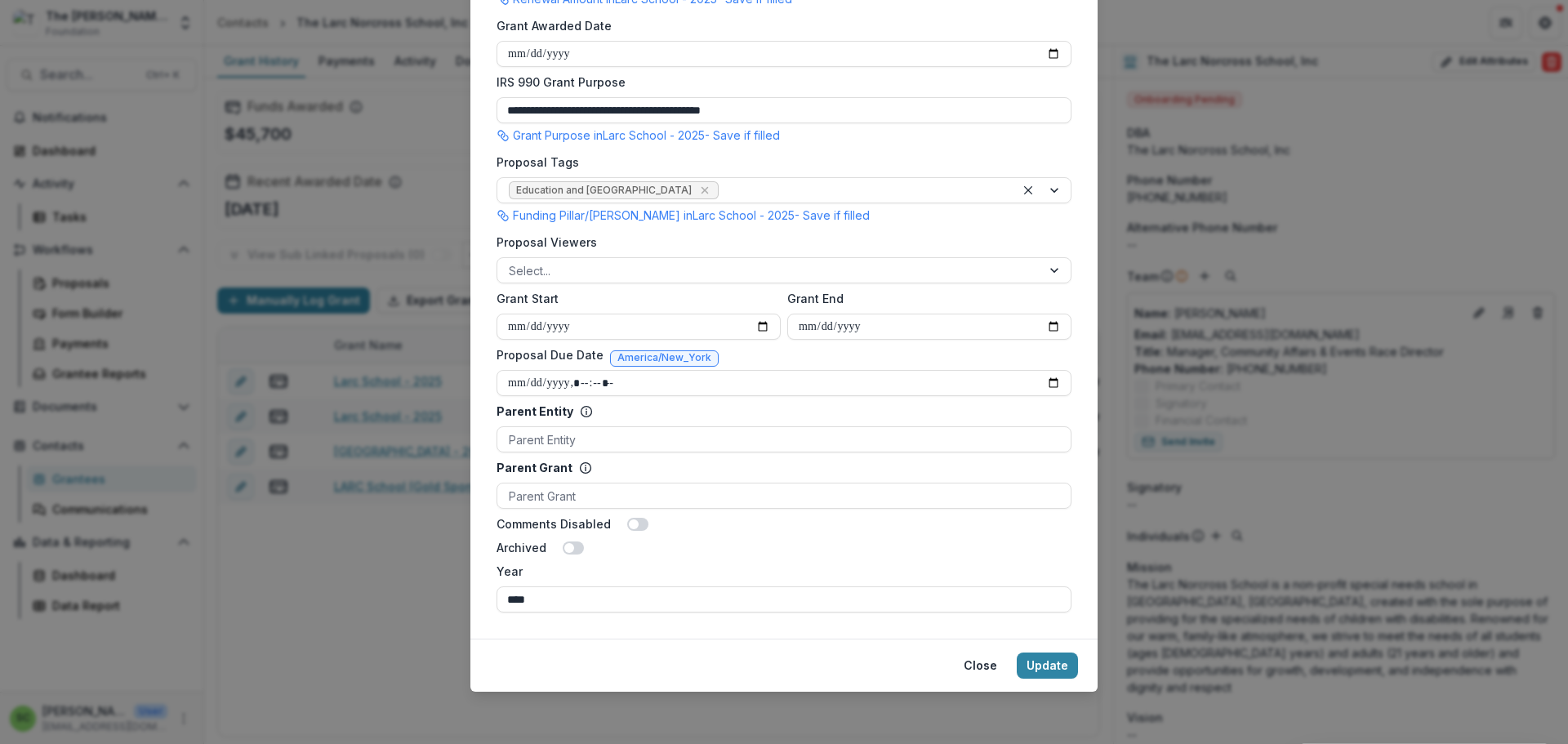
scroll to position [990, 0]
type input "**********"
click at [1078, 652] on button "Update" at bounding box center [1047, 665] width 62 height 26
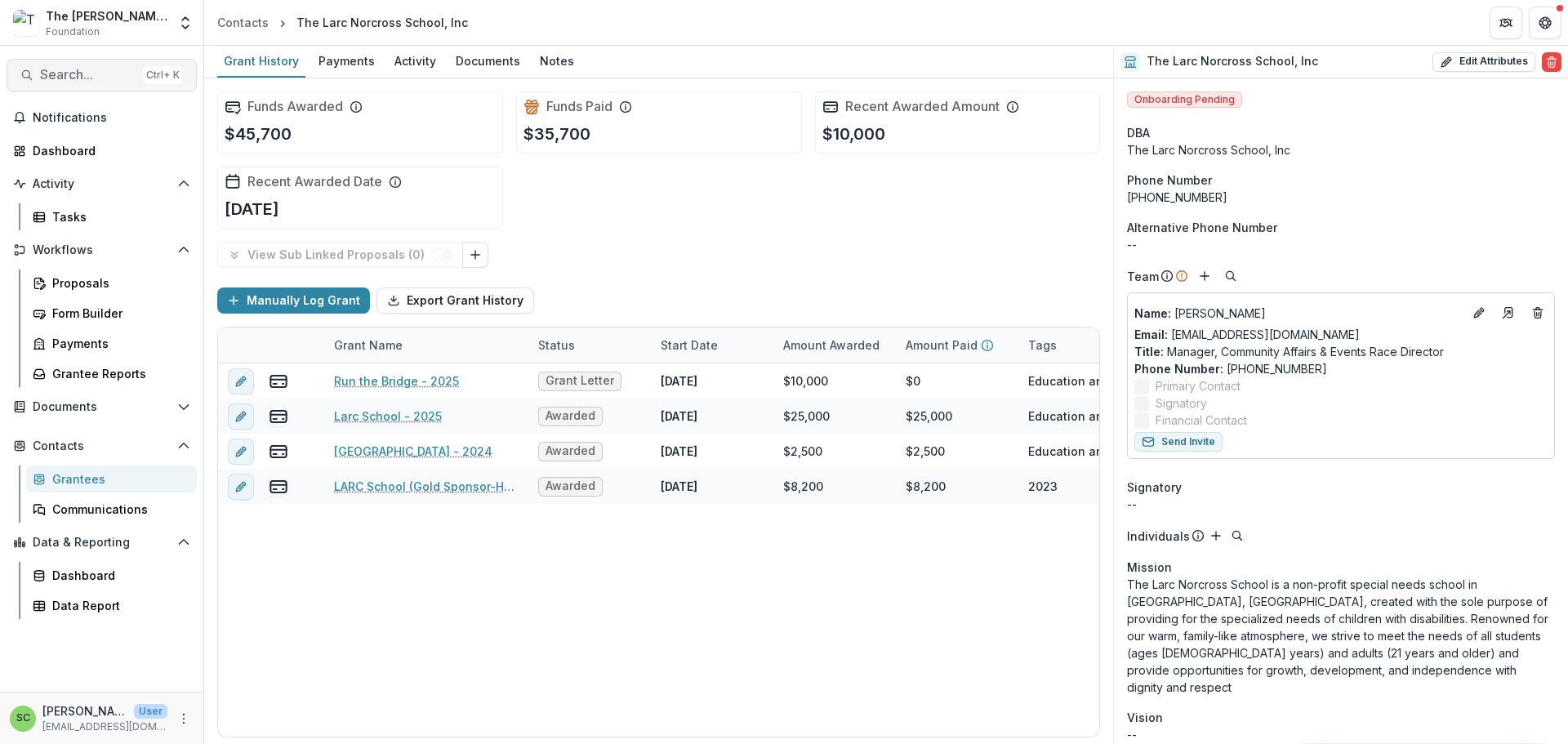
click at [82, 82] on span "Search..." at bounding box center [88, 74] width 96 height 16
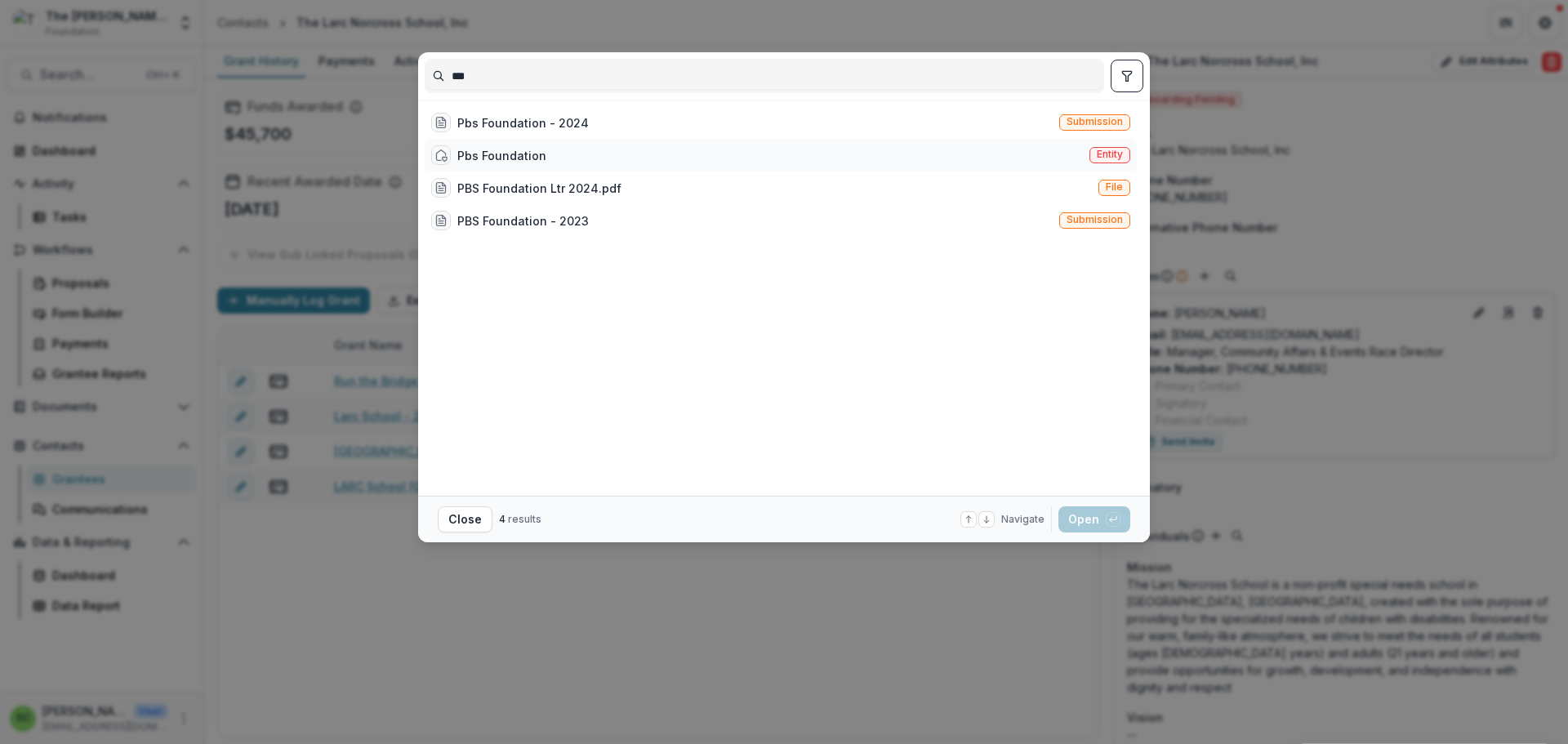
type input "***"
click at [457, 164] on div "Pbs Foundation" at bounding box center [501, 156] width 89 height 18
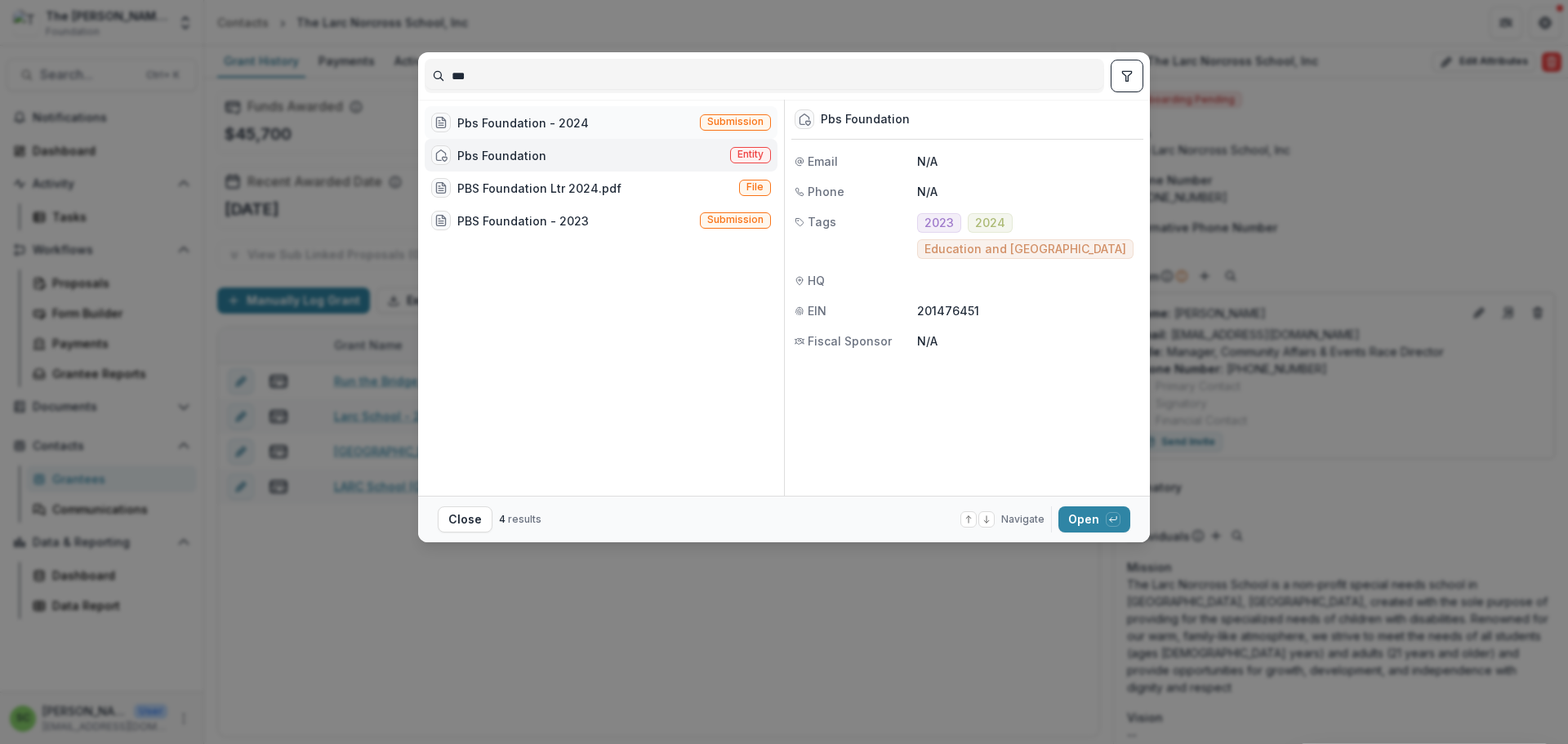
click at [457, 131] on div "Pbs Foundation - 2024" at bounding box center [523, 123] width 131 height 18
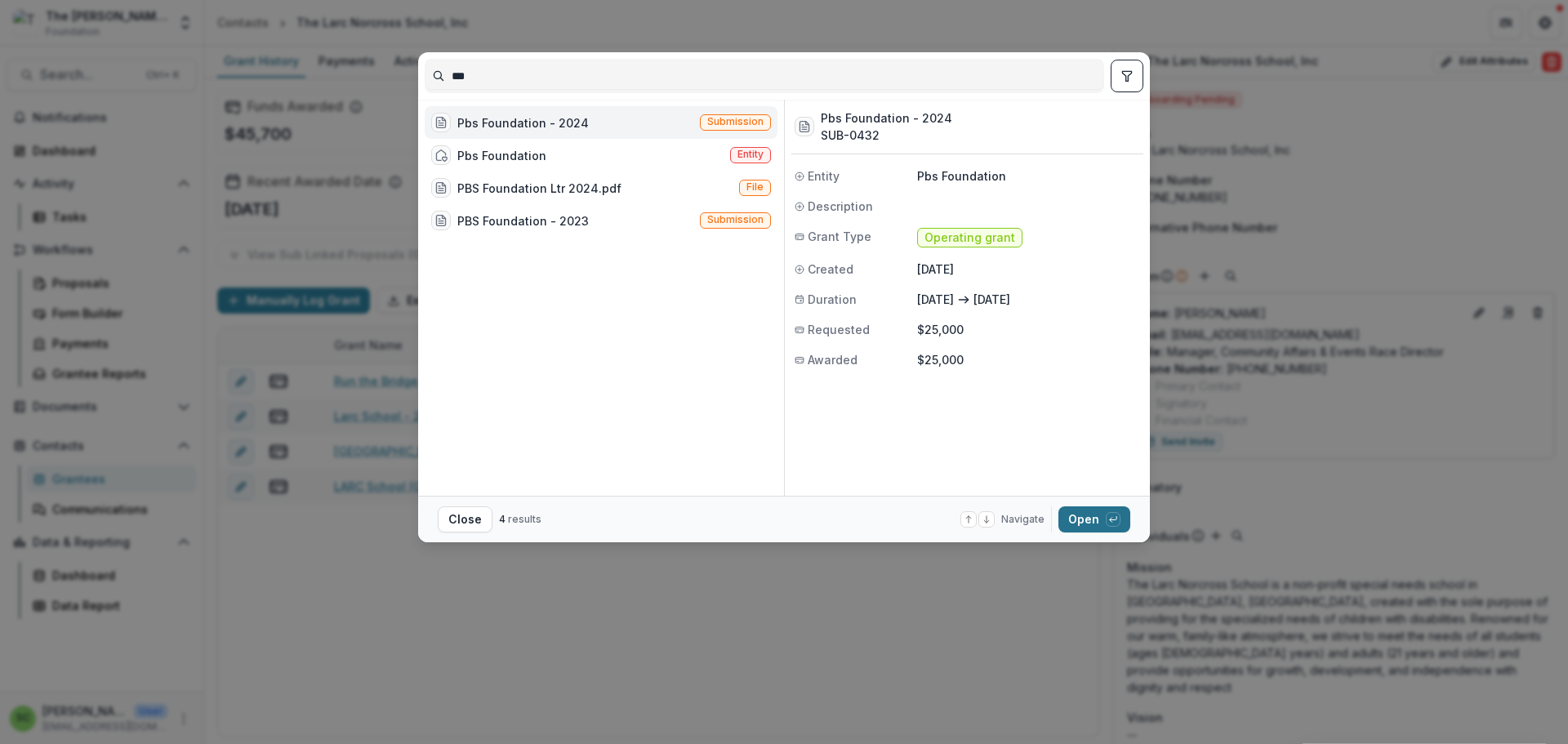
click at [1130, 526] on button "Open with enter key" at bounding box center [1094, 519] width 71 height 26
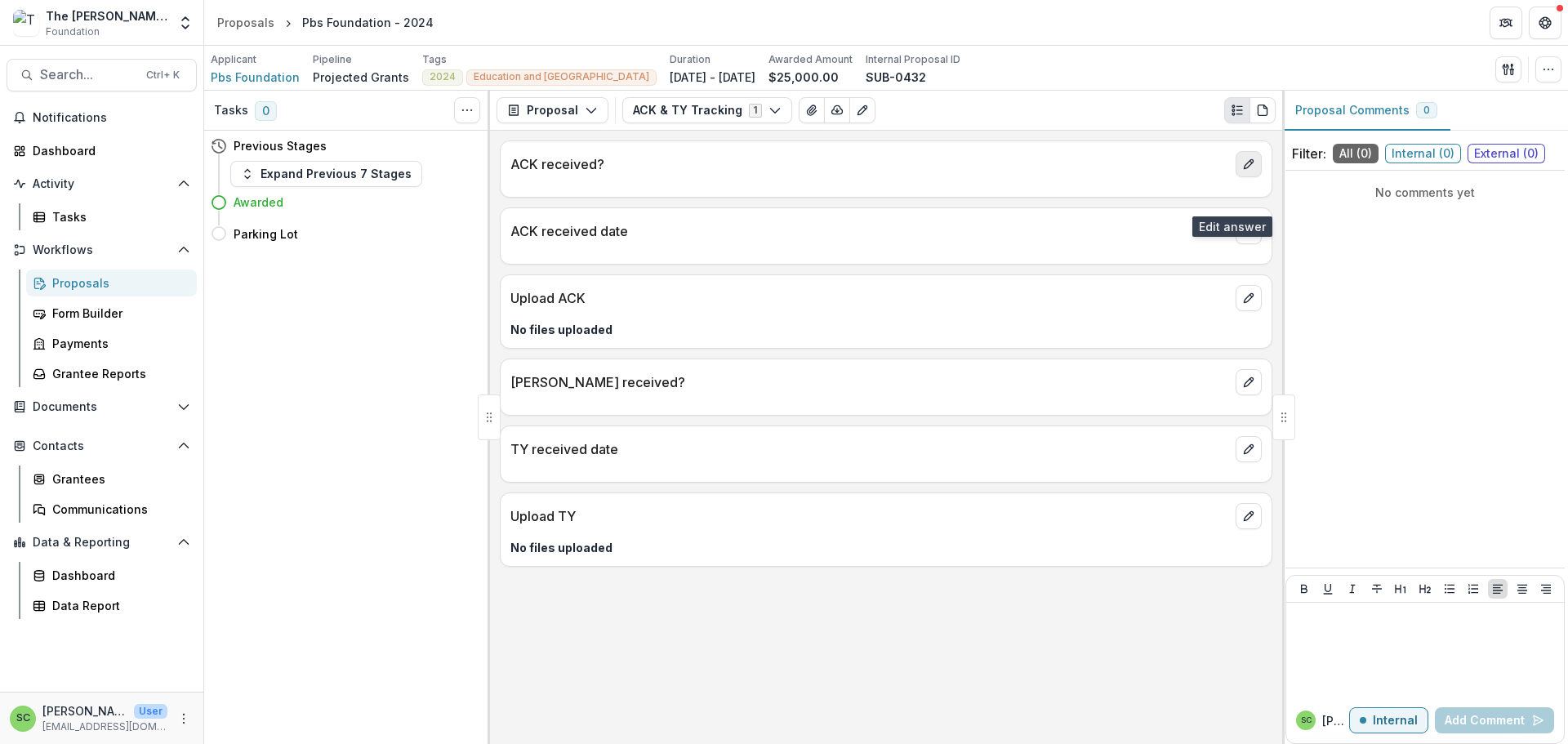
click at [1244, 169] on icon "edit" at bounding box center [1248, 163] width 9 height 9
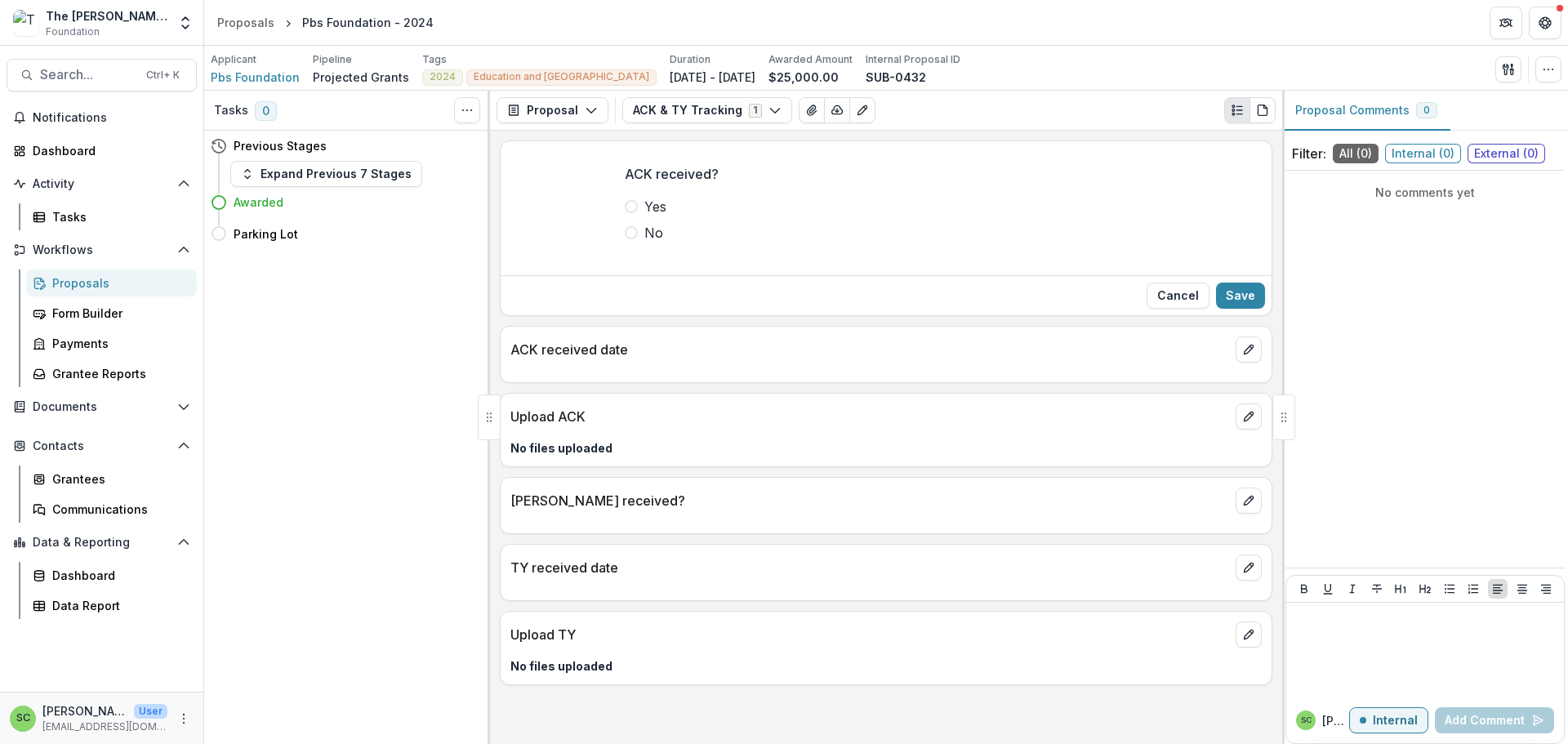
click at [625, 213] on span at bounding box center [631, 206] width 13 height 13
click at [1222, 308] on button "Save" at bounding box center [1241, 296] width 49 height 26
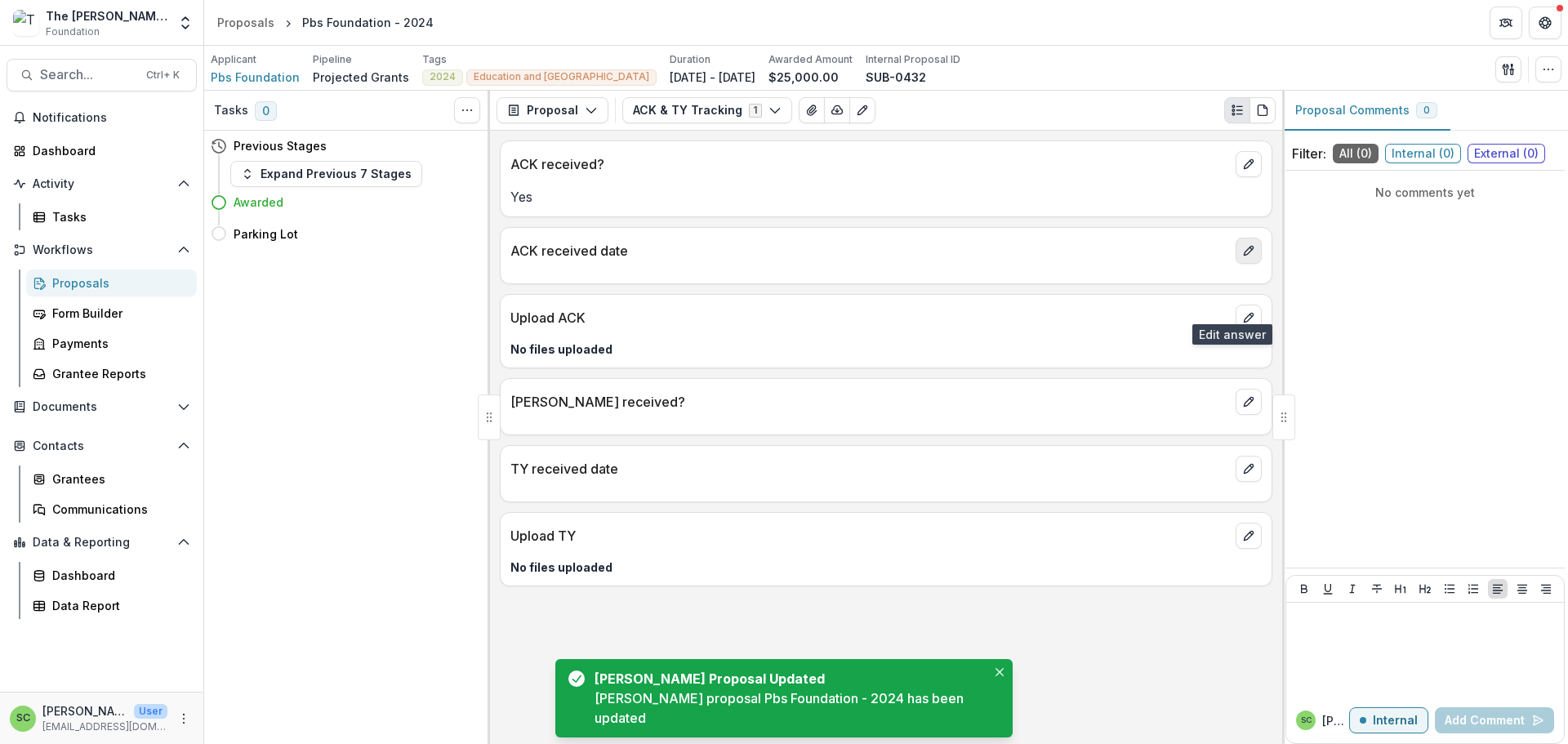
click at [1245, 256] on icon "edit" at bounding box center [1248, 251] width 9 height 9
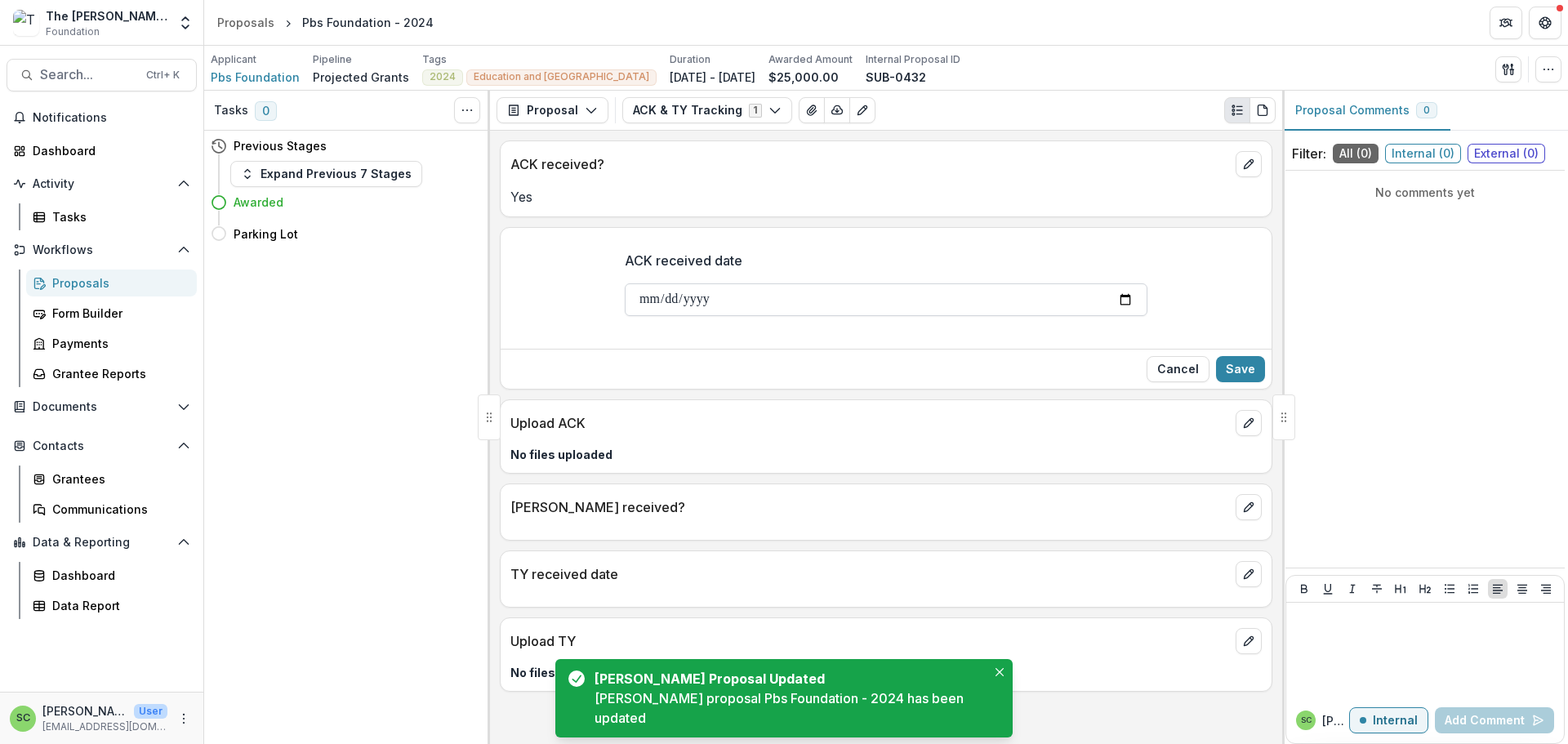
click at [625, 316] on input "ACK received date" at bounding box center [886, 299] width 523 height 32
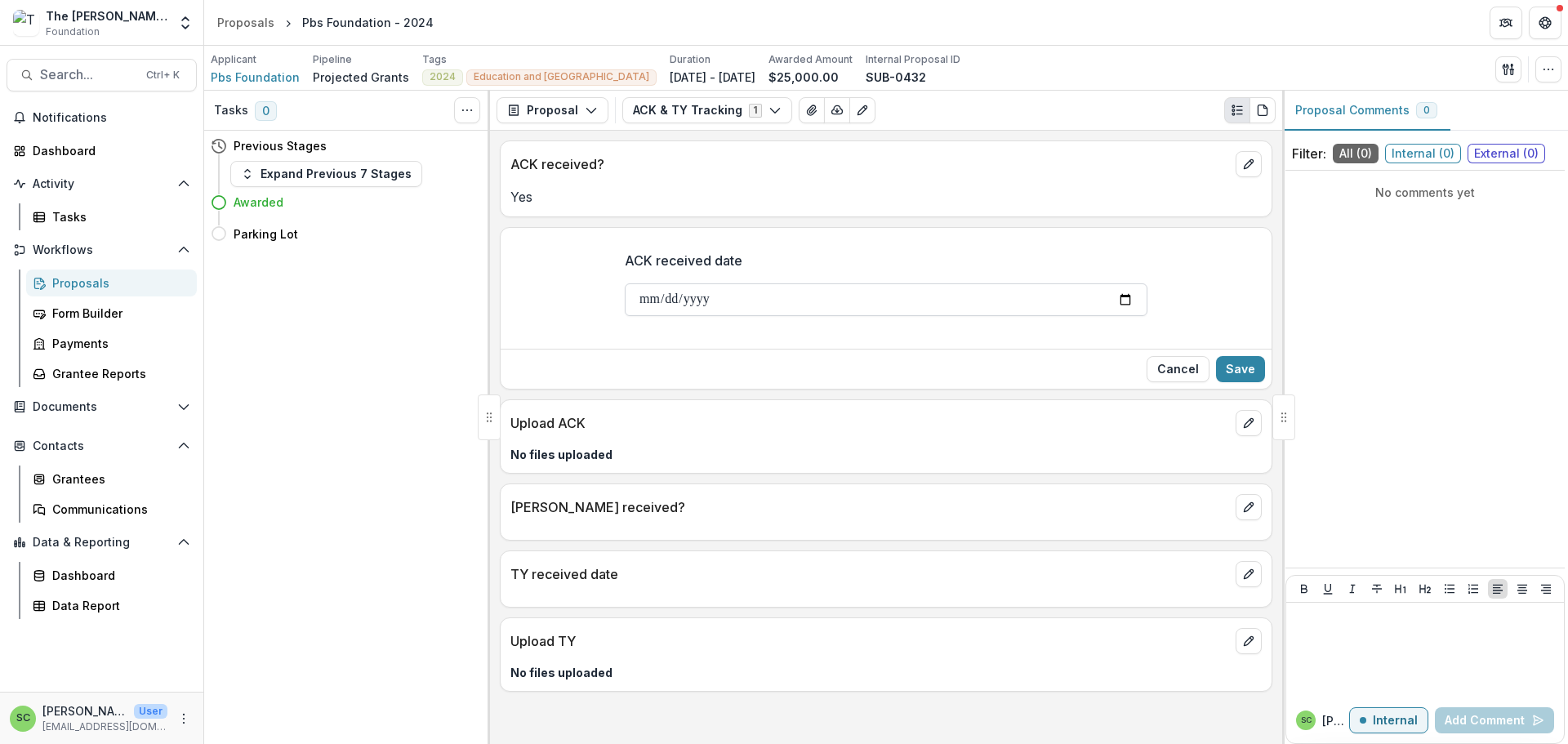
click at [625, 316] on input "ACK received date" at bounding box center [886, 299] width 523 height 32
type input "**********"
click at [1227, 382] on button "Save" at bounding box center [1241, 369] width 49 height 26
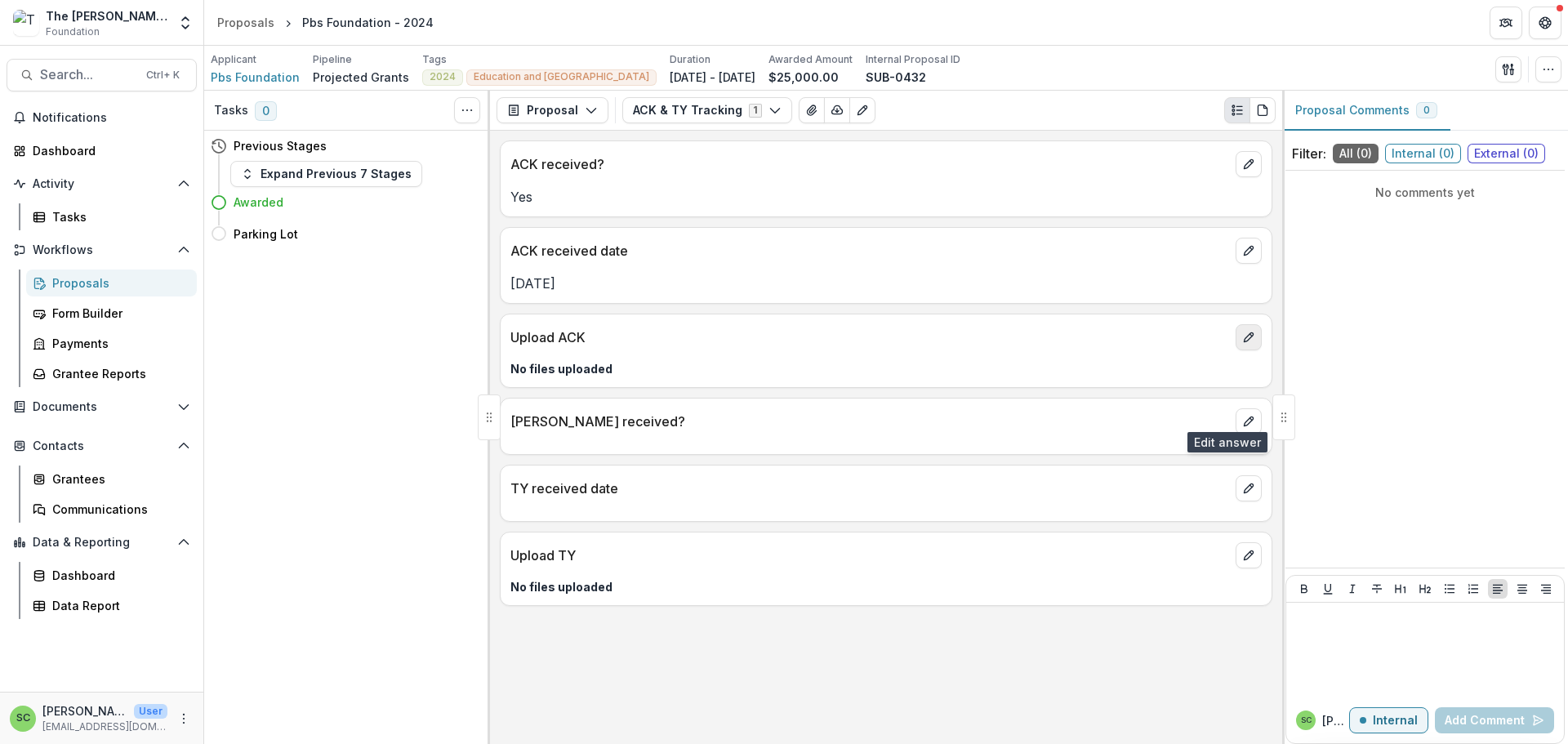
click at [1250, 337] on line "edit" at bounding box center [1251, 335] width 3 height 3
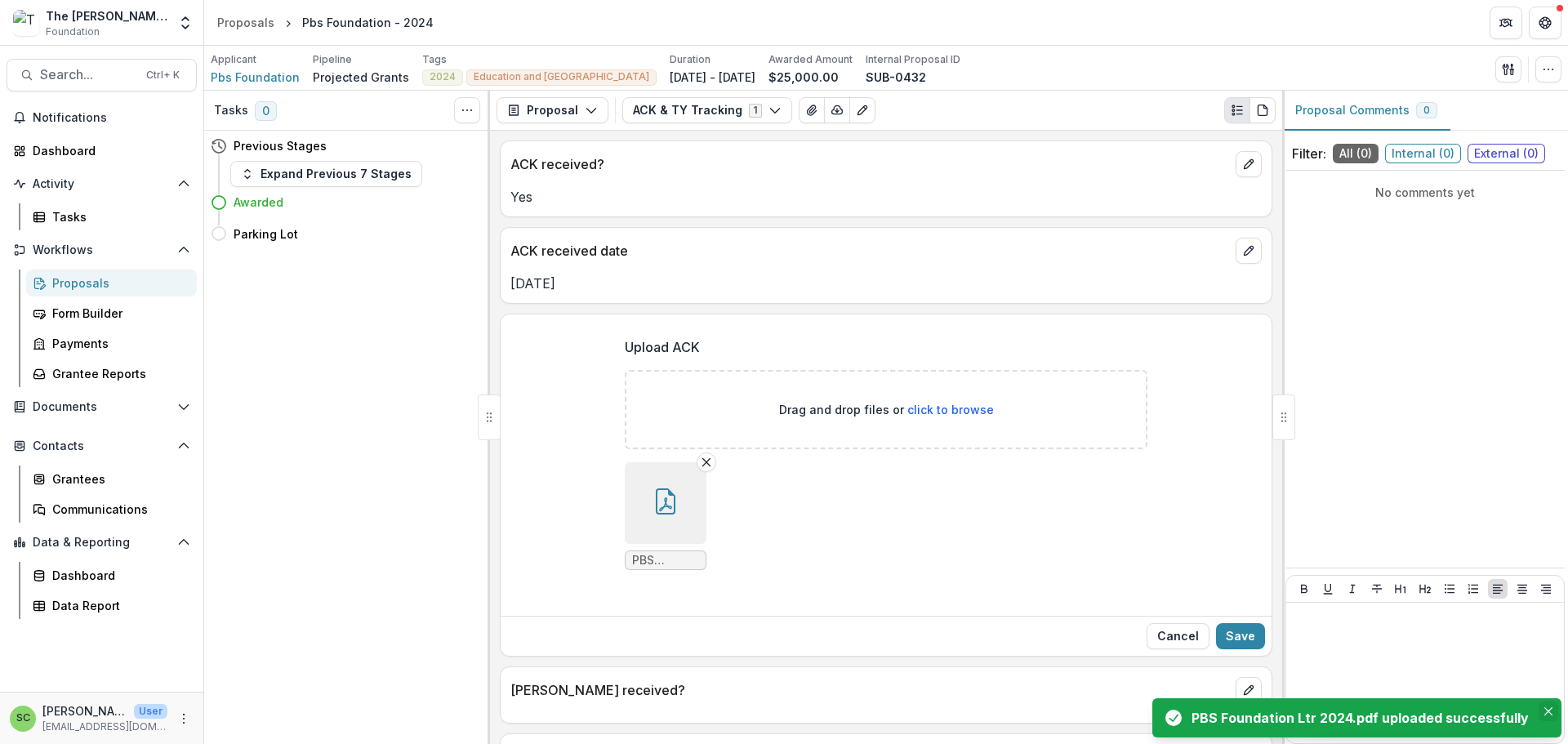
click at [1544, 707] on icon "Close" at bounding box center [1548, 711] width 8 height 8
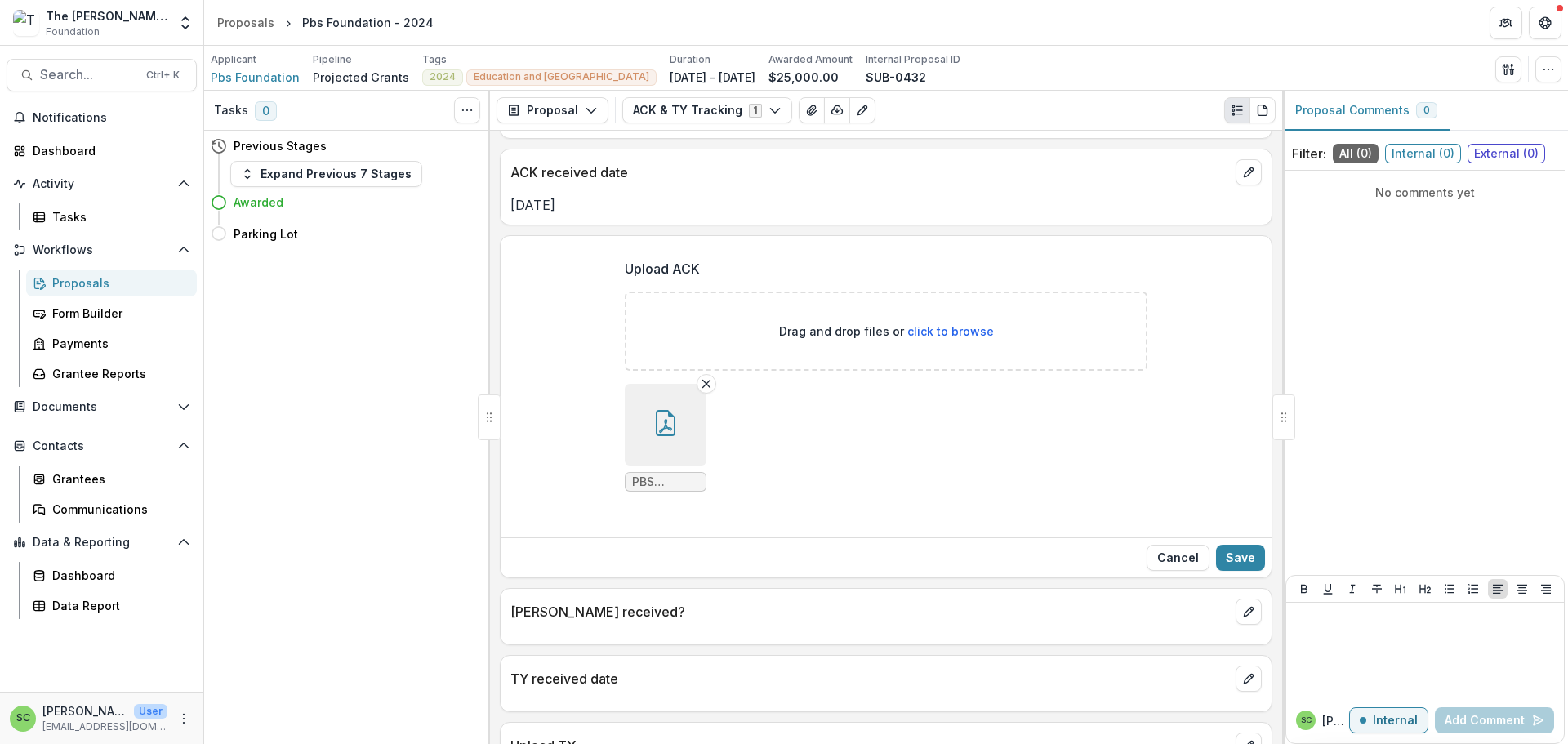
scroll to position [326, 0]
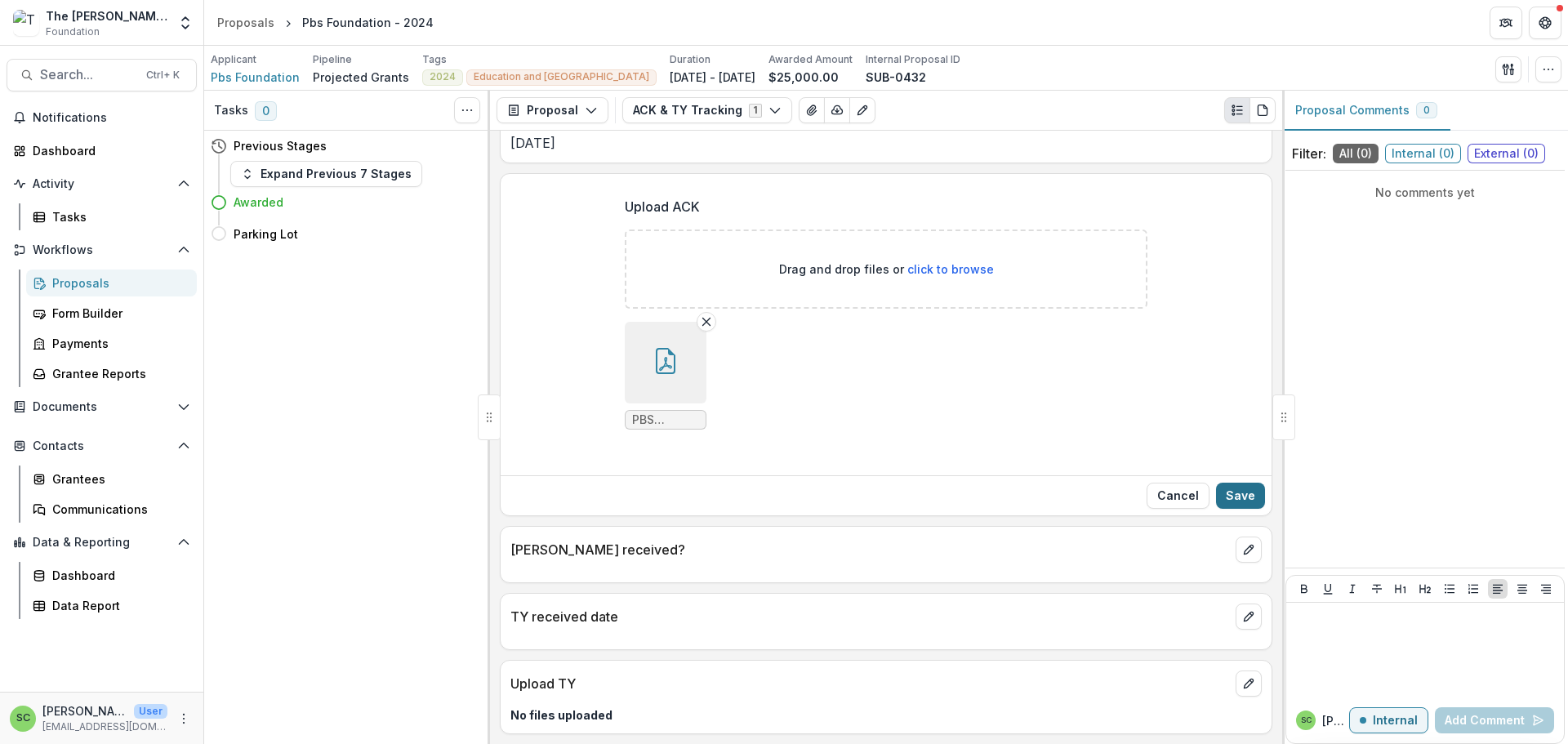
click at [1231, 483] on button "Save" at bounding box center [1241, 495] width 49 height 26
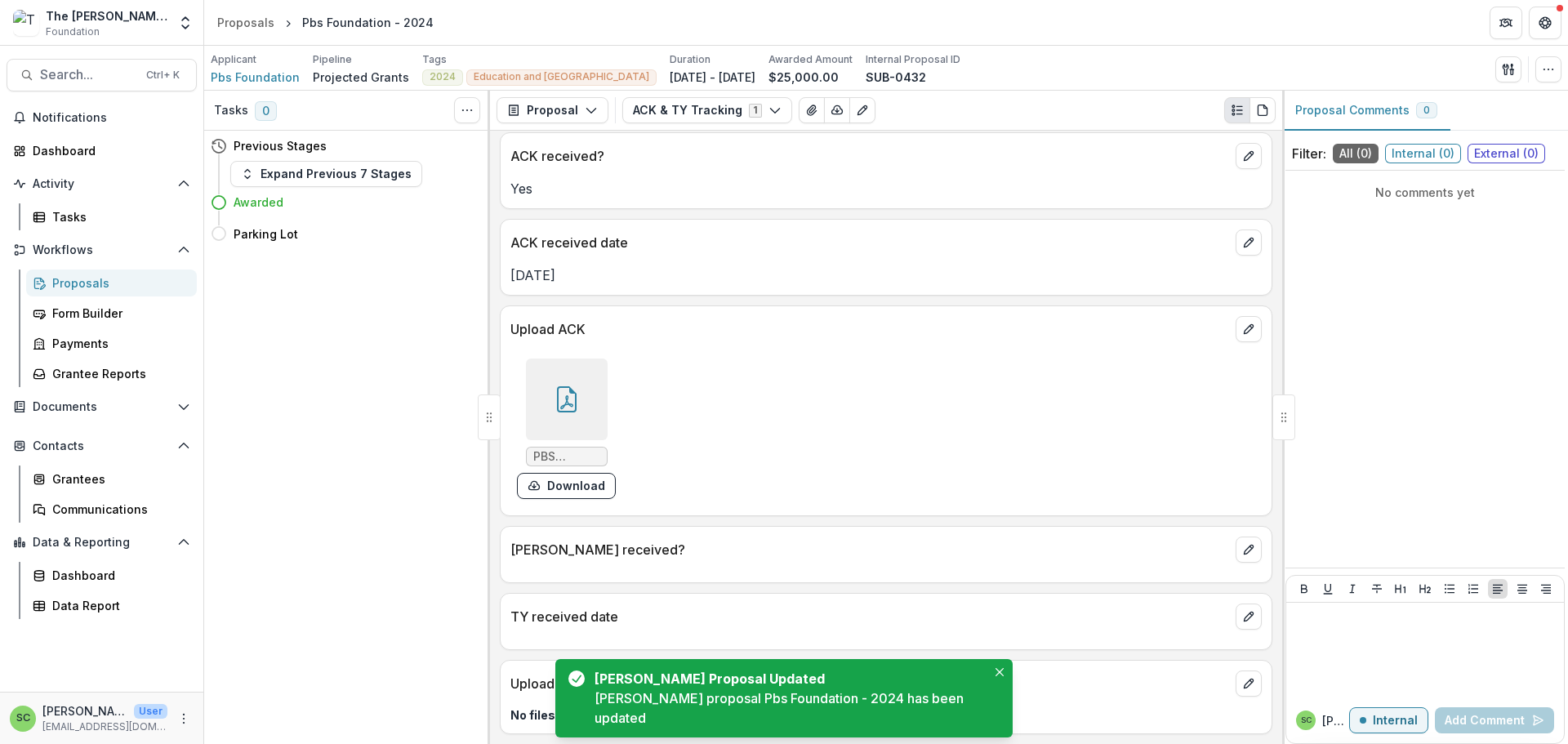
scroll to position [162, 0]
click at [1243, 543] on icon "edit" at bounding box center [1249, 549] width 13 height 13
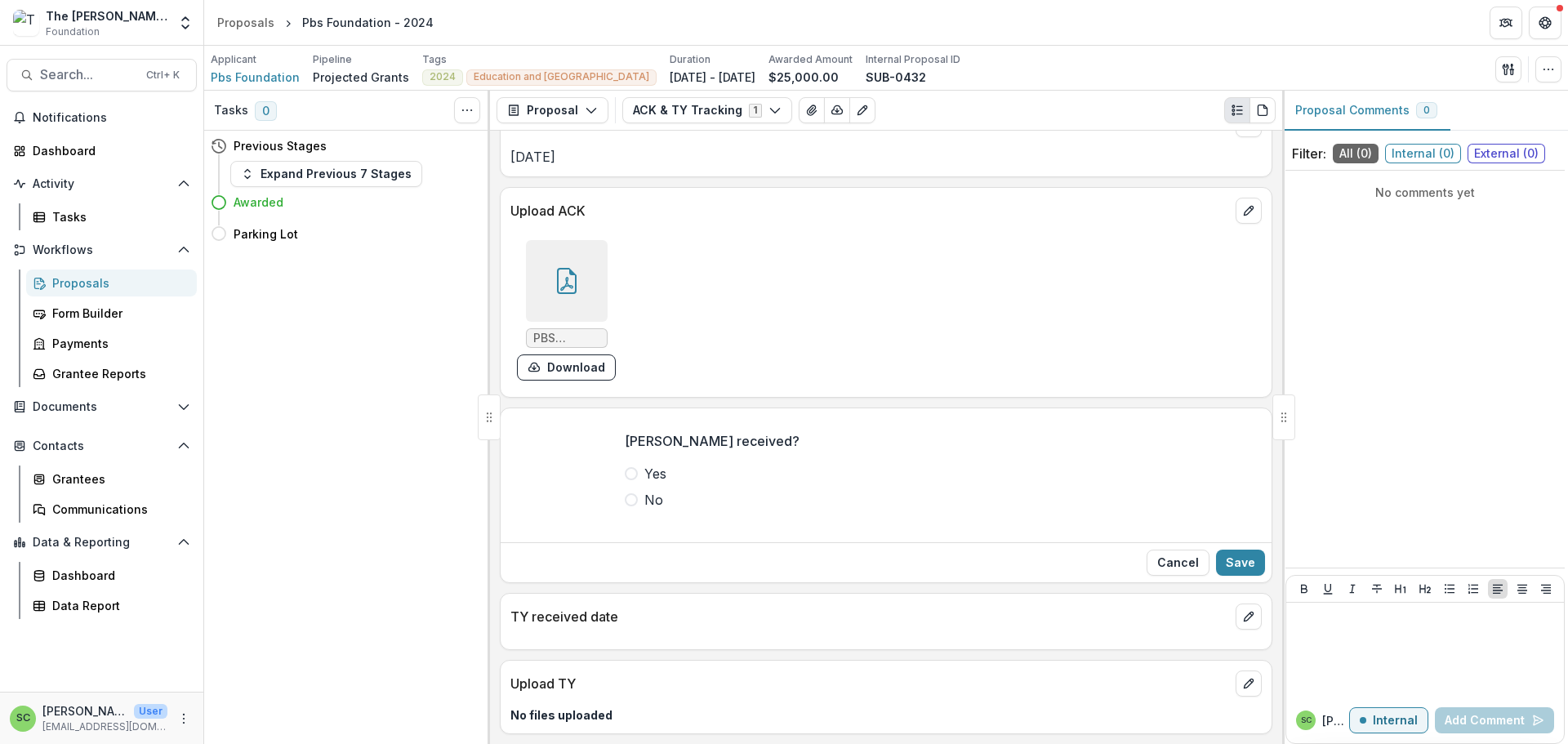
click at [625, 480] on span at bounding box center [631, 473] width 13 height 13
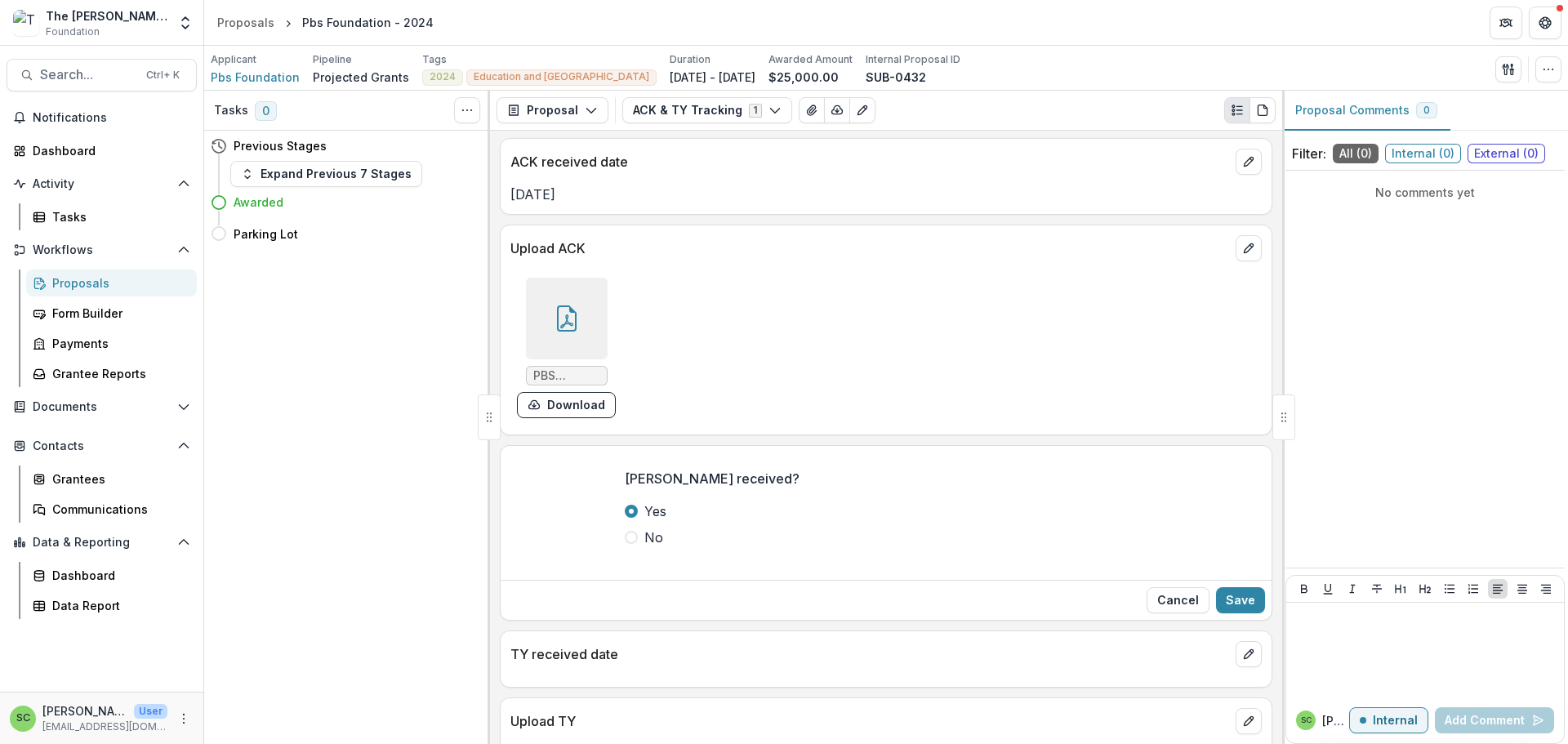
scroll to position [309, 0]
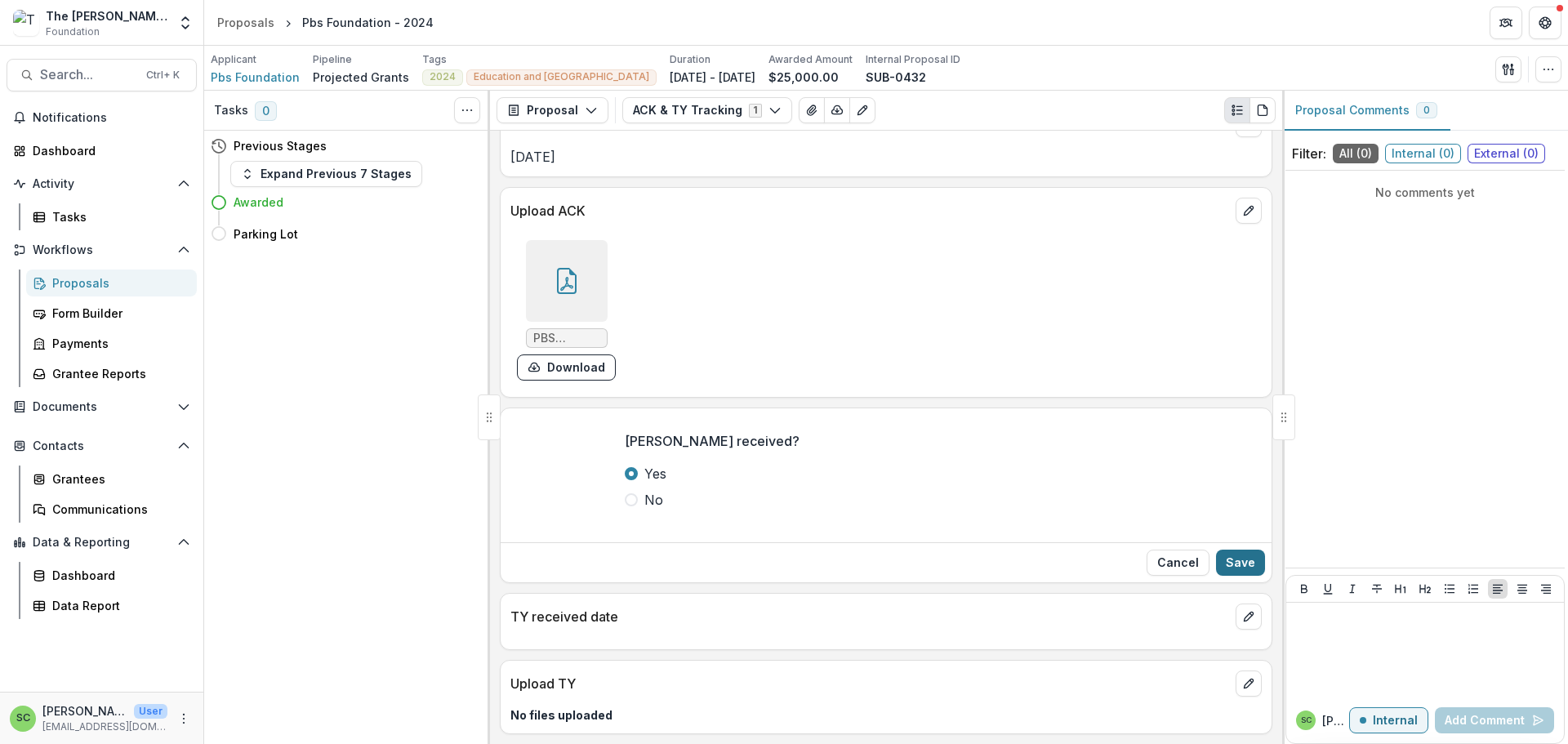
click at [1222, 549] on button "Save" at bounding box center [1241, 562] width 49 height 26
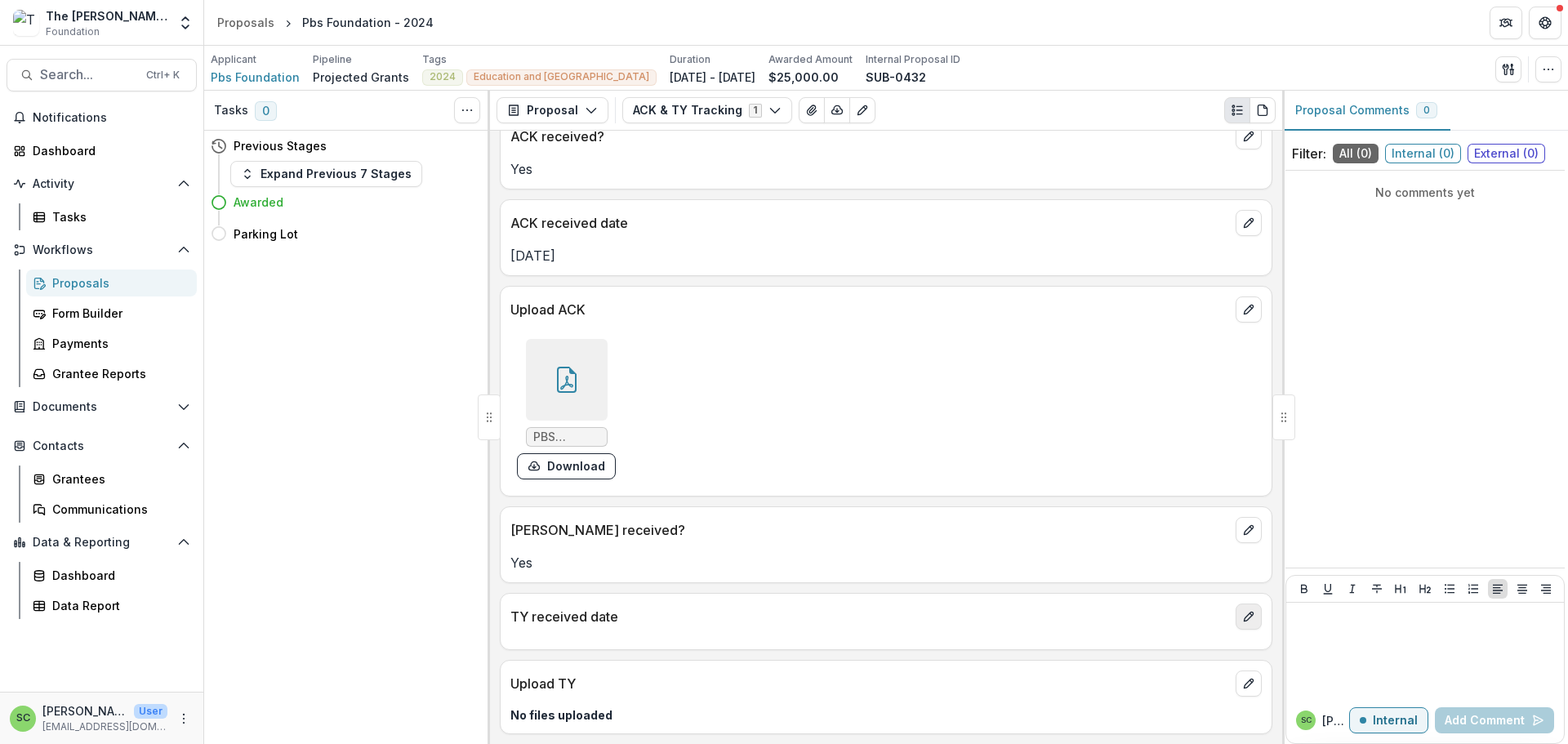
scroll to position [186, 0]
click at [1243, 610] on icon "edit" at bounding box center [1249, 616] width 13 height 13
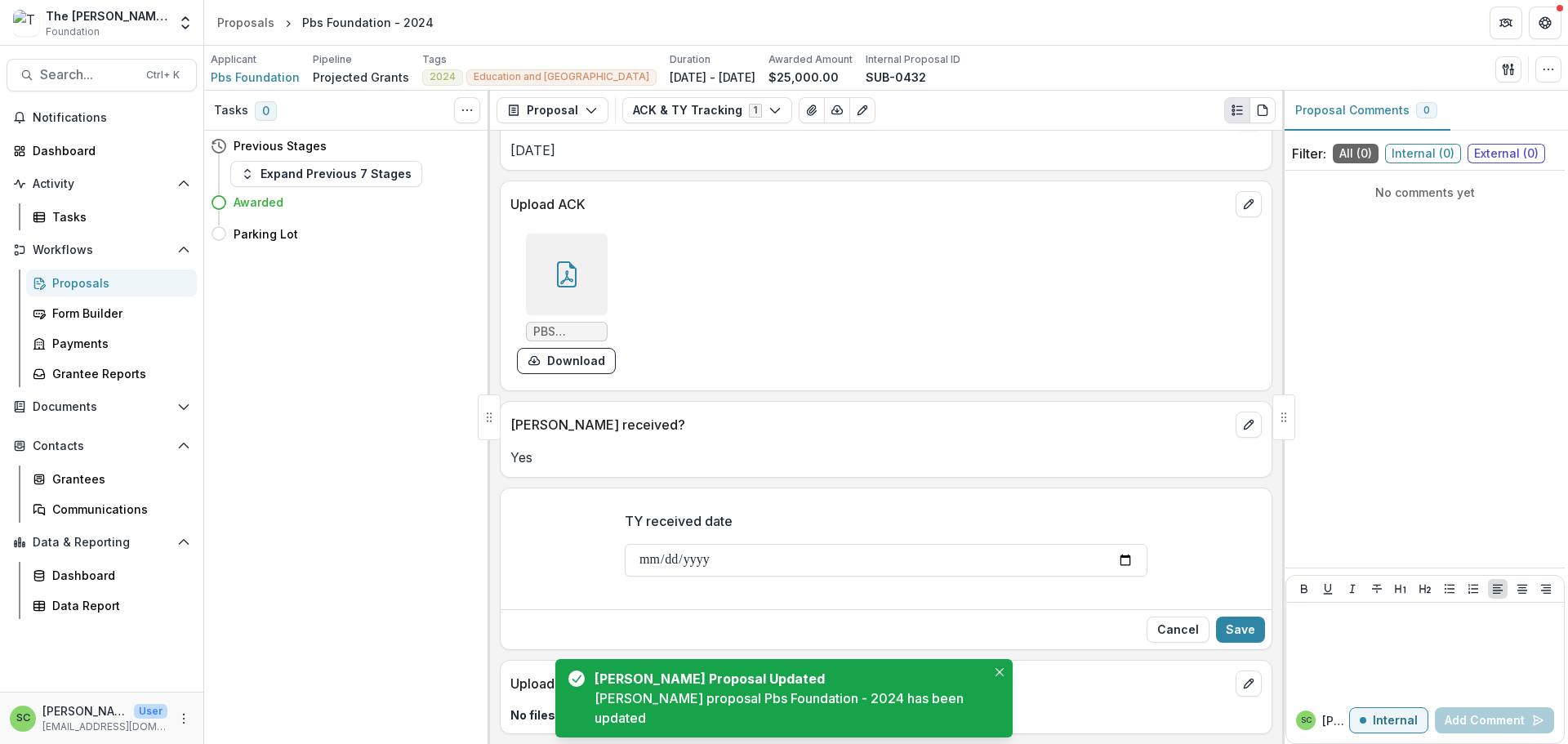
scroll to position [317, 0]
click at [786, 543] on input "TY received date" at bounding box center [886, 559] width 523 height 32
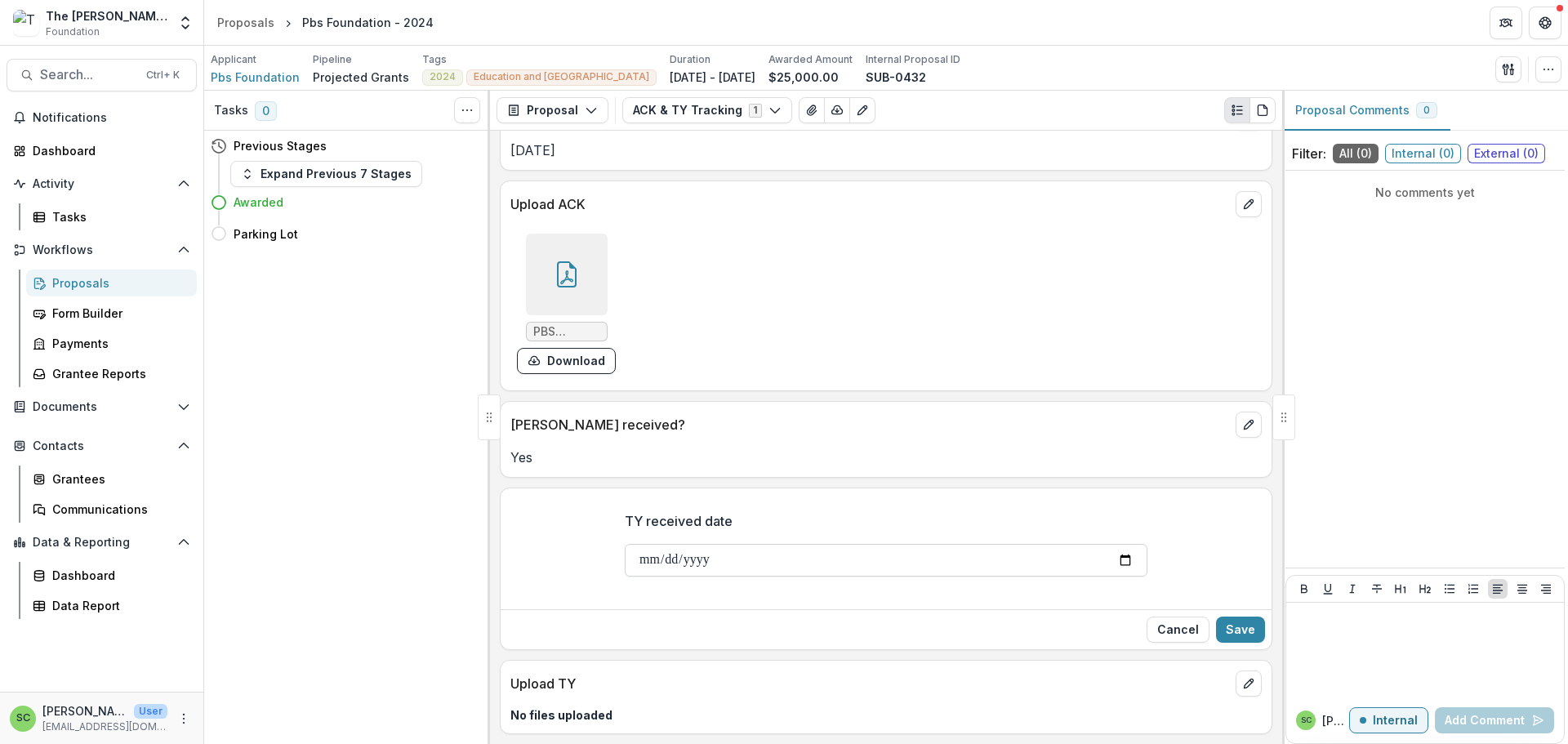
type input "**********"
click at [1248, 617] on button "Save" at bounding box center [1241, 629] width 49 height 26
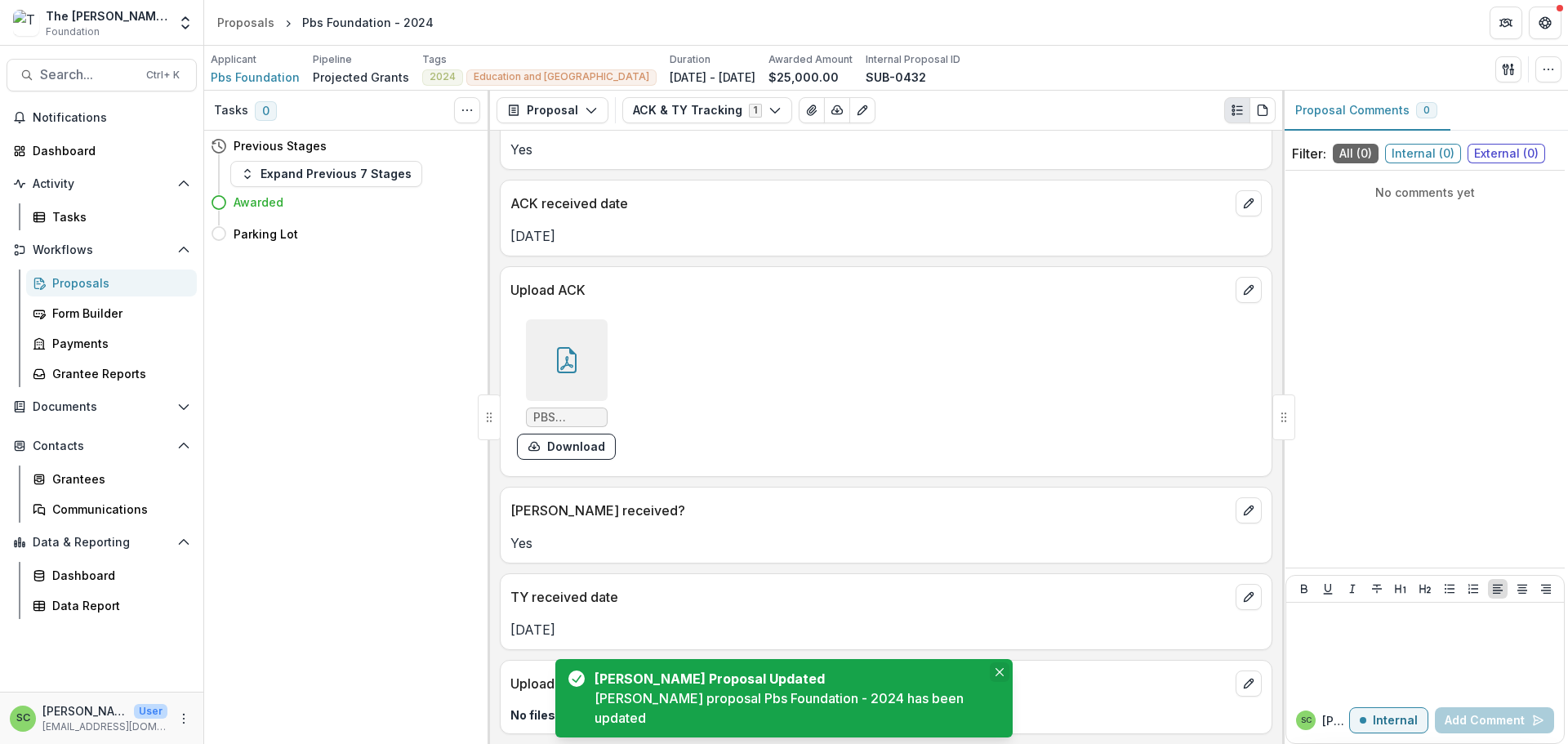
click at [996, 668] on icon "Close" at bounding box center [1000, 672] width 8 height 8
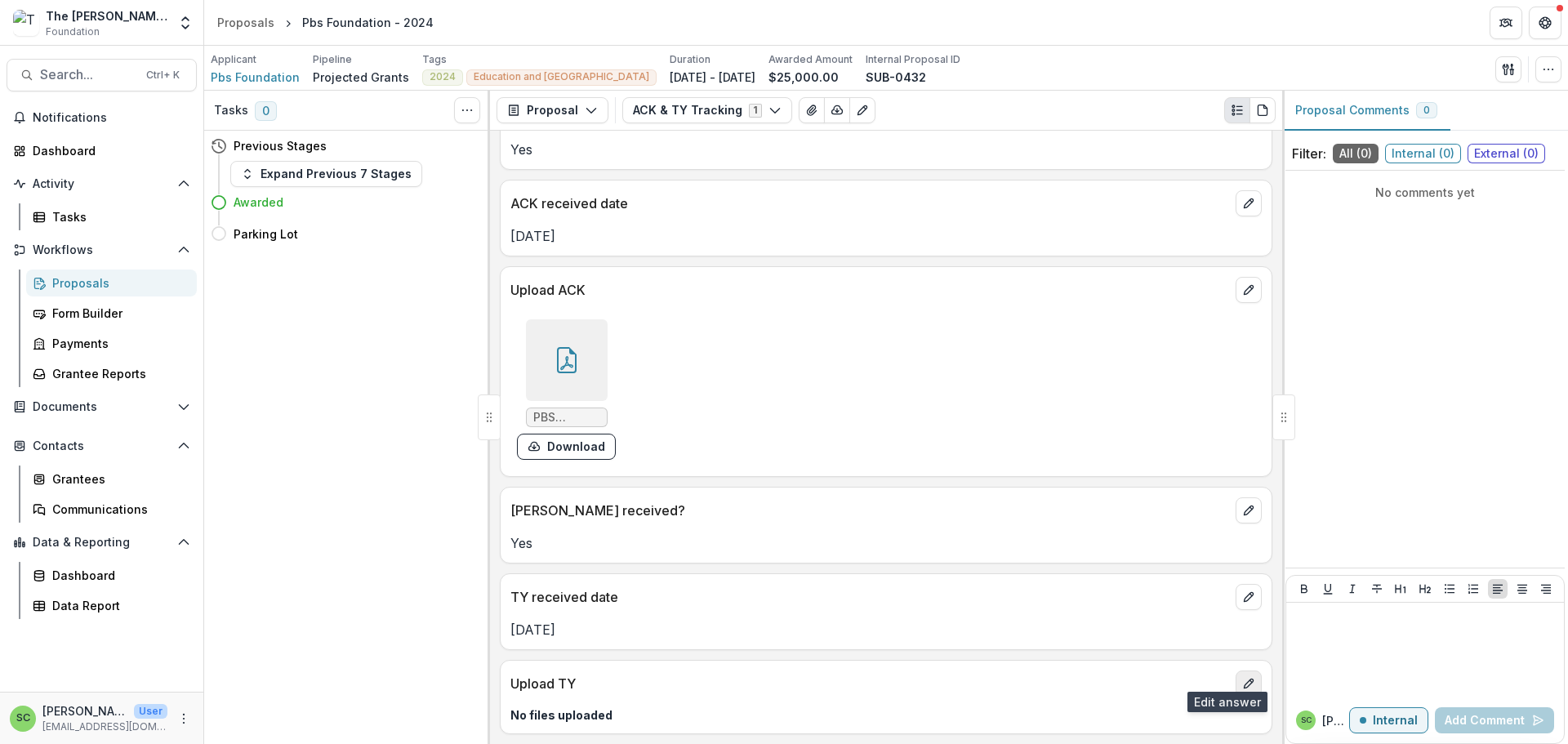
click at [1243, 676] on icon "edit" at bounding box center [1249, 682] width 13 height 13
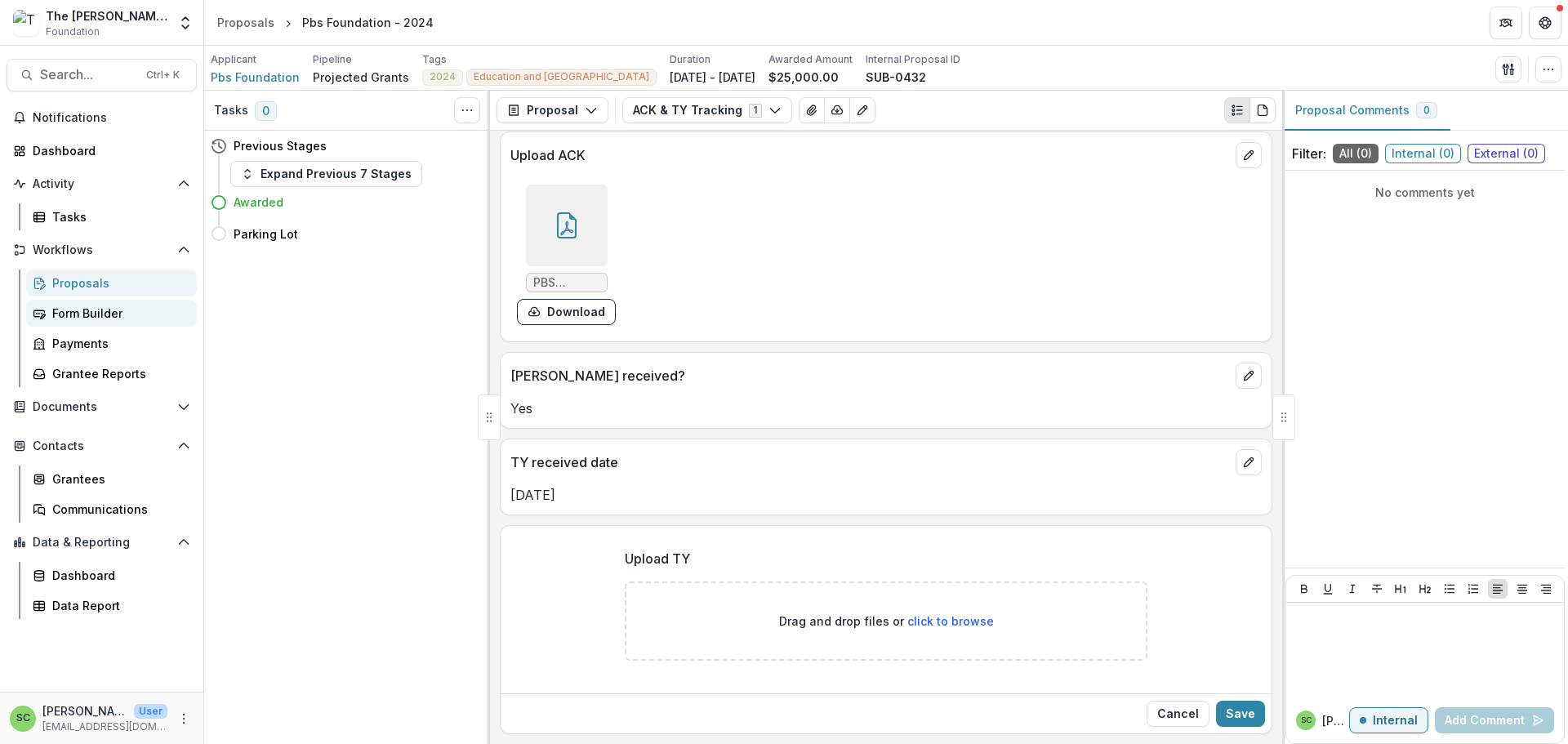
scroll to position [349, 0]
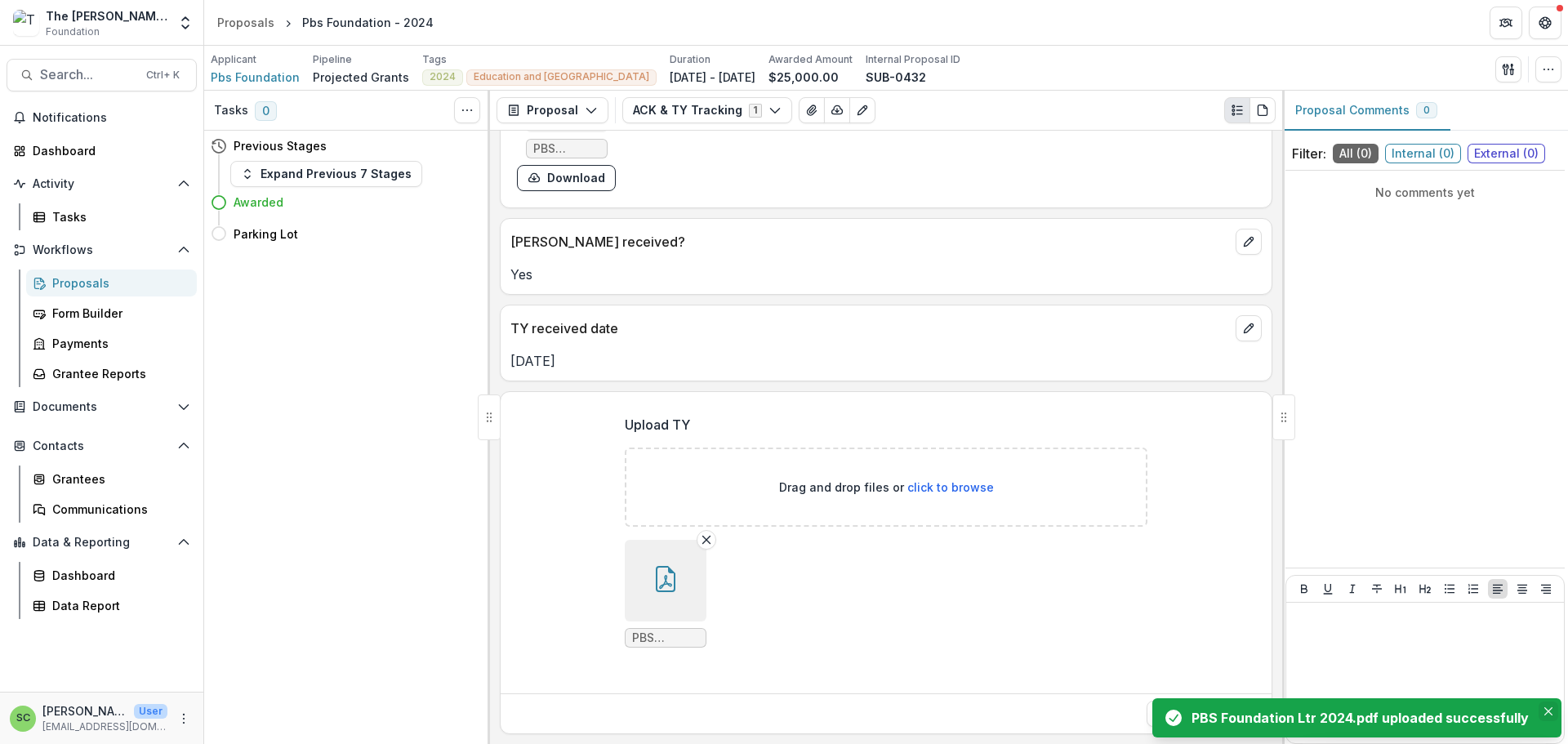
click at [1544, 707] on icon "Close" at bounding box center [1548, 711] width 8 height 8
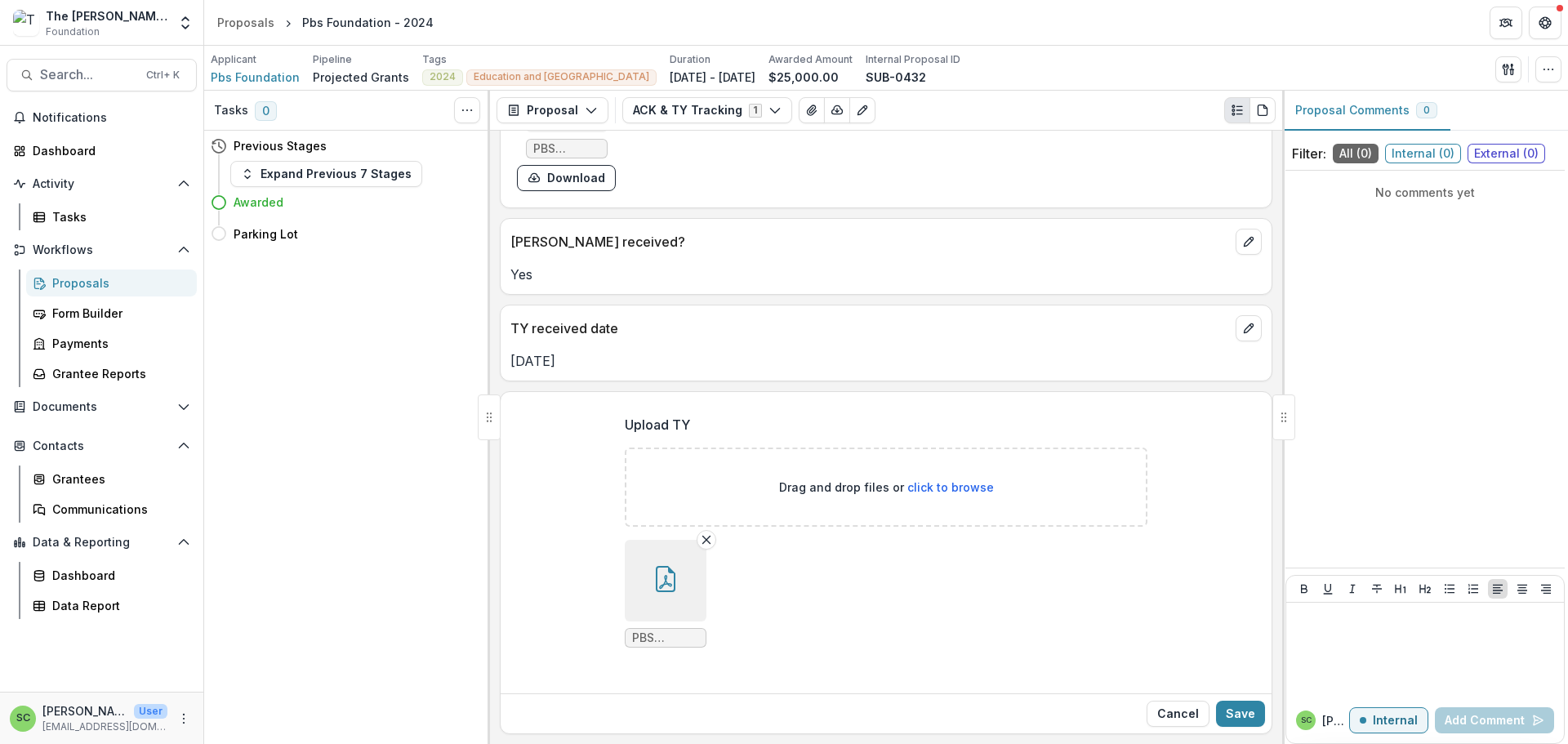
scroll to position [525, 0]
click at [1233, 705] on button "Save" at bounding box center [1241, 714] width 49 height 26
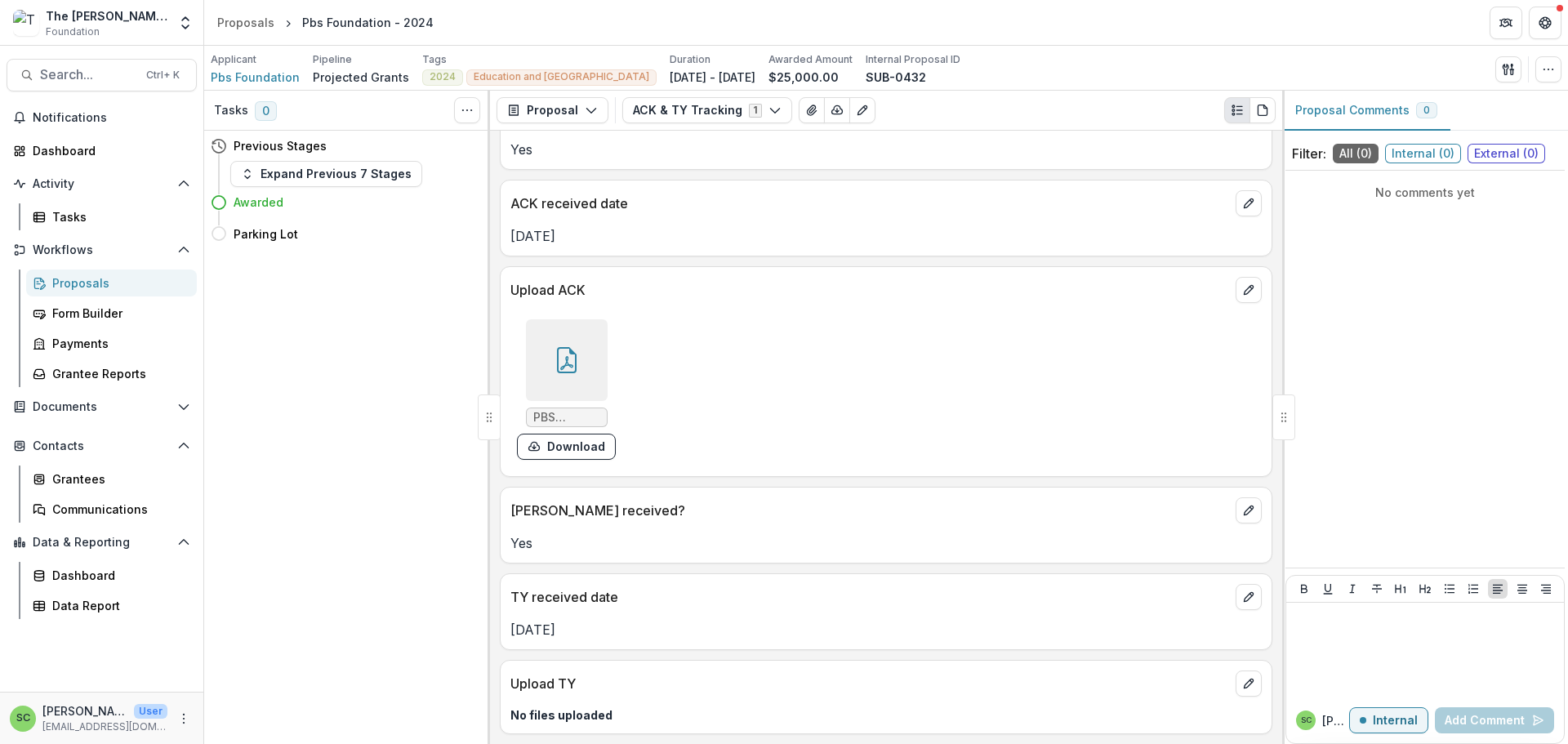
scroll to position [361, 0]
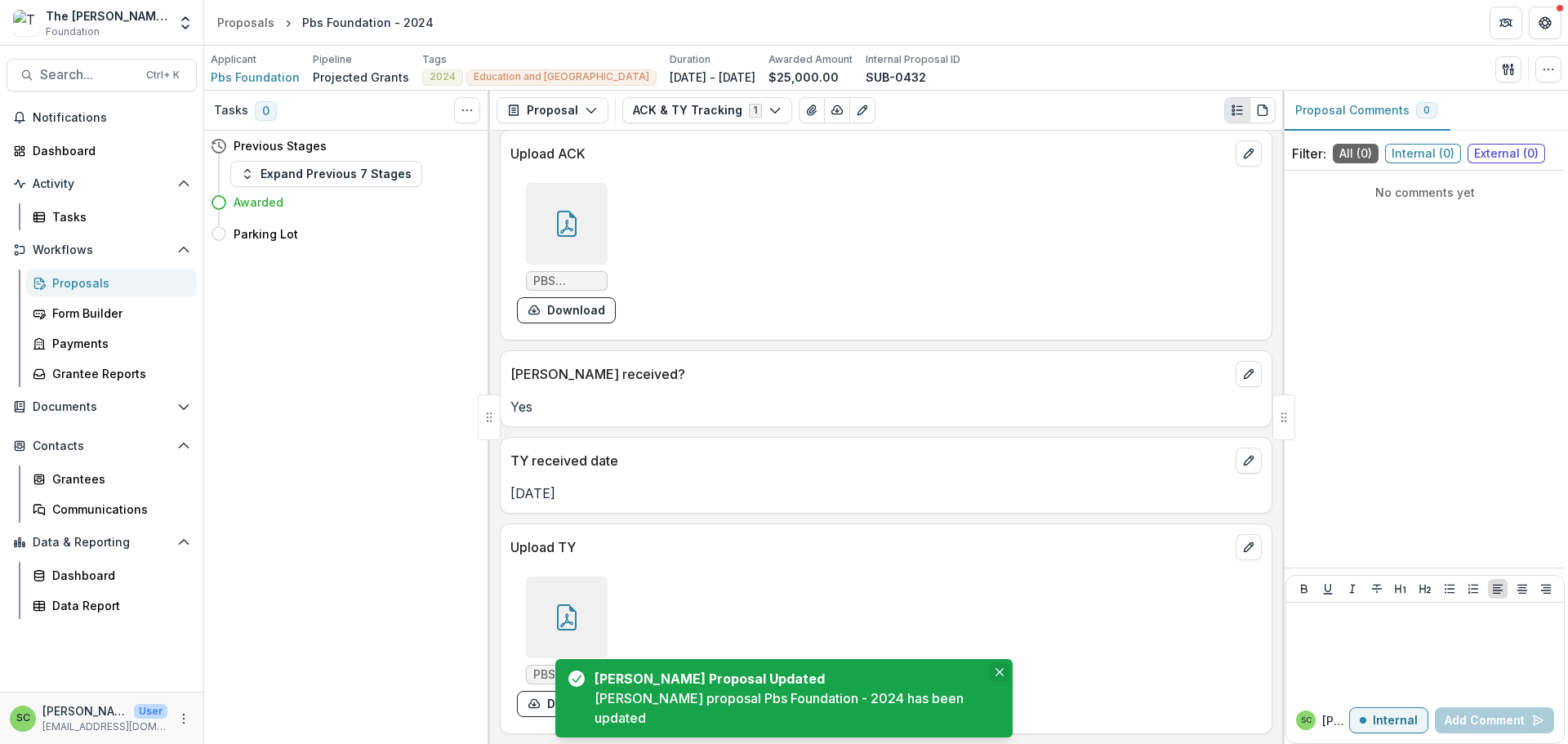
click at [998, 668] on icon "Close" at bounding box center [1000, 672] width 8 height 8
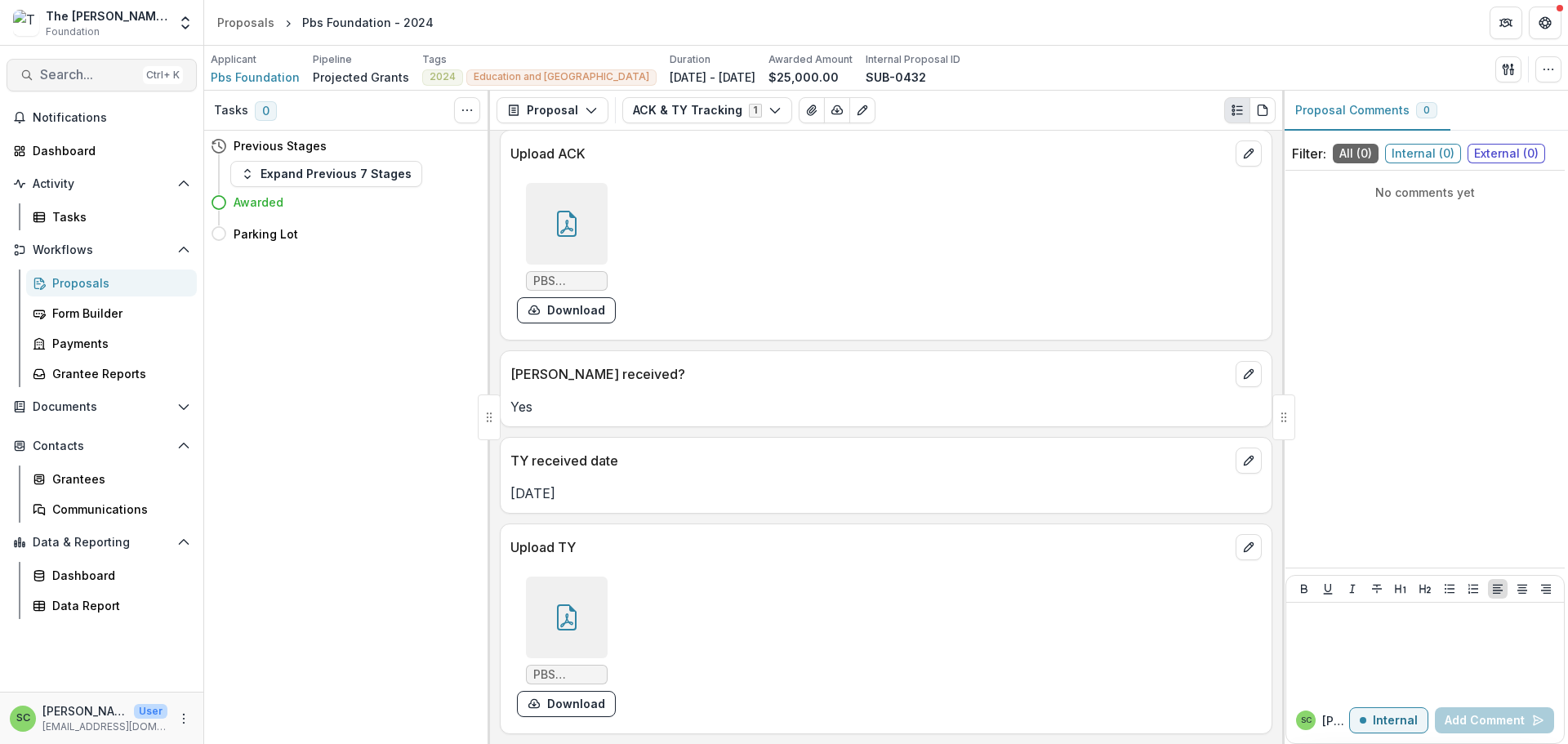
click at [60, 82] on span "Search..." at bounding box center [88, 74] width 96 height 16
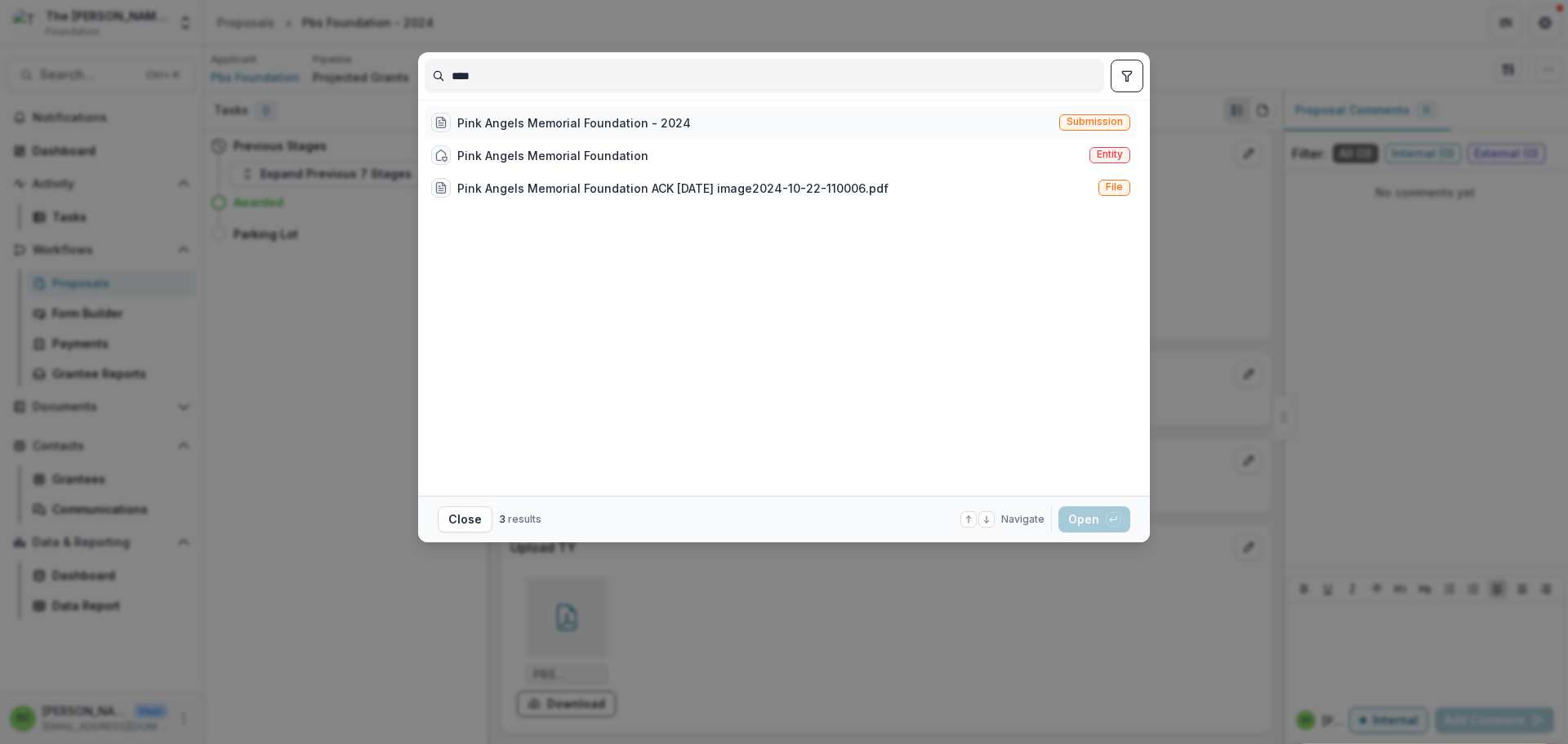
type input "****"
click at [457, 131] on div "Pink Angels Memorial Foundation - 2024" at bounding box center [574, 123] width 234 height 18
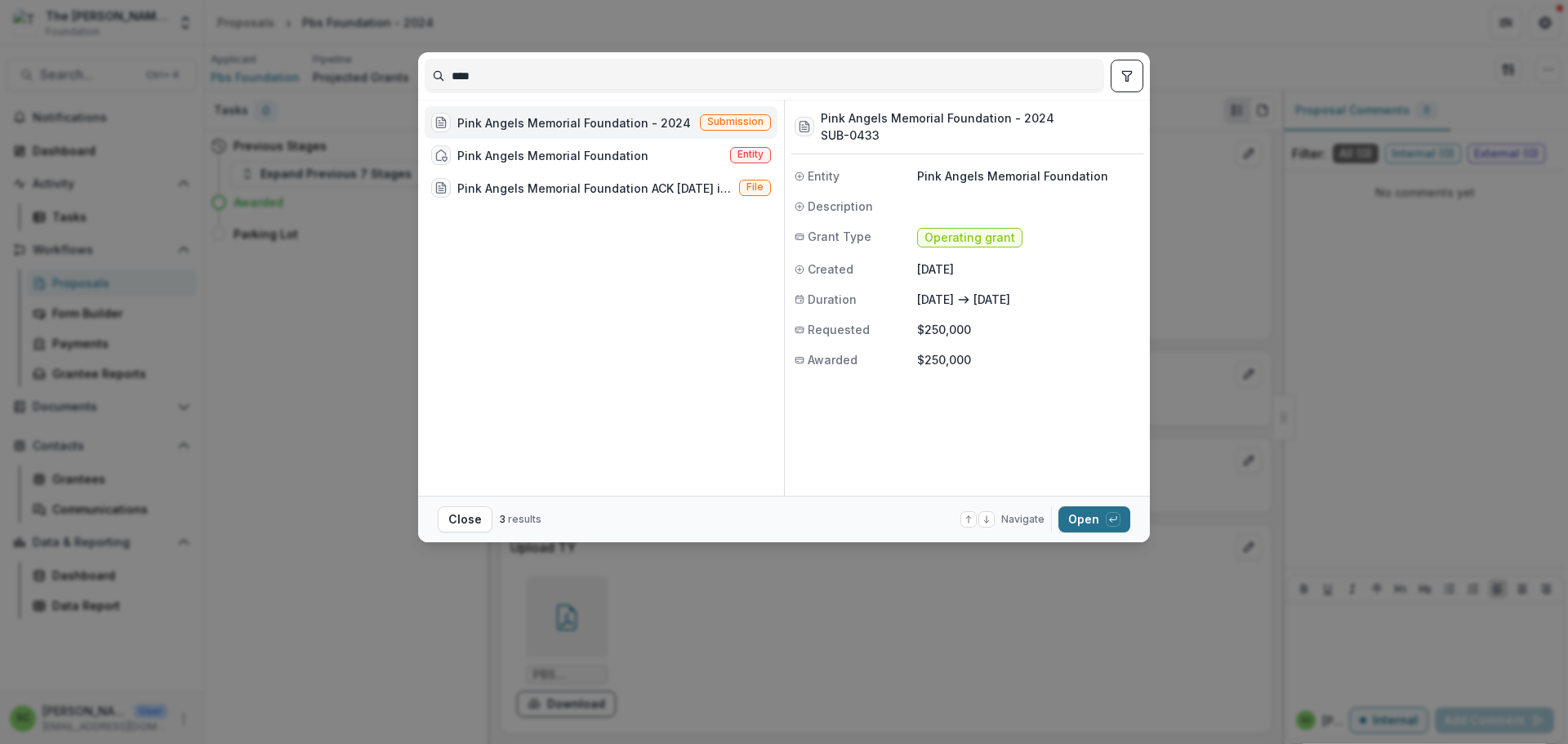
click at [1130, 520] on button "Open with enter key" at bounding box center [1094, 519] width 71 height 26
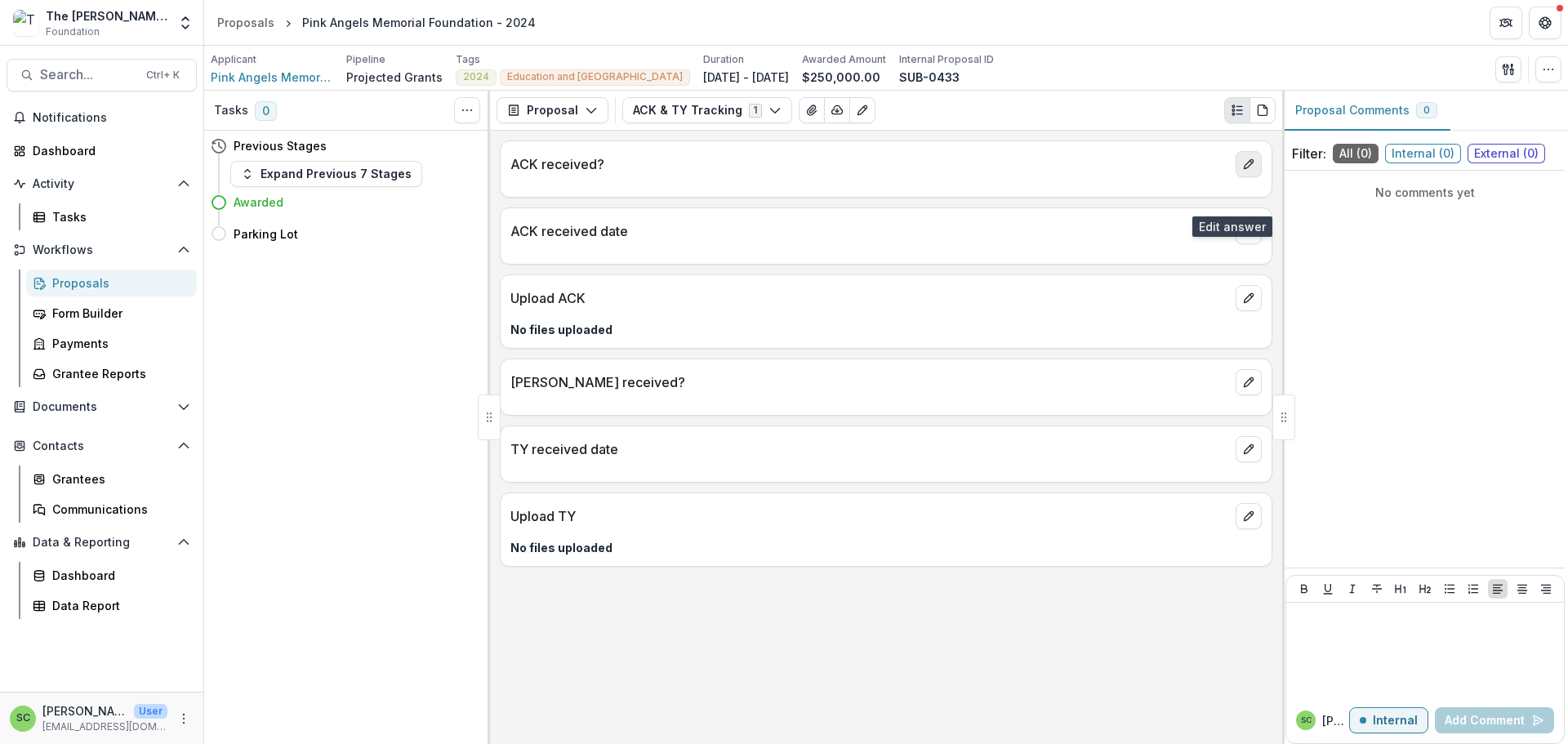
click at [1243, 170] on icon "edit" at bounding box center [1249, 163] width 13 height 13
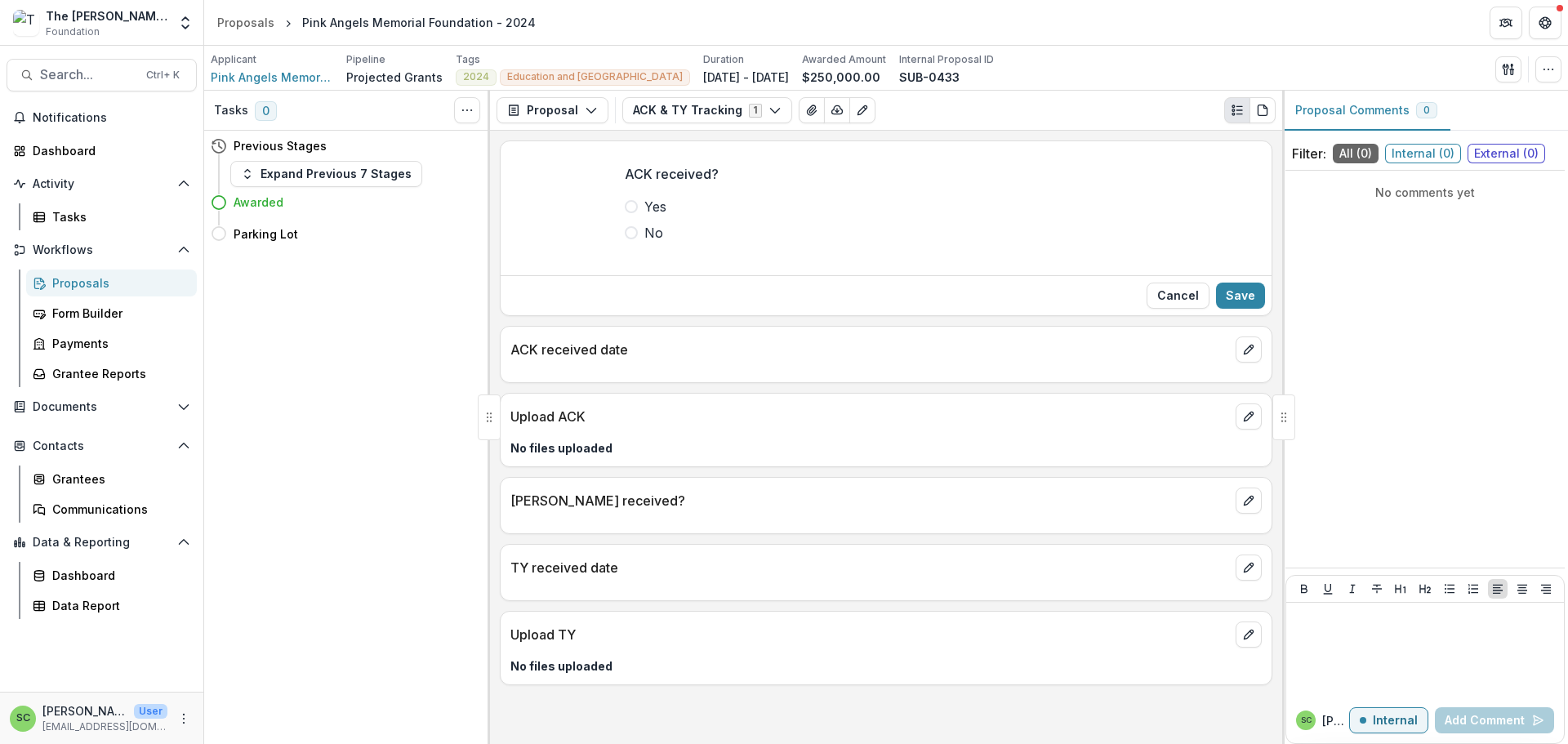
click at [625, 213] on span at bounding box center [631, 206] width 13 height 13
click at [1233, 308] on button "Save" at bounding box center [1241, 296] width 49 height 26
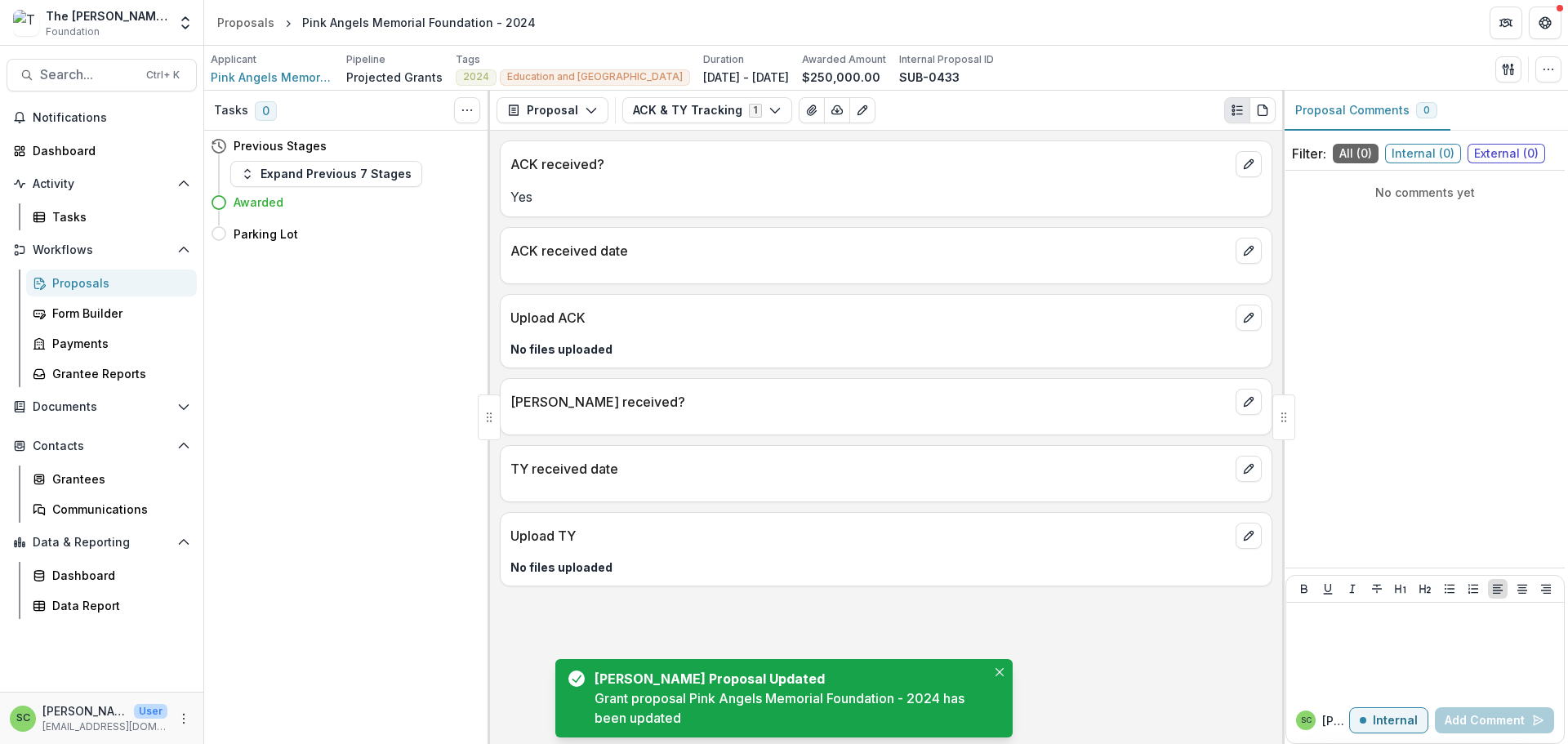
click at [812, 260] on p "ACK received date" at bounding box center [870, 251] width 719 height 20
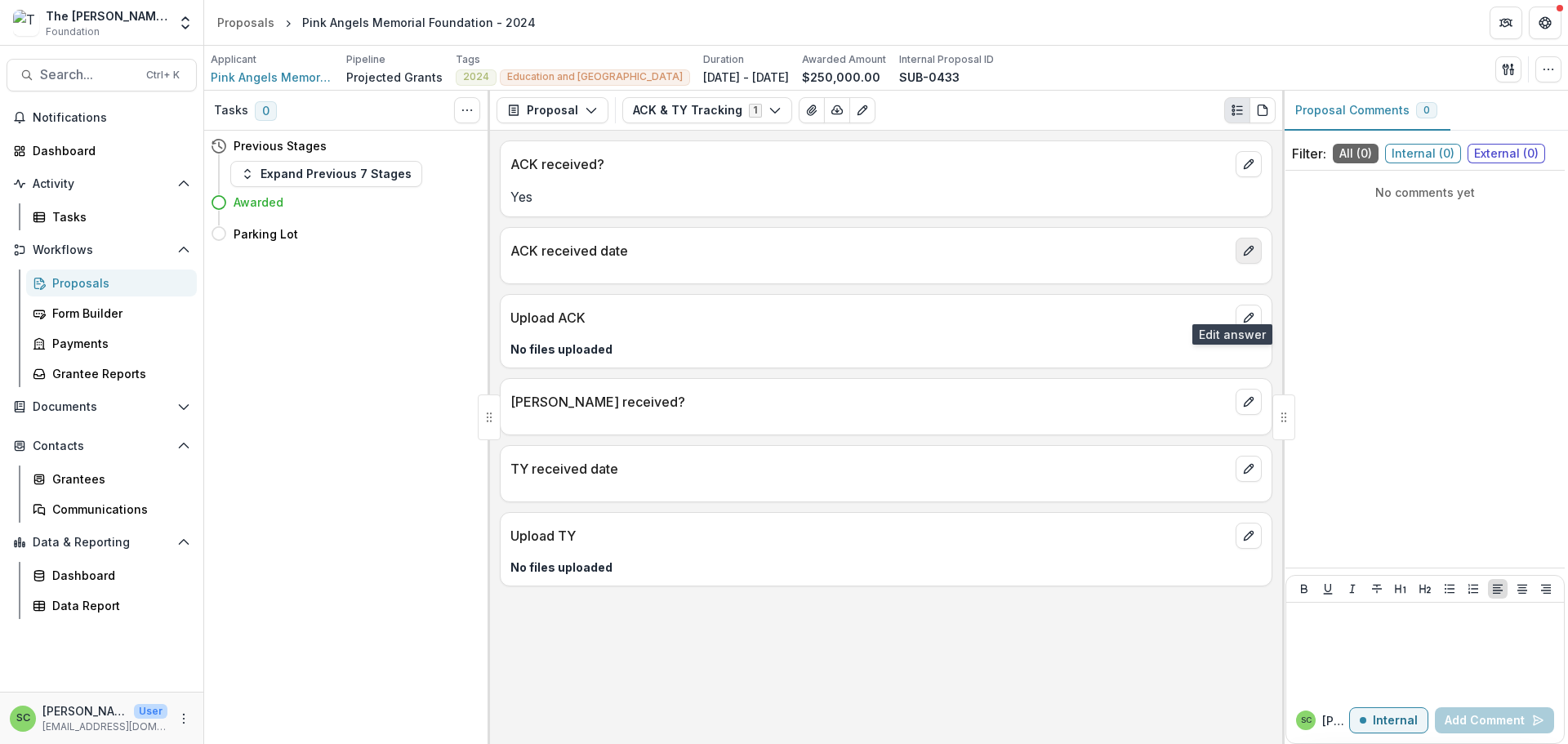
click at [1251, 263] on button "edit" at bounding box center [1249, 251] width 26 height 26
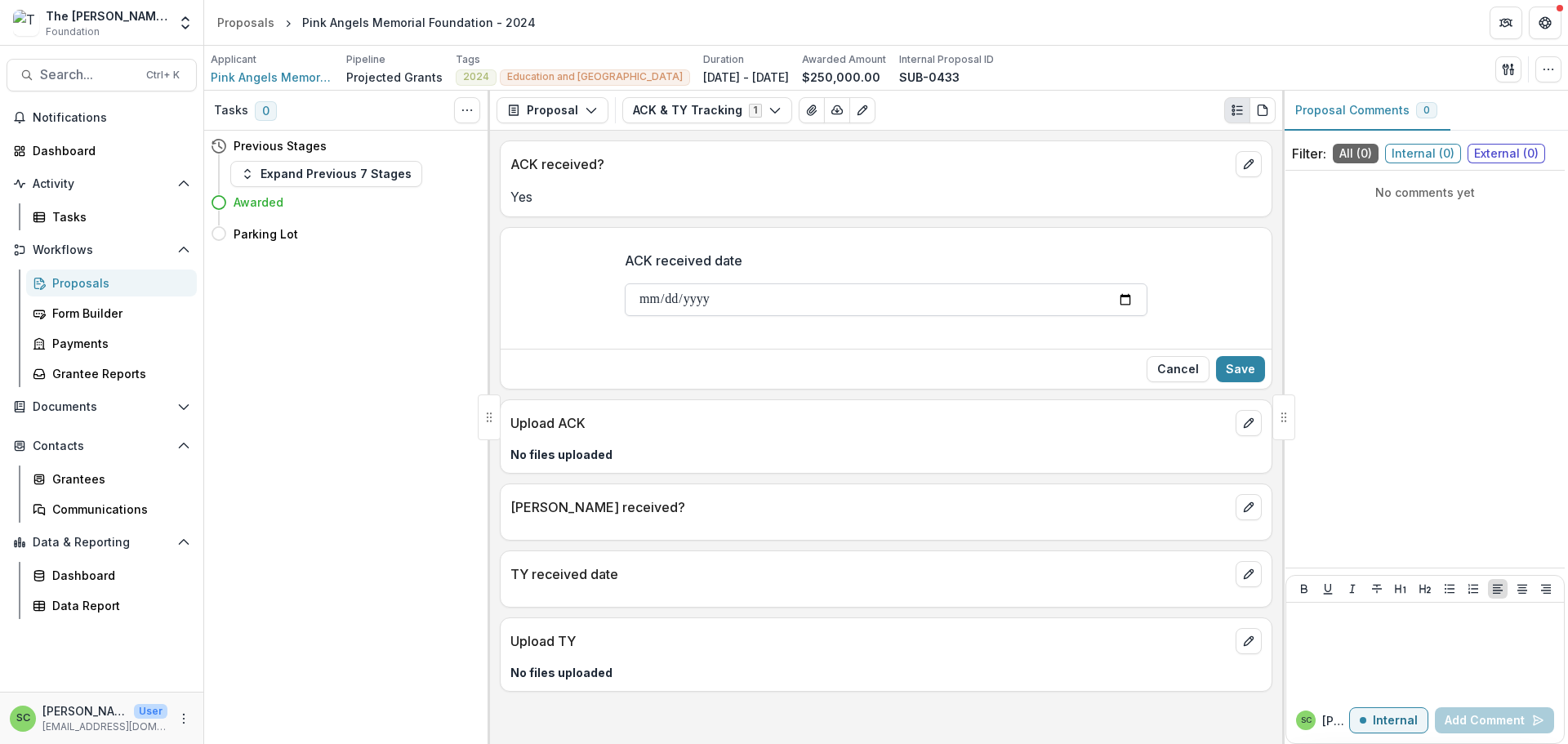
click at [625, 316] on input "ACK received date" at bounding box center [886, 299] width 523 height 32
type input "**********"
click at [1229, 382] on button "Save" at bounding box center [1241, 369] width 49 height 26
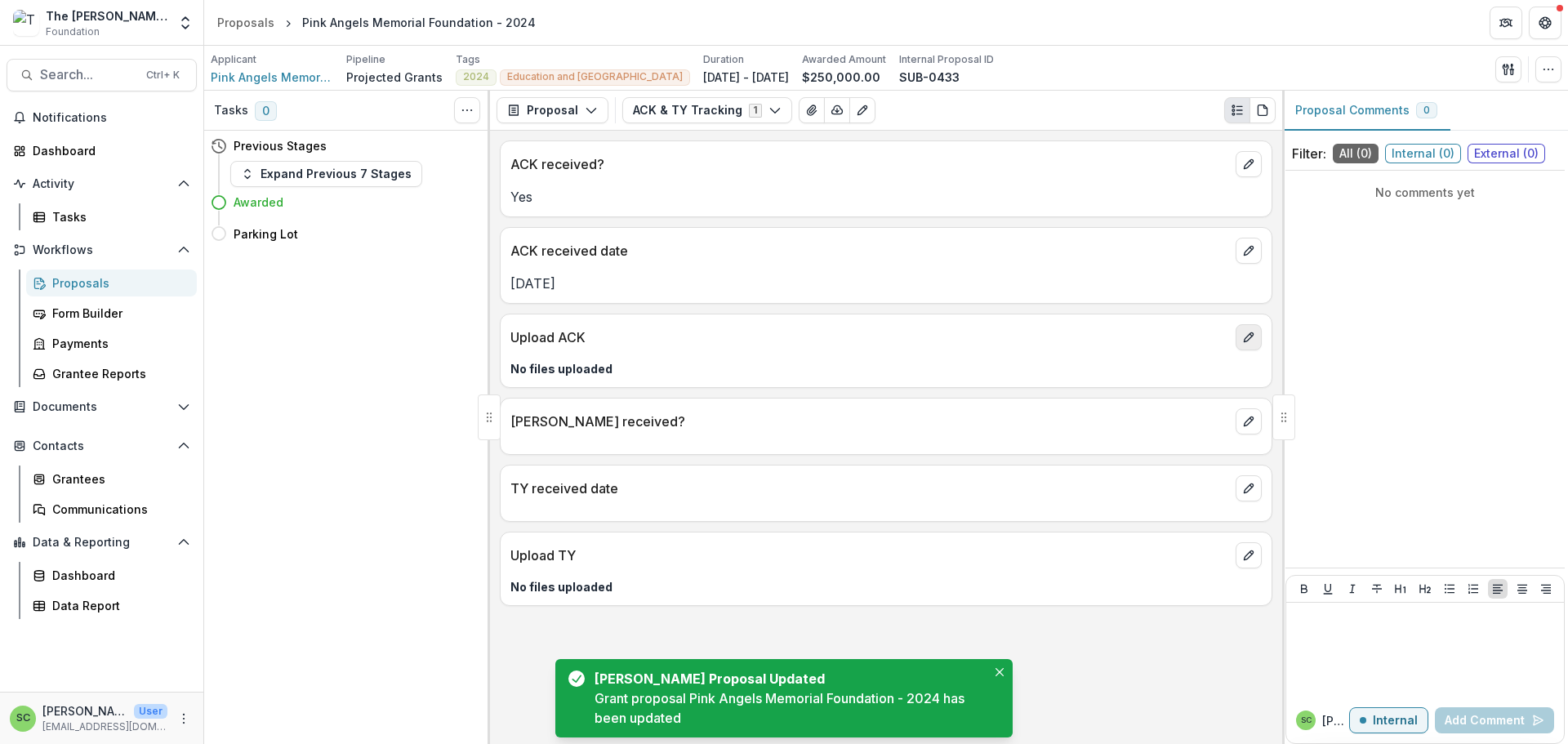
click at [1243, 344] on icon "edit" at bounding box center [1249, 337] width 13 height 13
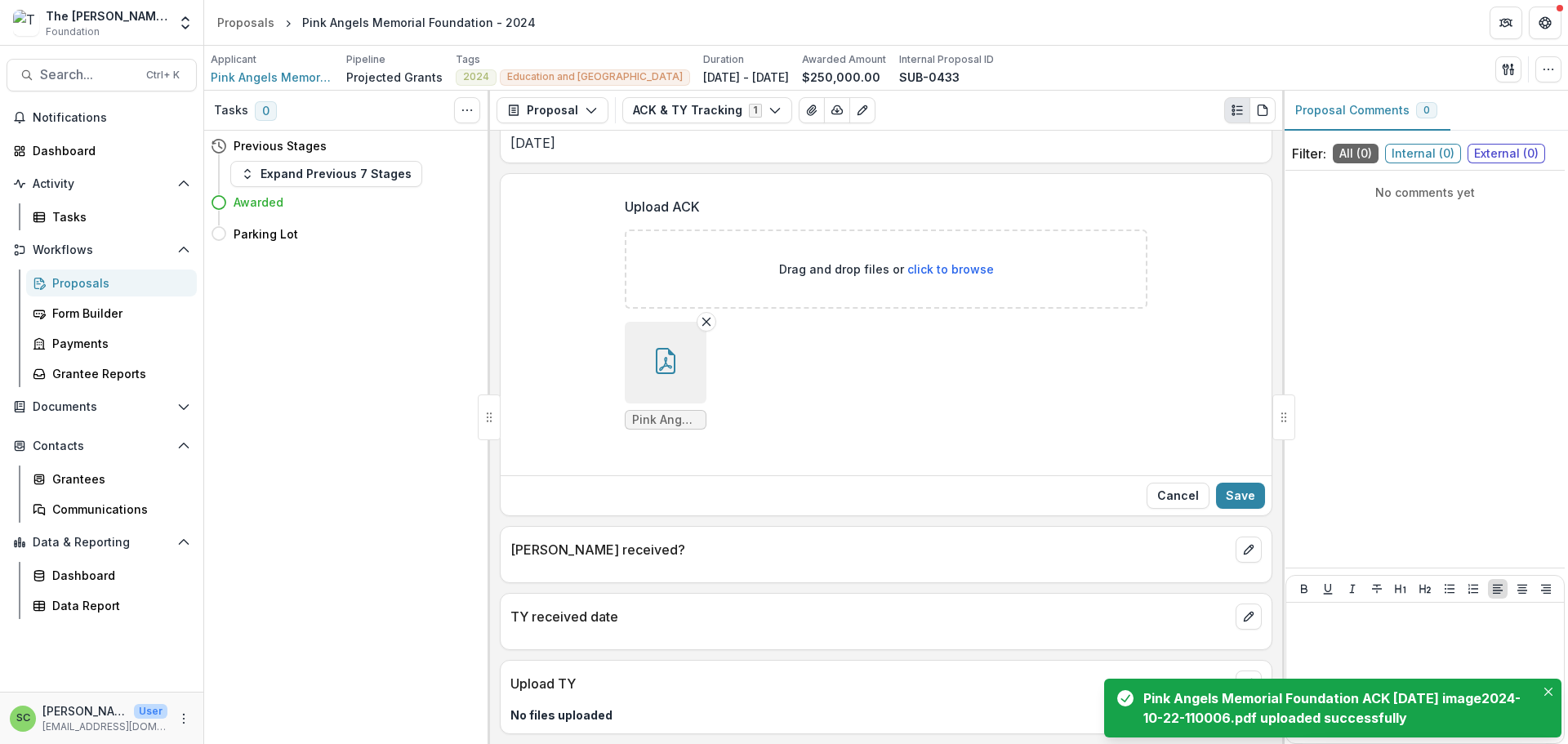
scroll to position [326, 0]
click at [1217, 483] on button "Save" at bounding box center [1241, 495] width 49 height 26
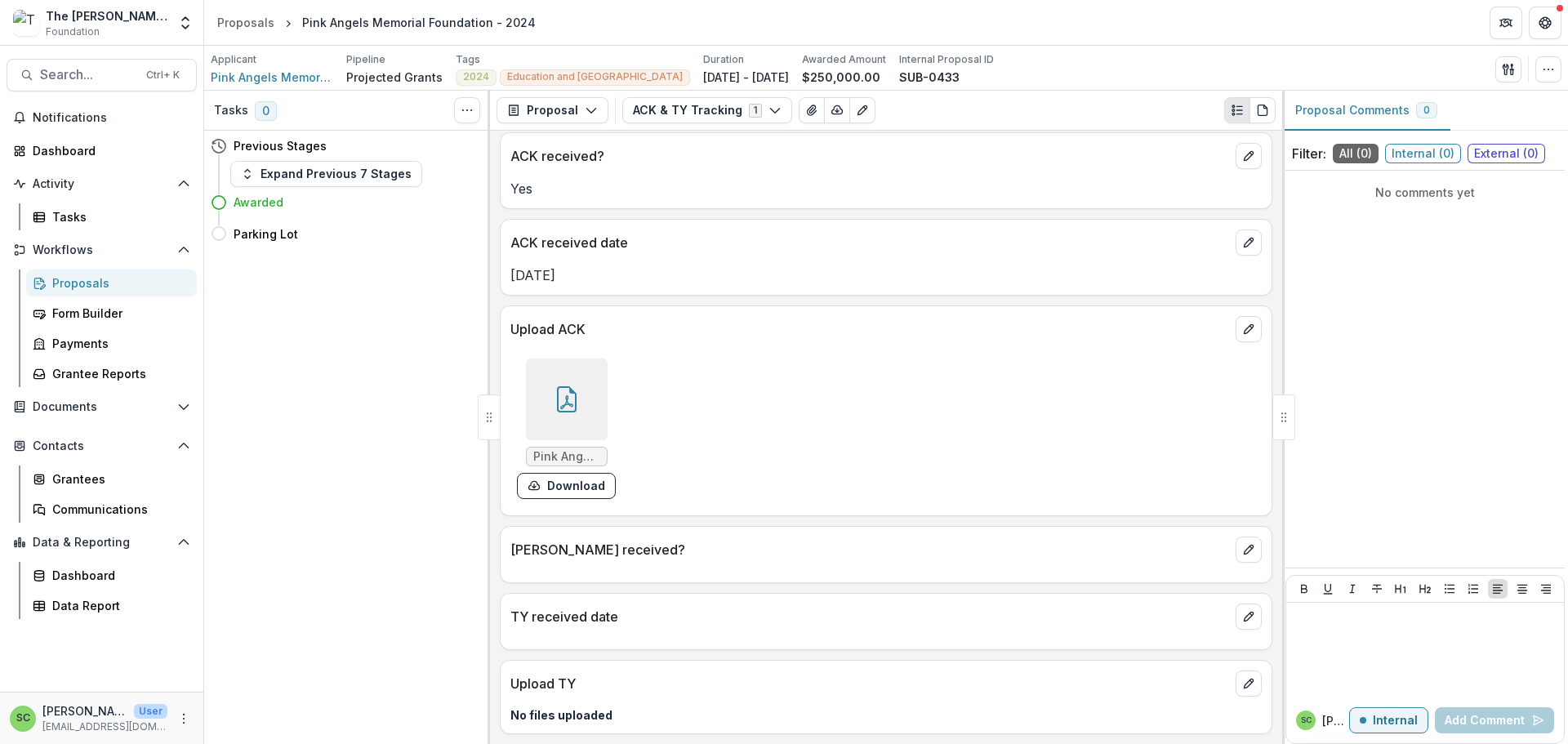
scroll to position [162, 0]
click at [82, 82] on span "Search..." at bounding box center [88, 74] width 96 height 16
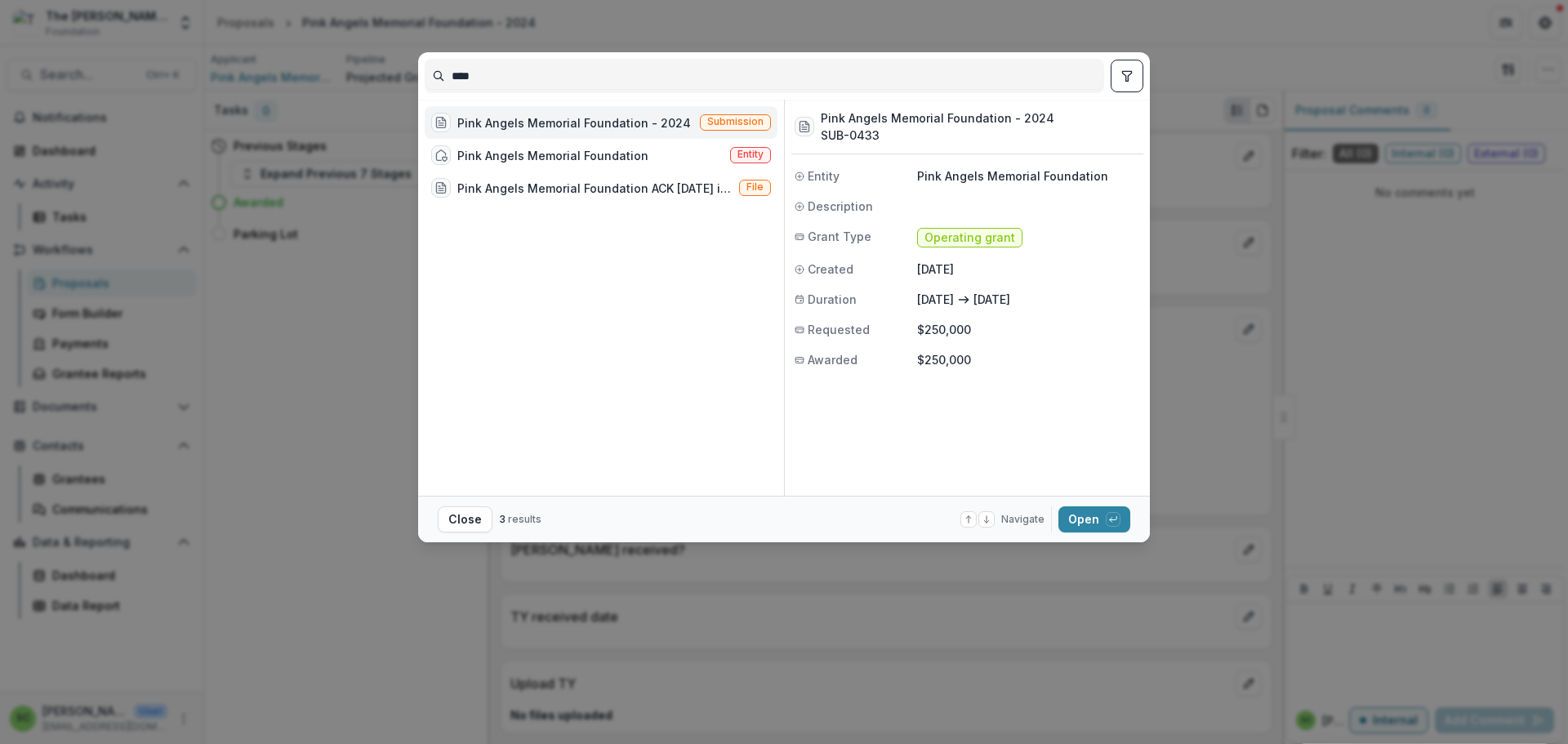
drag, startPoint x: 409, startPoint y: 95, endPoint x: 334, endPoint y: 87, distance: 75.4
click at [418, 87] on div "****" at bounding box center [784, 75] width 732 height 47
type input "****"
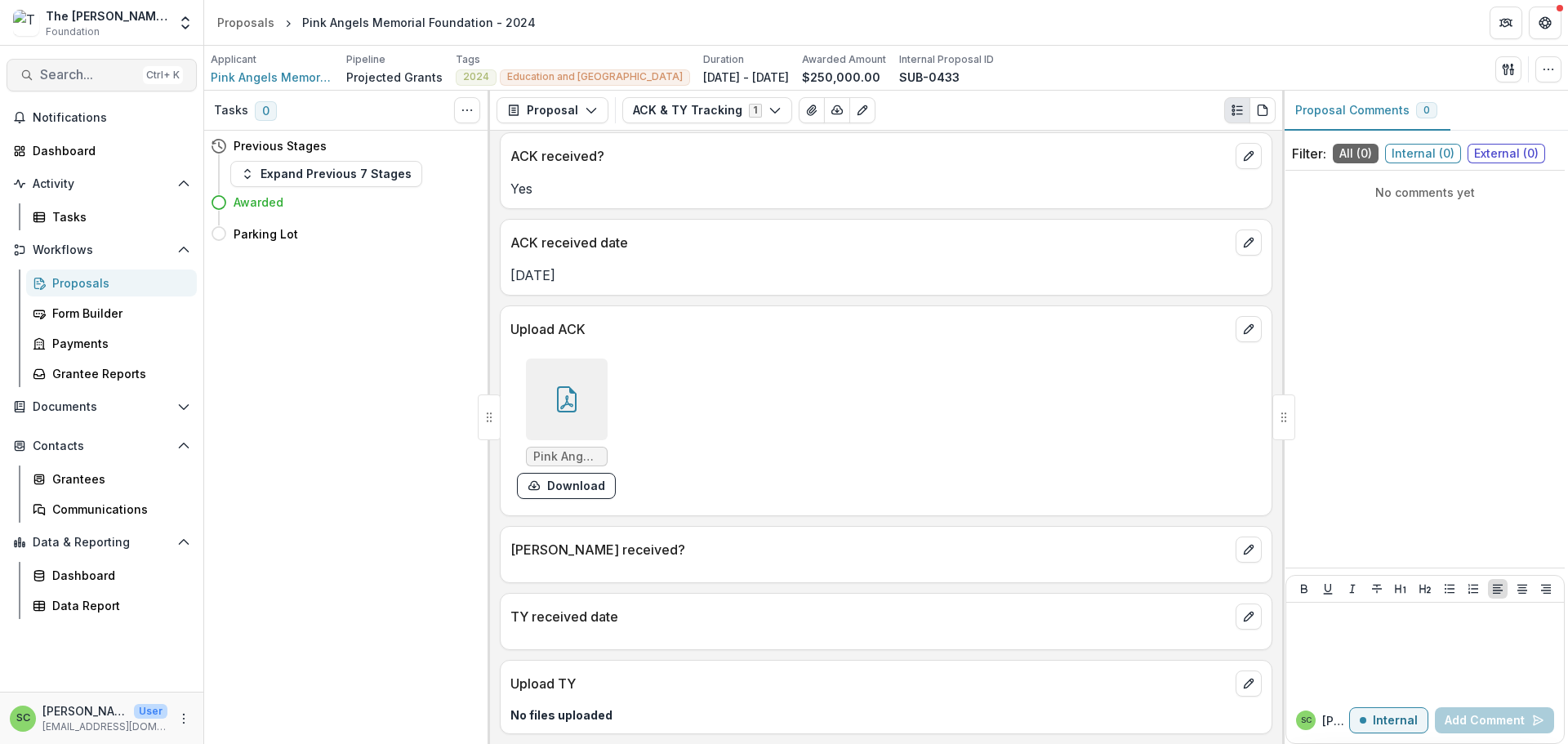
click at [94, 82] on span "Search..." at bounding box center [88, 74] width 96 height 16
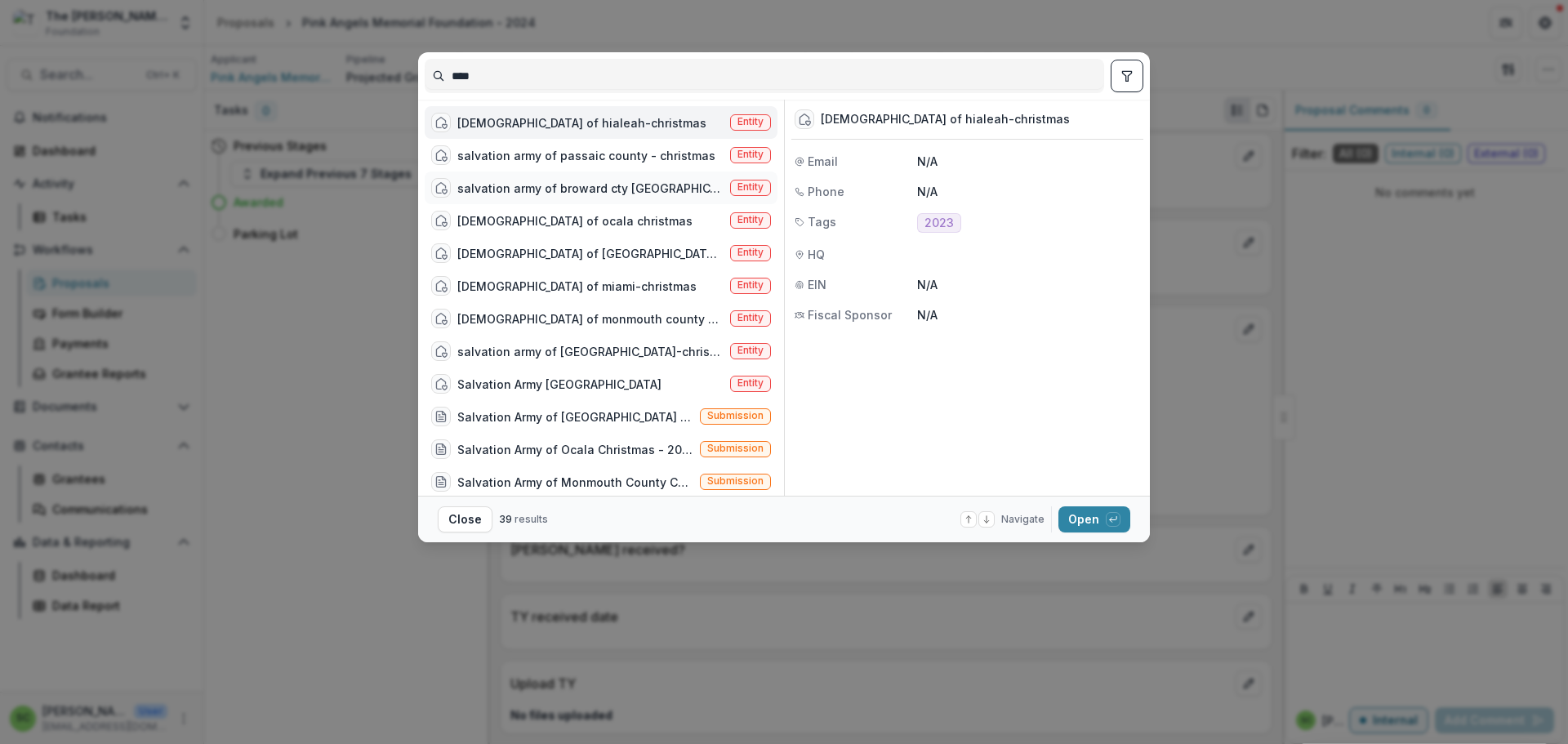
click at [731, 196] on span "Entity" at bounding box center [751, 187] width 41 height 17
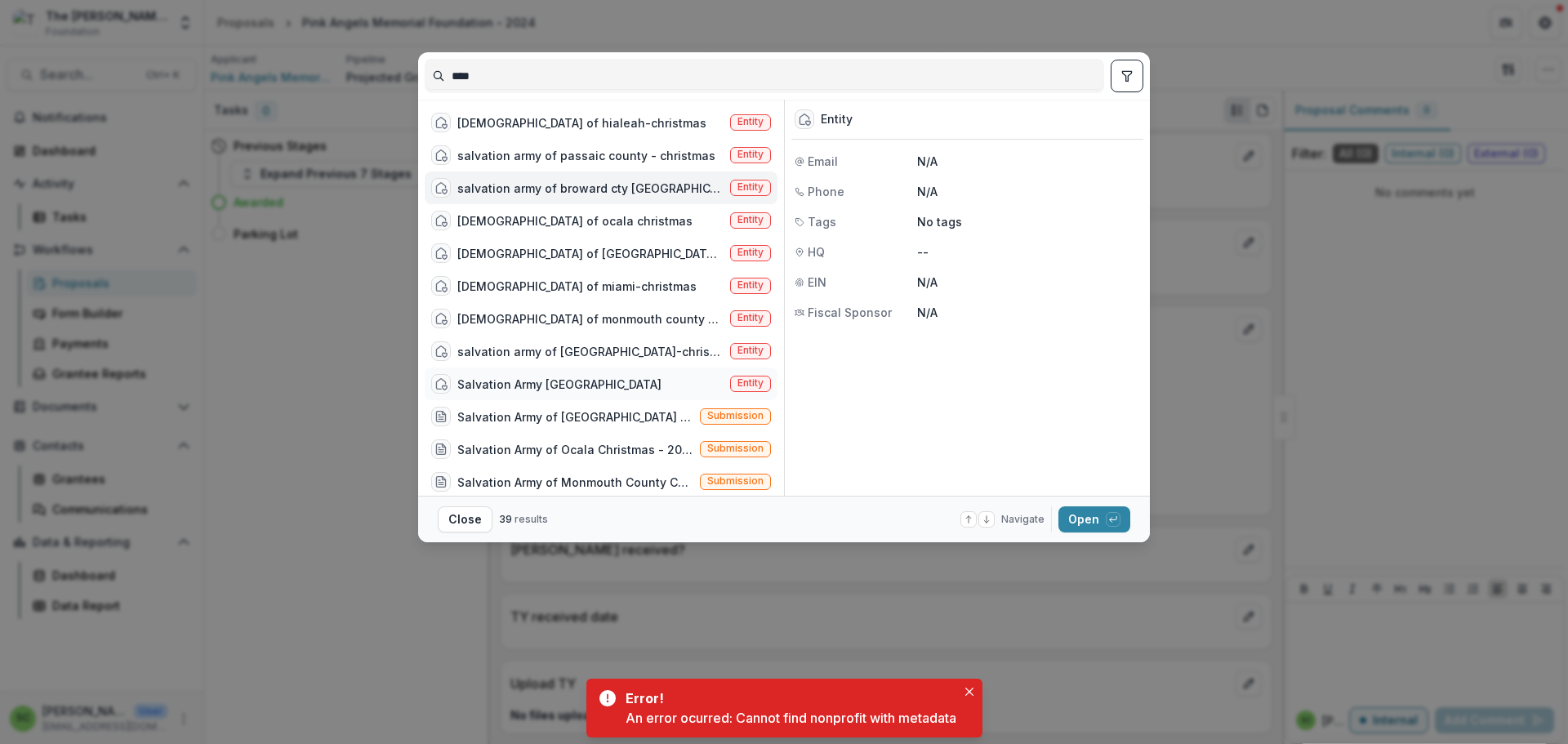
click at [514, 393] on div "Salvation Army [GEOGRAPHIC_DATA]" at bounding box center [559, 385] width 204 height 18
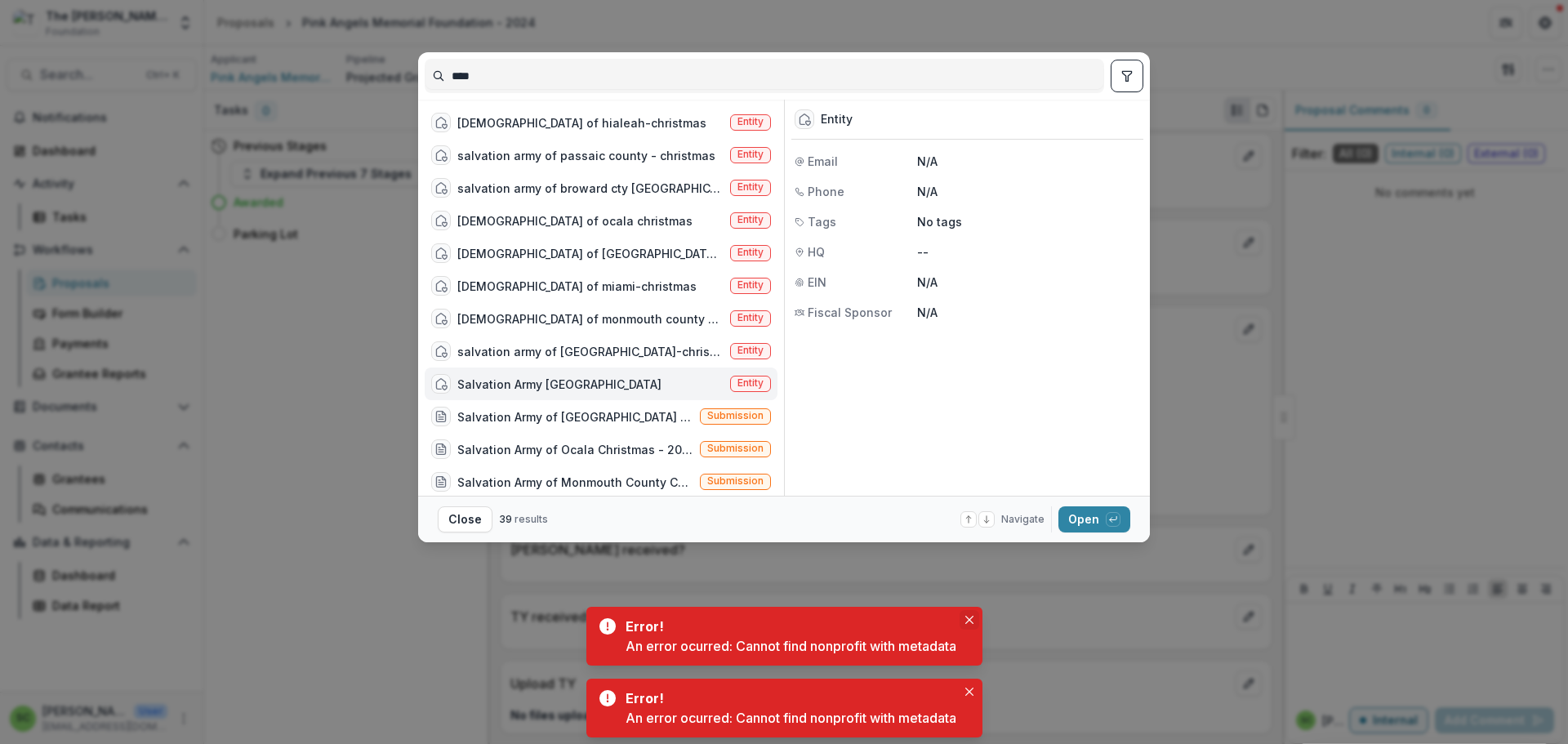
click at [979, 610] on button "Close" at bounding box center [970, 620] width 20 height 20
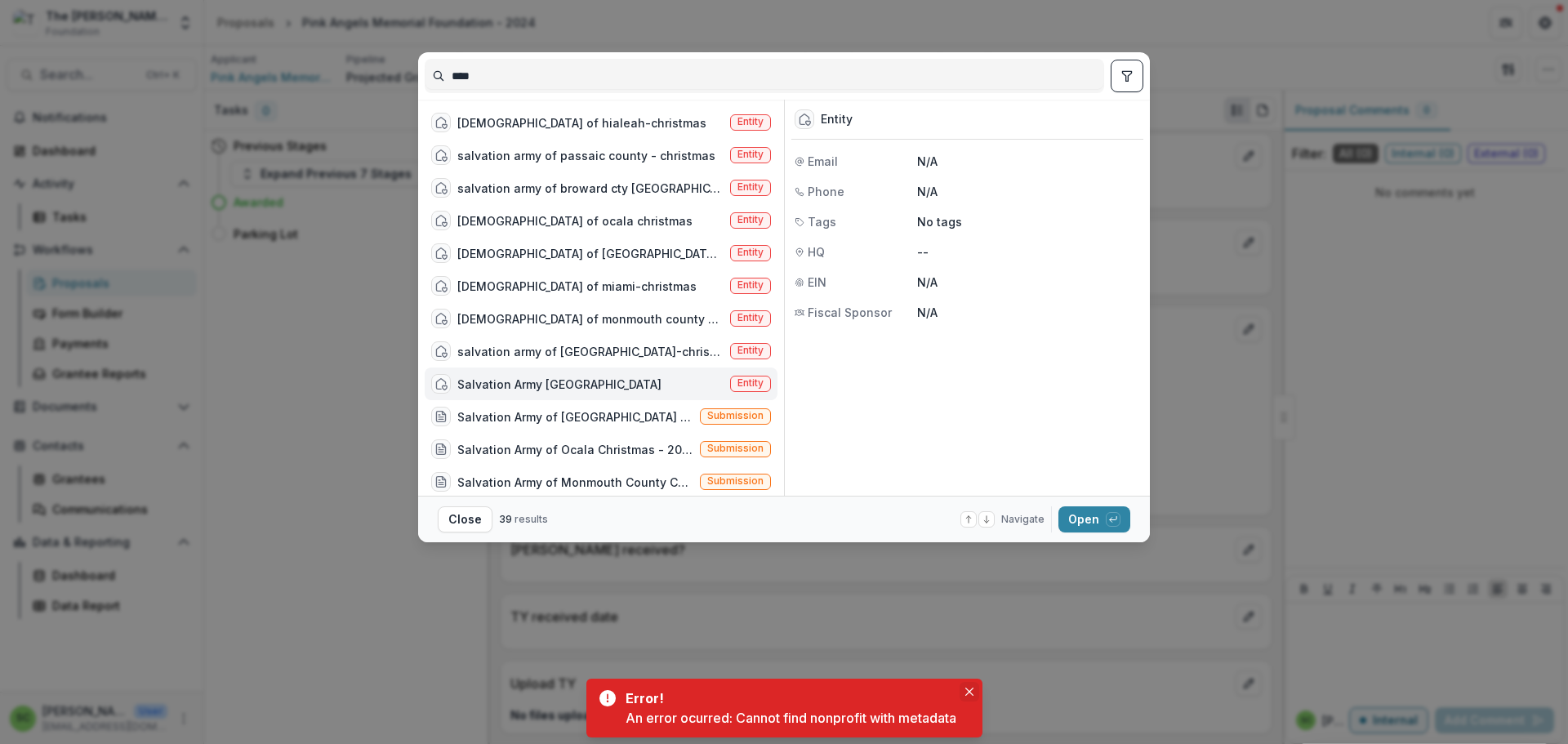
click at [974, 687] on icon "Close" at bounding box center [970, 691] width 8 height 8
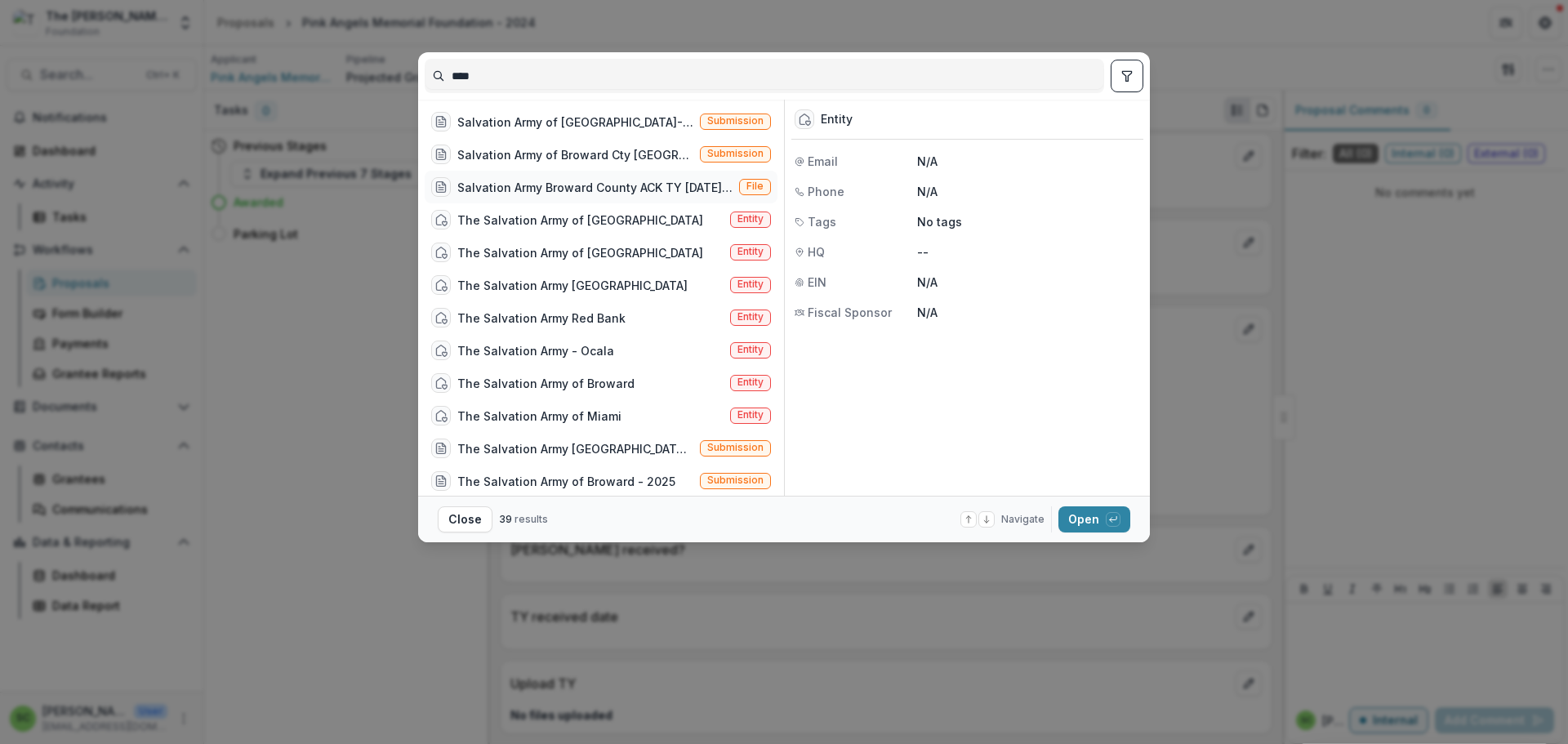
scroll to position [489, 0]
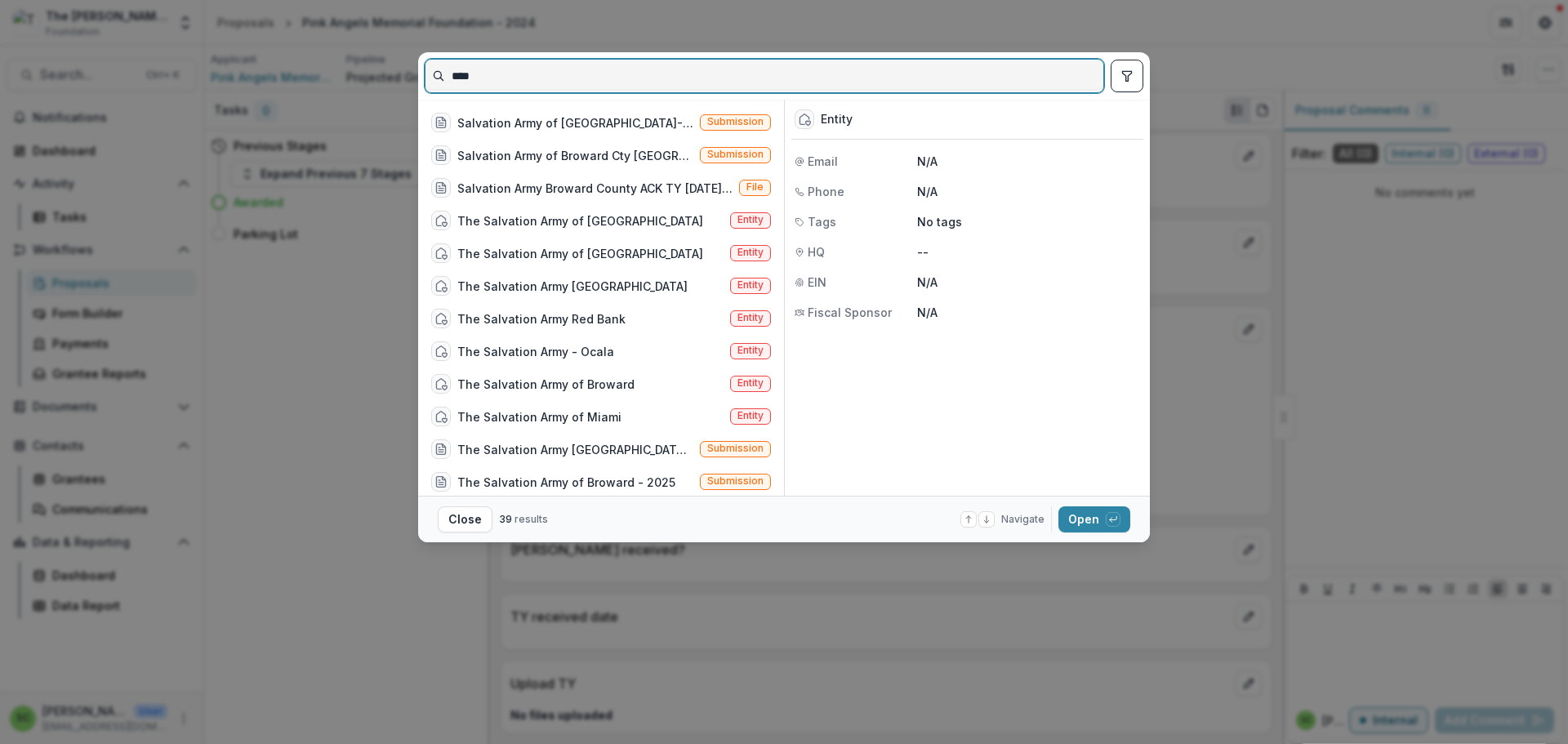
click at [456, 89] on input "****" at bounding box center [765, 75] width 678 height 26
type input "*"
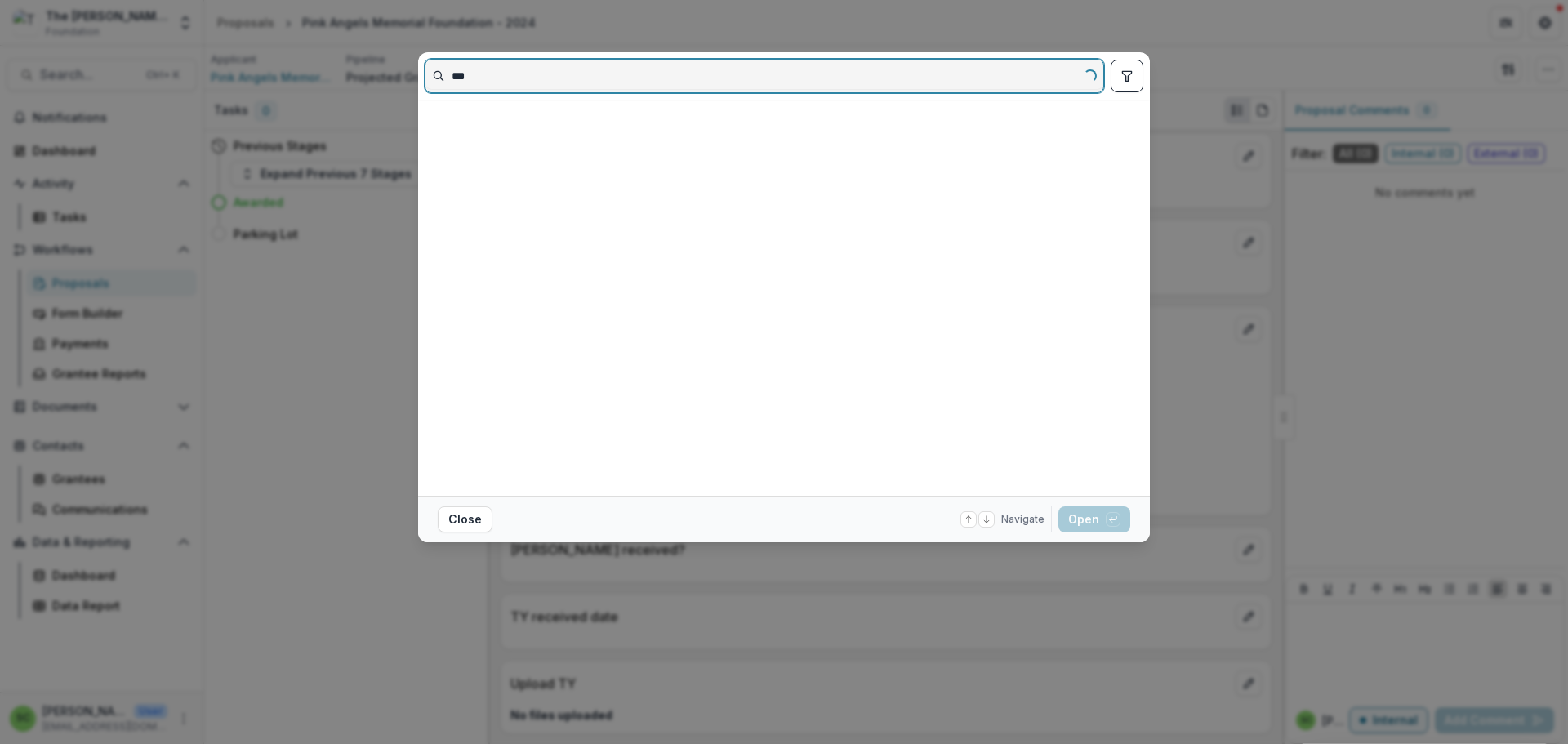
scroll to position [0, 0]
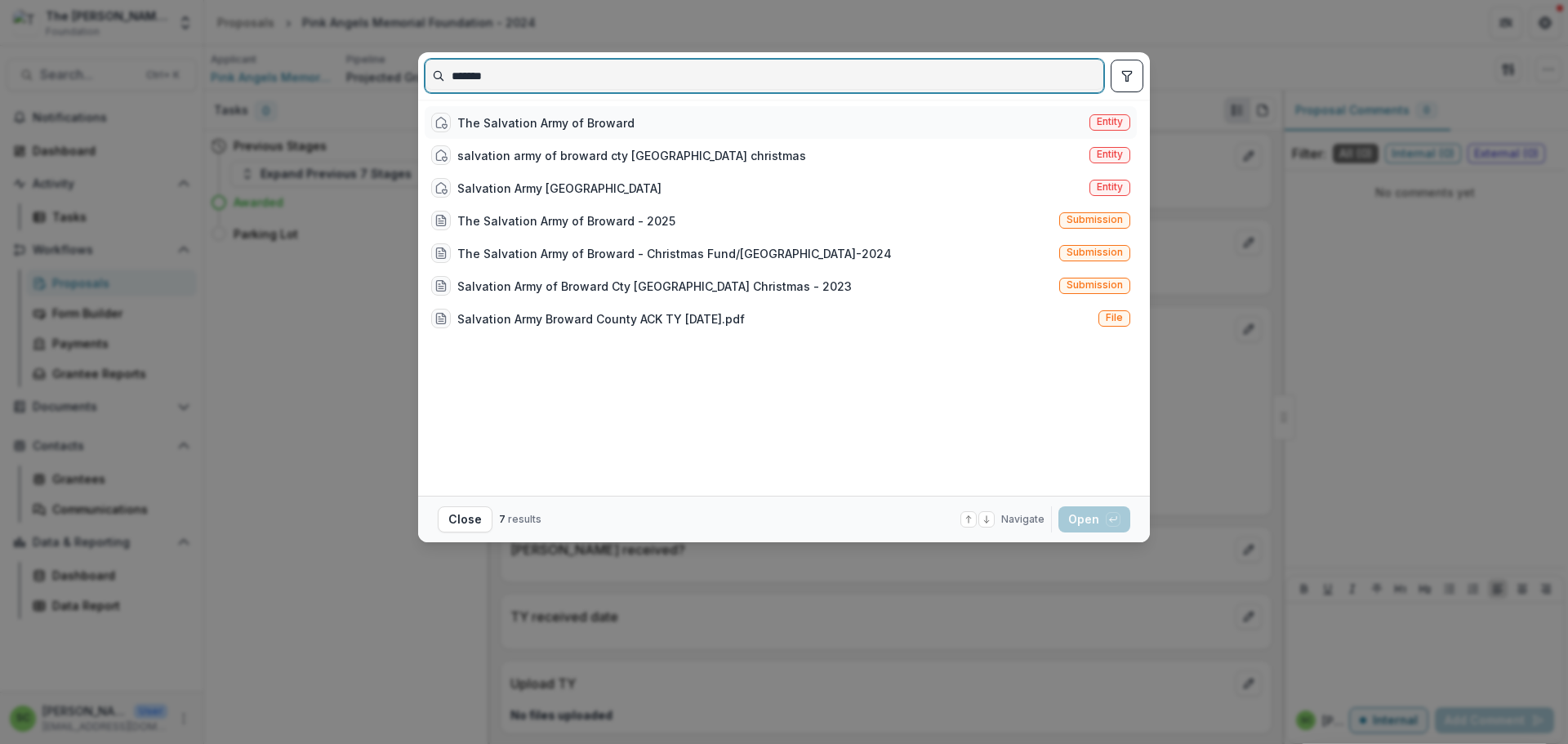
type input "*******"
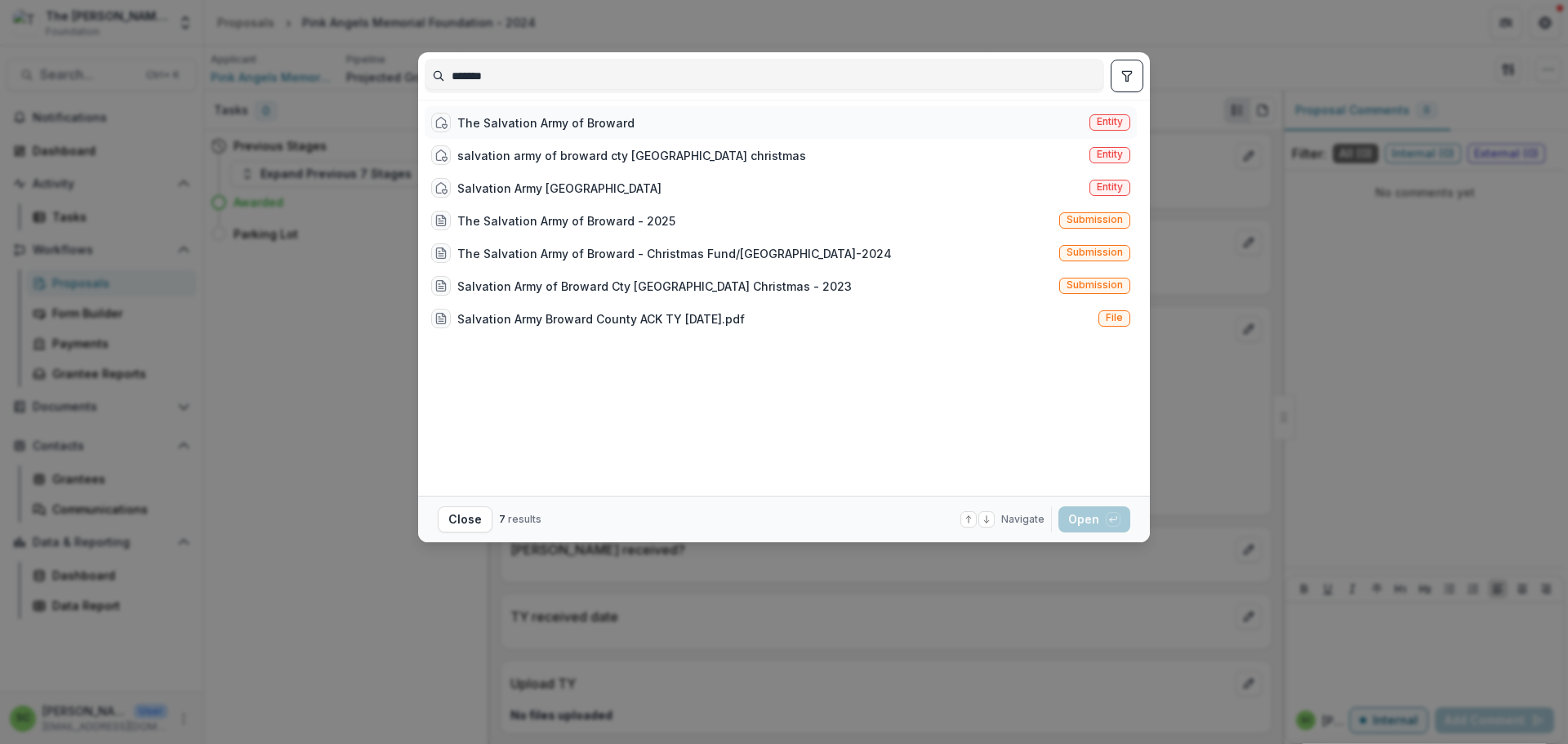
click at [481, 131] on div "The Salvation Army of Broward" at bounding box center [546, 123] width 177 height 18
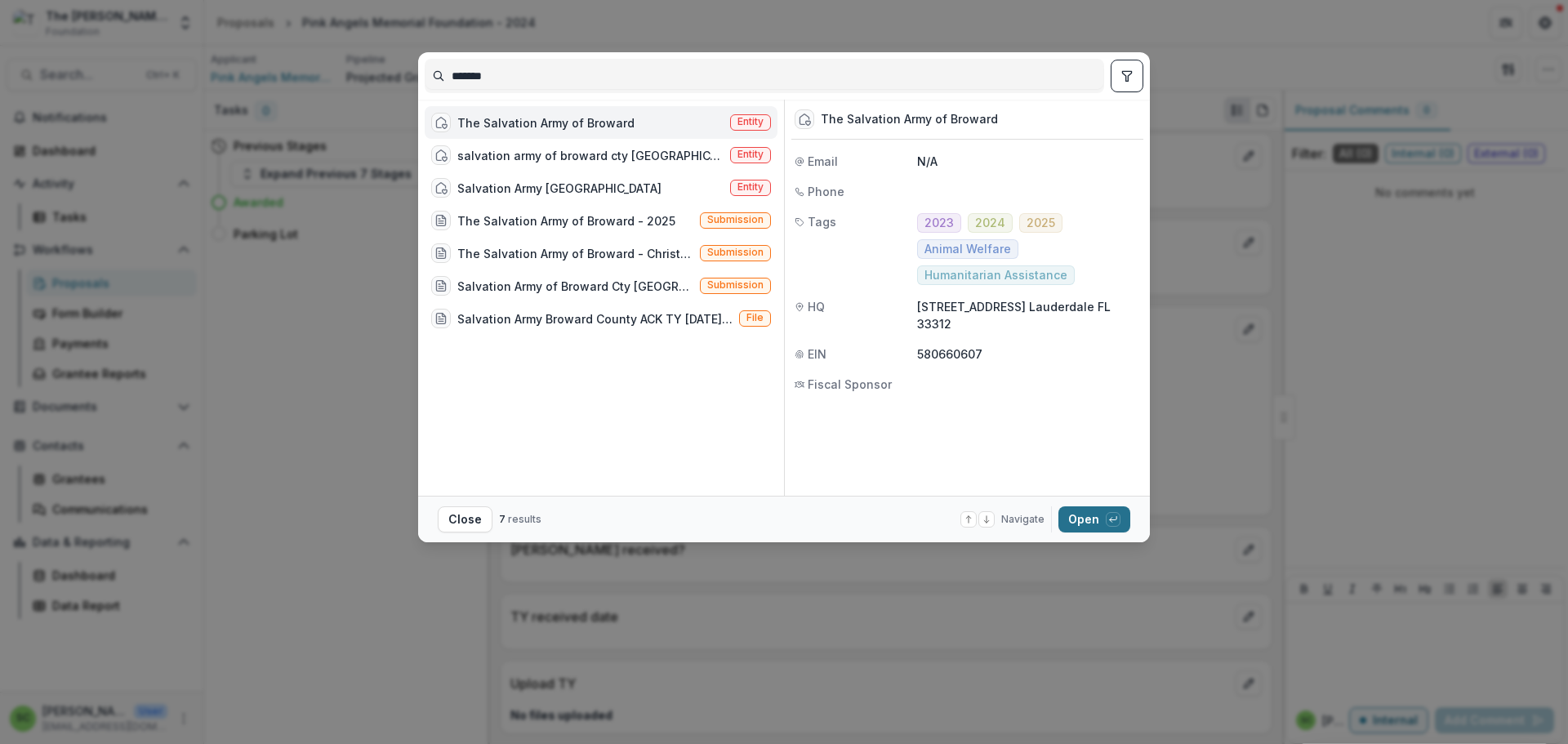
click at [1130, 525] on button "Open with enter key" at bounding box center [1094, 519] width 71 height 26
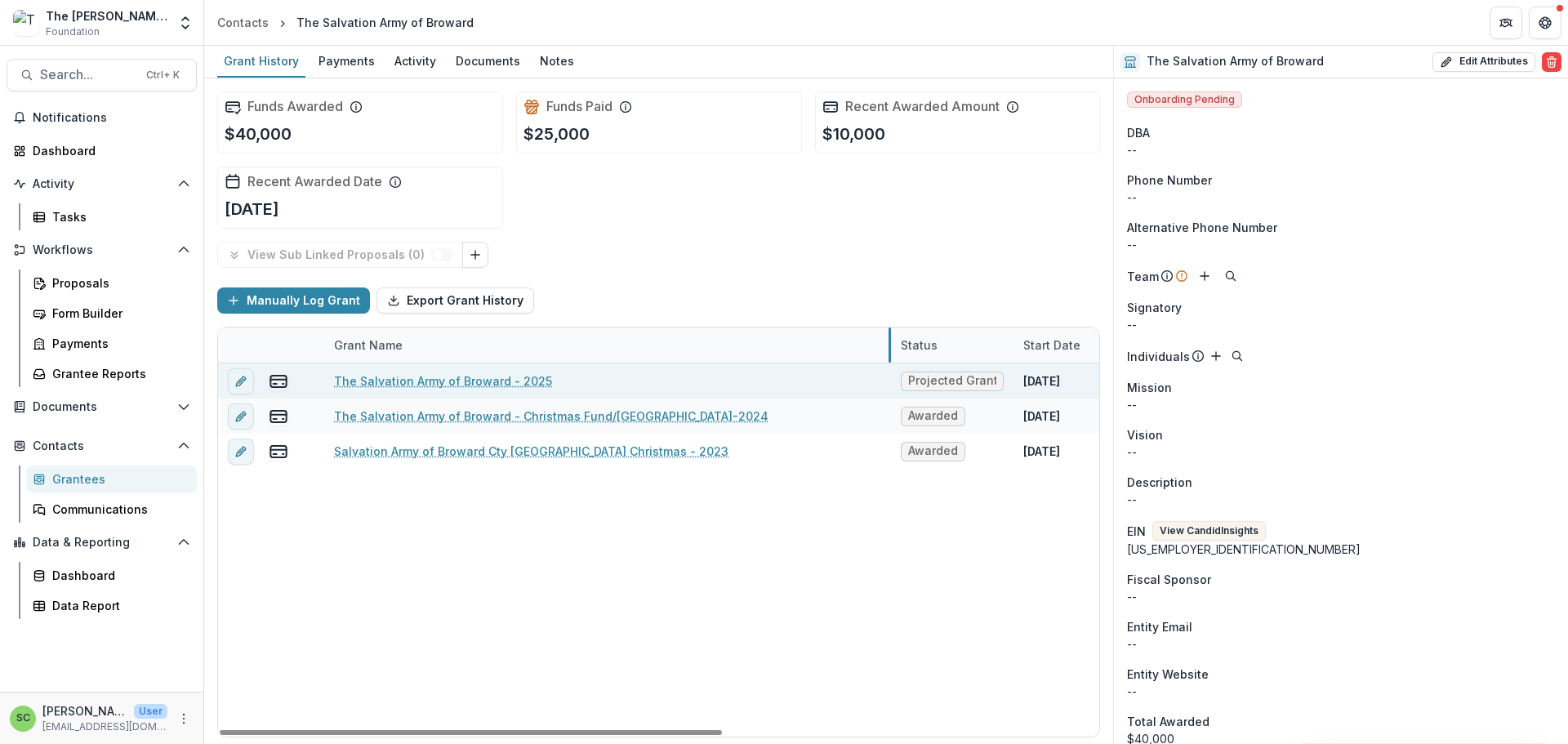
drag, startPoint x: 530, startPoint y: 426, endPoint x: 893, endPoint y: 460, distance: 364.6
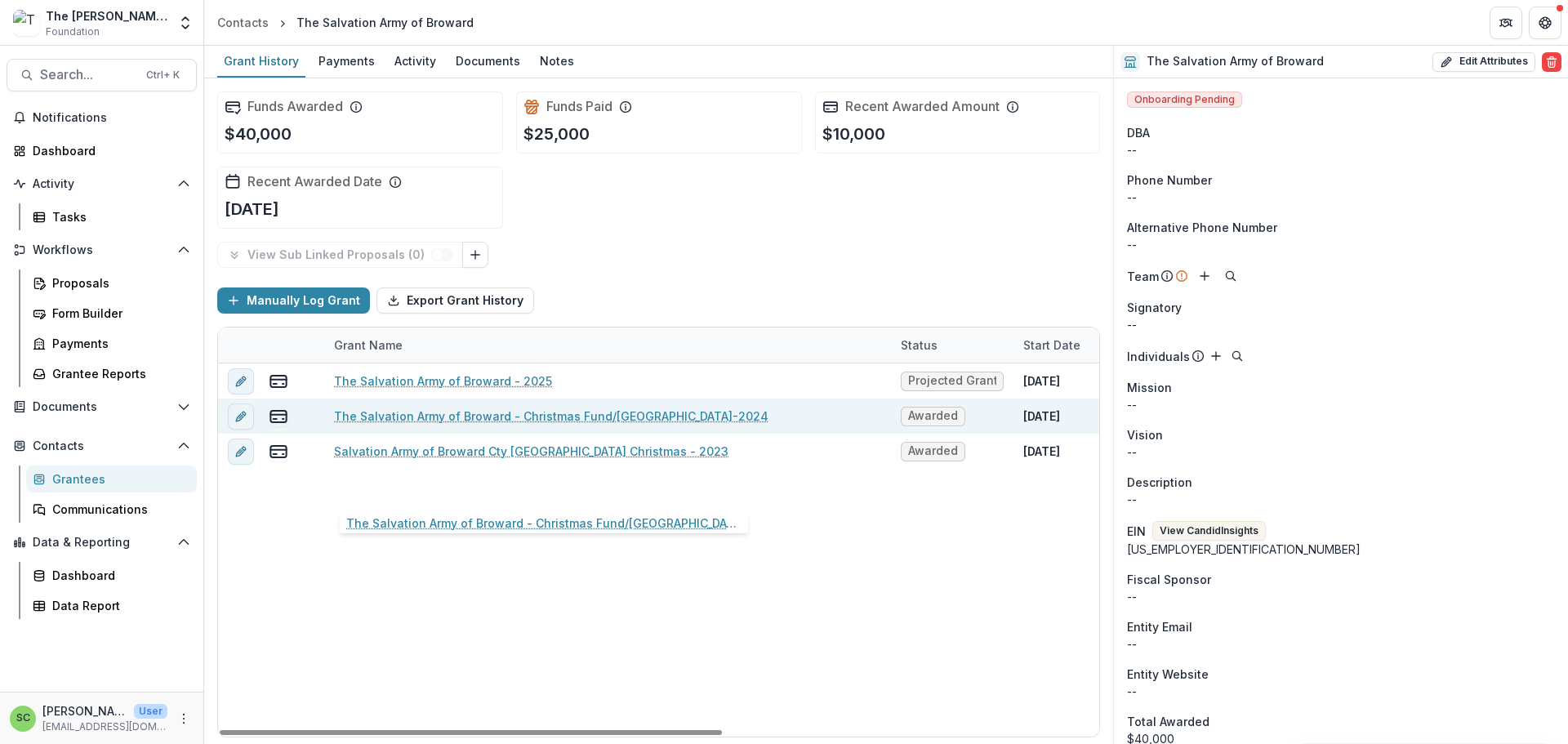
click at [548, 425] on link "The Salvation Army of Broward - Christmas Fund/[GEOGRAPHIC_DATA]-2024" at bounding box center [551, 416] width 435 height 18
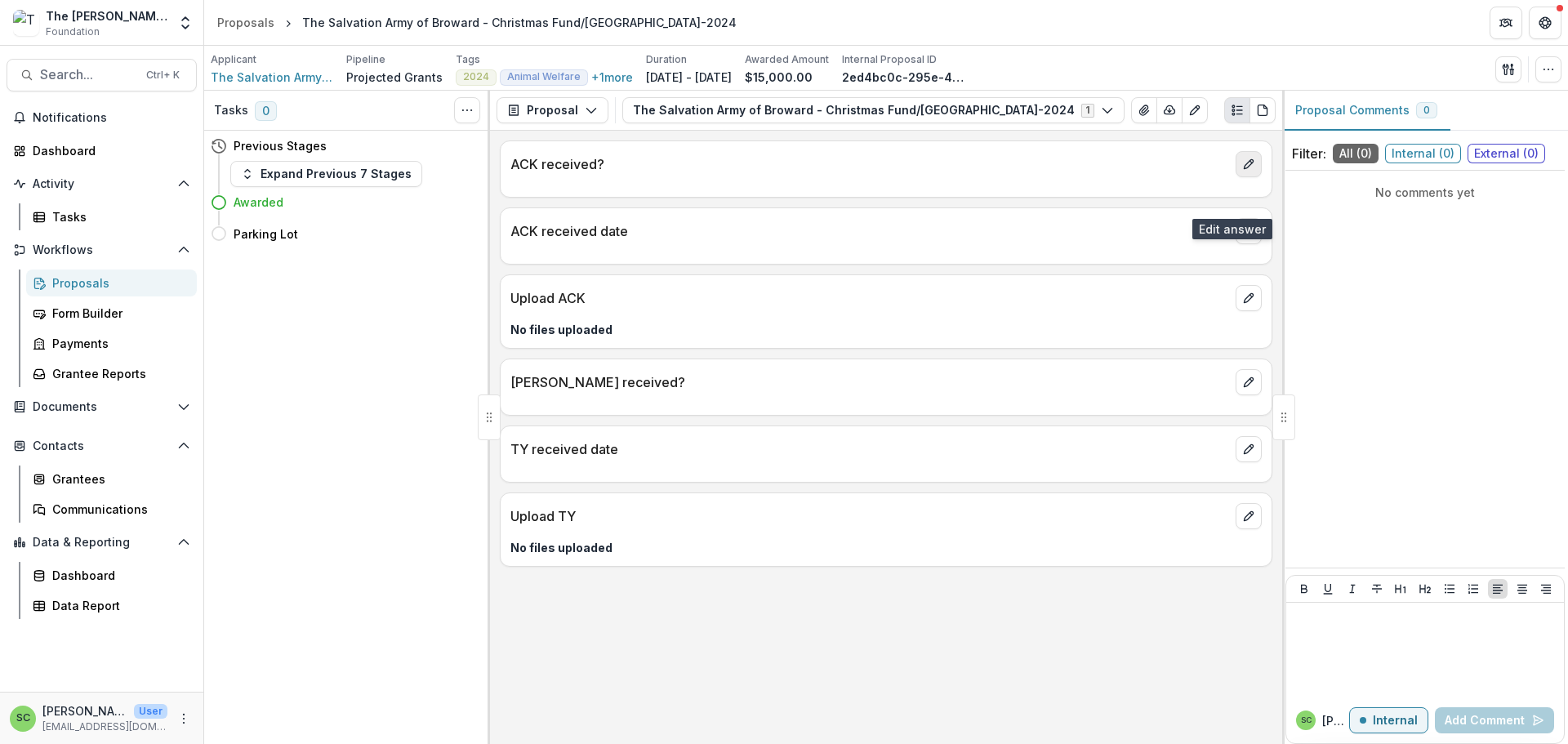
click at [1244, 169] on icon "edit" at bounding box center [1248, 163] width 9 height 9
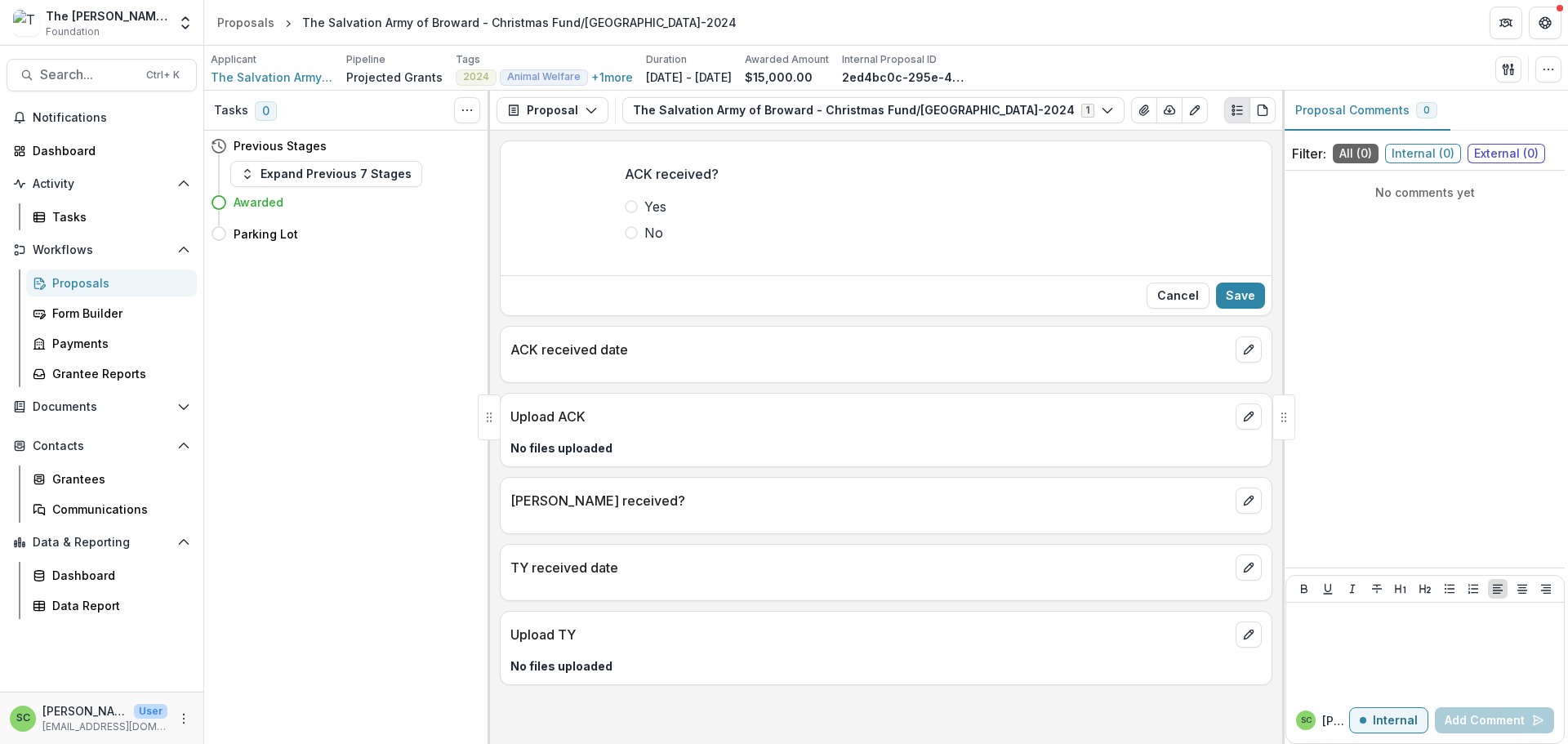
click at [625, 213] on span at bounding box center [631, 206] width 13 height 13
click at [1234, 308] on button "Save" at bounding box center [1241, 296] width 49 height 26
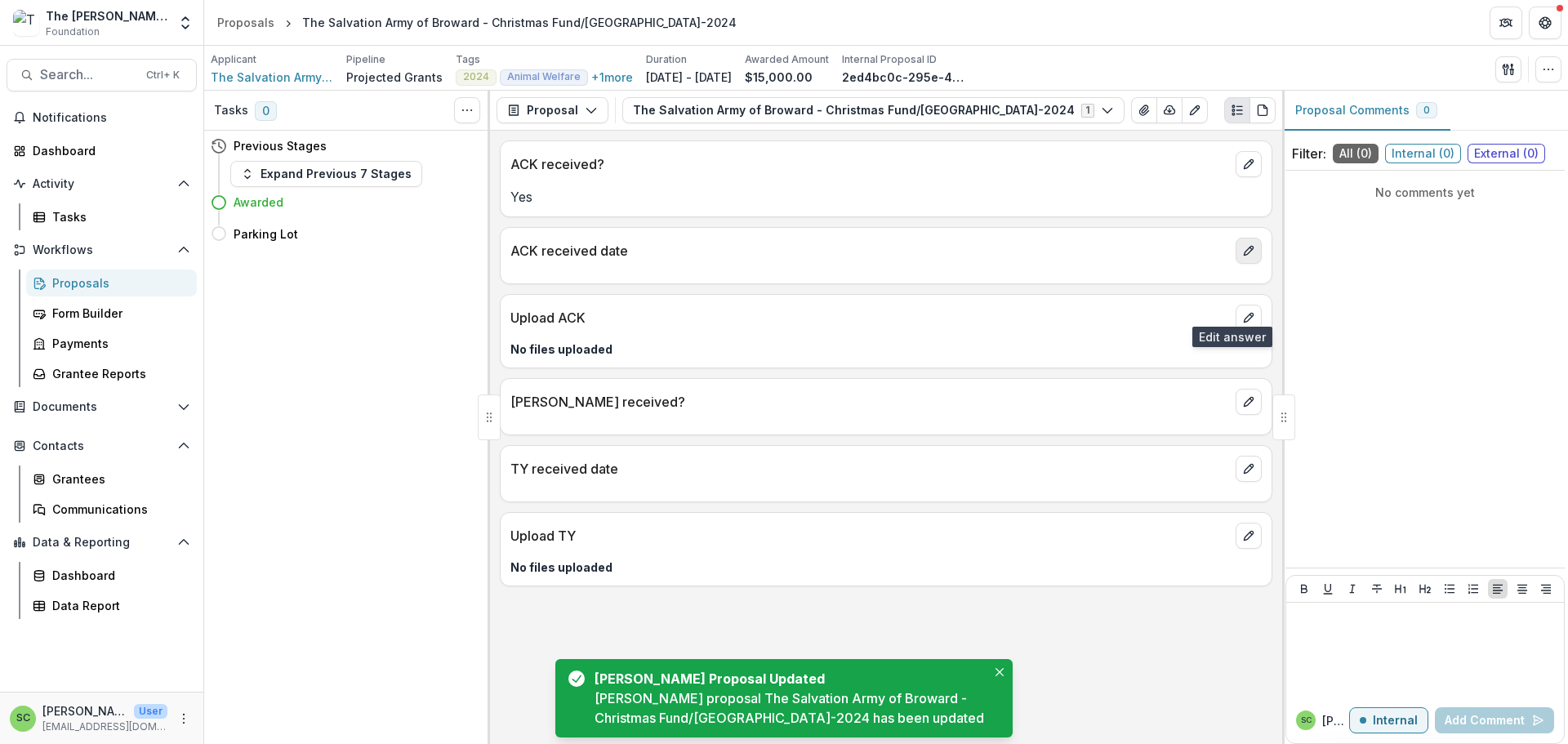
click at [1243, 257] on icon "edit" at bounding box center [1249, 250] width 13 height 13
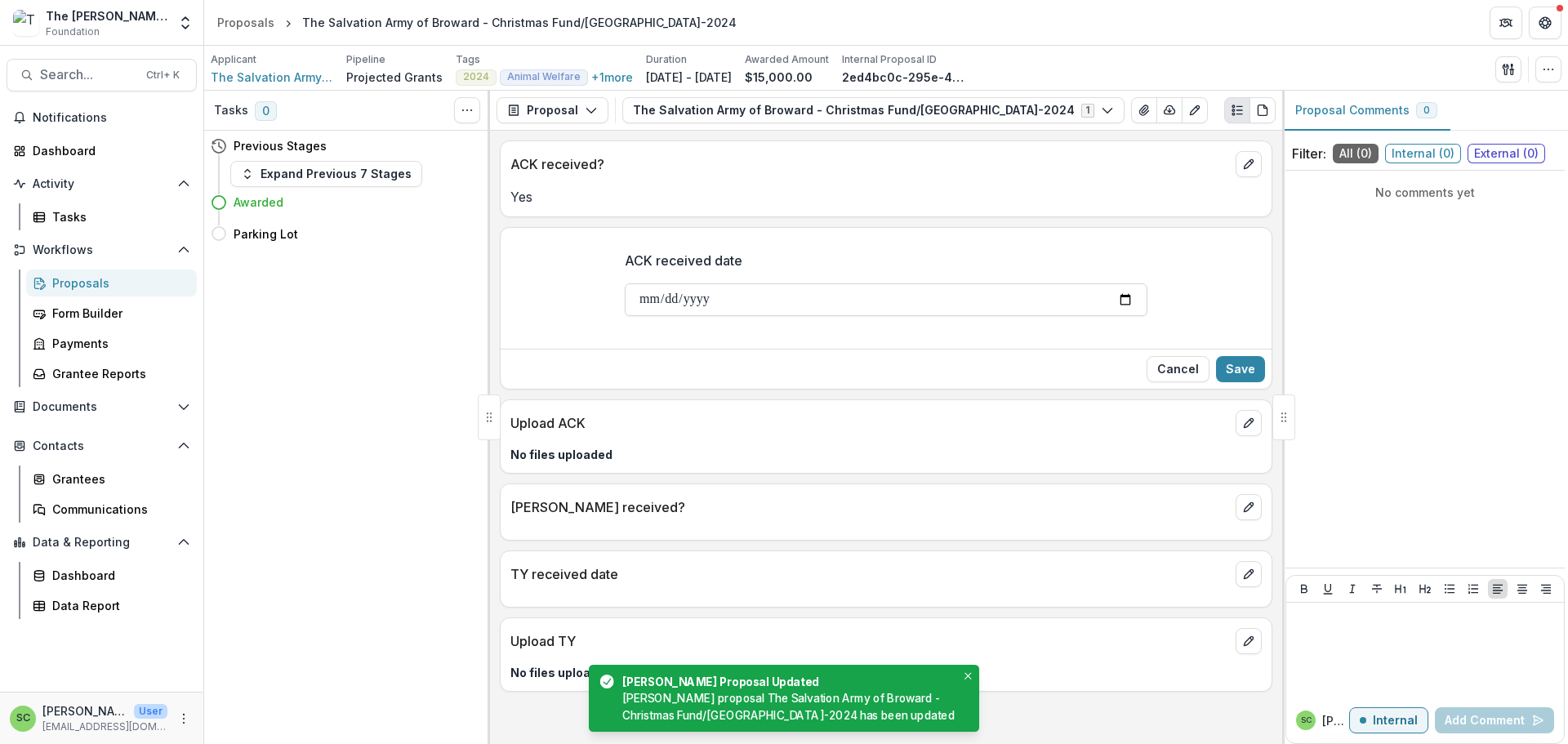
click at [625, 316] on input "ACK received date" at bounding box center [886, 299] width 523 height 32
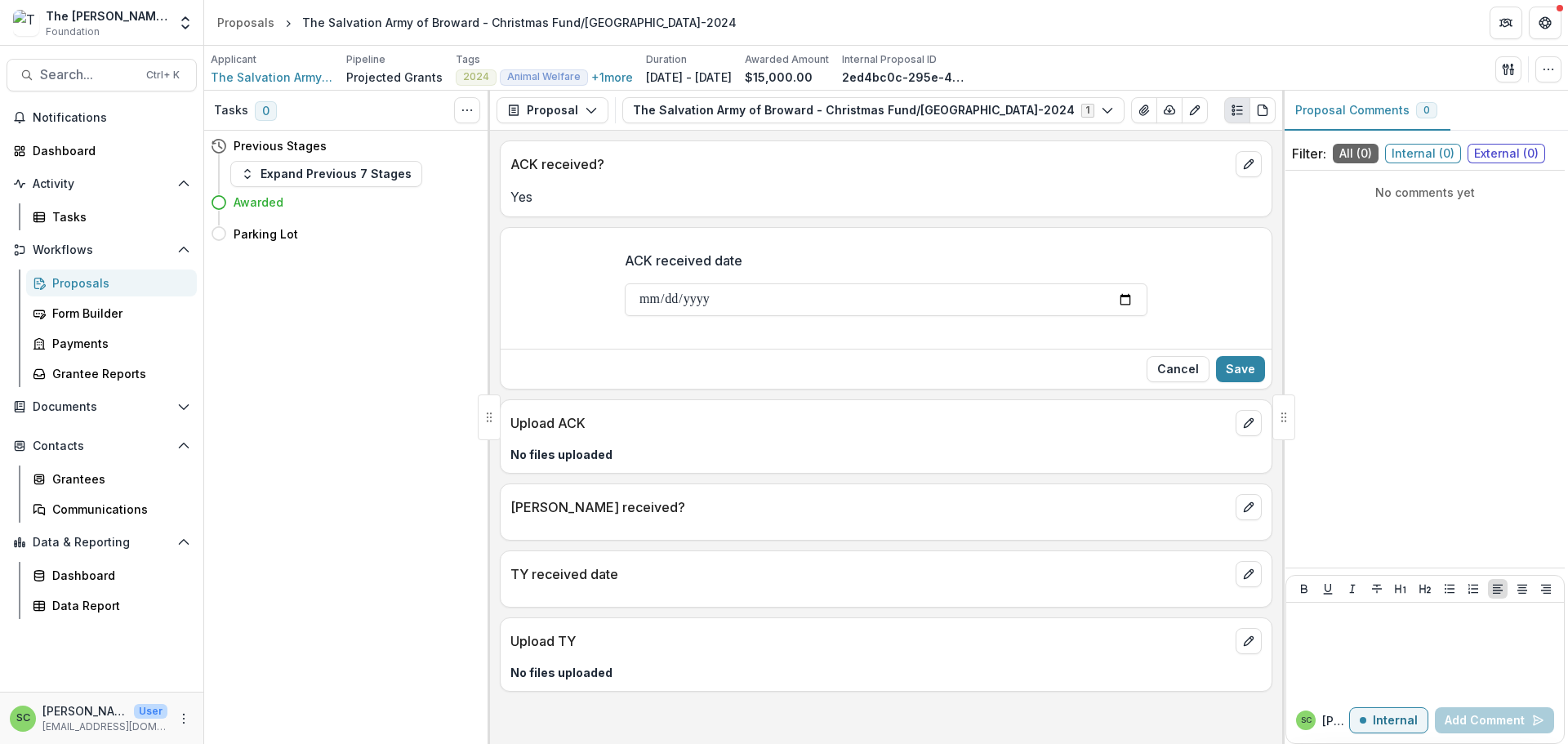
type input "**********"
click at [1217, 382] on button "Save" at bounding box center [1241, 369] width 49 height 26
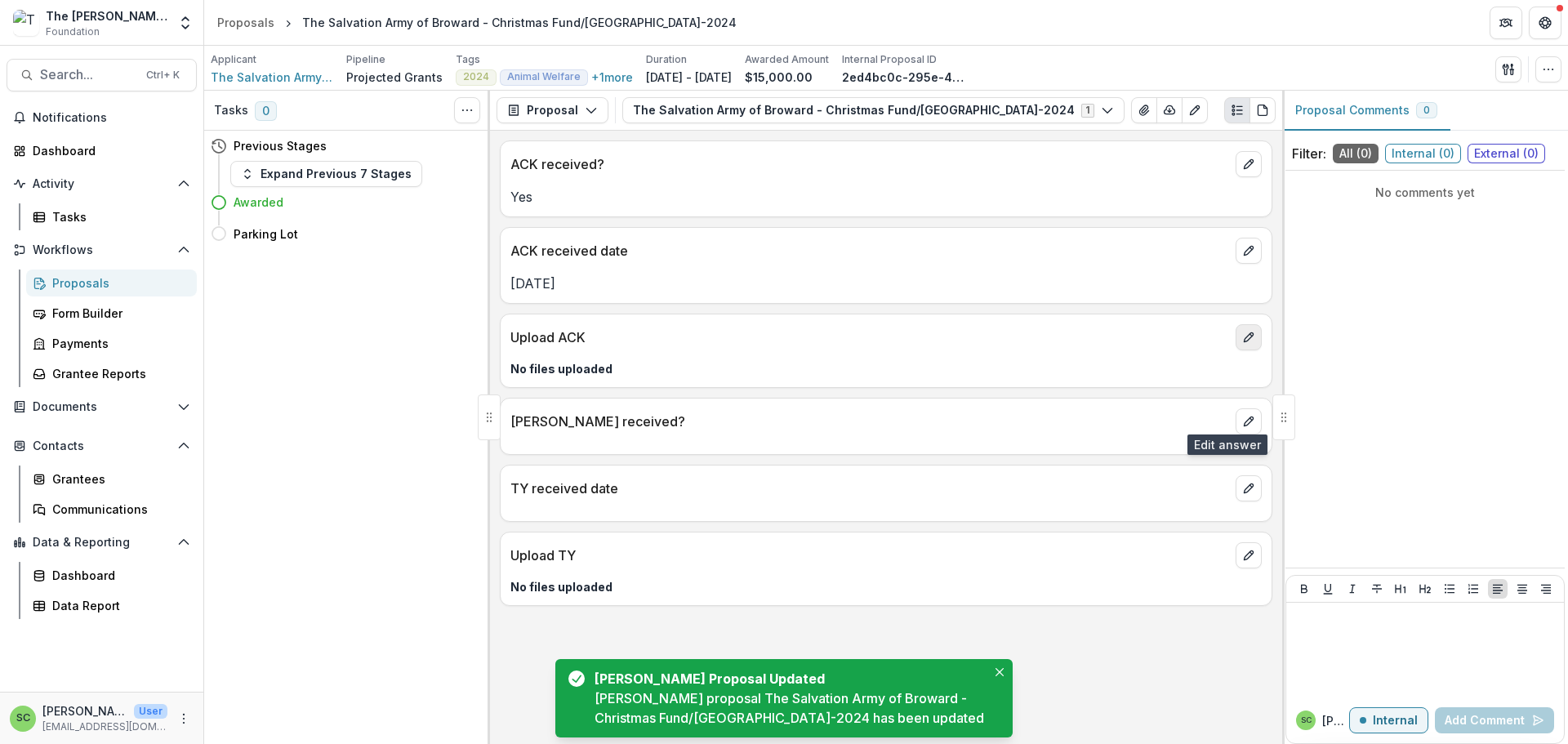
click at [1236, 350] on button "edit" at bounding box center [1249, 337] width 26 height 26
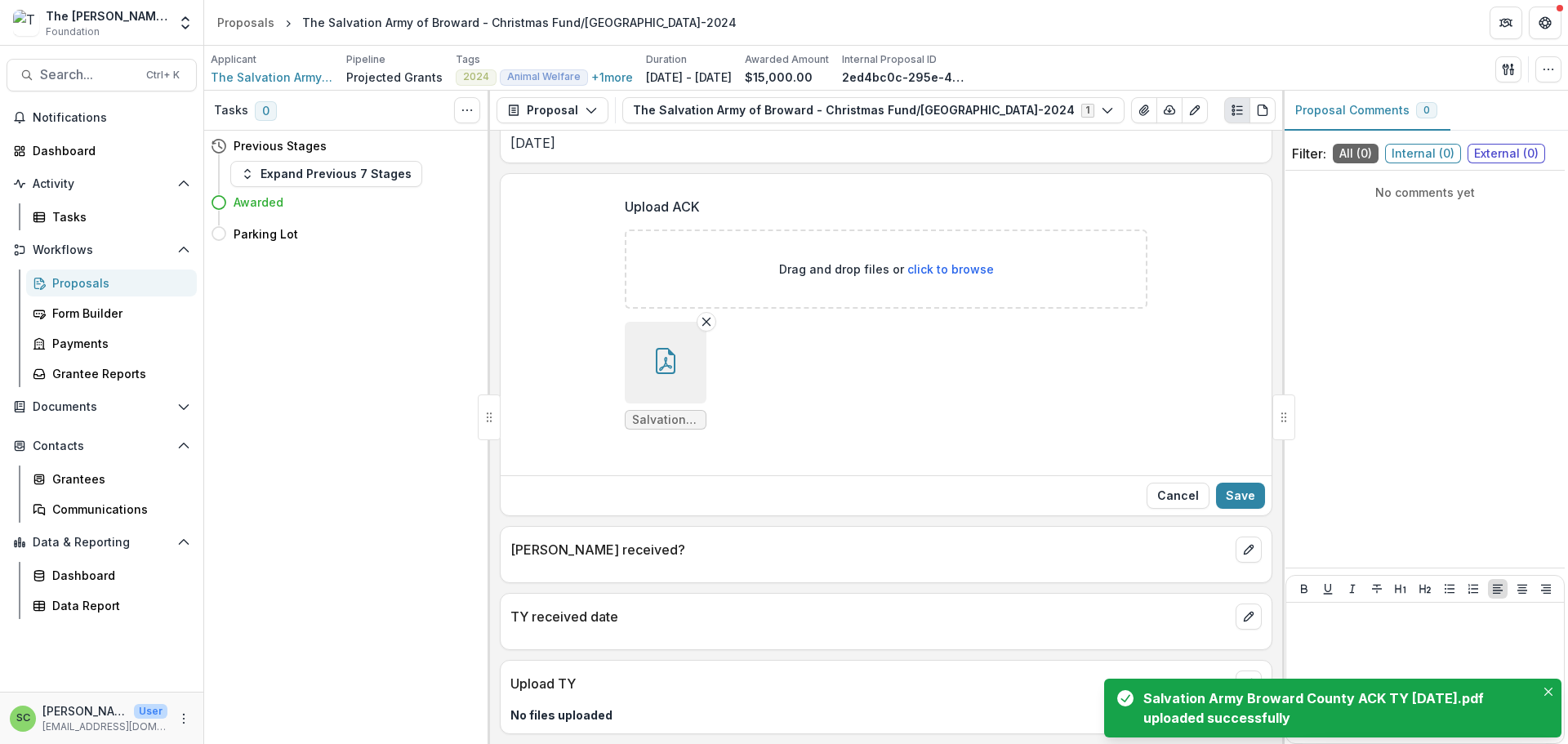
scroll to position [328, 0]
click at [1233, 483] on button "Save" at bounding box center [1241, 495] width 49 height 26
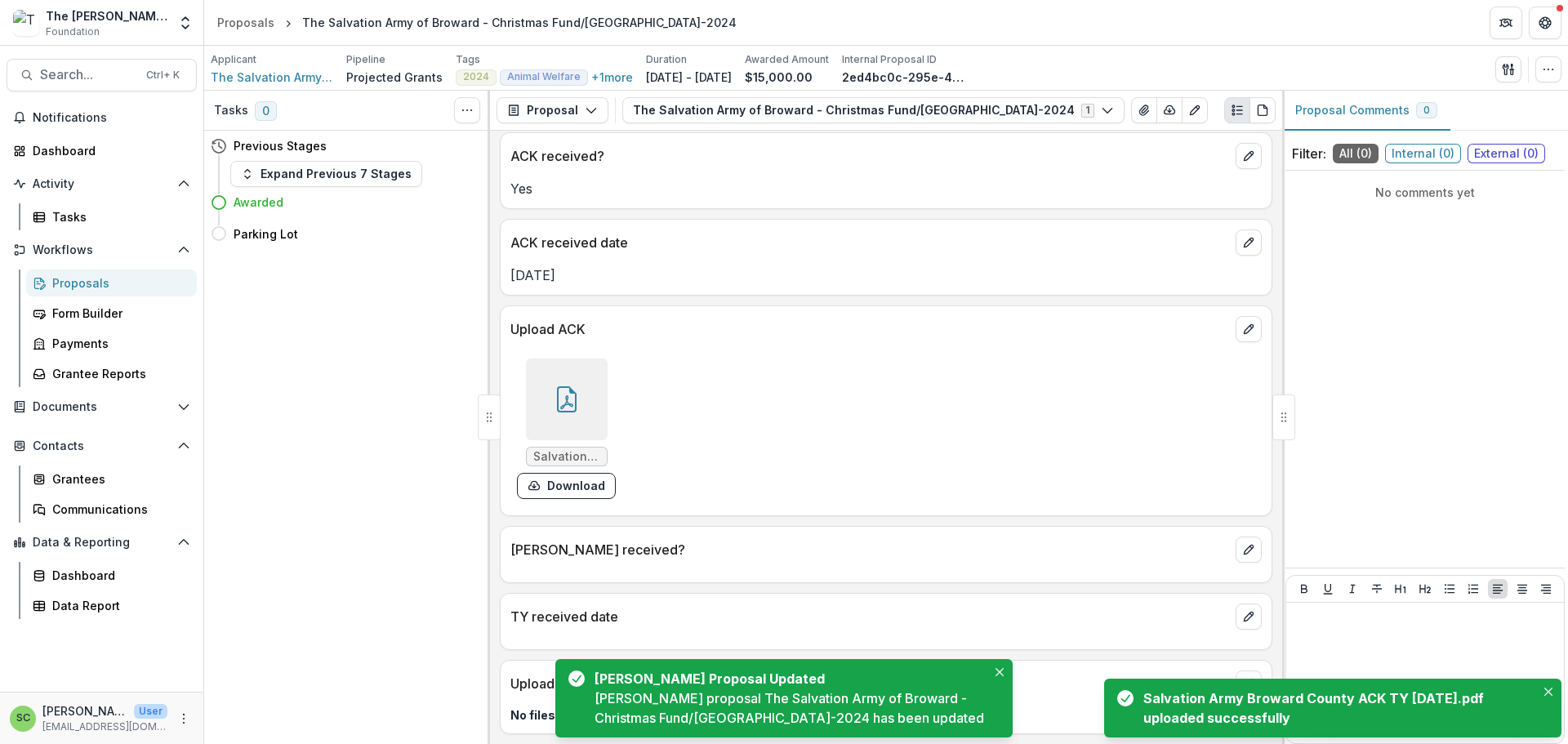
scroll to position [164, 0]
click at [1243, 543] on icon "edit" at bounding box center [1249, 549] width 13 height 13
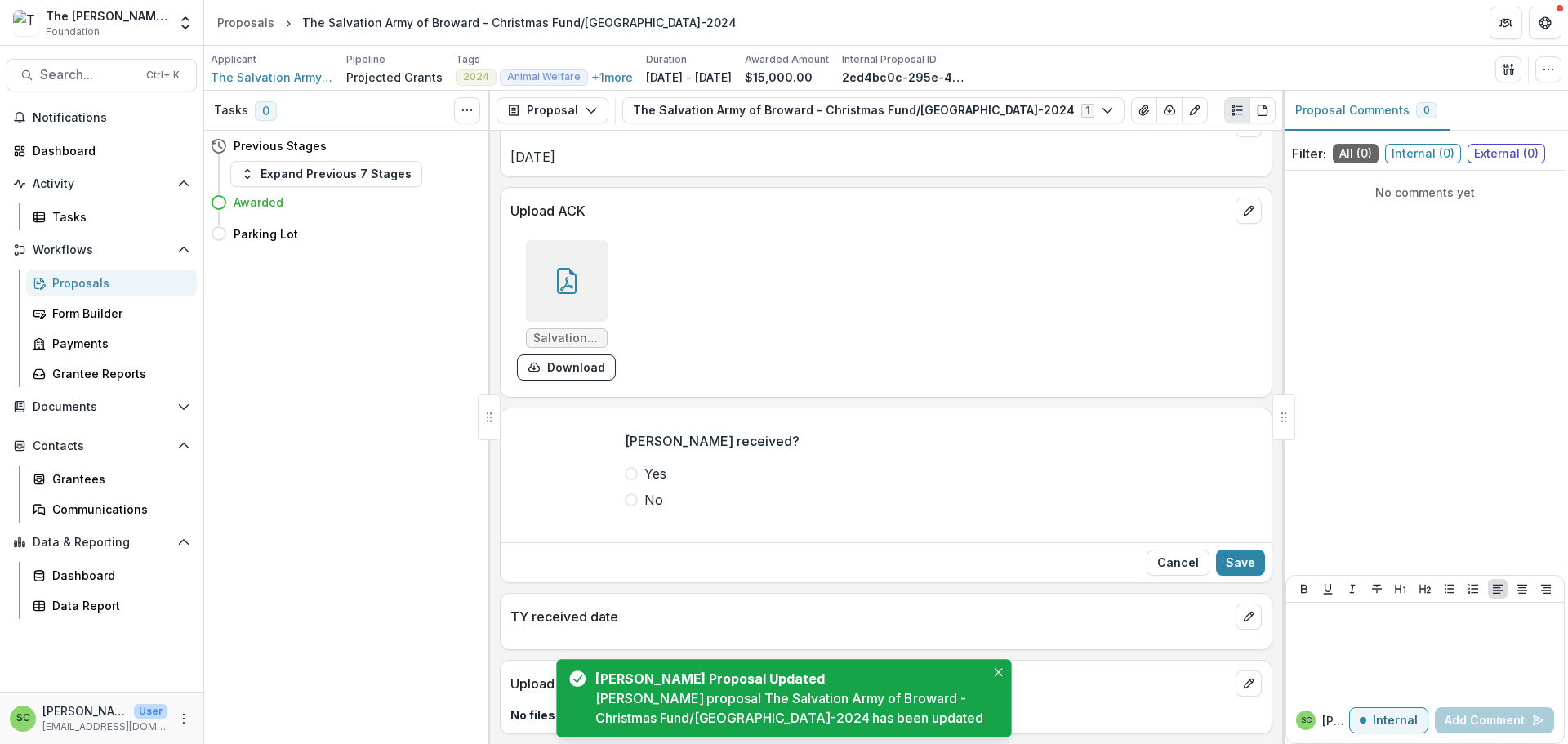
click at [625, 480] on span at bounding box center [631, 473] width 13 height 13
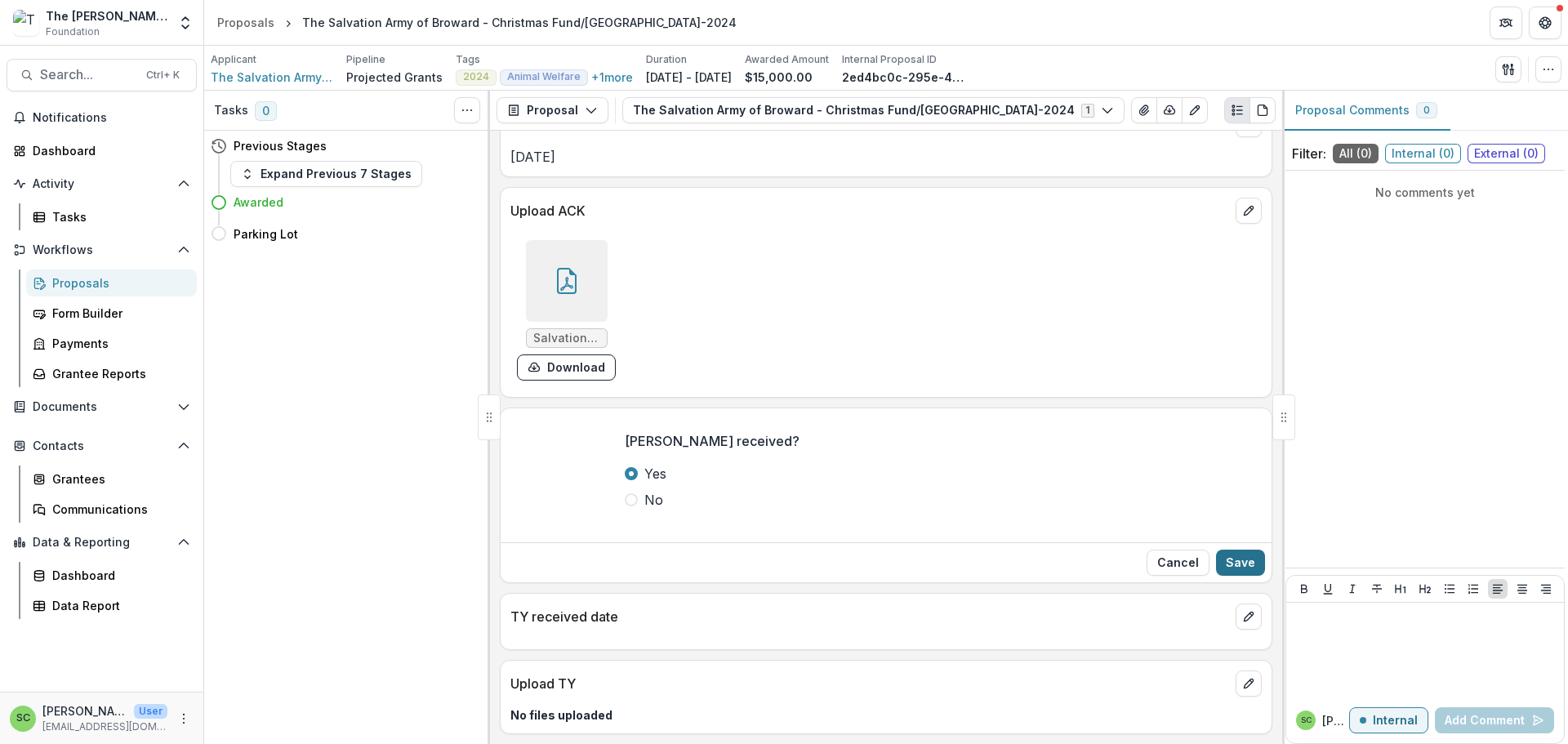
click at [1220, 576] on button "Save" at bounding box center [1241, 562] width 49 height 26
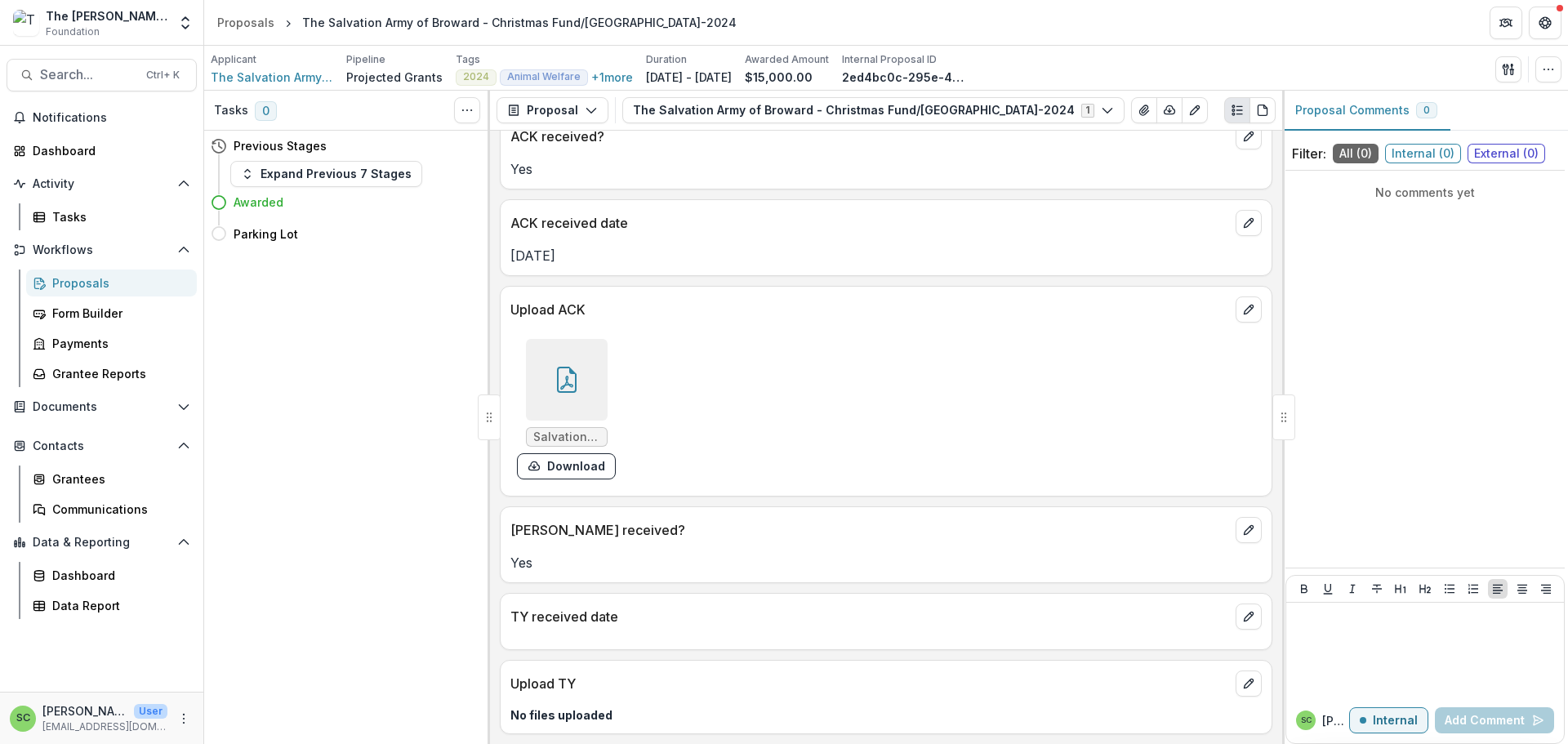
scroll to position [189, 0]
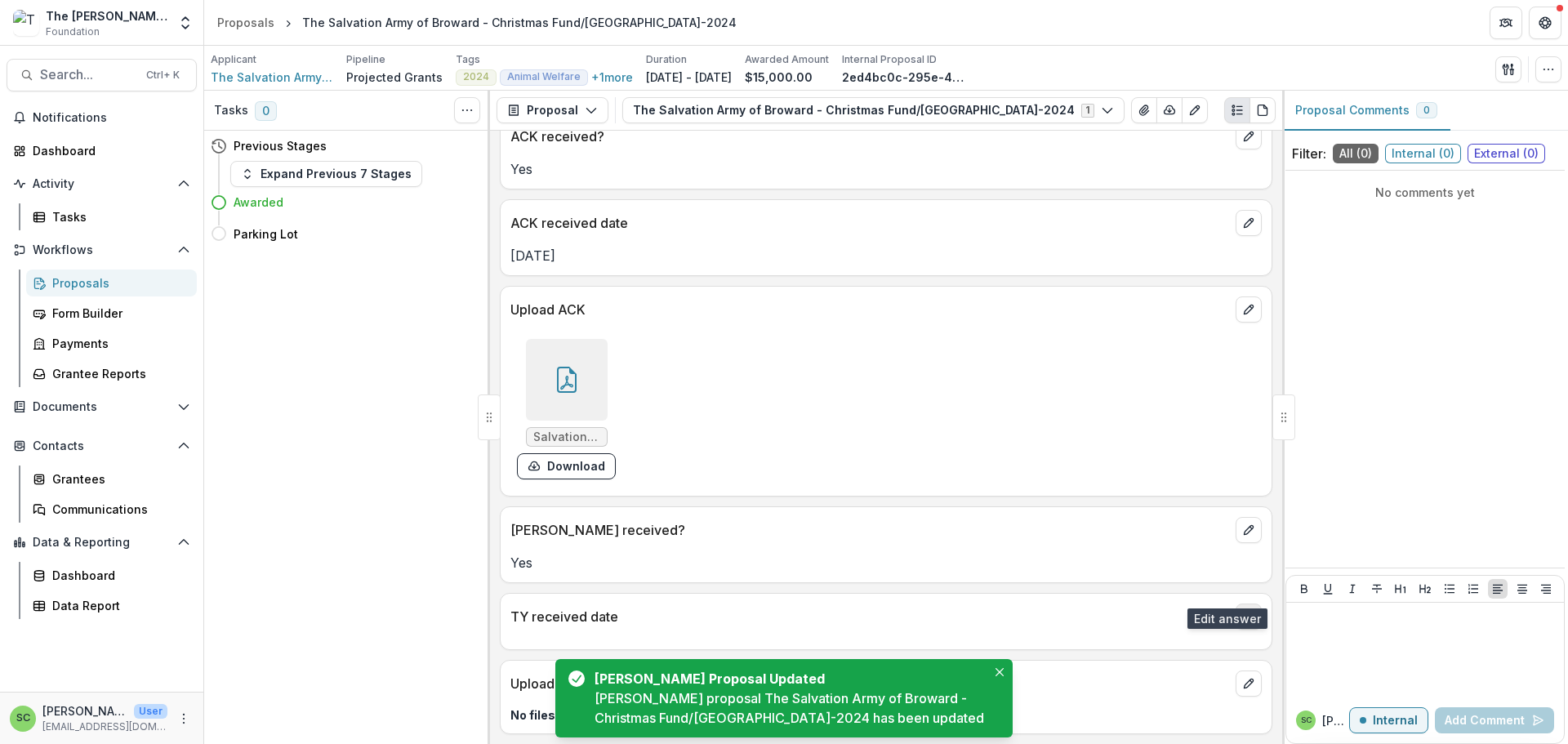
click at [1250, 603] on button "edit" at bounding box center [1249, 616] width 26 height 26
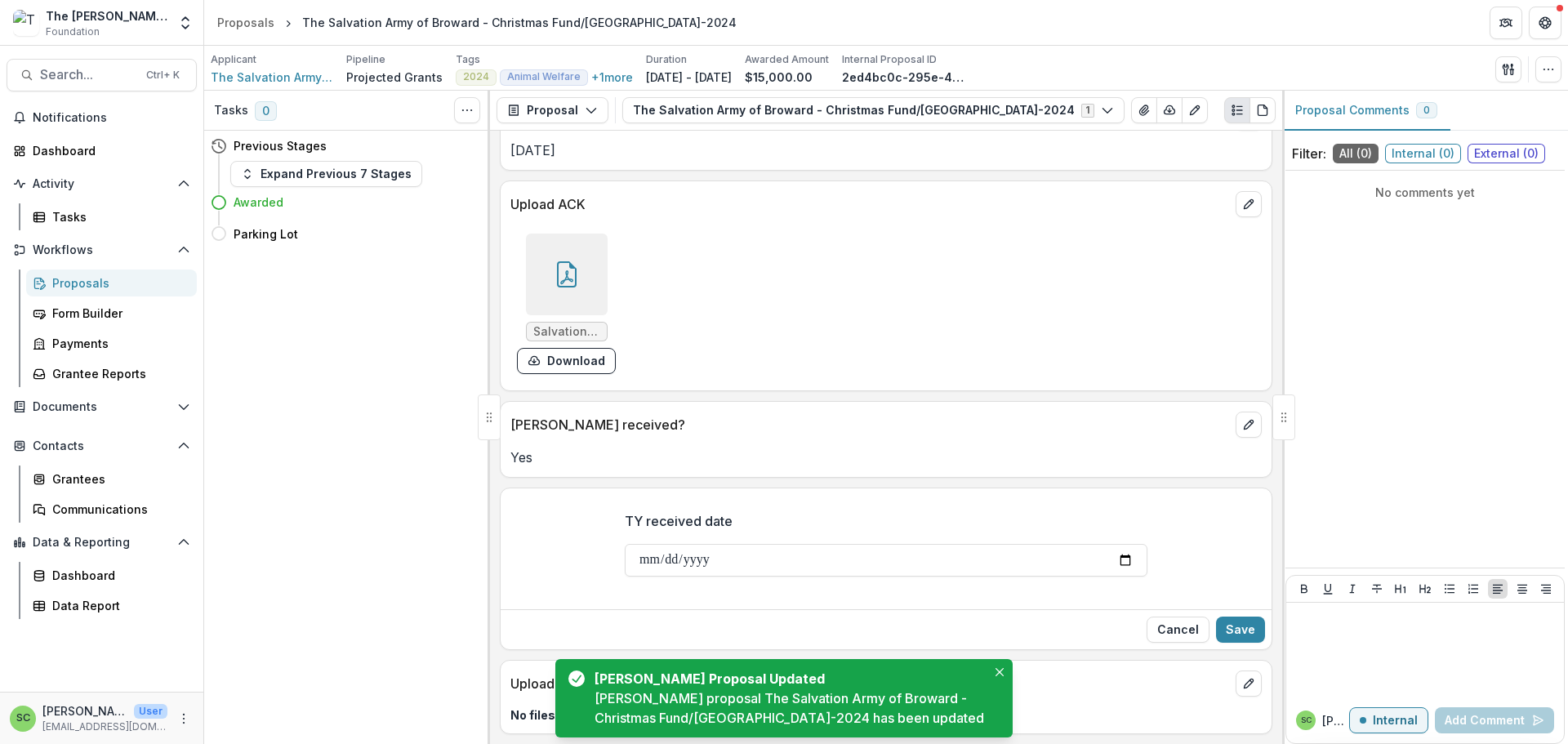
scroll to position [320, 0]
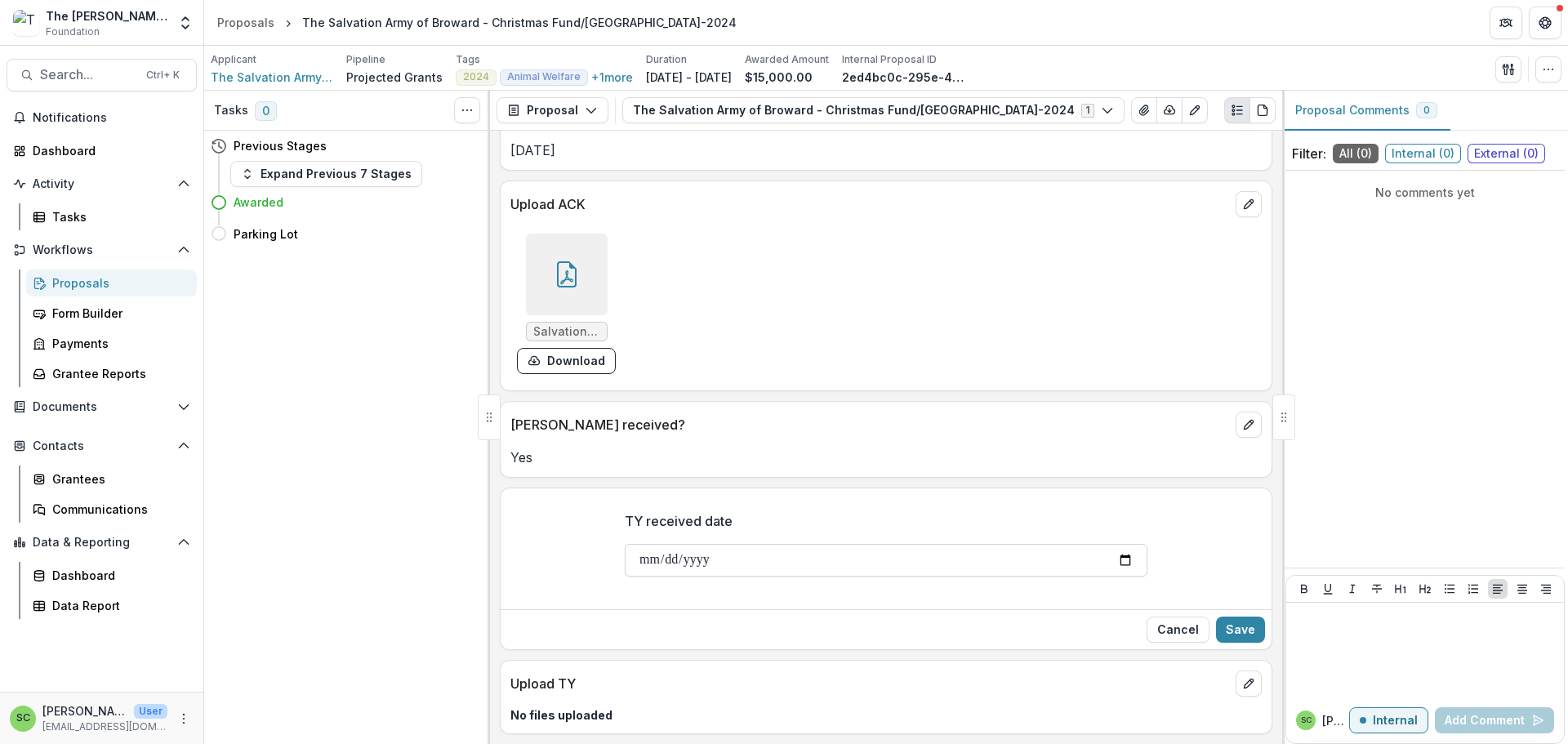
click at [625, 543] on input "TY received date" at bounding box center [886, 559] width 523 height 32
type input "**********"
click at [1224, 617] on button "Save" at bounding box center [1241, 629] width 49 height 26
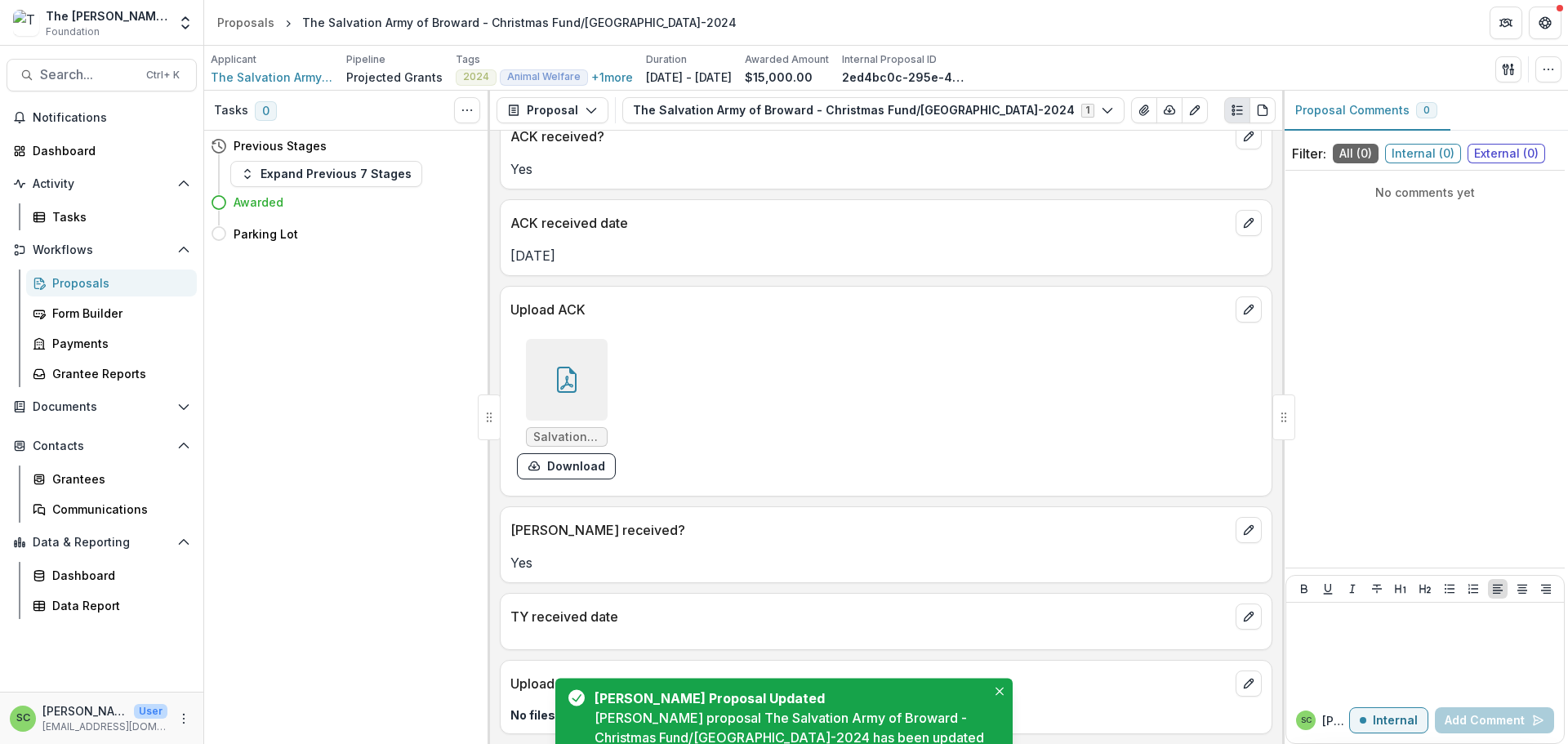
scroll to position [213, 0]
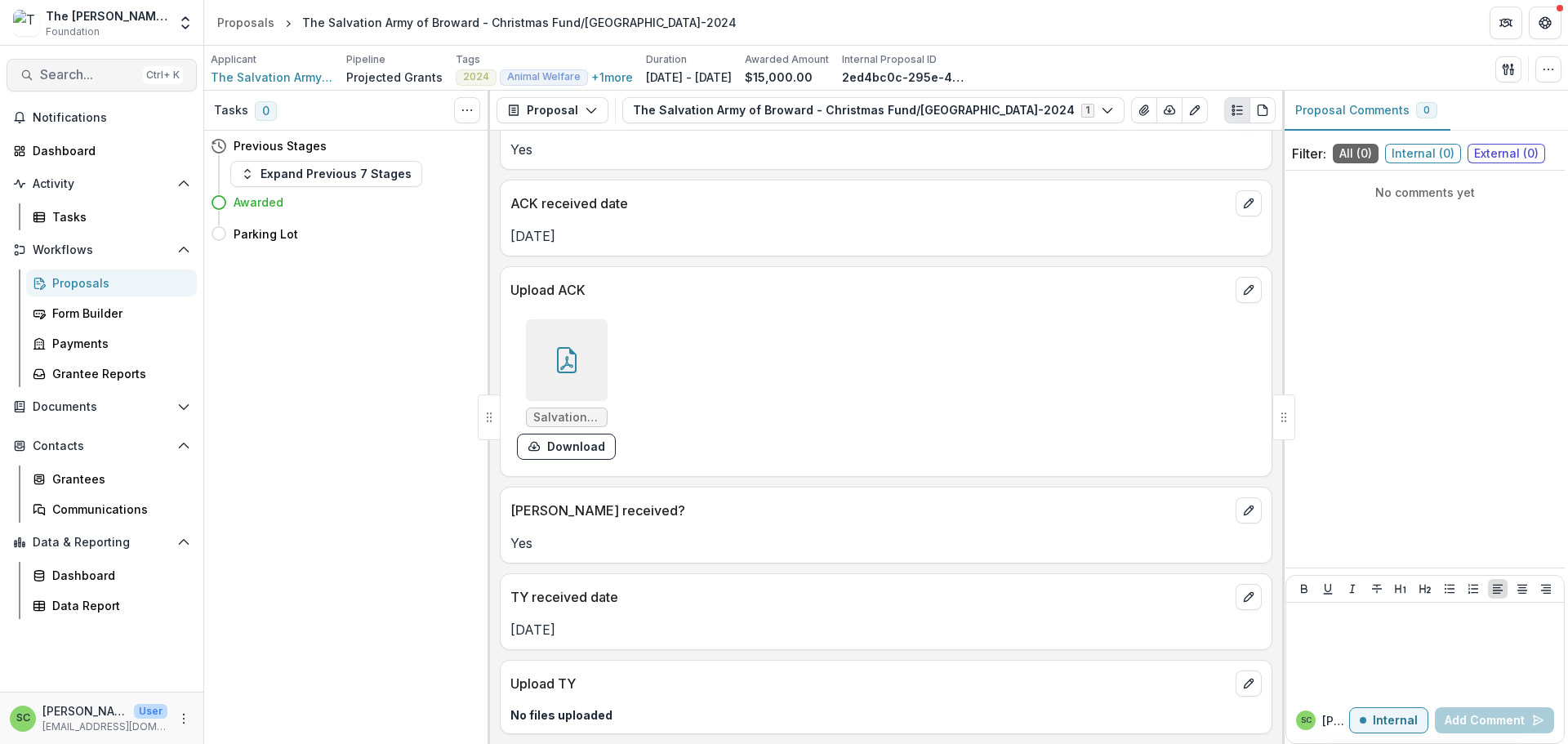
click at [83, 82] on span "Search..." at bounding box center [88, 74] width 96 height 16
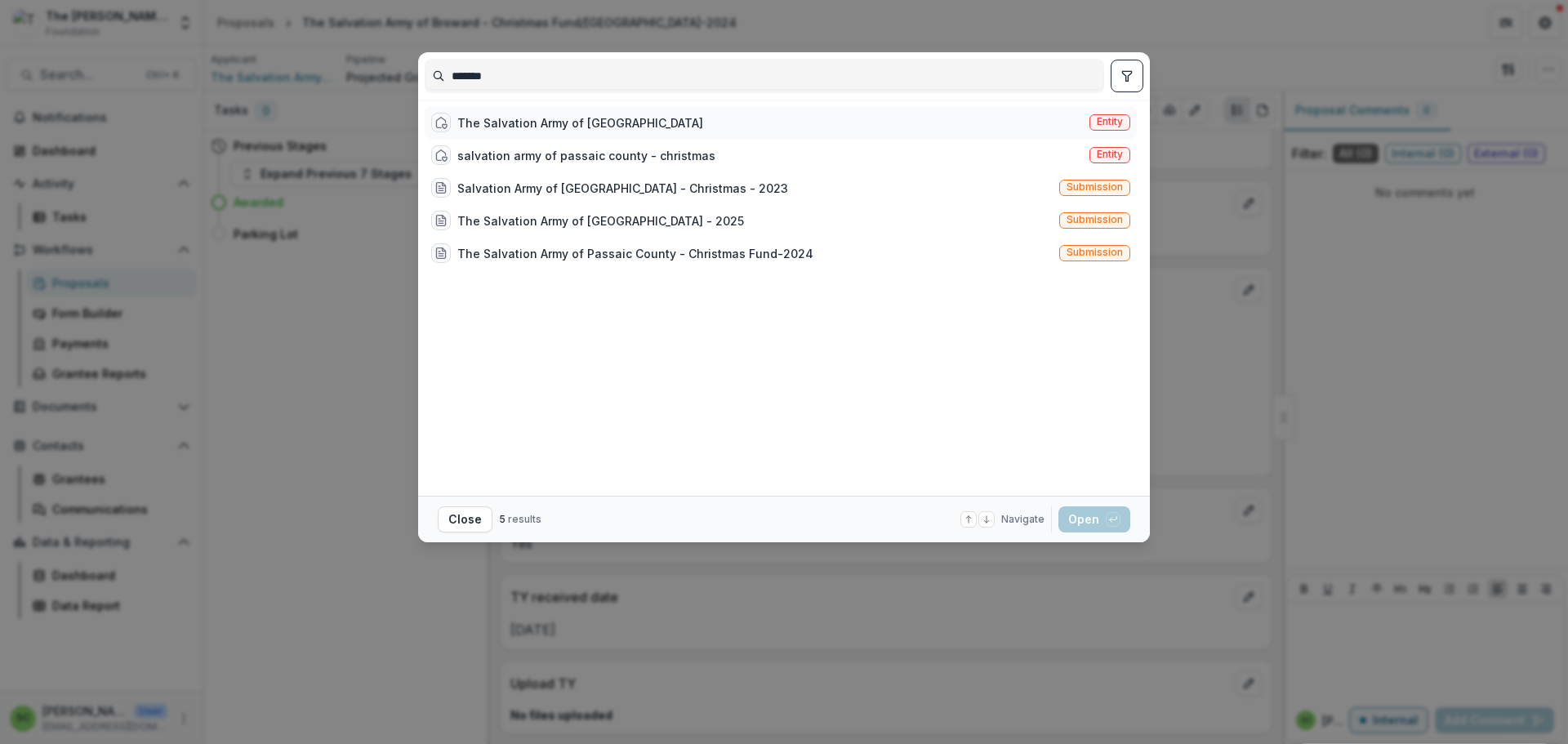
type input "*******"
click at [457, 131] on div "The Salvation Army of [GEOGRAPHIC_DATA]" at bounding box center [580, 123] width 246 height 18
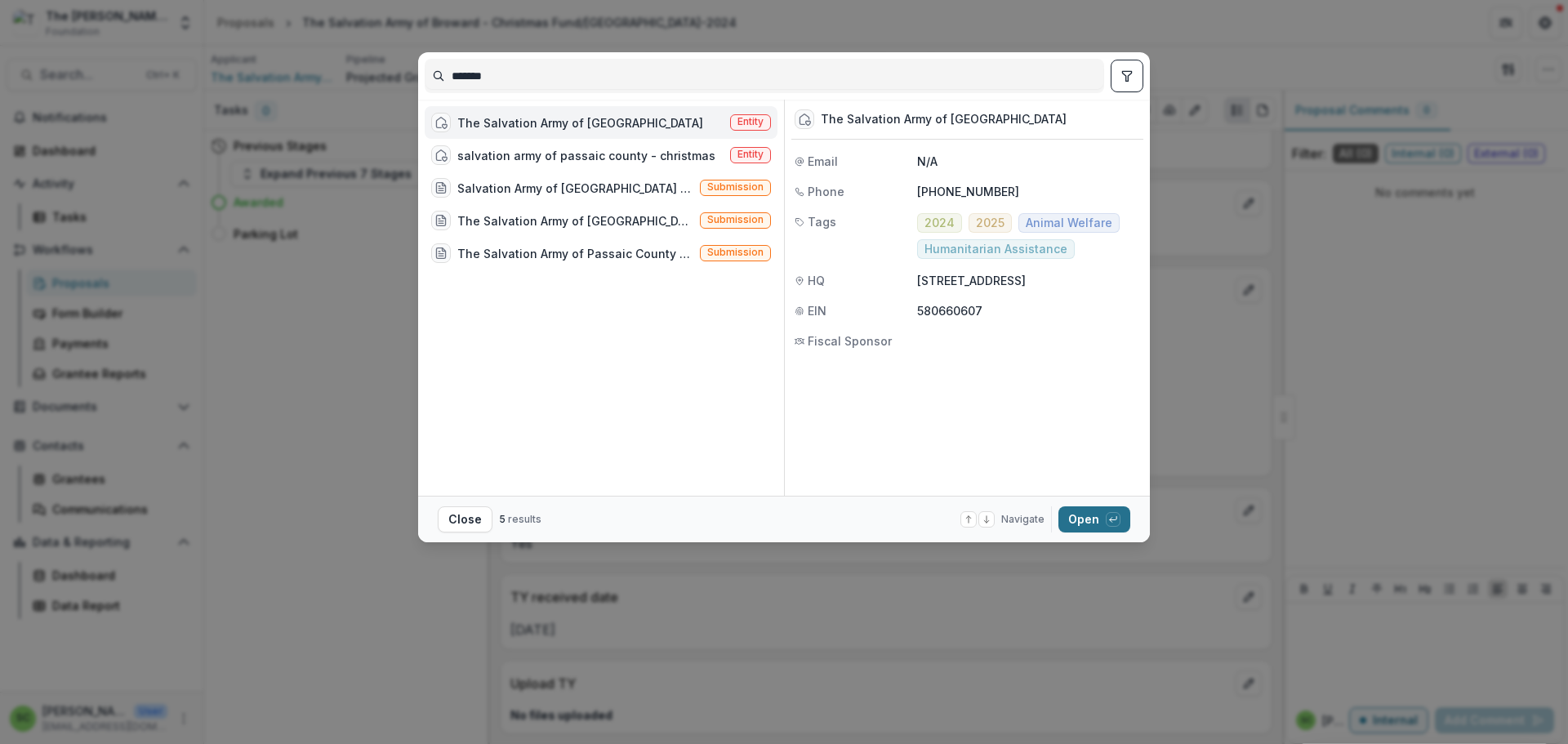
click at [1130, 529] on button "Open with enter key" at bounding box center [1094, 519] width 71 height 26
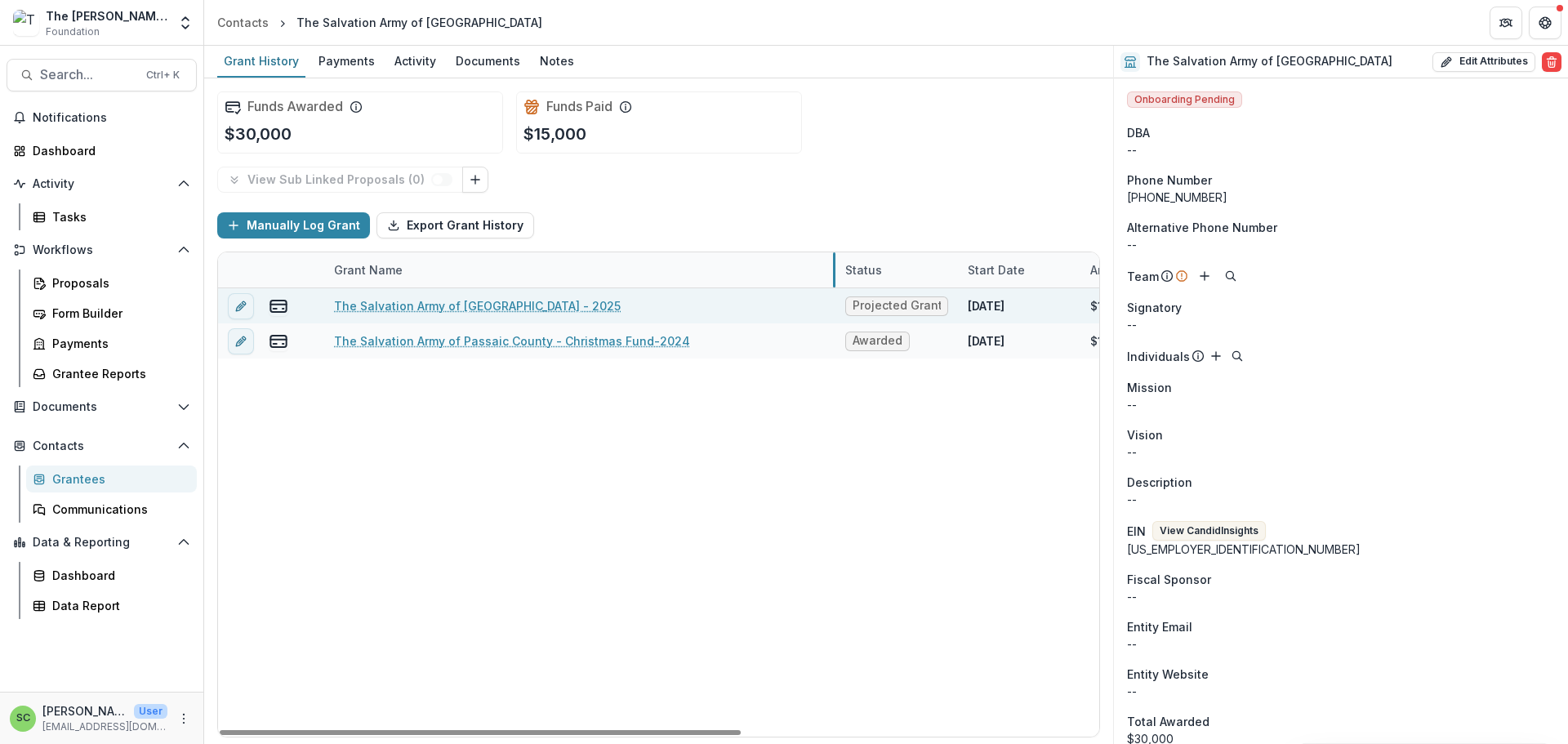
drag, startPoint x: 529, startPoint y: 334, endPoint x: 836, endPoint y: 364, distance: 308.5
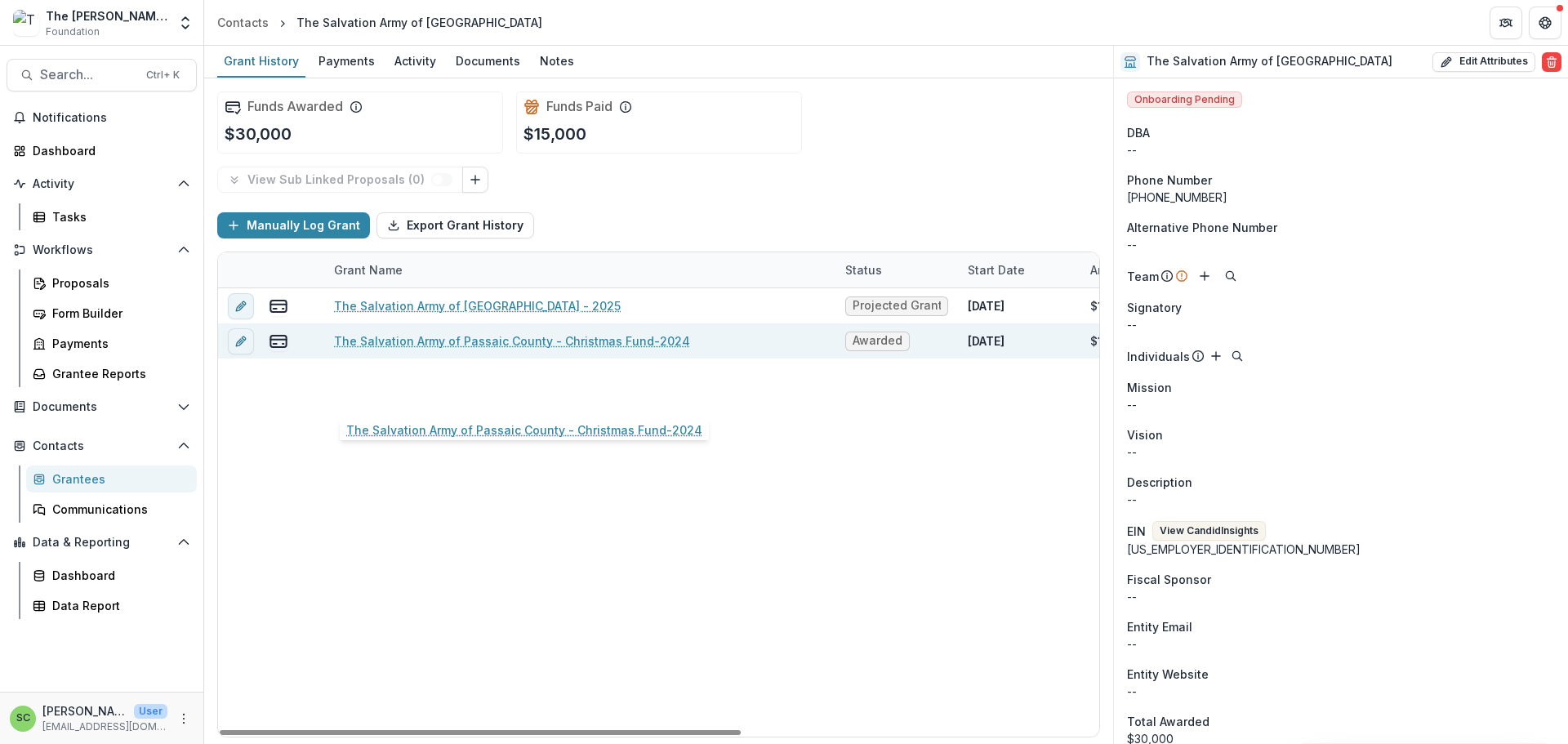
click at [472, 349] on link "The Salvation Army of Passaic County - Christmas Fund-2024" at bounding box center [512, 341] width 356 height 18
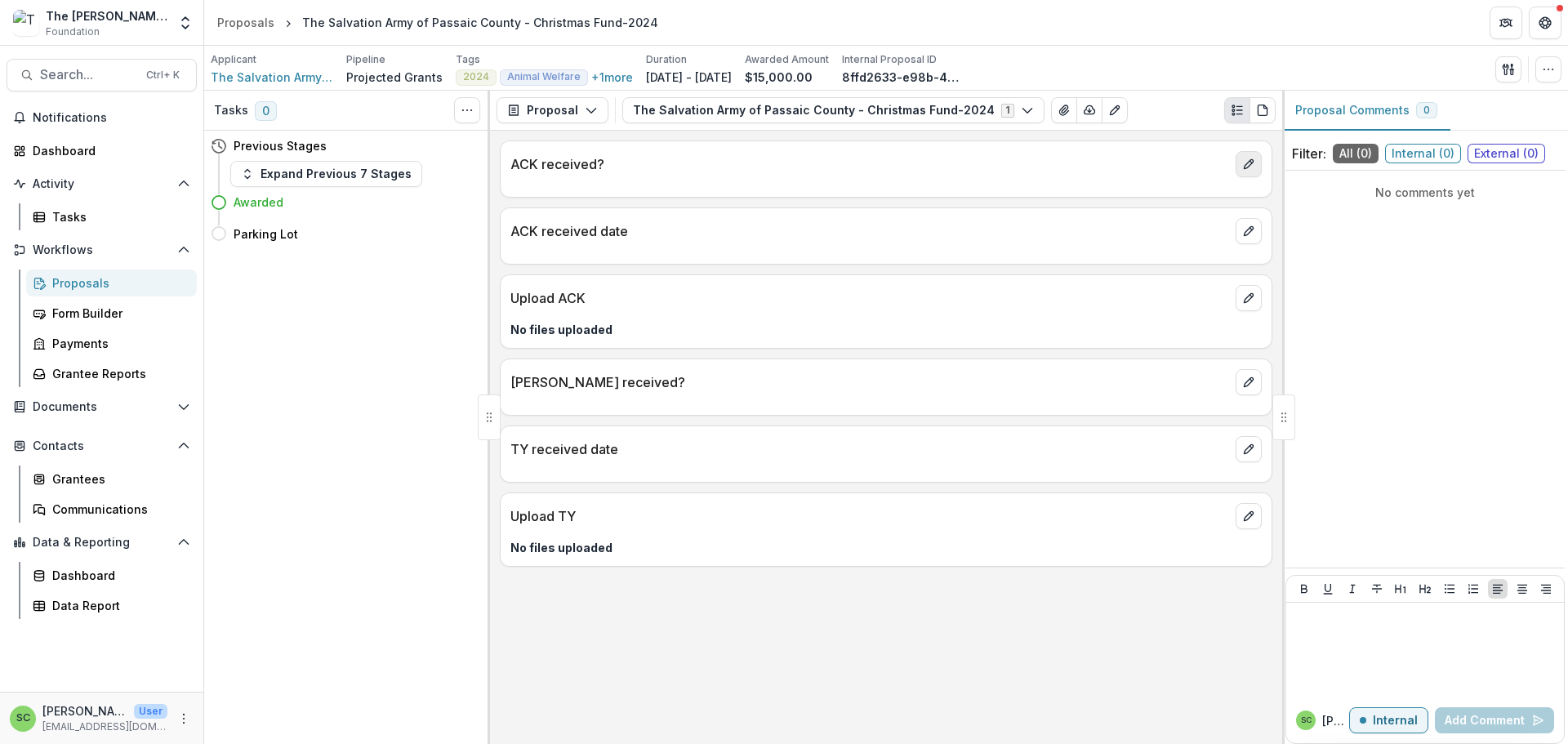
click at [1244, 169] on icon "edit" at bounding box center [1248, 163] width 9 height 9
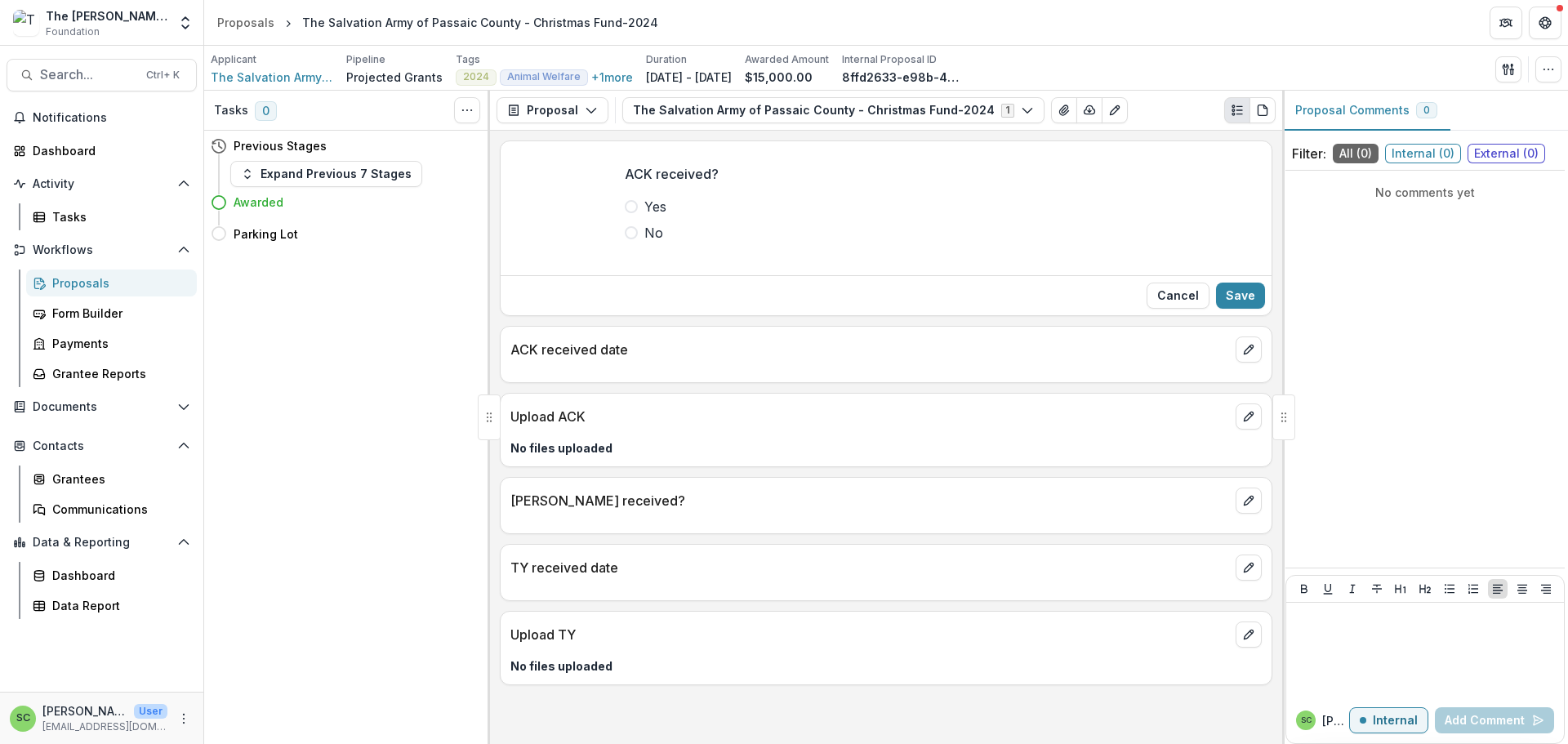
click at [625, 213] on span at bounding box center [631, 206] width 13 height 13
click at [1221, 308] on button "Save" at bounding box center [1241, 296] width 49 height 26
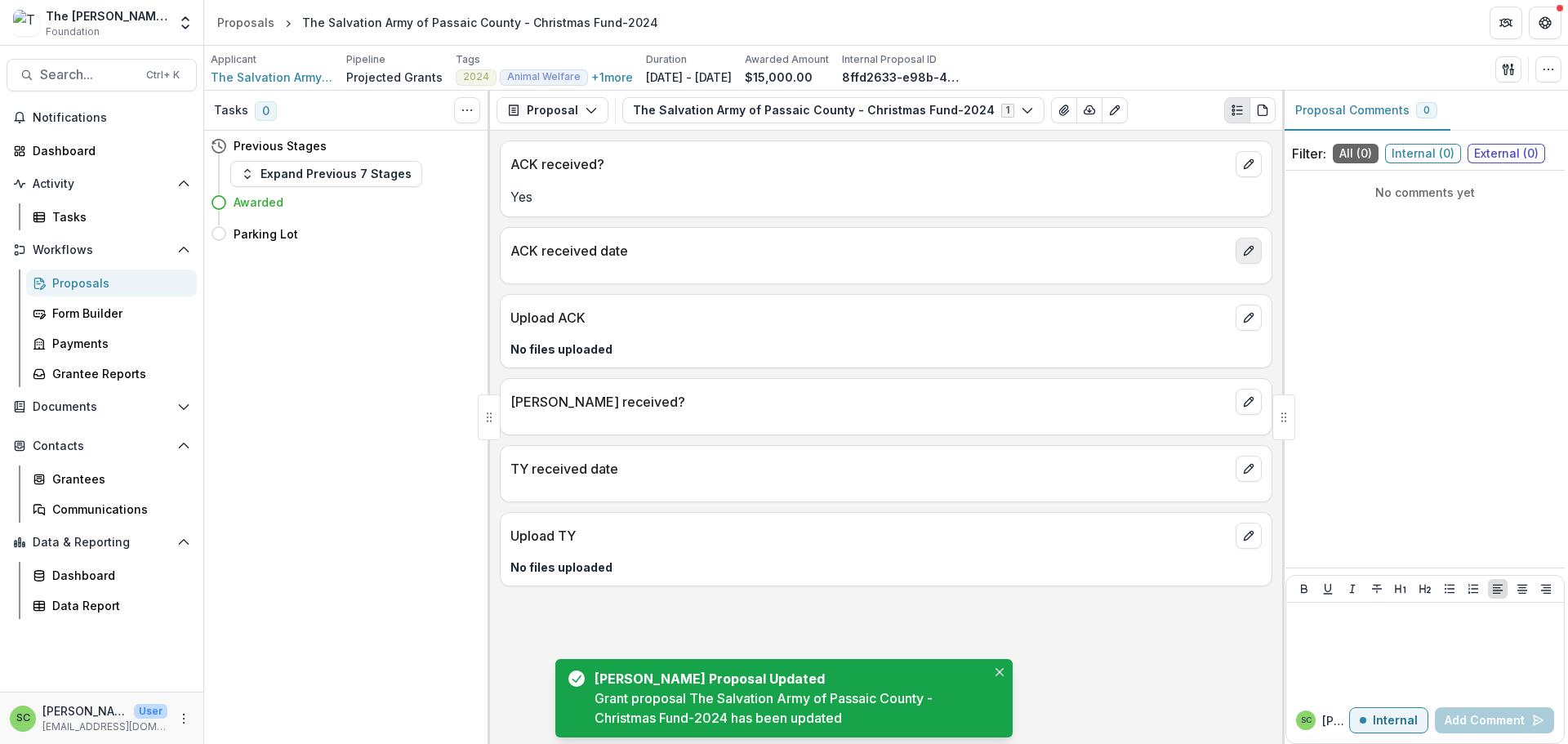
click at [1243, 257] on icon "edit" at bounding box center [1249, 250] width 13 height 13
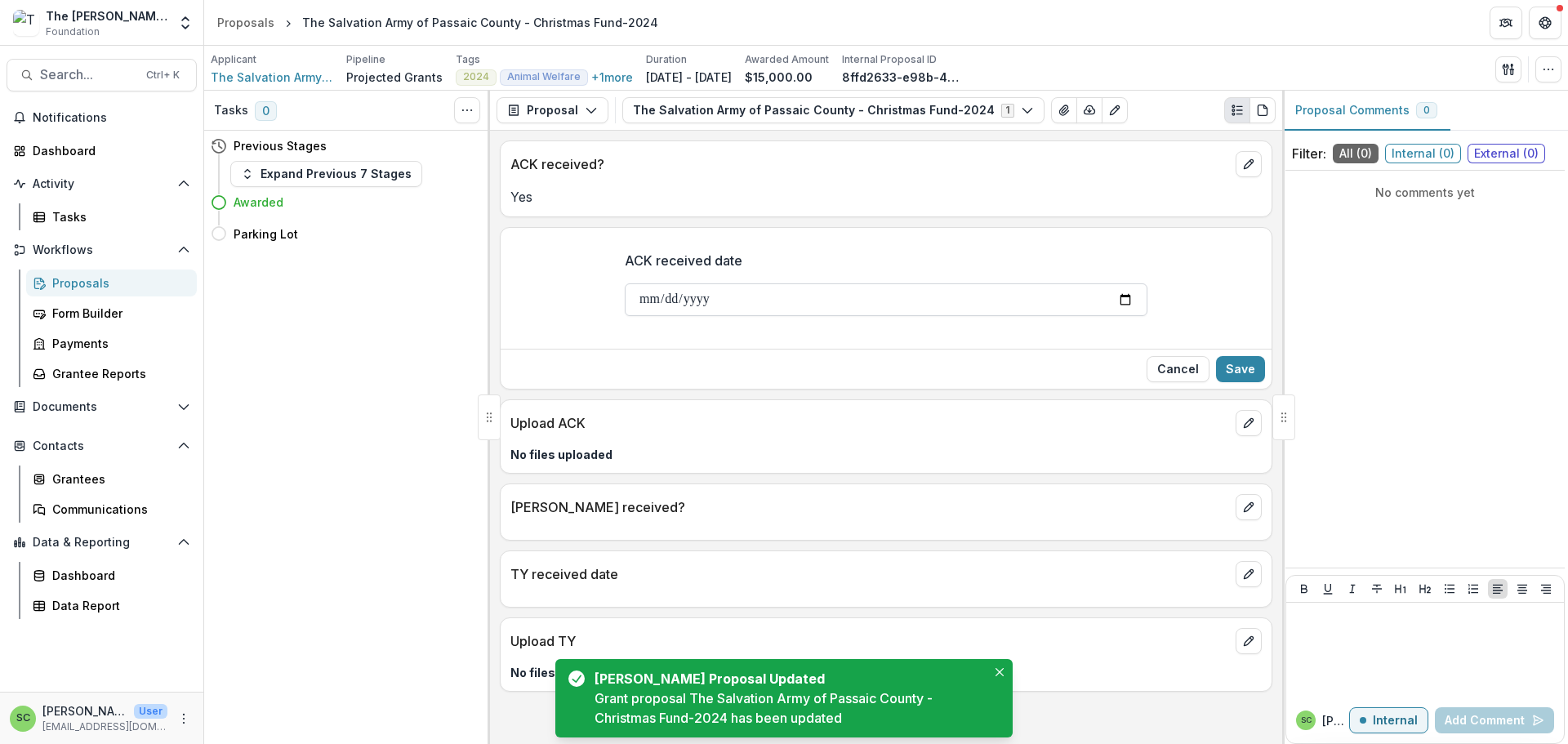
click at [625, 316] on input "ACK received date" at bounding box center [886, 299] width 523 height 32
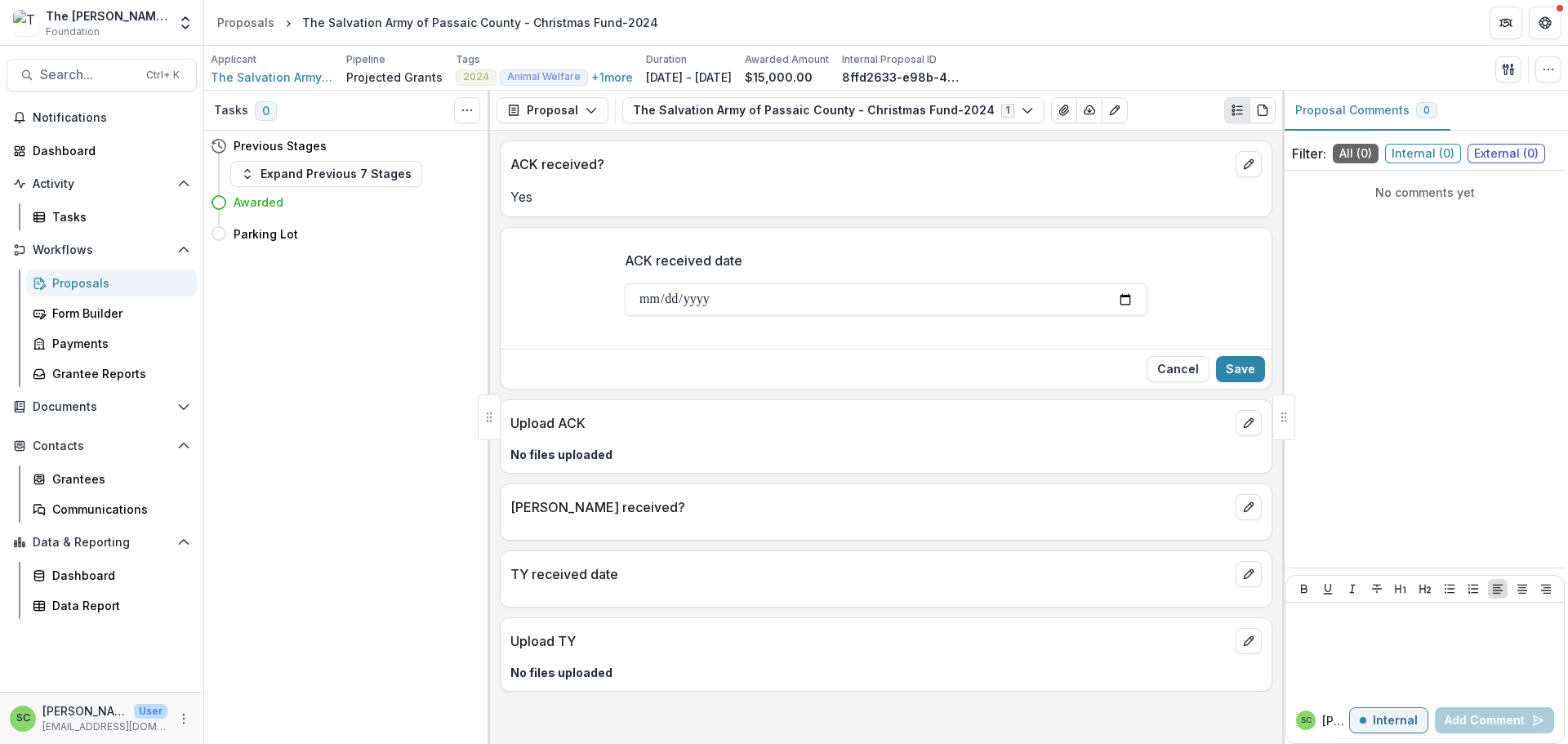
type input "**********"
click at [1250, 382] on button "Save" at bounding box center [1241, 369] width 49 height 26
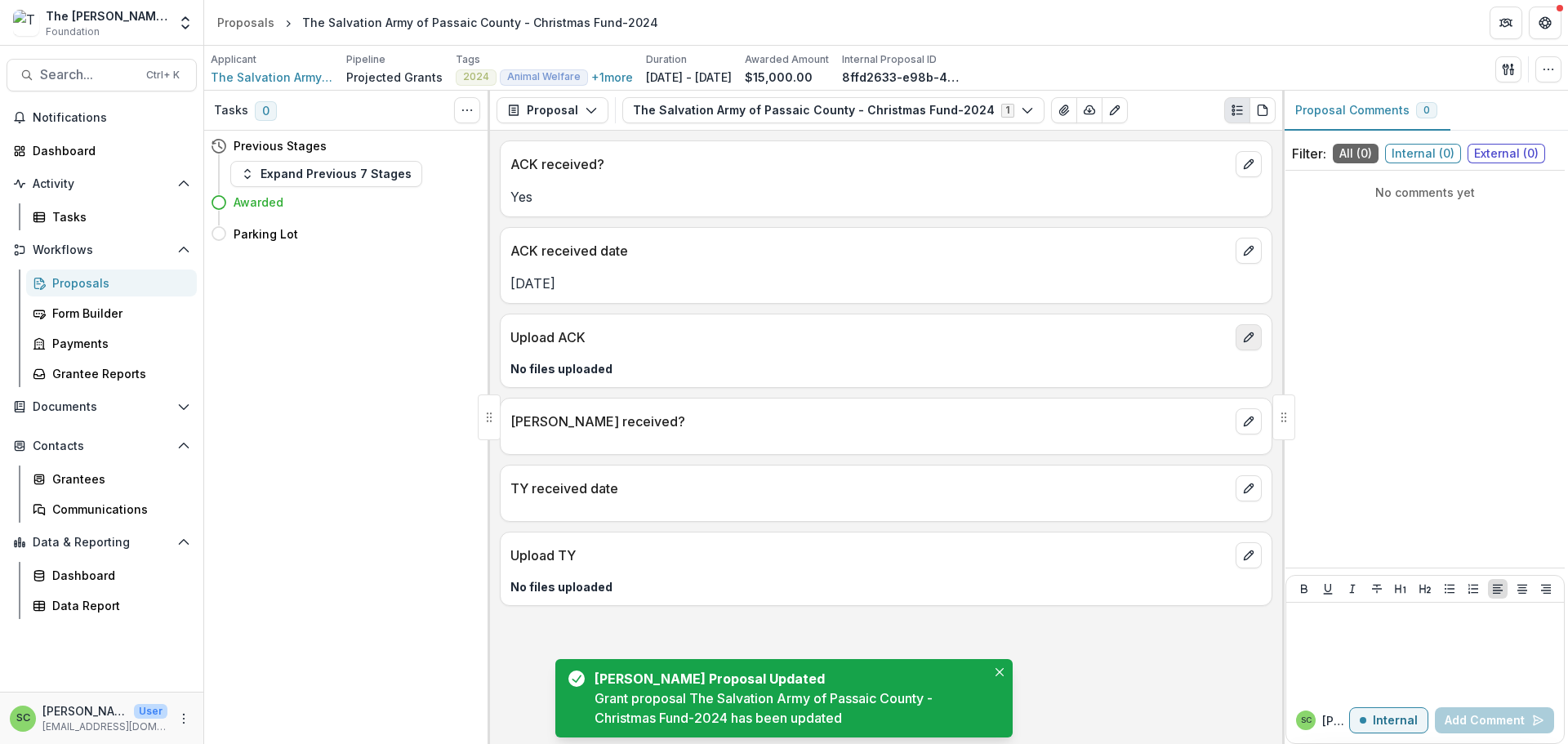
click at [1243, 344] on icon "edit" at bounding box center [1249, 337] width 13 height 13
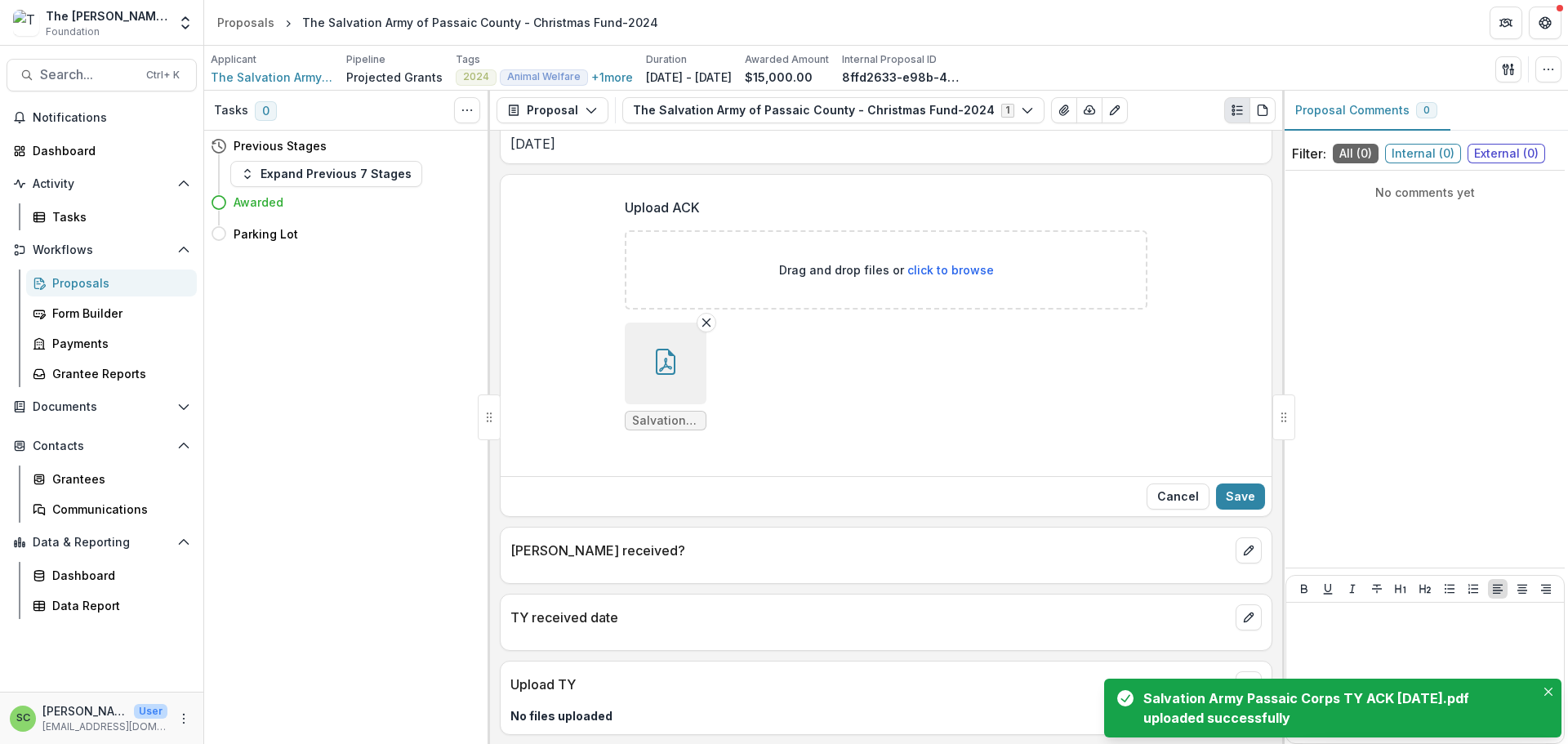
scroll to position [328, 0]
click at [1223, 483] on button "Save" at bounding box center [1241, 495] width 49 height 26
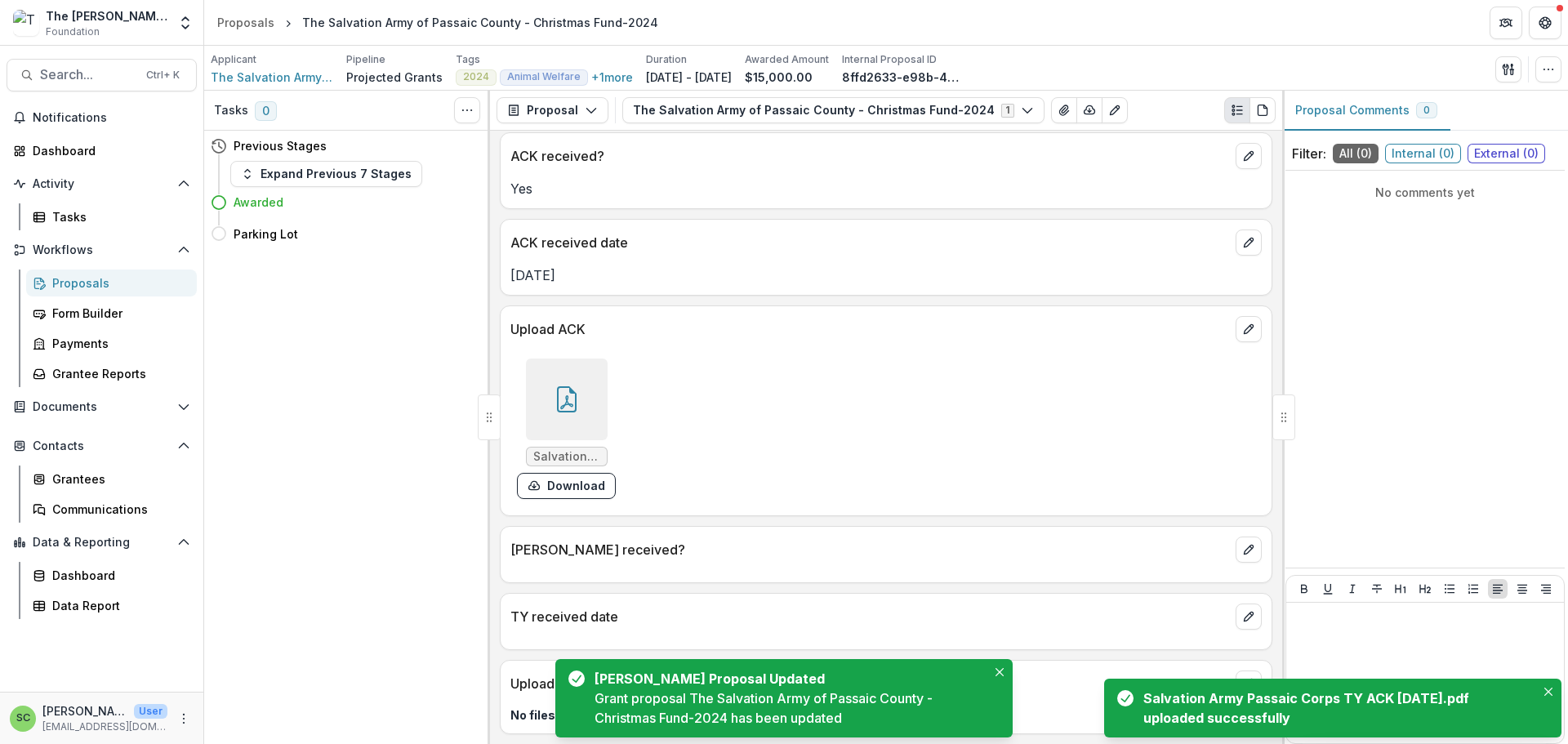
scroll to position [164, 0]
click at [1247, 536] on button "edit" at bounding box center [1249, 549] width 26 height 26
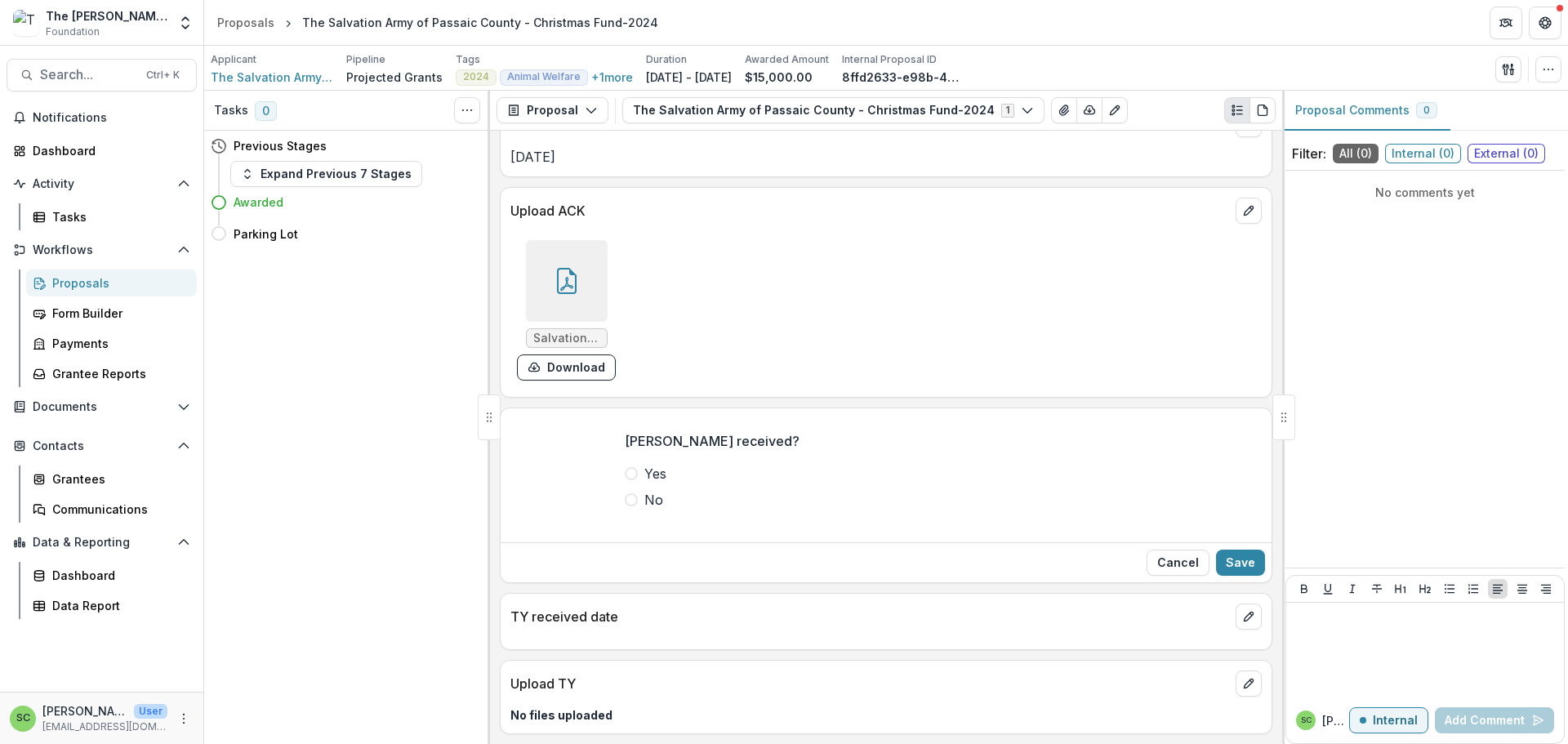
click at [625, 480] on span at bounding box center [631, 473] width 13 height 13
click at [1226, 576] on button "Save" at bounding box center [1241, 562] width 49 height 26
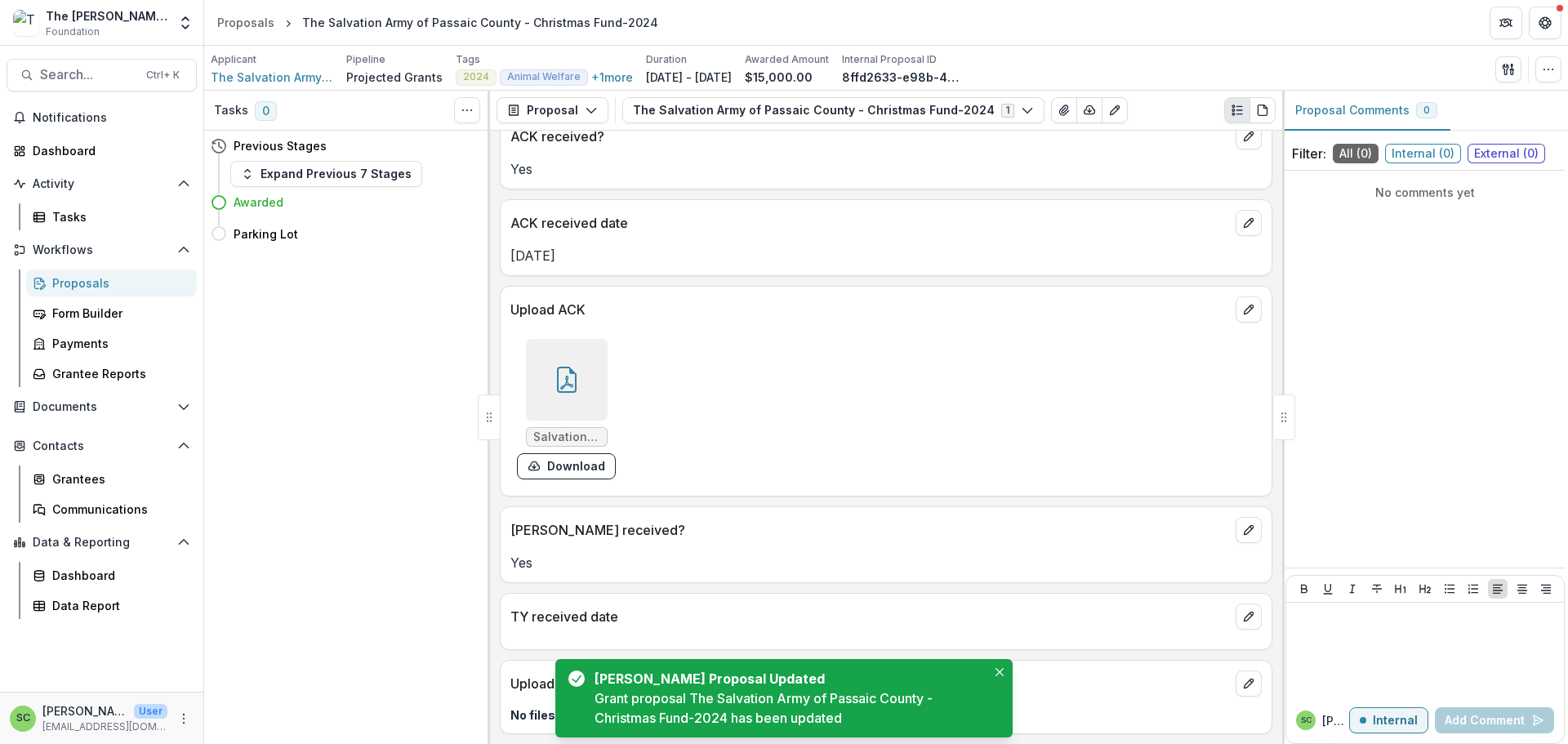
scroll to position [189, 0]
click at [1244, 612] on icon "edit" at bounding box center [1248, 616] width 9 height 9
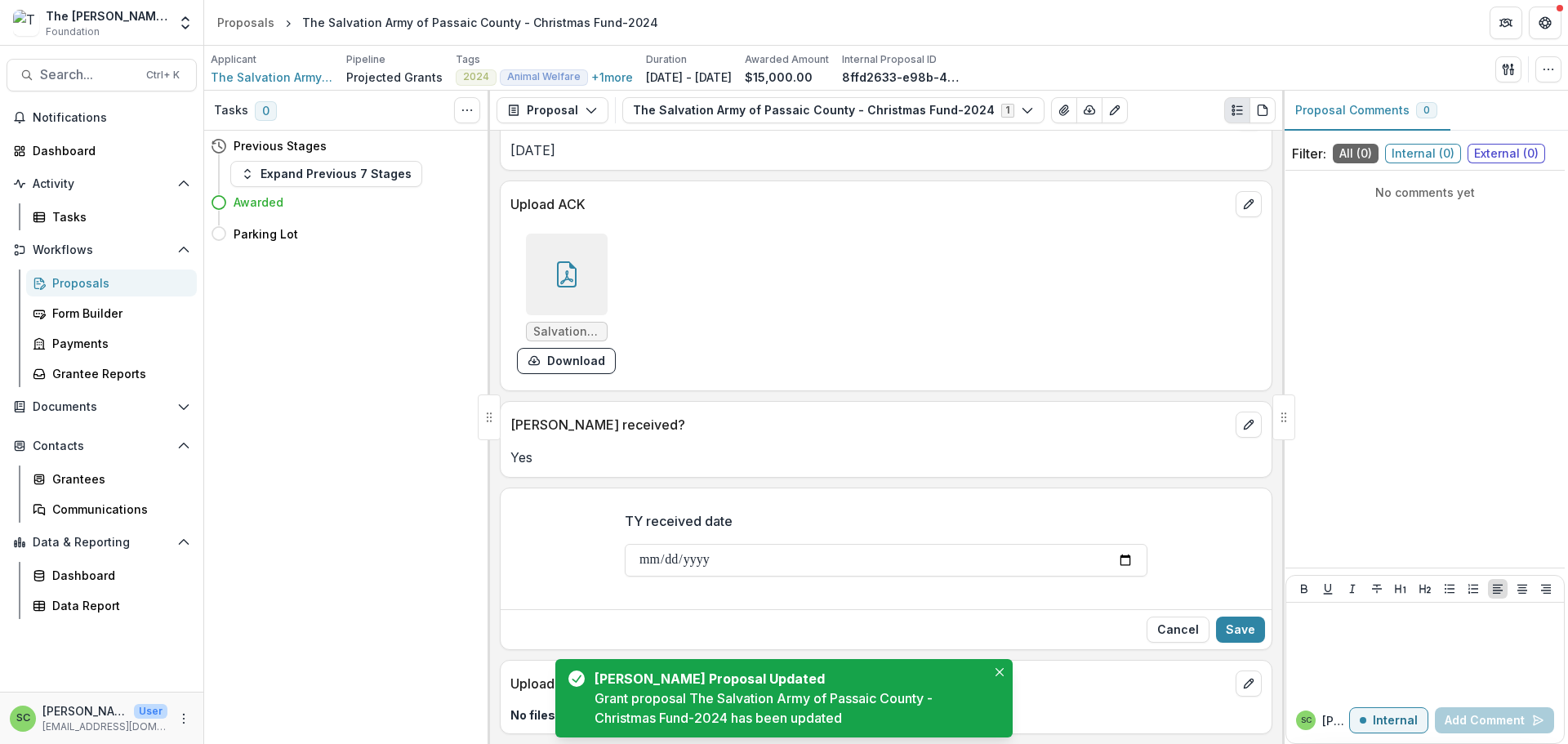
scroll to position [320, 0]
click at [625, 543] on input "TY received date" at bounding box center [886, 559] width 523 height 32
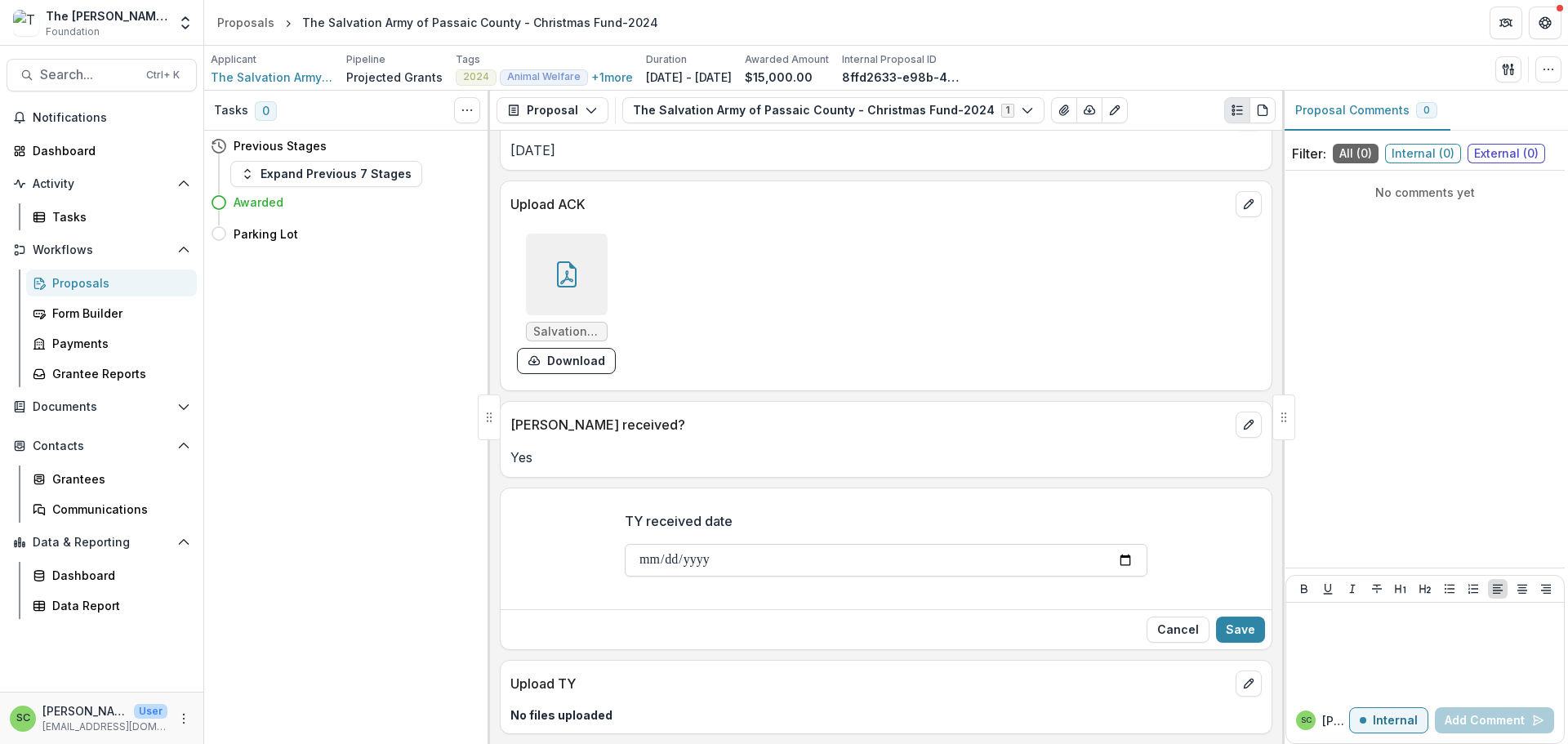
type input "**********"
click at [1216, 617] on button "Save" at bounding box center [1241, 629] width 49 height 26
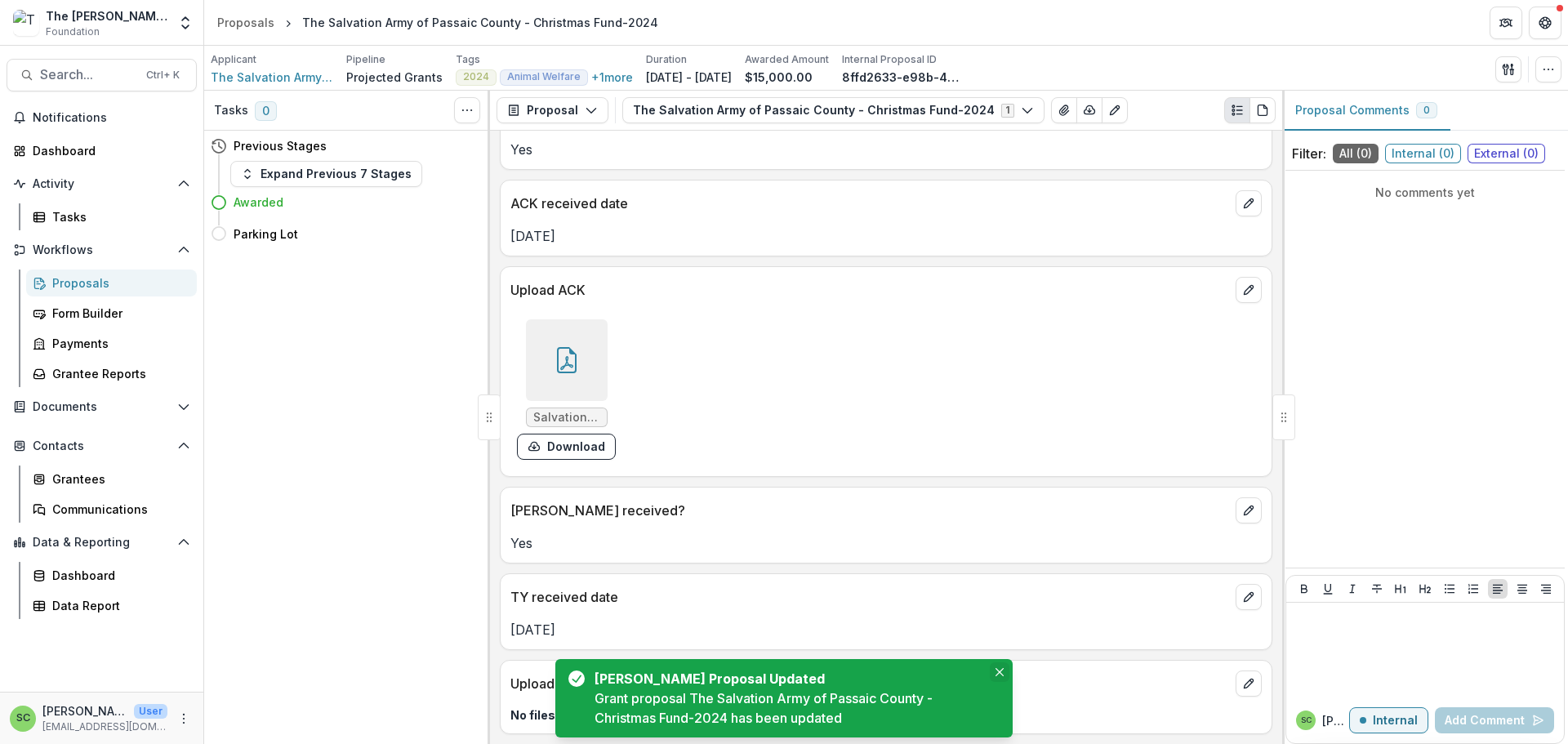
click at [996, 668] on icon "Close" at bounding box center [1000, 672] width 8 height 8
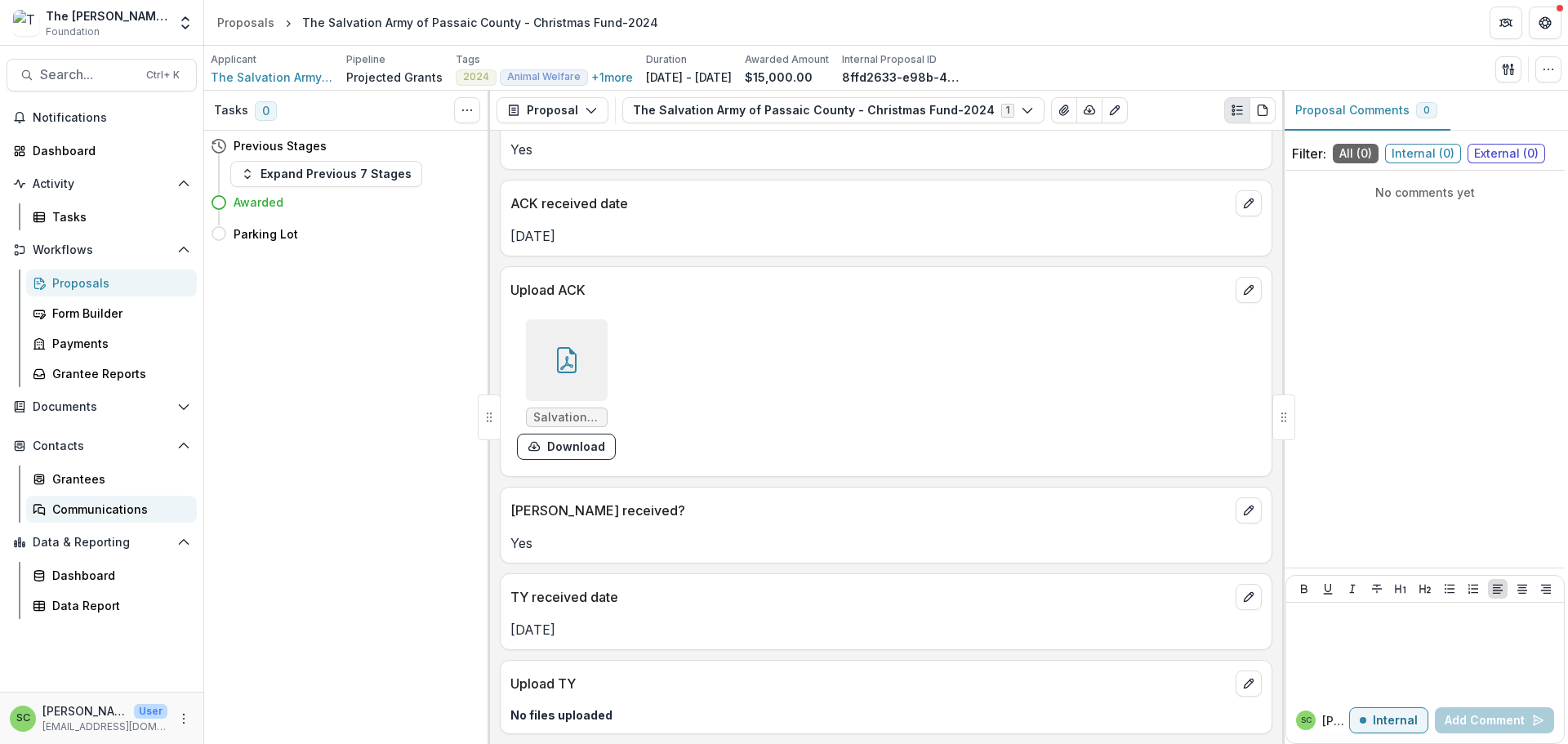
scroll to position [110, 0]
click at [110, 614] on div "Data Report" at bounding box center [118, 606] width 131 height 18
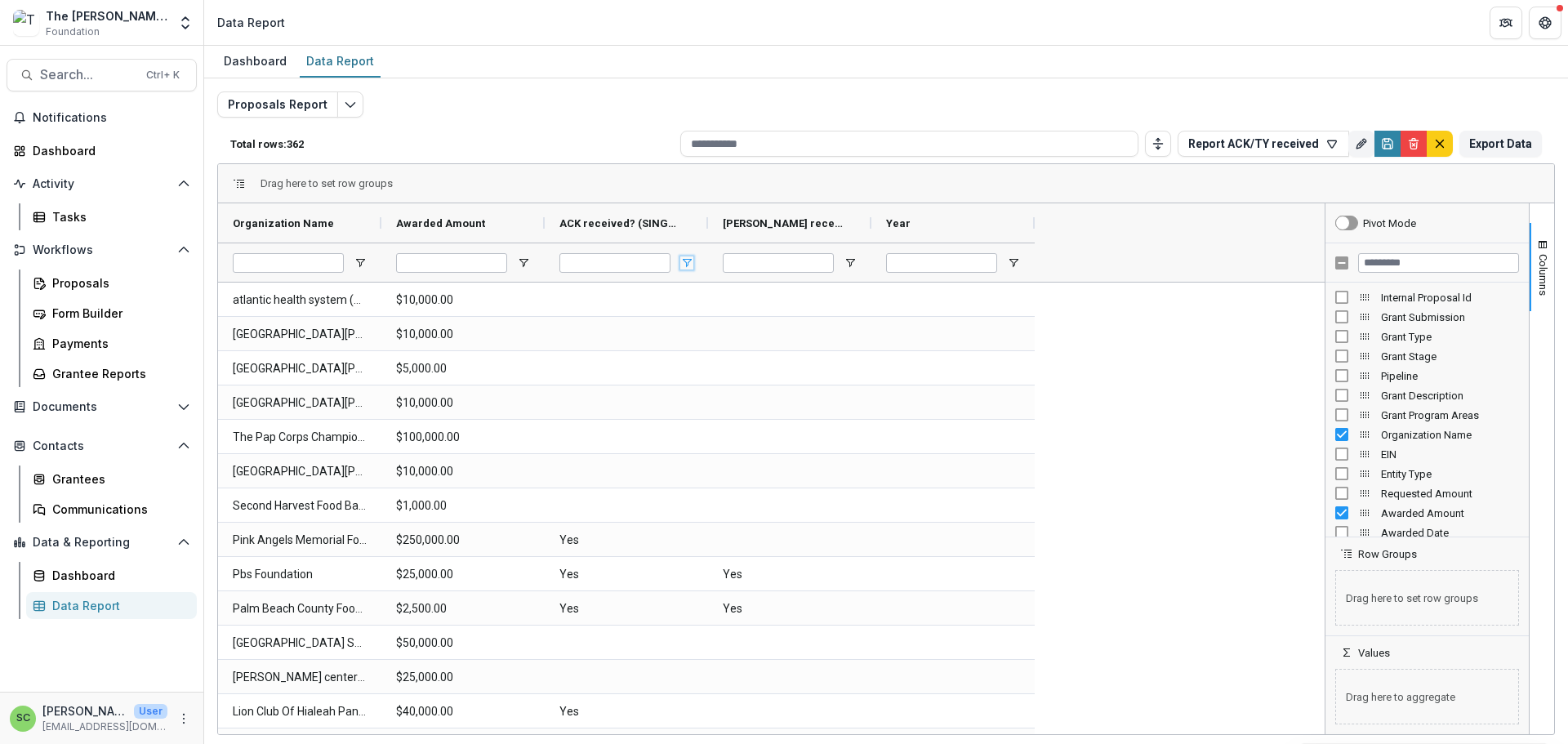
click at [691, 269] on span "Open Filter Menu" at bounding box center [687, 262] width 13 height 13
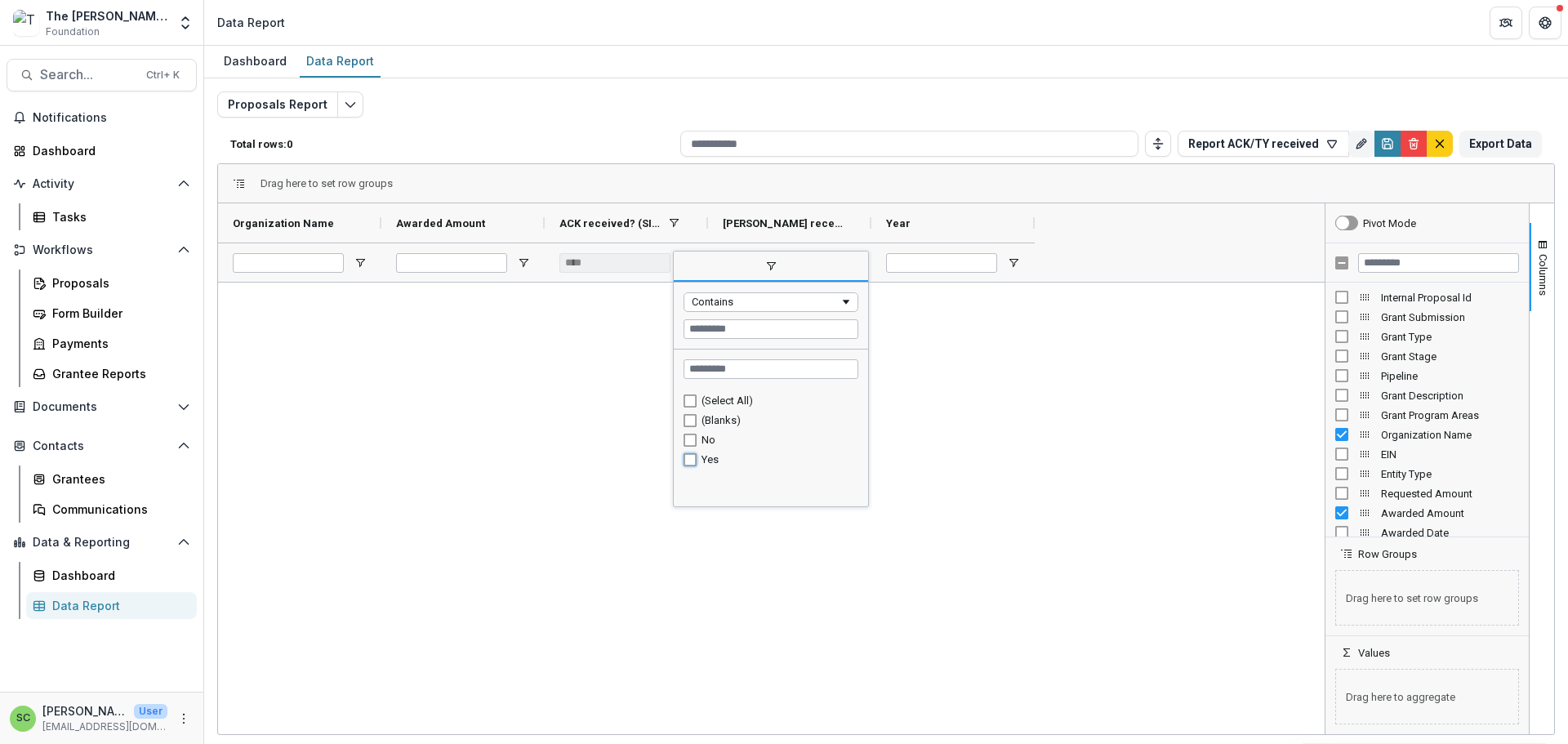
type input "*******"
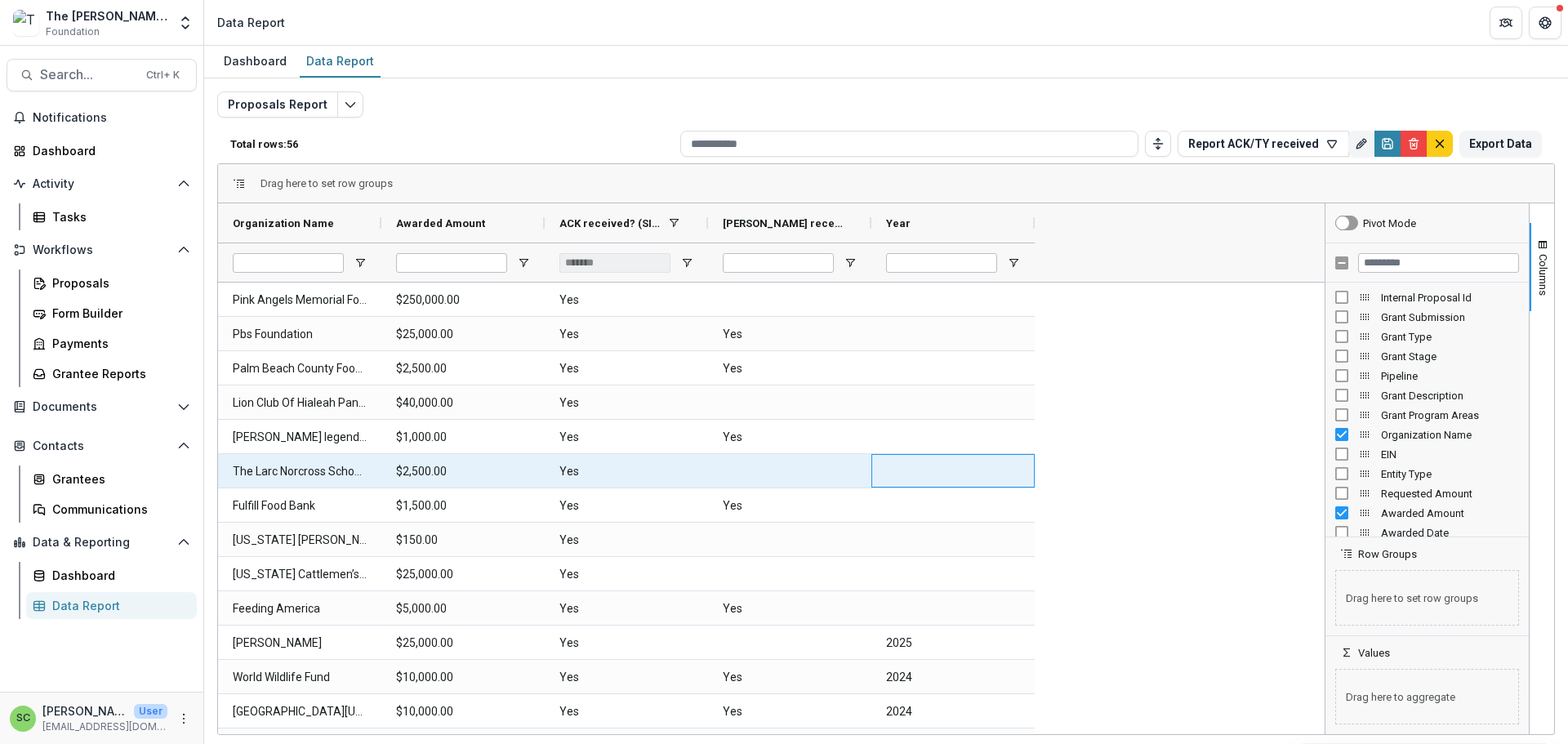
click at [1001, 488] on div at bounding box center [953, 471] width 164 height 33
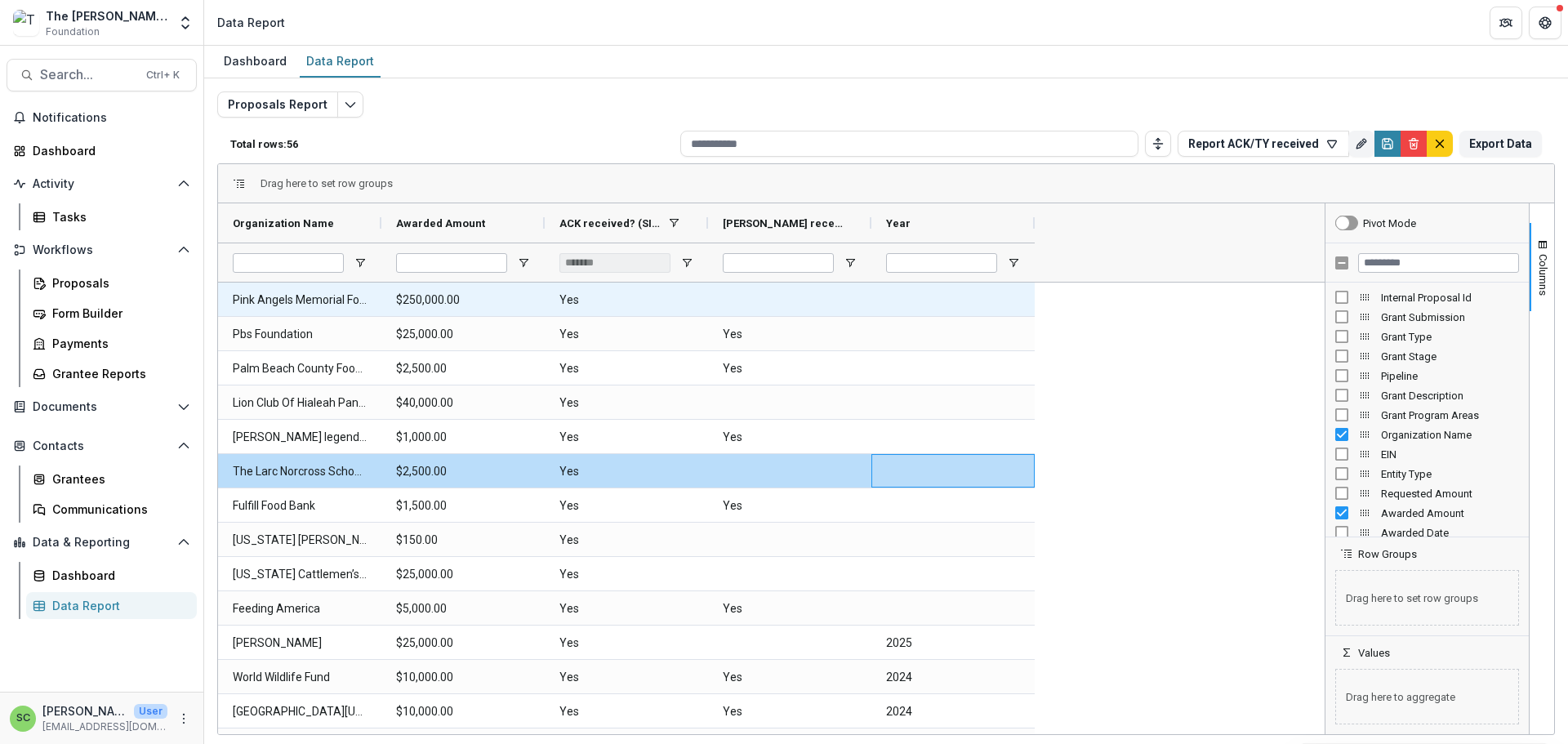
click at [288, 317] on Name-2549 "Pink Angels Memorial Foundation" at bounding box center [300, 300] width 134 height 33
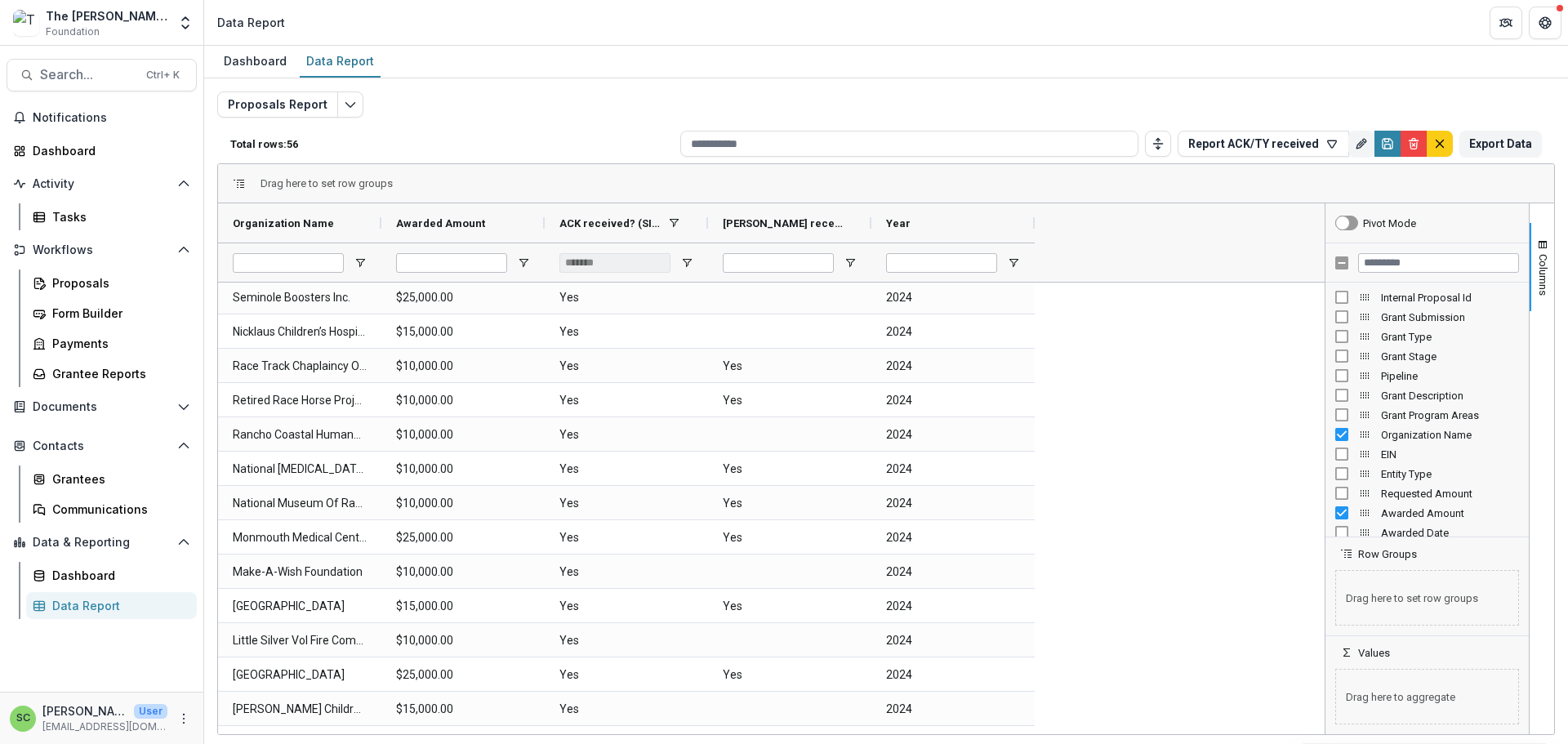
scroll to position [503, 0]
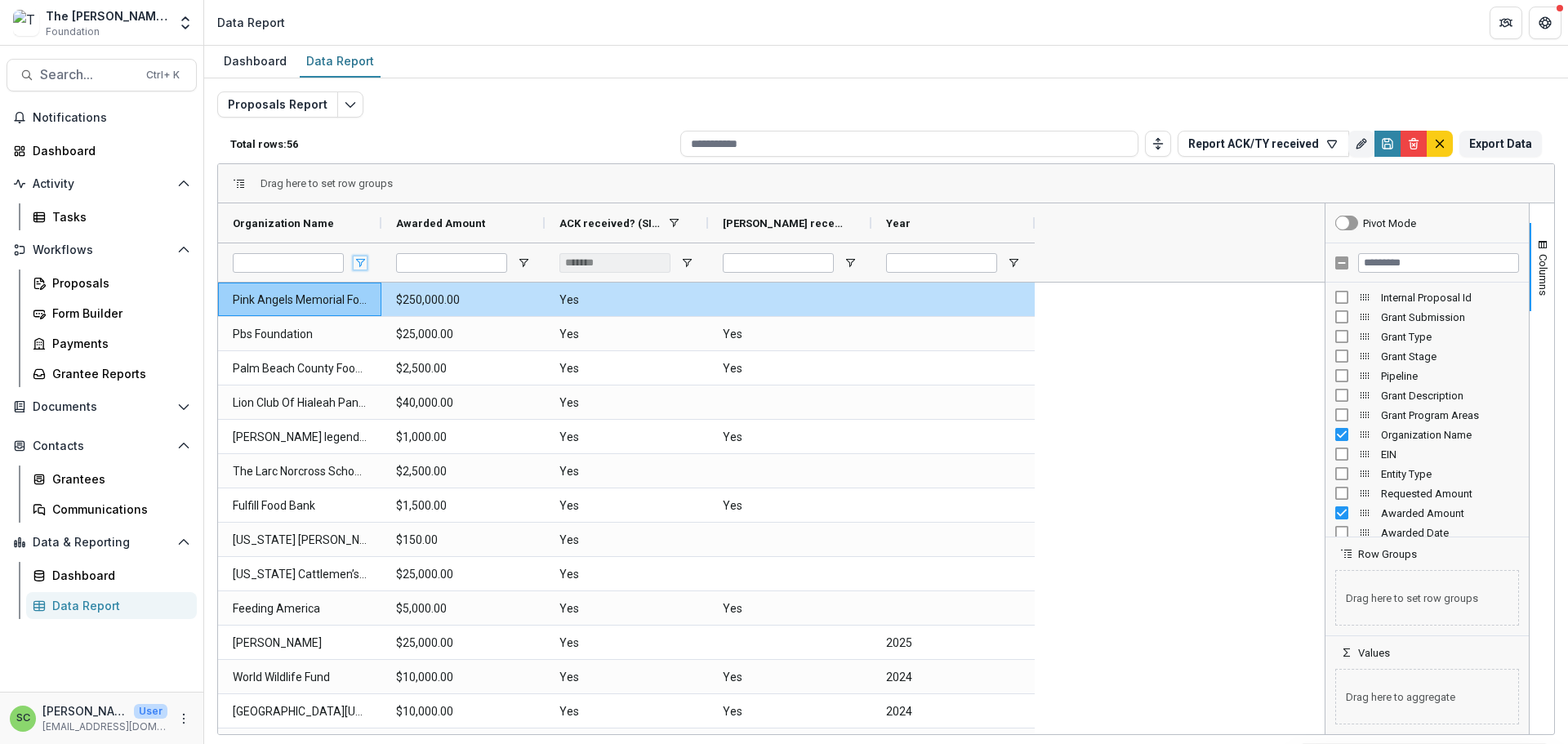
click at [361, 268] on span "Open Filter Menu" at bounding box center [359, 262] width 13 height 13
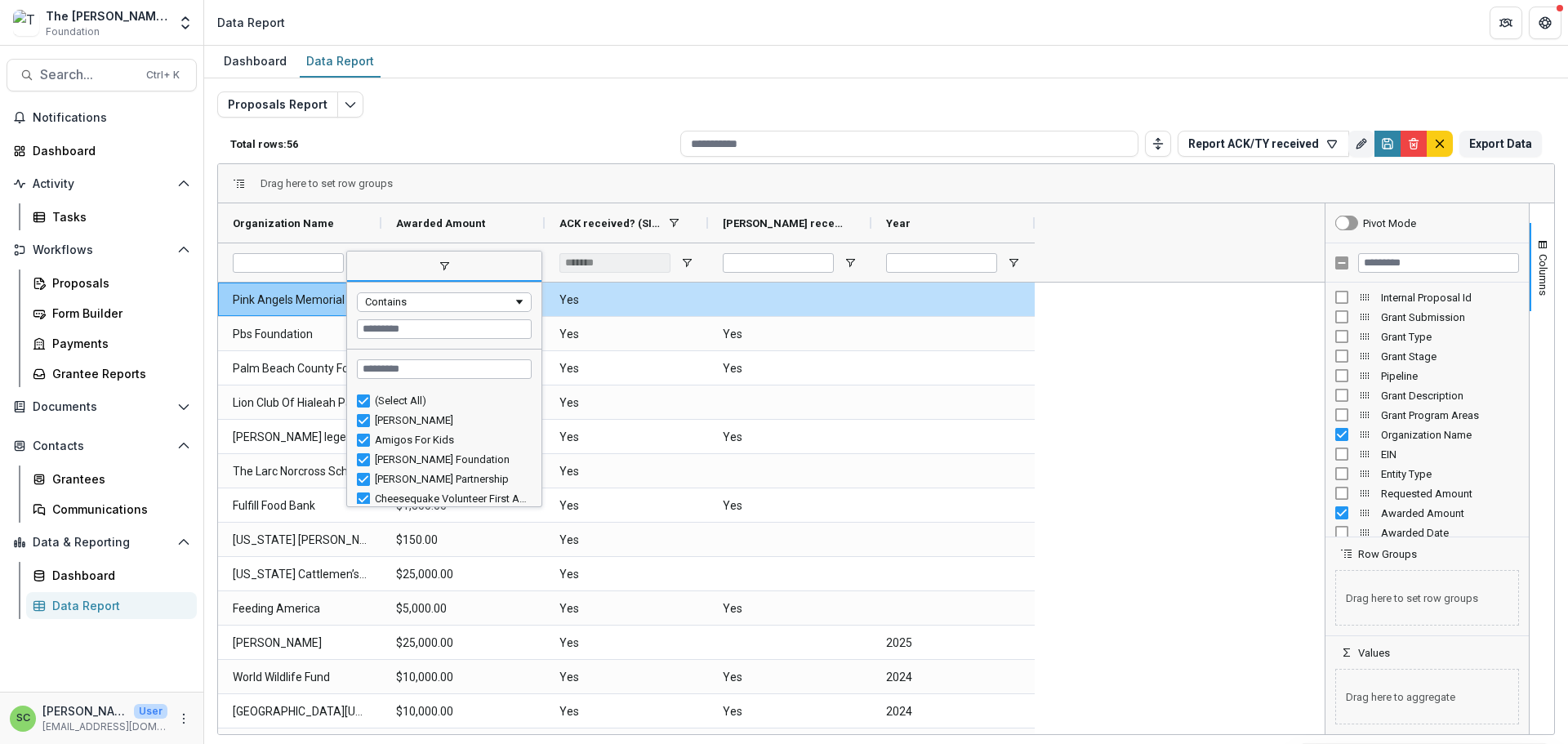
click at [361, 268] on span "filter" at bounding box center [444, 267] width 194 height 29
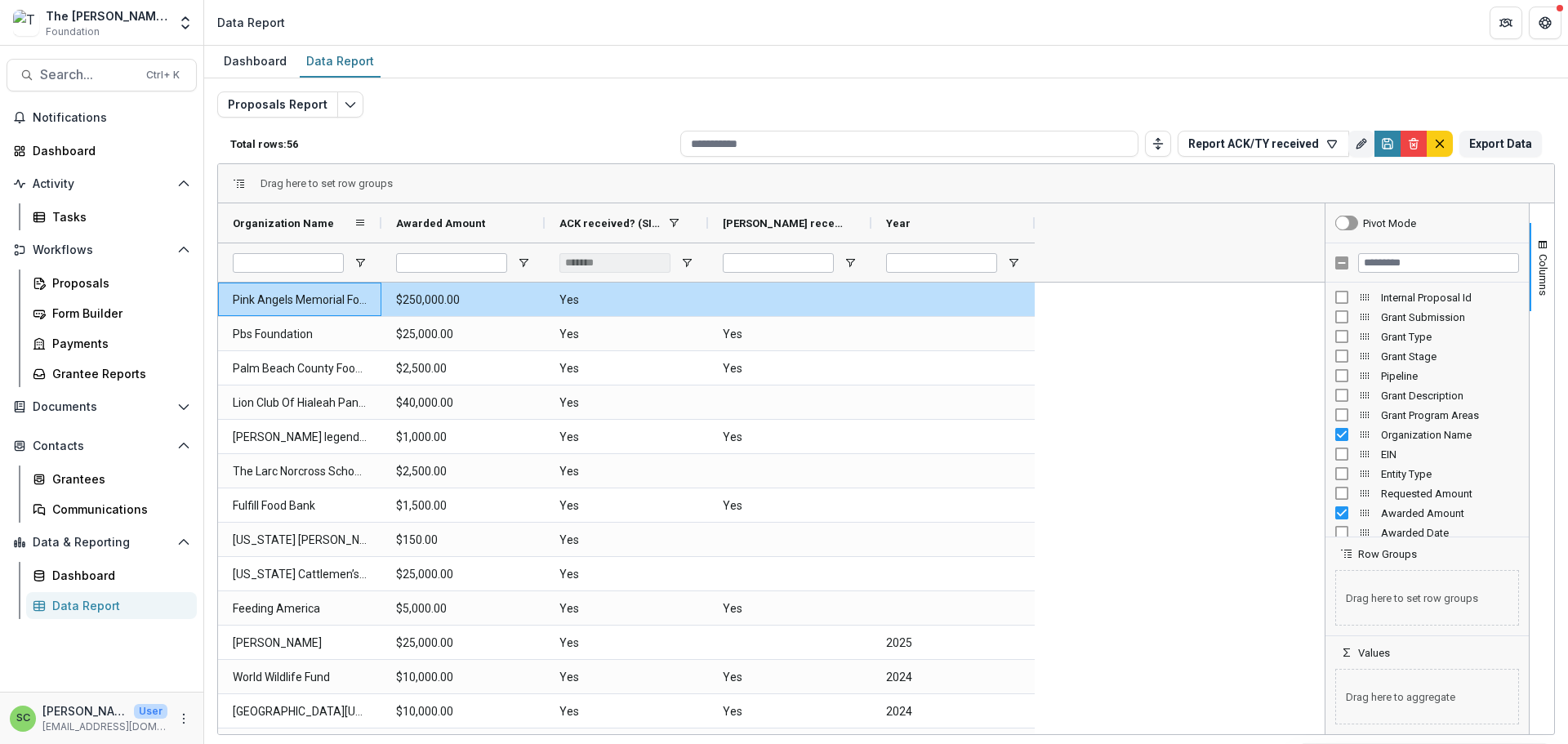
click at [352, 230] on div "Organization Name" at bounding box center [293, 223] width 120 height 31
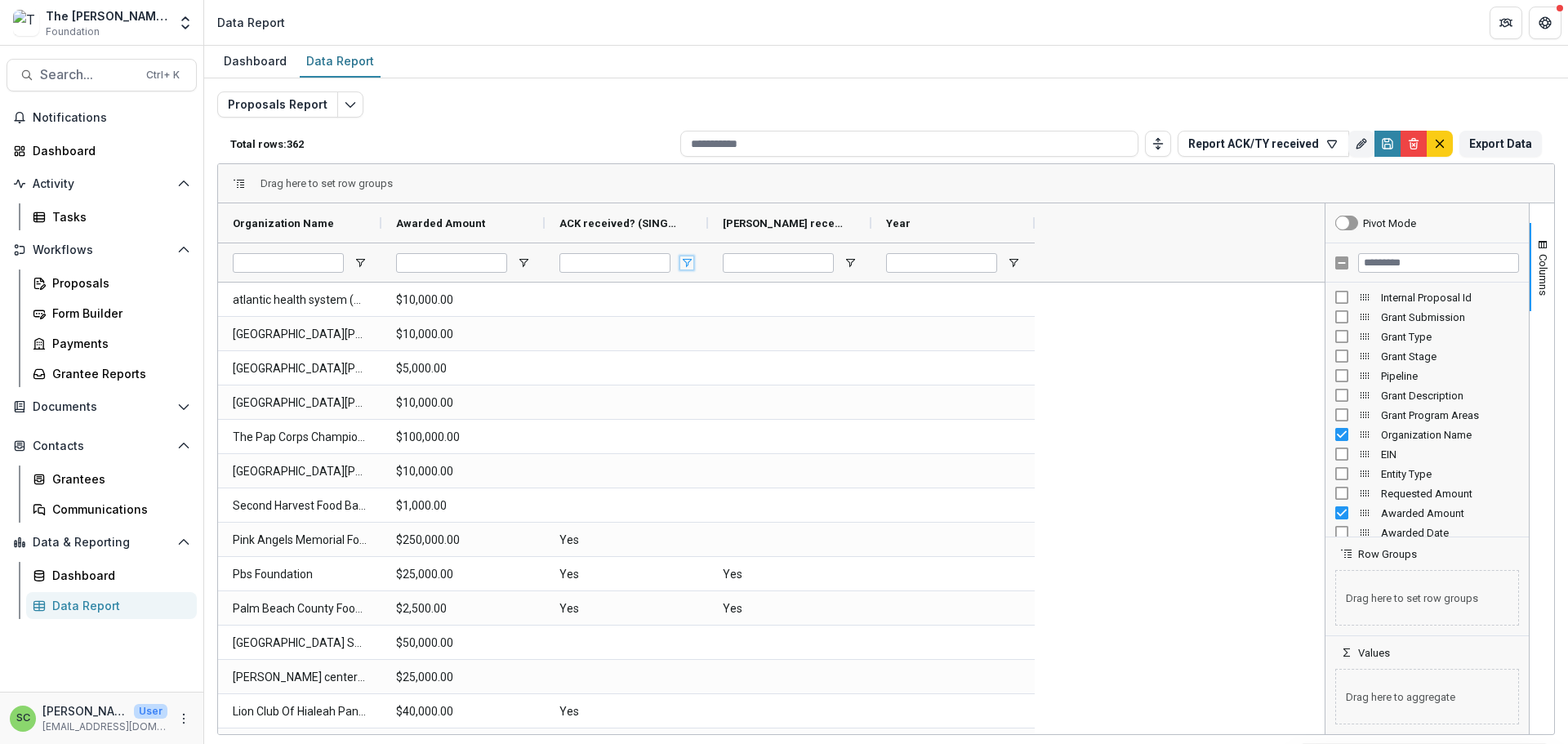
click at [686, 269] on span "Open Filter Menu" at bounding box center [687, 262] width 13 height 13
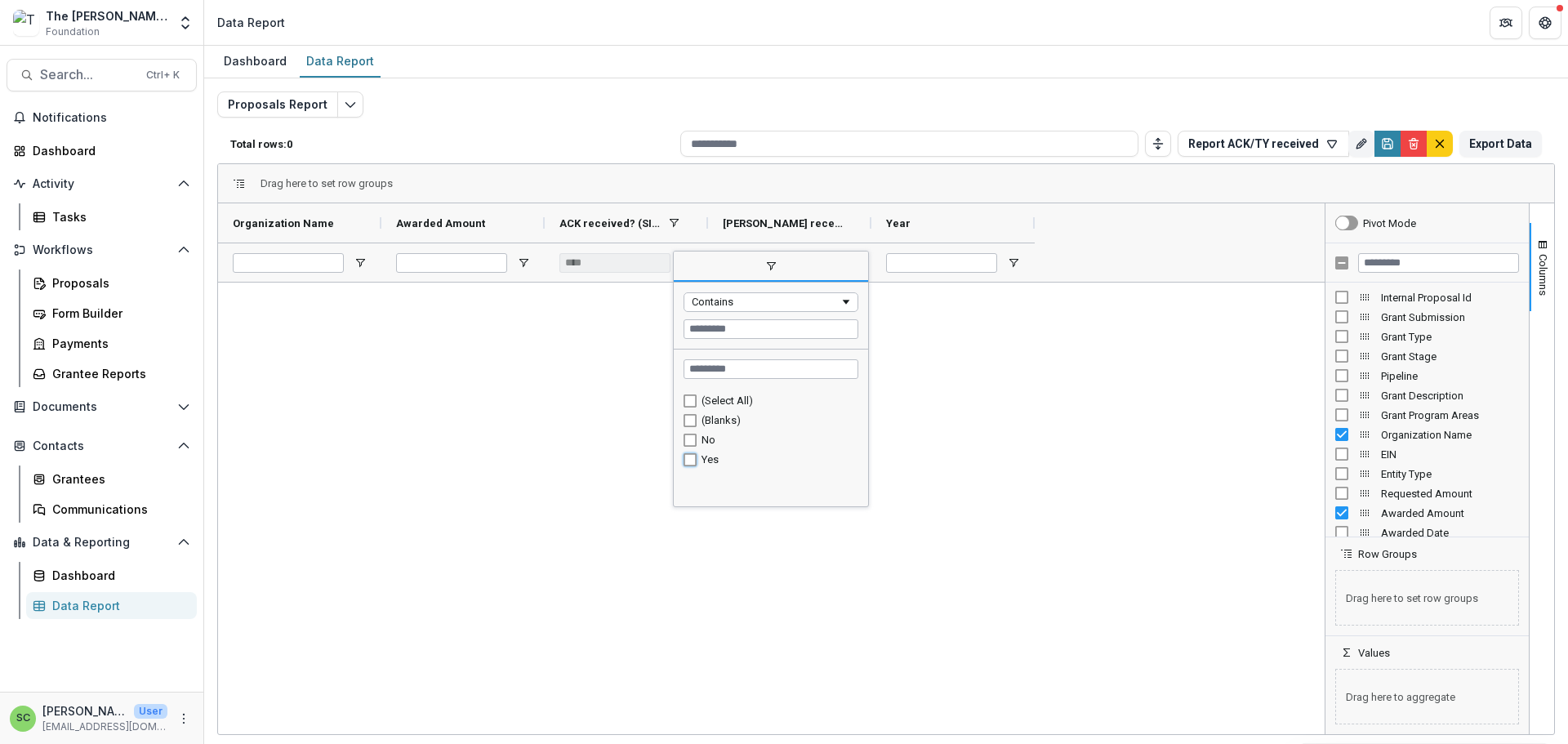
type input "*******"
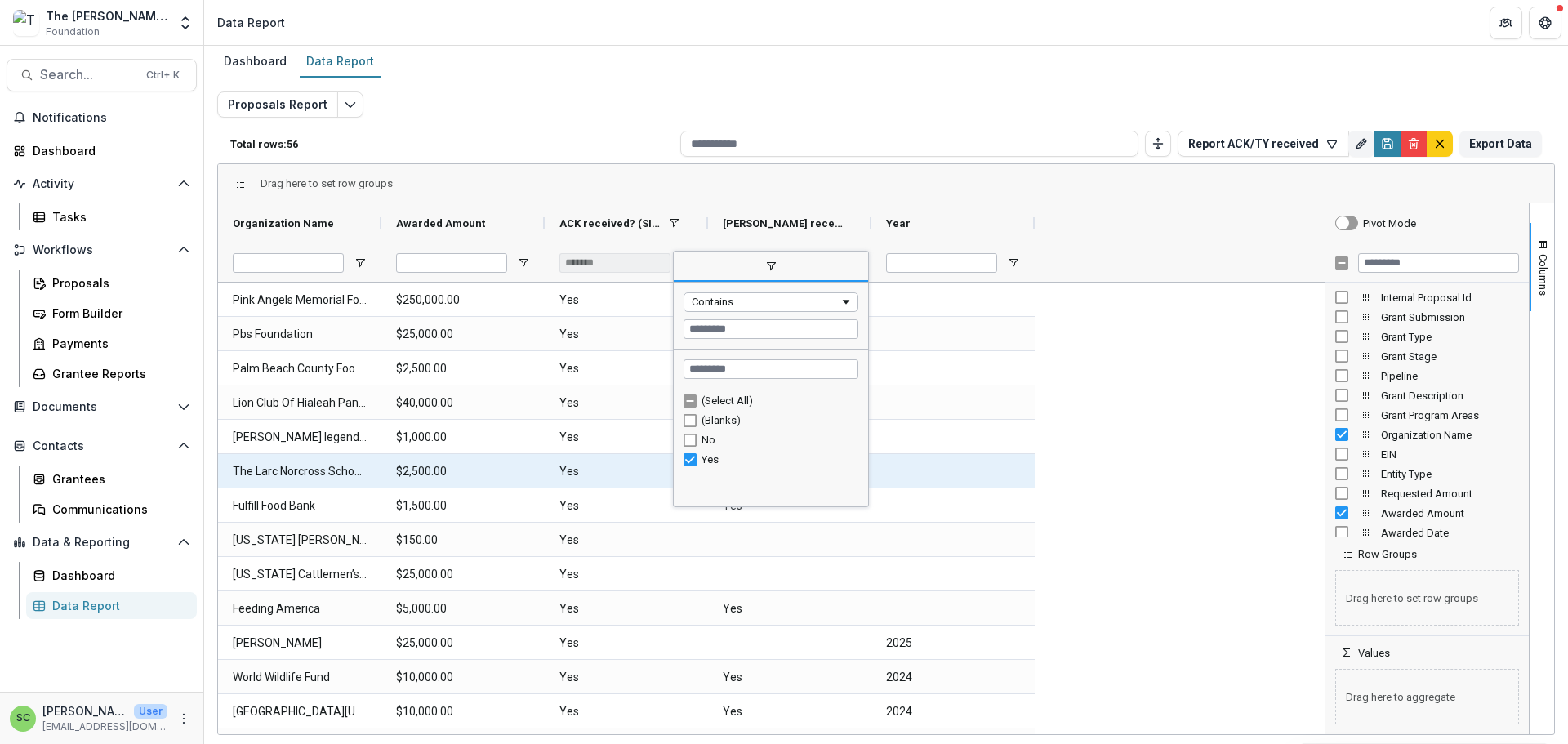
click at [1013, 488] on div at bounding box center [953, 471] width 164 height 33
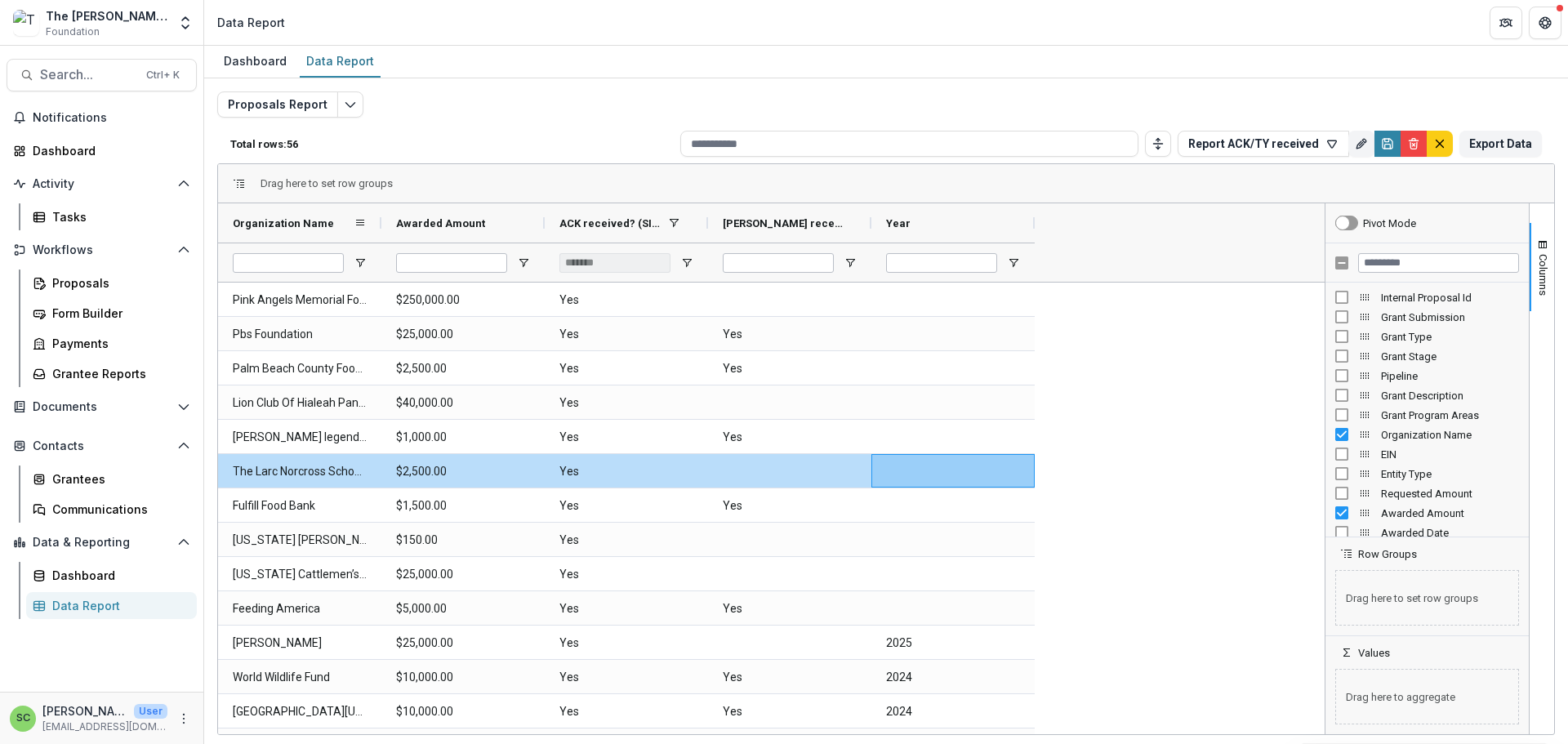
click at [311, 229] on span "Organization Name" at bounding box center [283, 223] width 101 height 13
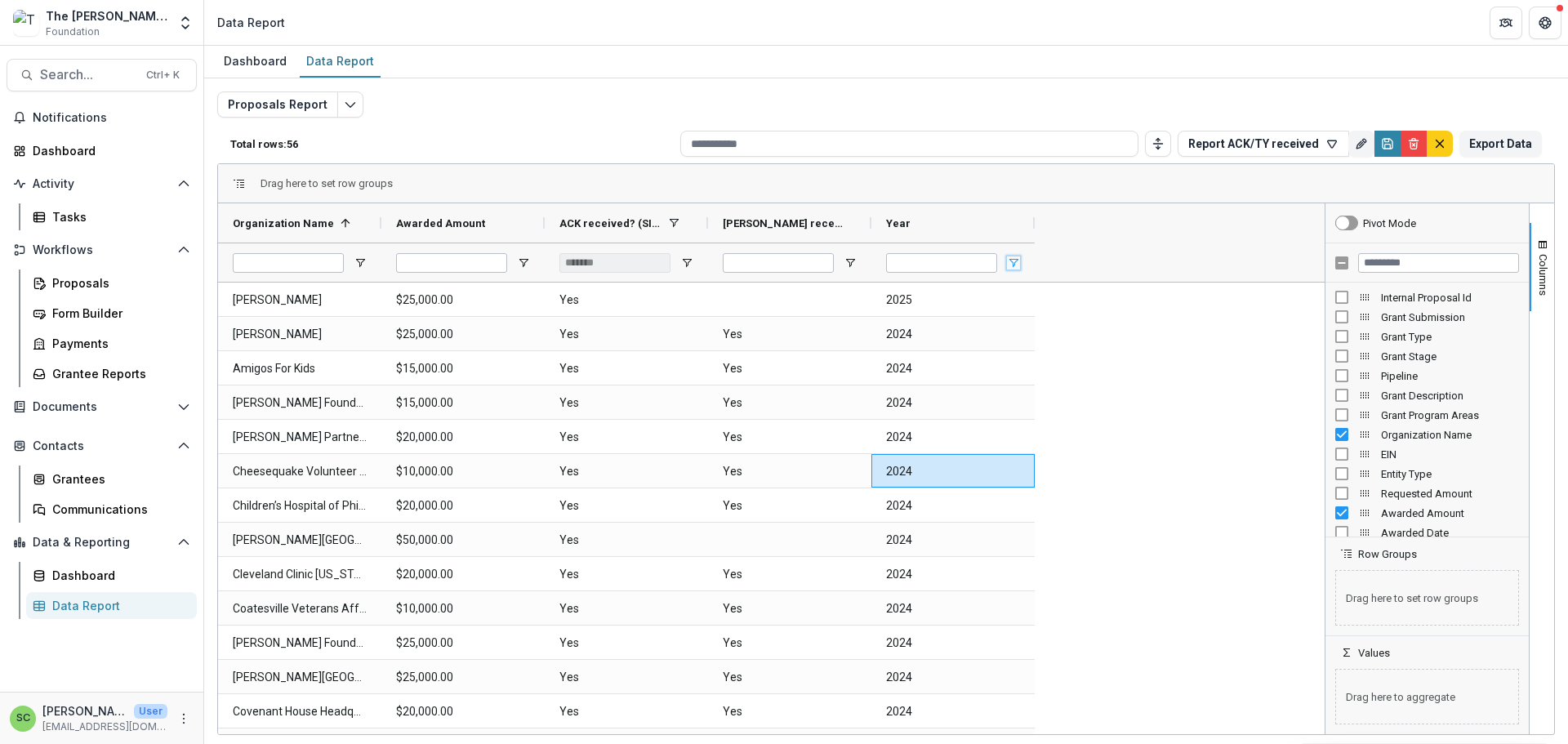
click at [1019, 269] on span "Open Filter Menu" at bounding box center [1013, 262] width 13 height 13
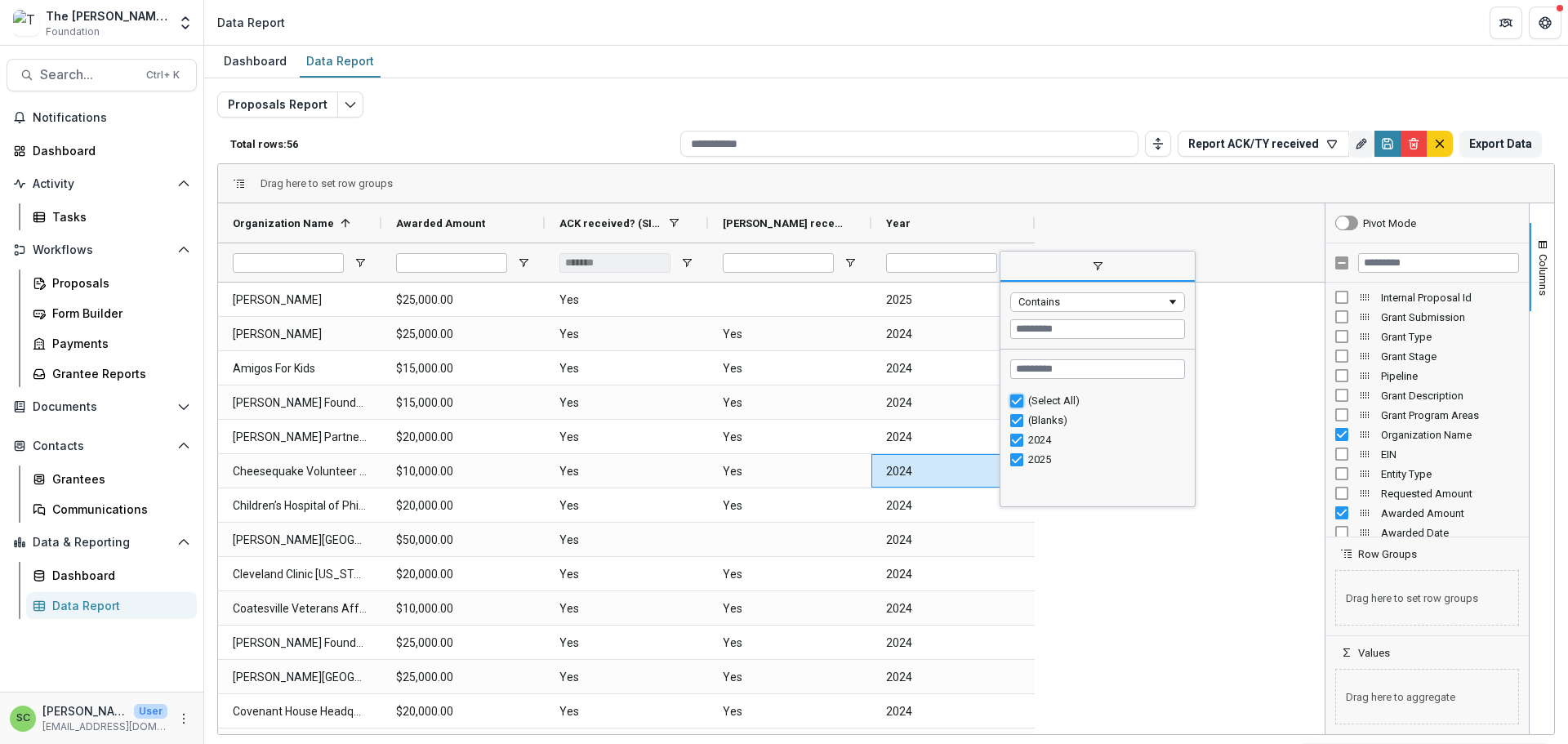
type input "***"
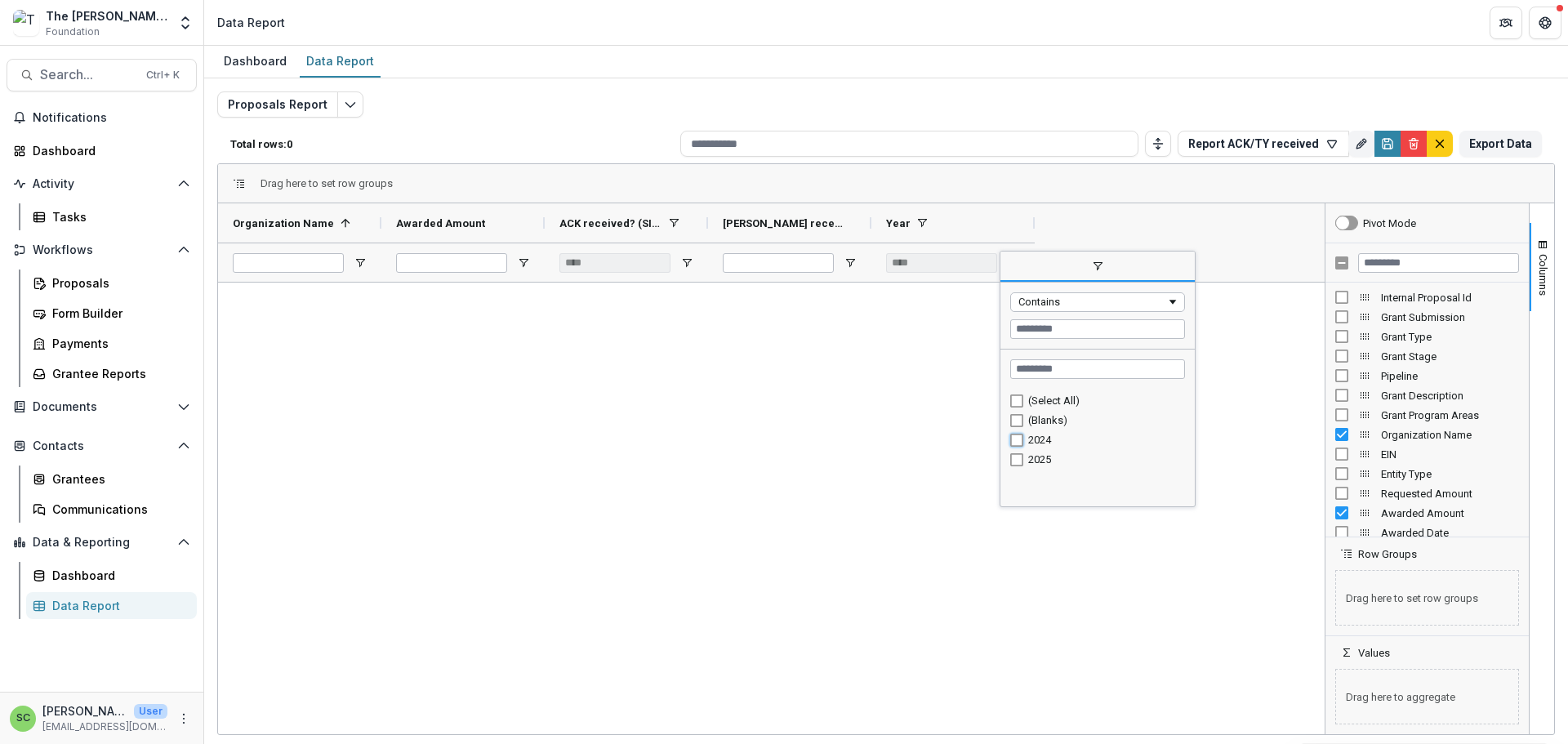
type input "********"
type input "*******"
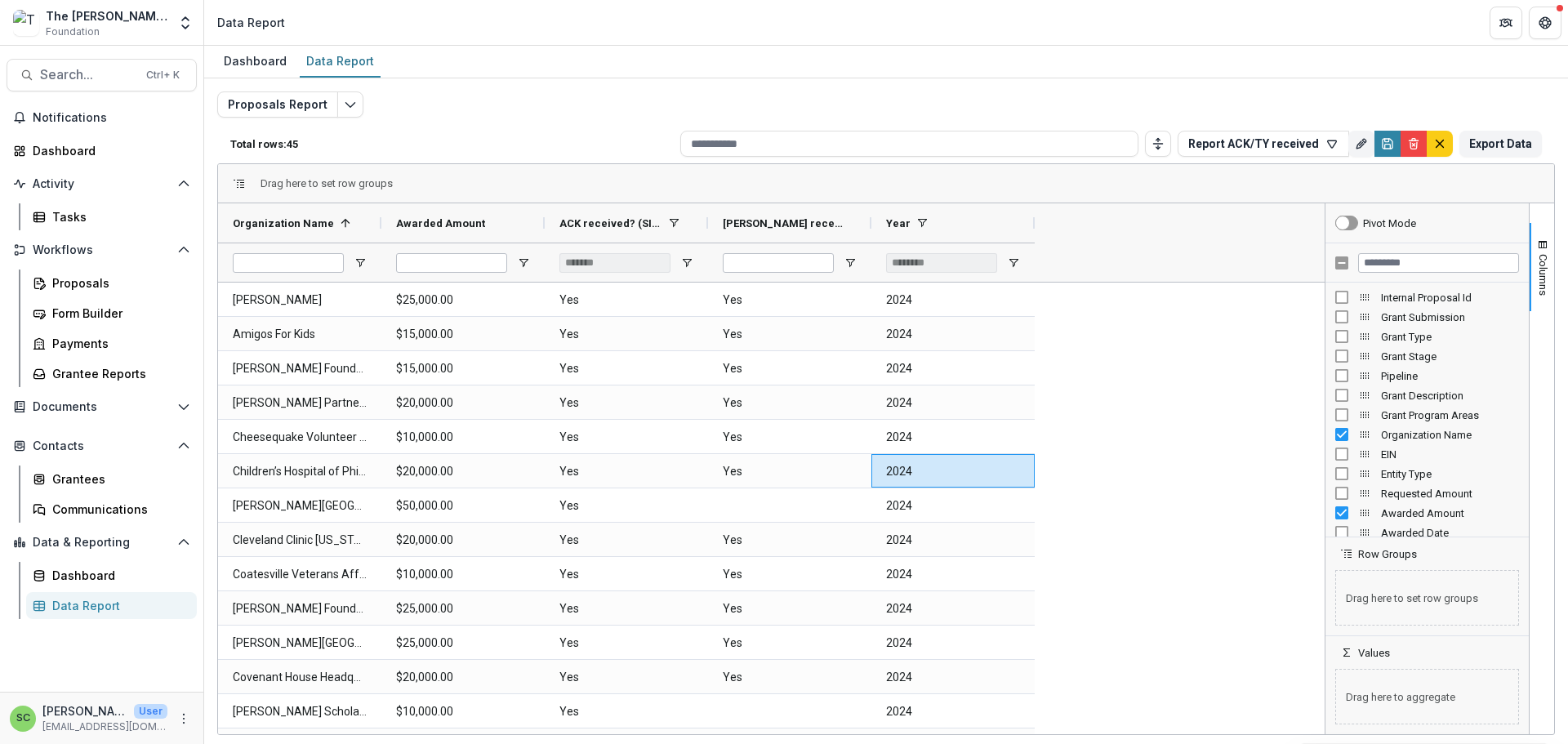
click at [65, 82] on span "Search..." at bounding box center [88, 74] width 96 height 16
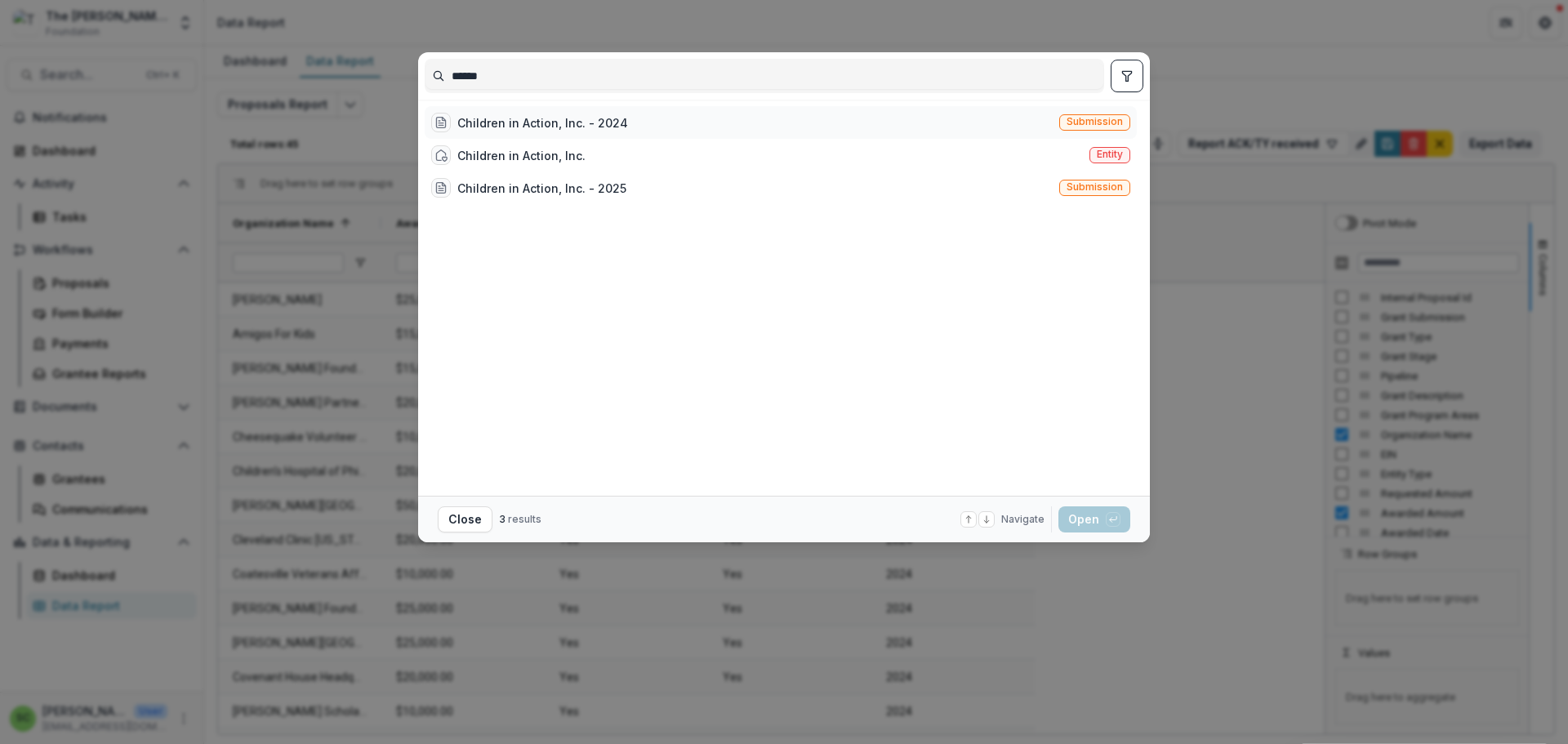
type input "******"
click at [457, 131] on div "Children in Action, Inc. - 2024" at bounding box center [543, 123] width 170 height 18
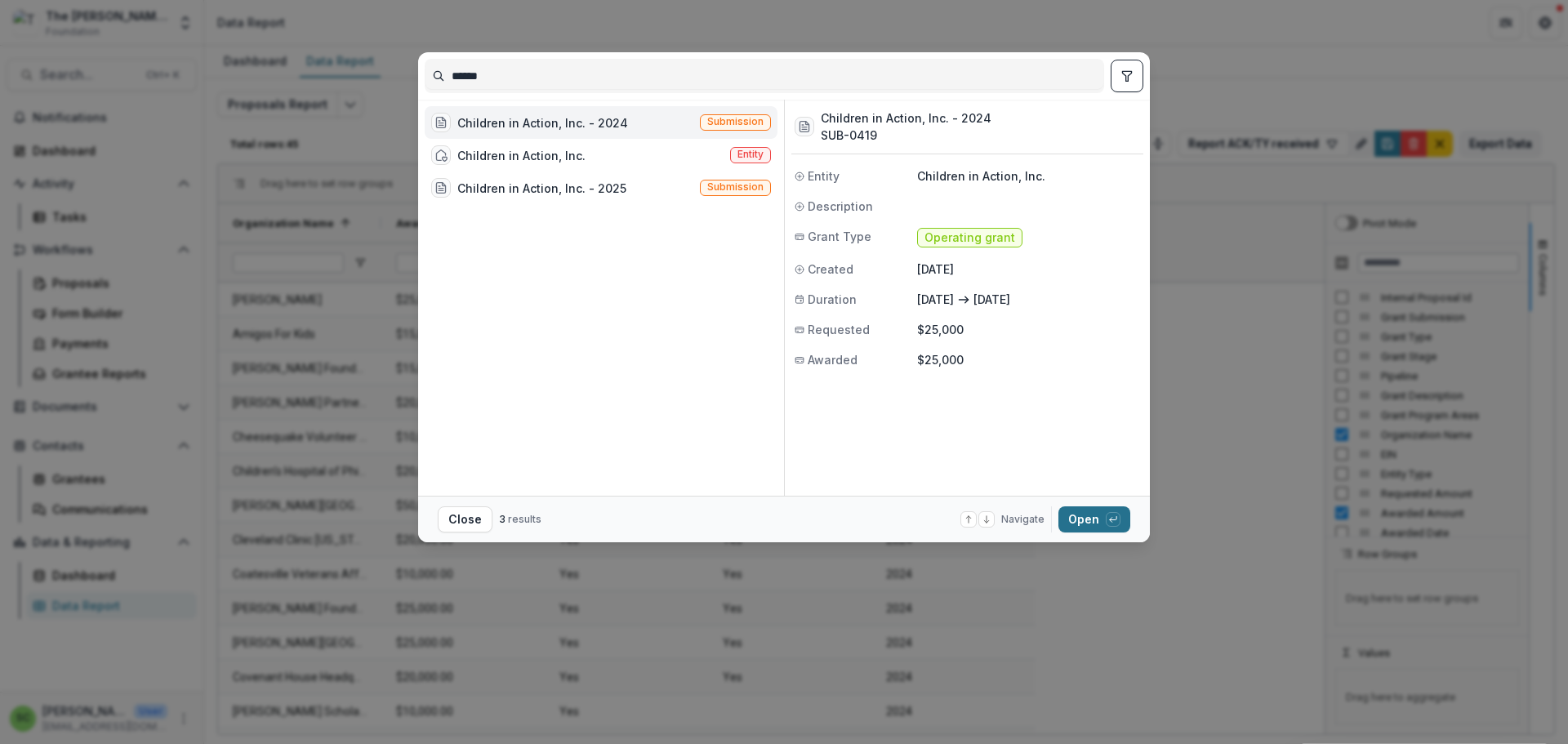
click at [1130, 531] on button "Open with enter key" at bounding box center [1094, 519] width 71 height 26
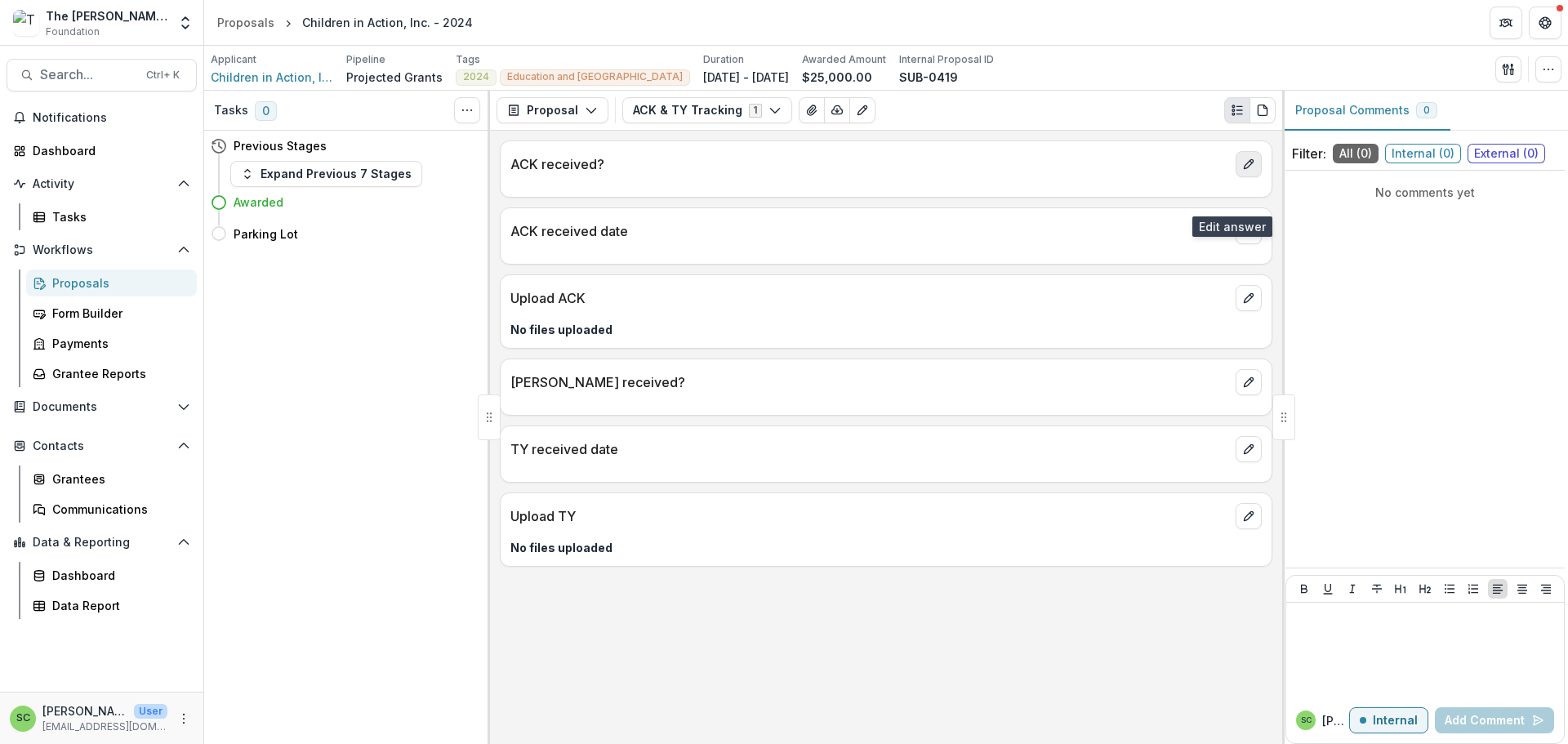
click at [1243, 170] on icon "edit" at bounding box center [1249, 163] width 13 height 13
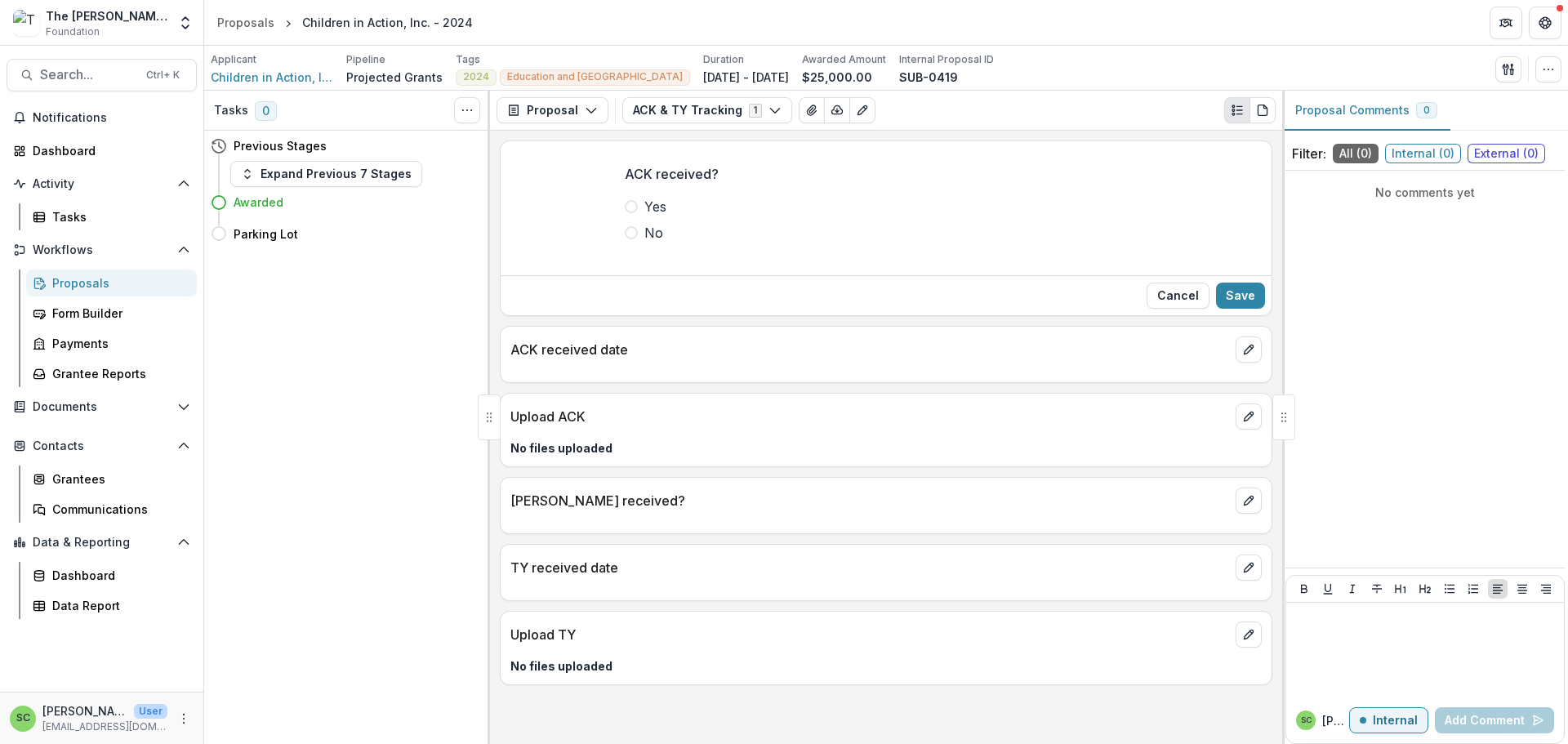
click at [625, 213] on span at bounding box center [631, 206] width 13 height 13
click at [1217, 308] on button "Save" at bounding box center [1241, 296] width 49 height 26
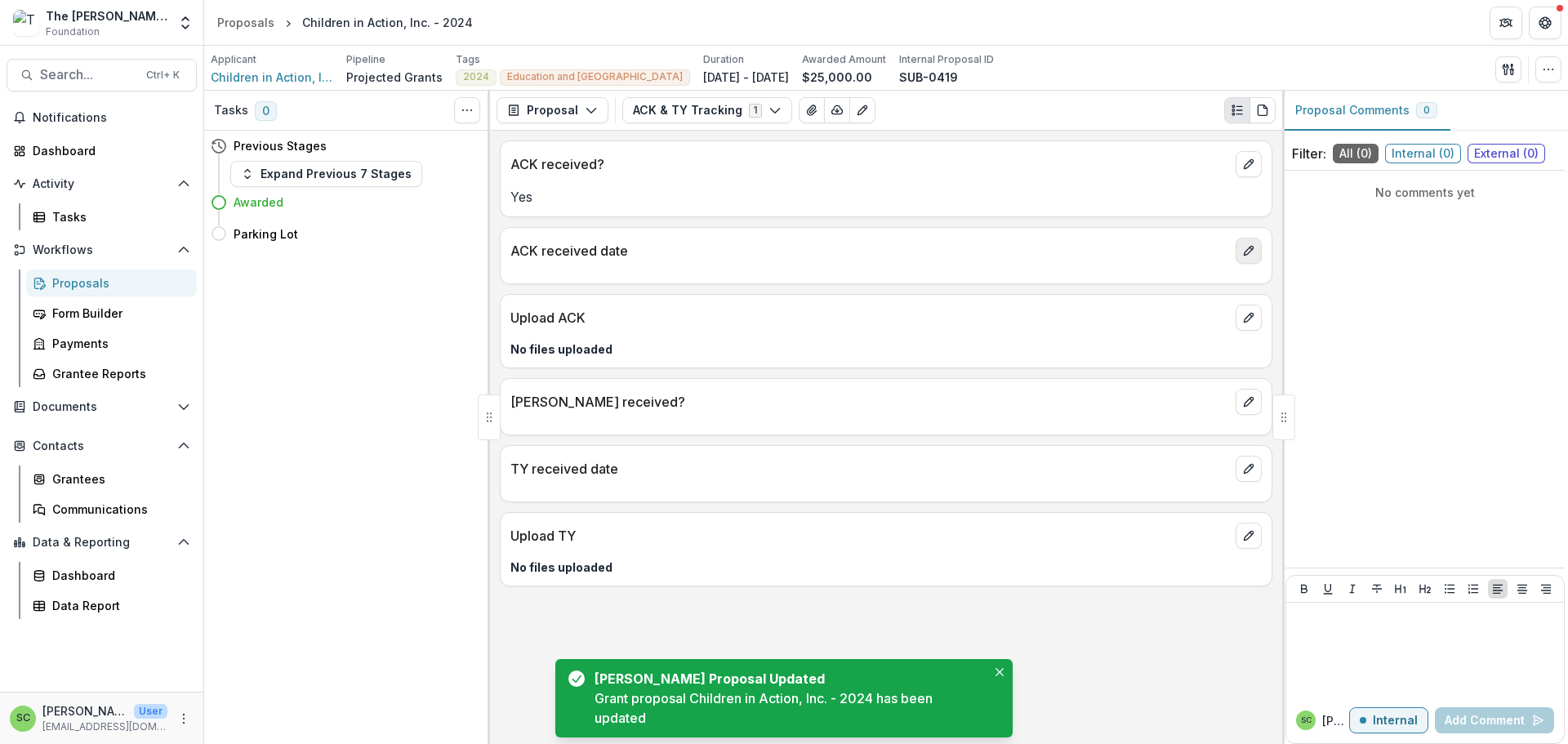
click at [1249, 263] on button "edit" at bounding box center [1249, 251] width 26 height 26
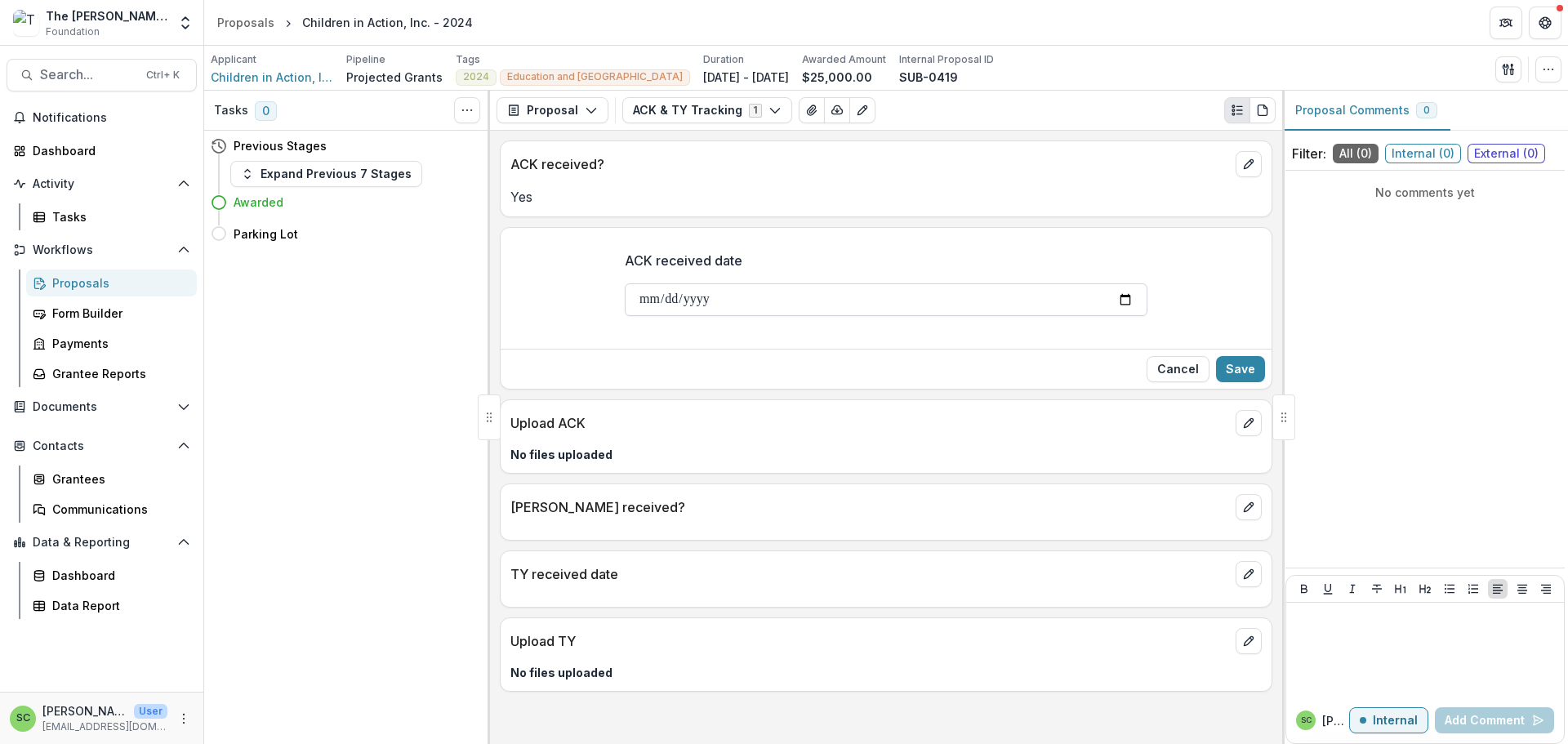
click at [625, 316] on input "ACK received date" at bounding box center [886, 299] width 523 height 32
type input "**********"
click at [1235, 382] on button "Save" at bounding box center [1241, 369] width 49 height 26
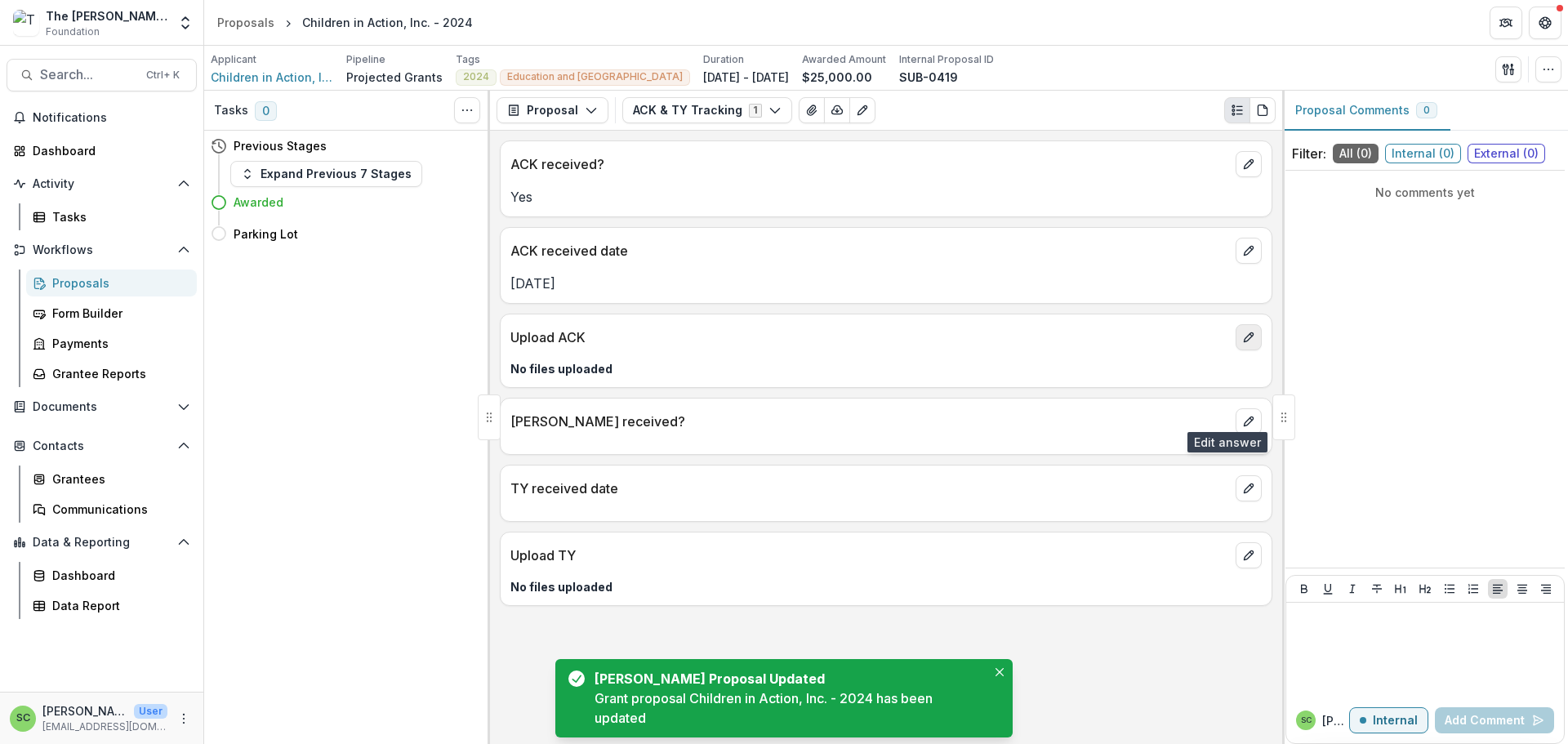
click at [1243, 344] on icon "edit" at bounding box center [1249, 337] width 13 height 13
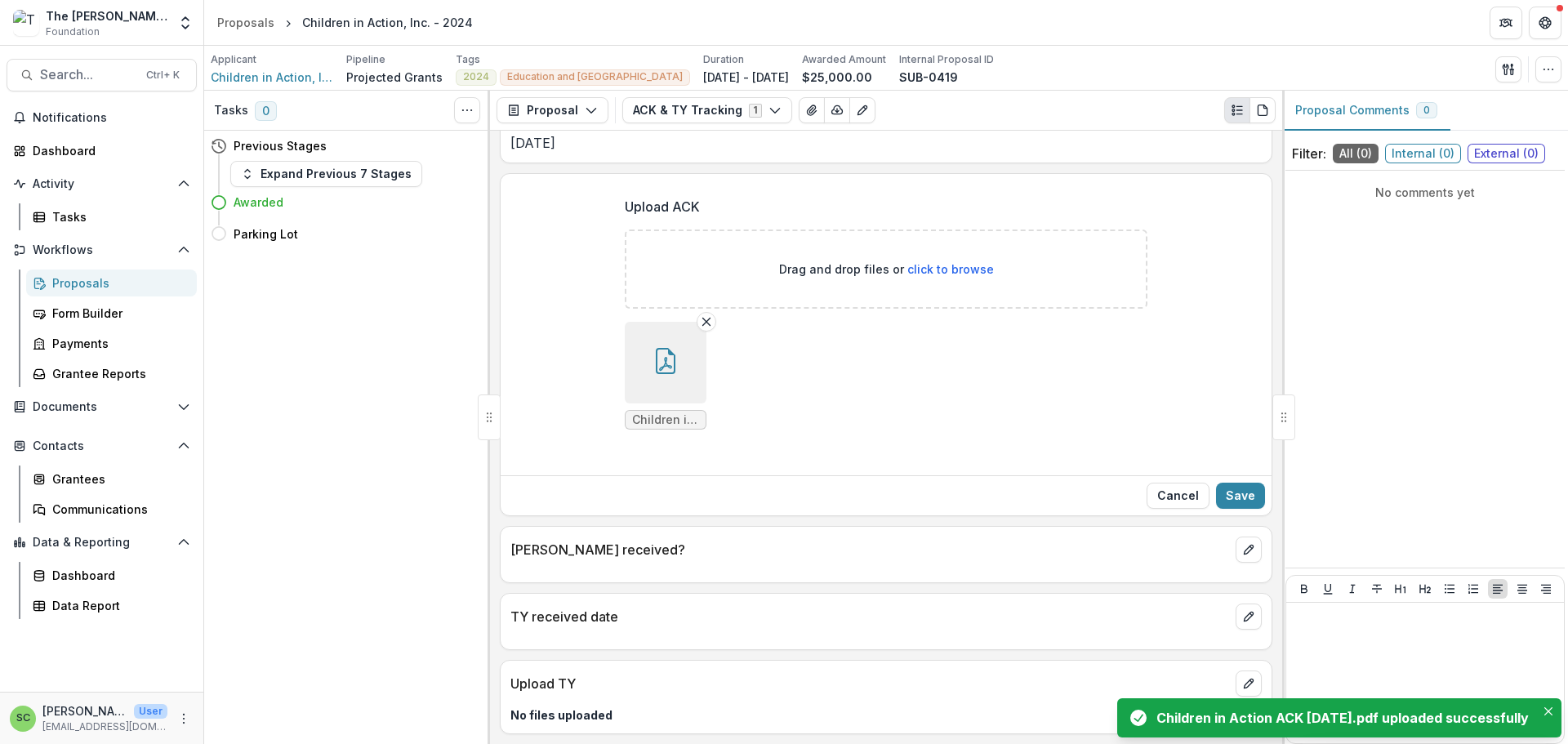
scroll to position [326, 0]
click at [1223, 483] on button "Save" at bounding box center [1241, 495] width 49 height 26
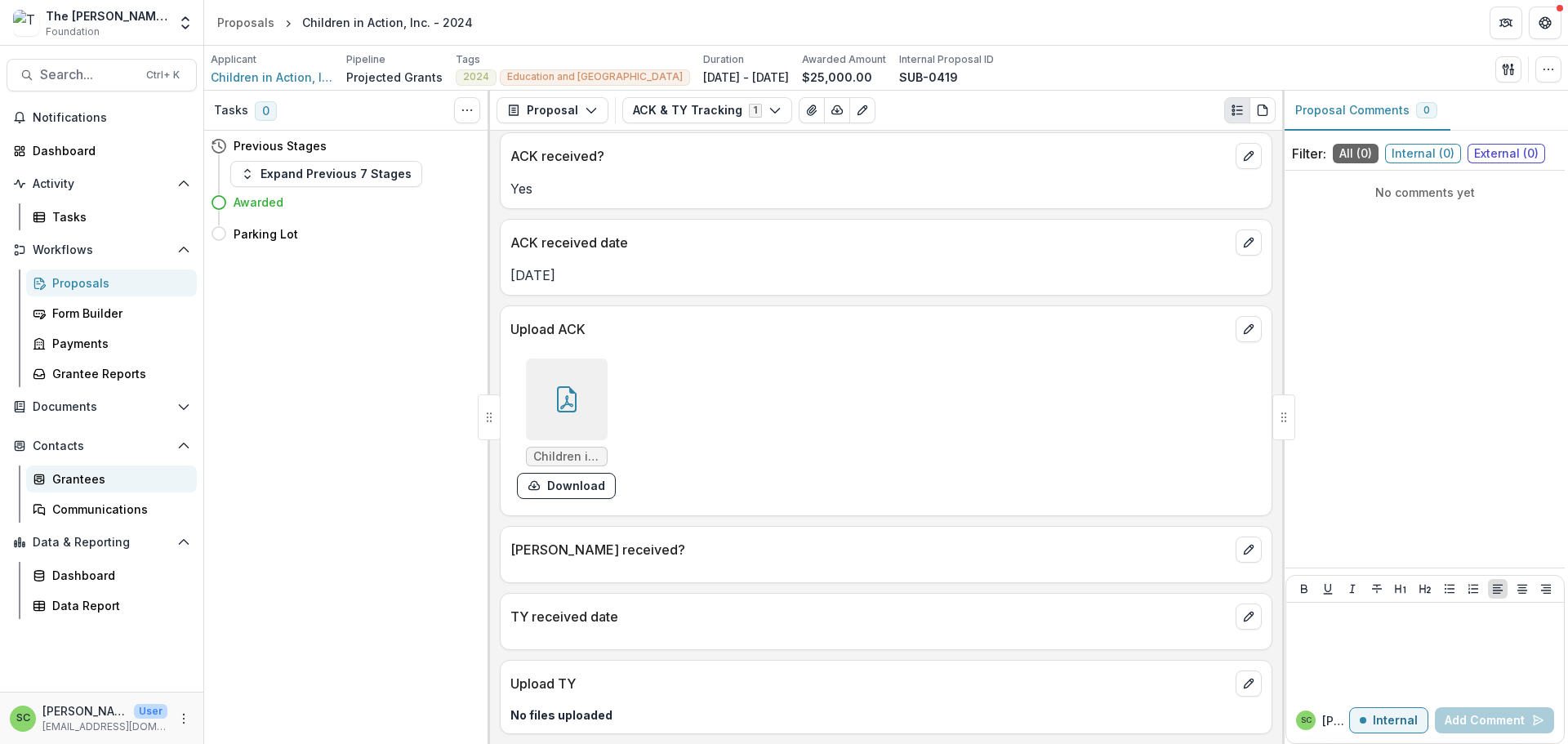
scroll to position [110, 0]
click at [106, 614] on div "Data Report" at bounding box center [118, 606] width 131 height 18
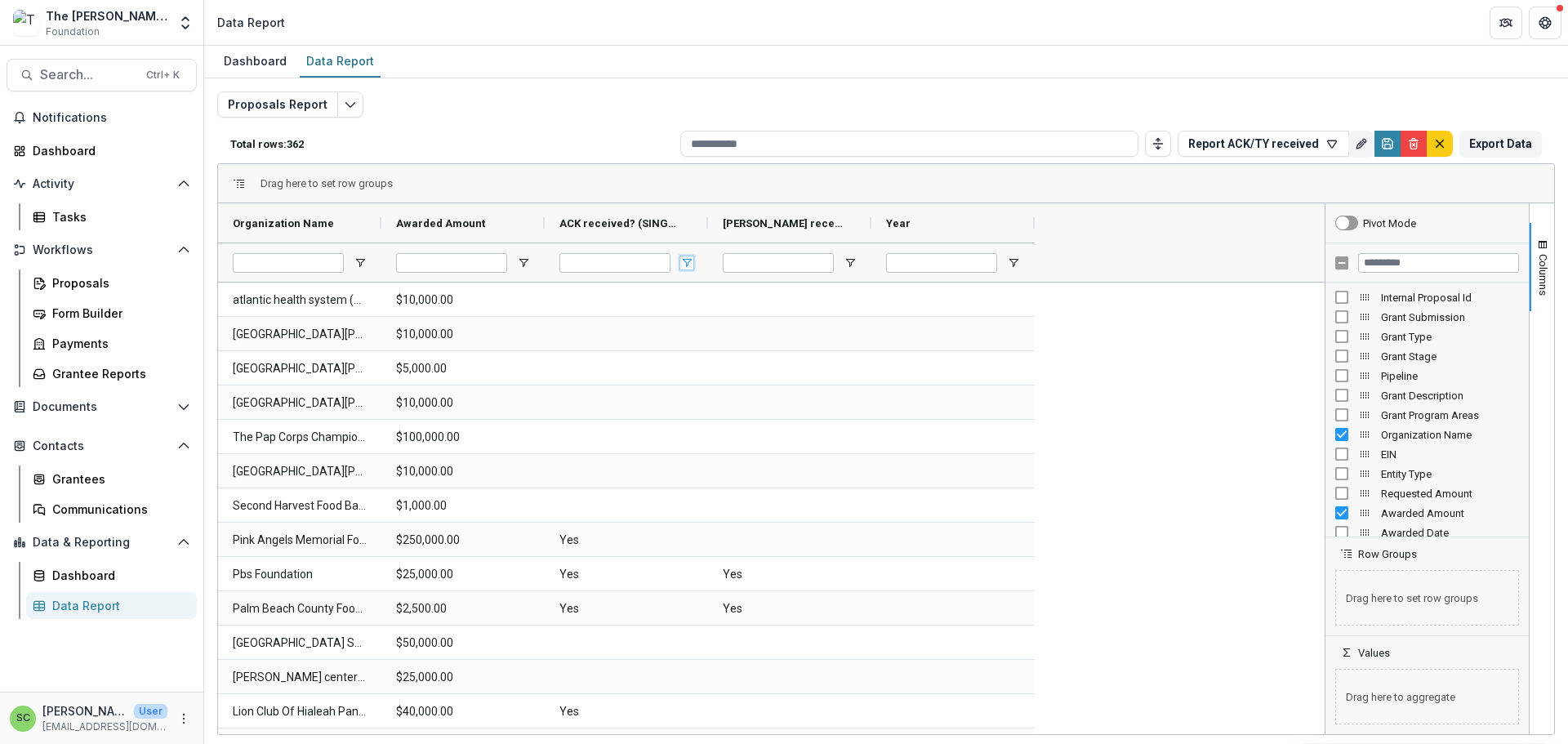
click at [693, 269] on span "Open Filter Menu" at bounding box center [687, 262] width 13 height 13
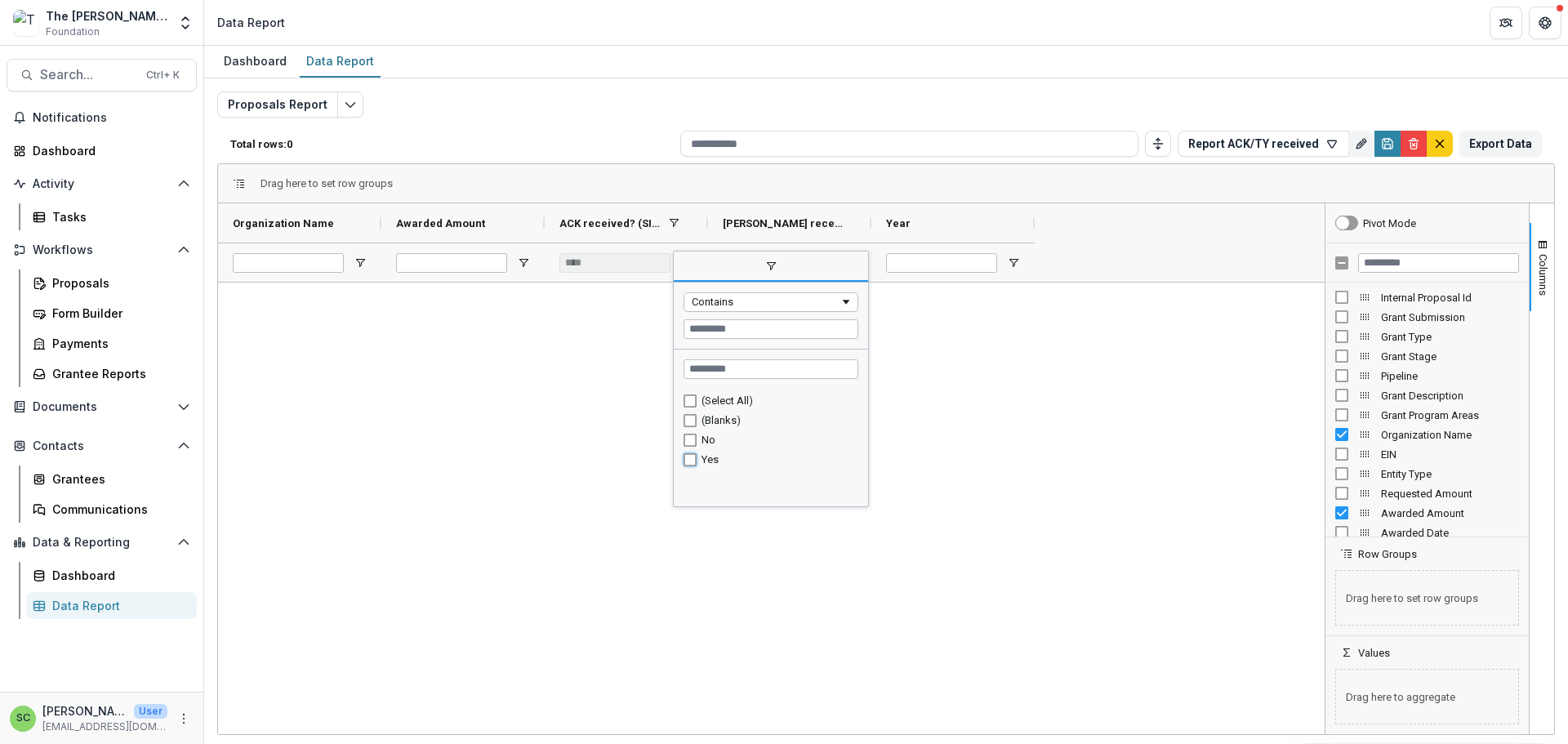
type input "*******"
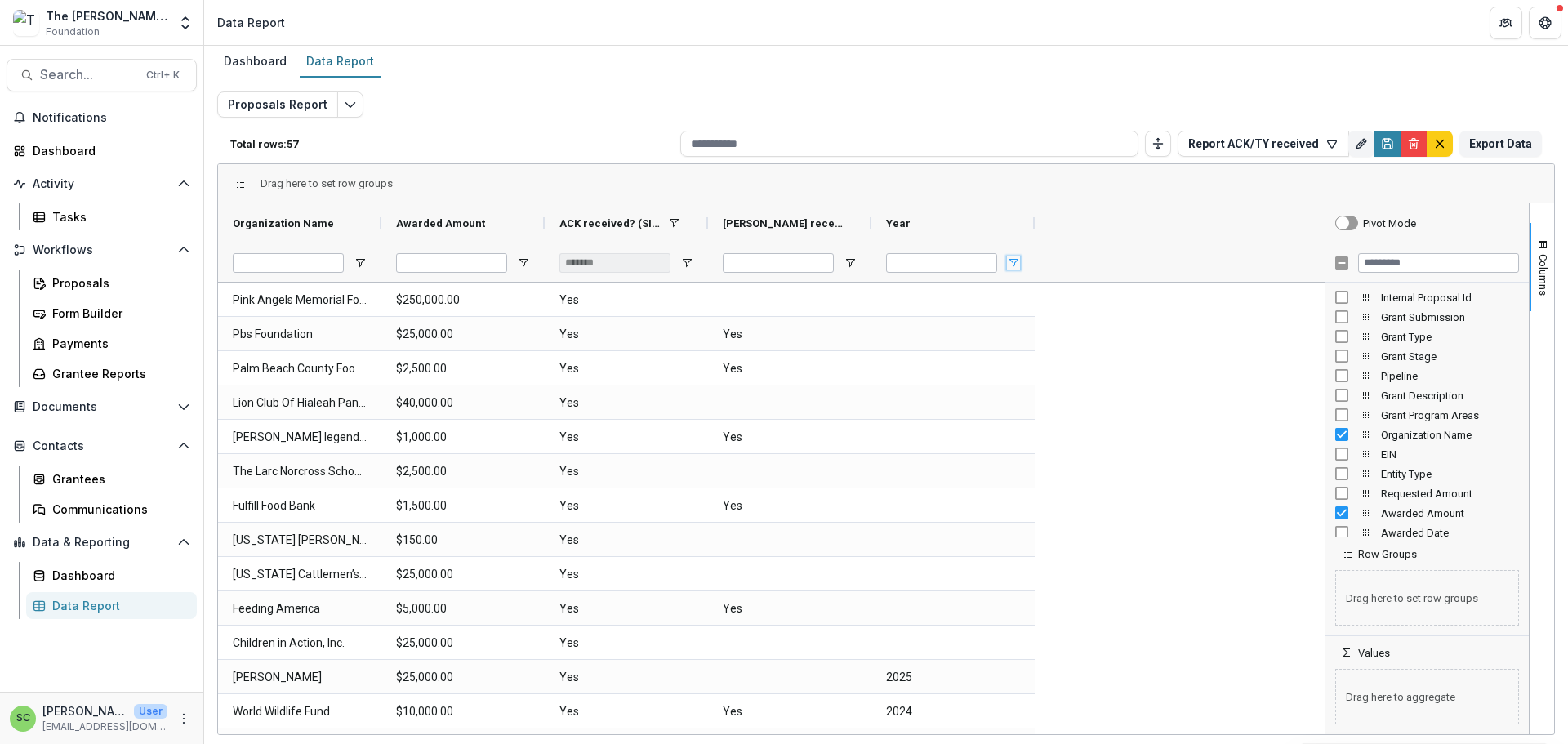
click at [1016, 269] on span "Open Filter Menu" at bounding box center [1013, 262] width 13 height 13
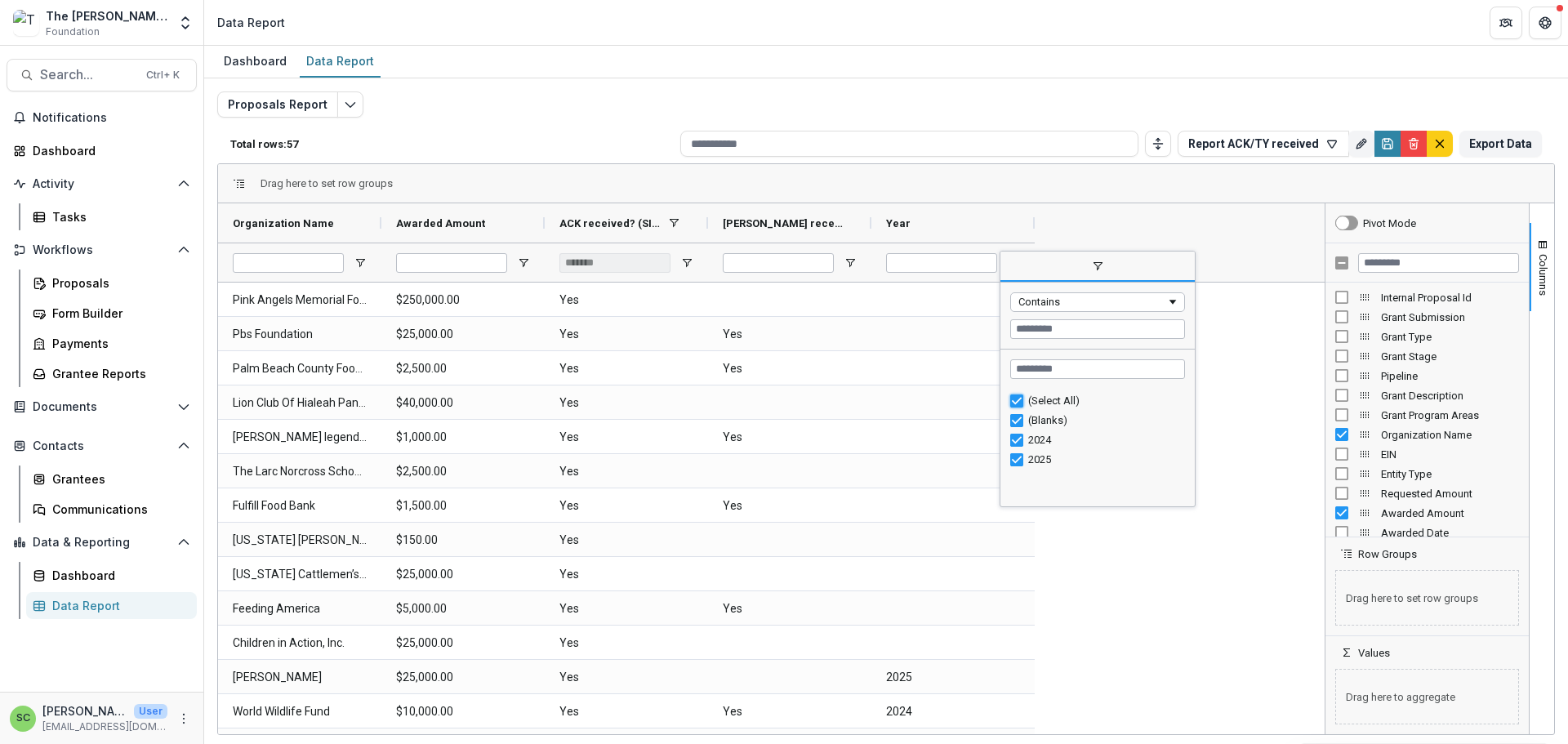
type input "***"
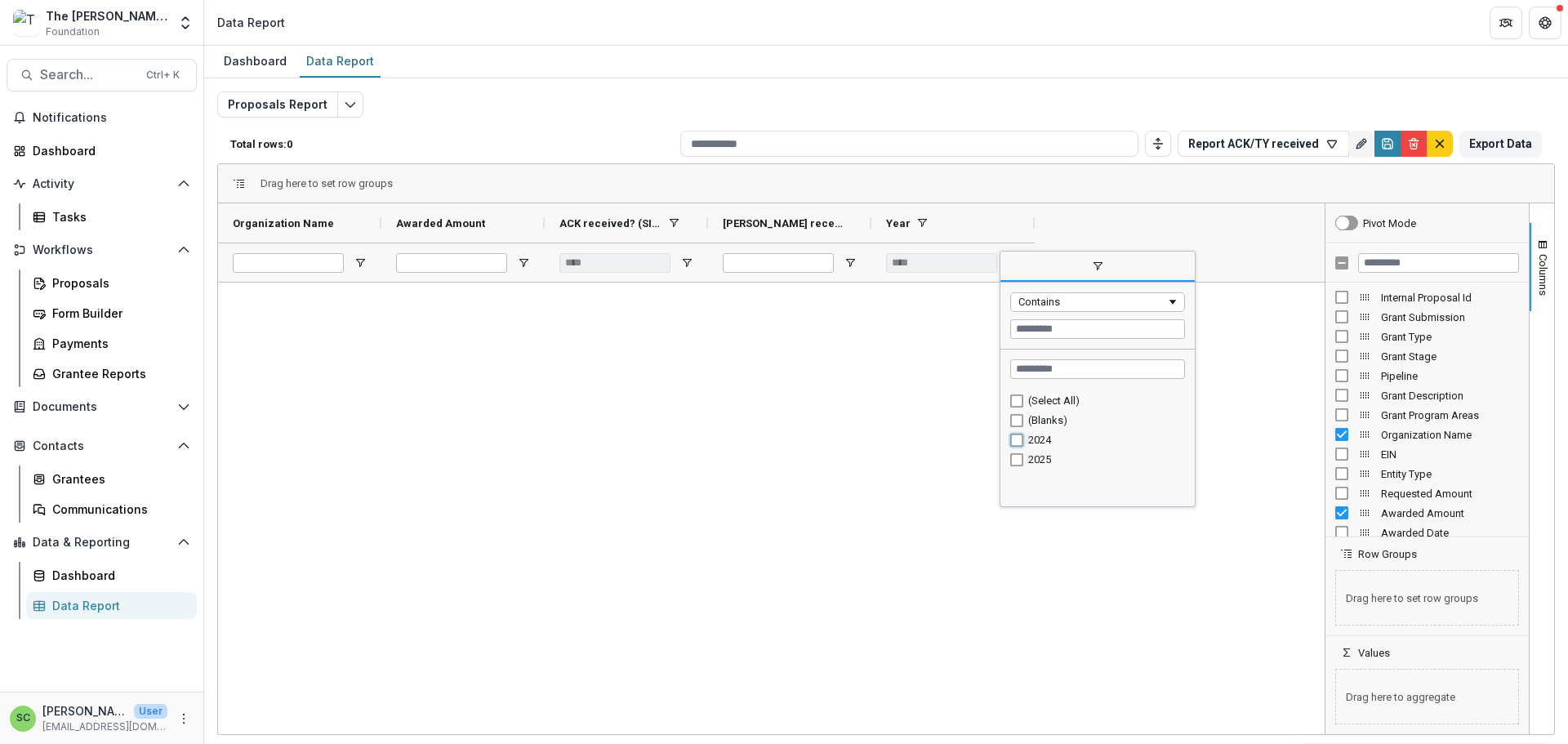
type input "********"
type input "*******"
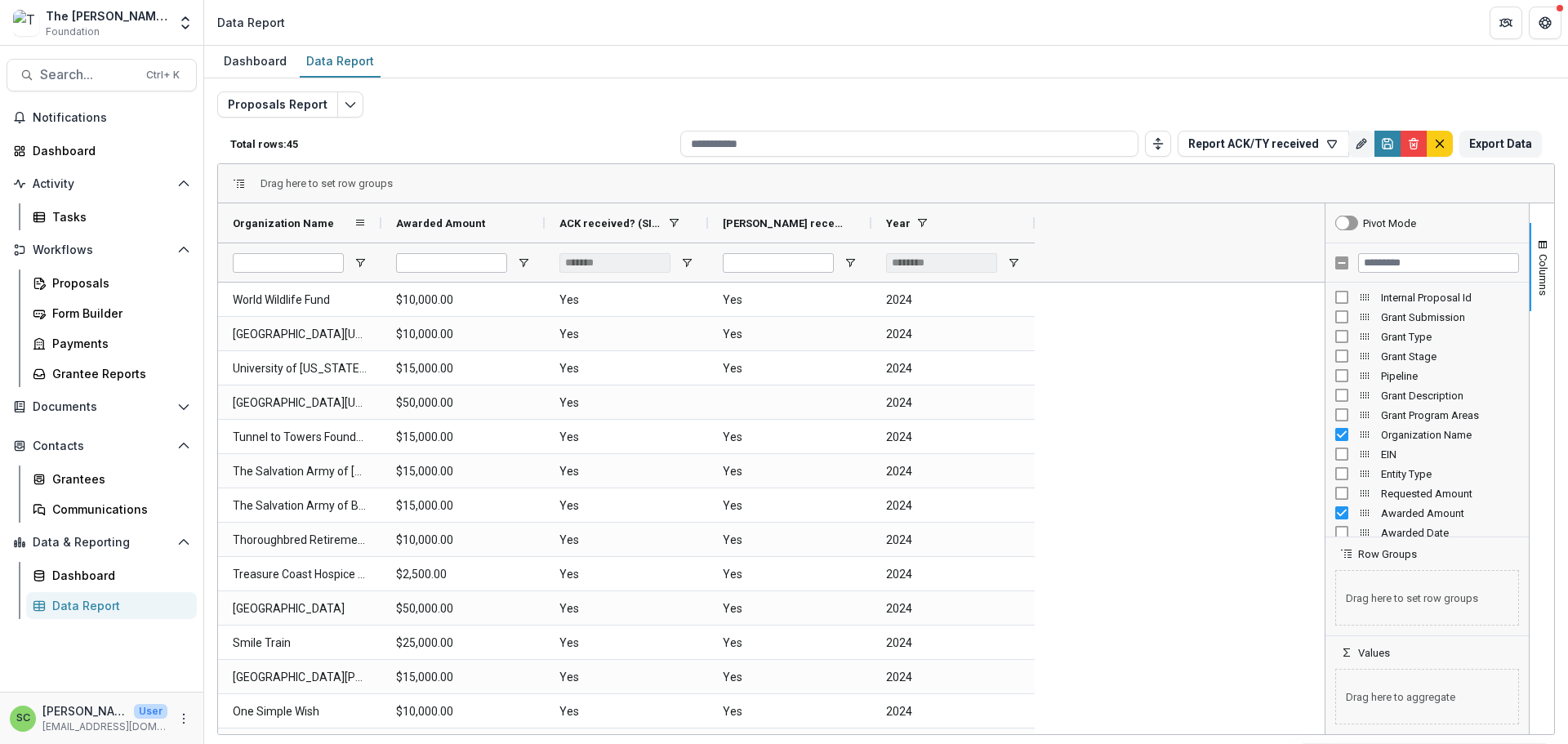
click at [345, 239] on div "Organization Name" at bounding box center [293, 223] width 120 height 31
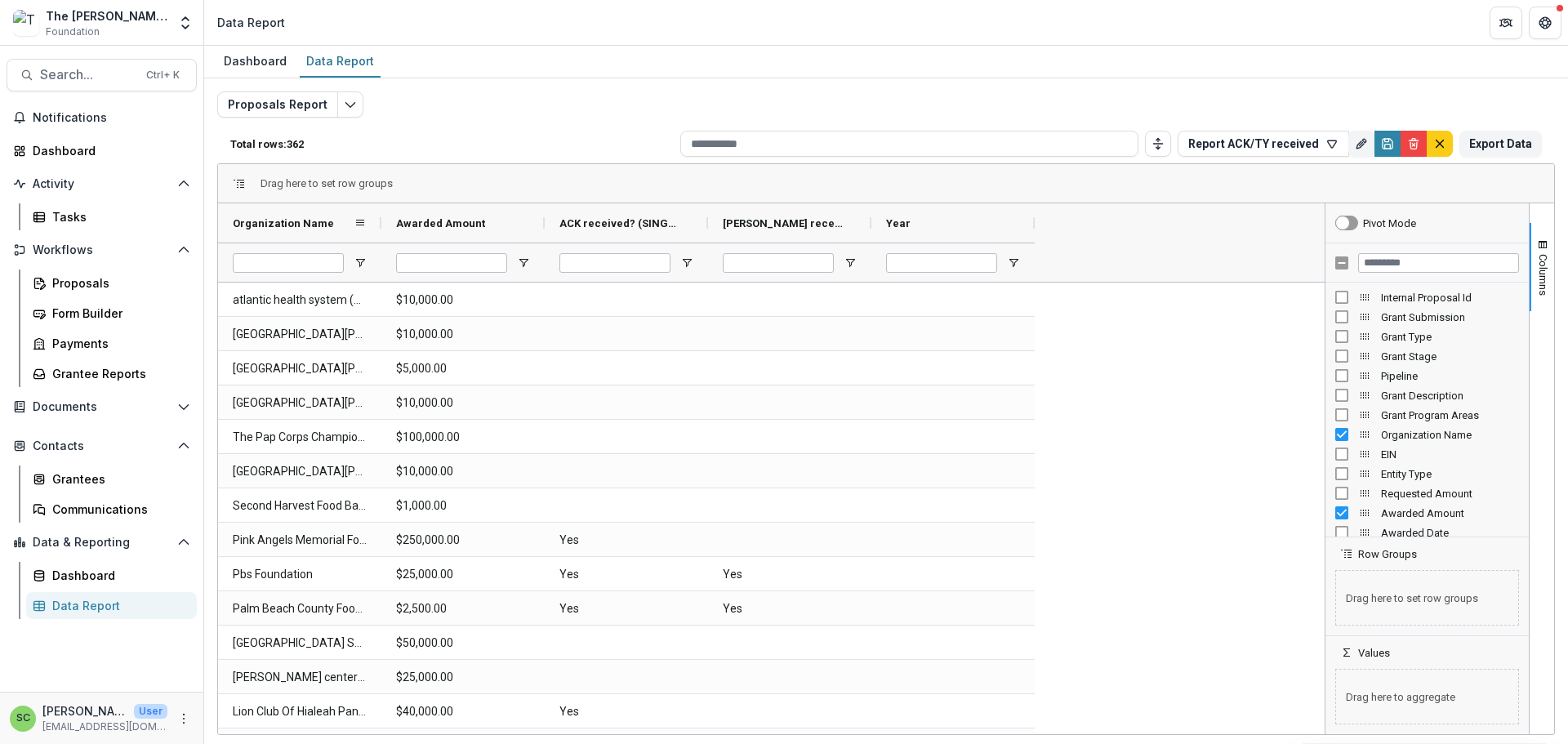
click at [352, 239] on div "Organization Name" at bounding box center [293, 223] width 120 height 31
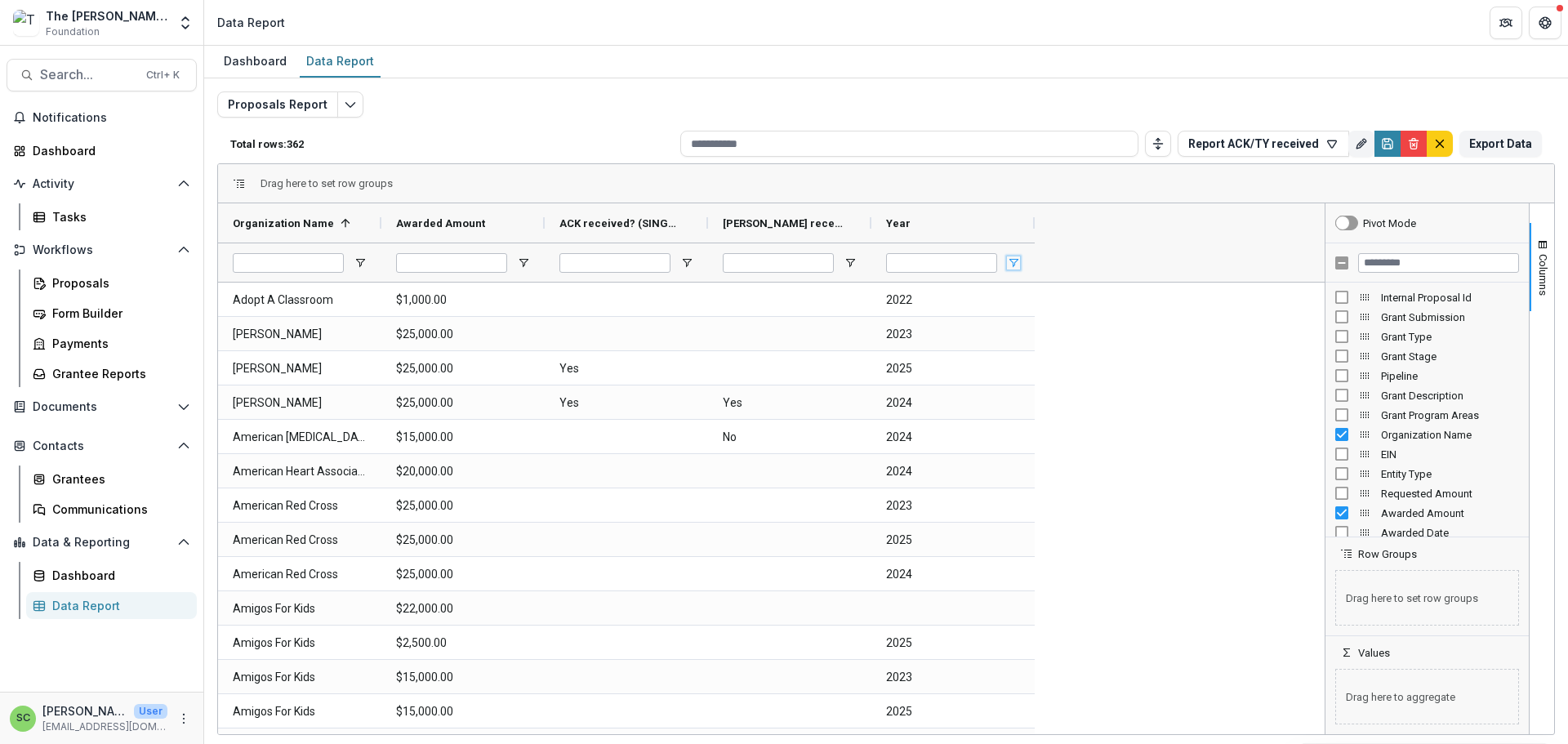
click at [1015, 269] on span "Open Filter Menu" at bounding box center [1013, 262] width 13 height 13
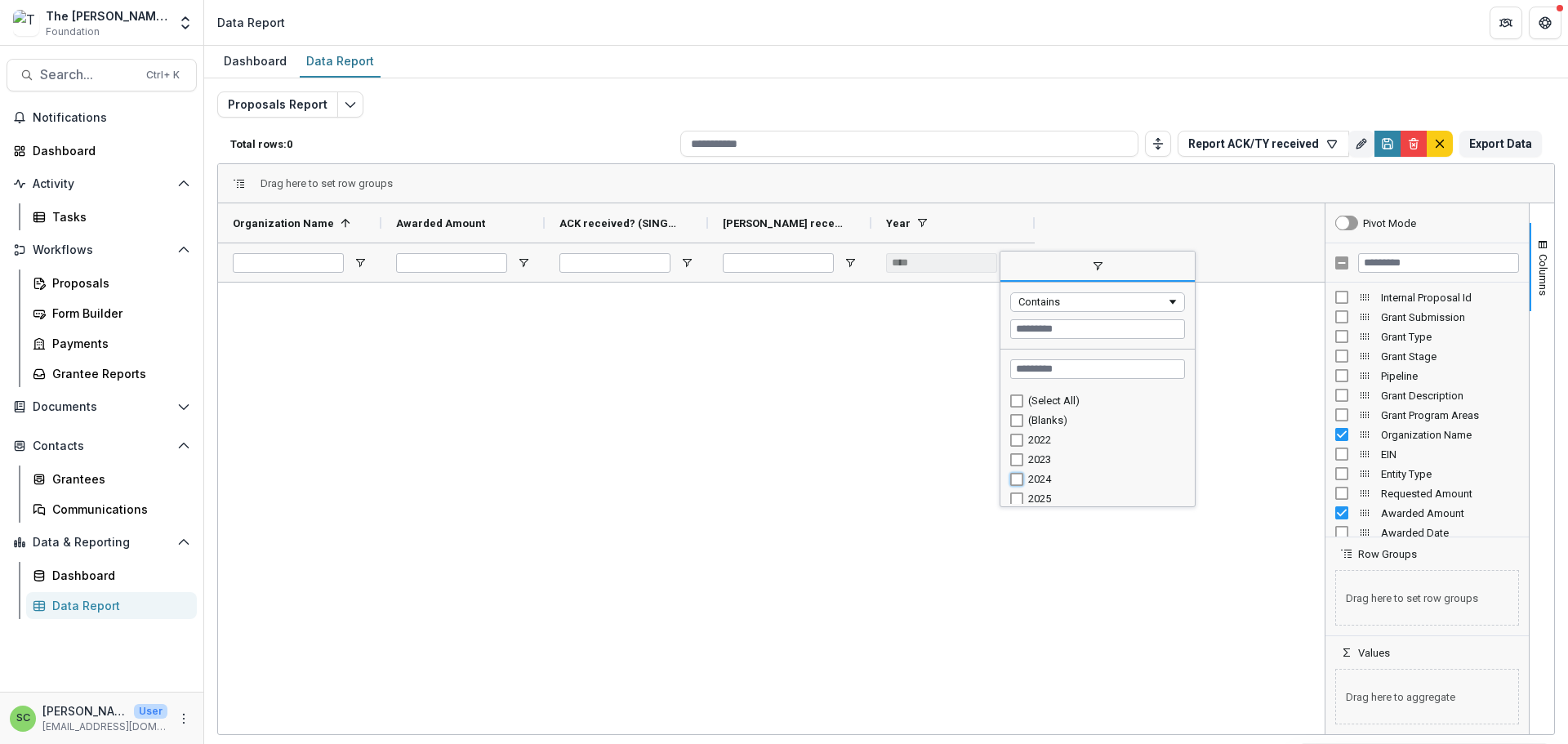
type input "********"
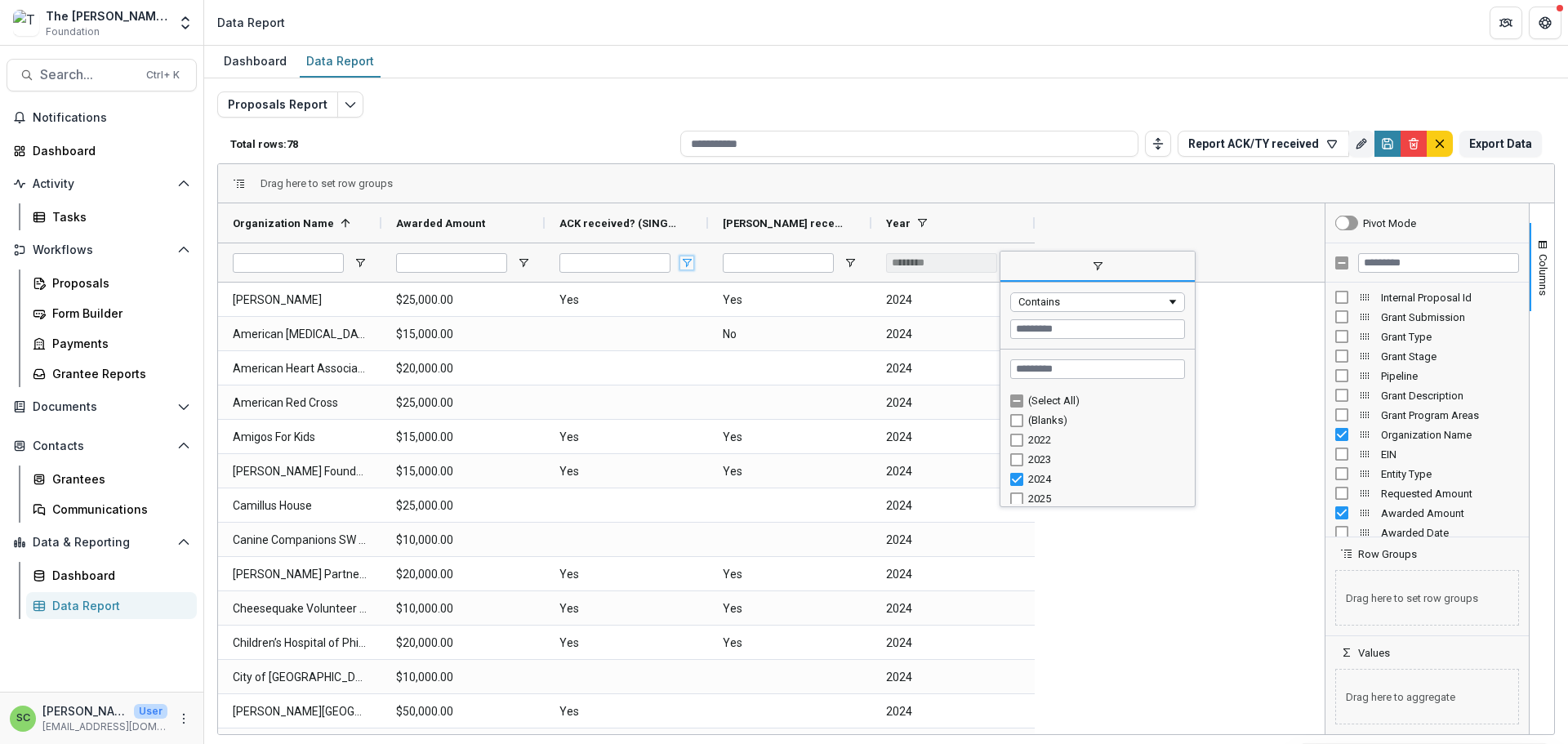
click at [691, 269] on span "Open Filter Menu" at bounding box center [687, 262] width 13 height 13
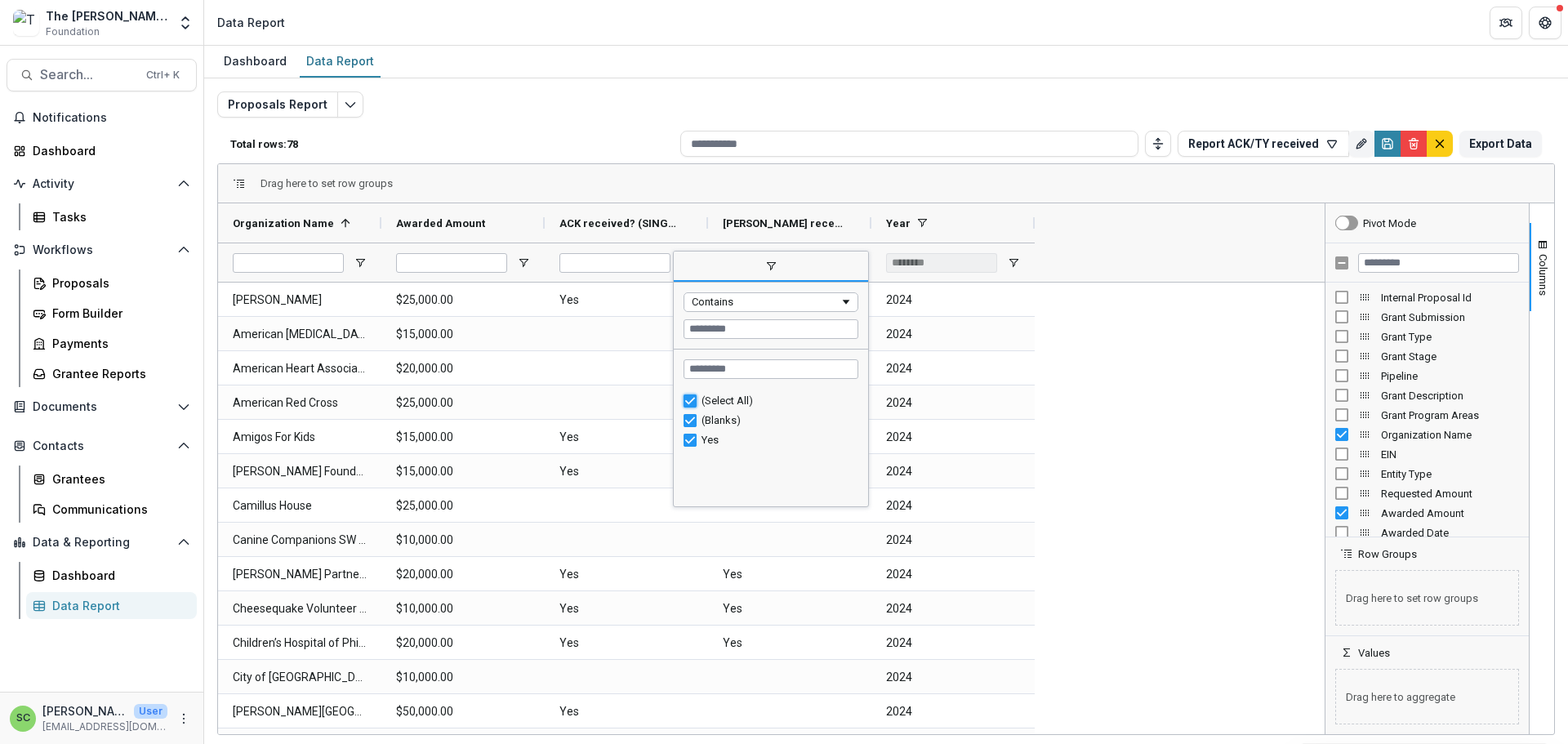
type input "***"
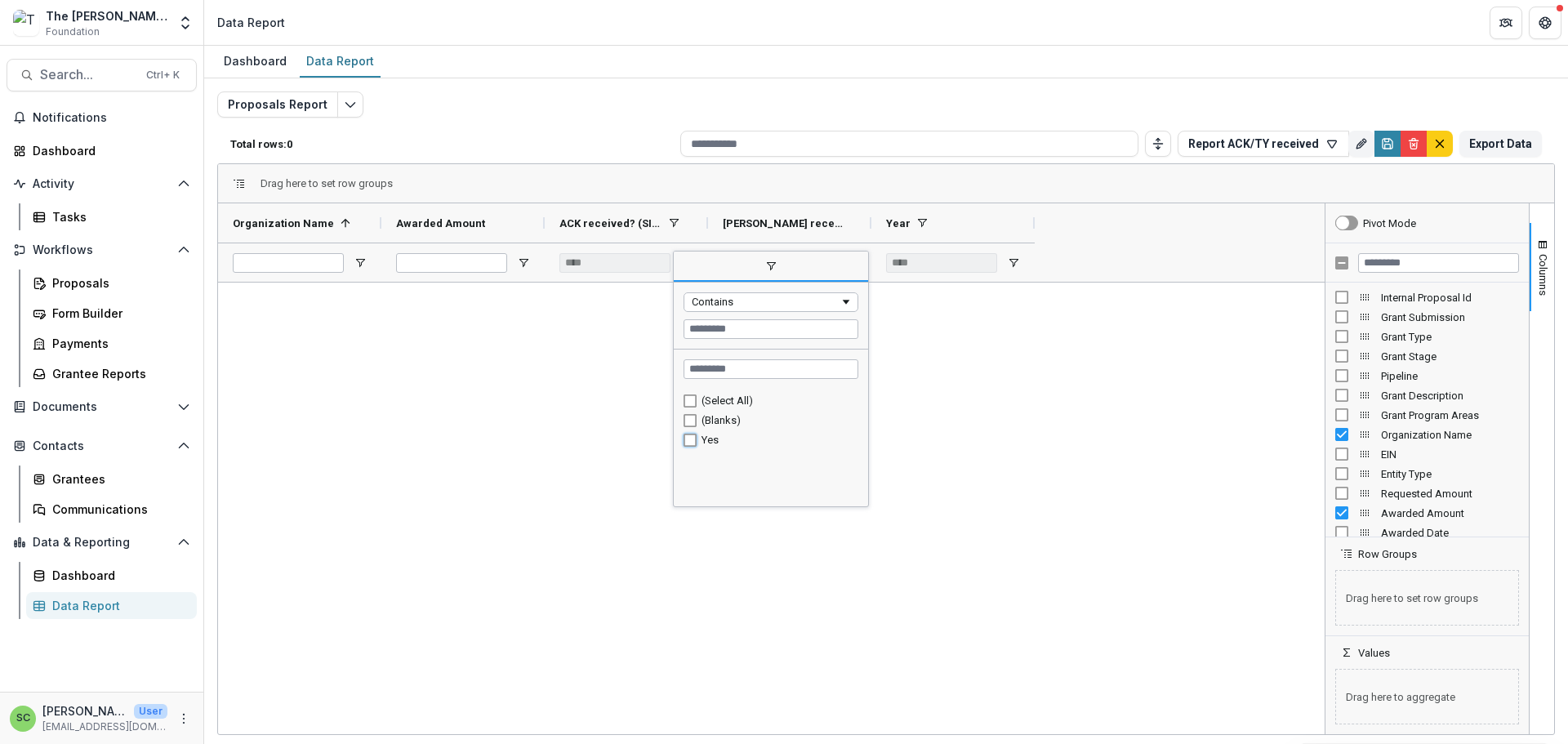
type input "*******"
type input "********"
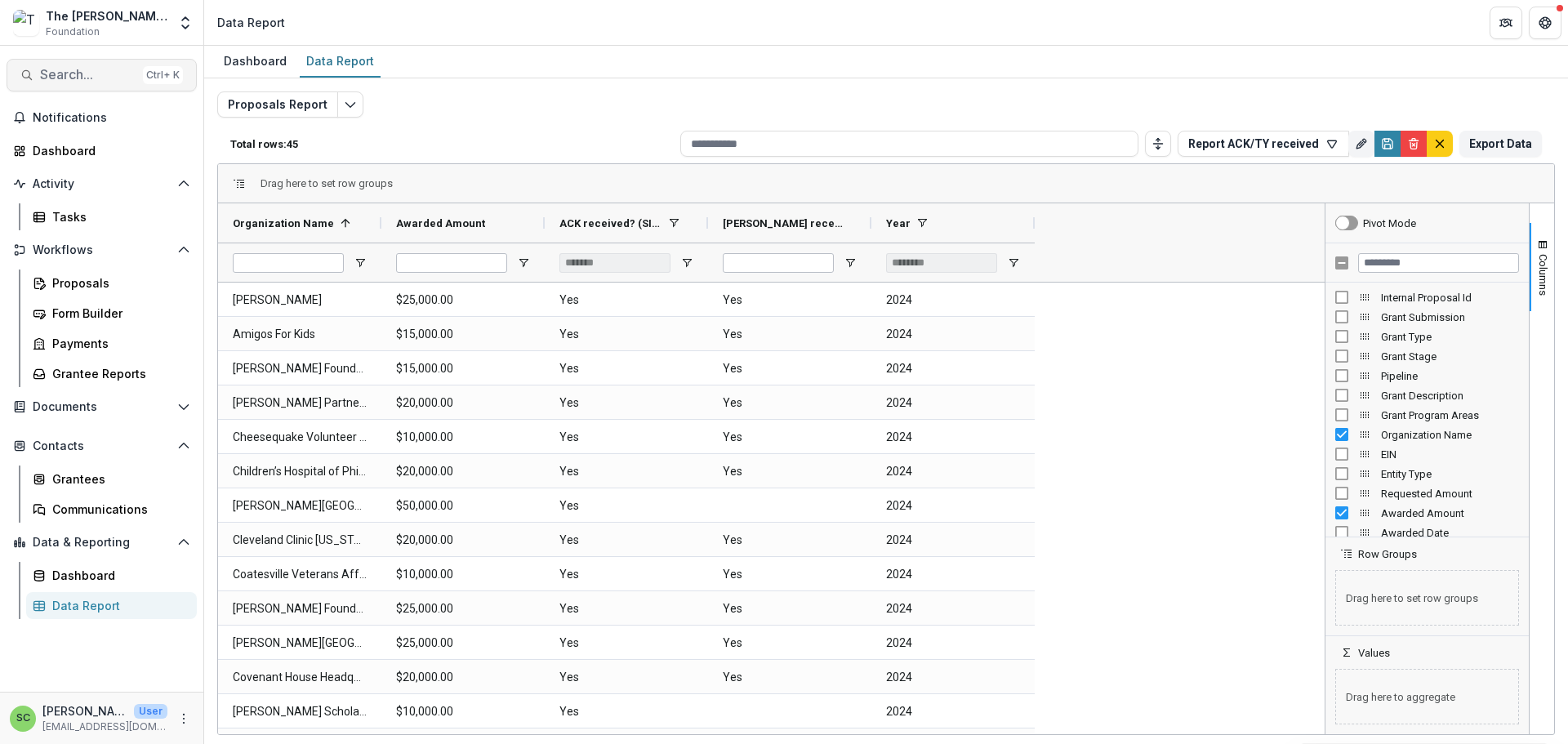
click at [86, 82] on span "Search..." at bounding box center [88, 74] width 96 height 16
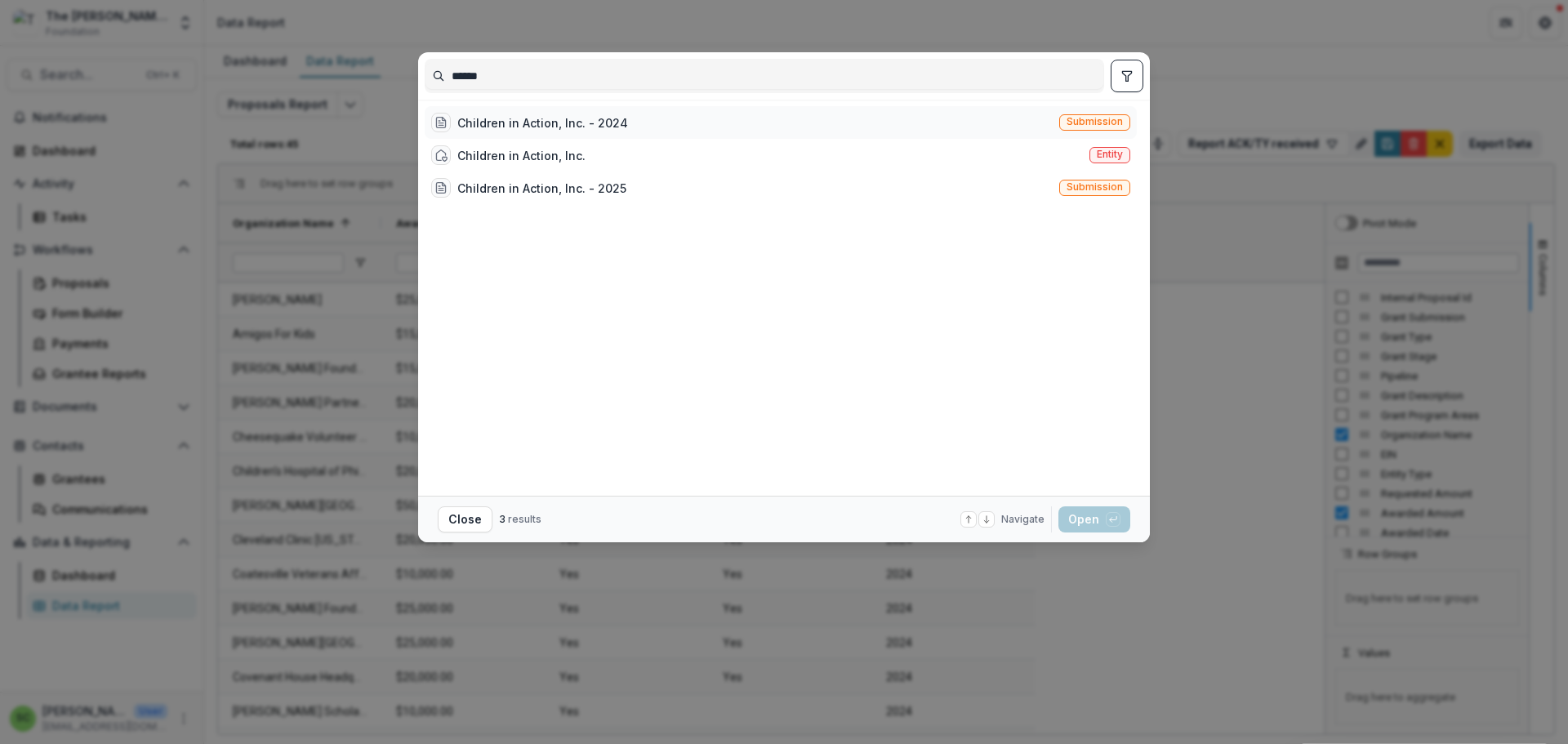
type input "******"
click at [457, 131] on div "Children in Action, Inc. - 2024" at bounding box center [543, 123] width 170 height 18
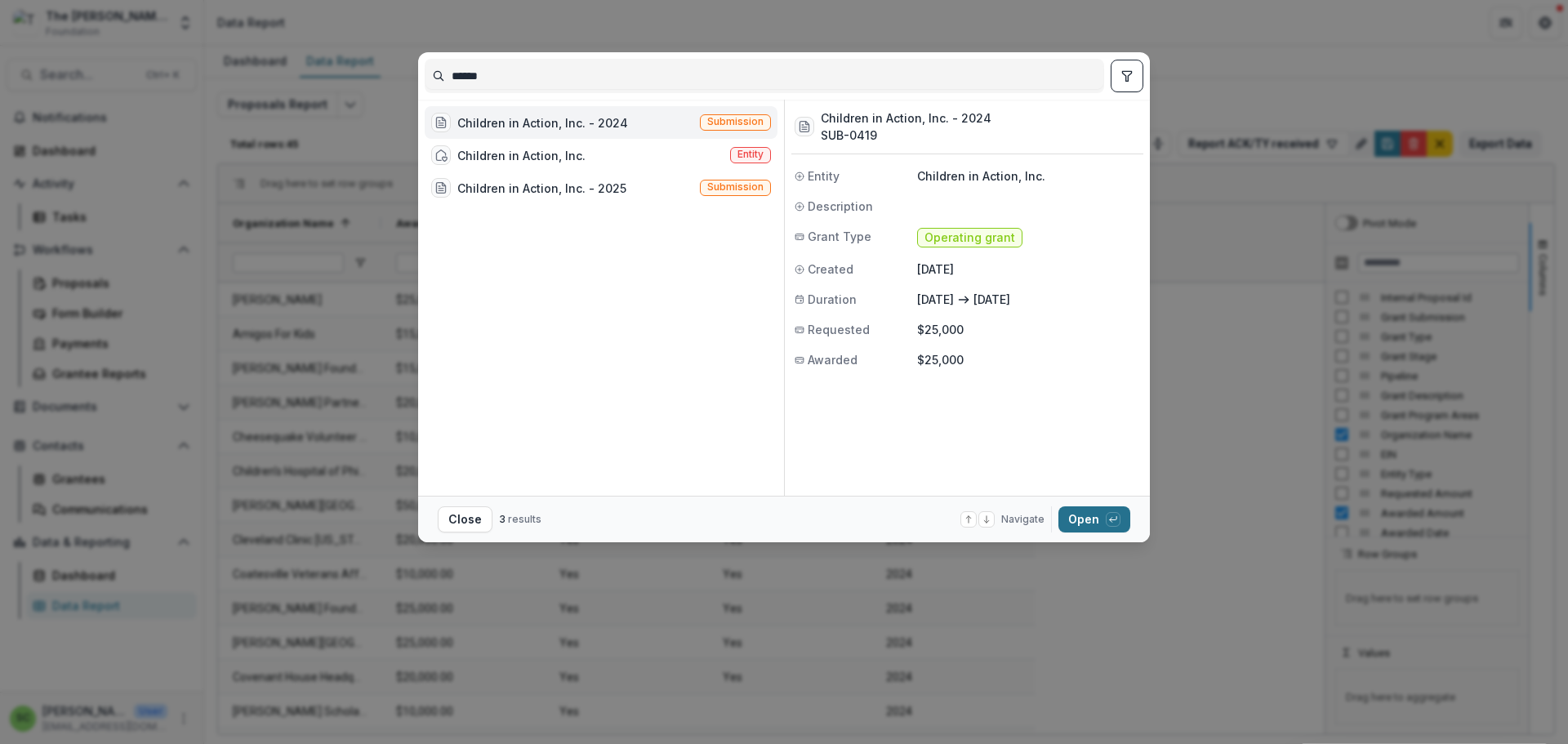
click at [1130, 527] on button "Open with enter key" at bounding box center [1094, 519] width 71 height 26
